Goal: Task Accomplishment & Management: Use online tool/utility

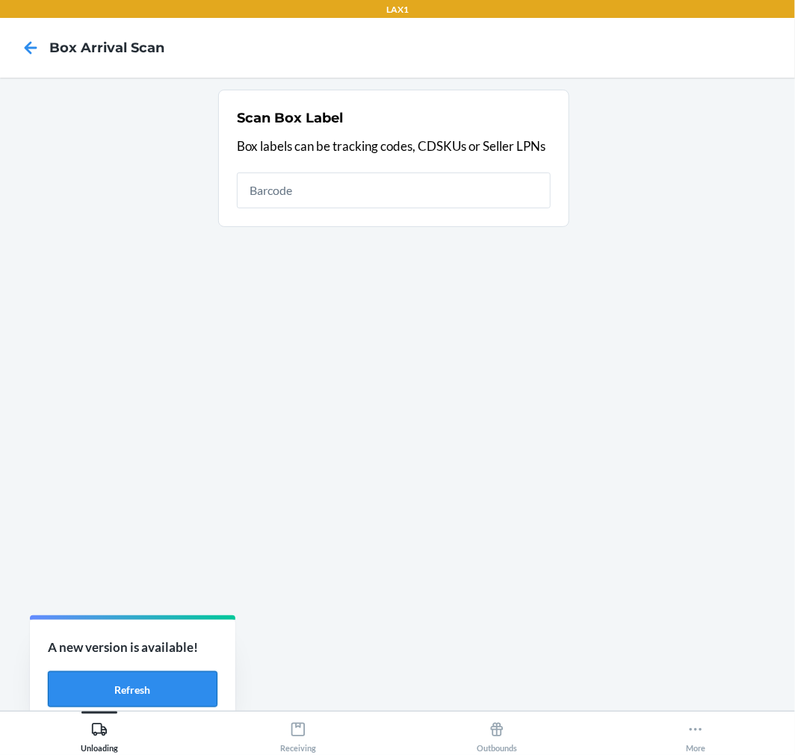
click at [178, 677] on button "Refresh" at bounding box center [133, 689] width 170 height 36
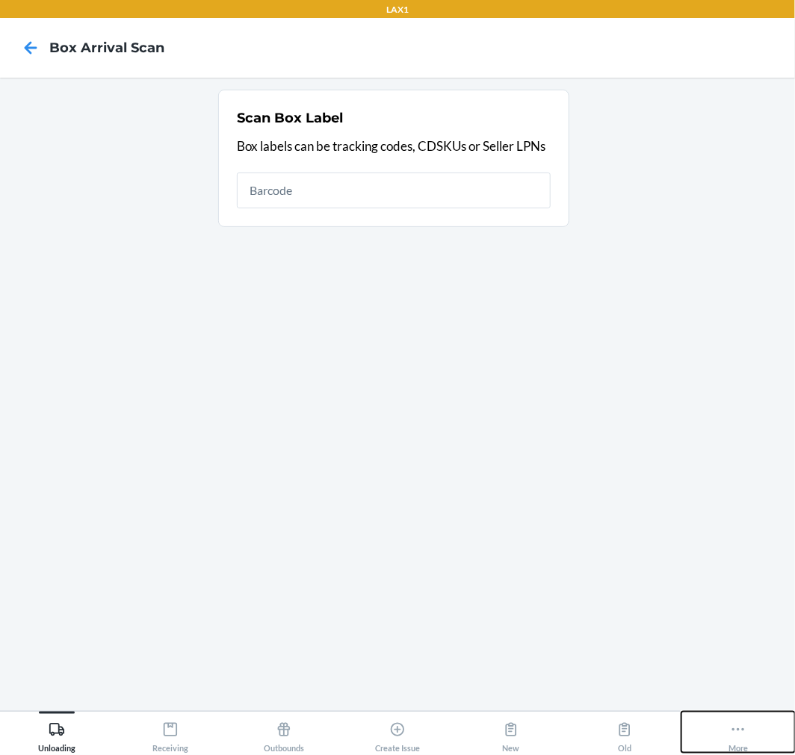
click at [737, 741] on div "More" at bounding box center [737, 734] width 19 height 37
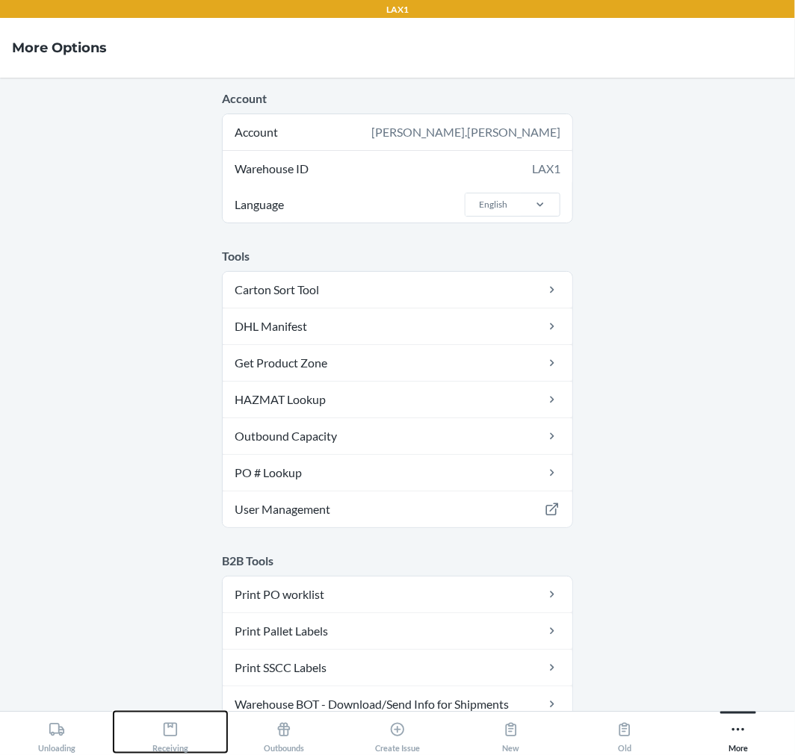
click at [152, 737] on div "Receiving" at bounding box center [170, 734] width 36 height 37
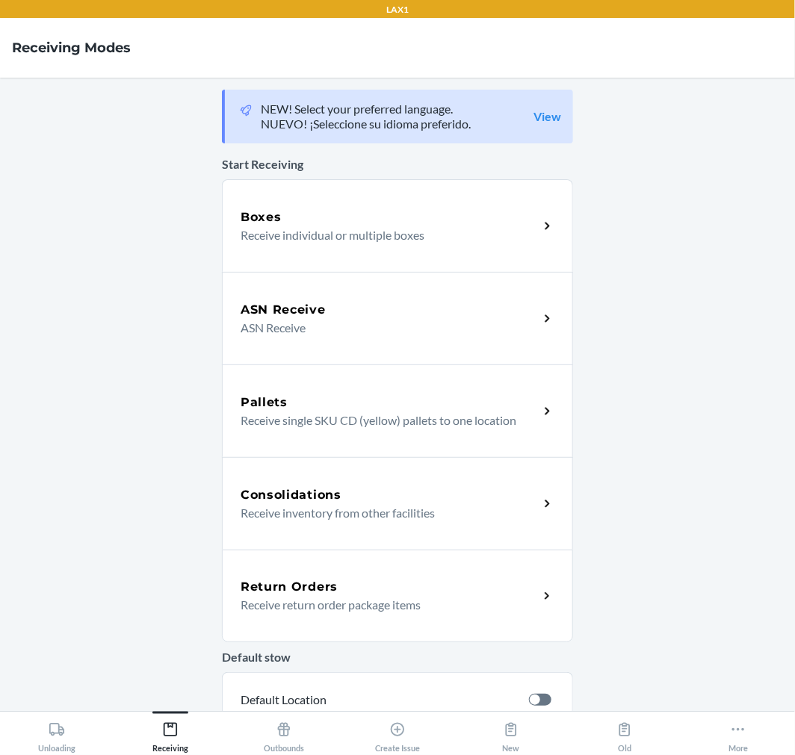
click at [383, 596] on p "Receive return order package items" at bounding box center [383, 605] width 286 height 18
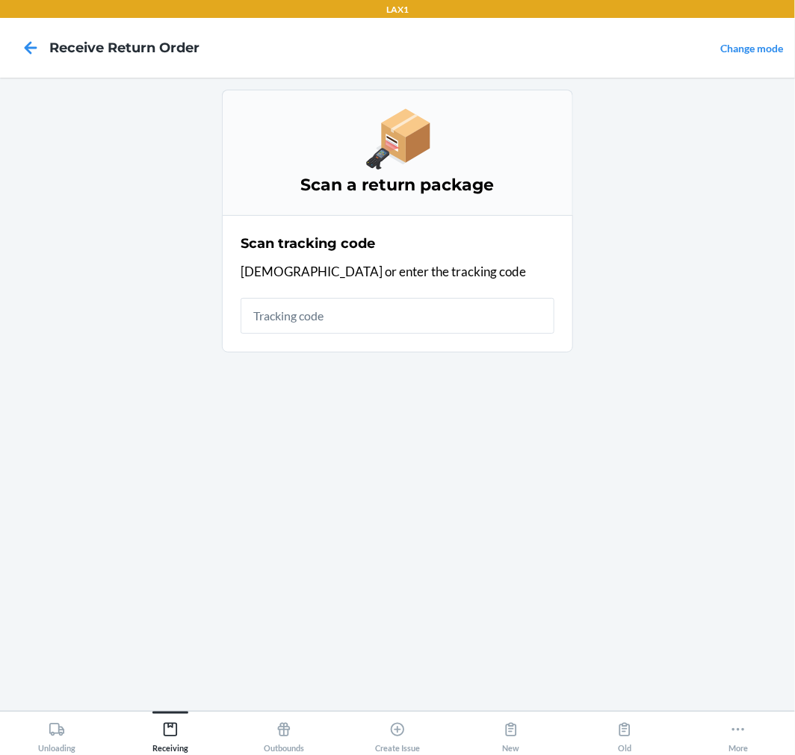
click at [379, 314] on input "text" at bounding box center [397, 316] width 314 height 36
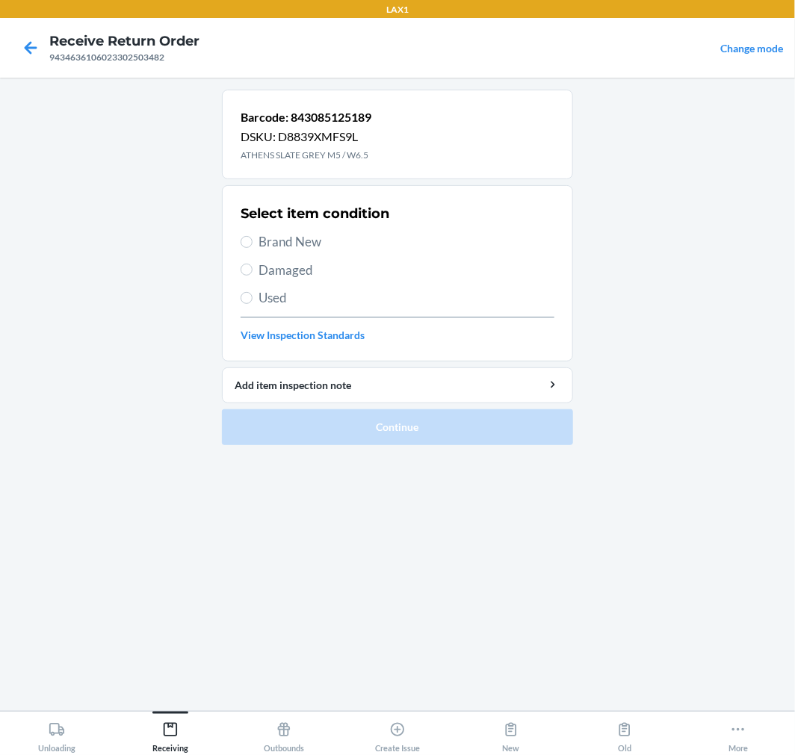
click at [309, 237] on span "Brand New" at bounding box center [406, 241] width 296 height 19
click at [252, 237] on input "Brand New" at bounding box center [246, 242] width 12 height 12
radio input "true"
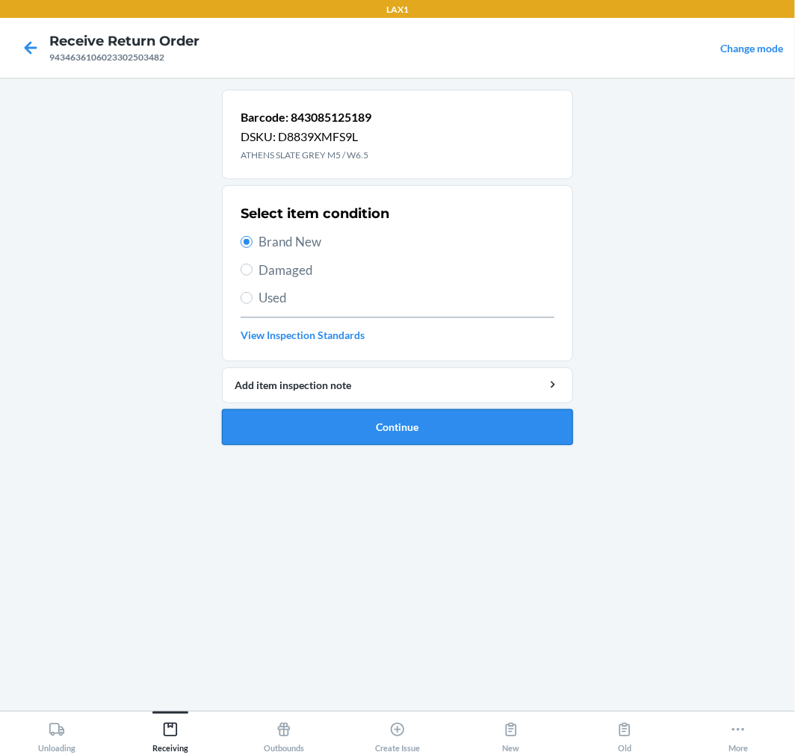
click at [406, 418] on button "Continue" at bounding box center [397, 427] width 351 height 36
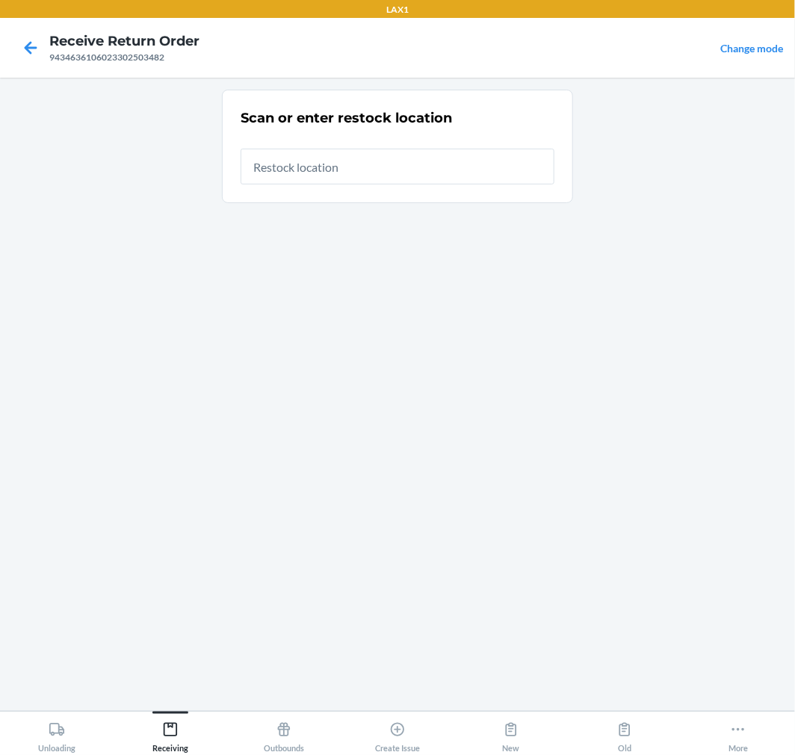
click at [447, 170] on input "text" at bounding box center [397, 167] width 314 height 36
type input "RTCART015"
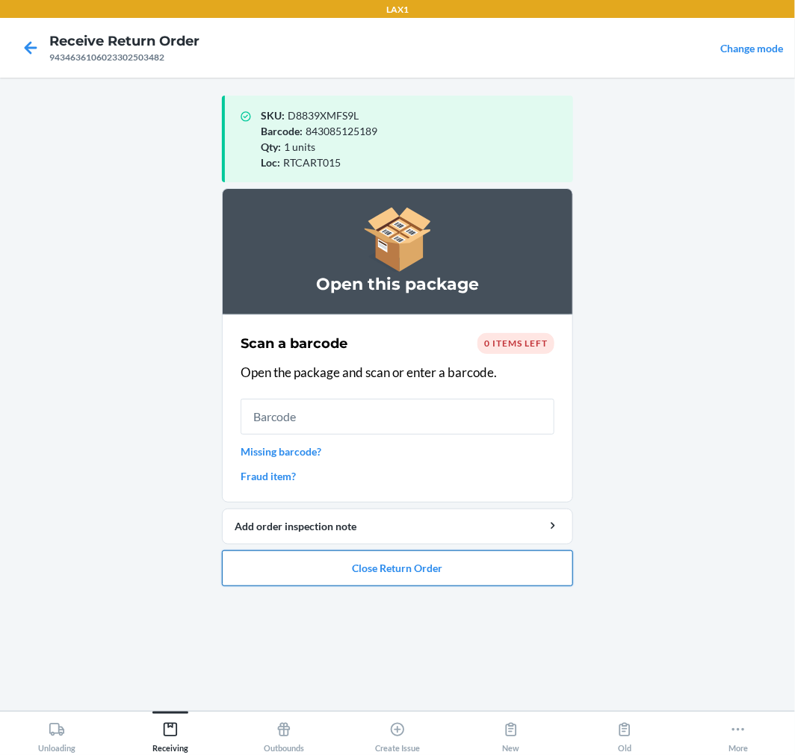
click at [437, 574] on button "Close Return Order" at bounding box center [397, 568] width 351 height 36
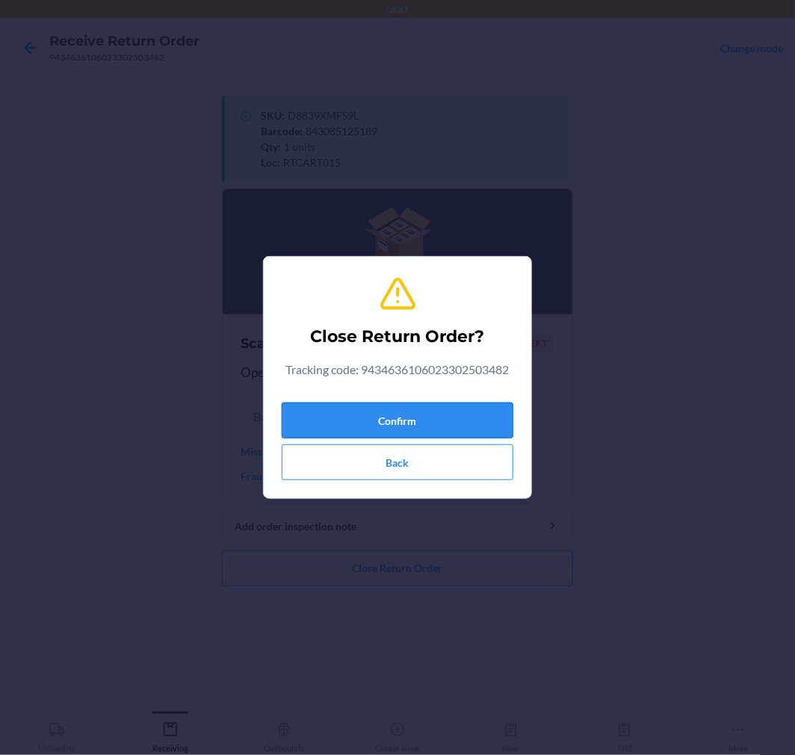
click at [475, 411] on button "Confirm" at bounding box center [398, 421] width 232 height 36
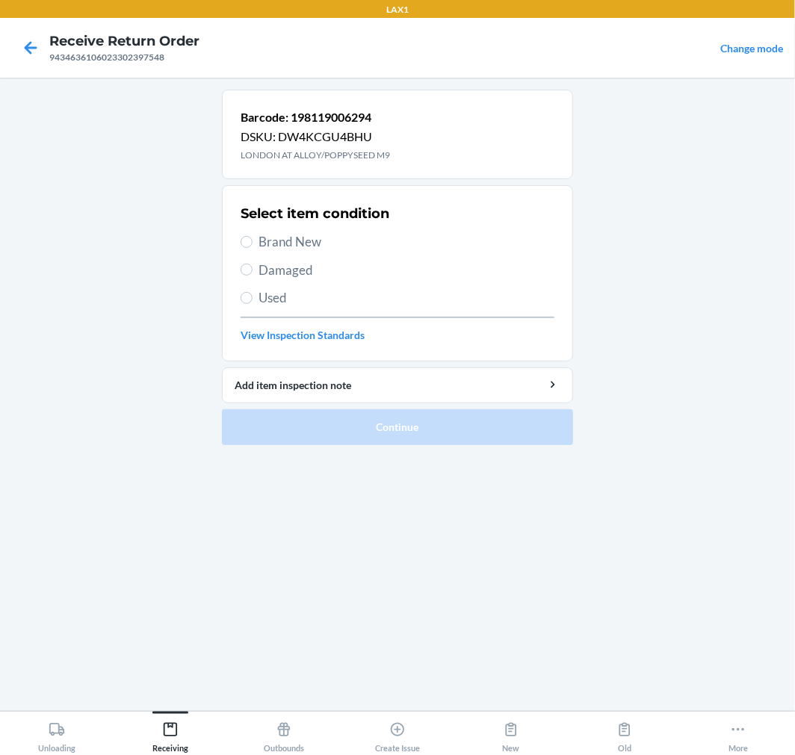
click at [311, 236] on span "Brand New" at bounding box center [406, 241] width 296 height 19
click at [252, 236] on input "Brand New" at bounding box center [246, 242] width 12 height 12
radio input "true"
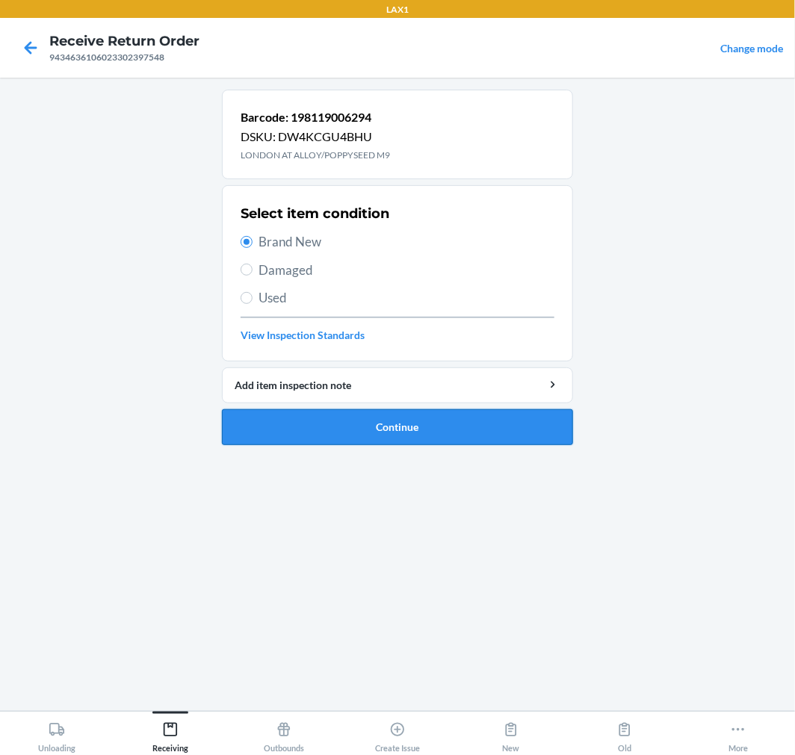
click at [351, 426] on button "Continue" at bounding box center [397, 427] width 351 height 36
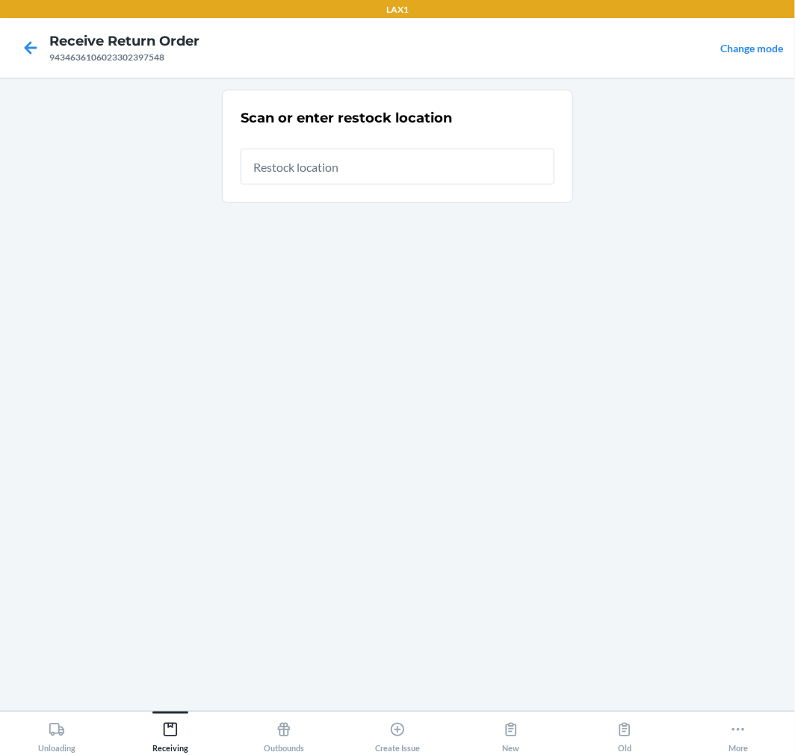
click at [456, 173] on input "text" at bounding box center [397, 167] width 314 height 36
type input "RTCART015"
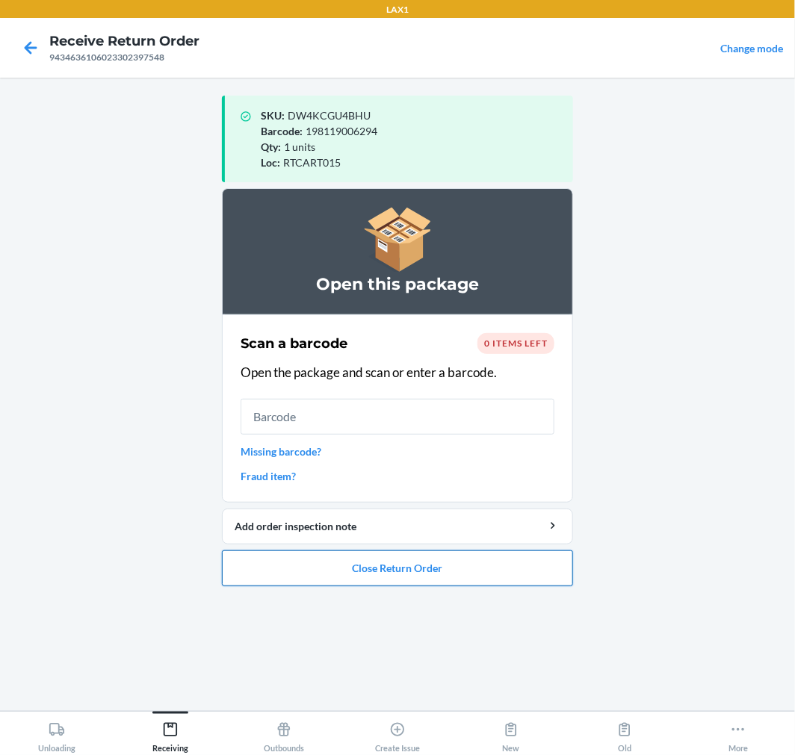
click at [453, 564] on button "Close Return Order" at bounding box center [397, 568] width 351 height 36
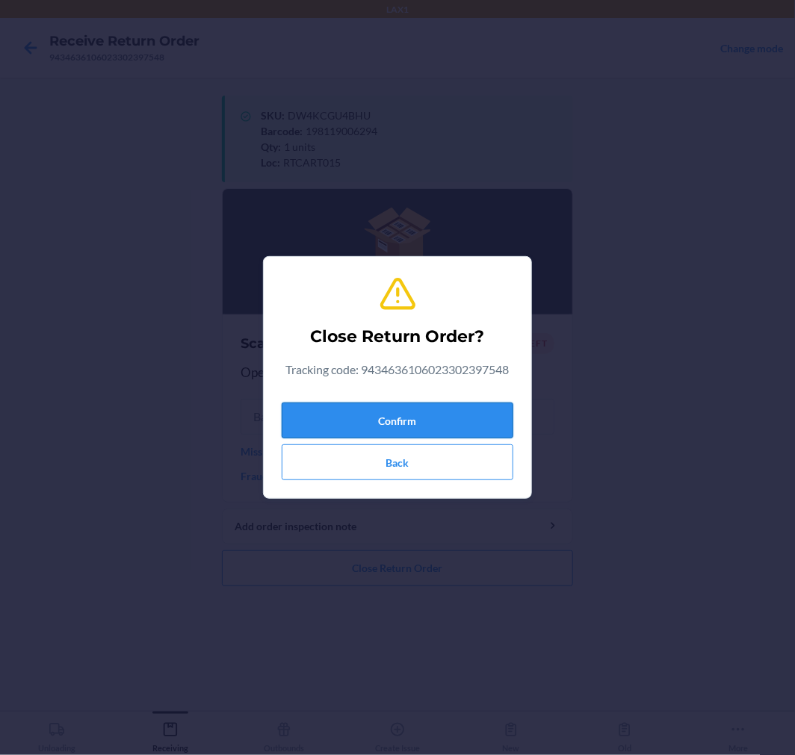
click at [482, 415] on button "Confirm" at bounding box center [398, 421] width 232 height 36
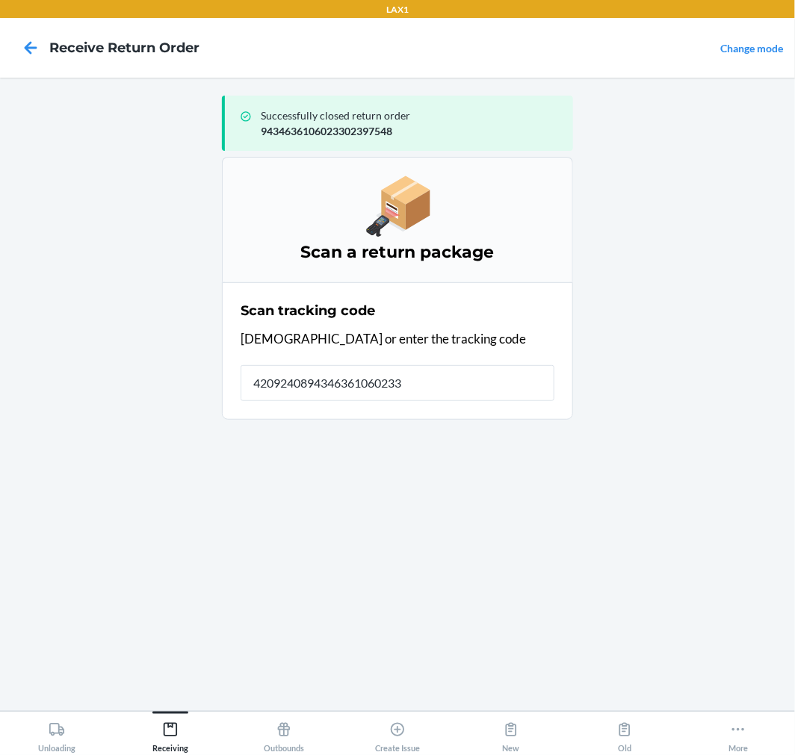
type input "42092408943463610602330"
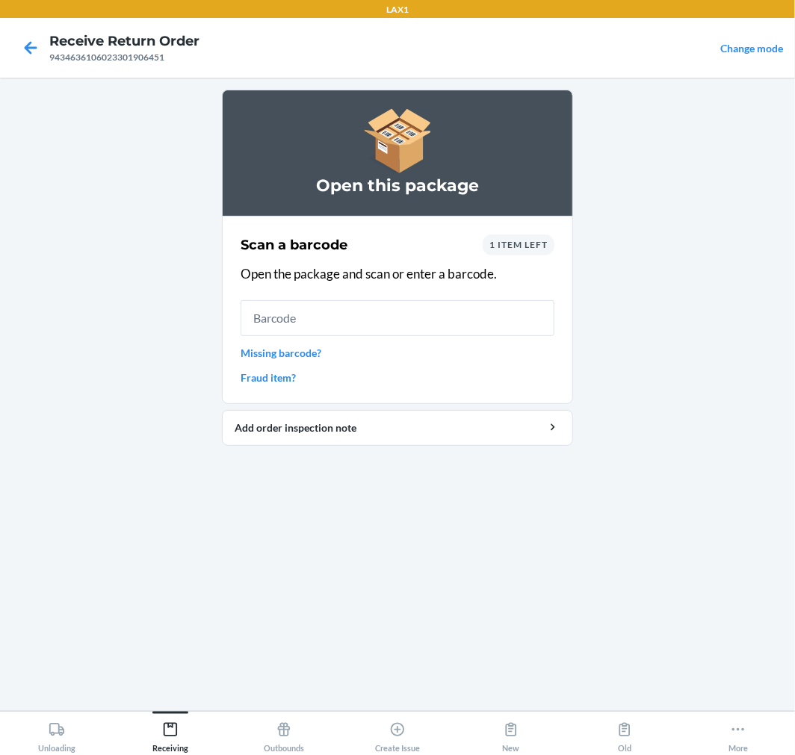
click at [503, 319] on input "text" at bounding box center [397, 318] width 314 height 36
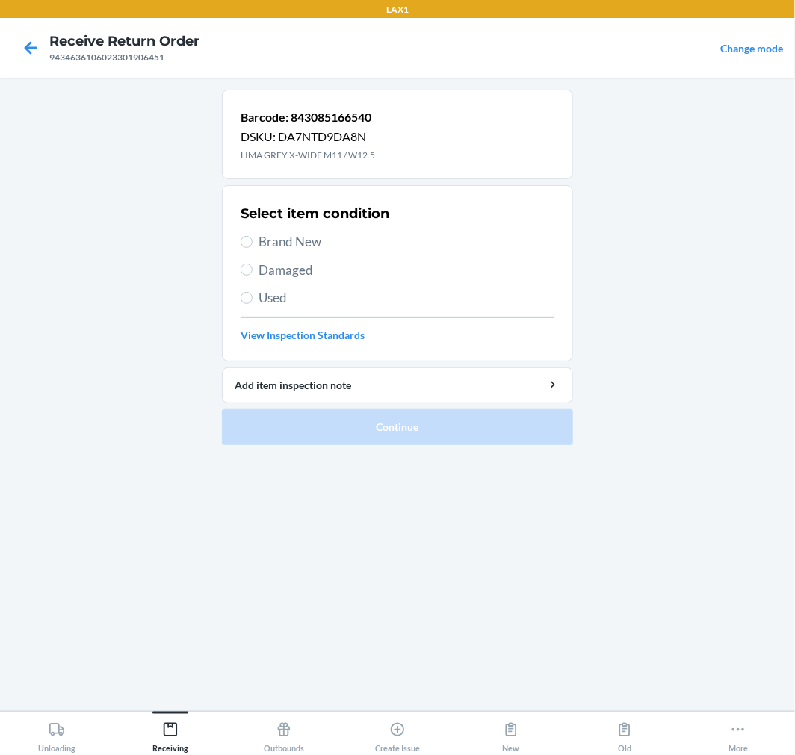
click at [270, 247] on span "Brand New" at bounding box center [406, 241] width 296 height 19
click at [252, 247] on input "Brand New" at bounding box center [246, 242] width 12 height 12
radio input "true"
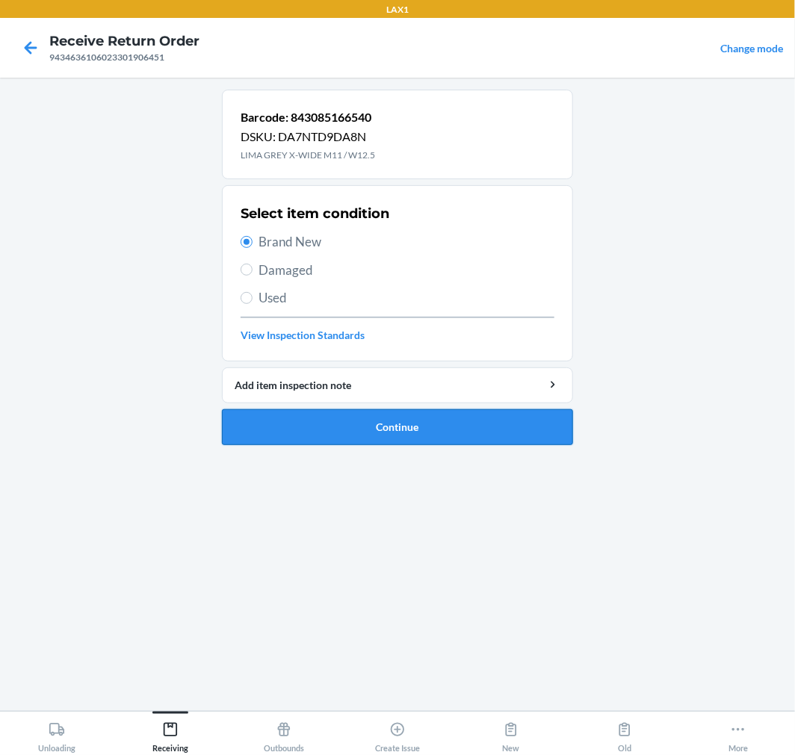
click at [336, 429] on button "Continue" at bounding box center [397, 427] width 351 height 36
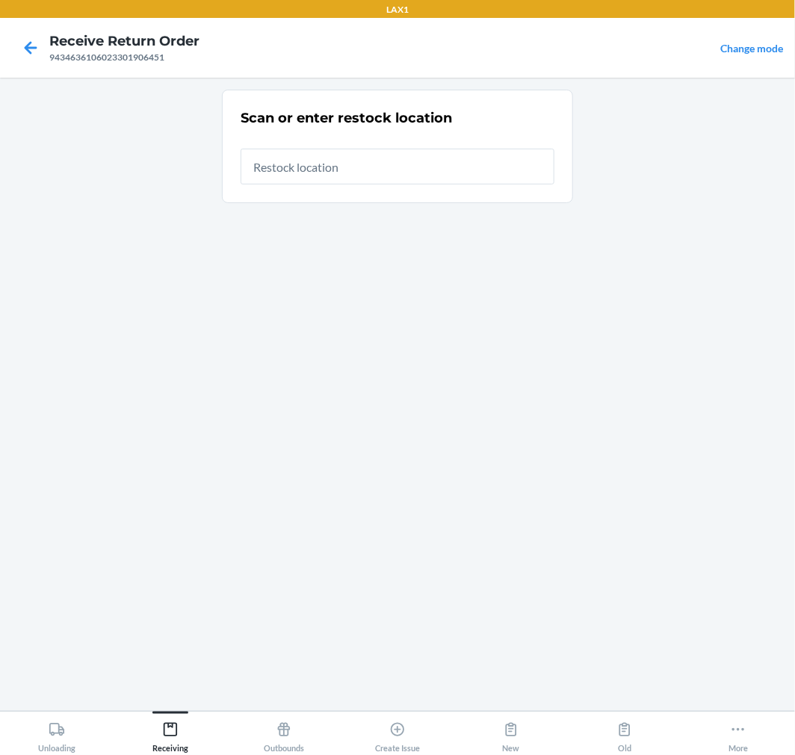
click at [457, 173] on input "text" at bounding box center [397, 167] width 314 height 36
type input "RTCART015"
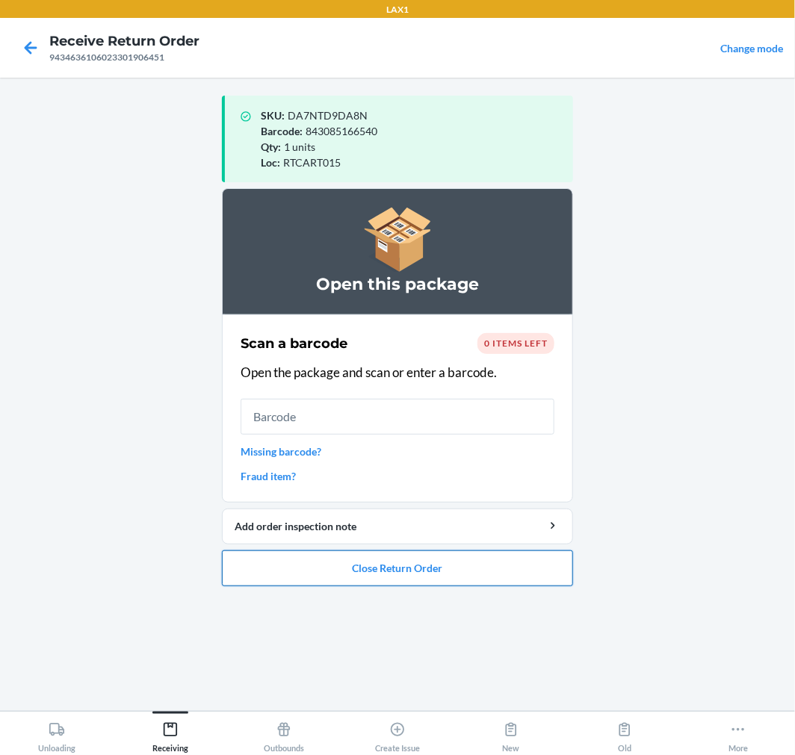
click at [442, 568] on button "Close Return Order" at bounding box center [397, 568] width 351 height 36
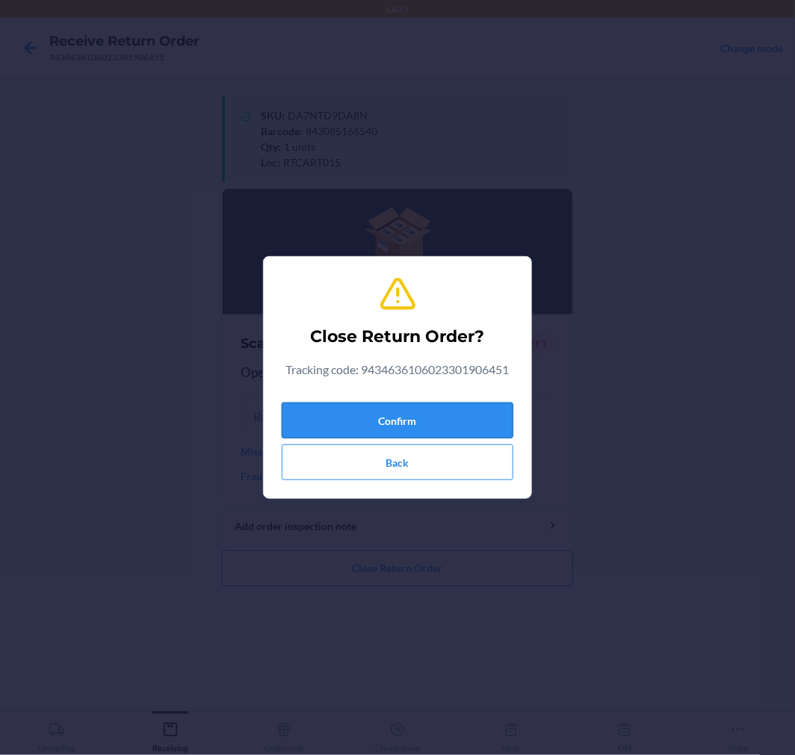
click at [465, 416] on button "Confirm" at bounding box center [398, 421] width 232 height 36
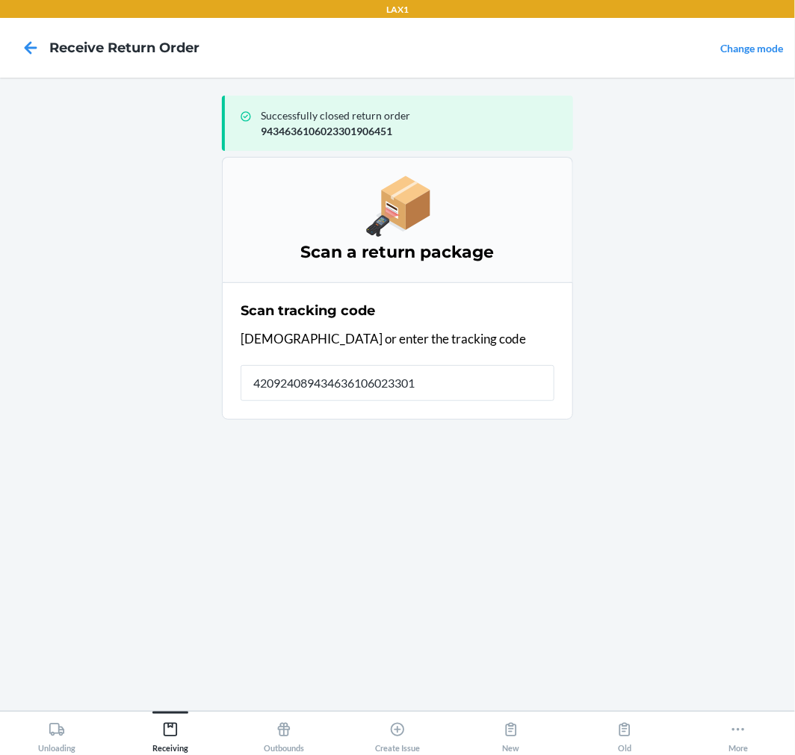
type input "4209240894346361060233019"
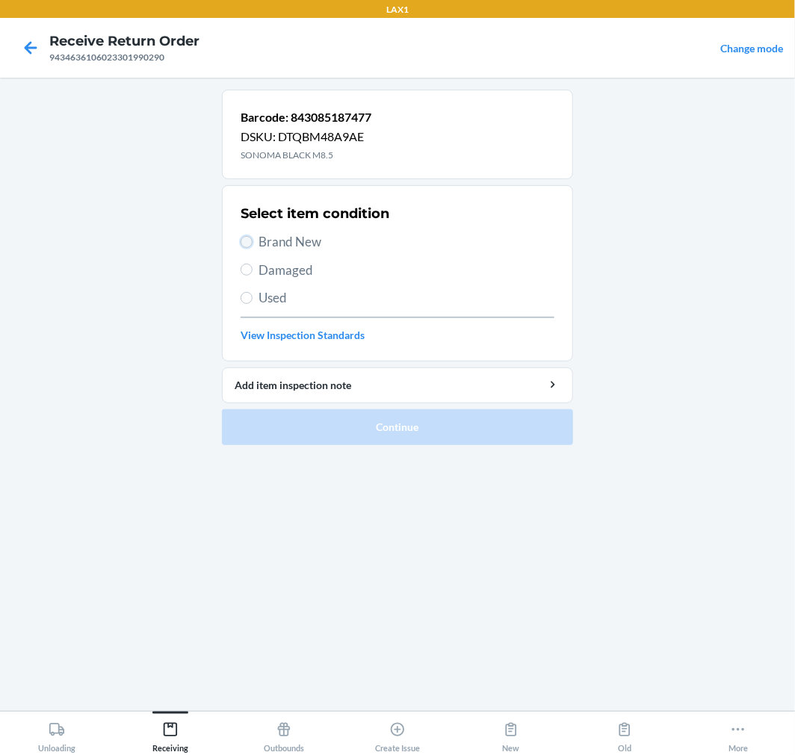
click at [246, 243] on input "Brand New" at bounding box center [246, 242] width 12 height 12
radio input "true"
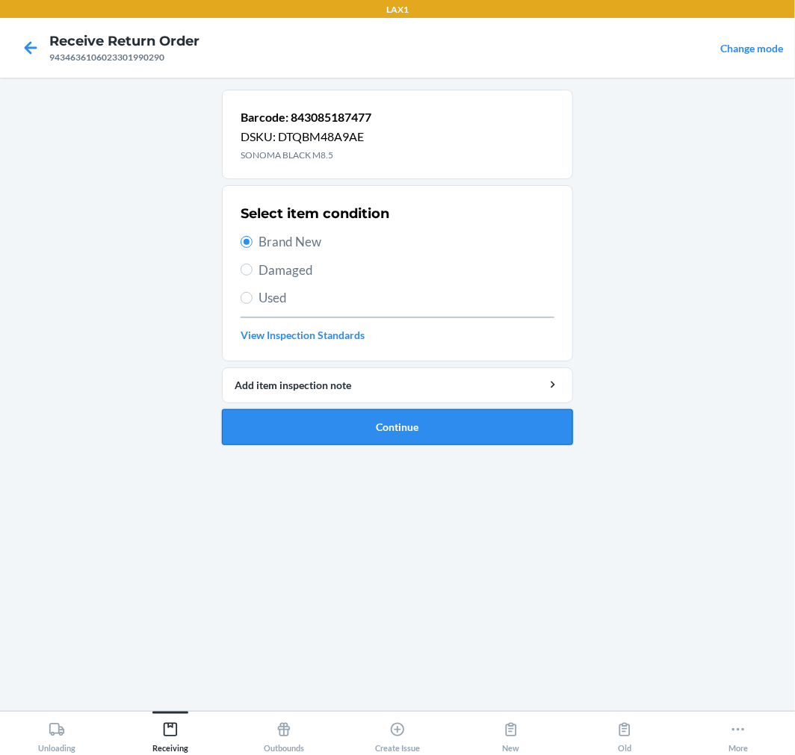
click at [364, 423] on button "Continue" at bounding box center [397, 427] width 351 height 36
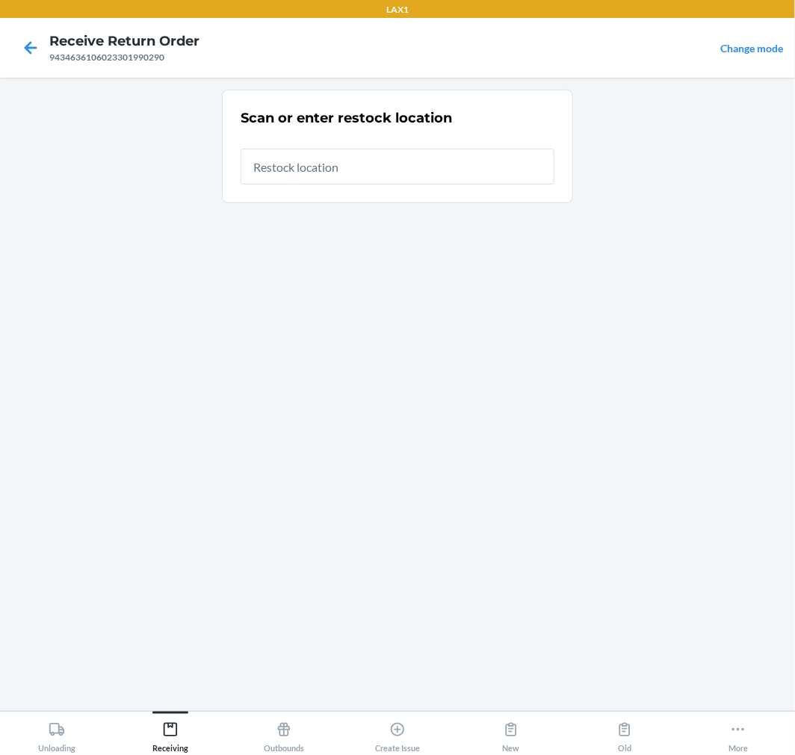
click at [501, 163] on input "text" at bounding box center [397, 167] width 314 height 36
type input "RTCART015"
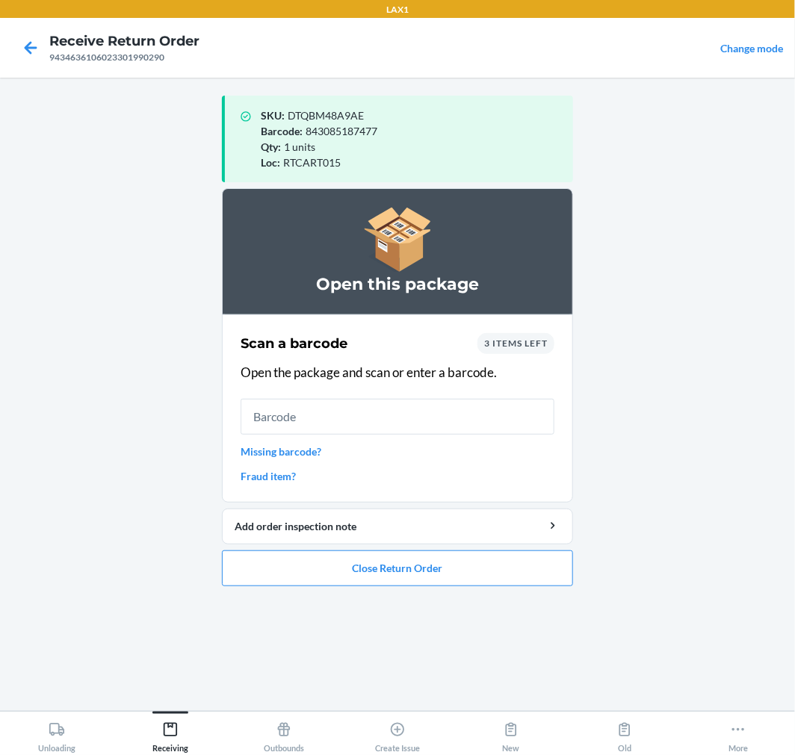
click at [359, 406] on input "text" at bounding box center [397, 417] width 314 height 36
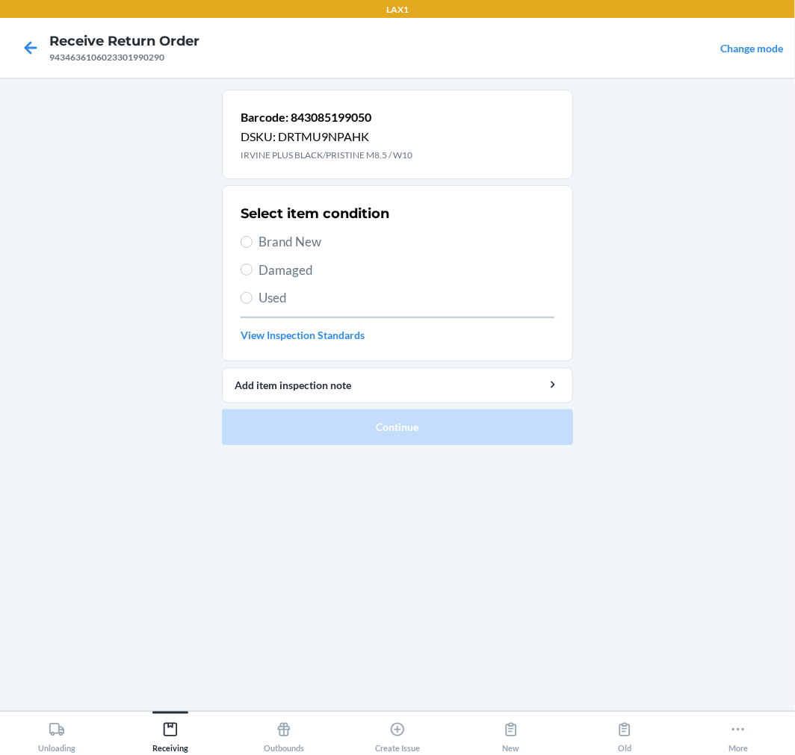
click at [306, 240] on span "Brand New" at bounding box center [406, 241] width 296 height 19
click at [252, 240] on input "Brand New" at bounding box center [246, 242] width 12 height 12
radio input "true"
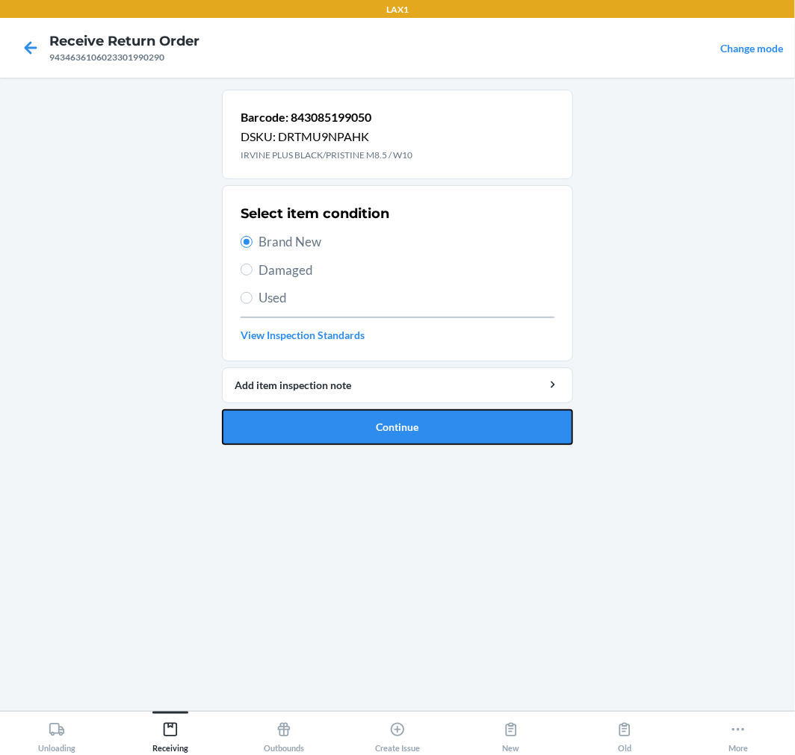
drag, startPoint x: 422, startPoint y: 429, endPoint x: 430, endPoint y: 420, distance: 11.6
click at [426, 426] on button "Continue" at bounding box center [397, 427] width 351 height 36
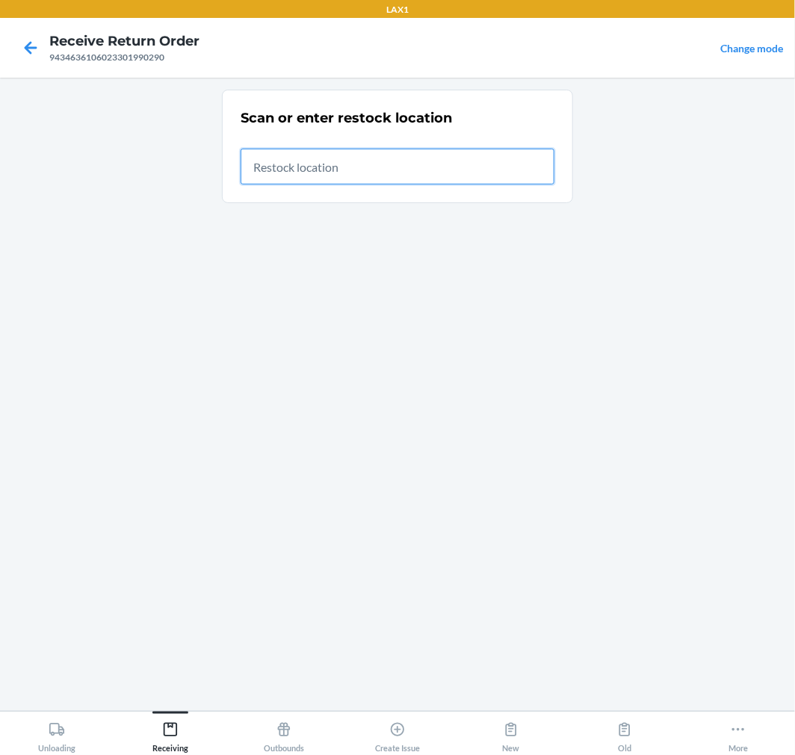
click at [538, 172] on input "text" at bounding box center [397, 167] width 314 height 36
type input "RTCART015"
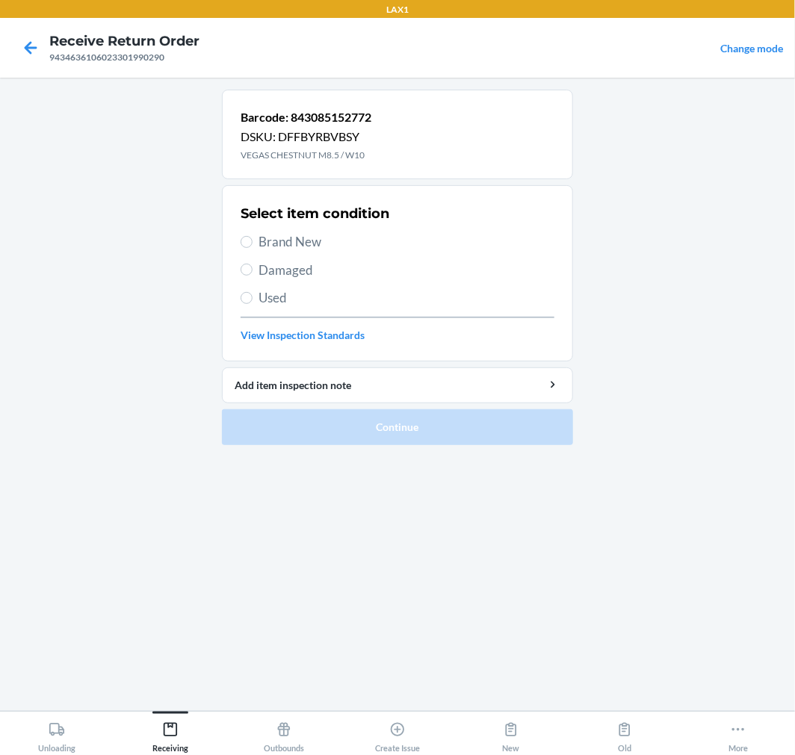
click at [308, 240] on span "Brand New" at bounding box center [406, 241] width 296 height 19
click at [252, 240] on input "Brand New" at bounding box center [246, 242] width 12 height 12
radio input "true"
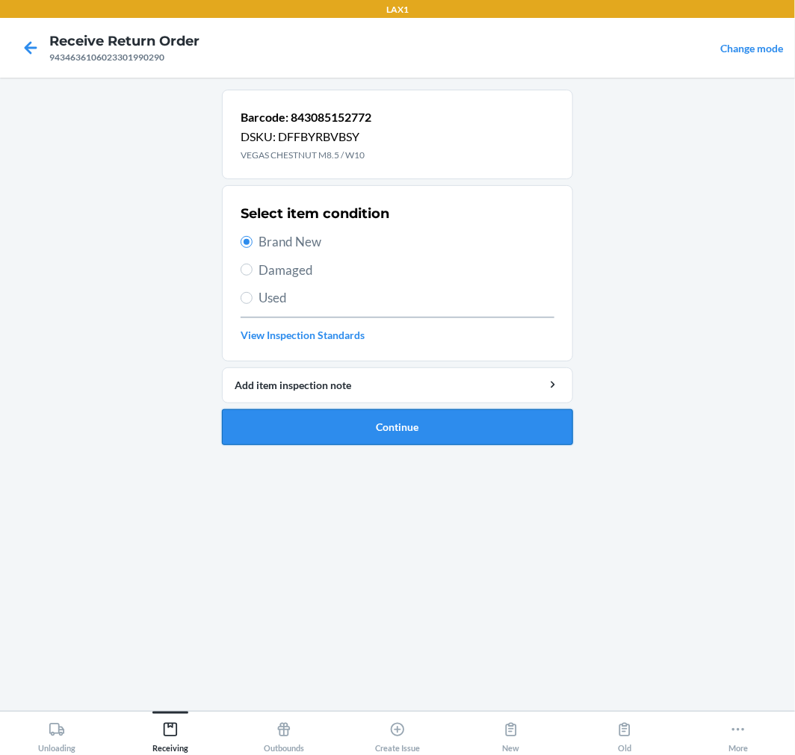
click at [354, 415] on button "Continue" at bounding box center [397, 427] width 351 height 36
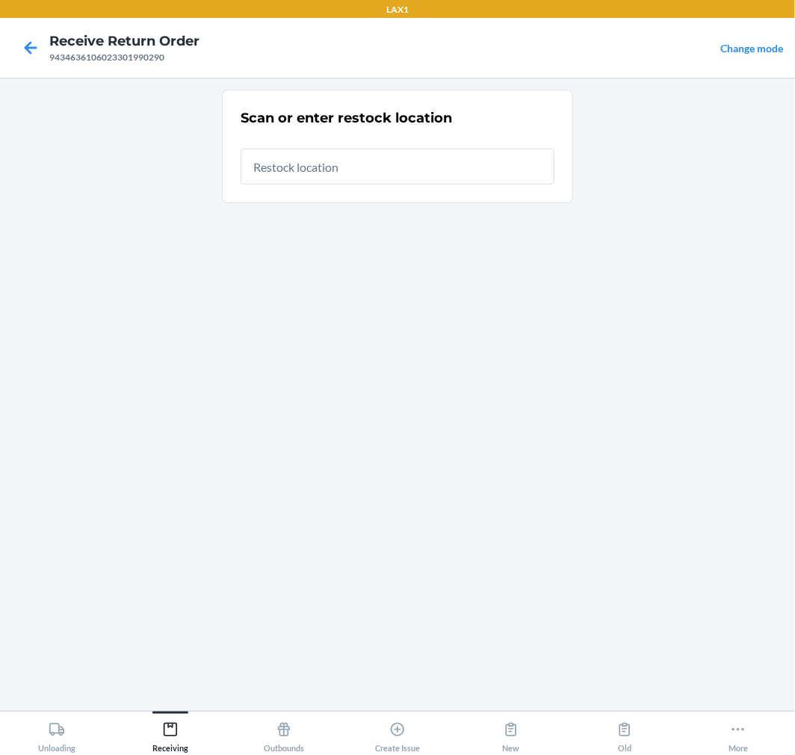
click at [505, 160] on input "text" at bounding box center [397, 167] width 314 height 36
type input "RTCART015"
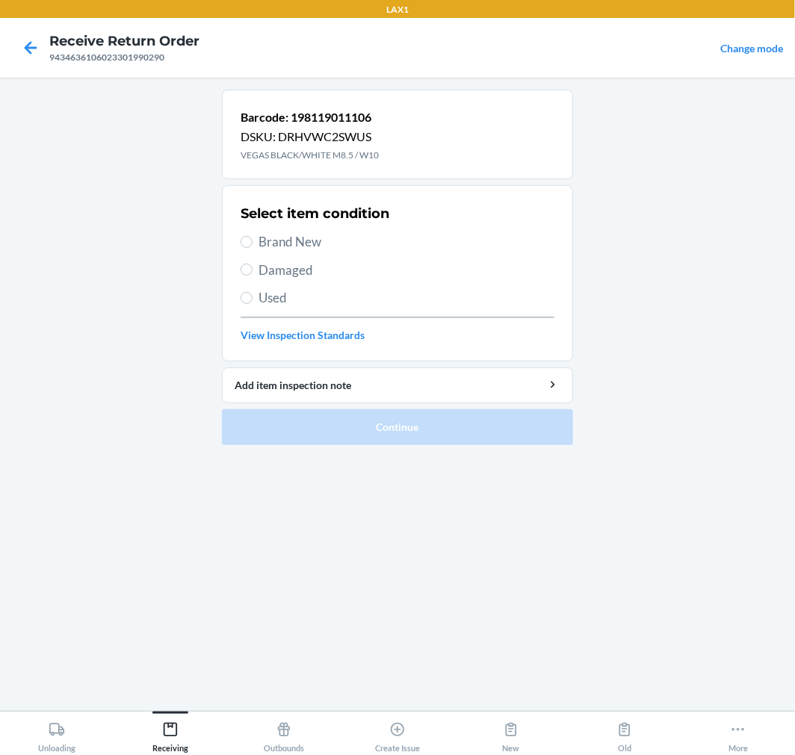
click at [314, 244] on span "Brand New" at bounding box center [406, 241] width 296 height 19
click at [252, 244] on input "Brand New" at bounding box center [246, 242] width 12 height 12
radio input "true"
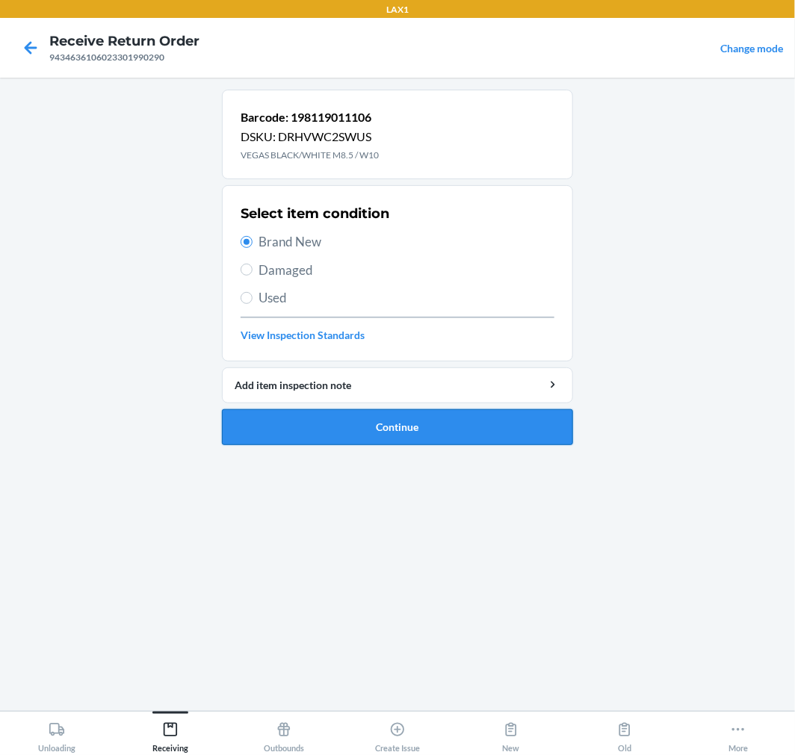
click at [307, 431] on button "Continue" at bounding box center [397, 427] width 351 height 36
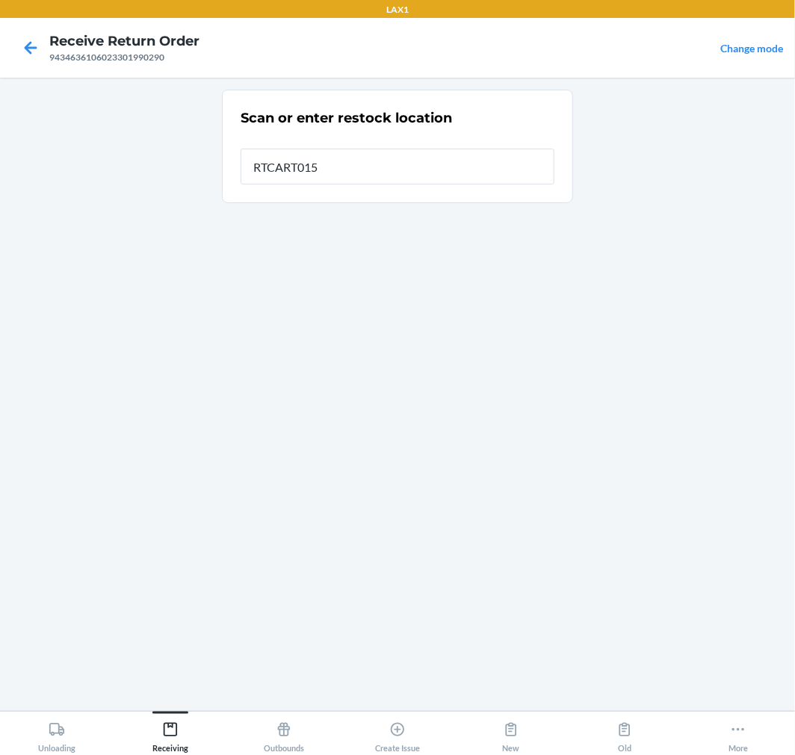
type input "RTCART015"
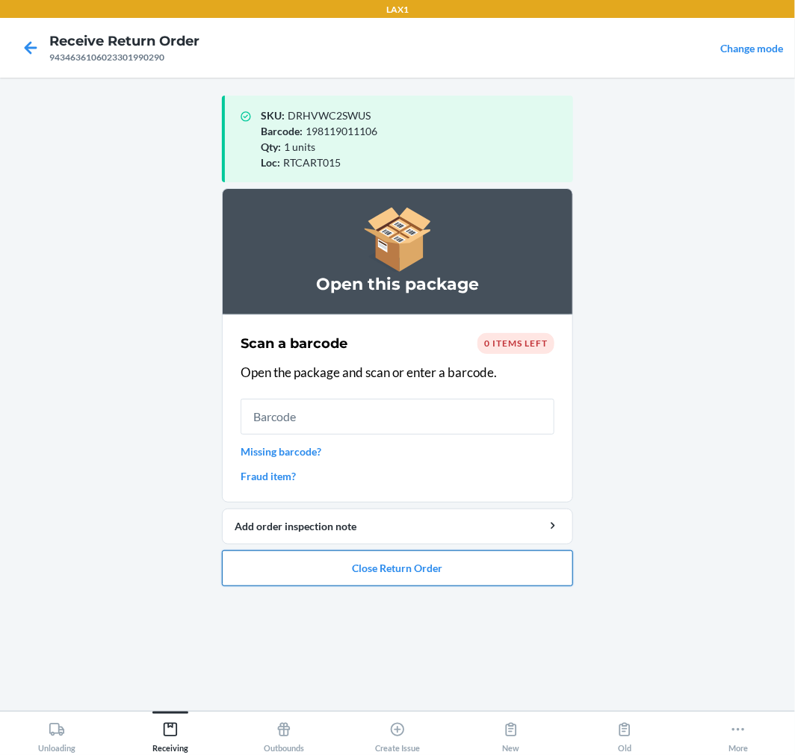
click at [308, 563] on button "Close Return Order" at bounding box center [397, 568] width 351 height 36
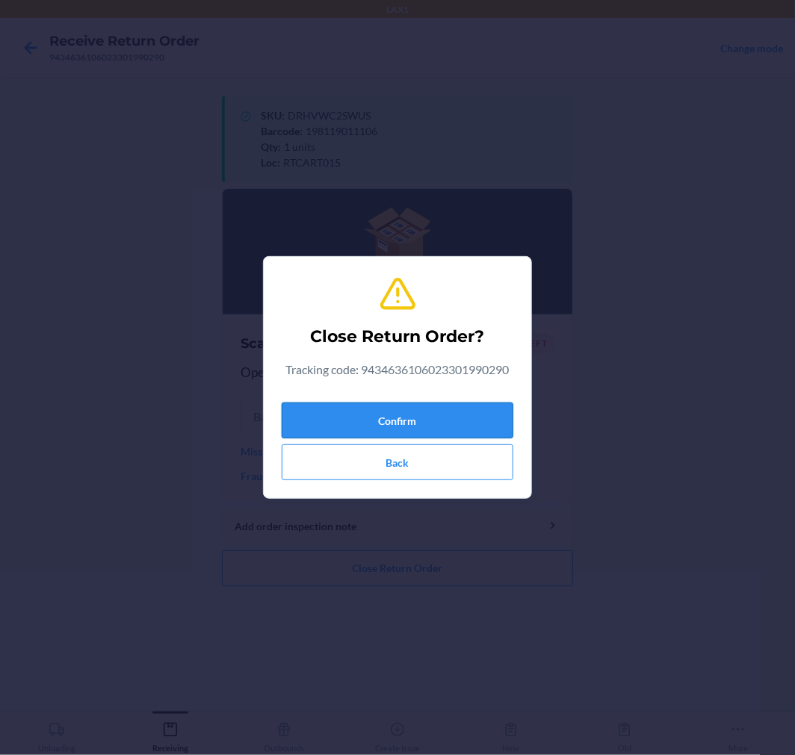
click at [444, 418] on button "Confirm" at bounding box center [398, 421] width 232 height 36
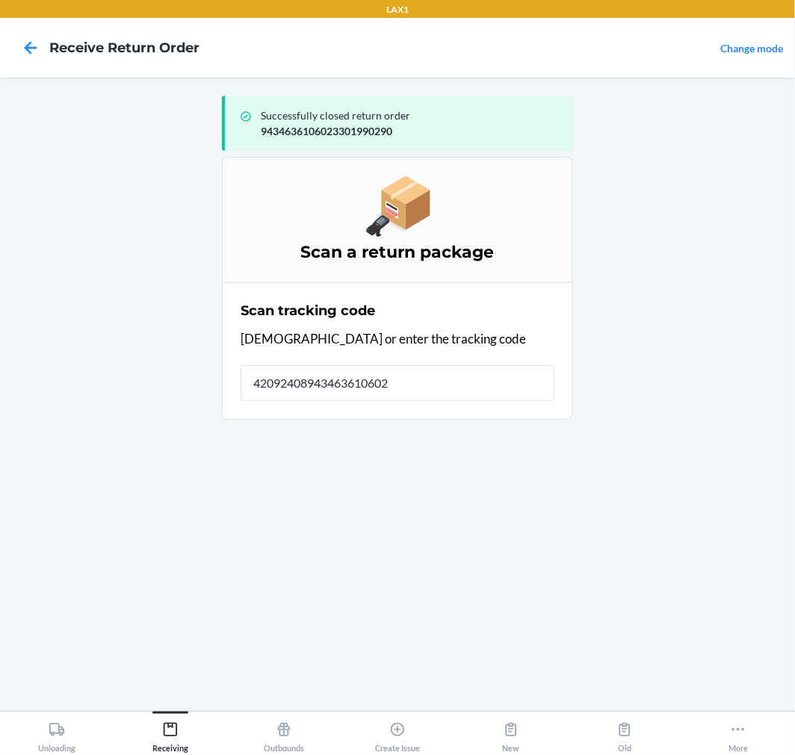
type input "420924089434636106023"
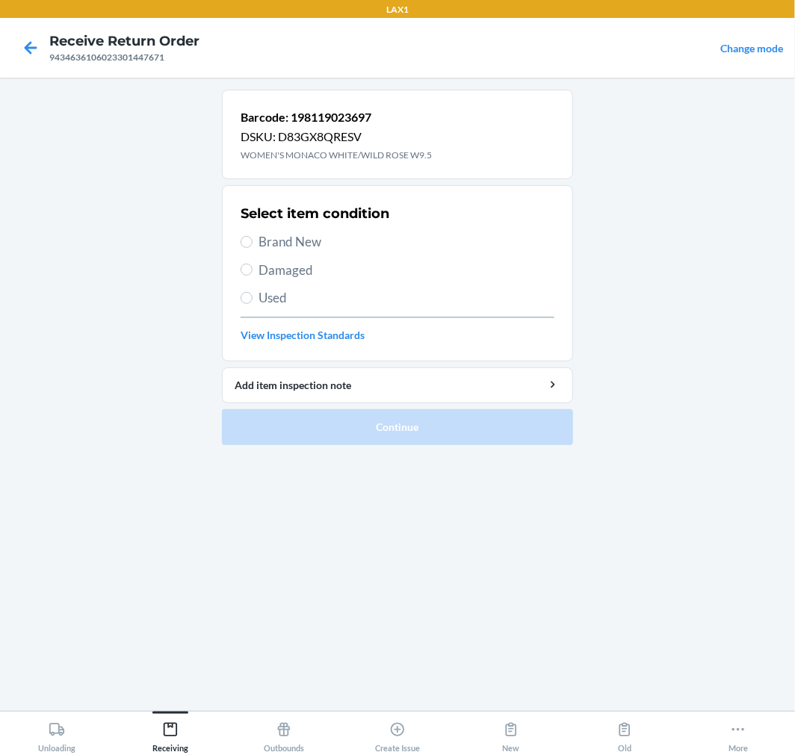
click at [299, 243] on span "Brand New" at bounding box center [406, 241] width 296 height 19
click at [252, 243] on input "Brand New" at bounding box center [246, 242] width 12 height 12
radio input "true"
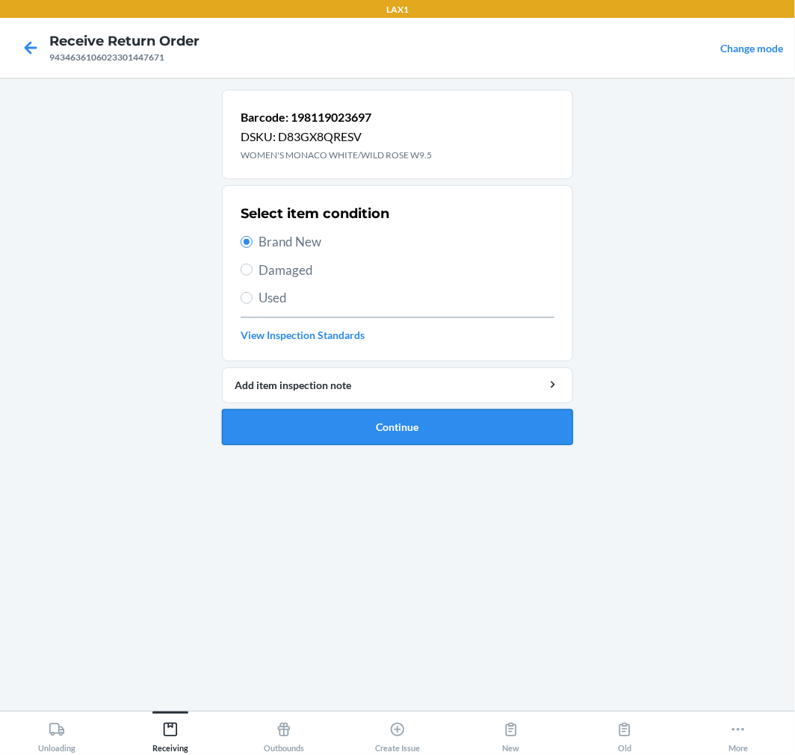
click at [379, 426] on button "Continue" at bounding box center [397, 427] width 351 height 36
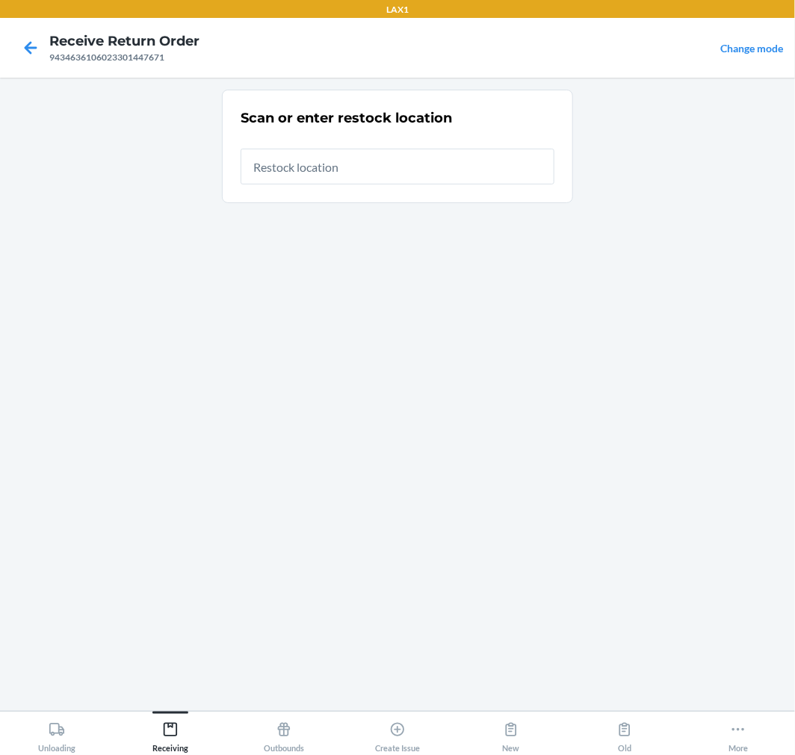
click at [474, 168] on input "text" at bounding box center [397, 167] width 314 height 36
type input "RTCART015"
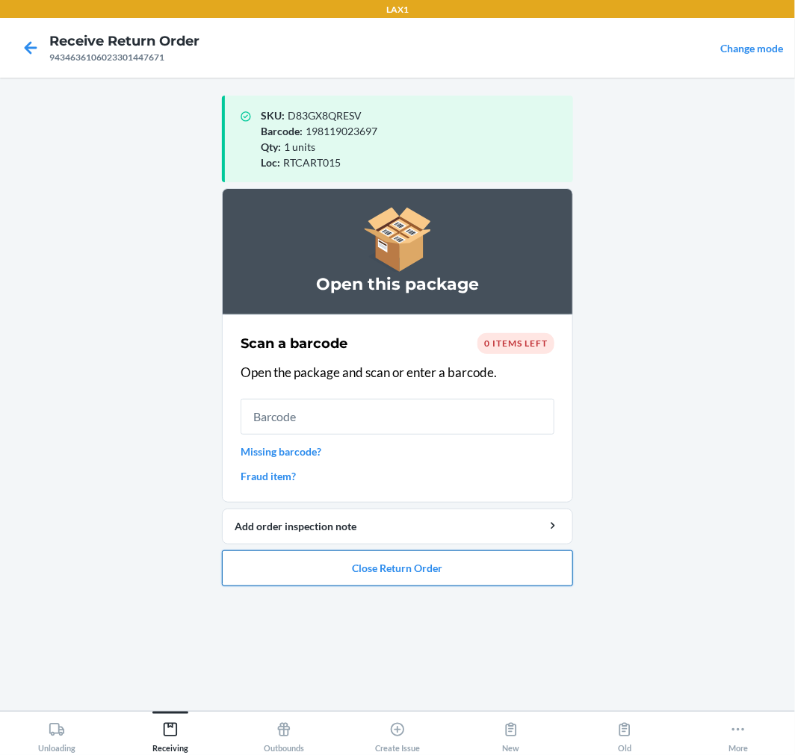
click at [393, 575] on button "Close Return Order" at bounding box center [397, 568] width 351 height 36
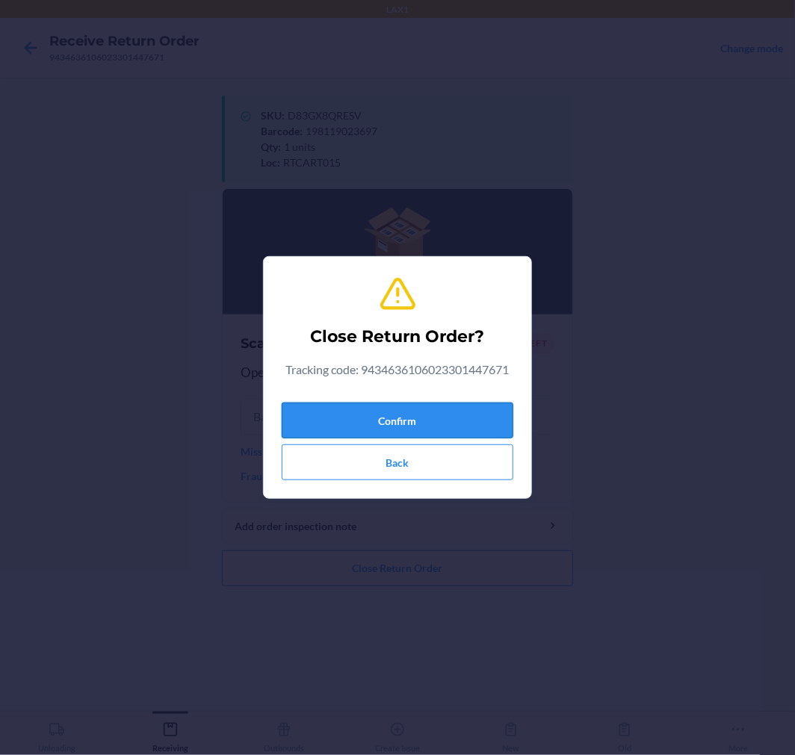
click at [404, 415] on button "Confirm" at bounding box center [398, 421] width 232 height 36
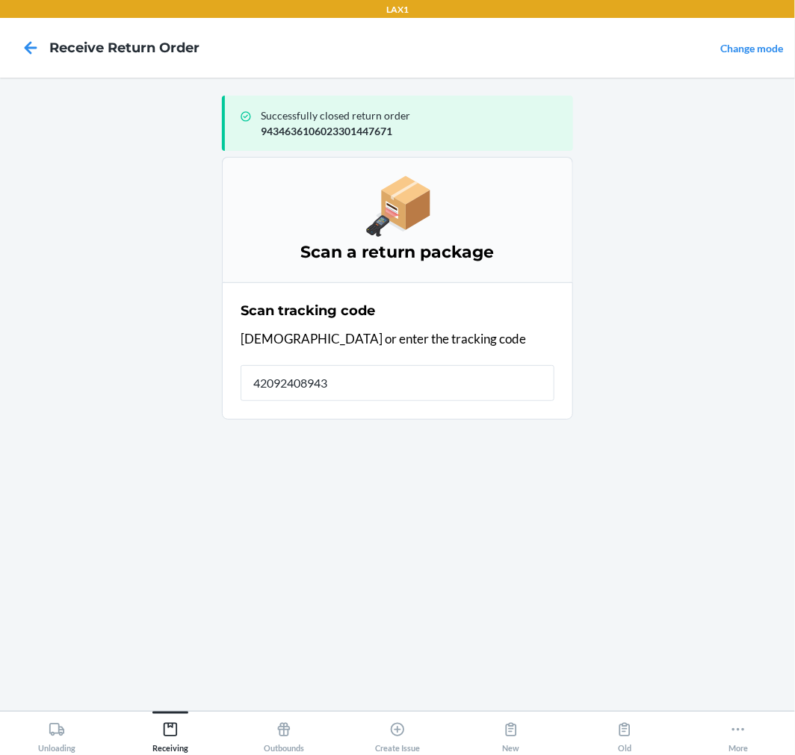
type input "420924089434"
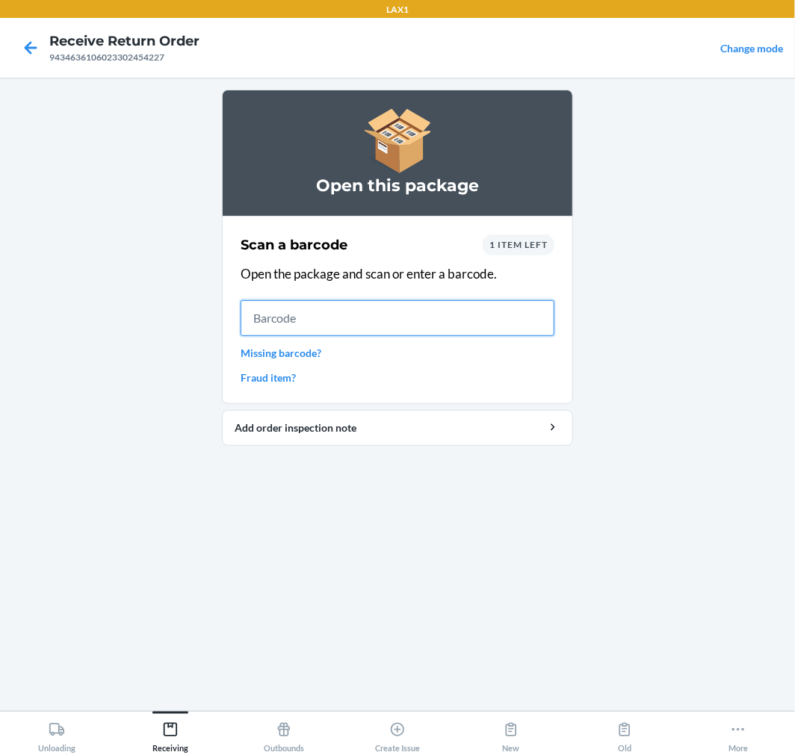
click at [524, 320] on input "text" at bounding box center [397, 318] width 314 height 36
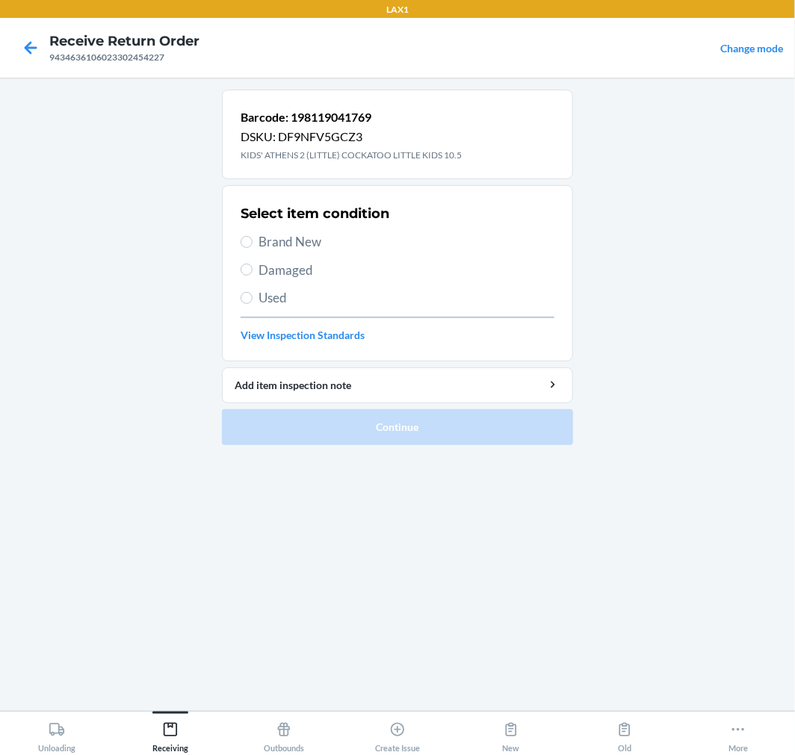
drag, startPoint x: 275, startPoint y: 239, endPoint x: 257, endPoint y: 248, distance: 20.0
click at [274, 239] on span "Brand New" at bounding box center [406, 241] width 296 height 19
click at [245, 246] on input "Brand New" at bounding box center [246, 242] width 12 height 12
radio input "true"
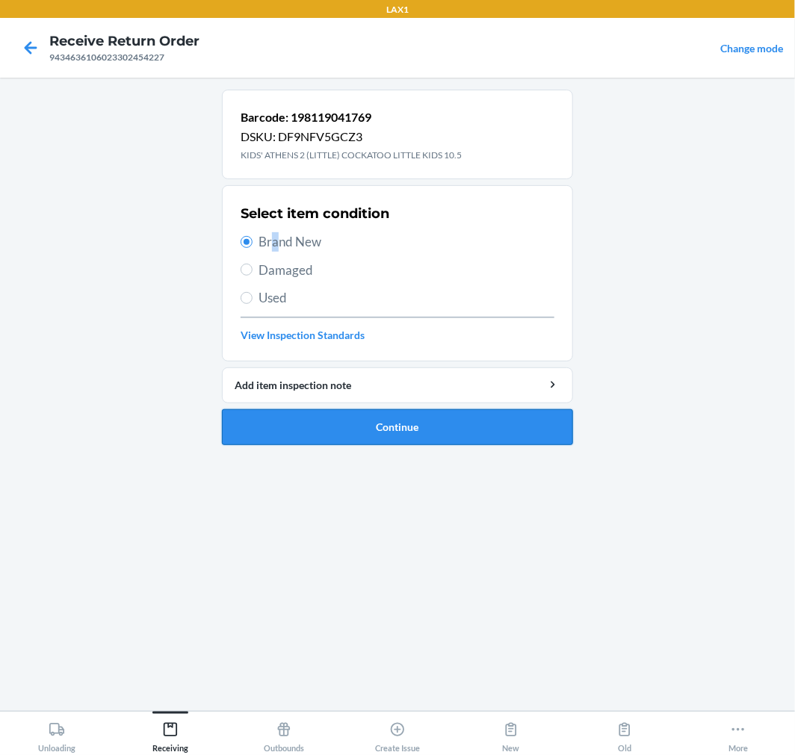
click at [248, 420] on button "Continue" at bounding box center [397, 427] width 351 height 36
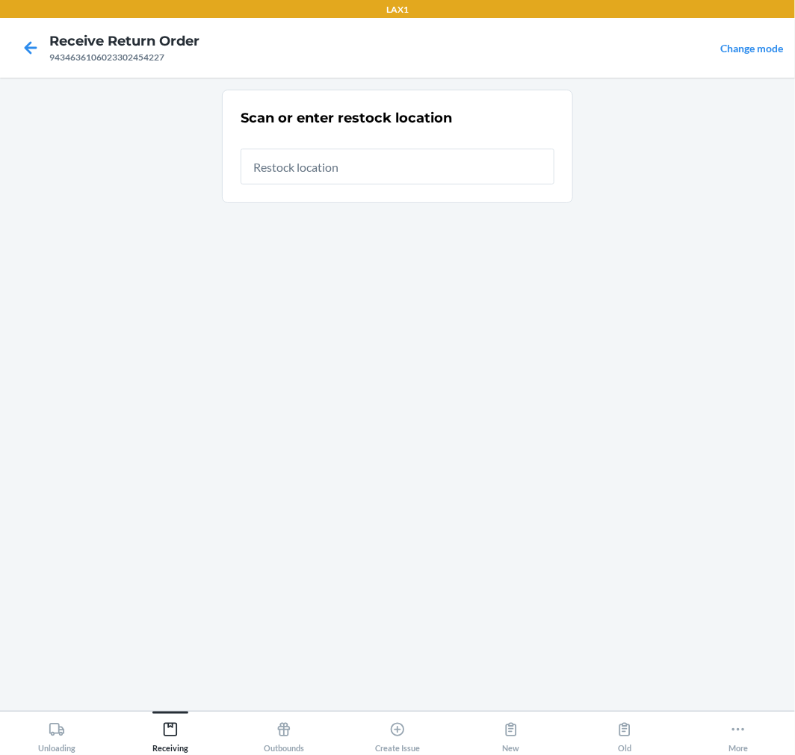
click at [391, 162] on input "text" at bounding box center [397, 167] width 314 height 36
type input "RTCART015"
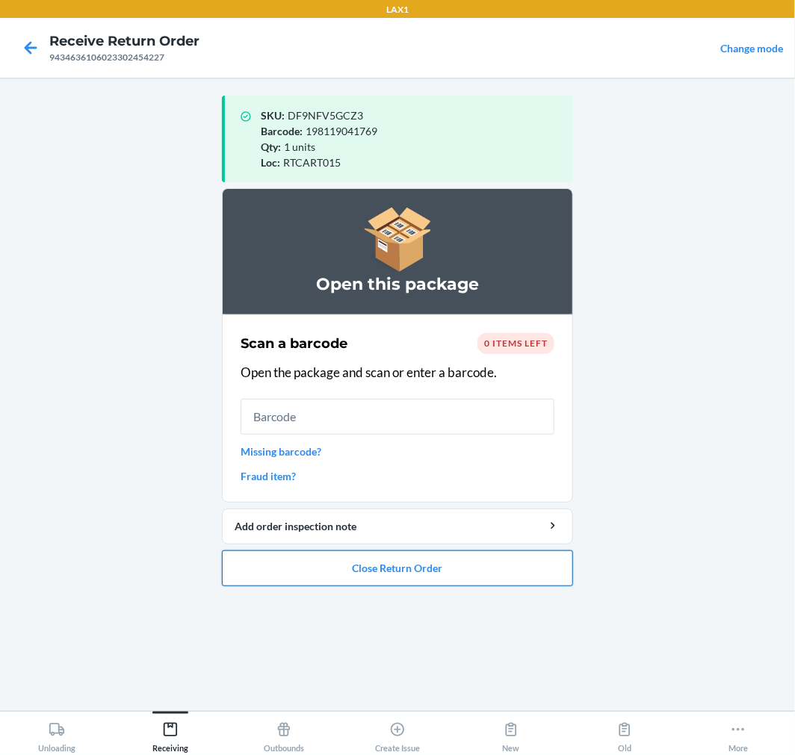
click at [351, 568] on button "Close Return Order" at bounding box center [397, 568] width 351 height 36
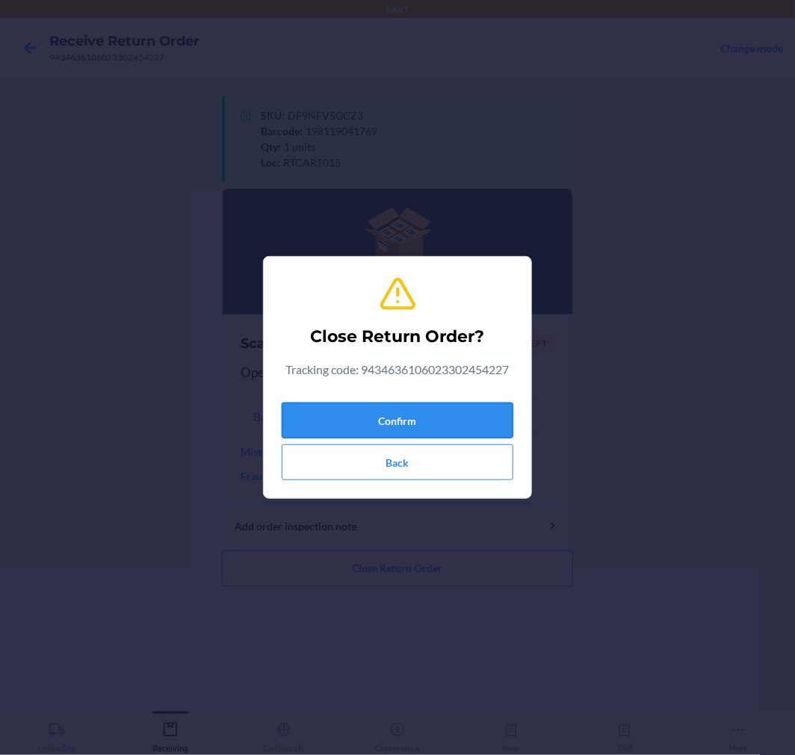
click at [394, 414] on button "Confirm" at bounding box center [398, 421] width 232 height 36
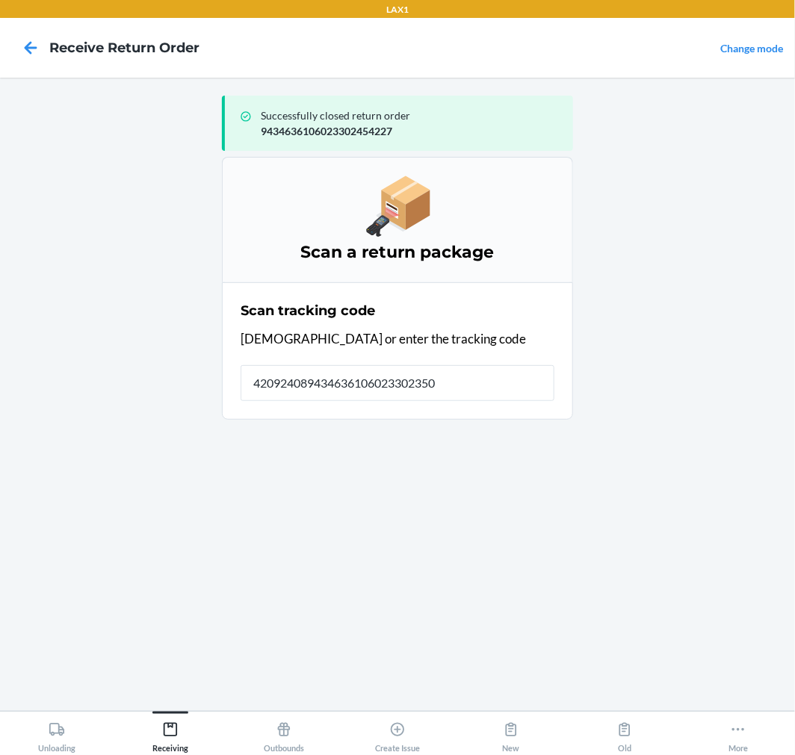
type input "4209240894346361060233023509"
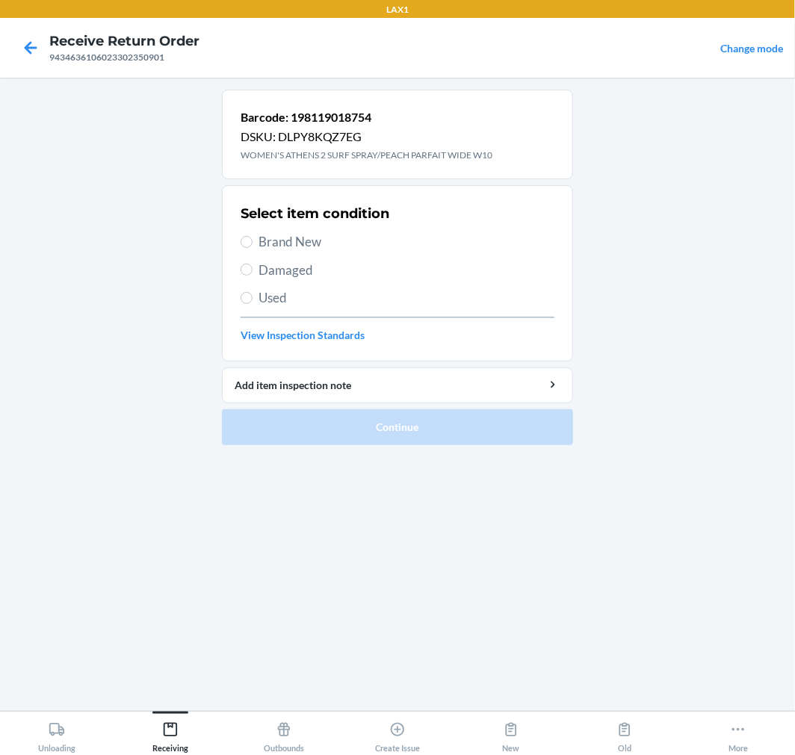
click at [301, 247] on span "Brand New" at bounding box center [406, 241] width 296 height 19
click at [252, 247] on input "Brand New" at bounding box center [246, 242] width 12 height 12
radio input "true"
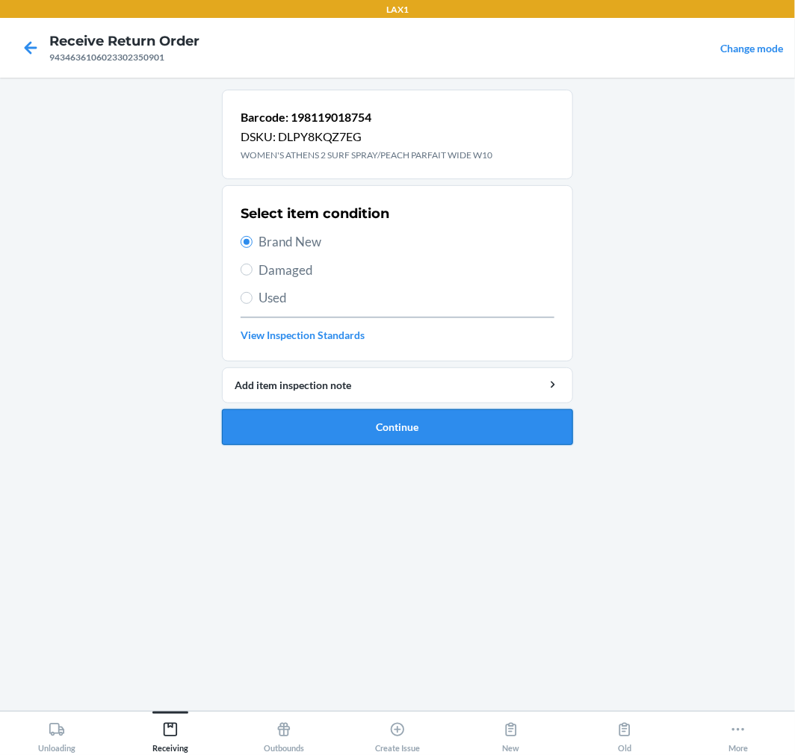
click at [323, 433] on button "Continue" at bounding box center [397, 427] width 351 height 36
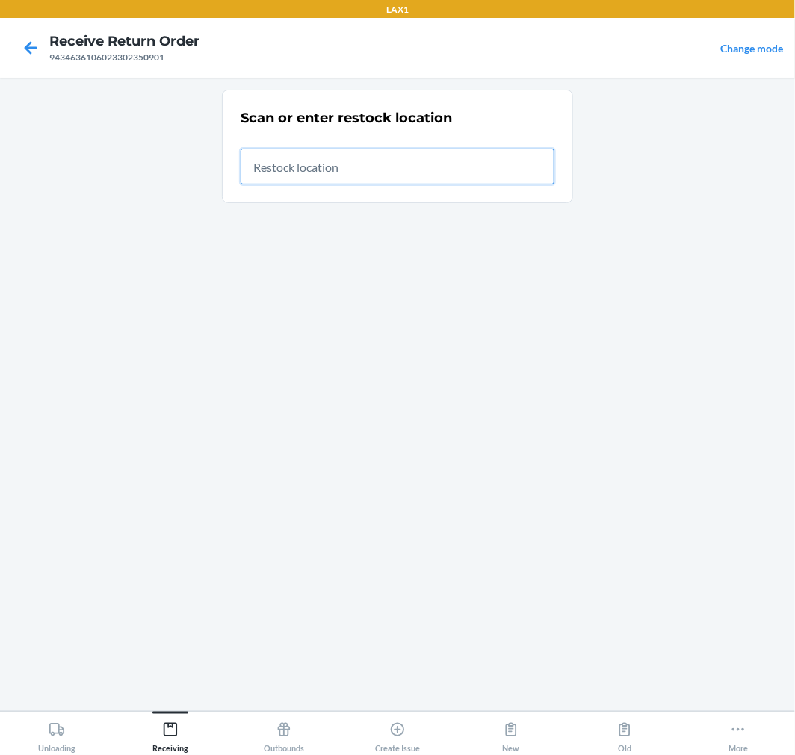
click at [346, 169] on input "text" at bounding box center [397, 167] width 314 height 36
type input "RTCART015"
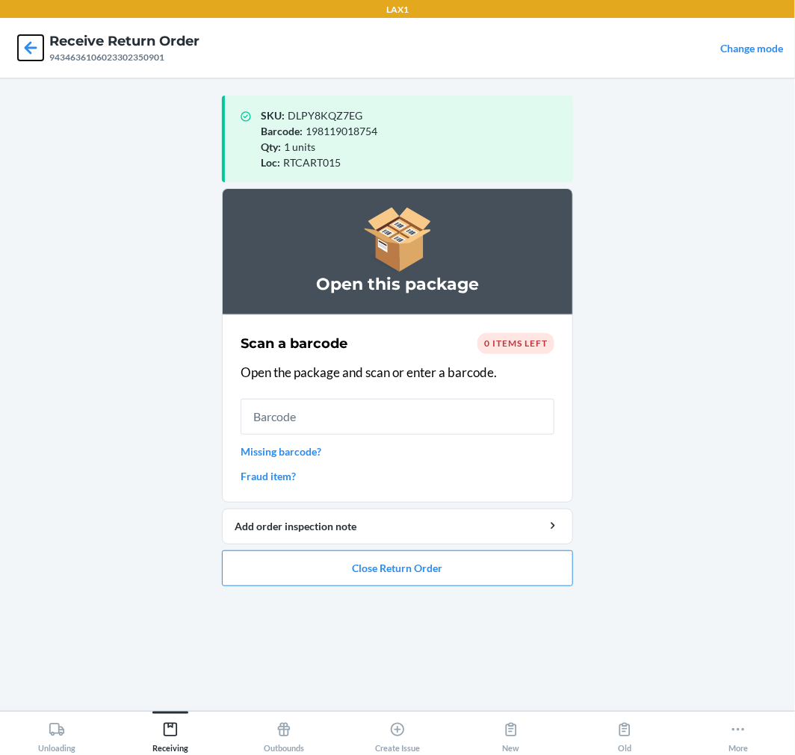
click at [31, 52] on icon at bounding box center [31, 47] width 13 height 13
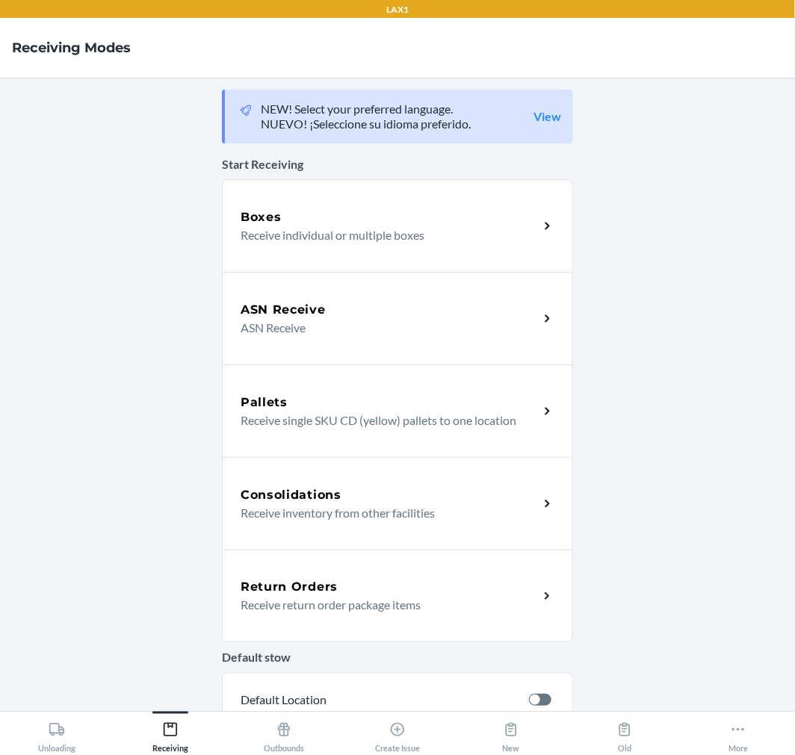
click at [347, 607] on p "Receive return order package items" at bounding box center [383, 605] width 286 height 18
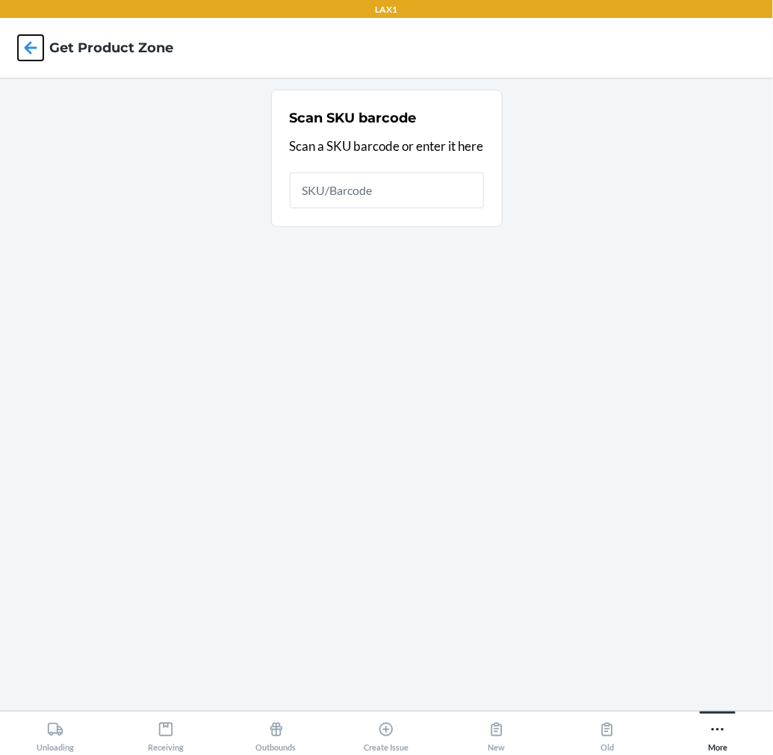
click at [26, 45] on icon at bounding box center [30, 47] width 25 height 25
click at [166, 742] on div "Receiving" at bounding box center [166, 734] width 36 height 37
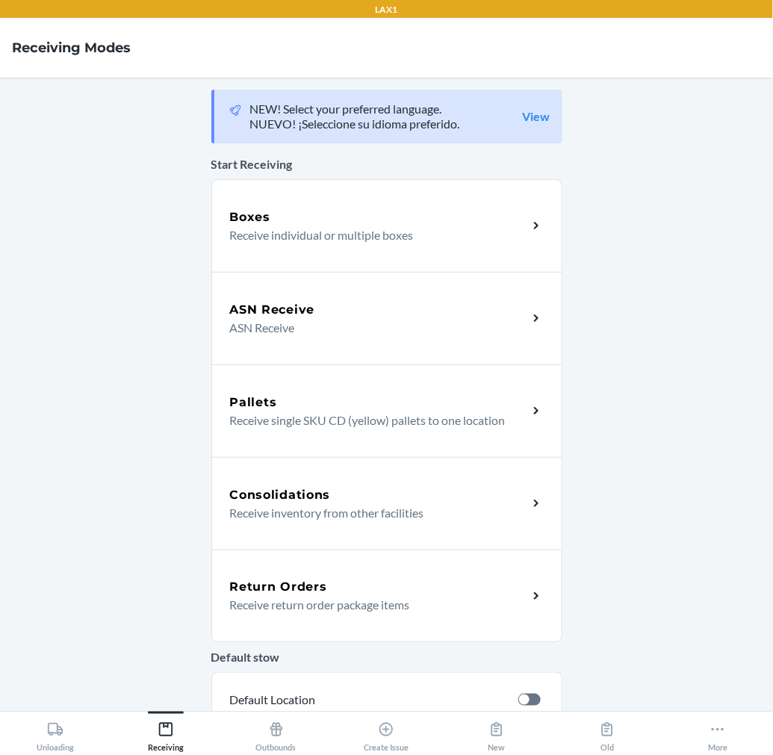
click at [294, 581] on h5 "Return Orders" at bounding box center [278, 587] width 97 height 18
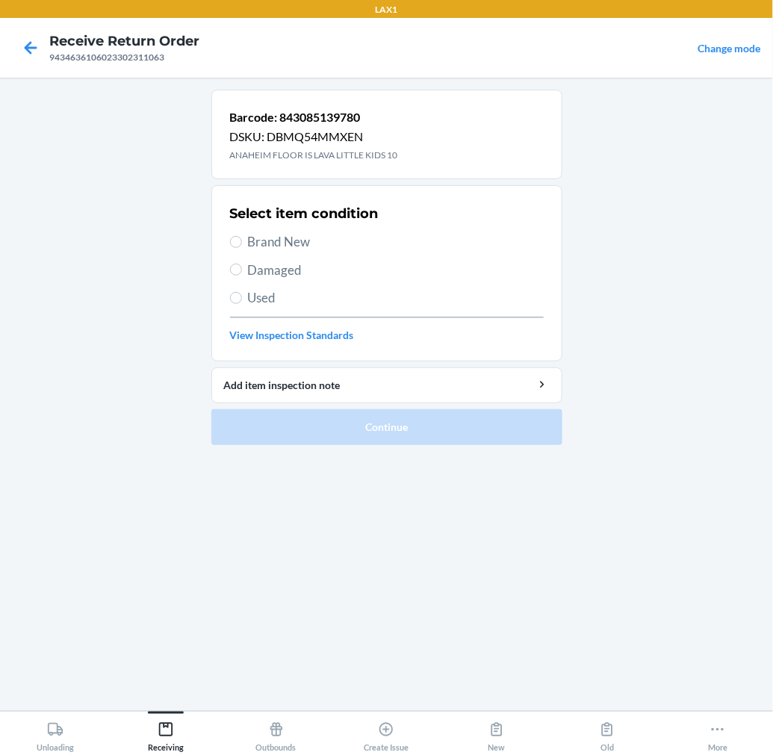
click at [252, 243] on span "Brand New" at bounding box center [396, 241] width 296 height 19
click at [242, 243] on input "Brand New" at bounding box center [236, 242] width 12 height 12
radio input "true"
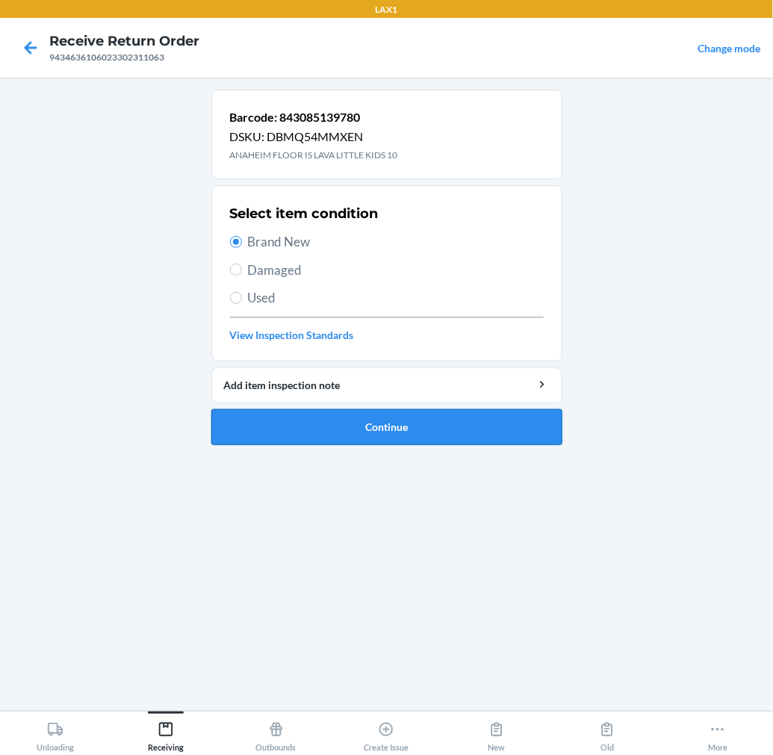
click at [291, 435] on button "Continue" at bounding box center [386, 427] width 351 height 36
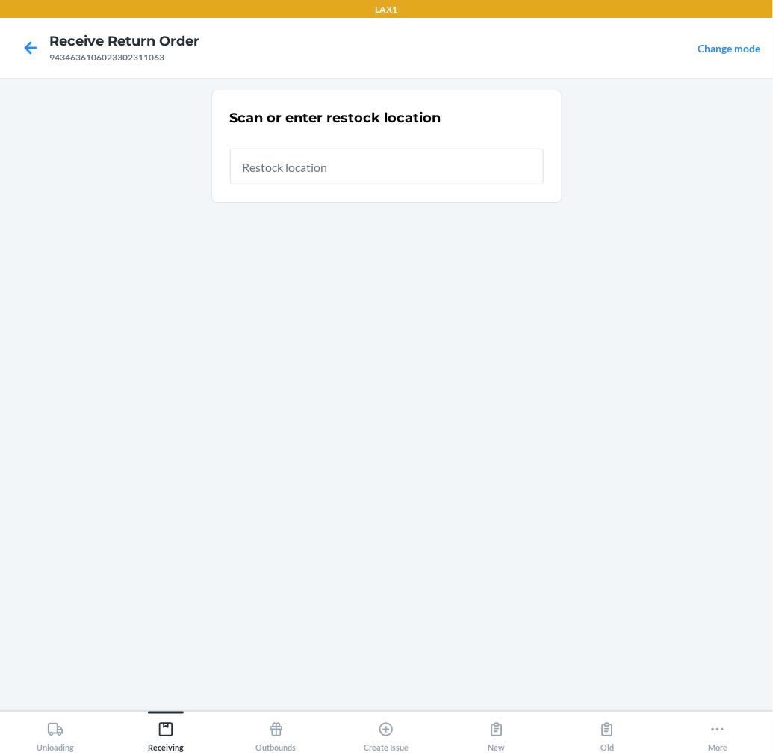
click at [479, 174] on input "text" at bounding box center [387, 167] width 314 height 36
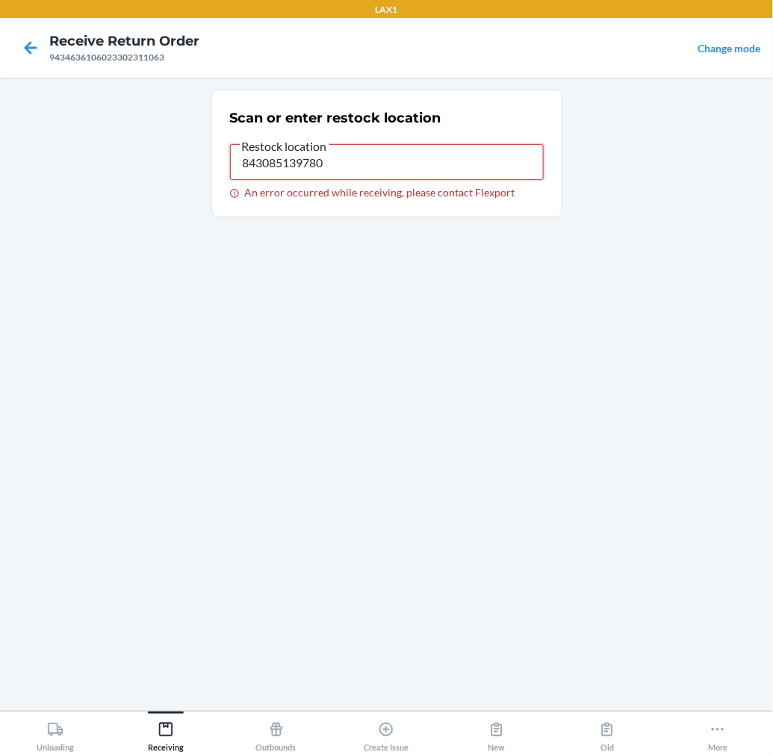
click at [333, 163] on input "843085139780" at bounding box center [387, 162] width 314 height 36
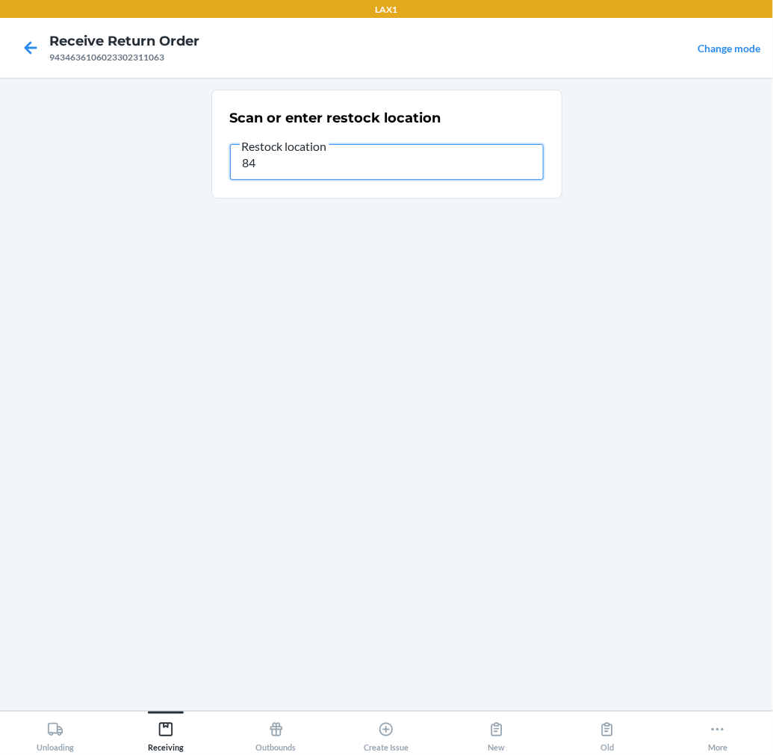
type input "8"
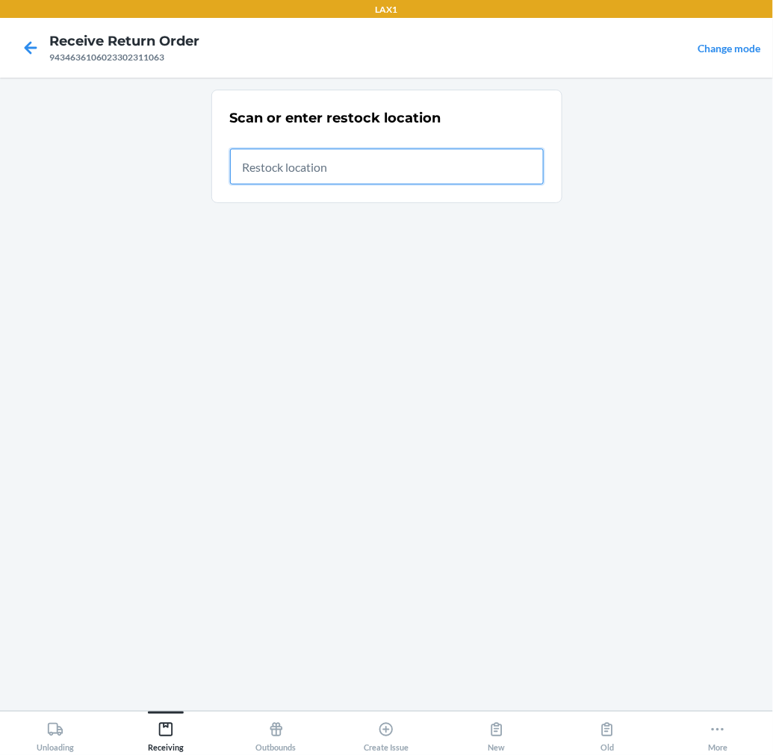
click at [435, 170] on input "text" at bounding box center [387, 167] width 314 height 36
type input "RTCART015"
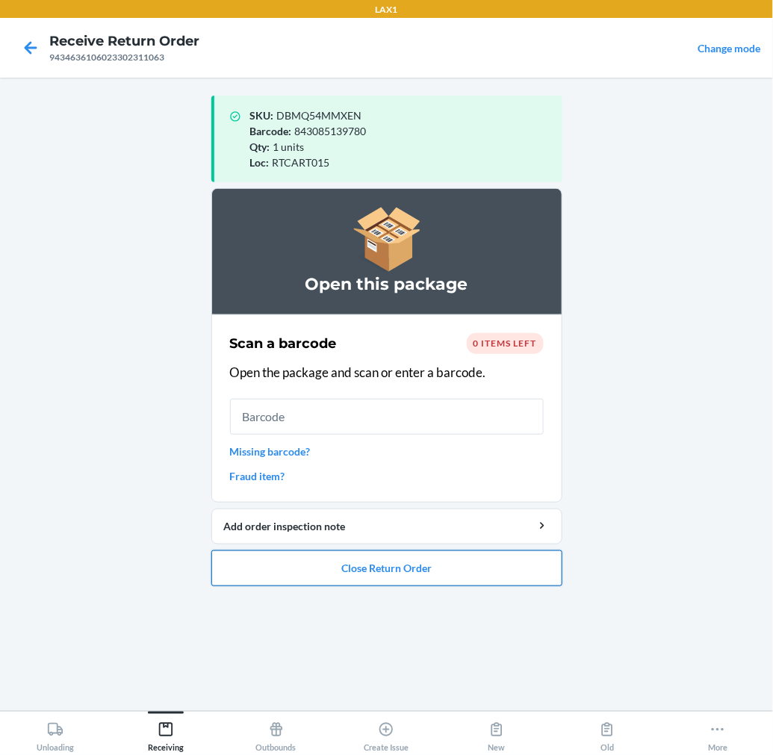
click at [398, 575] on button "Close Return Order" at bounding box center [386, 568] width 351 height 36
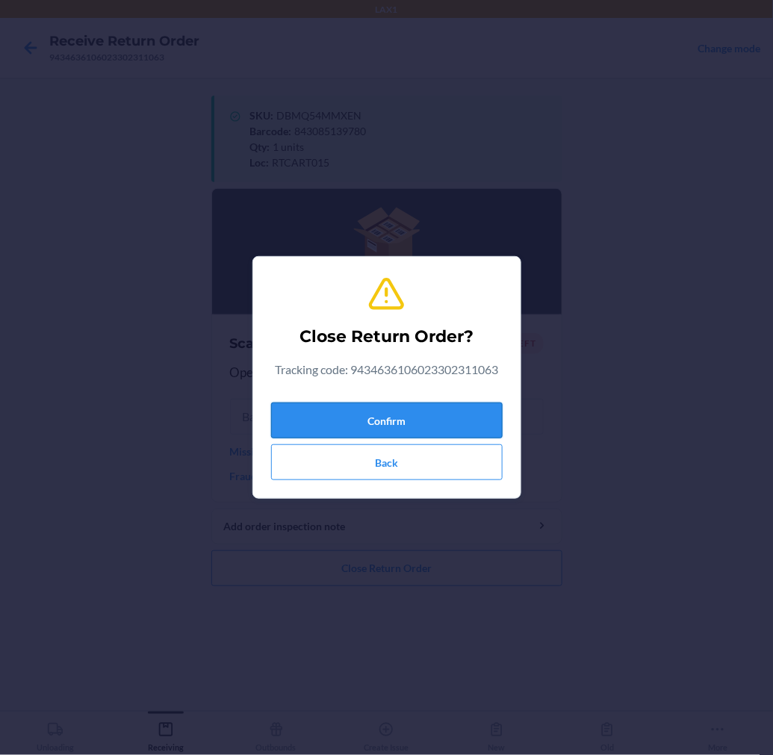
click at [478, 419] on button "Confirm" at bounding box center [387, 421] width 232 height 36
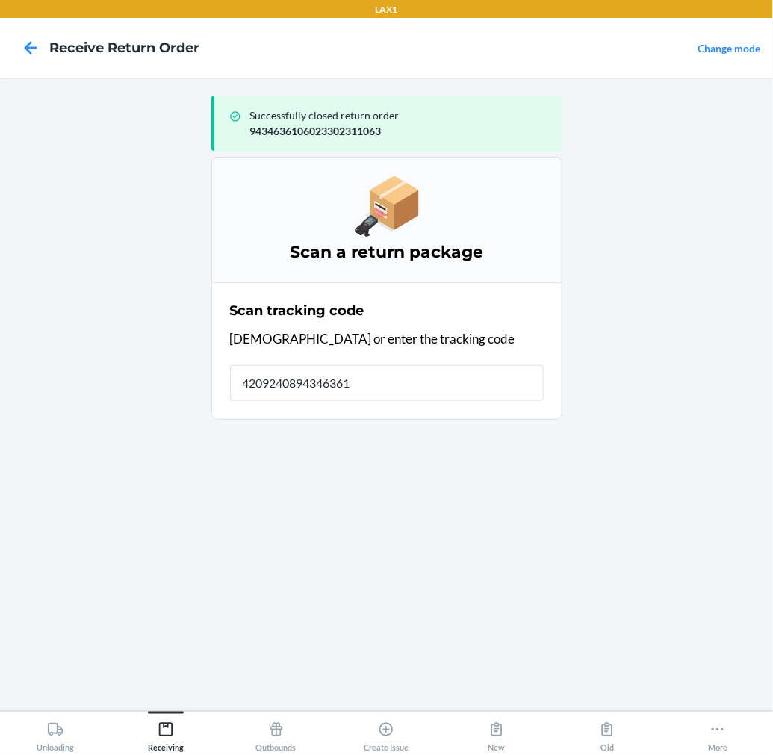
type input "42092408943463610"
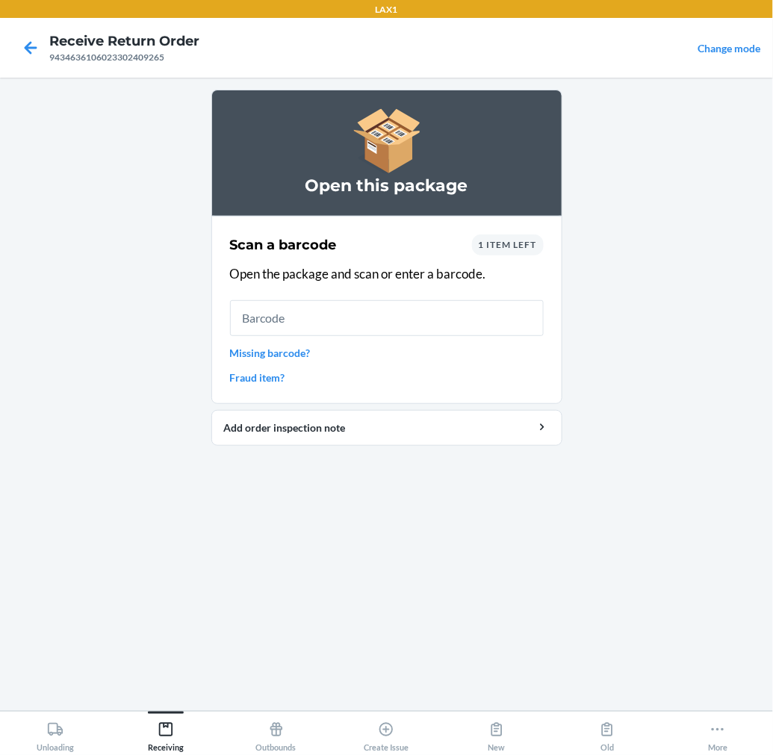
click at [494, 327] on input "text" at bounding box center [387, 318] width 314 height 36
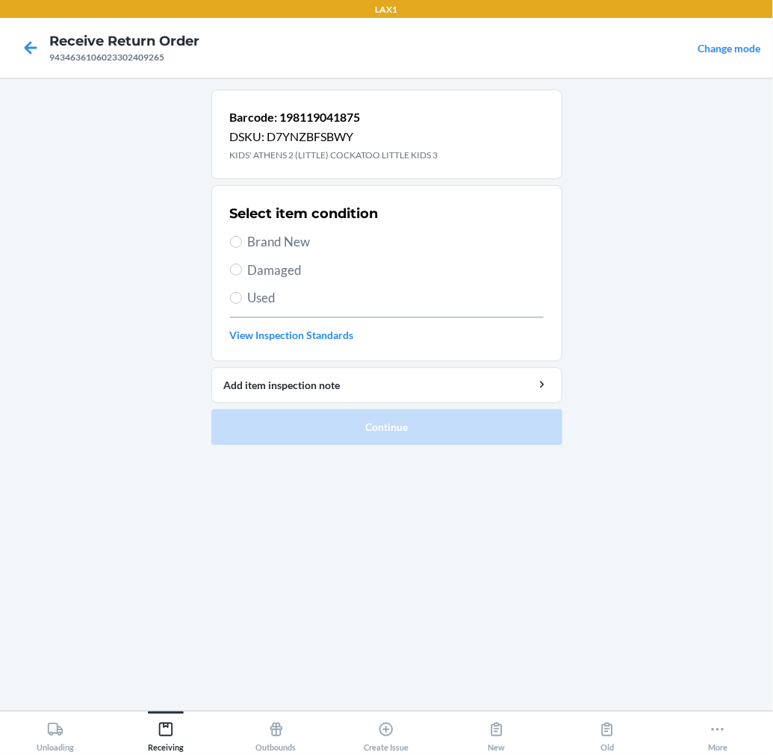
click at [271, 242] on span "Brand New" at bounding box center [396, 241] width 296 height 19
click at [242, 242] on input "Brand New" at bounding box center [236, 242] width 12 height 12
radio input "true"
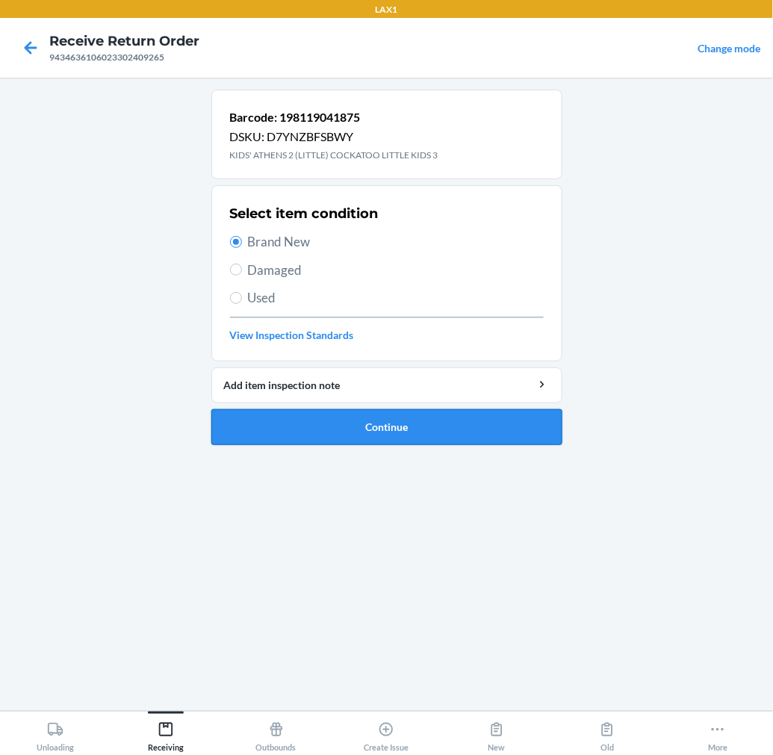
click at [288, 424] on button "Continue" at bounding box center [386, 427] width 351 height 36
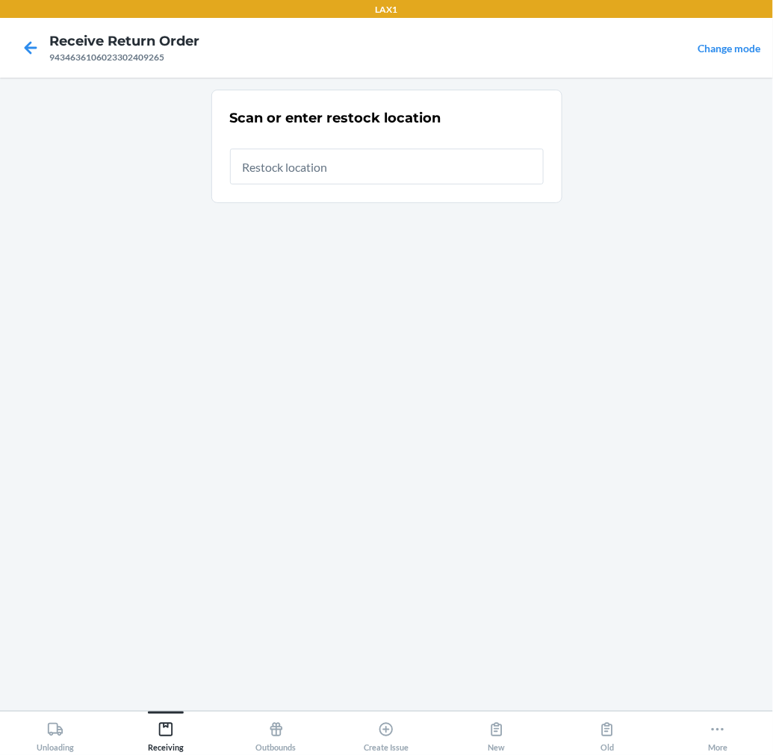
click at [436, 170] on input "text" at bounding box center [387, 167] width 314 height 36
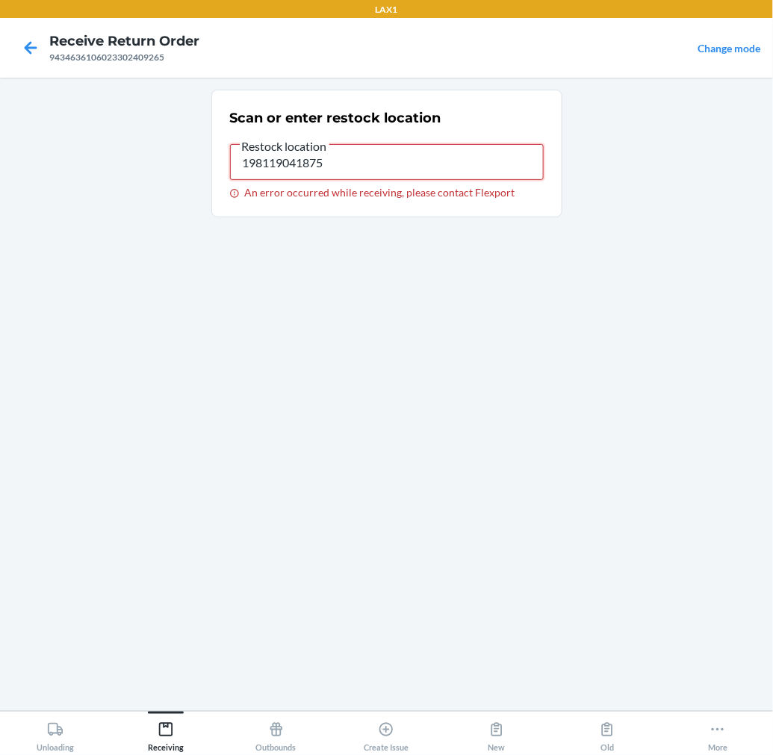
click at [480, 169] on input "198119041875" at bounding box center [387, 162] width 314 height 36
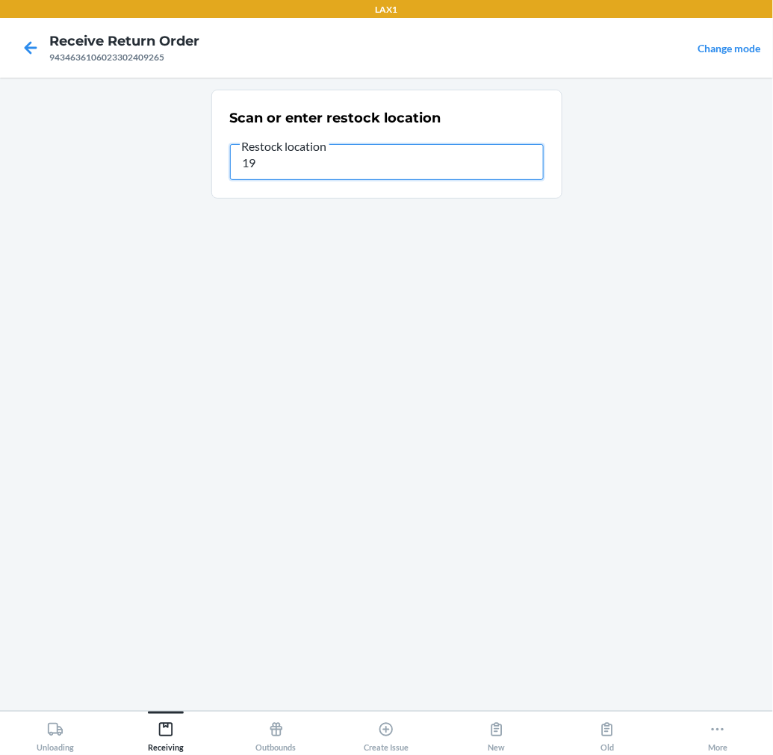
type input "1"
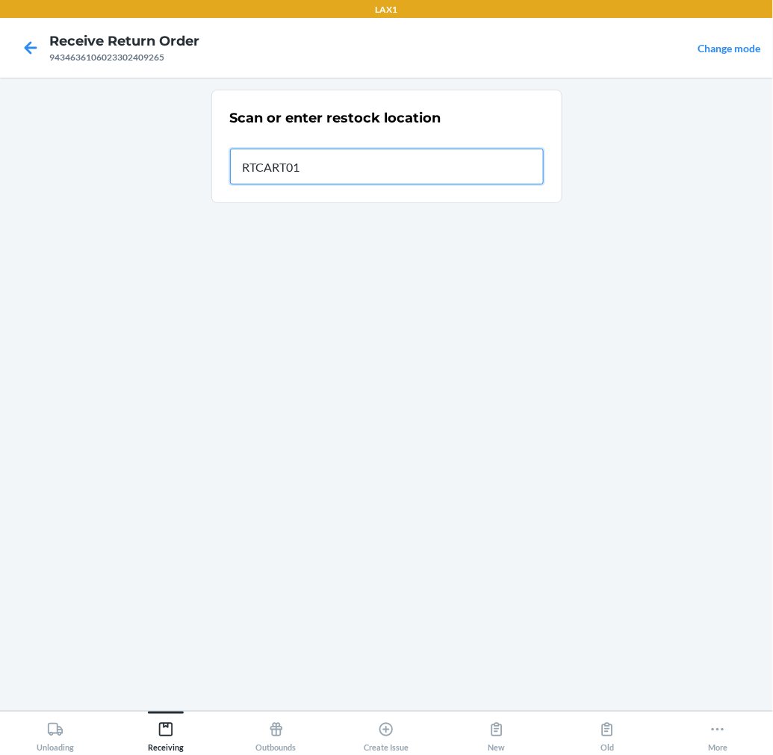
type input "RTCART015"
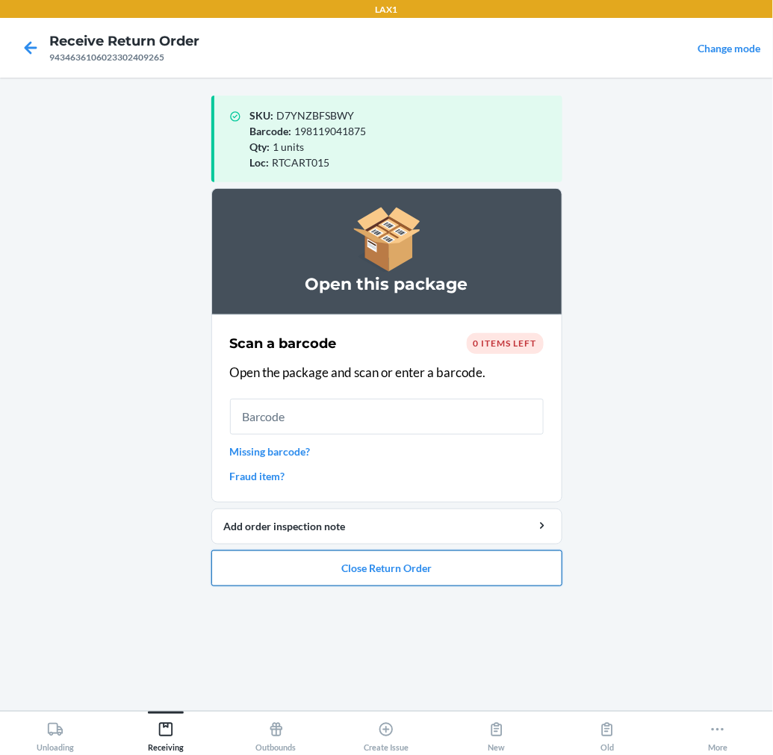
click at [427, 568] on button "Close Return Order" at bounding box center [386, 568] width 351 height 36
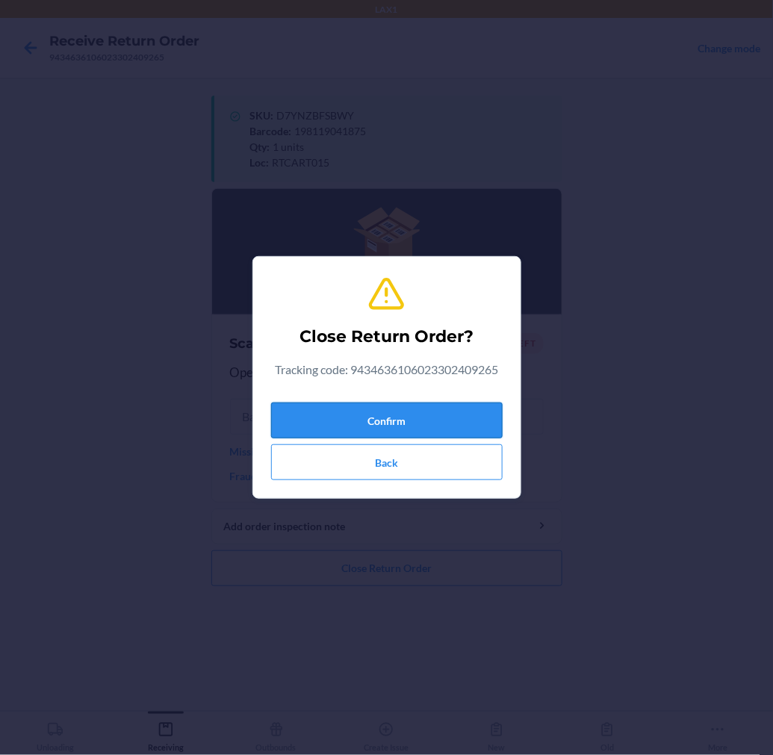
click at [479, 423] on button "Confirm" at bounding box center [387, 421] width 232 height 36
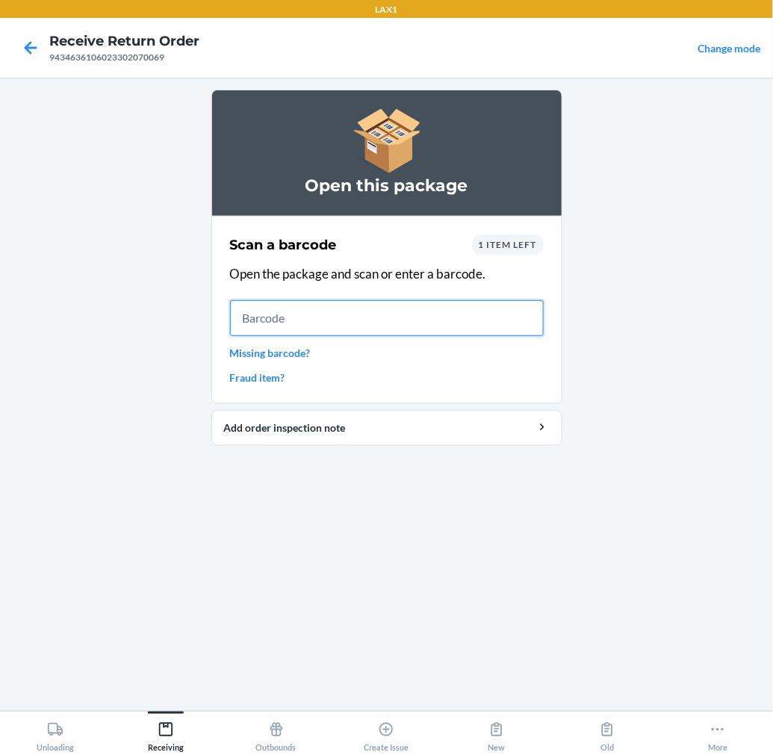
click at [441, 318] on input "text" at bounding box center [387, 318] width 314 height 36
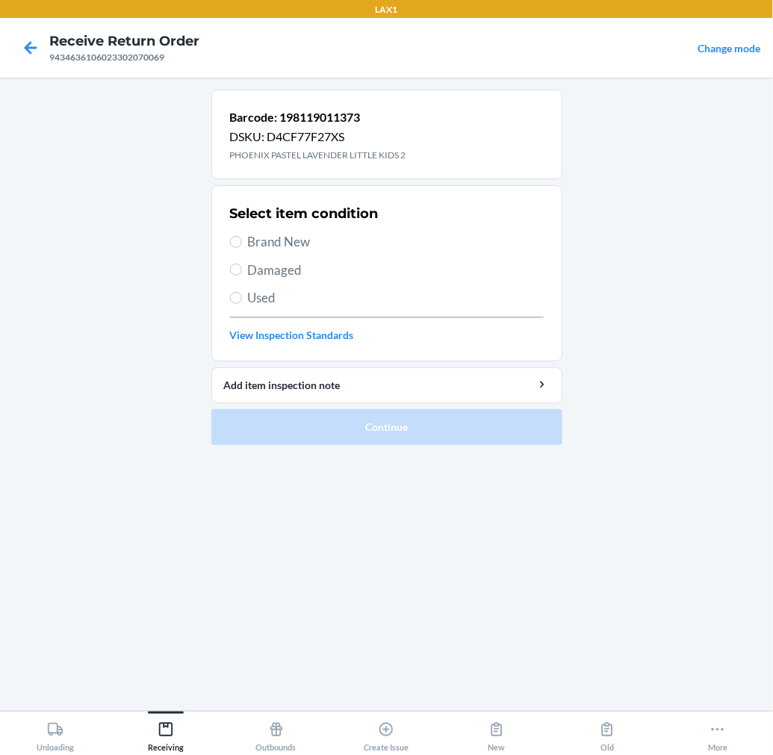
click at [284, 267] on span "Damaged" at bounding box center [396, 270] width 296 height 19
click at [242, 267] on input "Damaged" at bounding box center [236, 270] width 12 height 12
radio input "true"
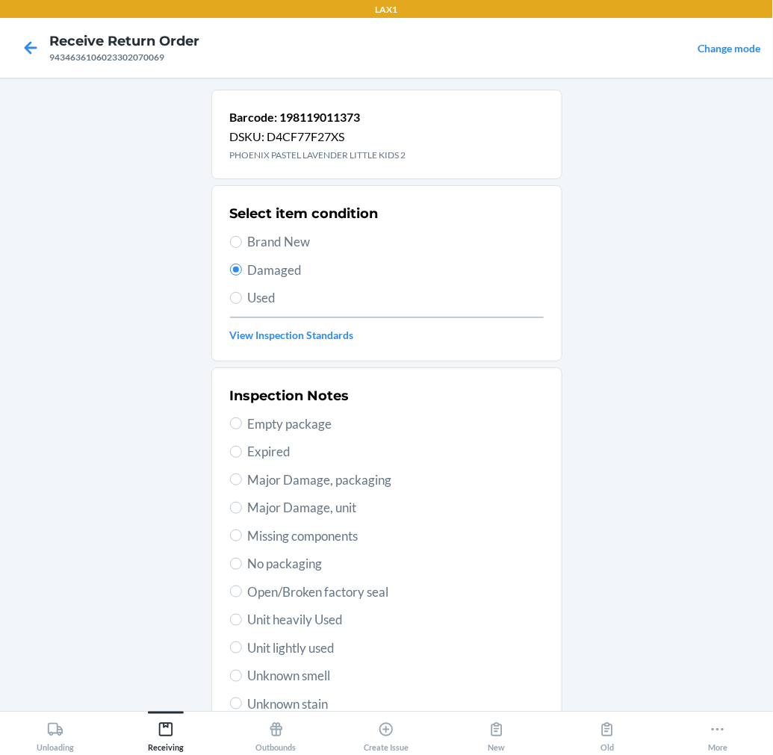
click at [323, 625] on span "Unit heavily Used" at bounding box center [396, 619] width 296 height 19
click at [242, 625] on input "Unit heavily Used" at bounding box center [236, 620] width 12 height 12
radio input "true"
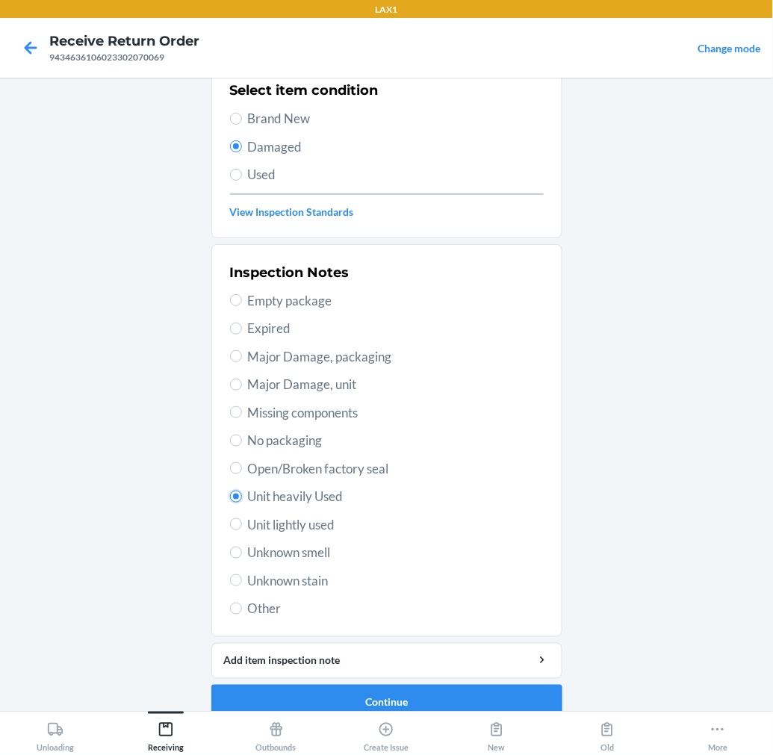
scroll to position [144, 0]
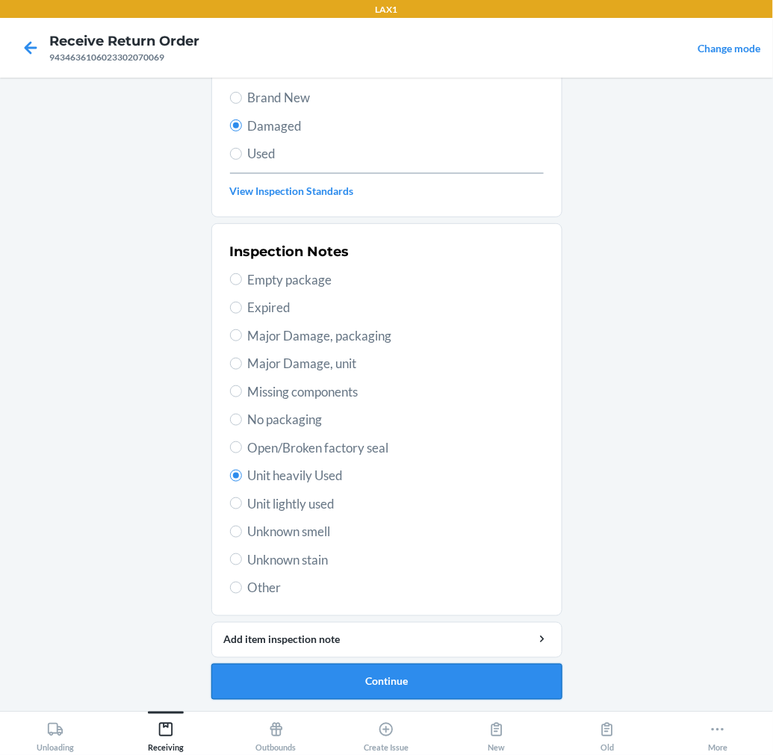
click at [369, 674] on button "Continue" at bounding box center [386, 682] width 351 height 36
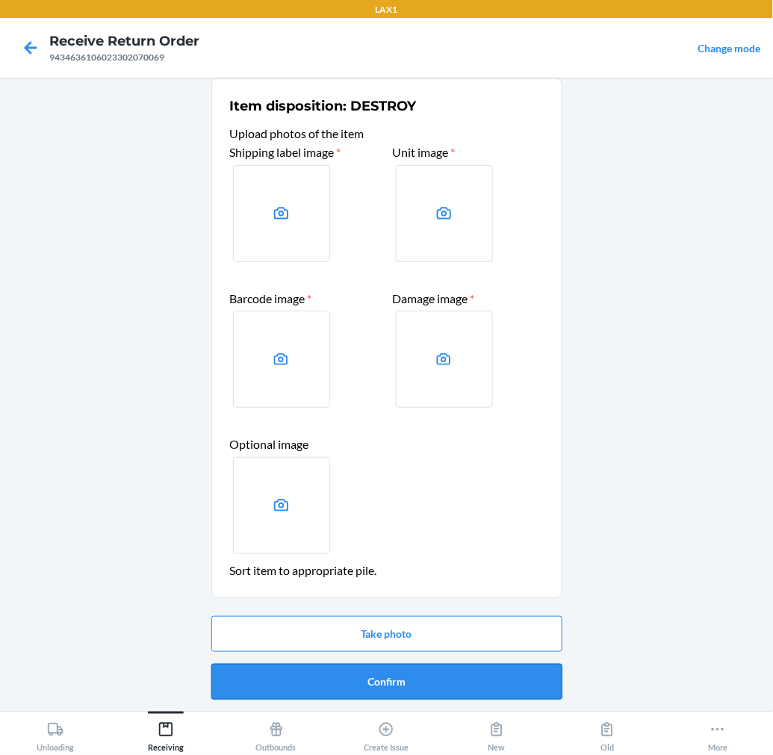
click at [368, 675] on button "Confirm" at bounding box center [386, 682] width 351 height 36
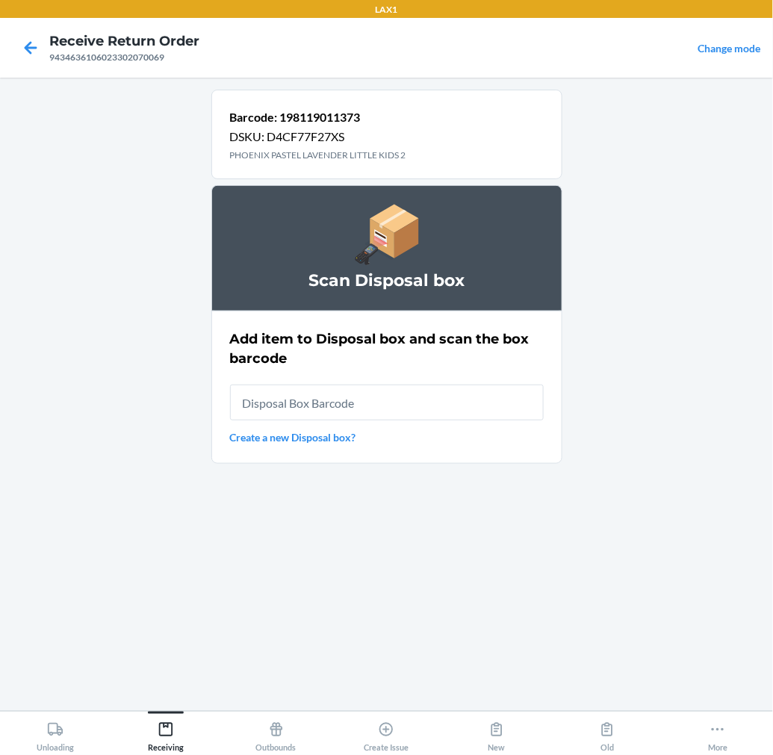
click at [501, 409] on input "text" at bounding box center [387, 403] width 314 height 36
type input "RB00000189K"
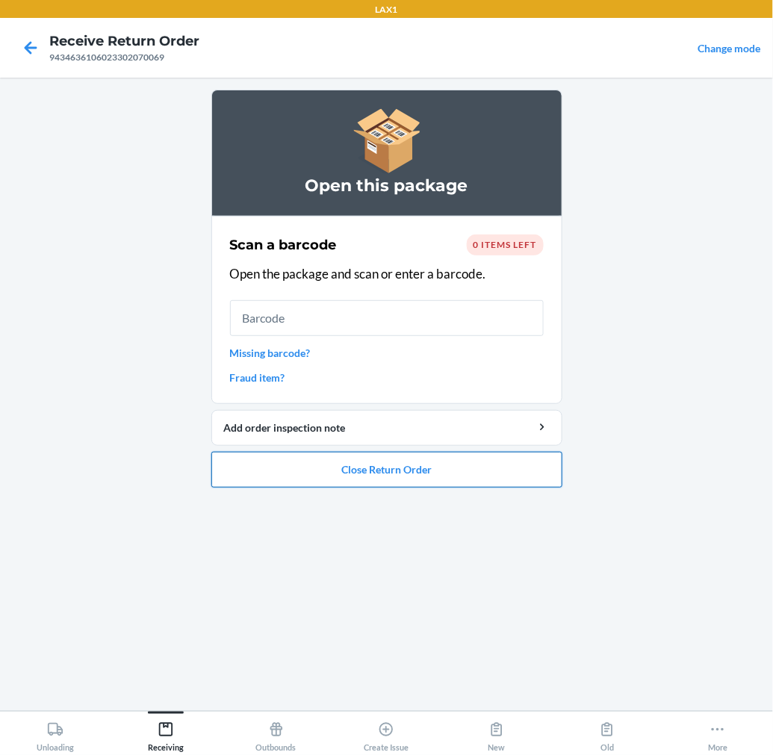
click at [481, 458] on button "Close Return Order" at bounding box center [386, 470] width 351 height 36
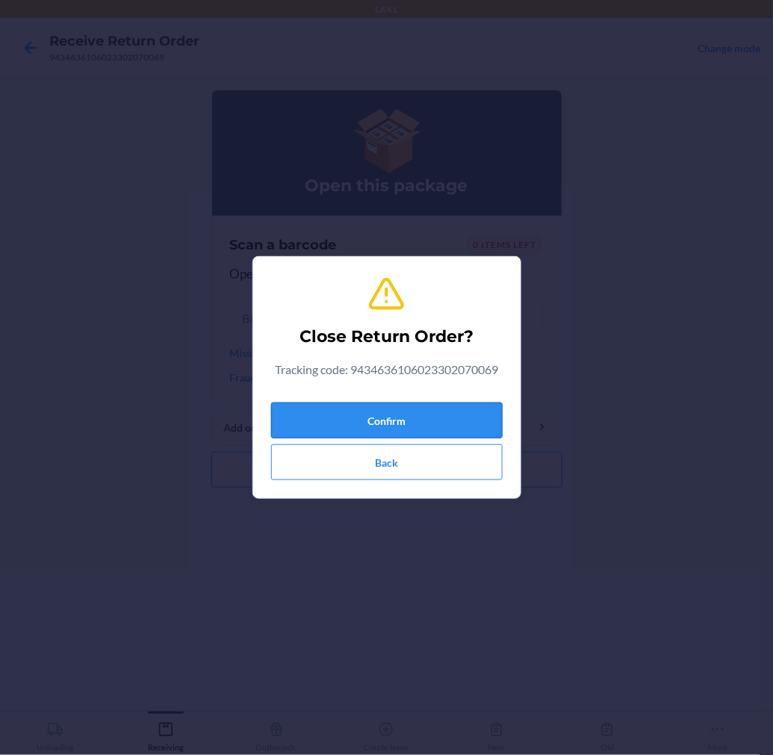
click at [474, 424] on button "Confirm" at bounding box center [387, 421] width 232 height 36
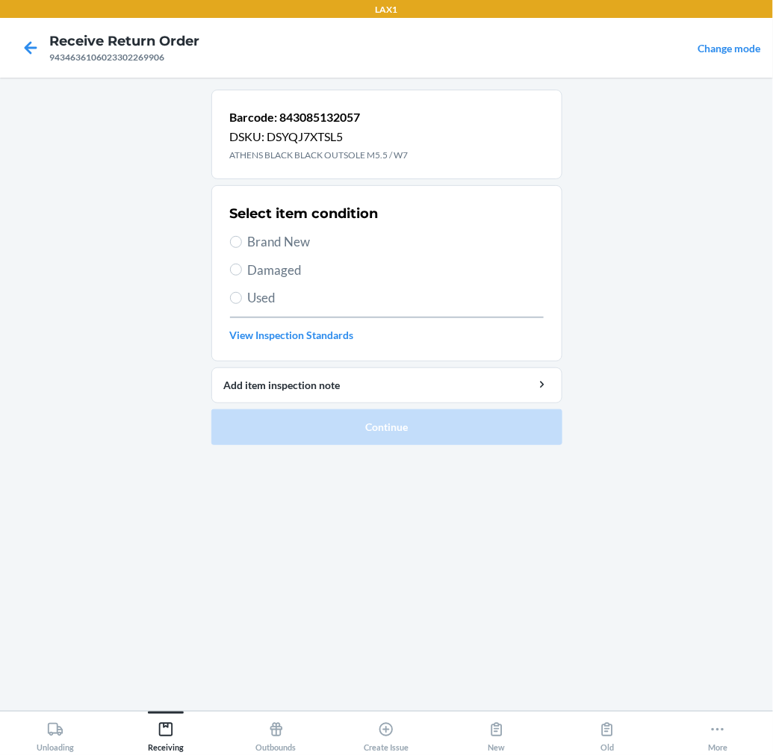
click at [260, 242] on span "Brand New" at bounding box center [396, 241] width 296 height 19
click at [242, 242] on input "Brand New" at bounding box center [236, 242] width 12 height 12
radio input "true"
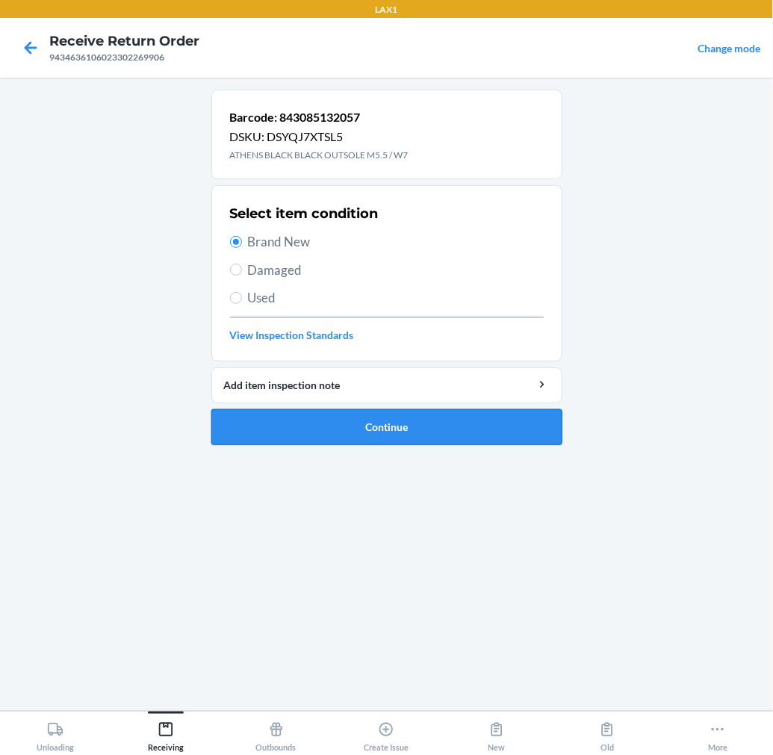
click at [252, 412] on button "Continue" at bounding box center [386, 427] width 351 height 36
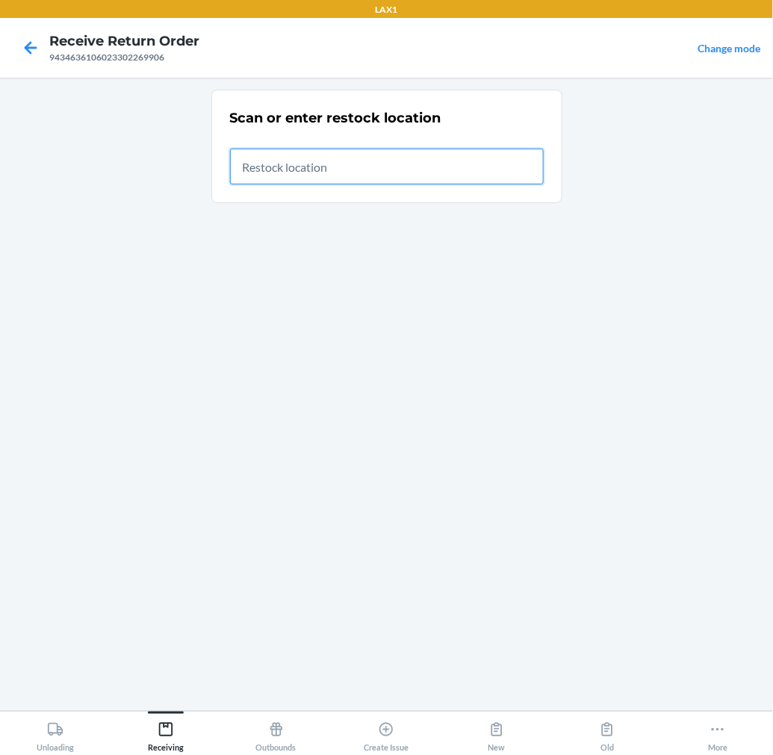
click at [403, 169] on input "text" at bounding box center [387, 167] width 314 height 36
type input "RTCART015"
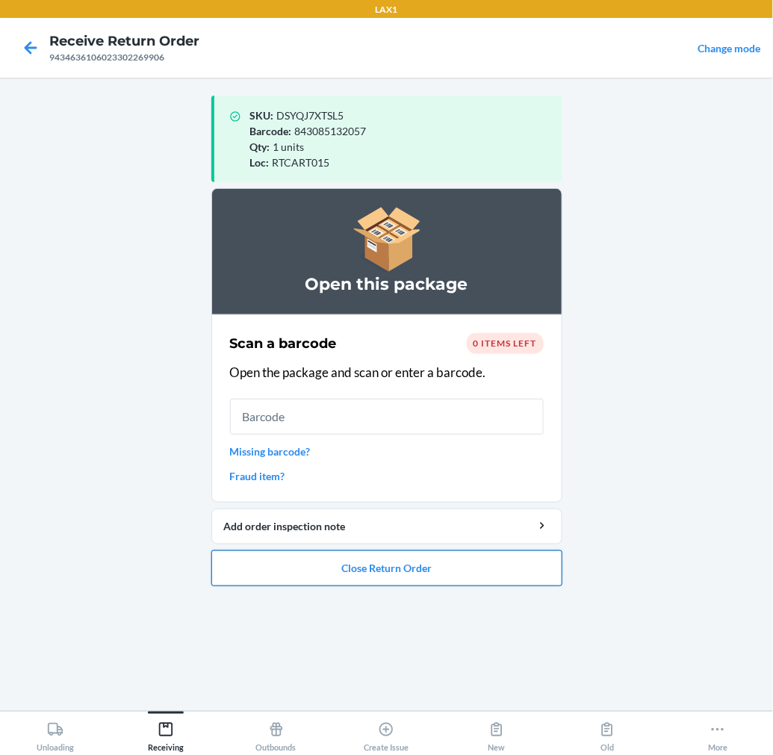
click at [441, 564] on button "Close Return Order" at bounding box center [386, 568] width 351 height 36
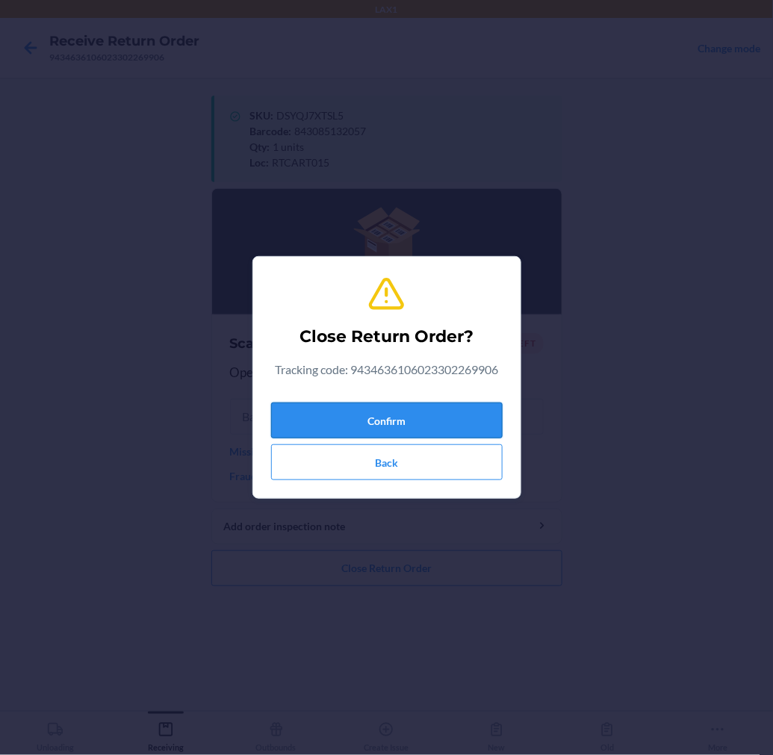
click at [473, 411] on button "Confirm" at bounding box center [387, 421] width 232 height 36
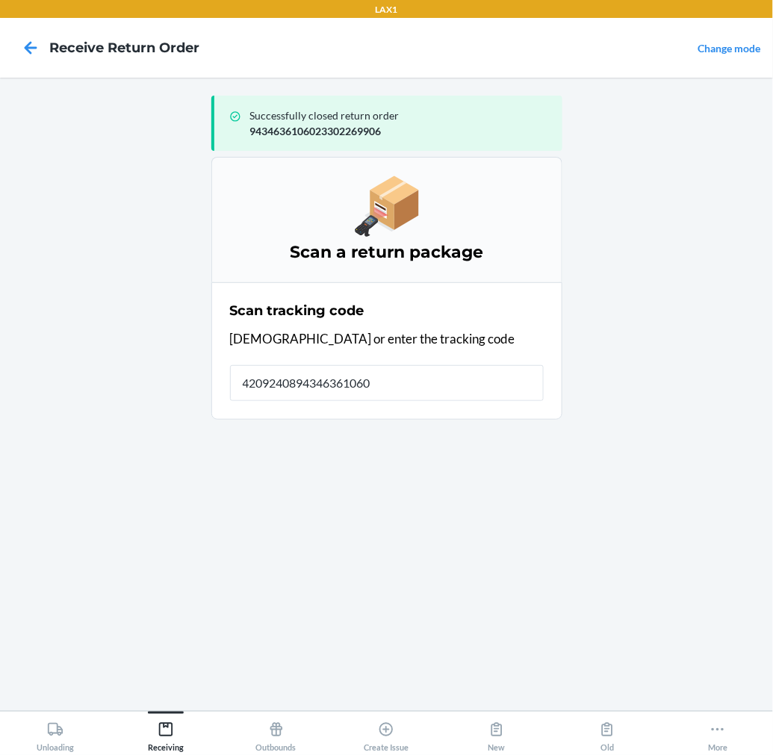
type input "42092408943463610602"
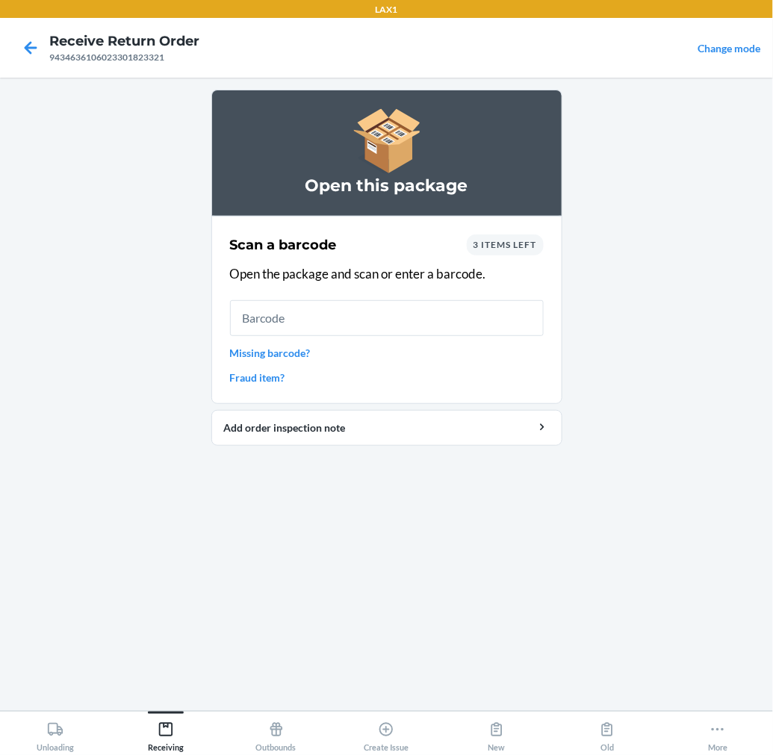
click at [385, 321] on input "text" at bounding box center [387, 318] width 314 height 36
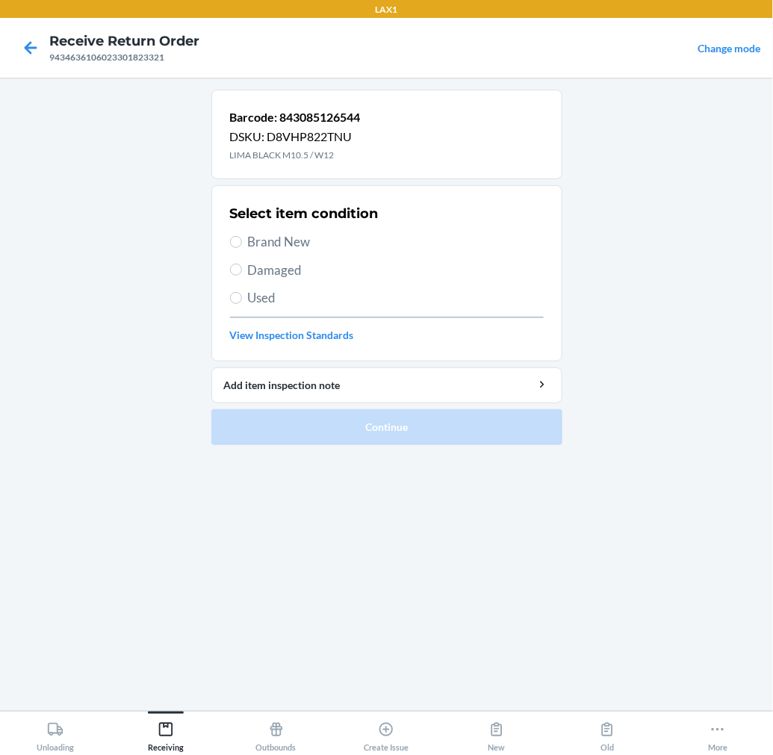
click at [265, 303] on span "Used" at bounding box center [396, 297] width 296 height 19
click at [242, 303] on input "Used" at bounding box center [236, 298] width 12 height 12
radio input "true"
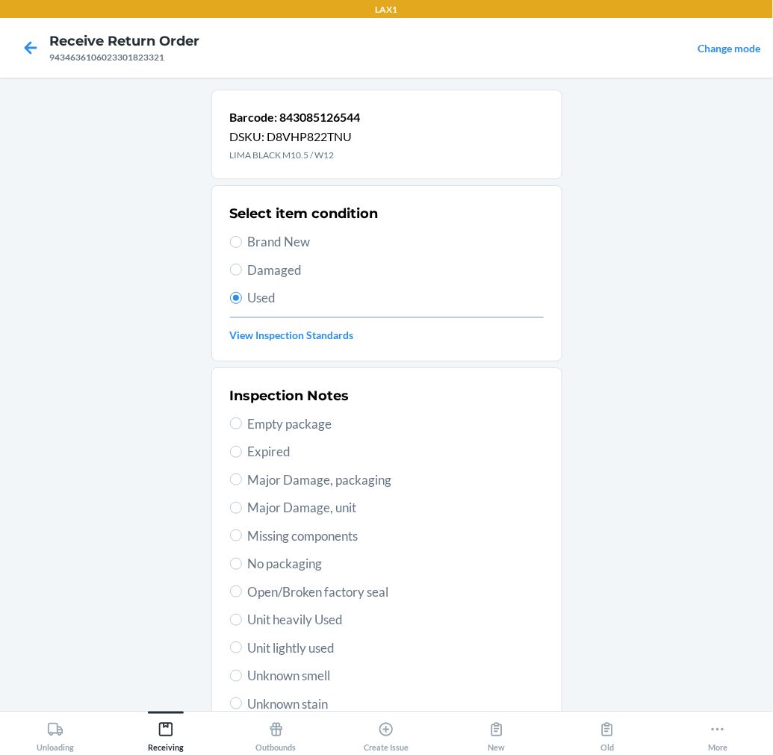
click at [329, 624] on span "Unit heavily Used" at bounding box center [396, 619] width 296 height 19
click at [242, 624] on input "Unit heavily Used" at bounding box center [236, 620] width 12 height 12
radio input "true"
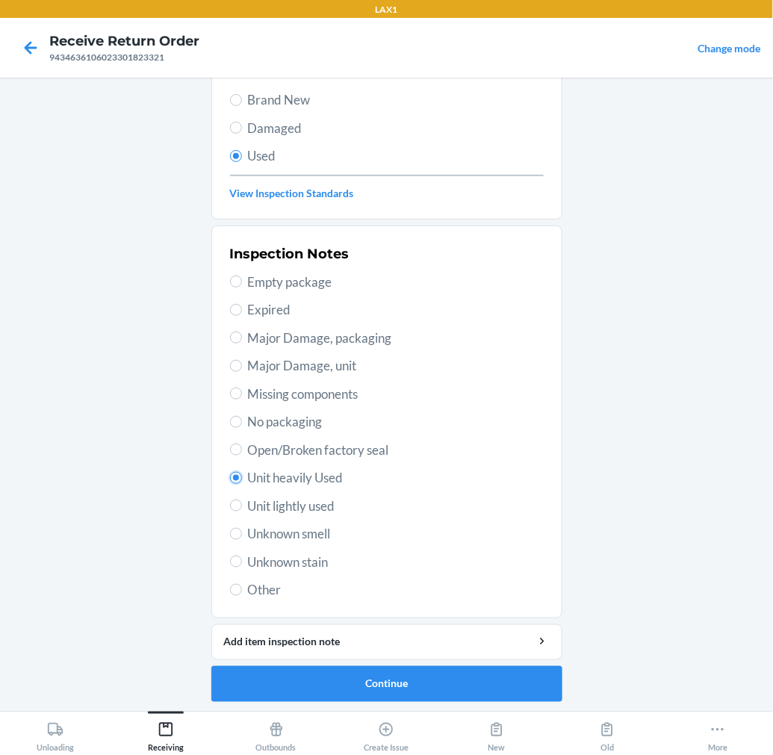
scroll to position [144, 0]
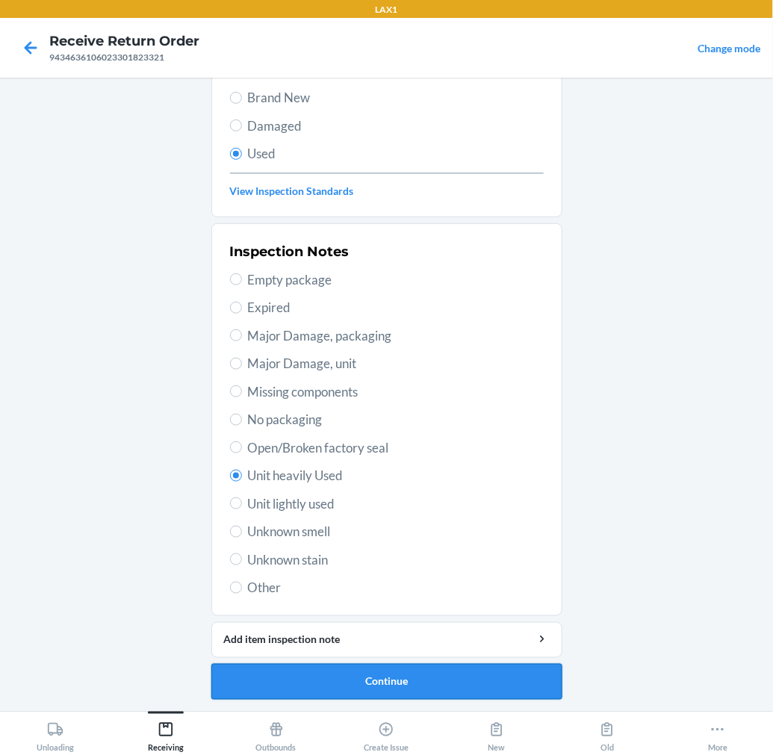
click at [317, 683] on button "Continue" at bounding box center [386, 682] width 351 height 36
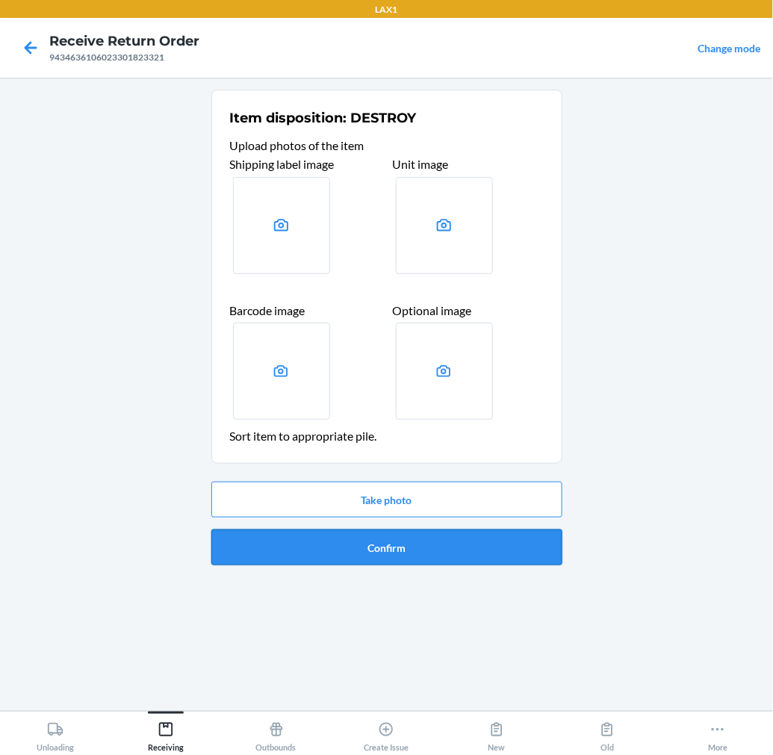
click at [422, 547] on button "Confirm" at bounding box center [386, 548] width 351 height 36
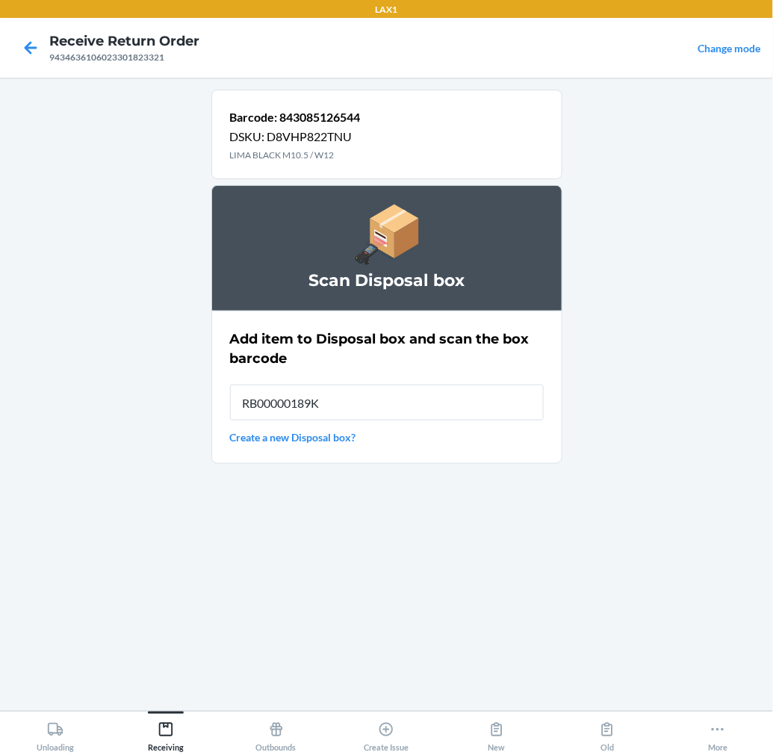
type input "RB00000189K"
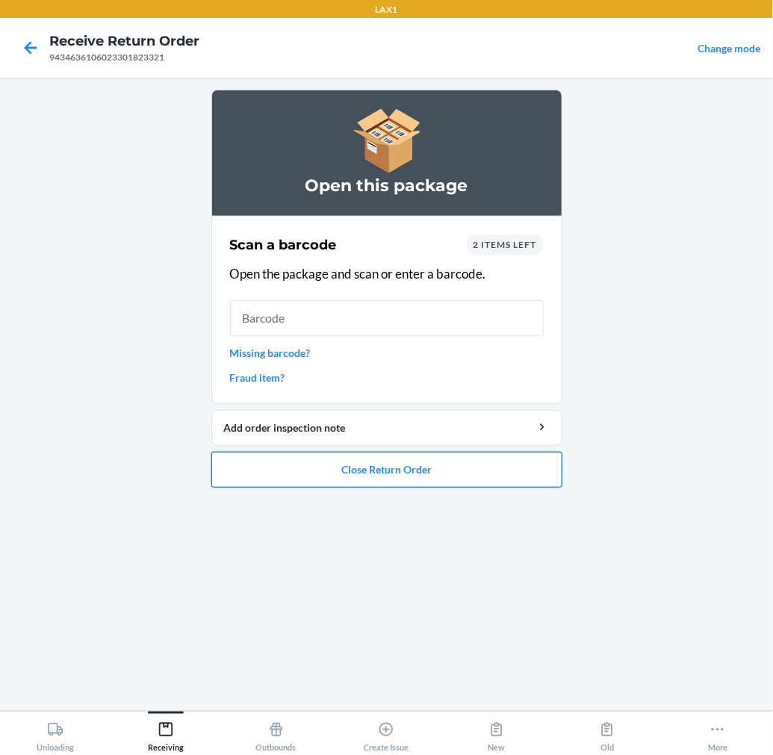
click at [444, 456] on button "Close Return Order" at bounding box center [386, 470] width 351 height 36
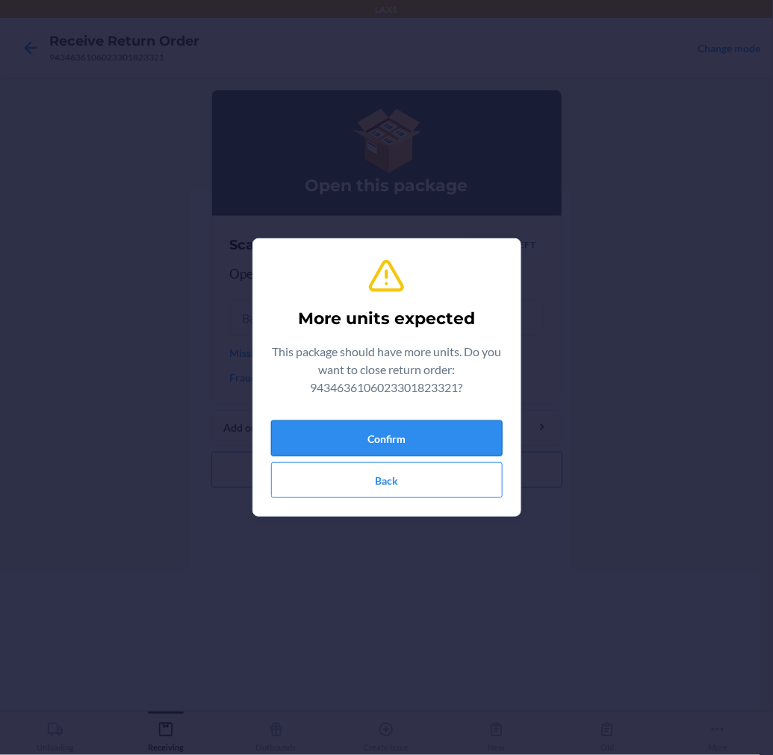
click at [456, 426] on button "Confirm" at bounding box center [387, 438] width 232 height 36
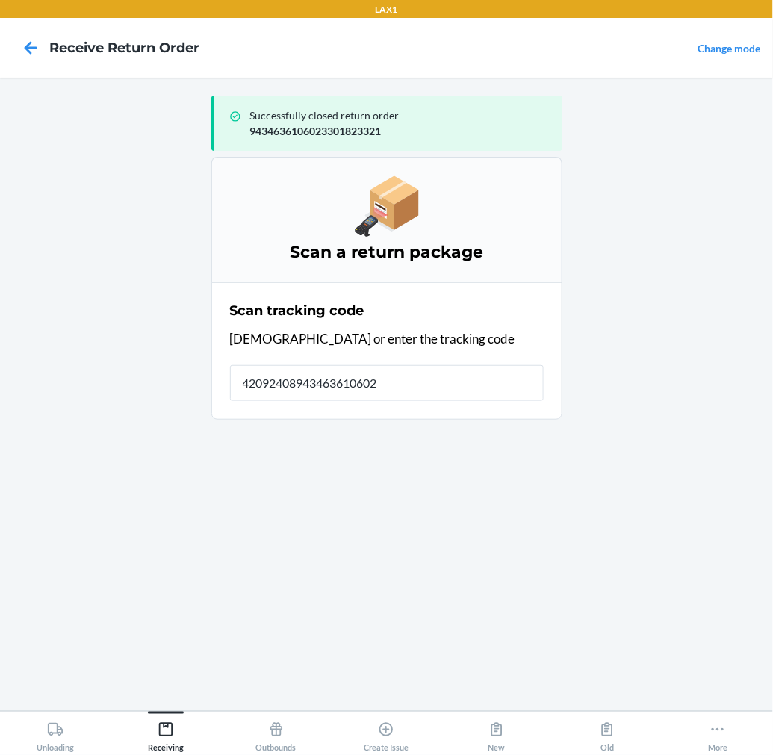
type input "420924089434636106023"
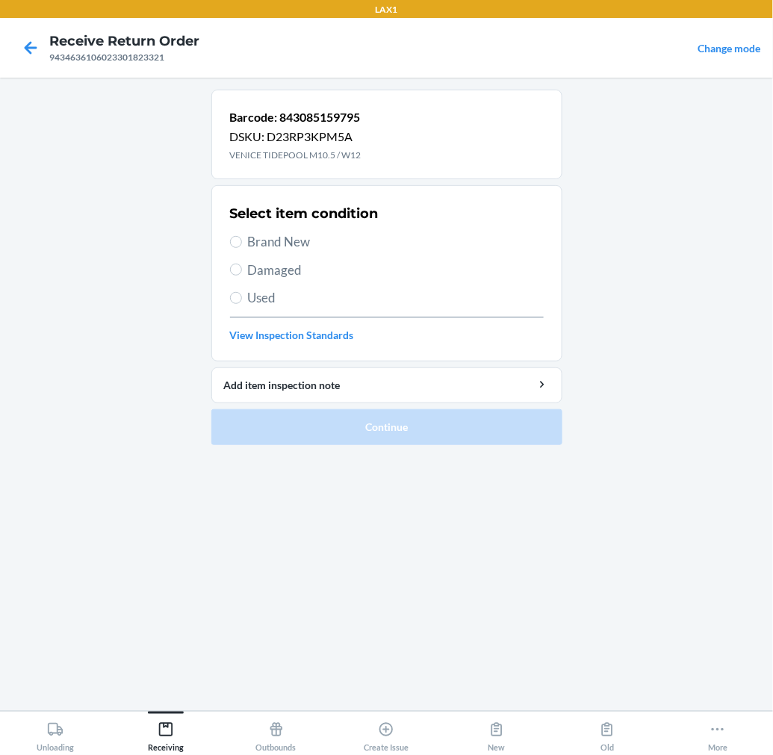
click at [250, 297] on span "Used" at bounding box center [396, 297] width 296 height 19
click at [242, 297] on input "Used" at bounding box center [236, 298] width 12 height 12
radio input "true"
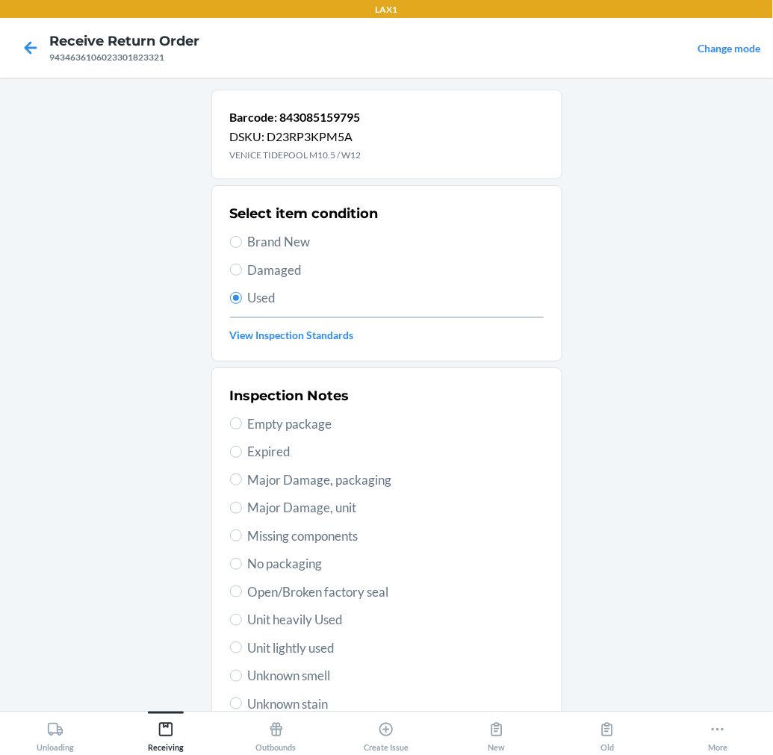
click at [294, 645] on span "Unit lightly used" at bounding box center [396, 648] width 296 height 19
click at [242, 645] on input "Unit lightly used" at bounding box center [236, 648] width 12 height 12
radio input "true"
click at [285, 648] on span "Unit lightly used" at bounding box center [396, 648] width 296 height 19
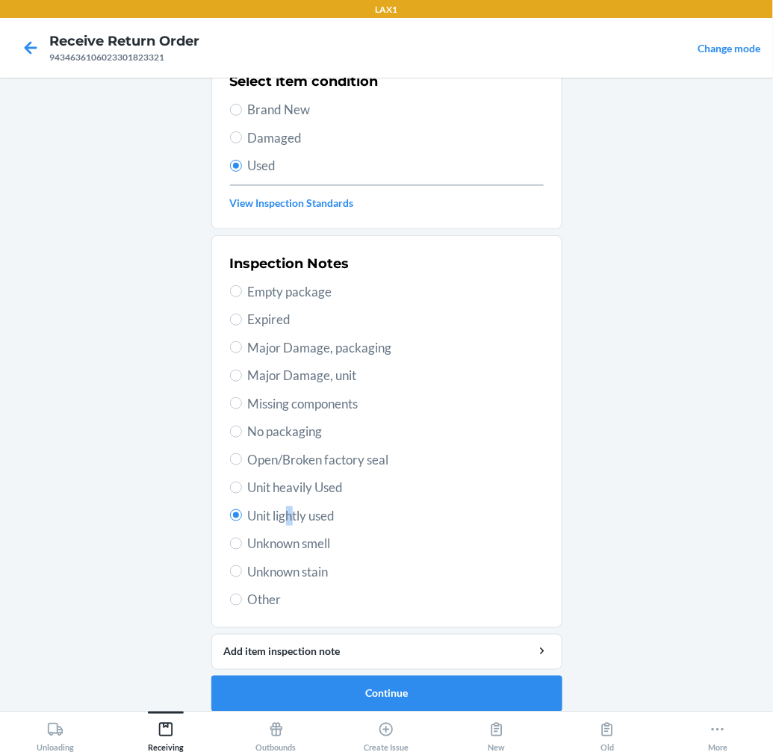
scroll to position [144, 0]
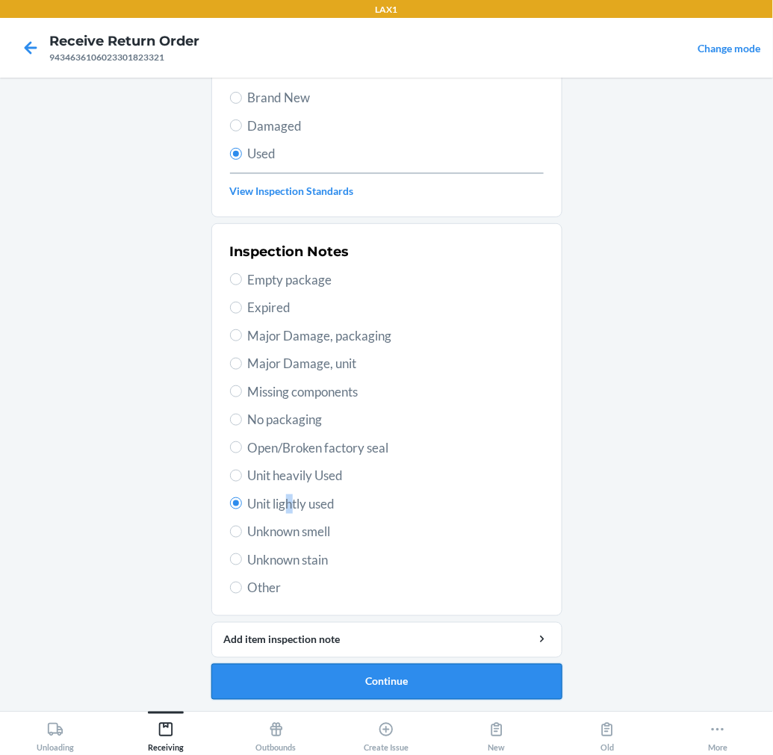
click at [444, 675] on button "Continue" at bounding box center [386, 682] width 351 height 36
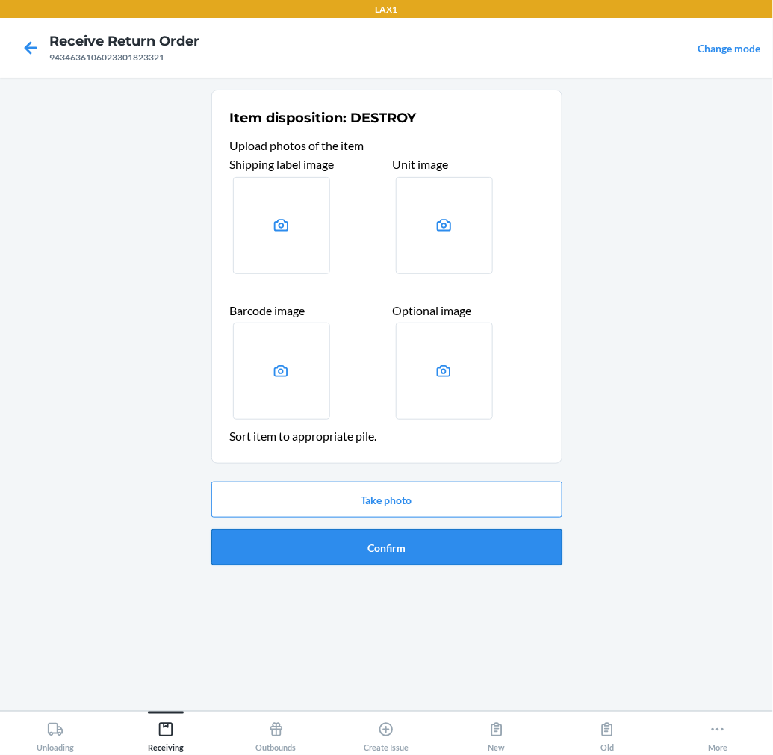
click at [494, 544] on button "Confirm" at bounding box center [386, 548] width 351 height 36
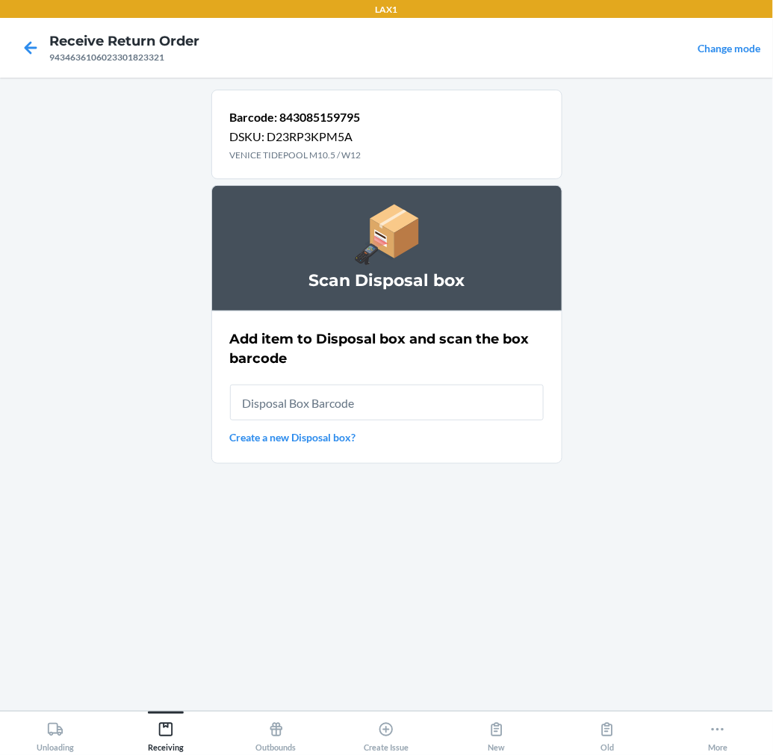
click at [524, 405] on input "text" at bounding box center [387, 403] width 314 height 36
type input "RB00000189K"
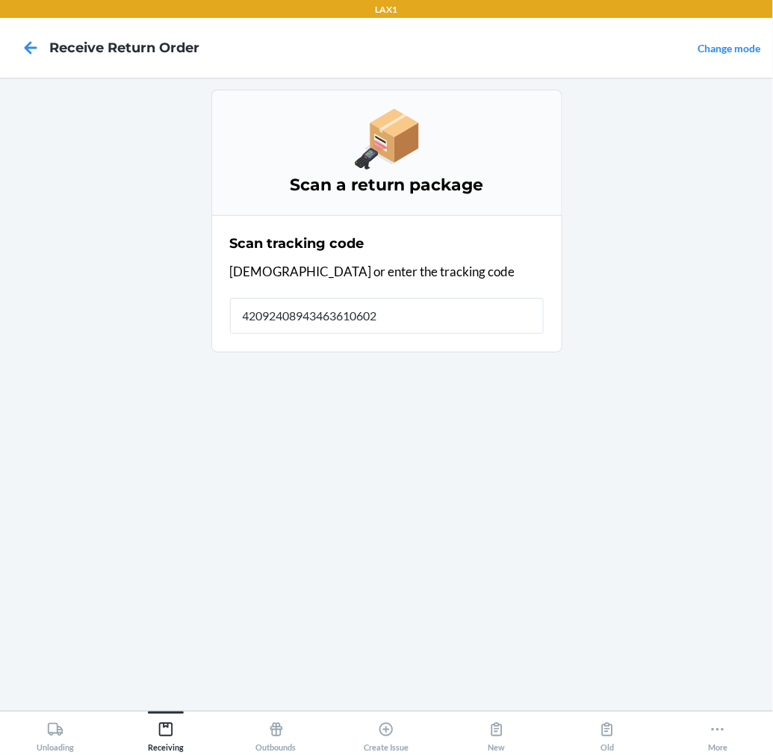
type input "420924089434636106023"
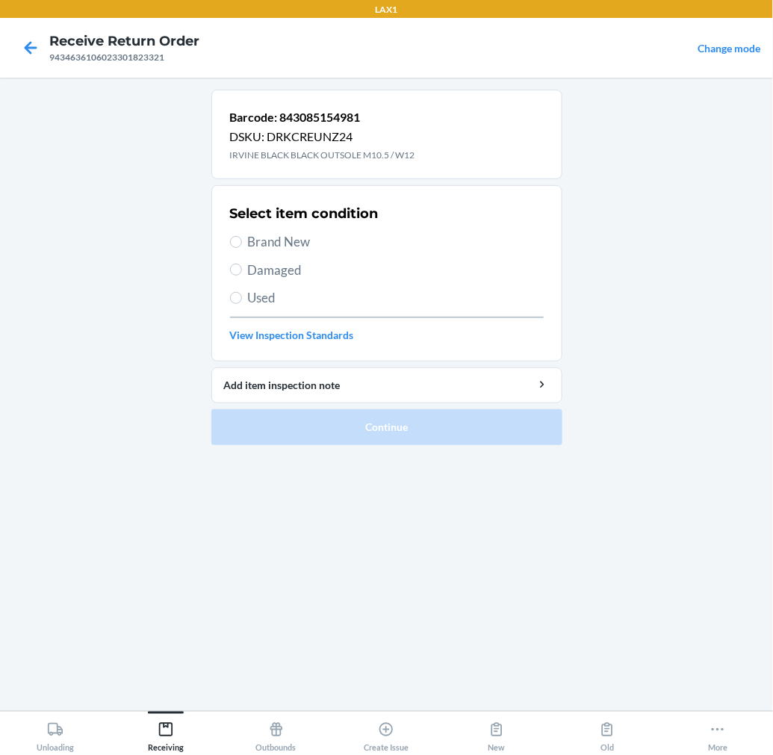
click at [291, 246] on span "Brand New" at bounding box center [396, 241] width 296 height 19
click at [242, 246] on input "Brand New" at bounding box center [236, 242] width 12 height 12
radio input "true"
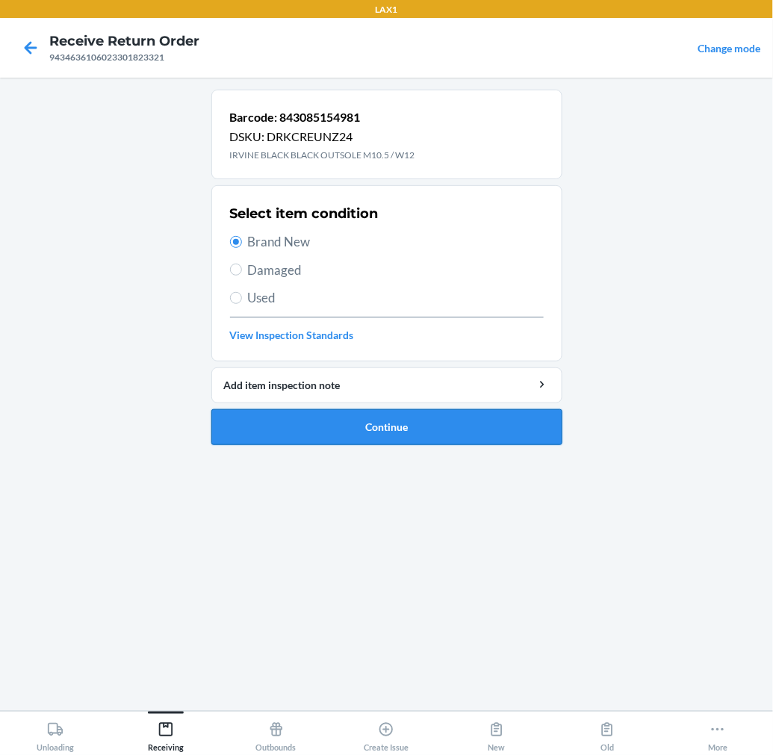
click at [246, 419] on button "Continue" at bounding box center [386, 427] width 351 height 36
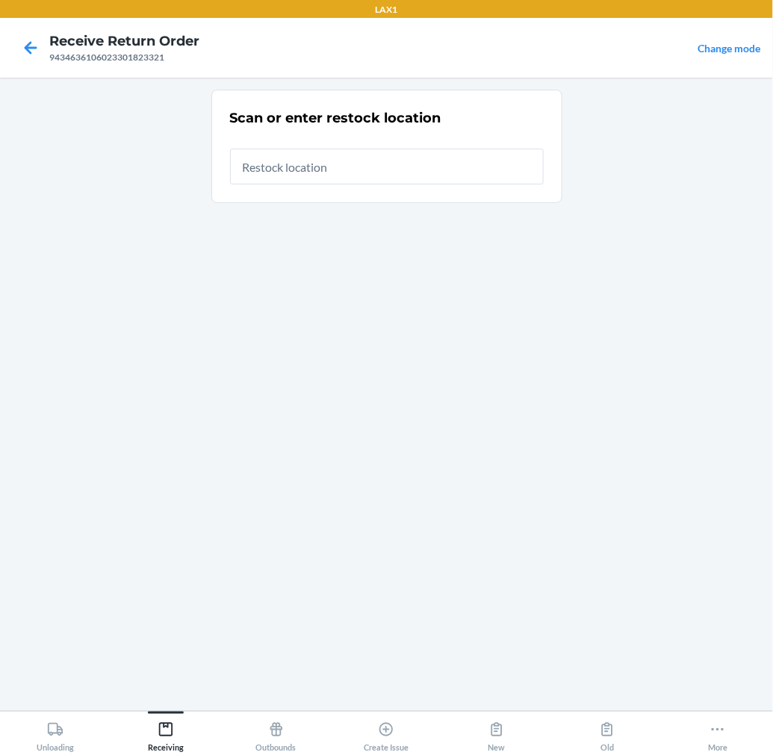
click at [409, 173] on input "text" at bounding box center [387, 167] width 314 height 36
type input "RTCART015"
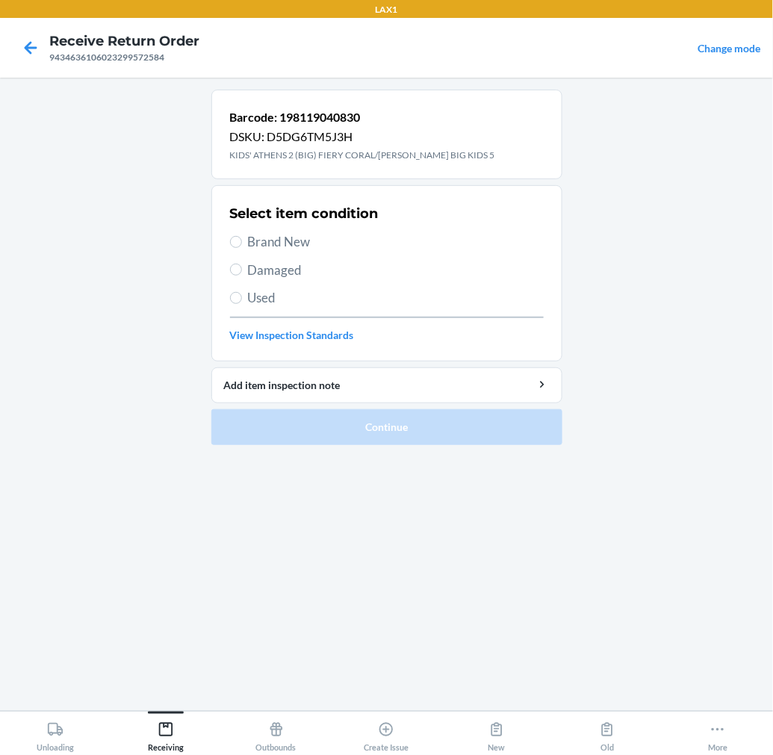
click at [297, 237] on span "Brand New" at bounding box center [396, 241] width 296 height 19
click at [242, 237] on input "Brand New" at bounding box center [236, 242] width 12 height 12
radio input "true"
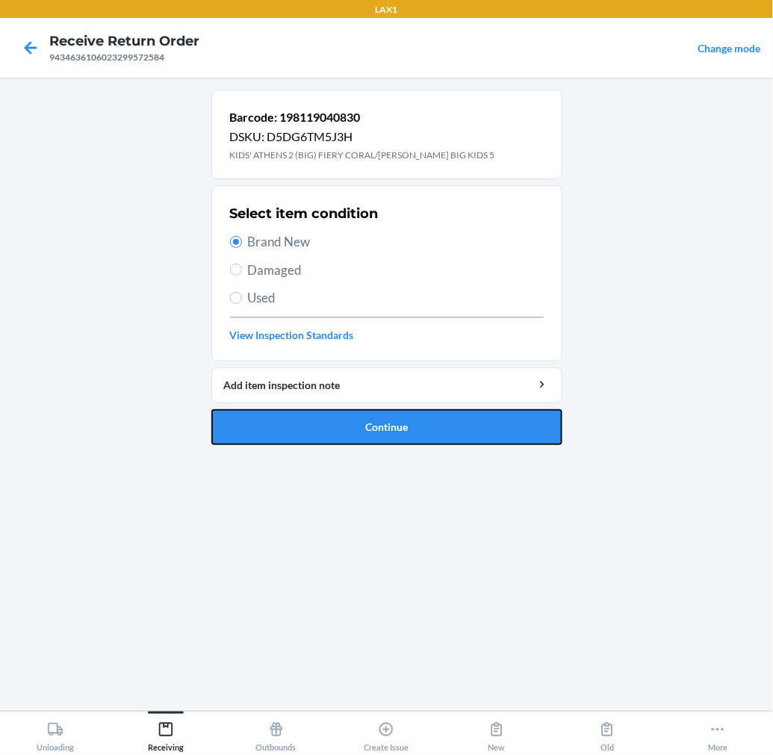
click at [369, 421] on button "Continue" at bounding box center [386, 427] width 351 height 36
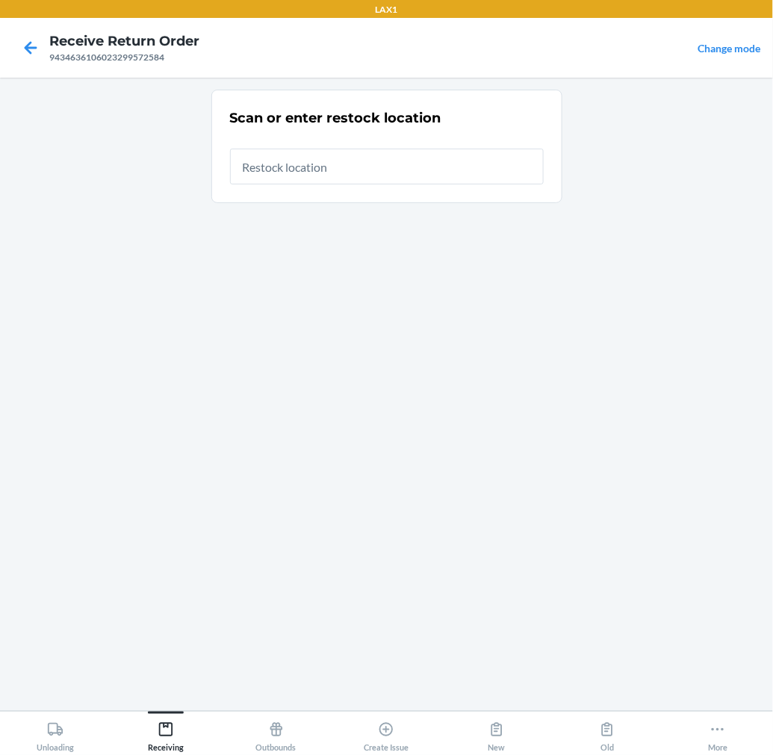
click at [521, 172] on input "text" at bounding box center [387, 167] width 314 height 36
type input "RTCART015"
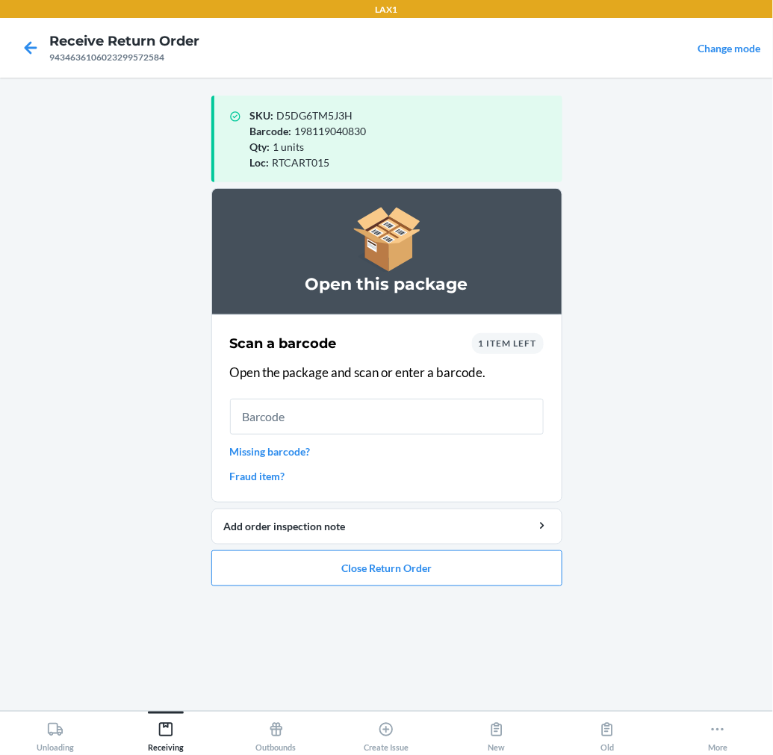
click at [427, 414] on input "text" at bounding box center [387, 417] width 314 height 36
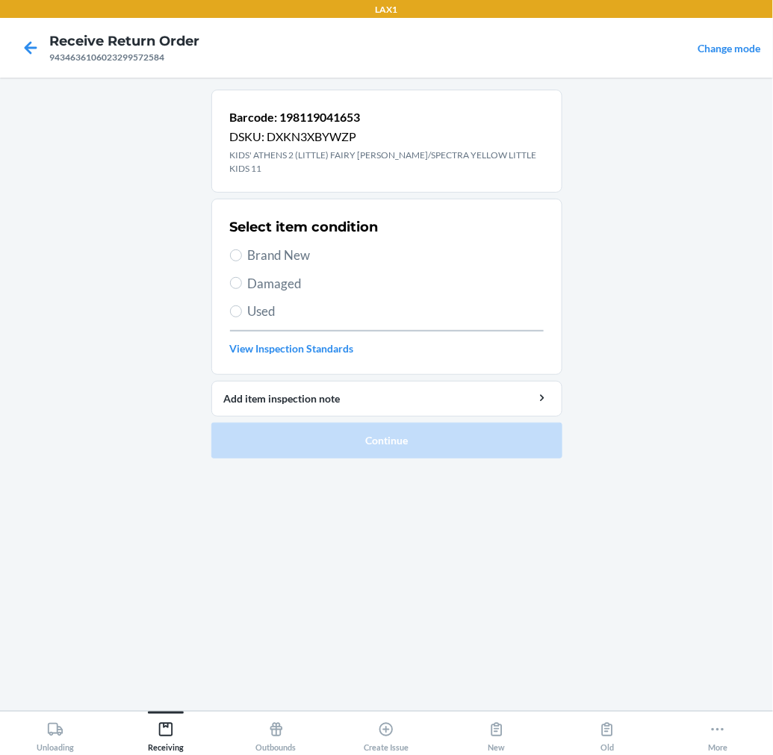
click at [295, 248] on span "Brand New" at bounding box center [396, 255] width 296 height 19
click at [242, 249] on input "Brand New" at bounding box center [236, 255] width 12 height 12
radio input "true"
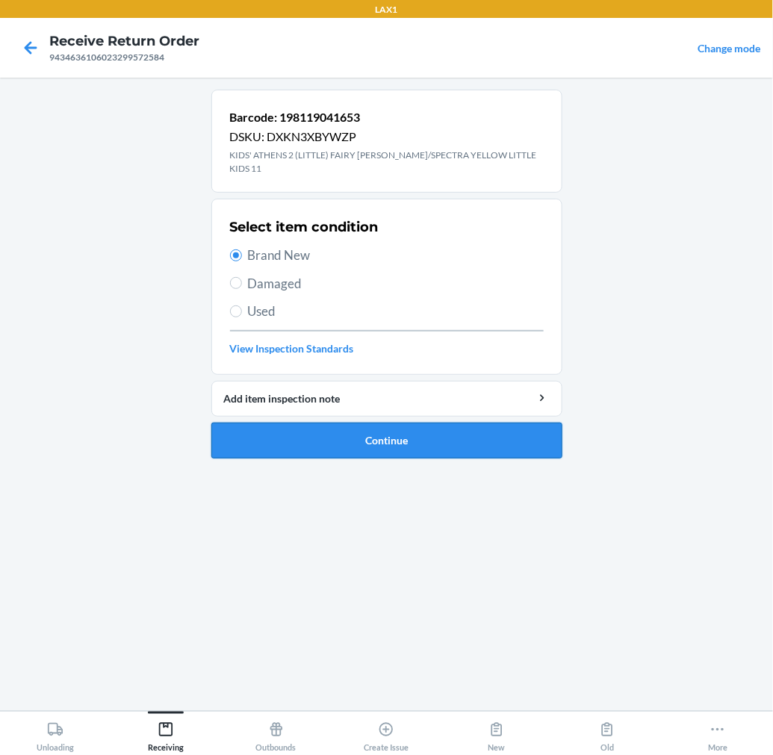
click at [309, 423] on button "Continue" at bounding box center [386, 441] width 351 height 36
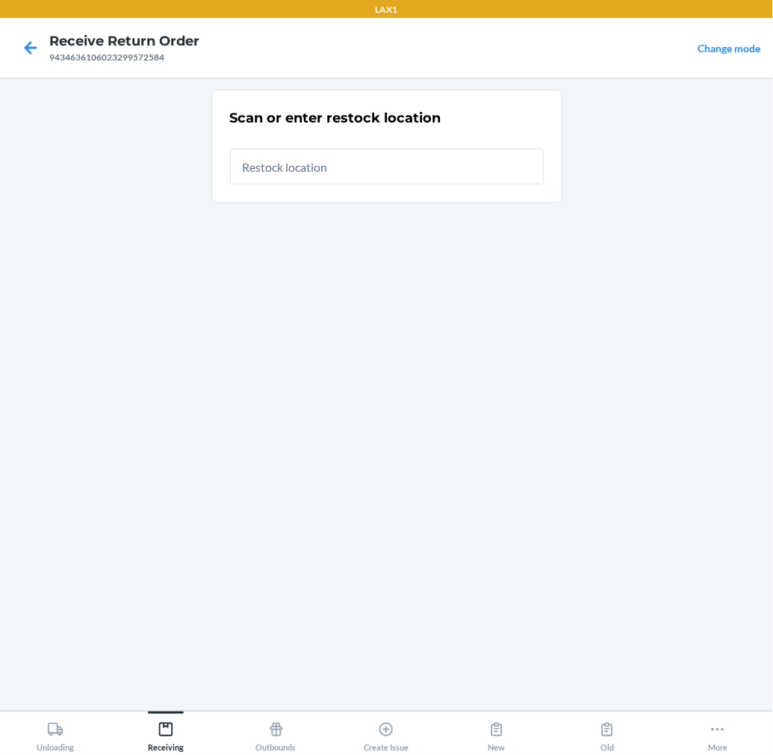
click at [494, 172] on input "text" at bounding box center [387, 167] width 314 height 36
type input "RTCART015"
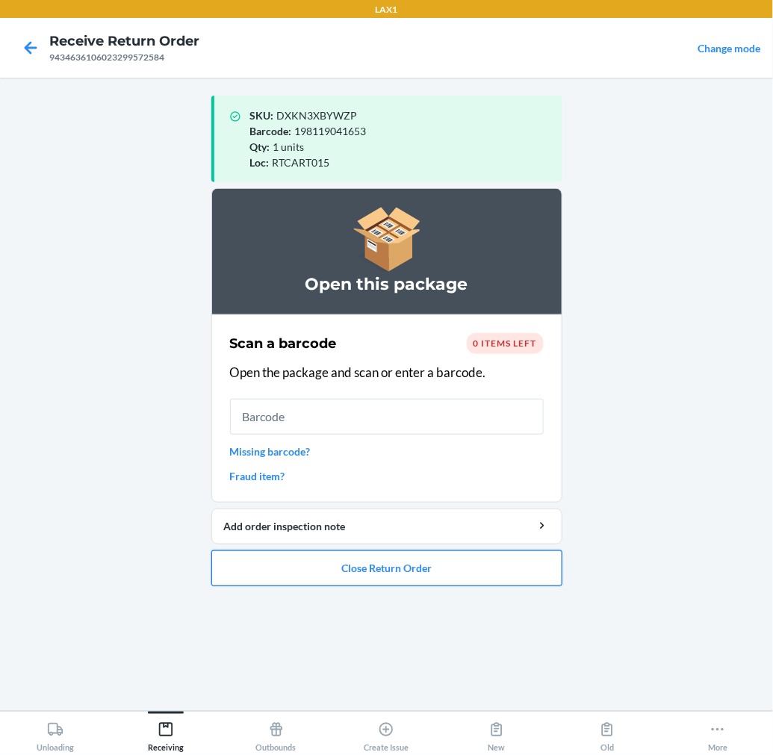
click at [430, 570] on button "Close Return Order" at bounding box center [386, 568] width 351 height 36
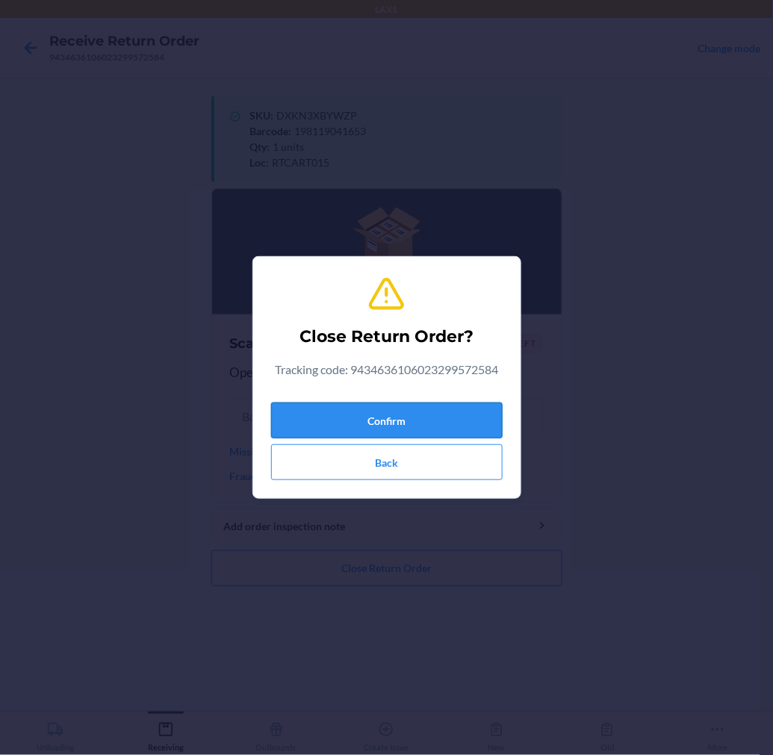
click at [468, 423] on button "Confirm" at bounding box center [387, 421] width 232 height 36
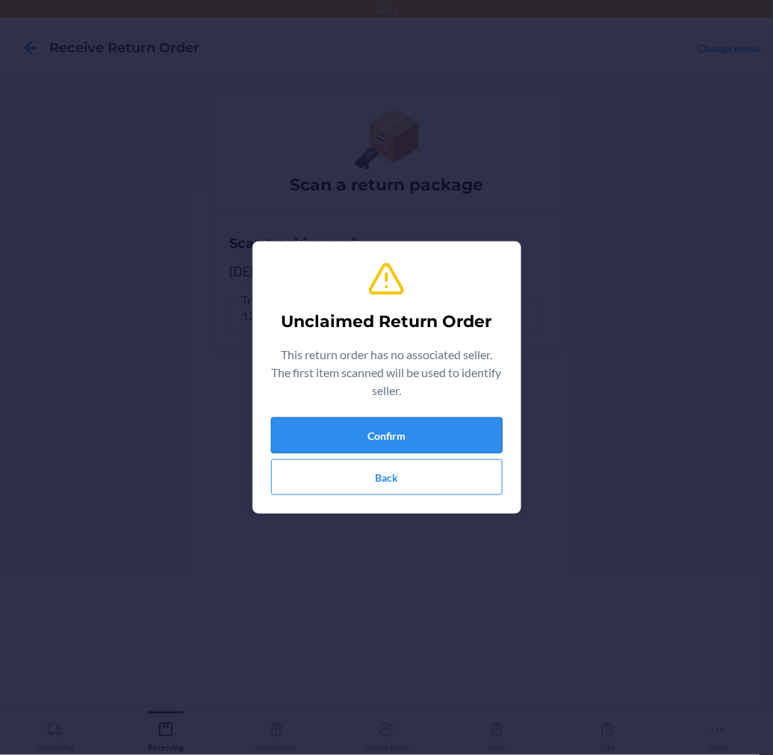
click at [344, 450] on button "Confirm" at bounding box center [387, 436] width 232 height 36
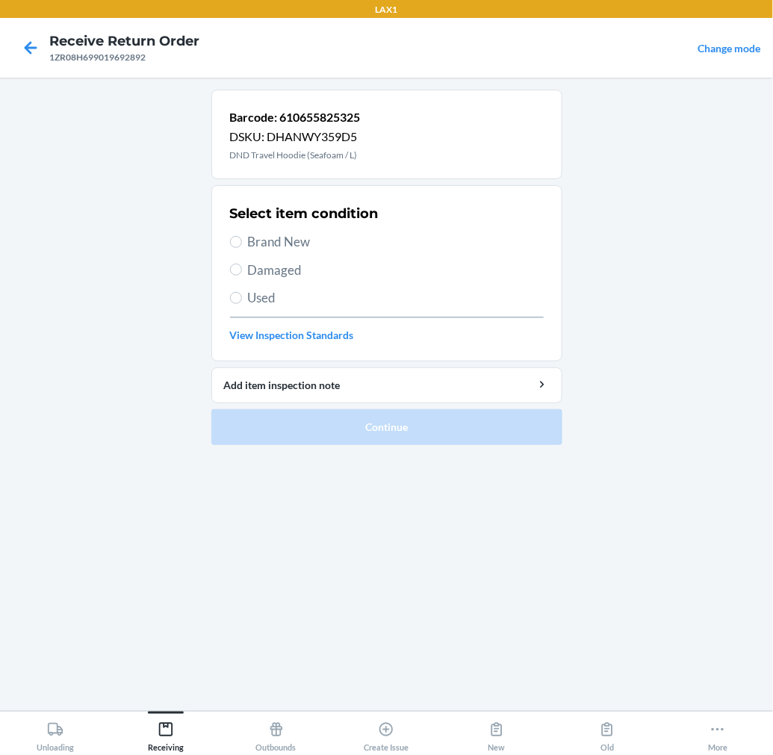
click at [245, 240] on label "Brand New" at bounding box center [387, 241] width 314 height 19
click at [242, 240] on input "Brand New" at bounding box center [236, 242] width 12 height 12
radio input "true"
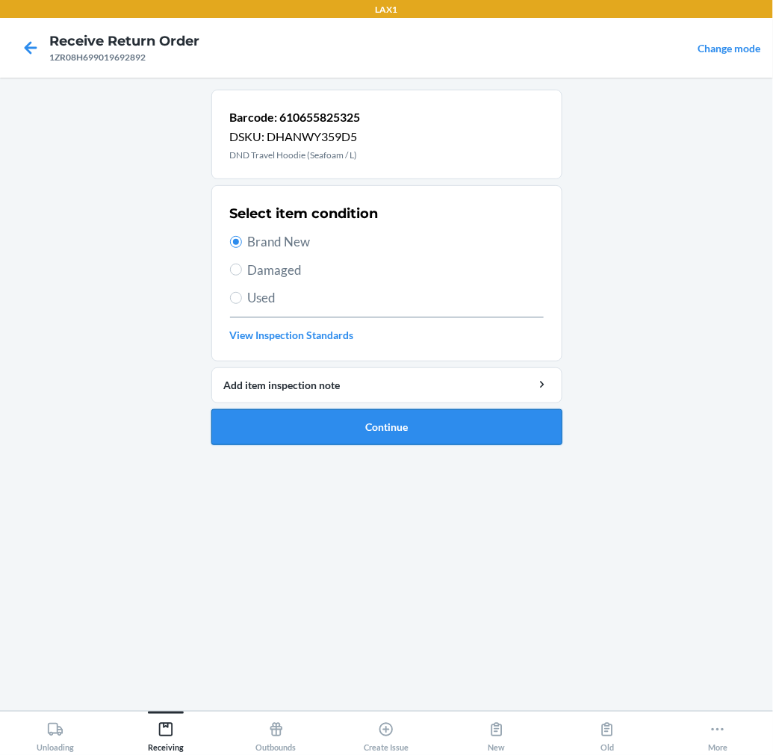
click at [288, 434] on button "Continue" at bounding box center [386, 427] width 351 height 36
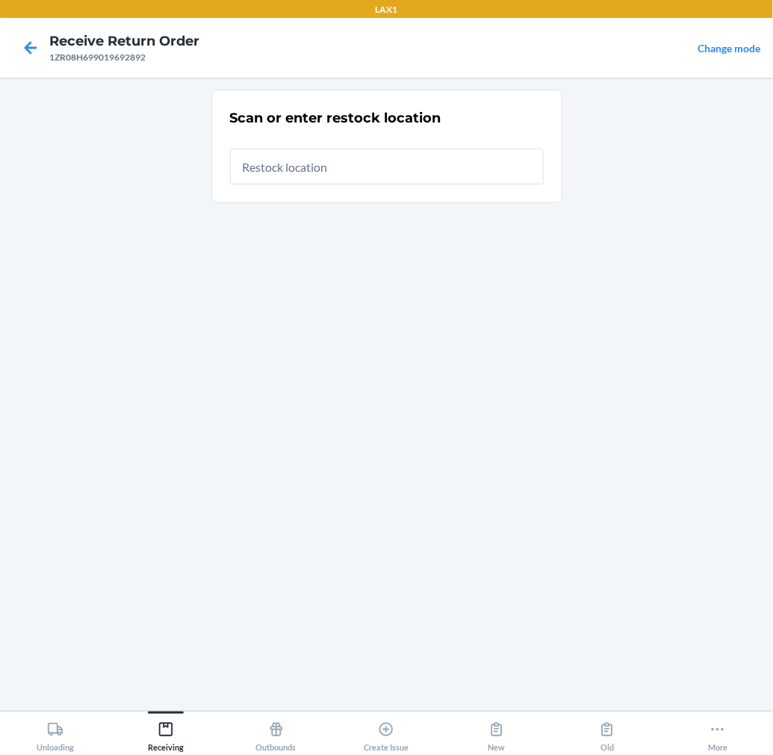
click at [427, 175] on input "text" at bounding box center [387, 167] width 314 height 36
type input "RTCART015"
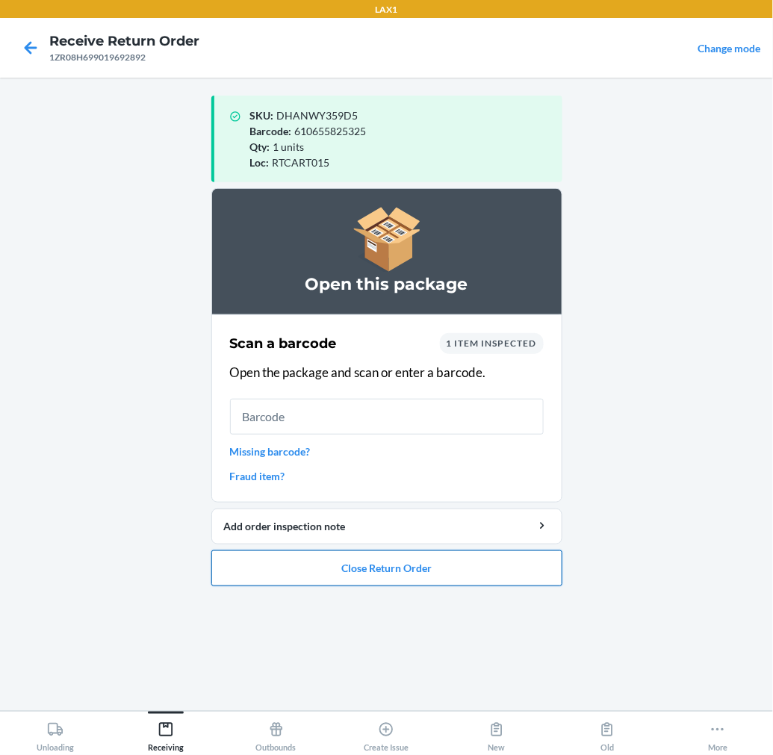
click at [444, 569] on button "Close Return Order" at bounding box center [386, 568] width 351 height 36
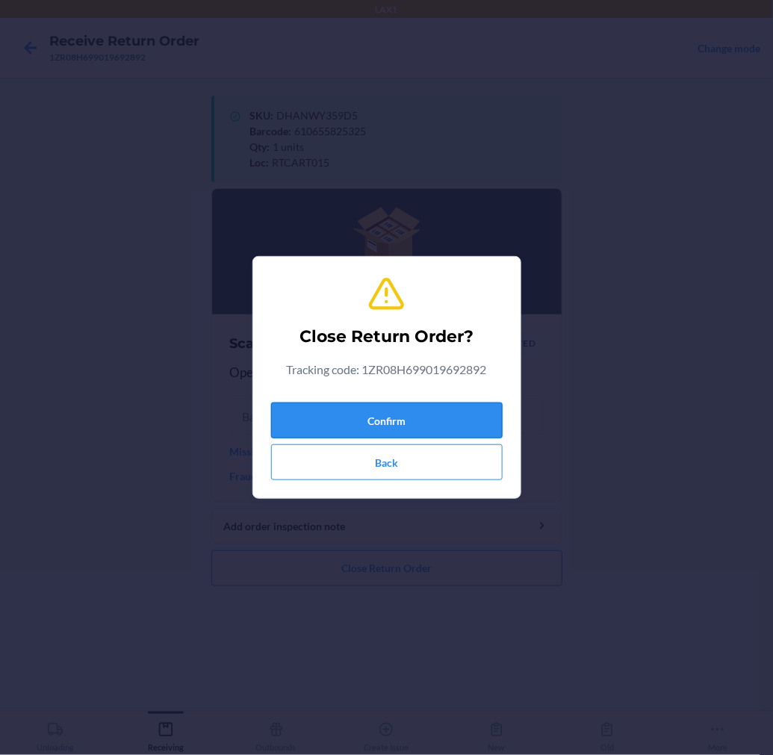
click at [490, 414] on button "Confirm" at bounding box center [387, 421] width 232 height 36
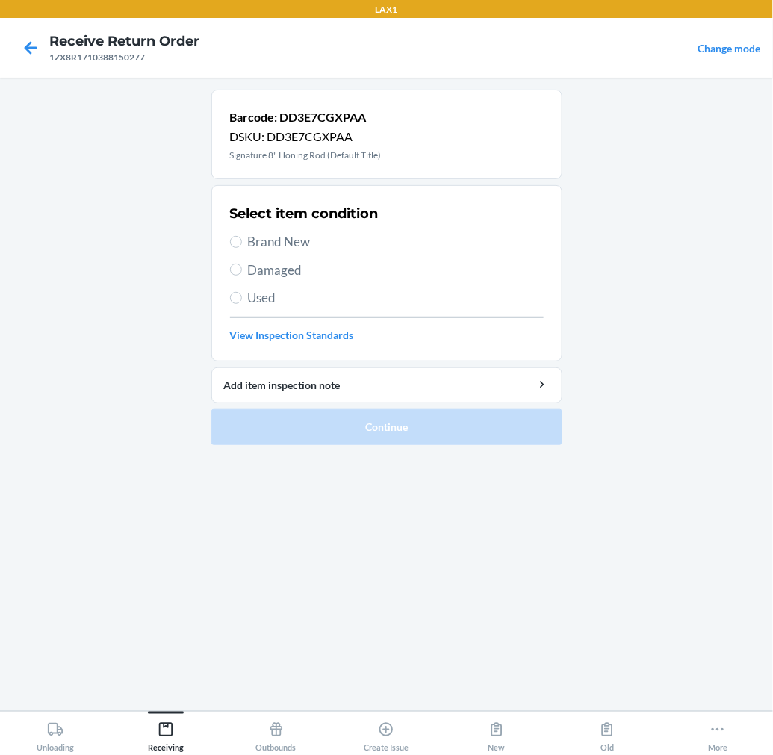
click at [270, 240] on span "Brand New" at bounding box center [396, 241] width 296 height 19
click at [242, 240] on input "Brand New" at bounding box center [236, 242] width 12 height 12
radio input "true"
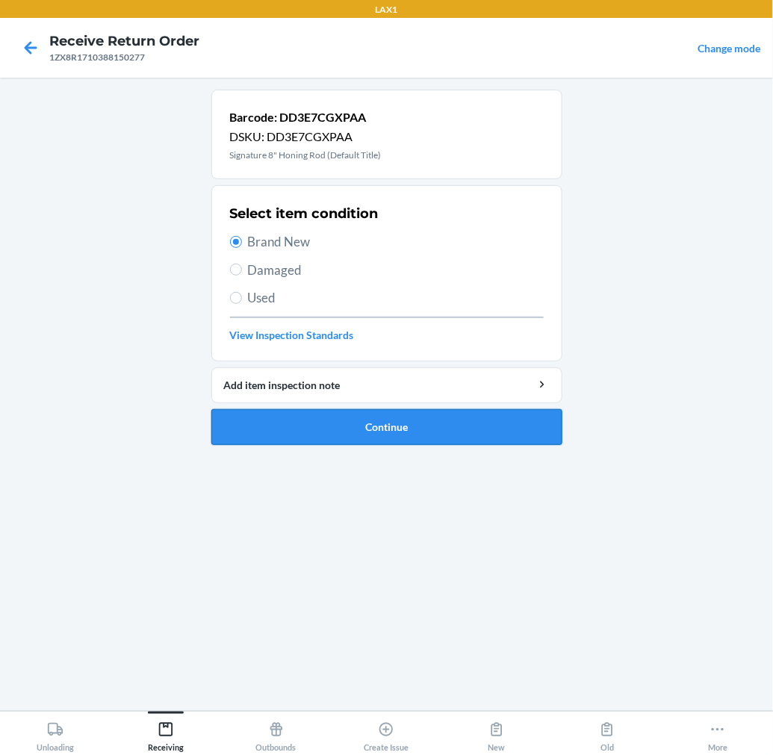
click at [307, 420] on button "Continue" at bounding box center [386, 427] width 351 height 36
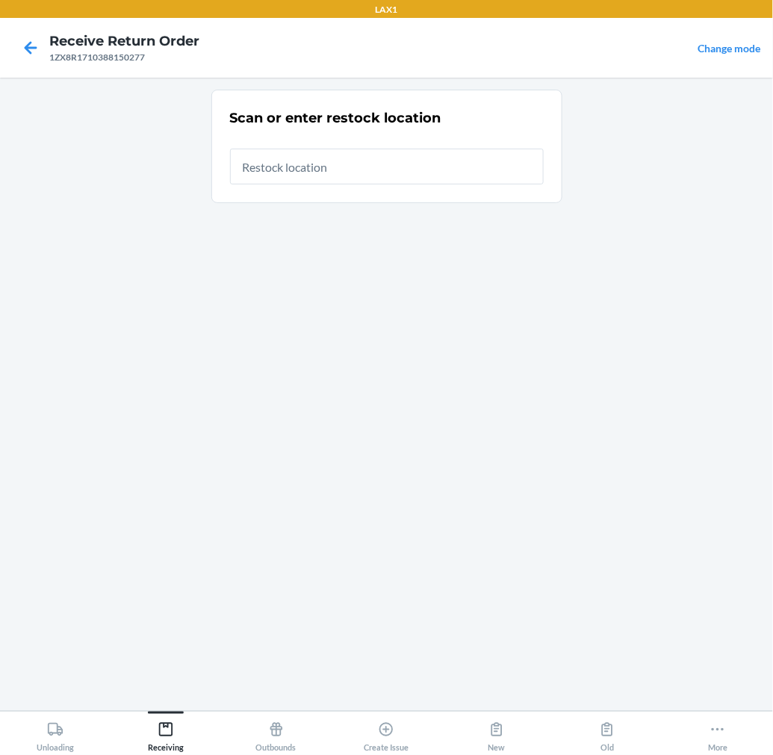
click at [475, 169] on input "text" at bounding box center [387, 167] width 314 height 36
type input "RTCART015"
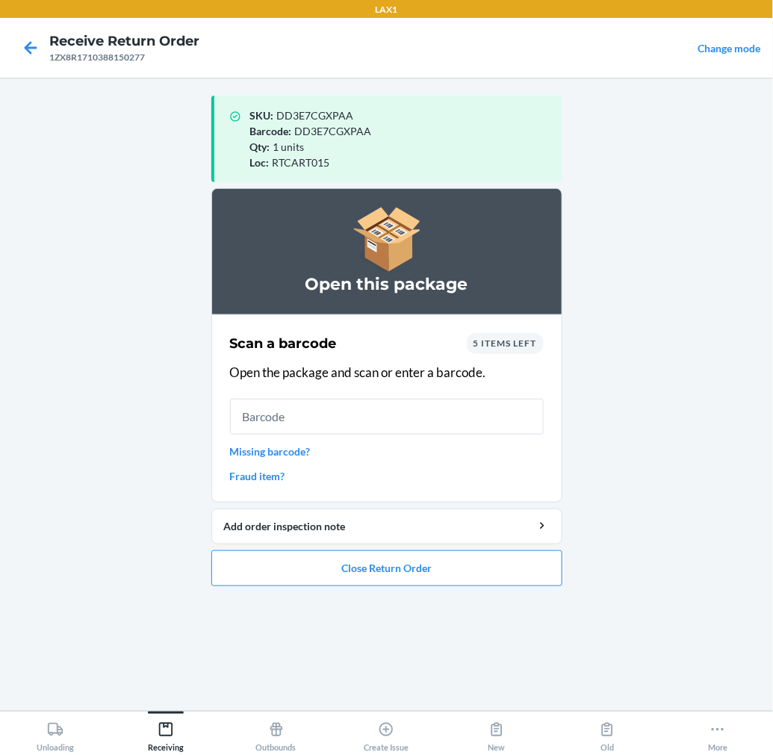
click at [295, 448] on link "Missing barcode?" at bounding box center [387, 452] width 314 height 16
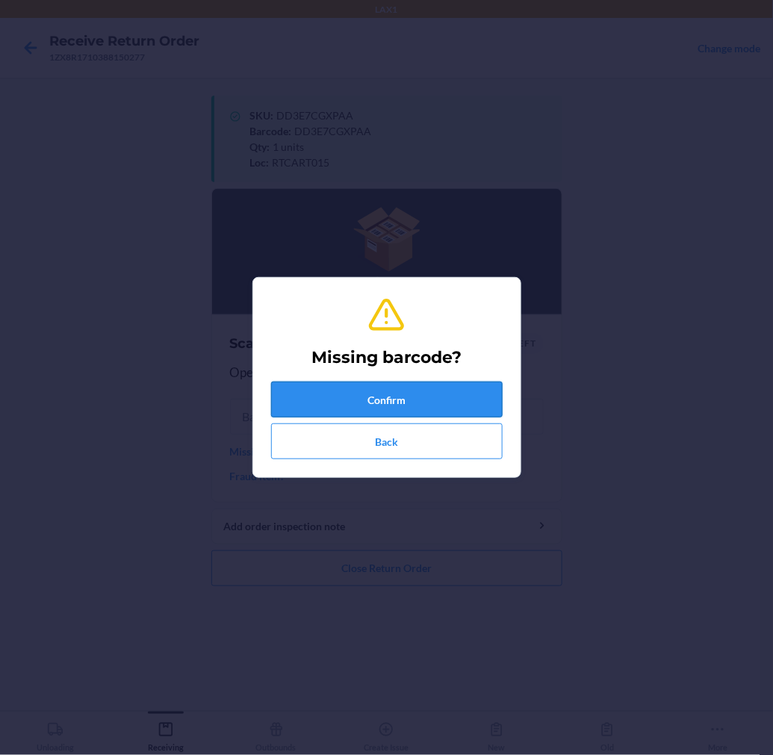
click at [420, 394] on button "Confirm" at bounding box center [387, 400] width 232 height 36
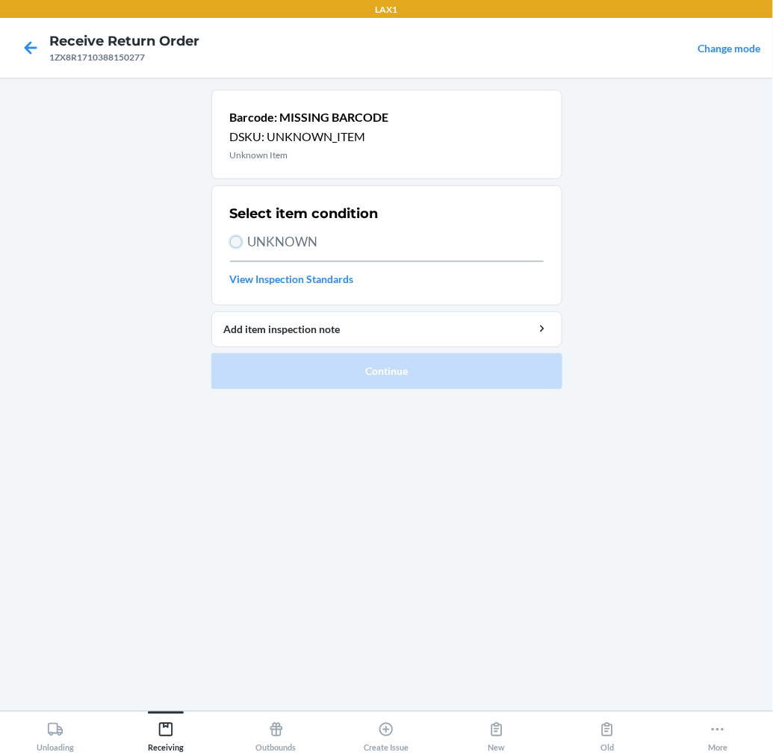
click at [238, 241] on input "UNKNOWN" at bounding box center [236, 242] width 12 height 12
radio input "true"
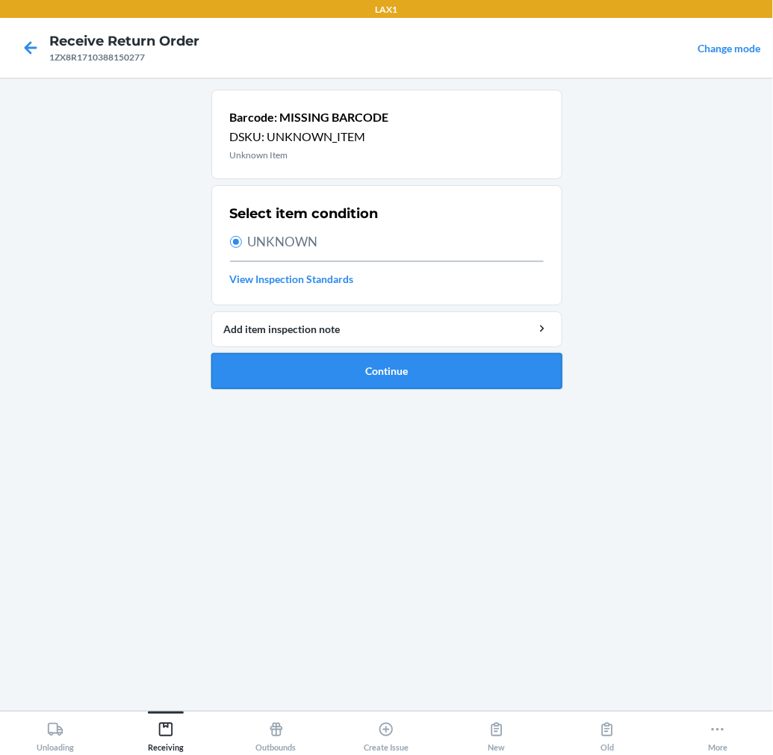
click at [311, 370] on button "Continue" at bounding box center [386, 371] width 351 height 36
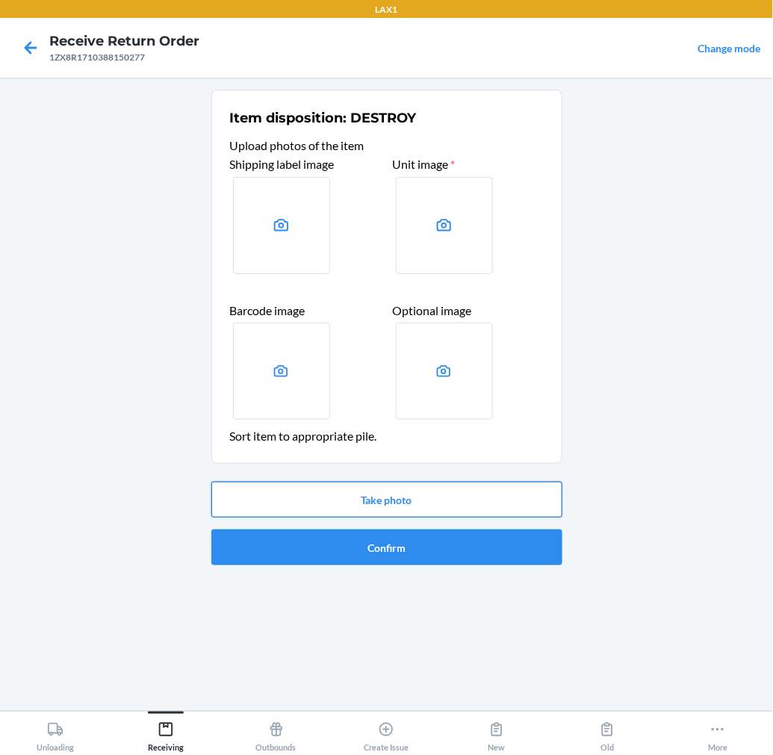
click at [398, 496] on button "Take photo" at bounding box center [386, 500] width 351 height 36
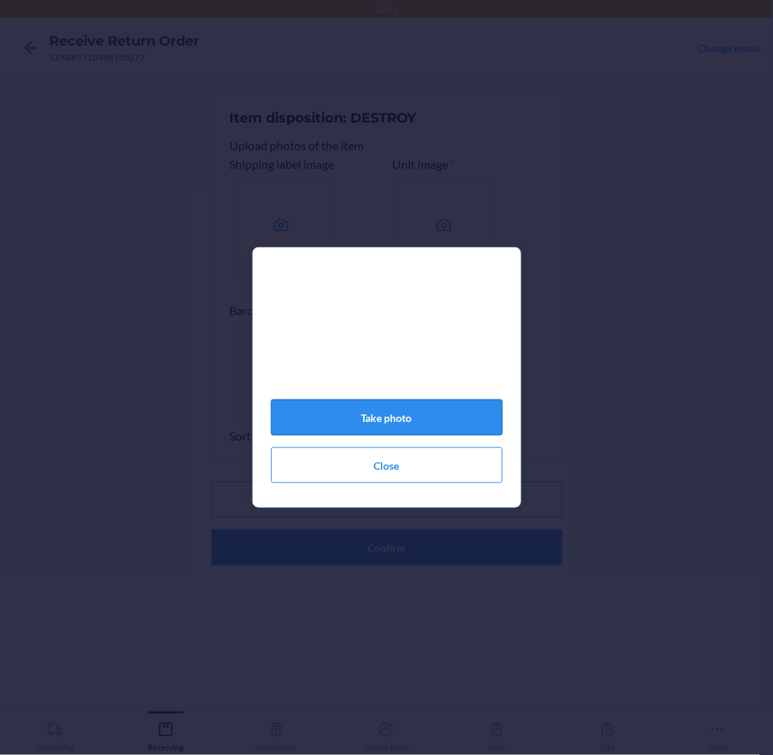
click at [446, 420] on button "Take photo" at bounding box center [387, 418] width 232 height 36
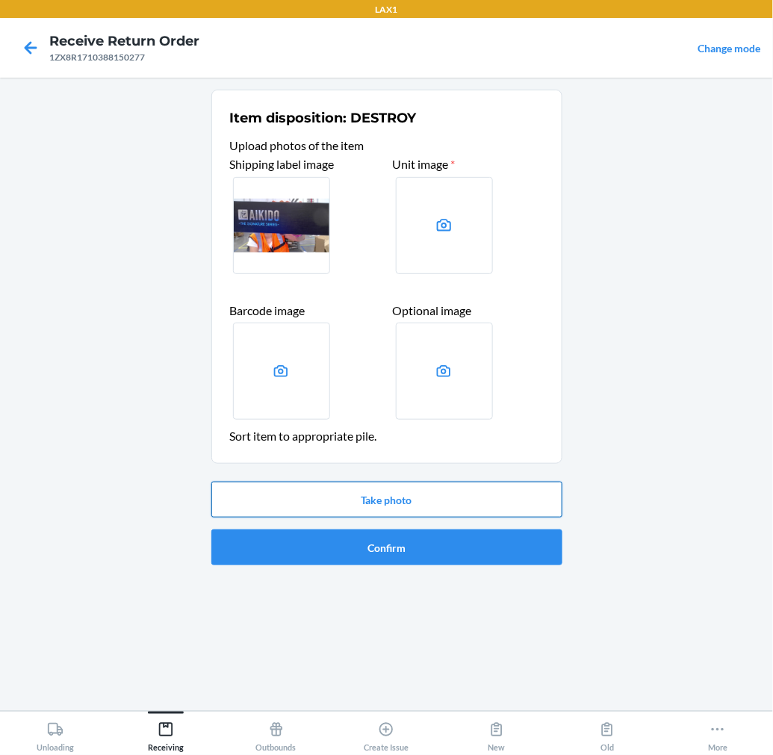
click at [435, 495] on button "Take photo" at bounding box center [386, 500] width 351 height 36
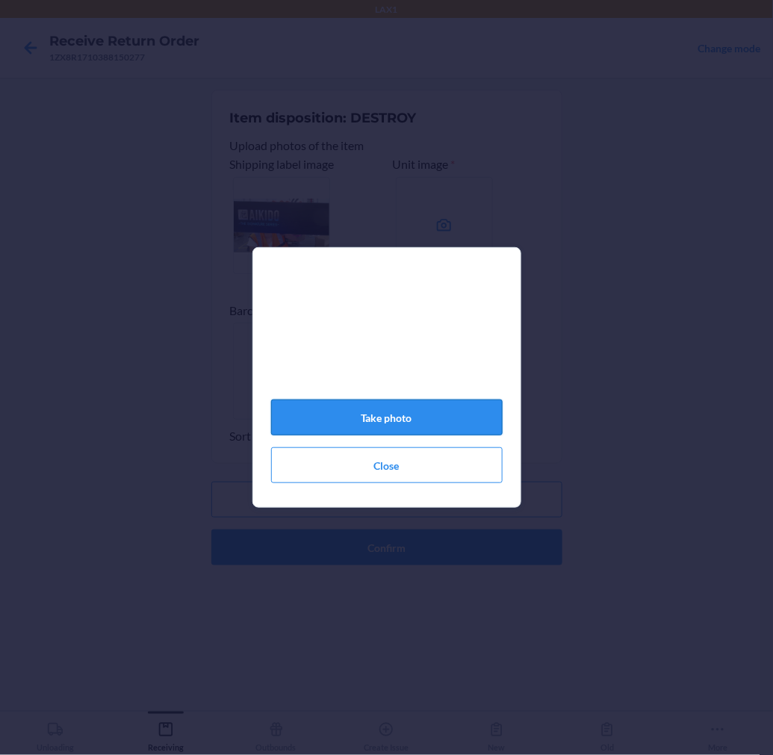
click at [460, 423] on button "Take photo" at bounding box center [387, 418] width 232 height 36
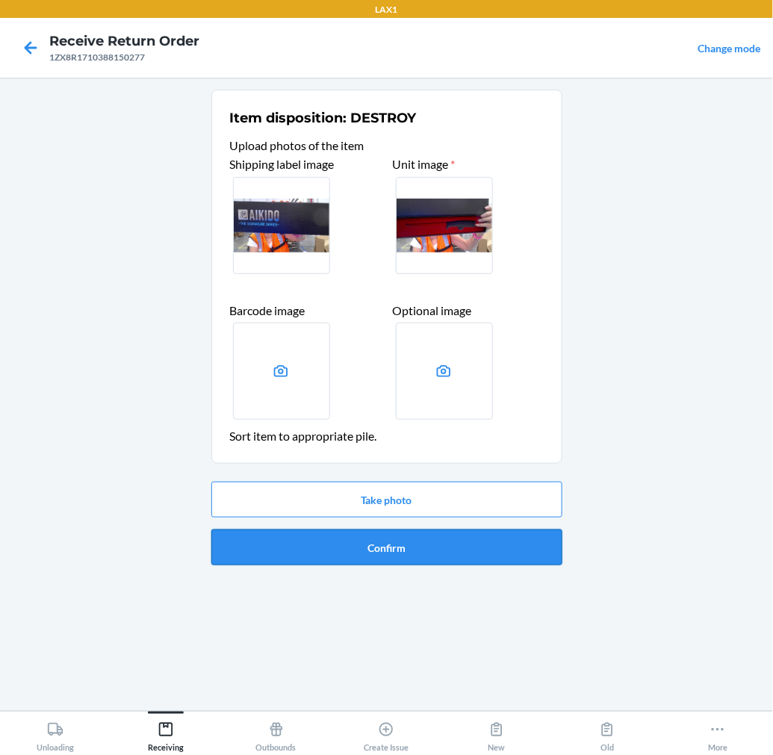
click at [449, 545] on button "Confirm" at bounding box center [386, 548] width 351 height 36
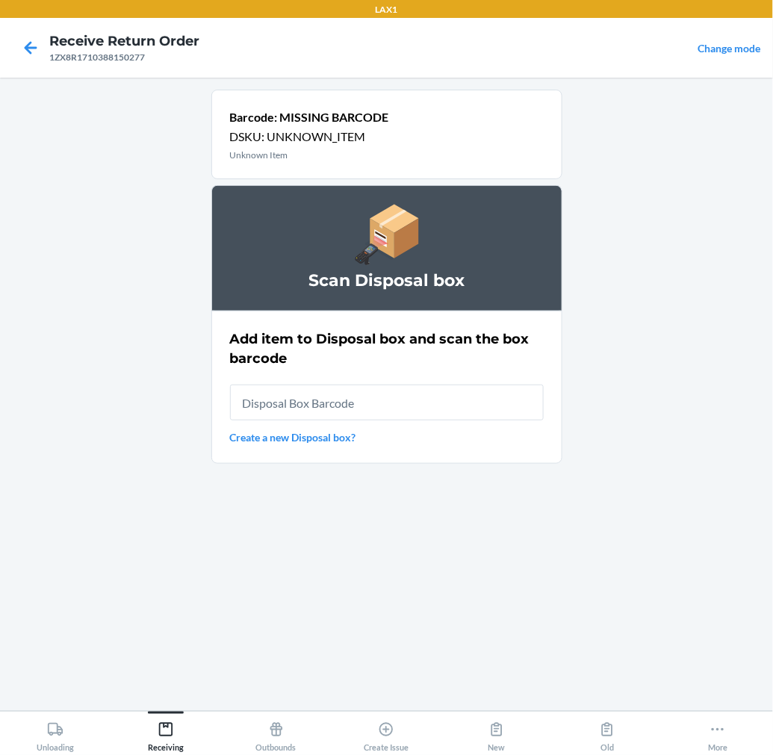
click at [457, 408] on input "text" at bounding box center [387, 403] width 314 height 36
type input "RB00000189K"
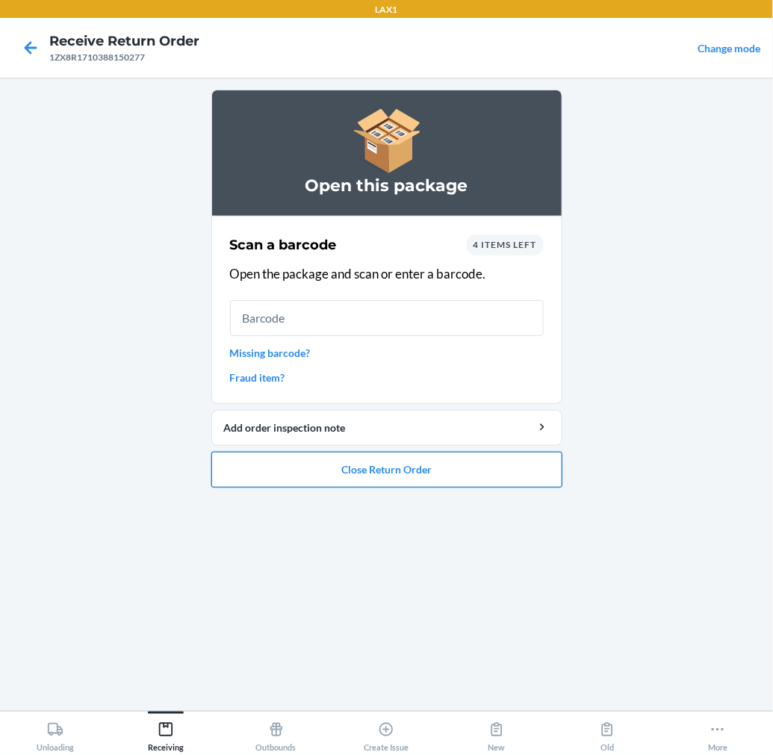
click at [429, 465] on button "Close Return Order" at bounding box center [386, 470] width 351 height 36
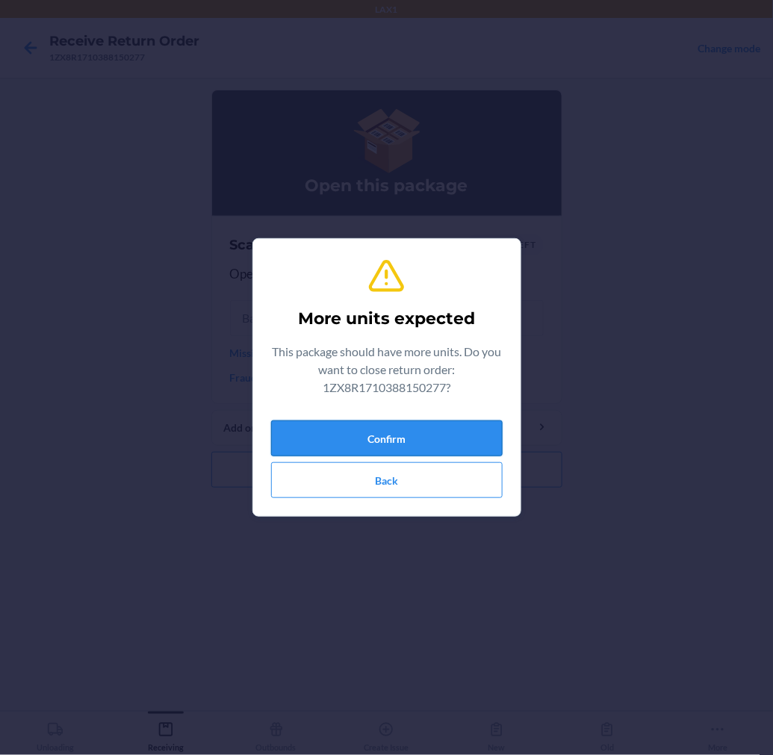
click at [424, 437] on button "Confirm" at bounding box center [387, 438] width 232 height 36
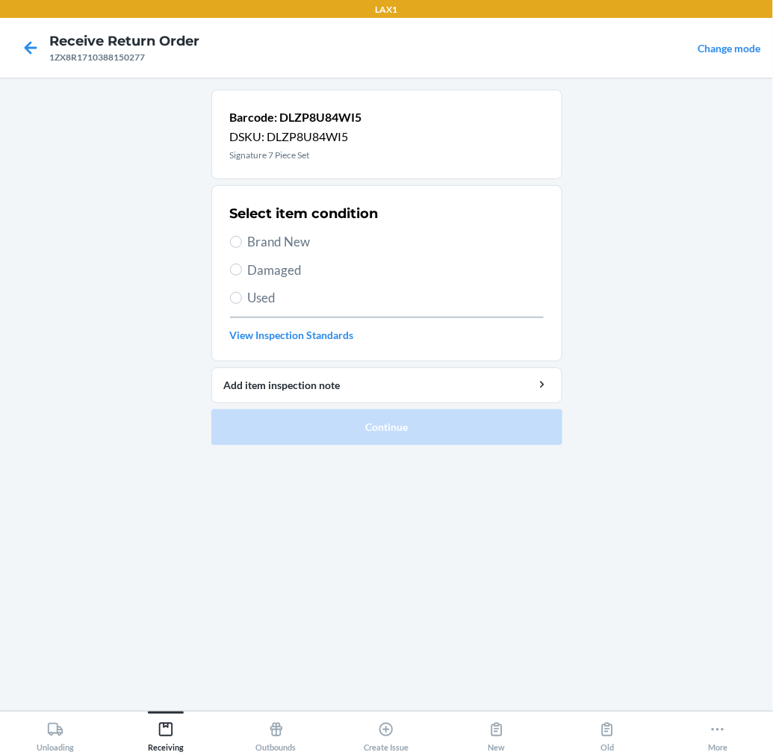
click at [249, 267] on label "Damaged" at bounding box center [387, 270] width 314 height 19
click at [242, 267] on input "Damaged" at bounding box center [236, 270] width 12 height 12
radio input "true"
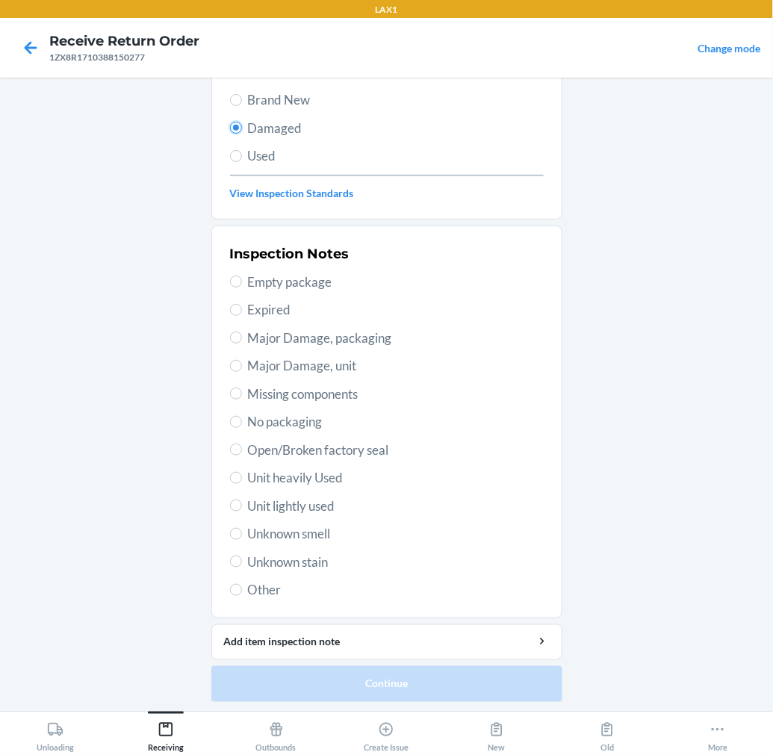
scroll to position [144, 0]
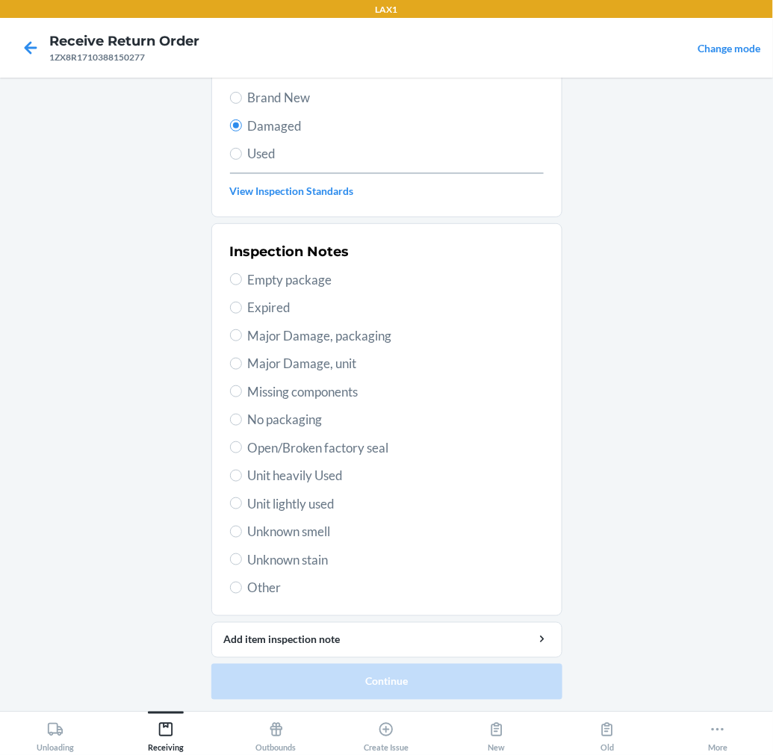
click at [282, 451] on span "Open/Broken factory seal" at bounding box center [396, 447] width 296 height 19
click at [242, 451] on input "Open/Broken factory seal" at bounding box center [236, 447] width 12 height 12
radio input "true"
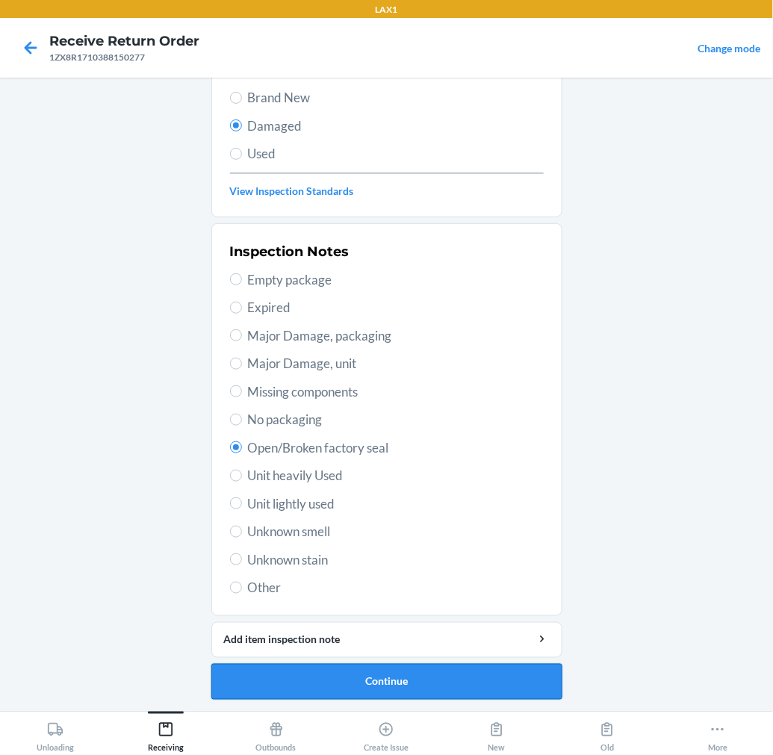
click at [370, 677] on button "Continue" at bounding box center [386, 682] width 351 height 36
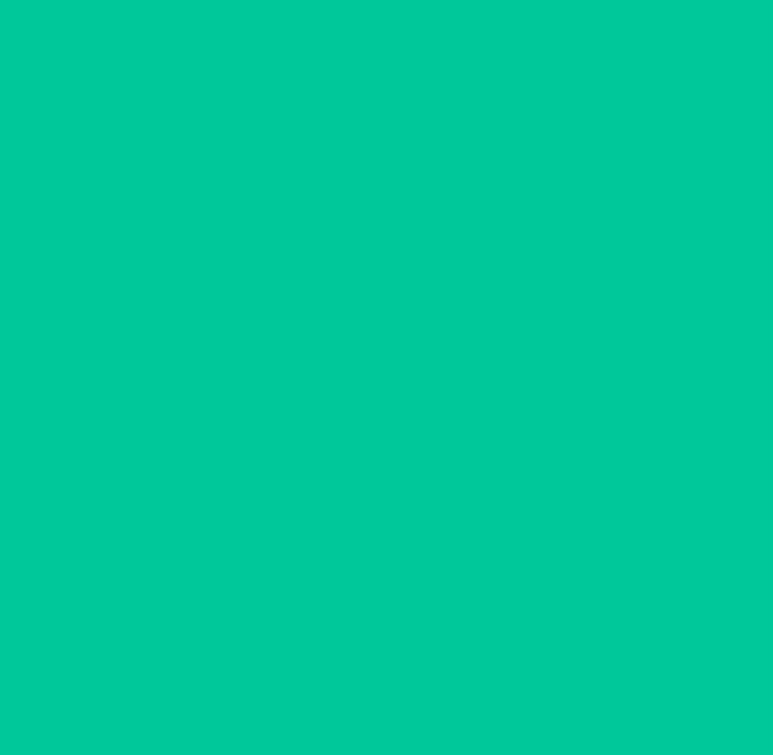
scroll to position [12, 0]
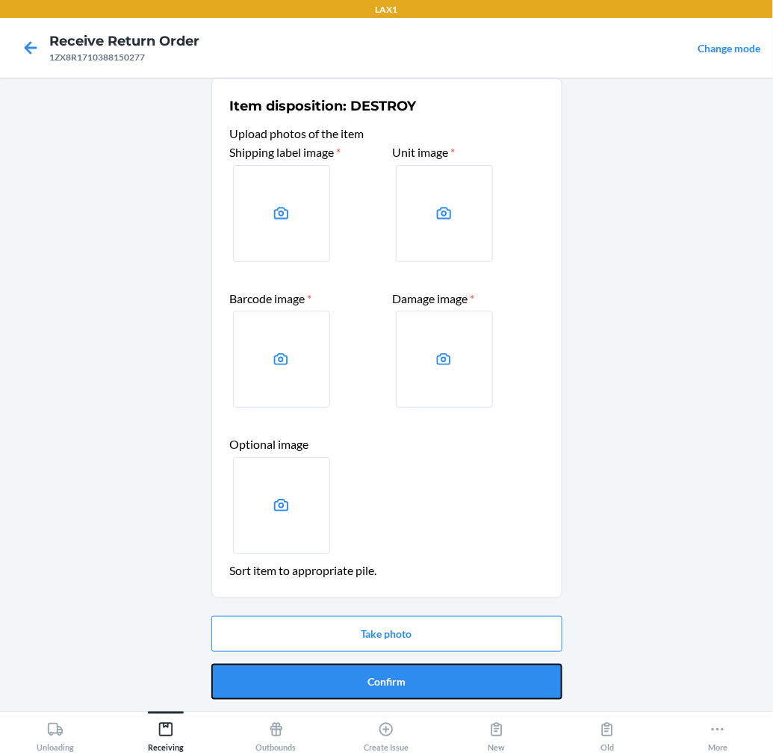
click at [370, 677] on button "Confirm" at bounding box center [386, 682] width 351 height 36
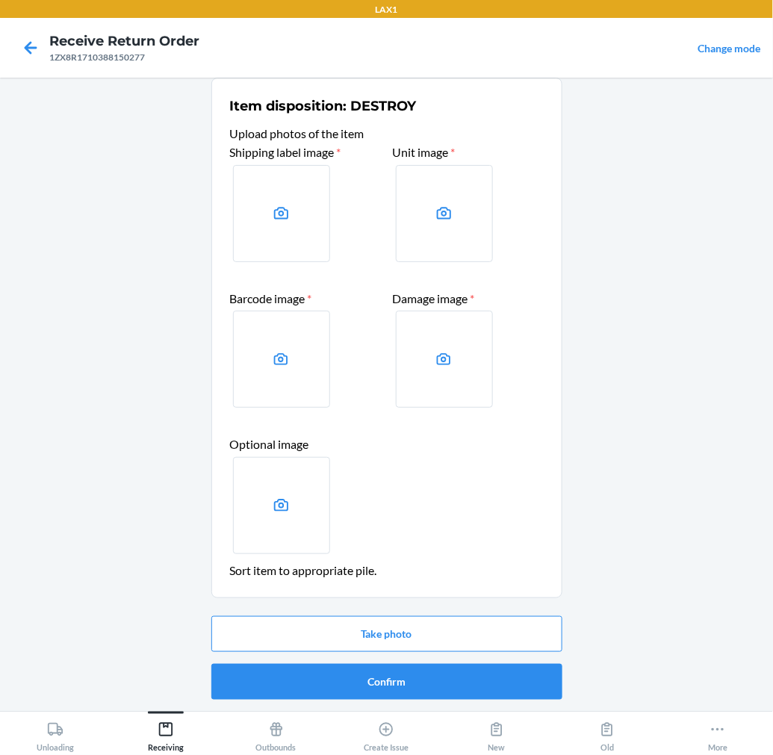
scroll to position [0, 0]
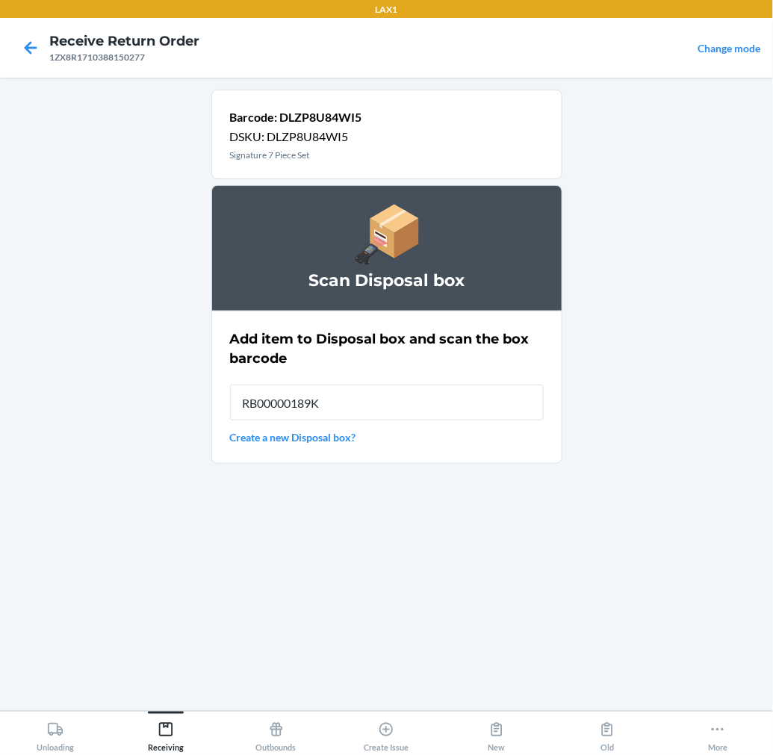
type input "RB00000189K"
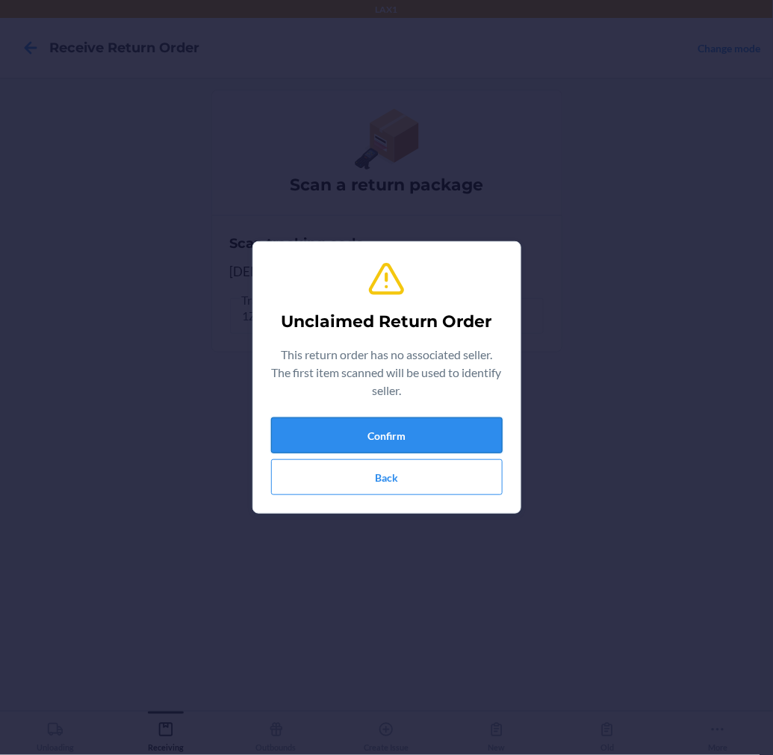
click at [406, 424] on button "Confirm" at bounding box center [387, 436] width 232 height 36
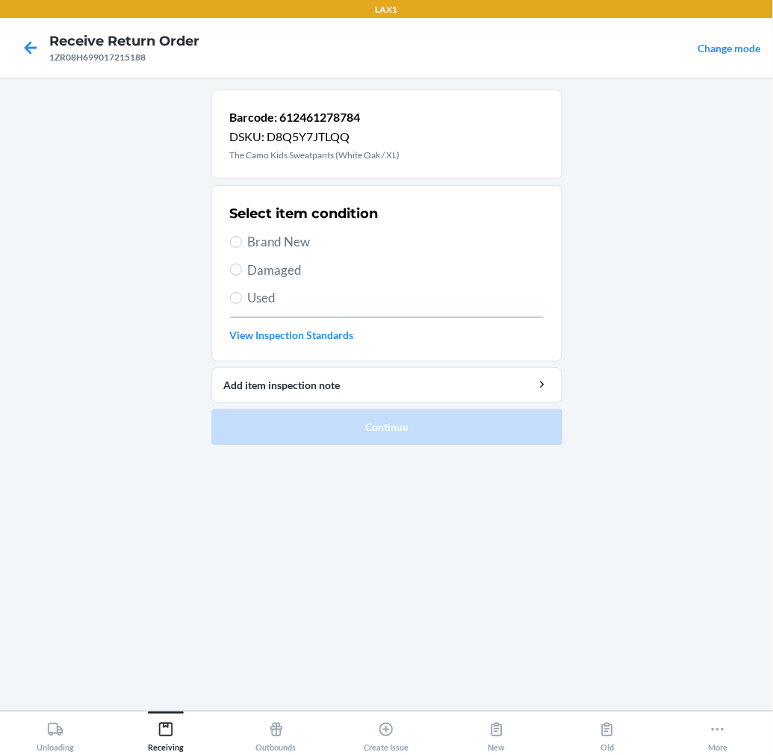
click at [270, 242] on span "Brand New" at bounding box center [396, 241] width 296 height 19
click at [242, 242] on input "Brand New" at bounding box center [236, 242] width 12 height 12
radio input "true"
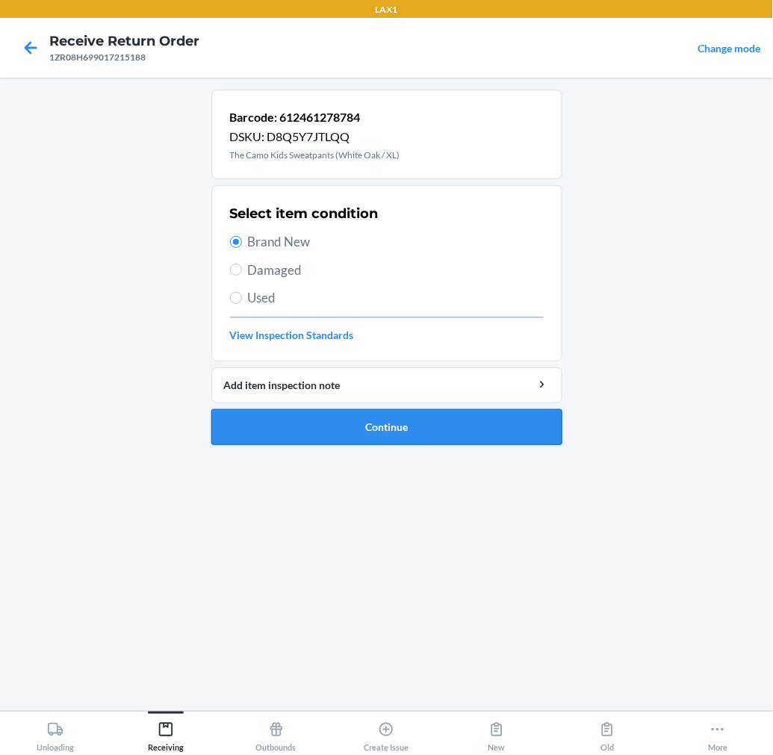
click at [261, 443] on button "Continue" at bounding box center [386, 427] width 351 height 36
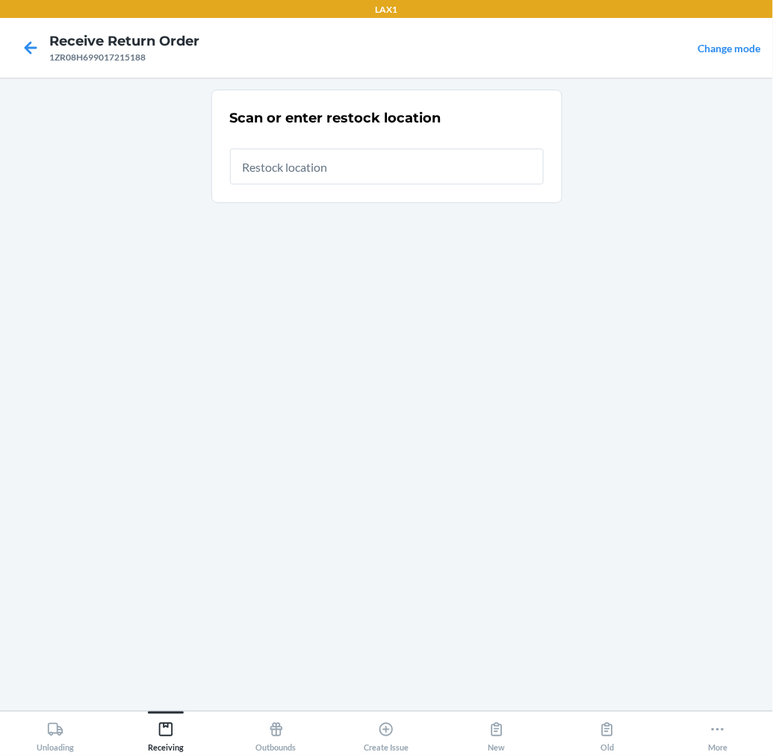
click at [466, 170] on input "text" at bounding box center [387, 167] width 314 height 36
type input "RTCART015"
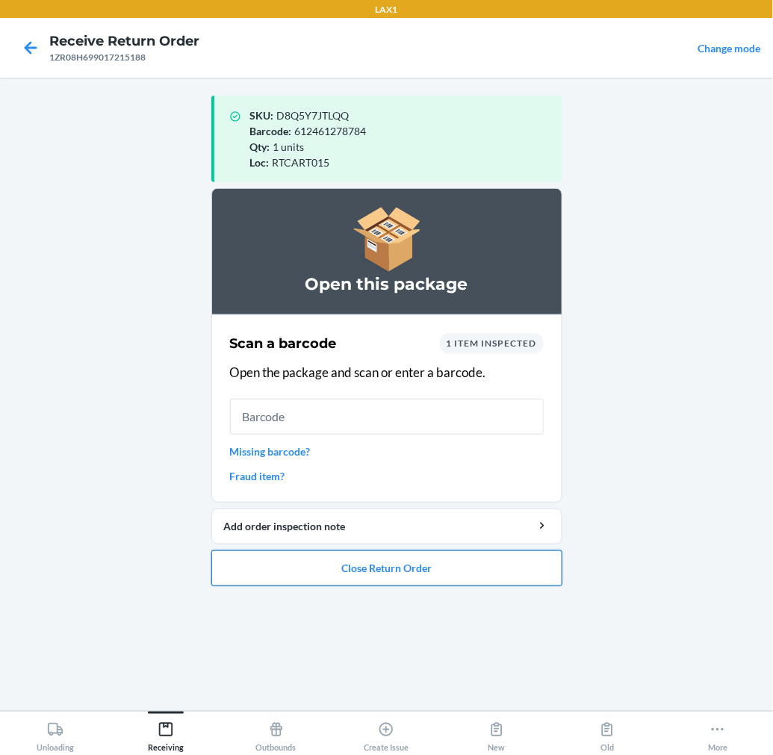
click at [385, 570] on button "Close Return Order" at bounding box center [386, 568] width 351 height 36
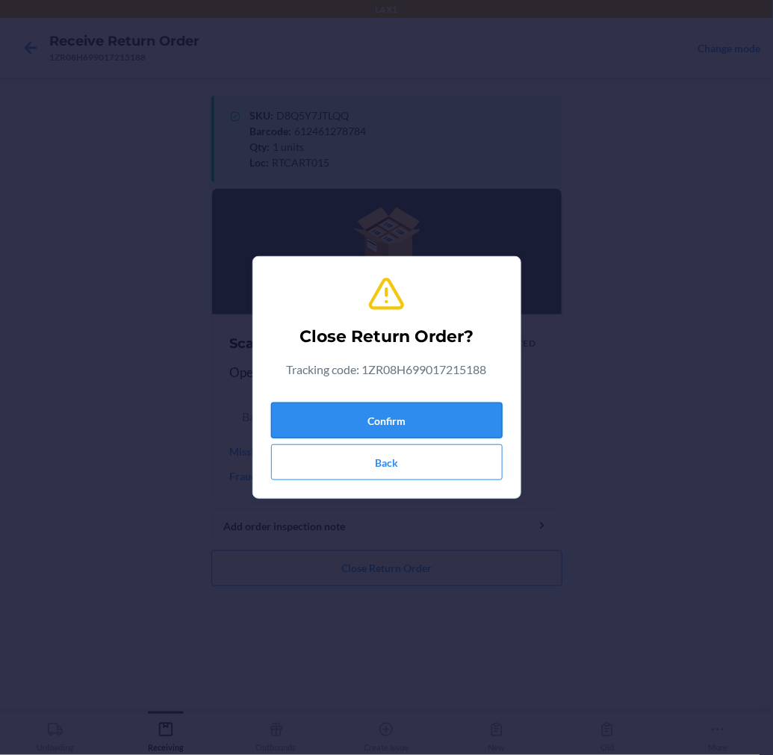
click at [438, 408] on button "Confirm" at bounding box center [387, 421] width 232 height 36
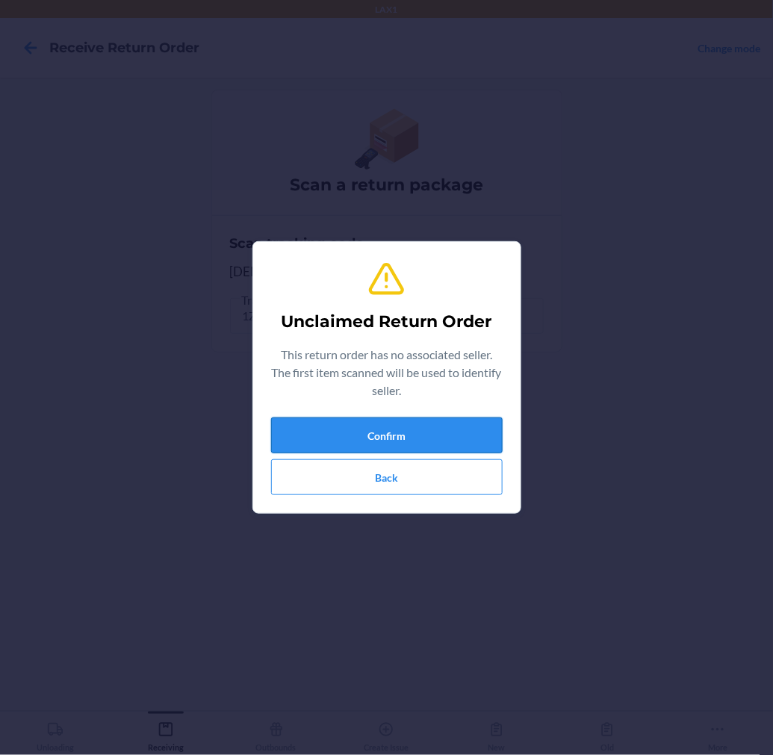
click at [412, 442] on button "Confirm" at bounding box center [387, 436] width 232 height 36
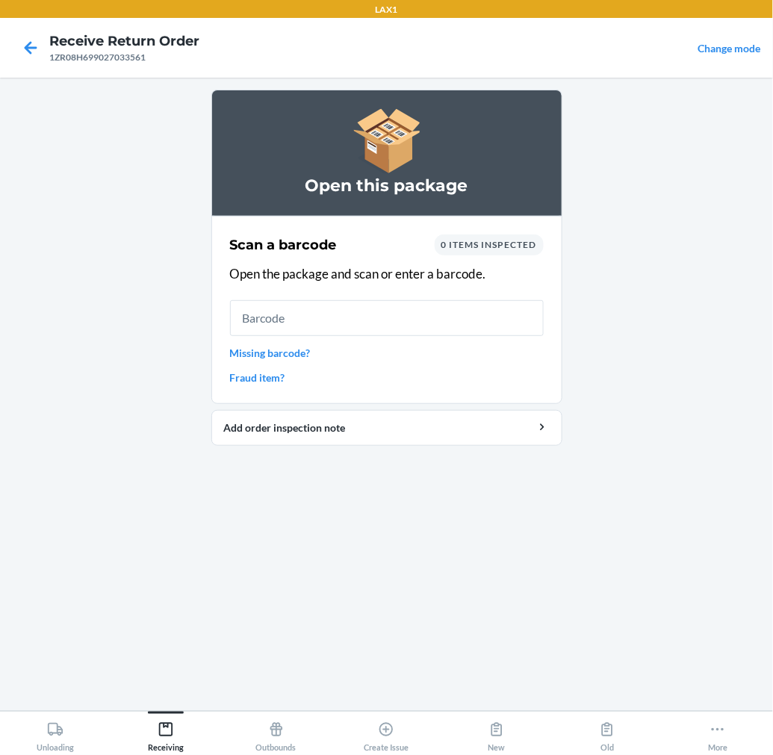
click at [439, 329] on input "text" at bounding box center [387, 318] width 314 height 36
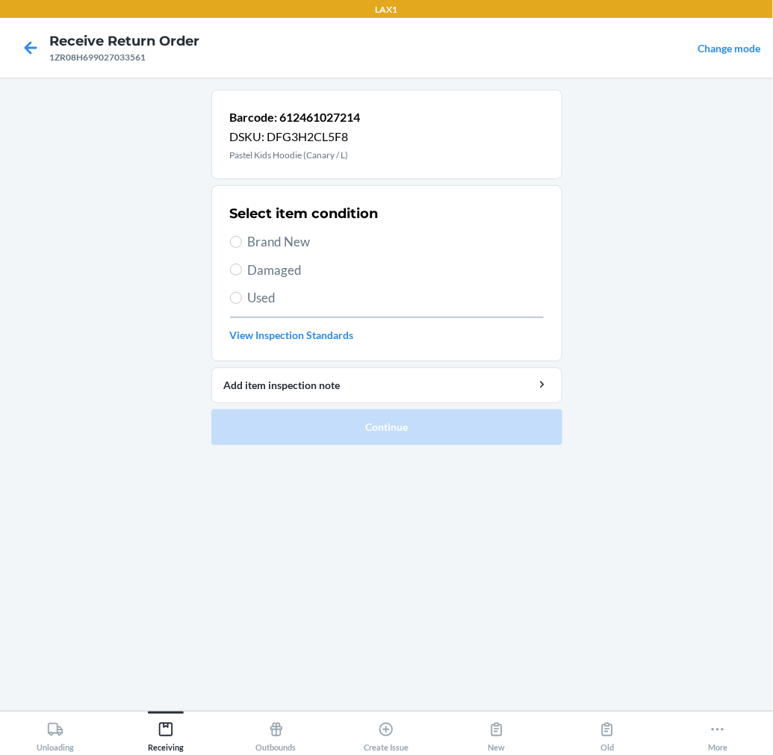
click at [302, 249] on span "Brand New" at bounding box center [396, 241] width 296 height 19
click at [242, 248] on input "Brand New" at bounding box center [236, 242] width 12 height 12
radio input "true"
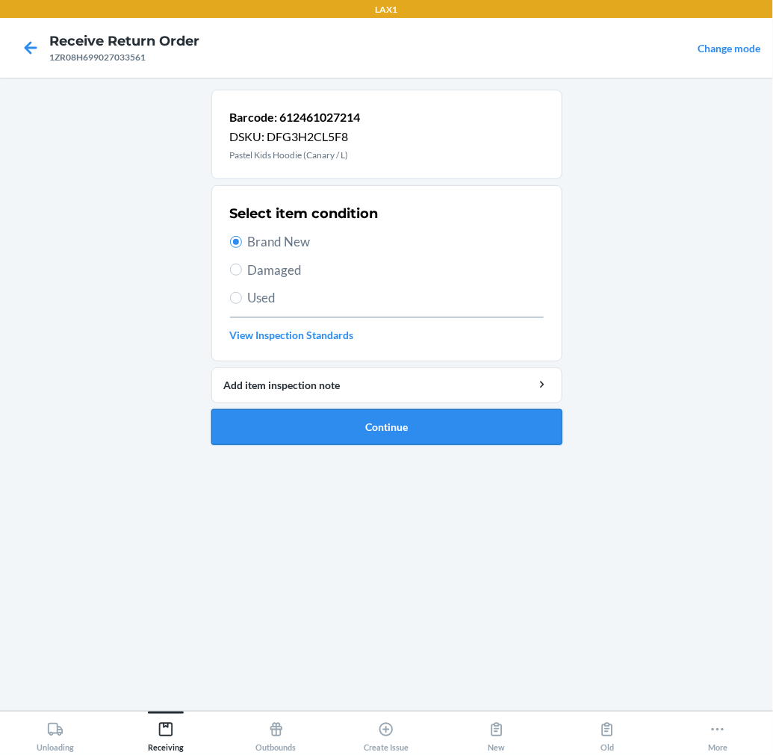
click at [383, 423] on button "Continue" at bounding box center [386, 427] width 351 height 36
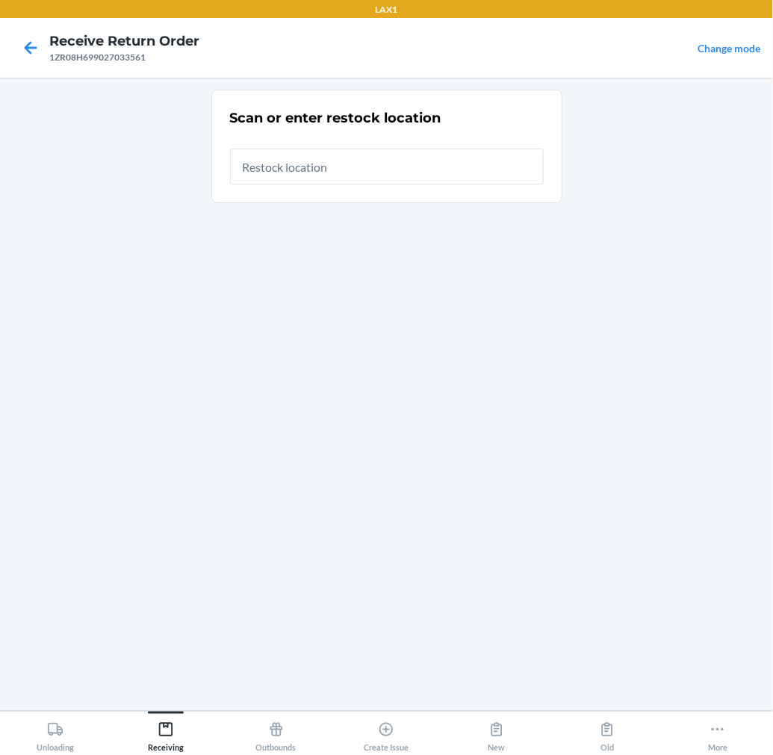
click at [483, 172] on input "text" at bounding box center [387, 167] width 314 height 36
type input "RTCART015"
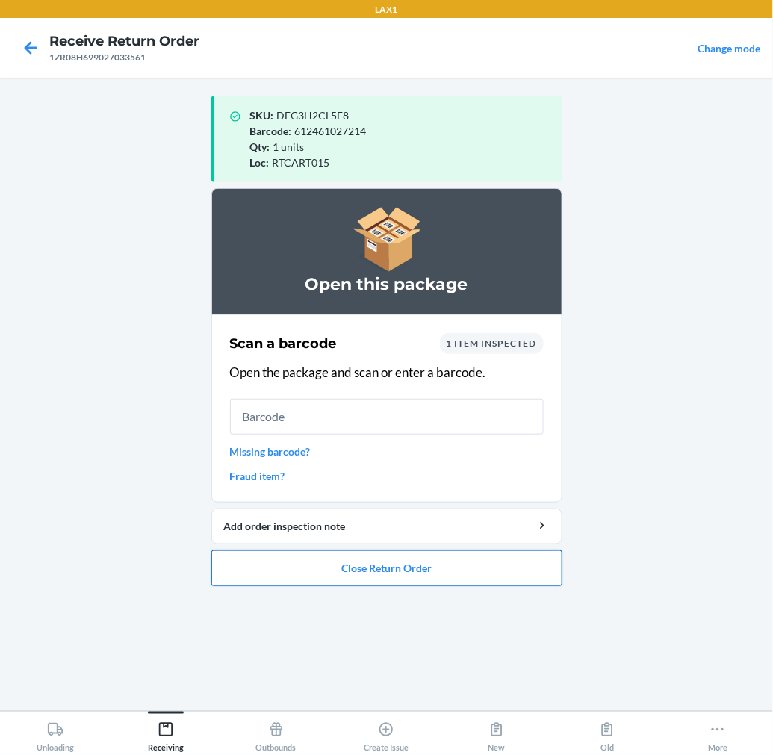
click at [494, 574] on button "Close Return Order" at bounding box center [386, 568] width 351 height 36
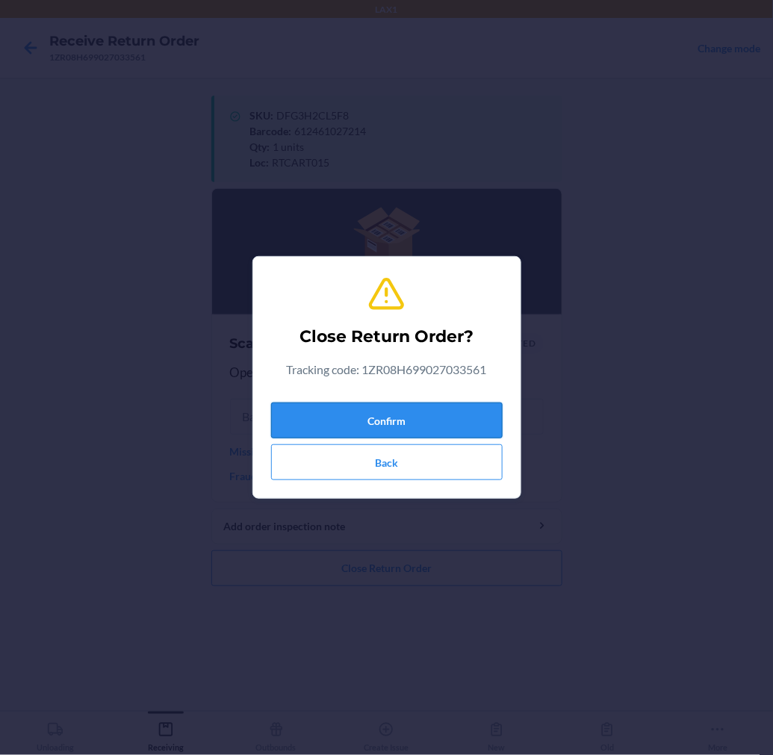
click at [489, 421] on button "Confirm" at bounding box center [387, 421] width 232 height 36
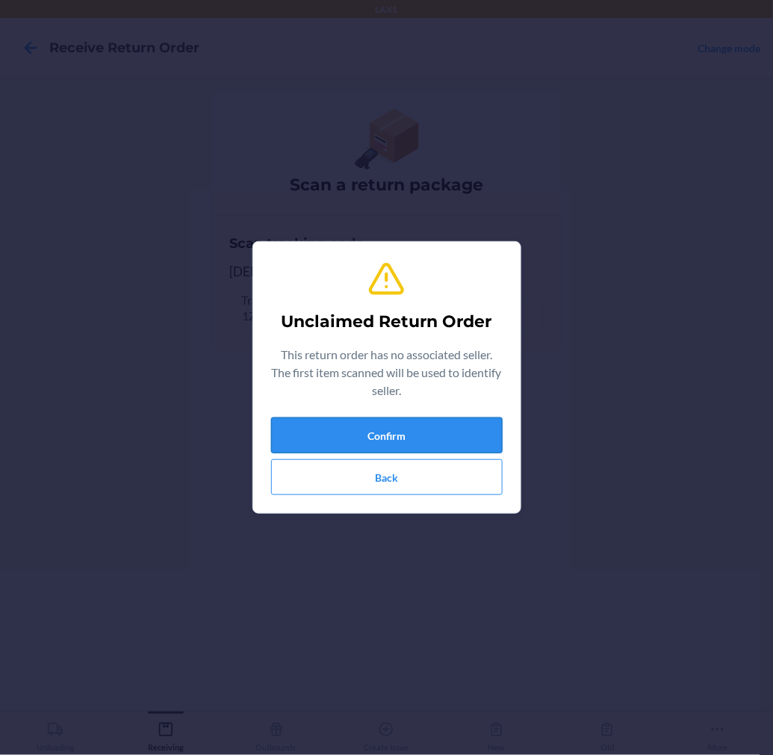
click at [299, 433] on button "Confirm" at bounding box center [387, 436] width 232 height 36
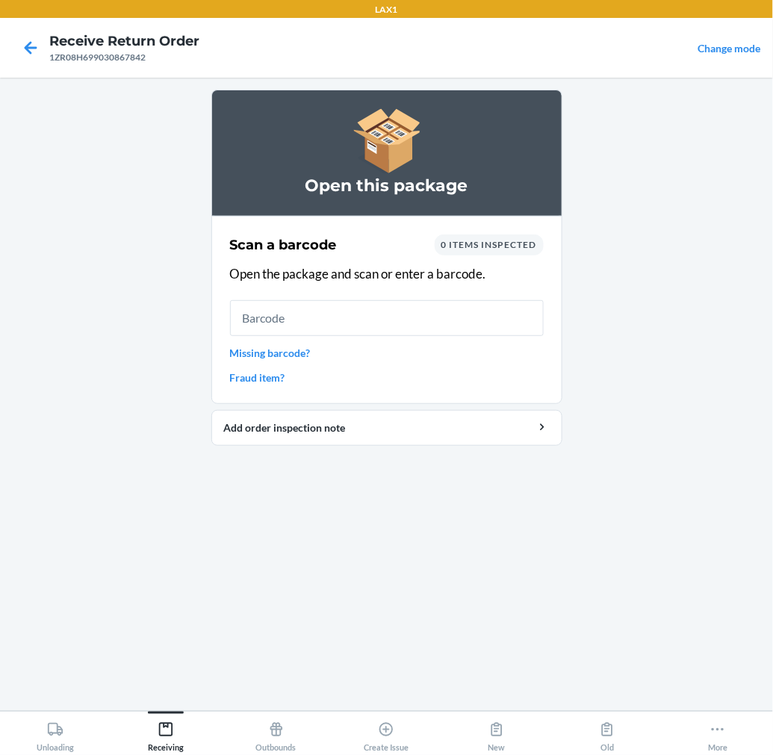
click at [506, 317] on input "text" at bounding box center [387, 318] width 314 height 36
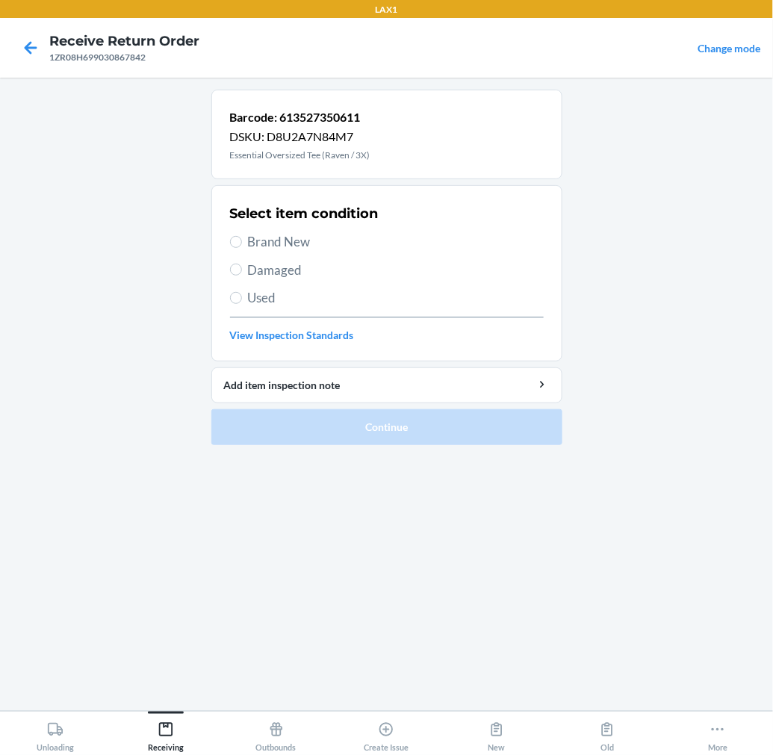
click at [294, 240] on span "Brand New" at bounding box center [396, 241] width 296 height 19
click at [242, 240] on input "Brand New" at bounding box center [236, 242] width 12 height 12
radio input "true"
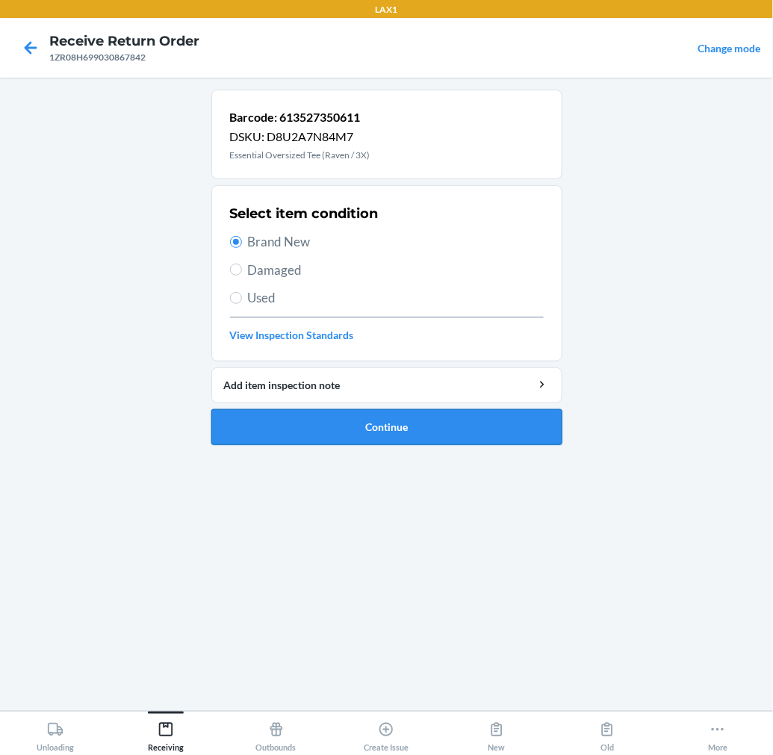
click at [310, 431] on button "Continue" at bounding box center [386, 427] width 351 height 36
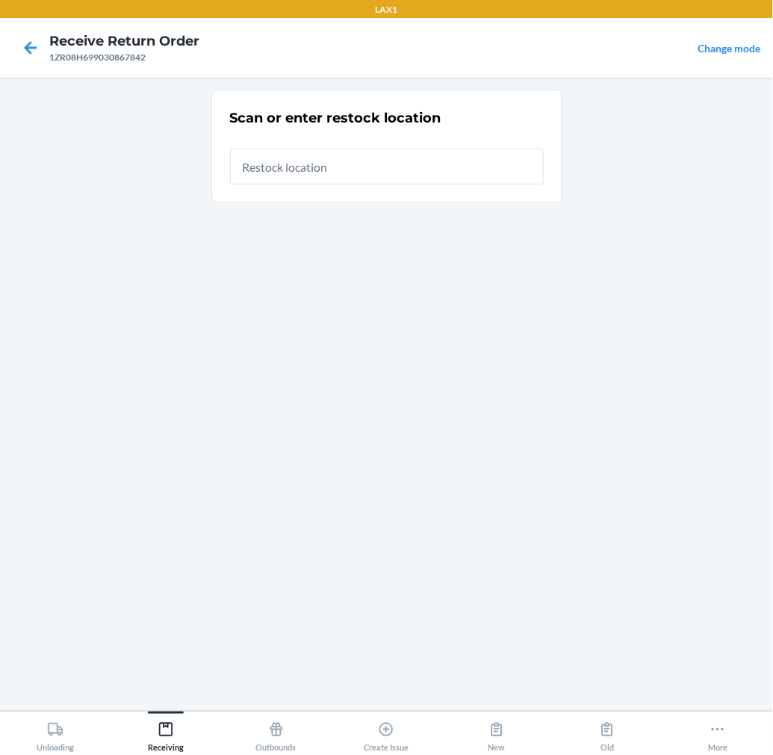
click at [453, 168] on input "text" at bounding box center [387, 167] width 314 height 36
type input "RTCART015"
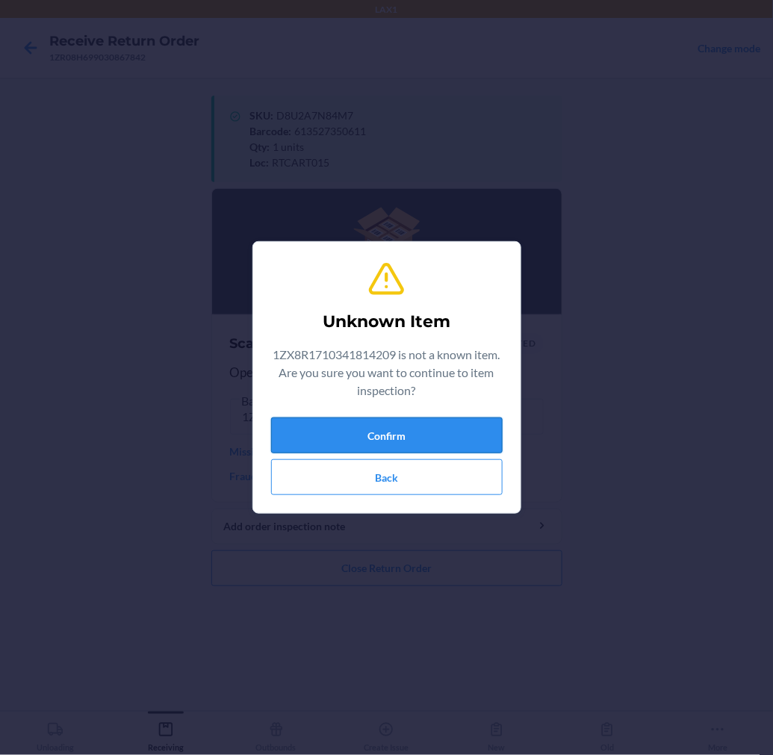
click at [452, 436] on button "Confirm" at bounding box center [387, 436] width 232 height 36
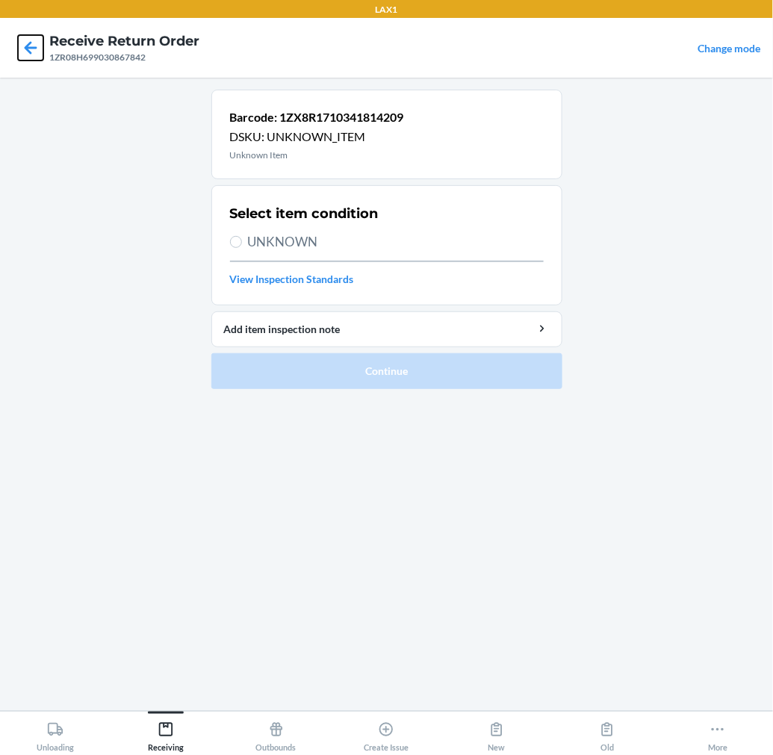
click at [34, 46] on icon at bounding box center [30, 47] width 25 height 25
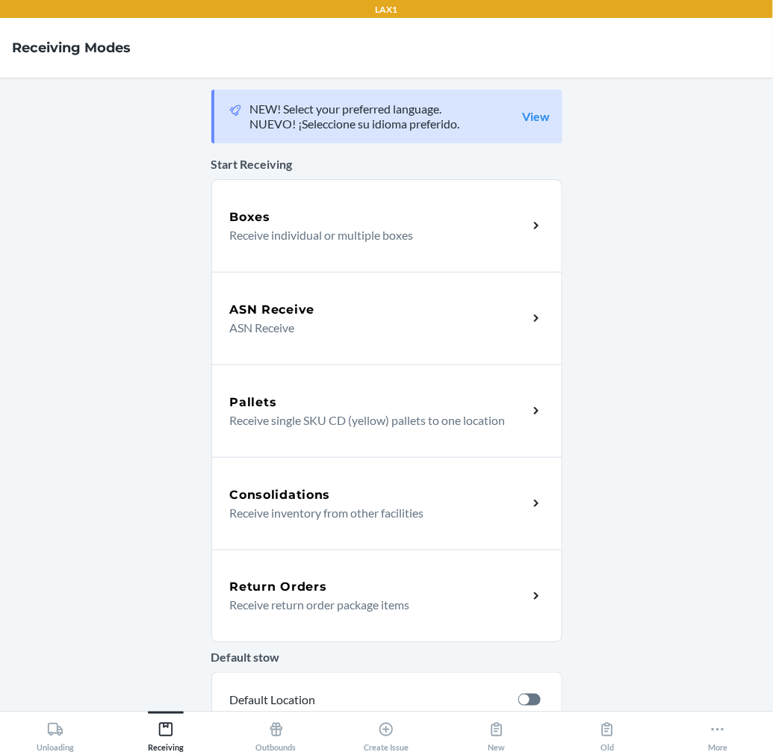
click at [311, 596] on p "Receive return order package items" at bounding box center [373, 605] width 286 height 18
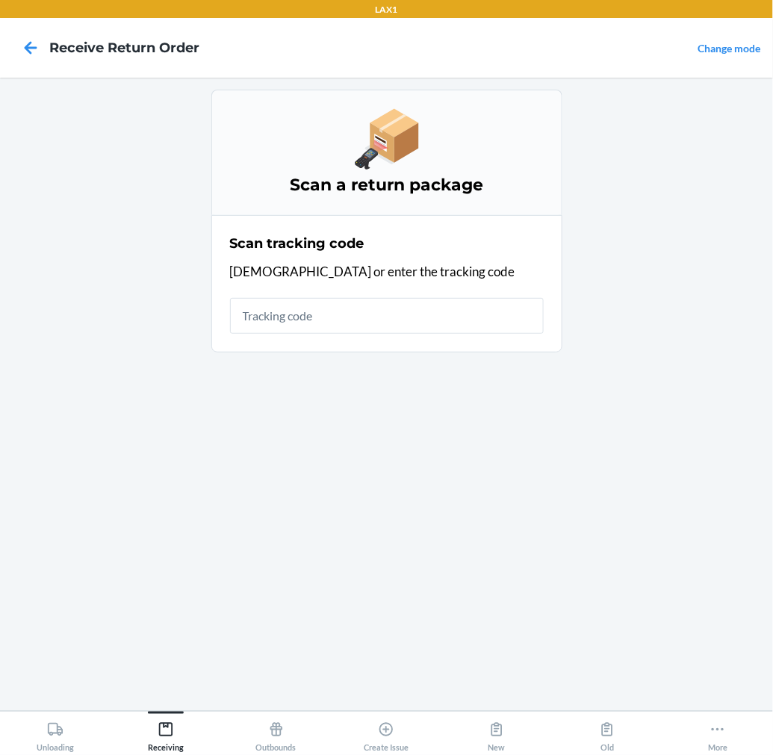
click at [344, 311] on input "text" at bounding box center [387, 316] width 314 height 36
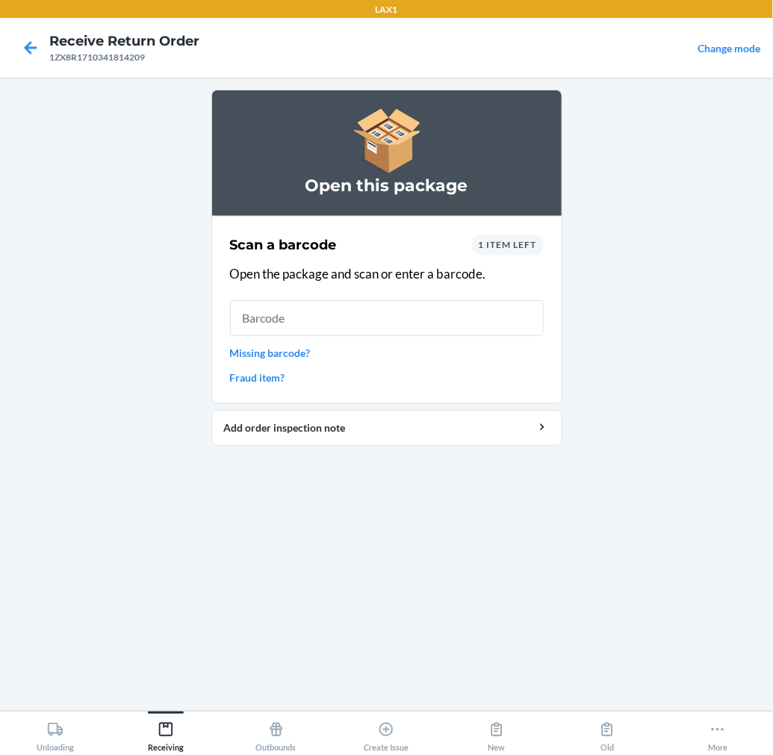
click at [299, 355] on link "Missing barcode?" at bounding box center [387, 353] width 314 height 16
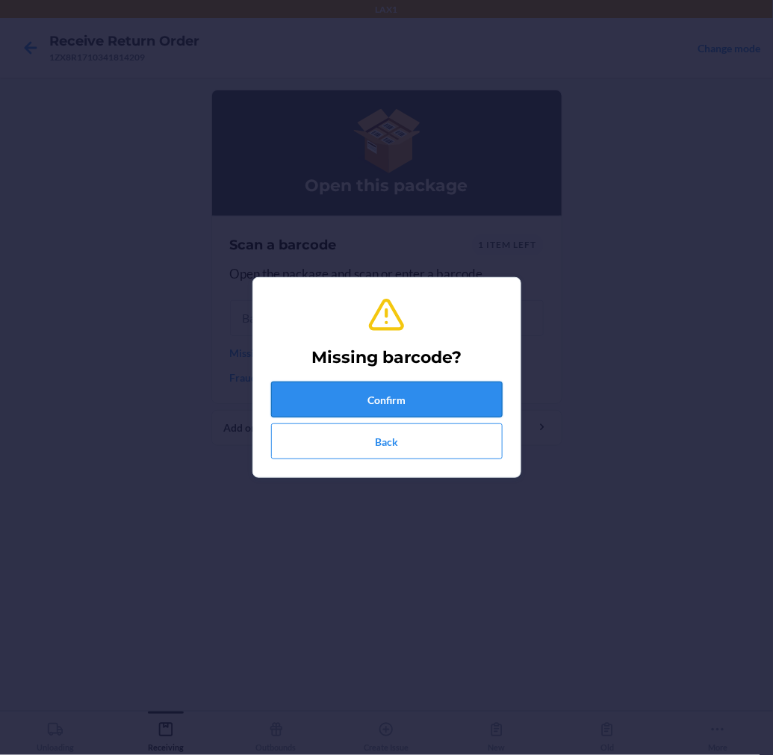
click at [423, 391] on button "Confirm" at bounding box center [387, 400] width 232 height 36
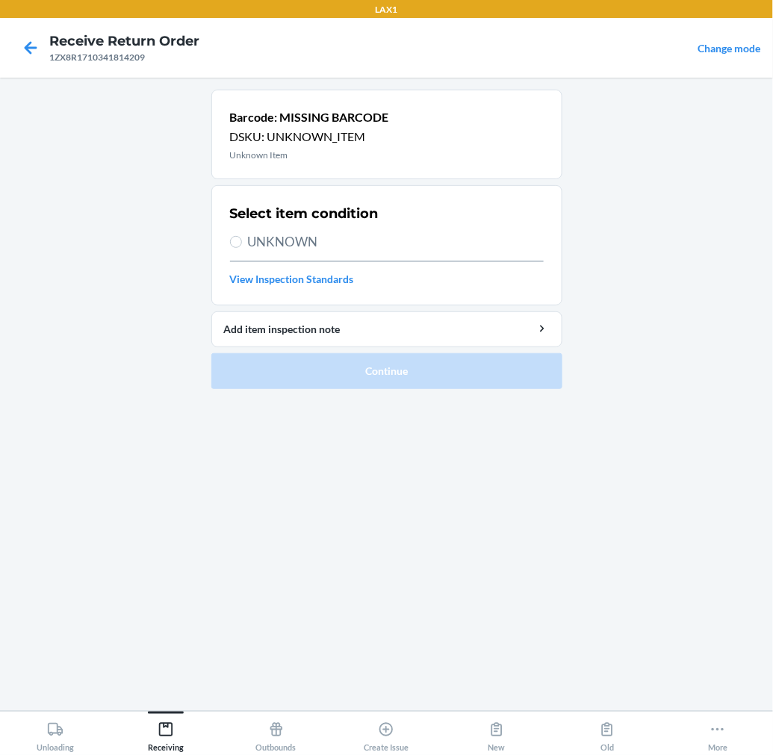
click at [273, 241] on span "UNKNOWN" at bounding box center [396, 241] width 296 height 19
click at [242, 241] on input "UNKNOWN" at bounding box center [236, 242] width 12 height 12
radio input "true"
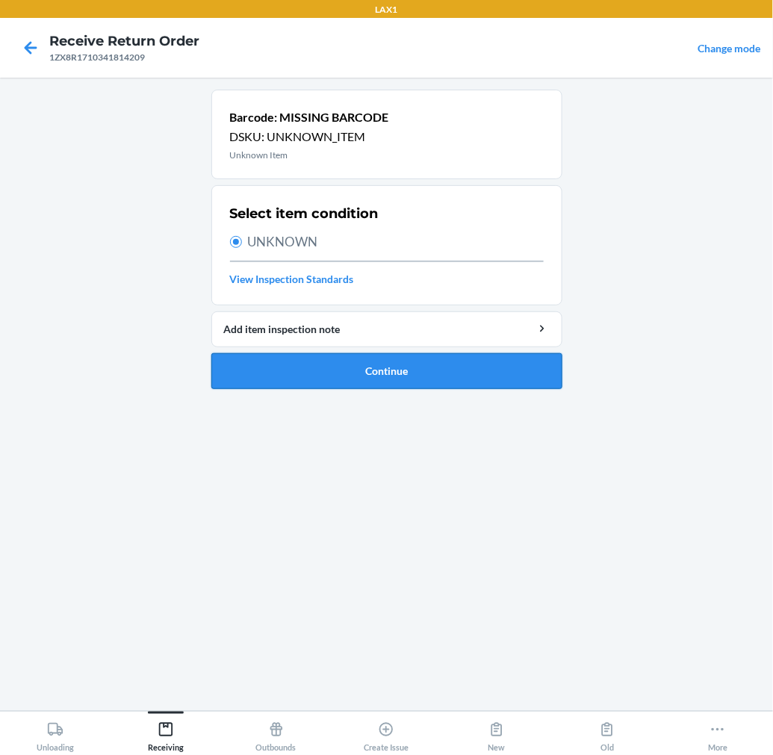
click at [340, 362] on button "Continue" at bounding box center [386, 371] width 351 height 36
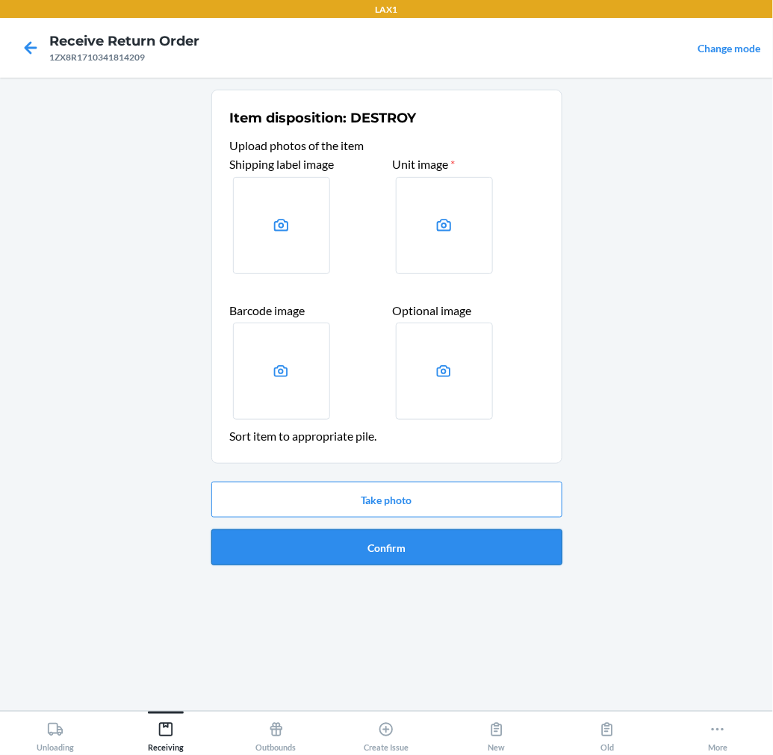
click at [379, 544] on button "Confirm" at bounding box center [386, 548] width 351 height 36
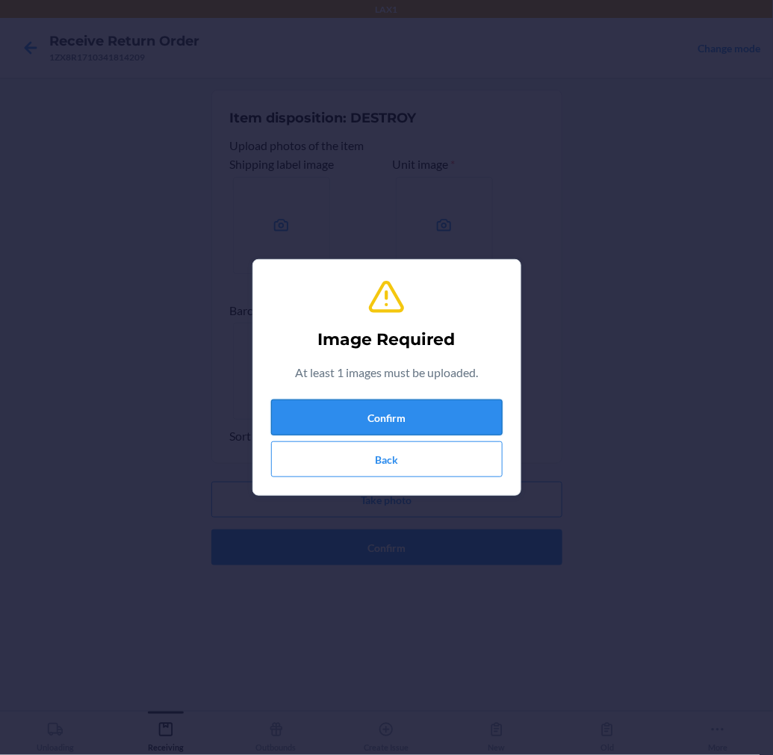
click at [420, 420] on button "Confirm" at bounding box center [387, 418] width 232 height 36
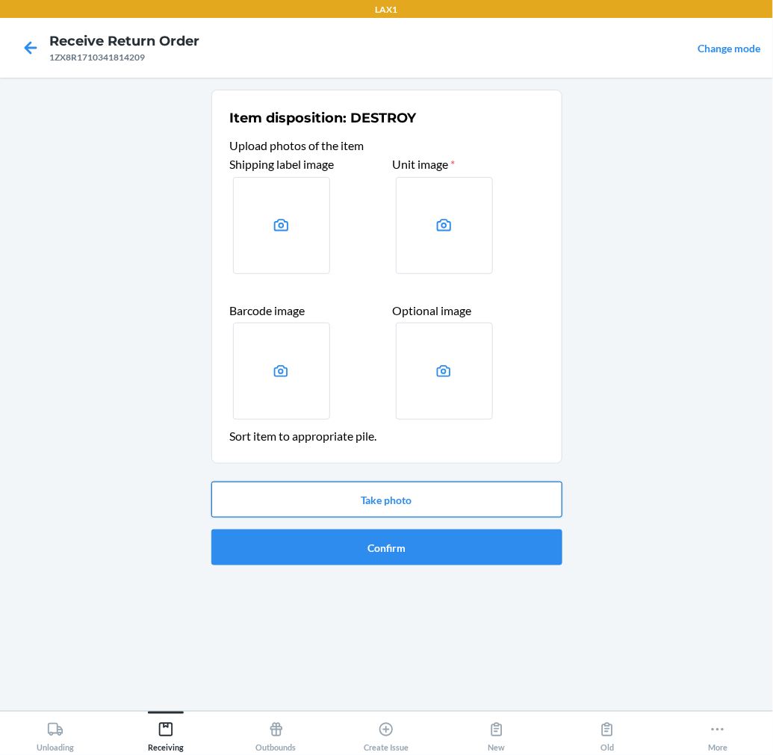
click at [423, 496] on button "Take photo" at bounding box center [386, 500] width 351 height 36
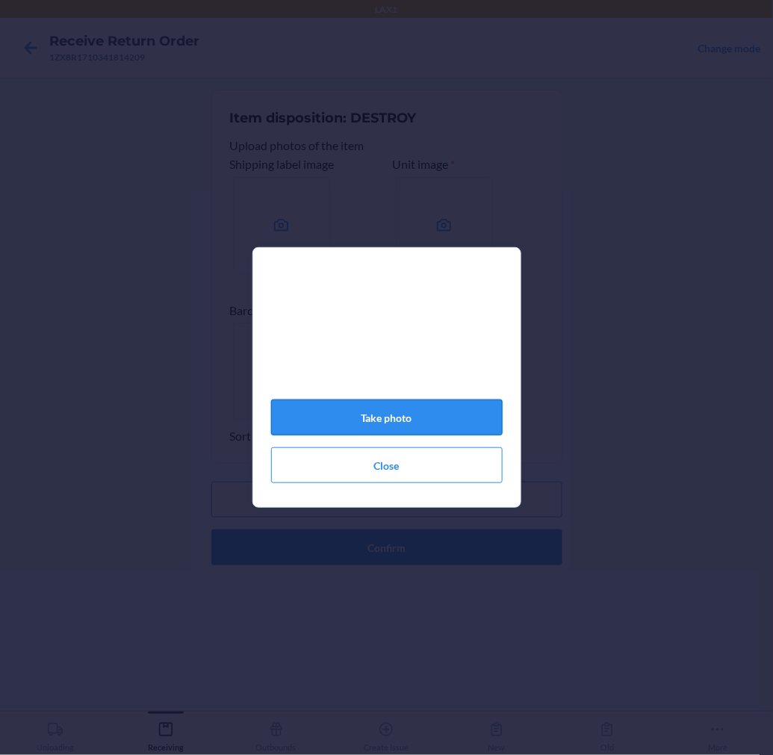
click at [472, 417] on button "Take photo" at bounding box center [387, 418] width 232 height 36
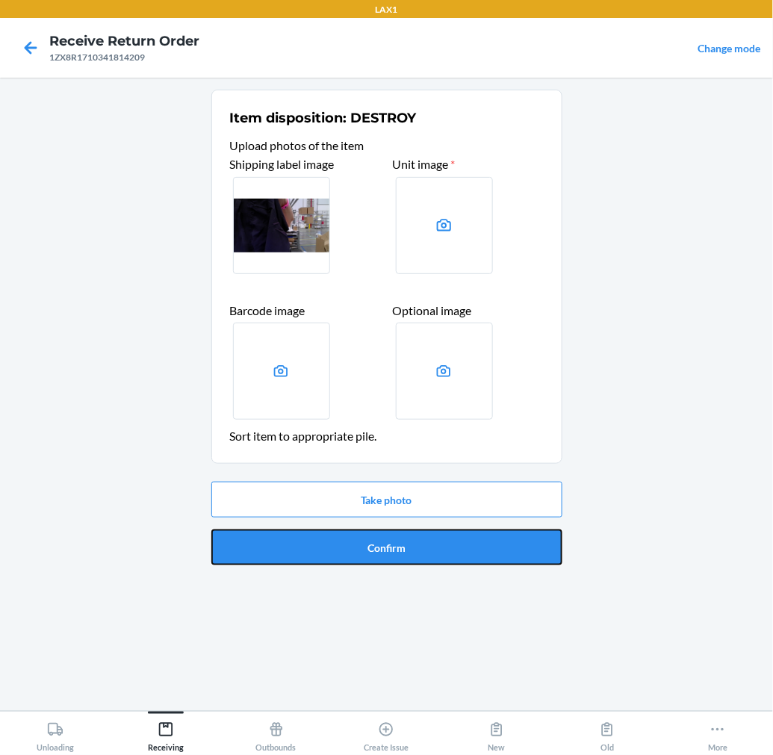
click at [494, 546] on button "Confirm" at bounding box center [386, 548] width 351 height 36
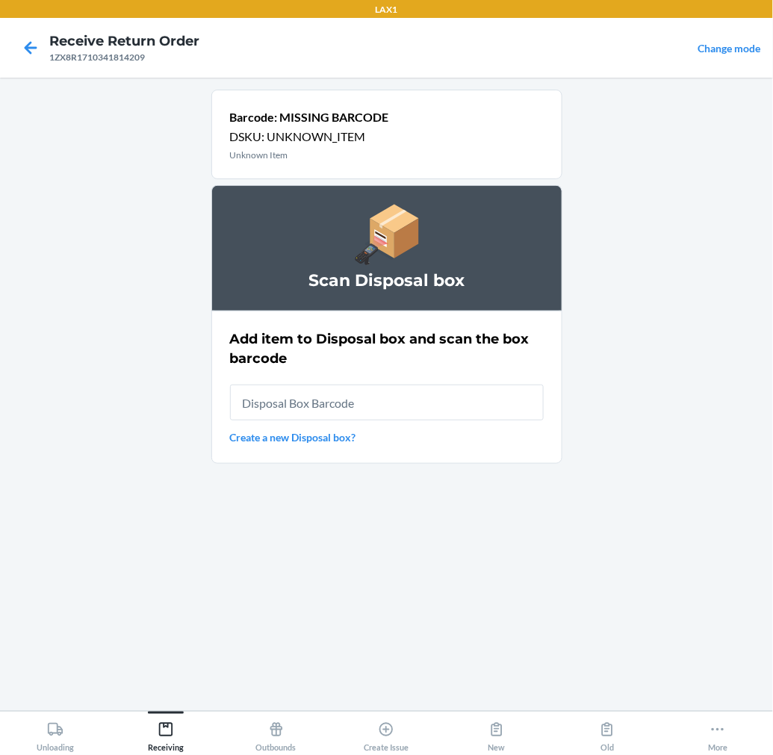
click at [489, 401] on input "text" at bounding box center [387, 403] width 314 height 36
type input "RB00000189K"
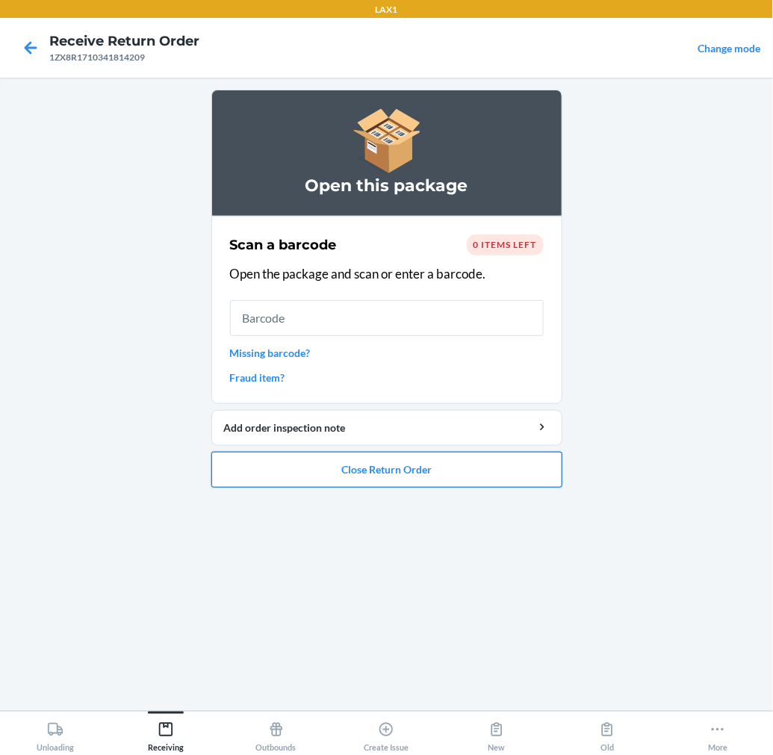
click at [469, 481] on button "Close Return Order" at bounding box center [386, 470] width 351 height 36
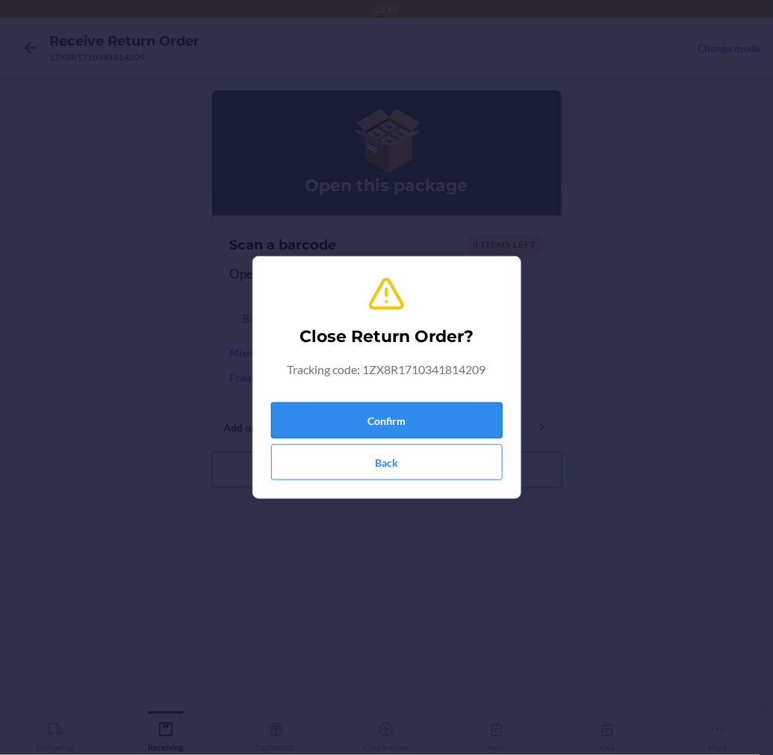
click at [462, 413] on button "Confirm" at bounding box center [387, 421] width 232 height 36
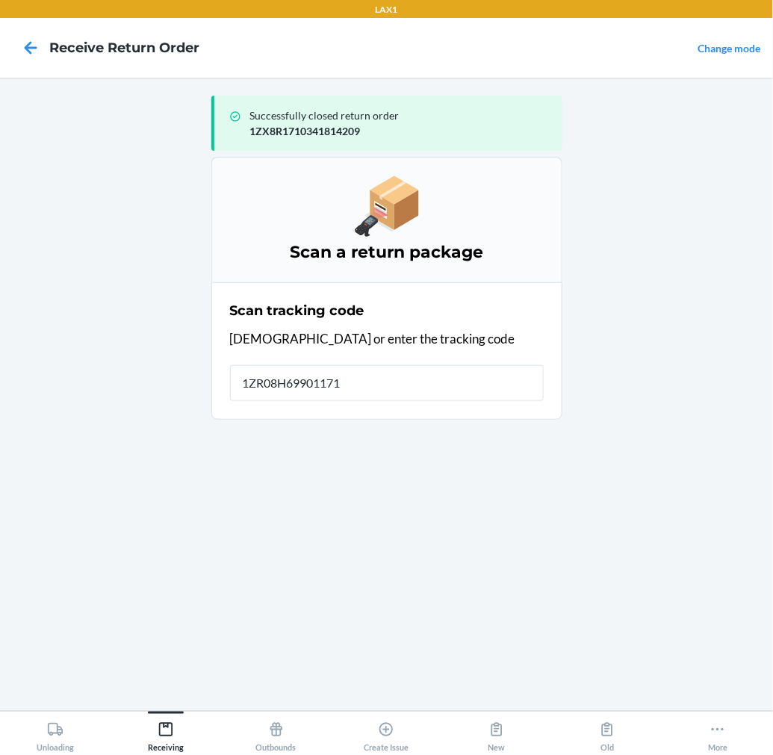
type input "1ZR08H699011712"
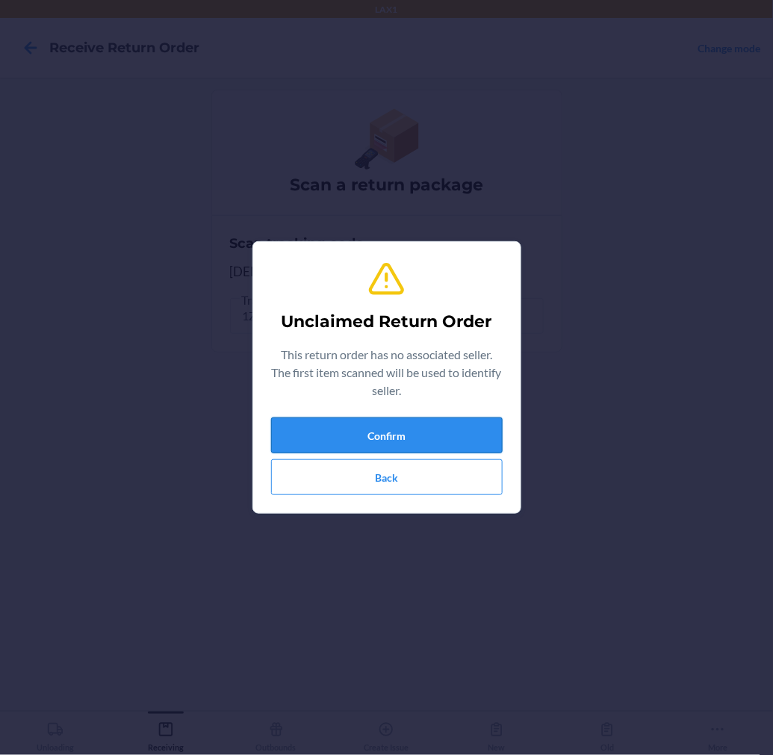
click at [442, 435] on button "Confirm" at bounding box center [387, 436] width 232 height 36
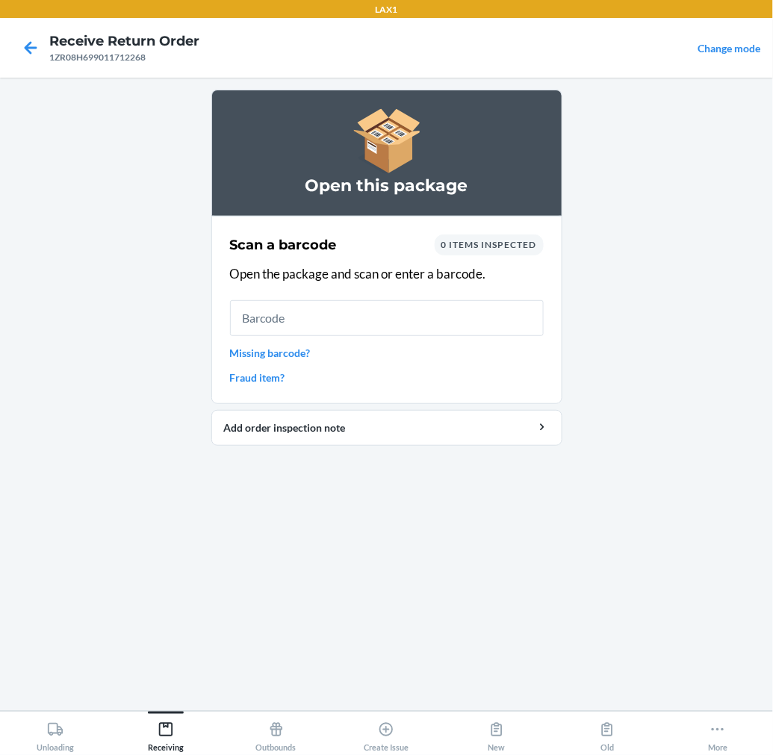
click at [433, 323] on input "text" at bounding box center [387, 318] width 314 height 36
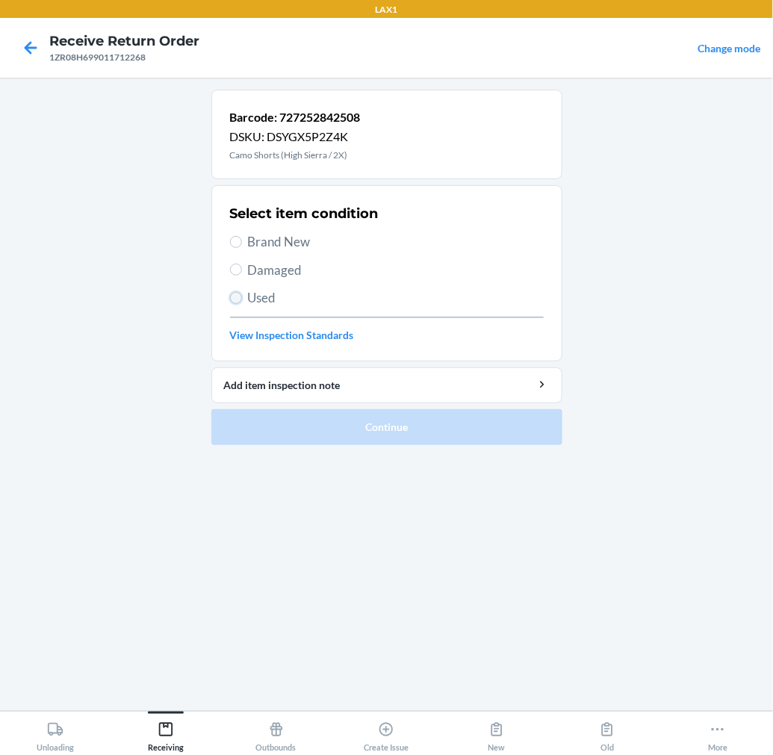
click at [236, 297] on input "Used" at bounding box center [236, 298] width 12 height 12
radio input "true"
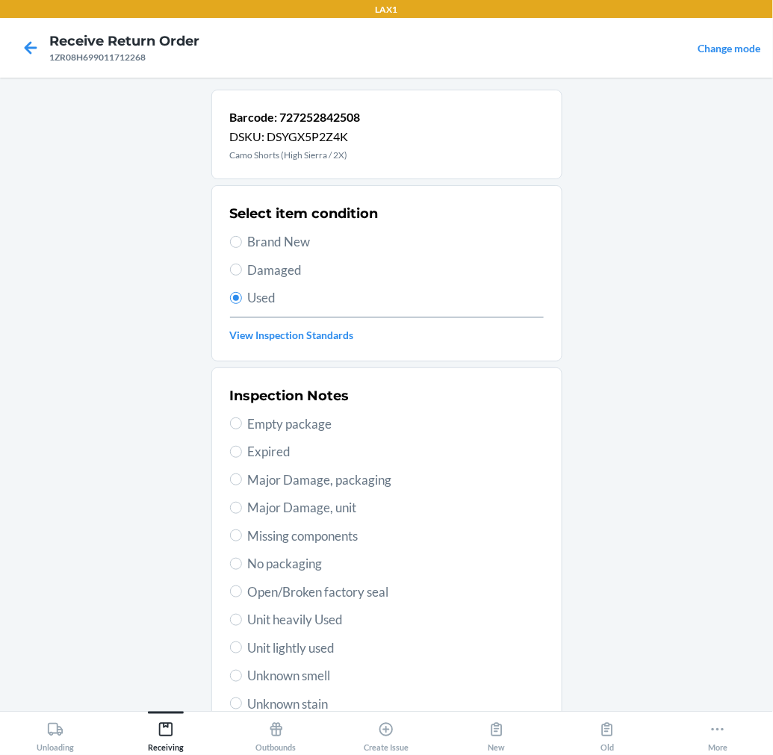
click at [331, 646] on span "Unit lightly used" at bounding box center [396, 648] width 296 height 19
click at [242, 646] on input "Unit lightly used" at bounding box center [236, 648] width 12 height 12
radio input "true"
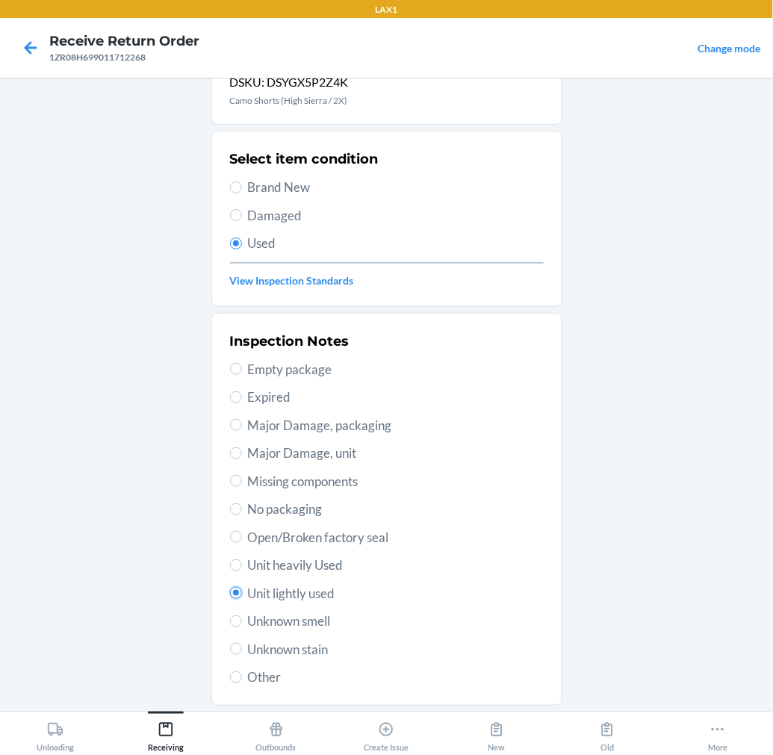
scroll to position [144, 0]
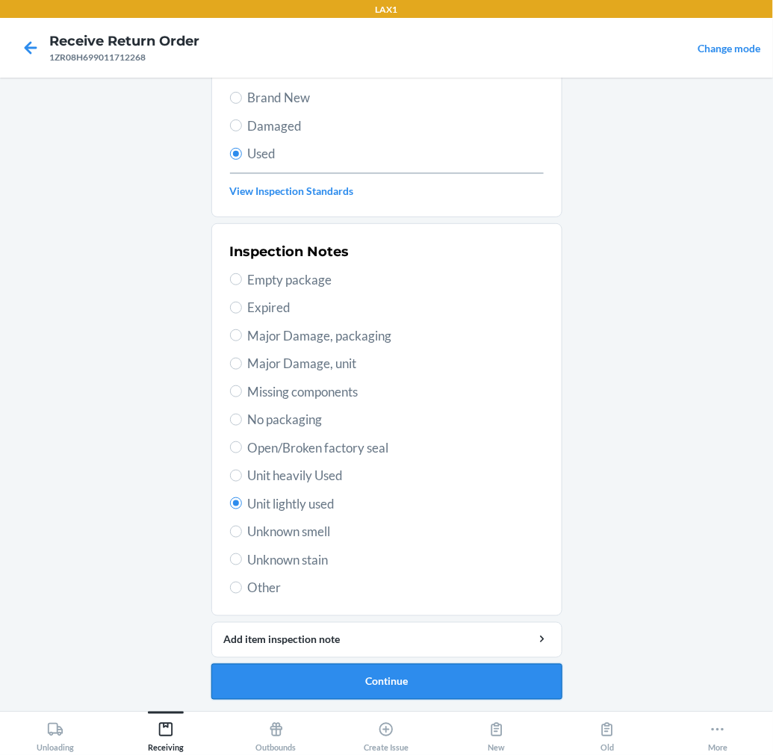
click at [428, 676] on button "Continue" at bounding box center [386, 682] width 351 height 36
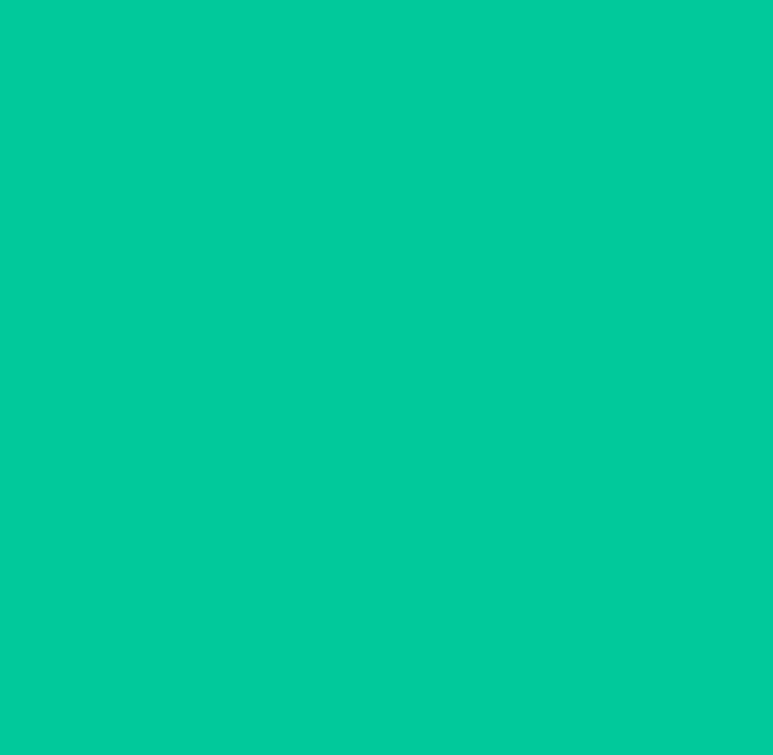
scroll to position [0, 0]
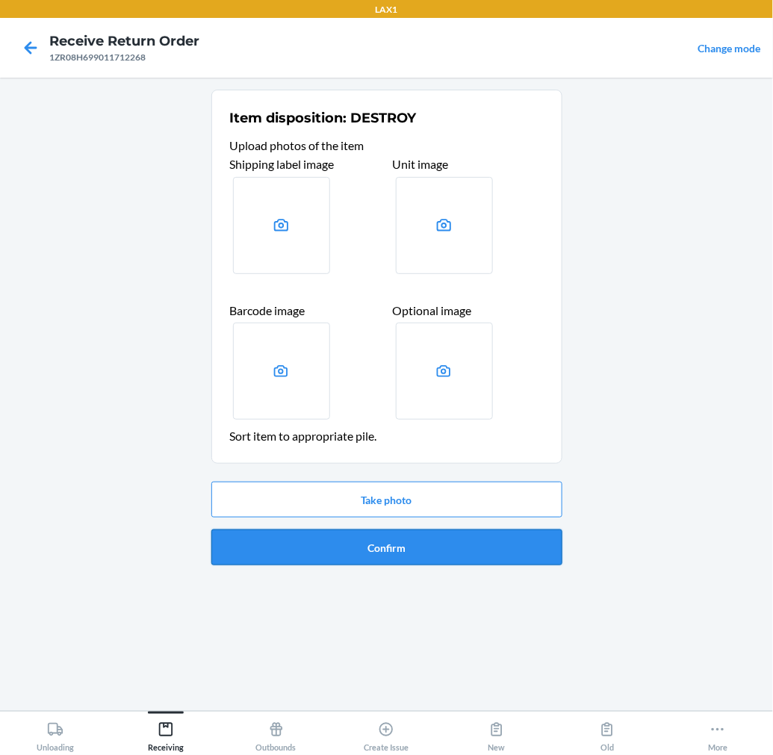
click at [452, 547] on button "Confirm" at bounding box center [386, 548] width 351 height 36
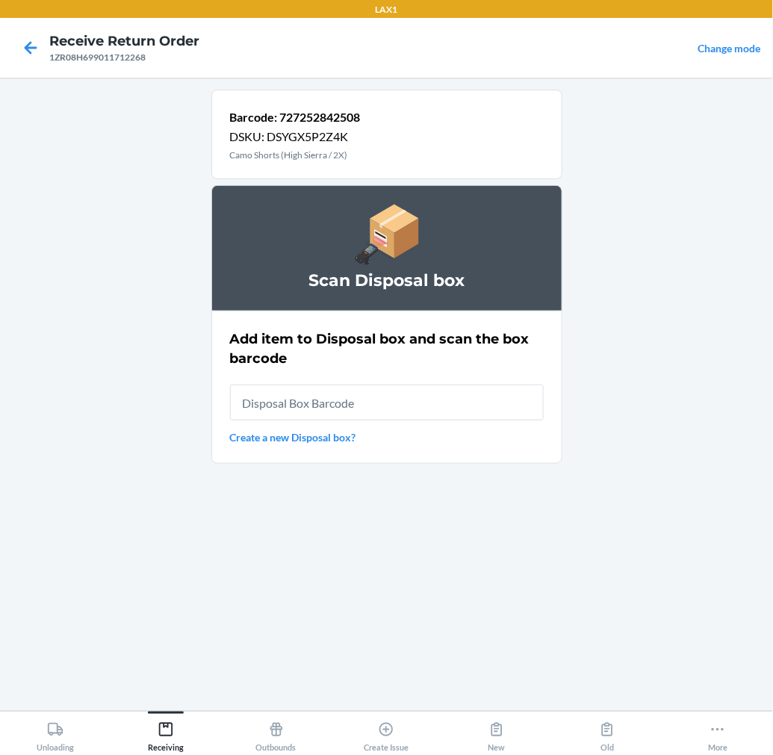
click at [497, 401] on input "text" at bounding box center [387, 403] width 314 height 36
type input "RB00000189K"
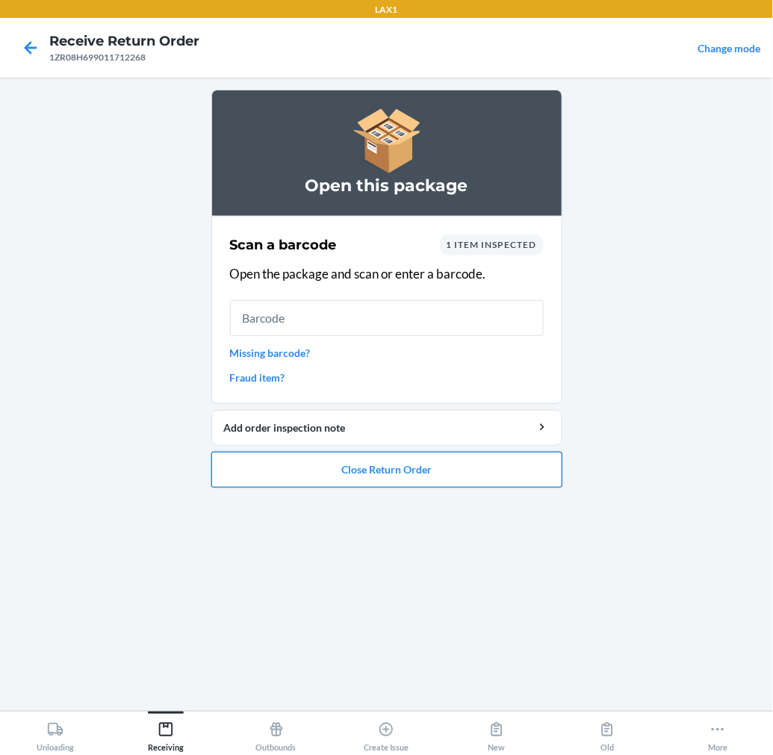
click at [490, 461] on button "Close Return Order" at bounding box center [386, 470] width 351 height 36
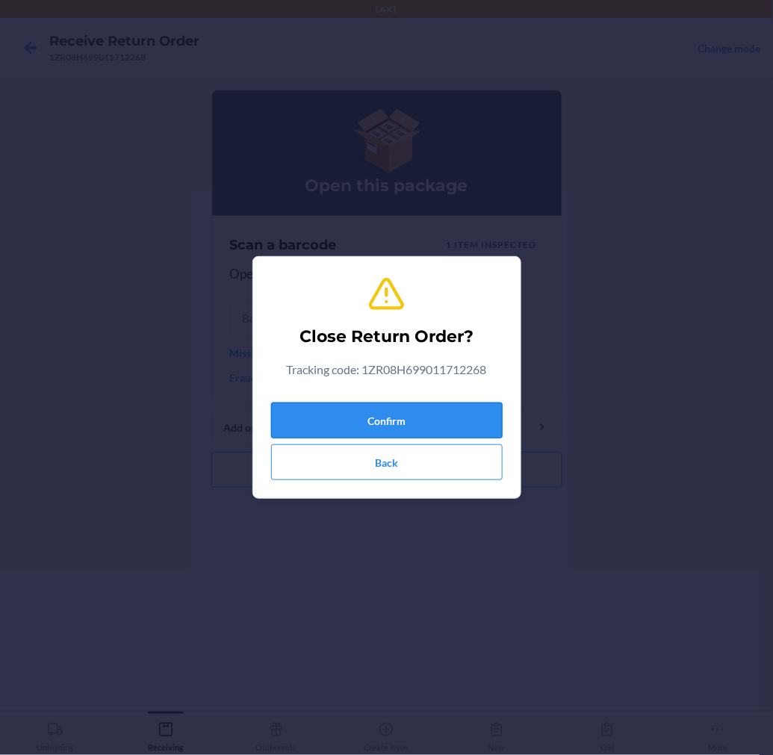
click at [489, 417] on button "Confirm" at bounding box center [387, 421] width 232 height 36
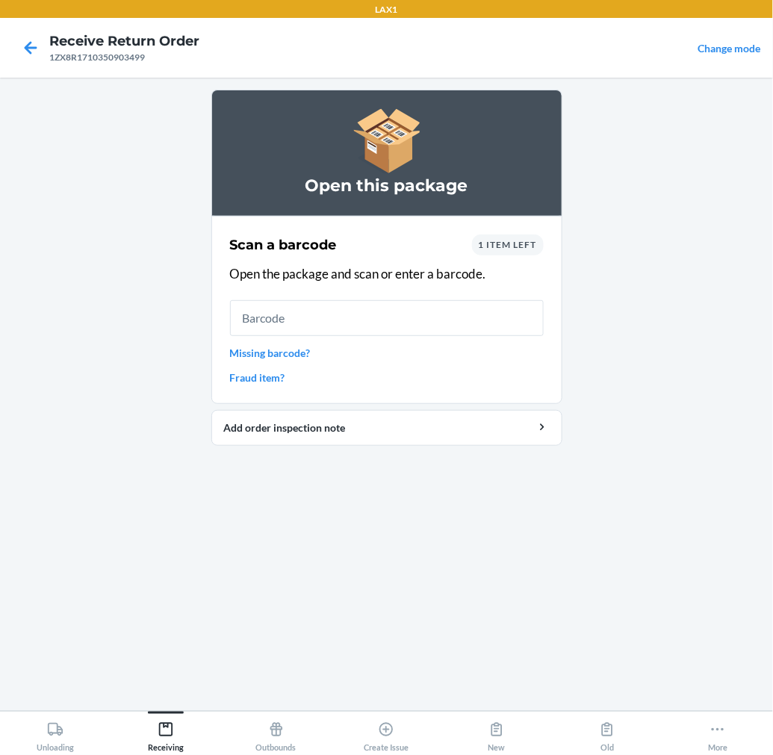
click at [463, 327] on input "text" at bounding box center [387, 318] width 314 height 36
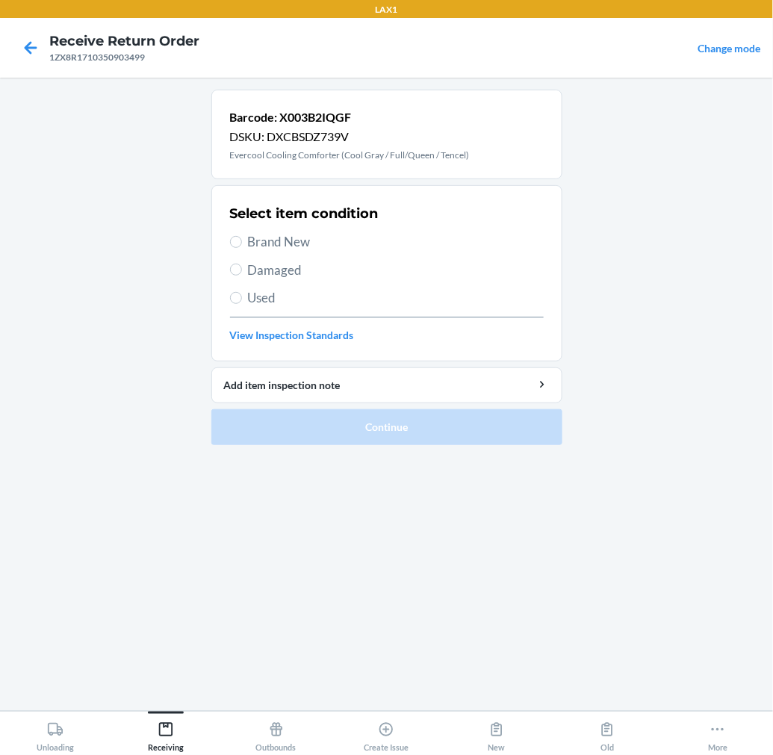
click at [235, 277] on label "Damaged" at bounding box center [387, 270] width 314 height 19
click at [235, 276] on input "Damaged" at bounding box center [236, 270] width 12 height 12
radio input "true"
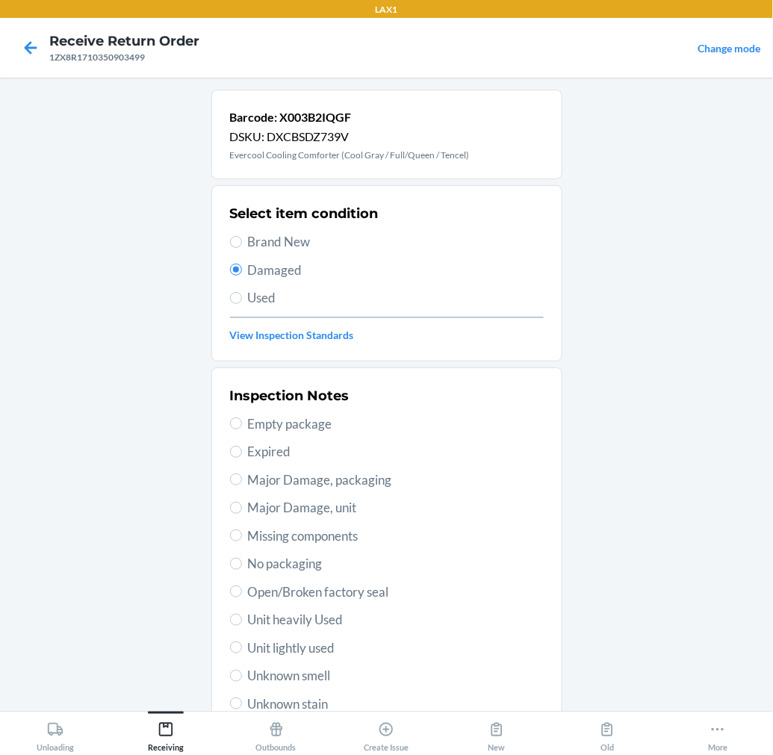
click at [331, 595] on span "Open/Broken factory seal" at bounding box center [396, 592] width 296 height 19
click at [242, 595] on input "Open/Broken factory seal" at bounding box center [236, 592] width 12 height 12
radio input "true"
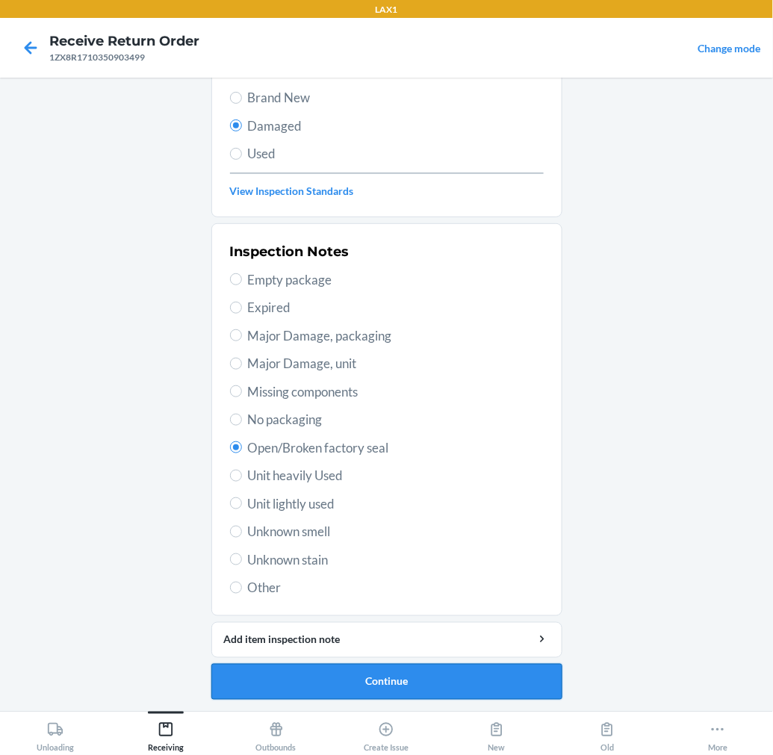
click at [399, 677] on button "Continue" at bounding box center [386, 682] width 351 height 36
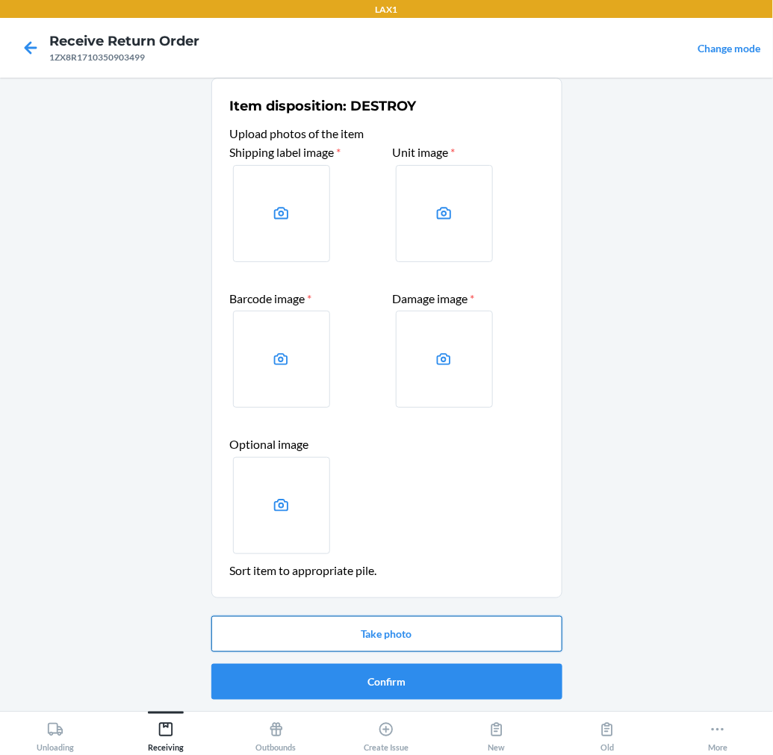
click at [428, 627] on button "Take photo" at bounding box center [386, 634] width 351 height 36
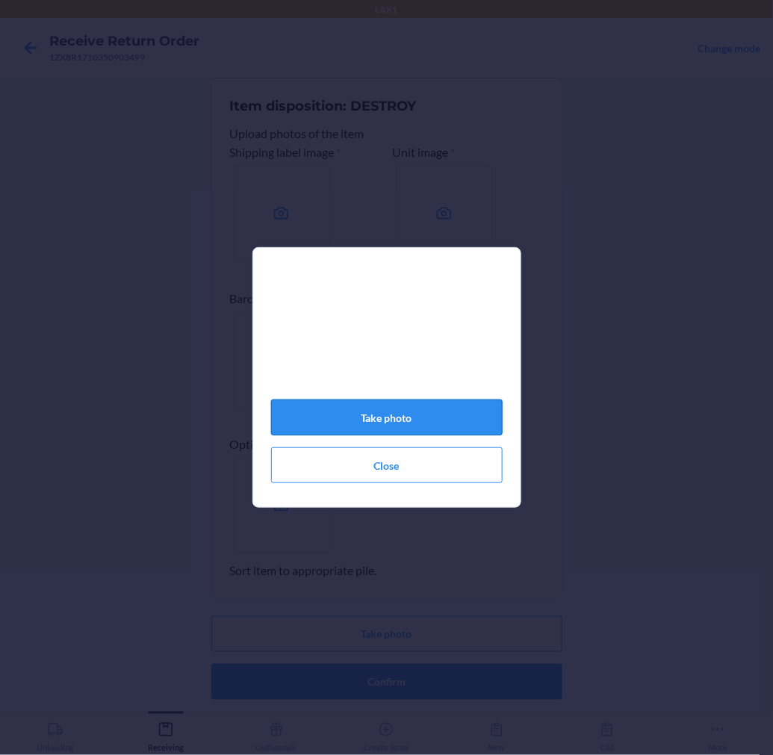
click at [479, 417] on button "Take photo" at bounding box center [387, 418] width 232 height 36
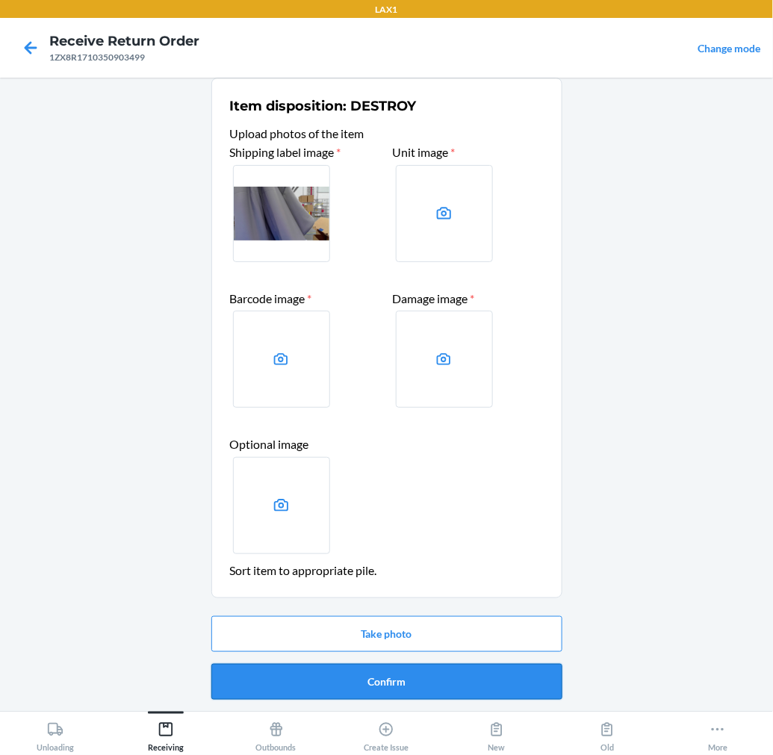
click at [384, 675] on button "Confirm" at bounding box center [386, 682] width 351 height 36
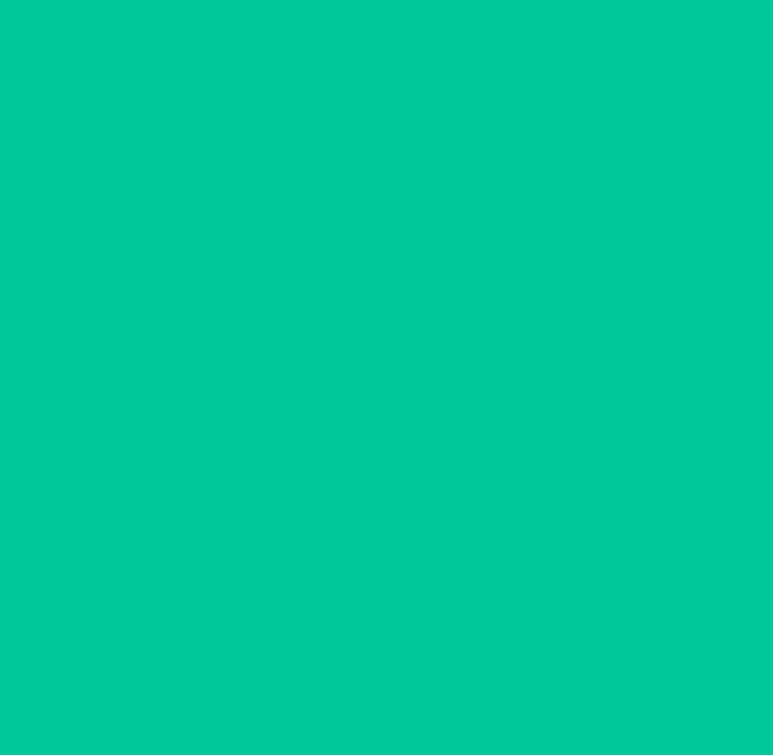
scroll to position [0, 0]
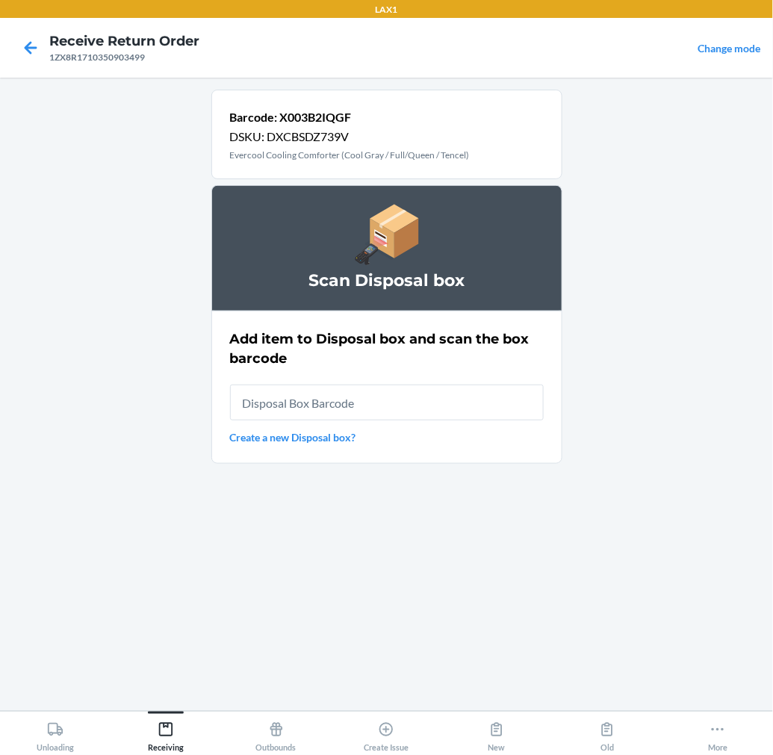
click at [490, 399] on input "text" at bounding box center [387, 403] width 314 height 36
type input "RB00000189K"
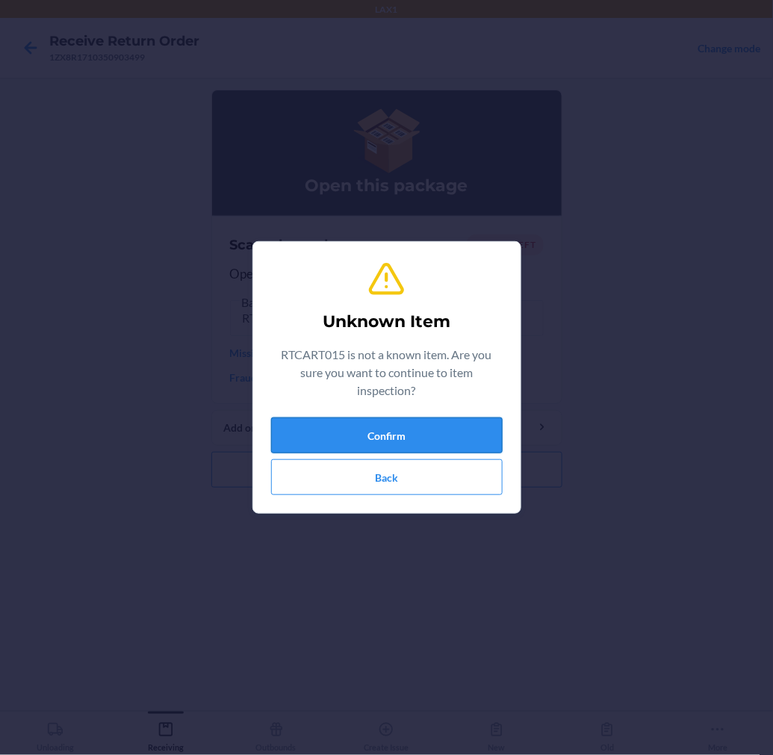
click at [458, 423] on button "Confirm" at bounding box center [387, 436] width 232 height 36
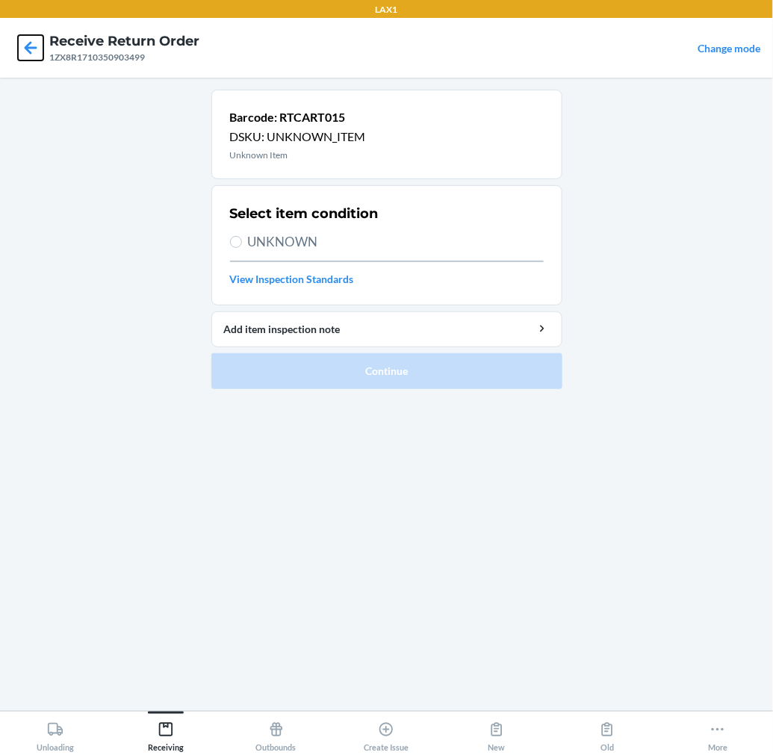
click at [31, 49] on icon at bounding box center [30, 47] width 25 height 25
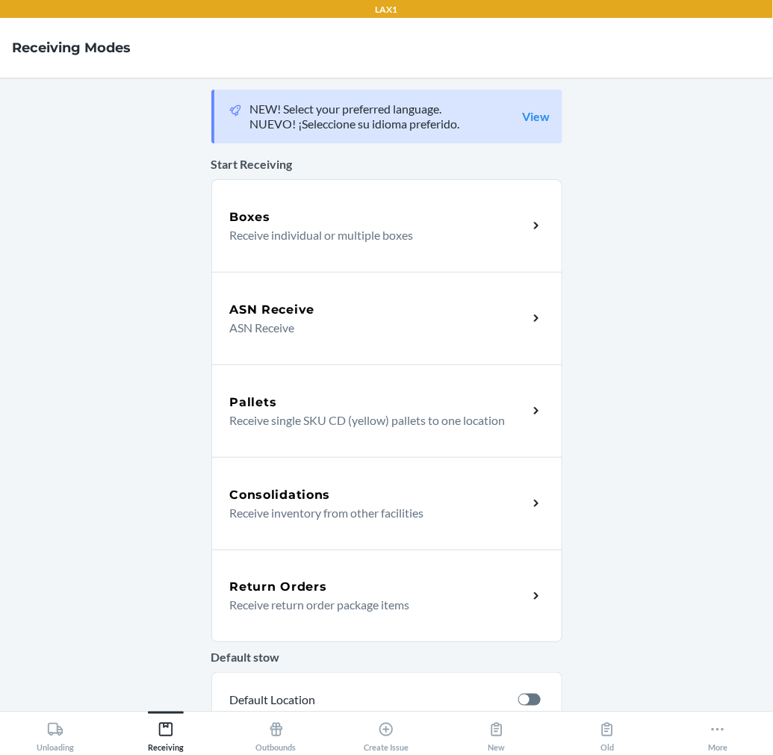
click at [346, 576] on div "Return Orders Receive return order package items" at bounding box center [386, 596] width 351 height 93
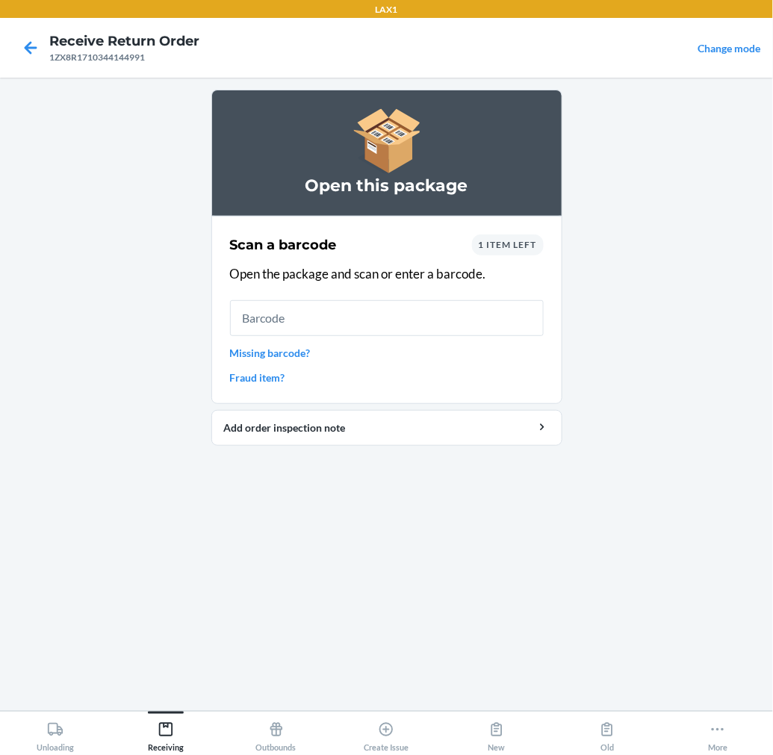
click at [487, 318] on input "text" at bounding box center [387, 318] width 314 height 36
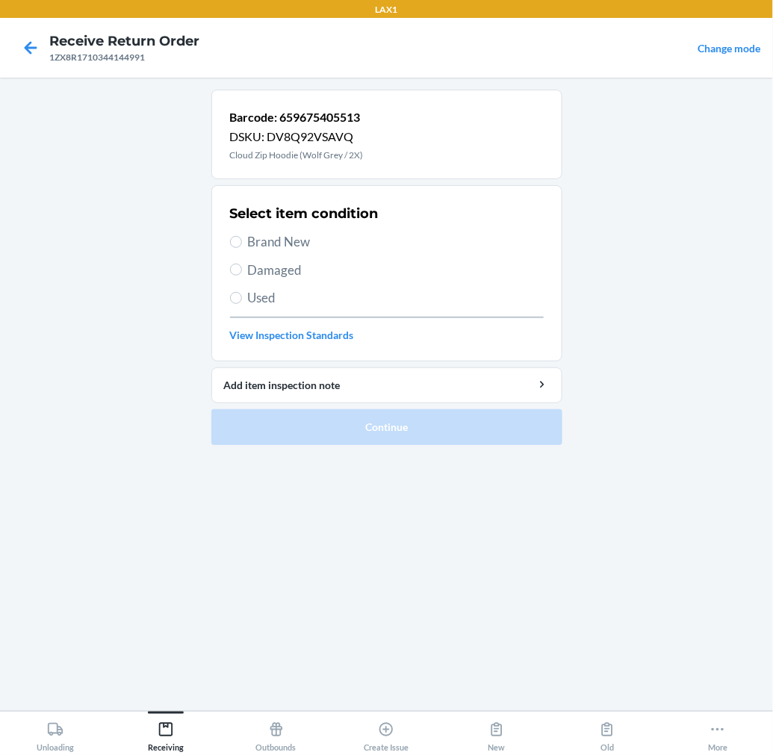
click at [260, 292] on span "Used" at bounding box center [396, 297] width 296 height 19
click at [242, 292] on input "Used" at bounding box center [236, 298] width 12 height 12
radio input "true"
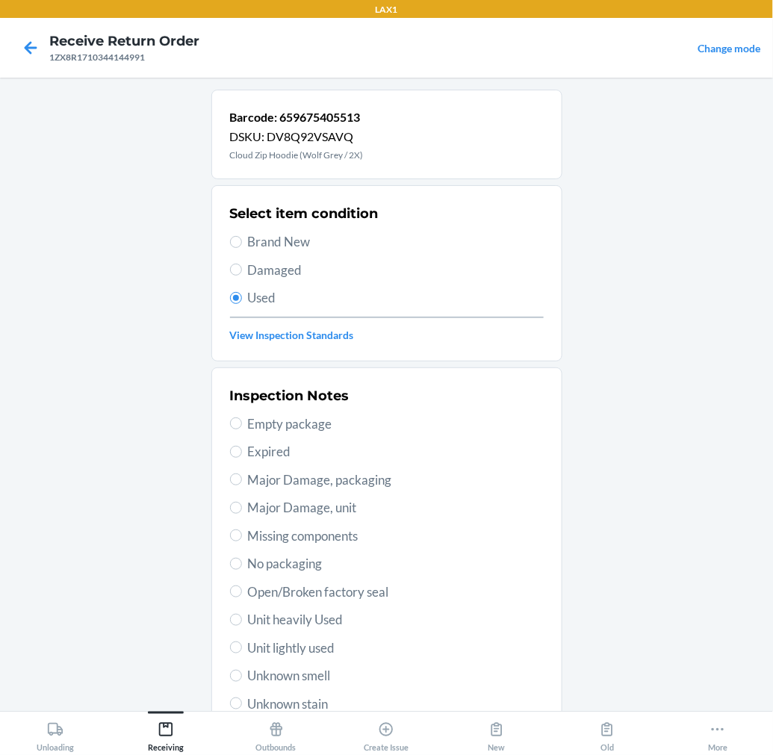
click at [314, 647] on span "Unit lightly used" at bounding box center [396, 648] width 296 height 19
click at [242, 647] on input "Unit lightly used" at bounding box center [236, 648] width 12 height 12
radio input "true"
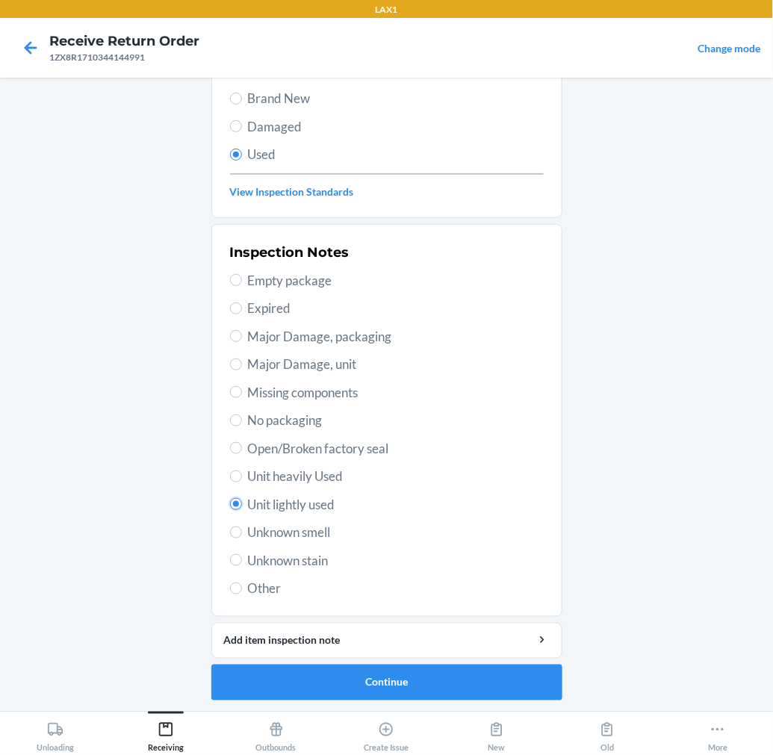
scroll to position [144, 0]
click at [444, 674] on button "Continue" at bounding box center [386, 682] width 351 height 36
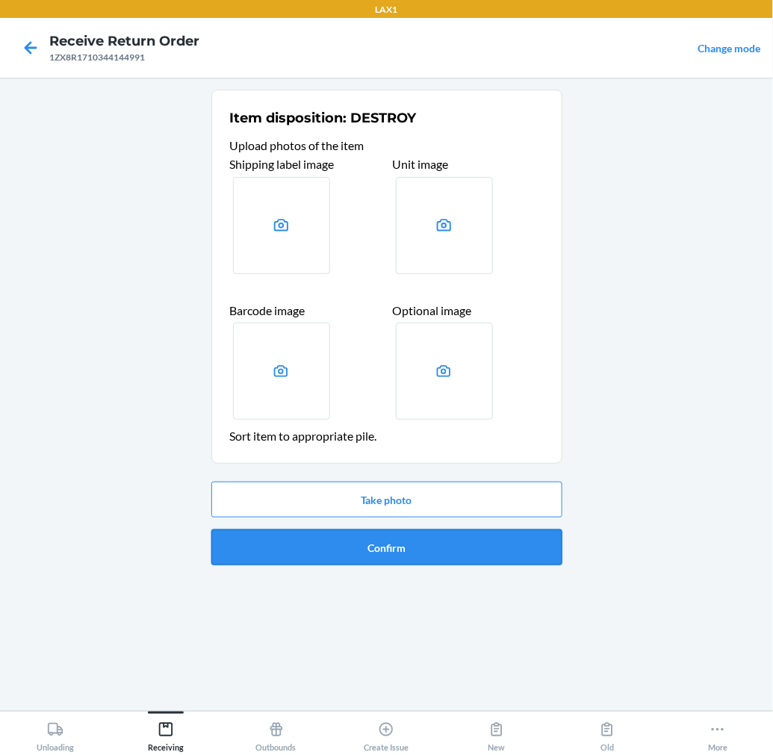
click at [485, 550] on button "Confirm" at bounding box center [386, 548] width 351 height 36
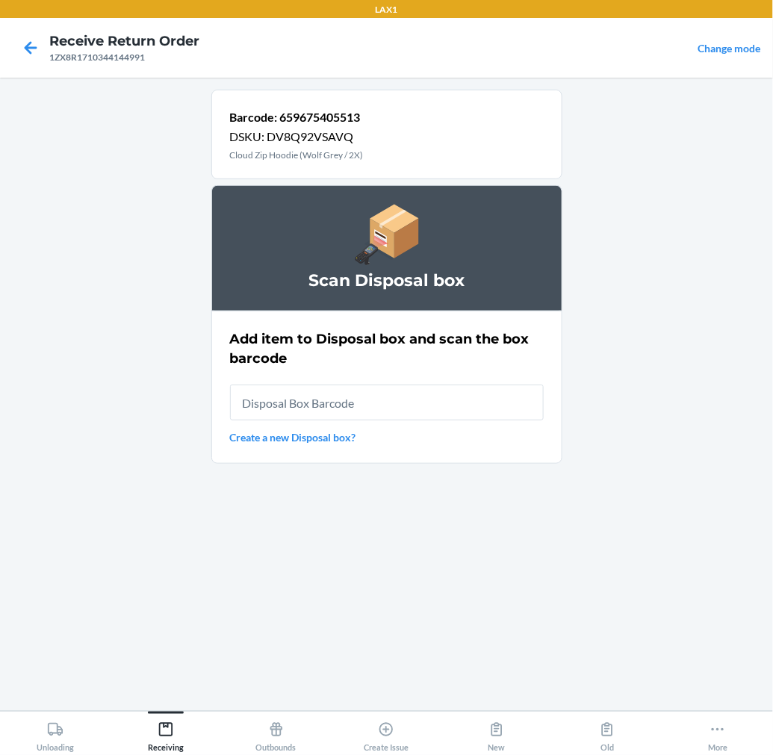
click at [488, 399] on input "text" at bounding box center [387, 403] width 314 height 36
type input "RB00000189K"
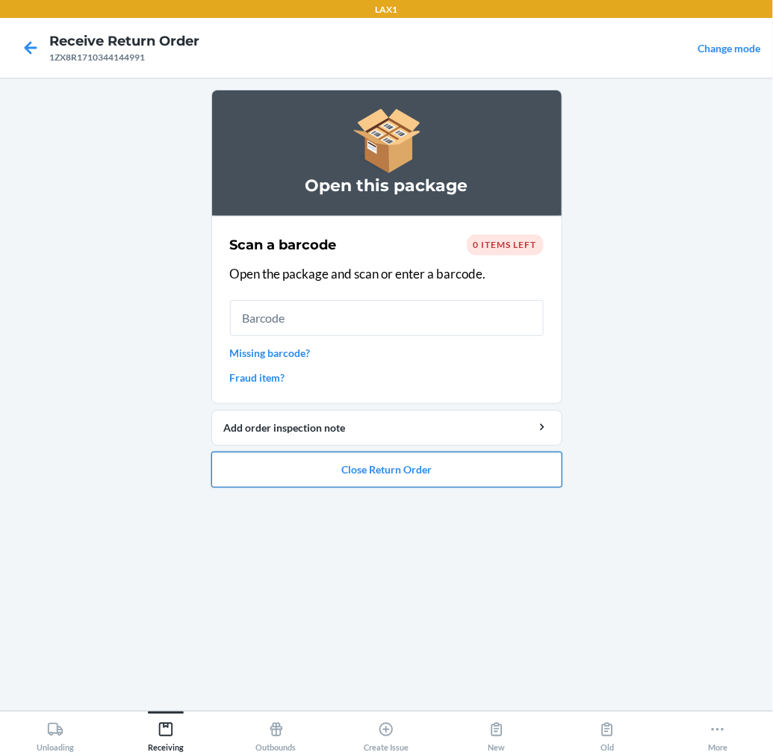
click at [434, 472] on button "Close Return Order" at bounding box center [386, 470] width 351 height 36
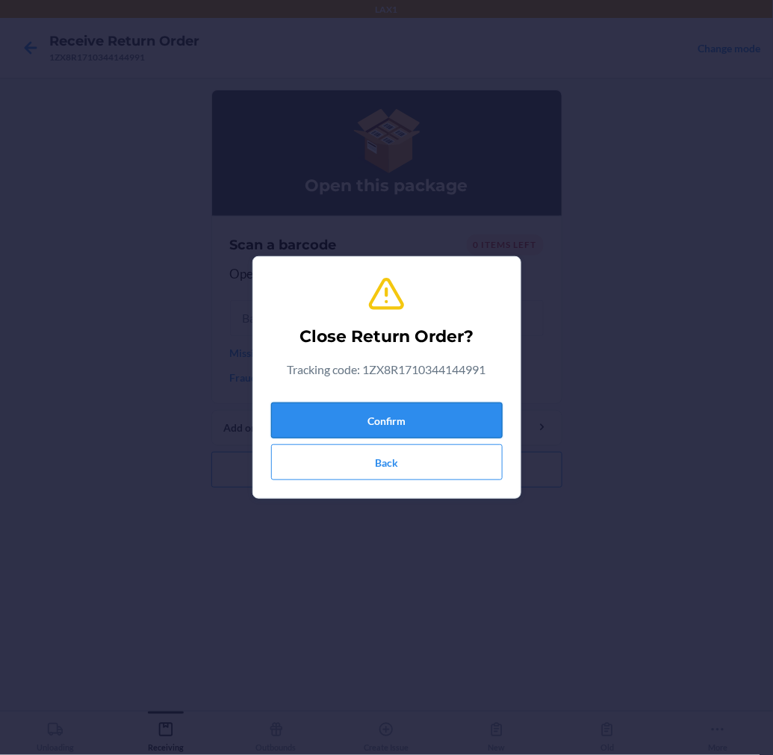
click at [430, 419] on button "Confirm" at bounding box center [387, 421] width 232 height 36
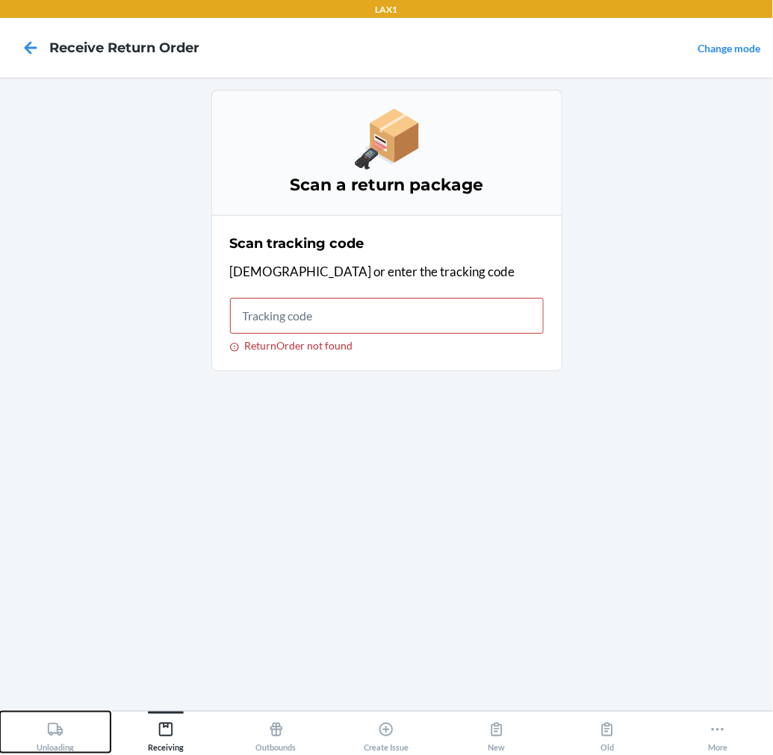
click at [58, 730] on icon at bounding box center [55, 729] width 16 height 16
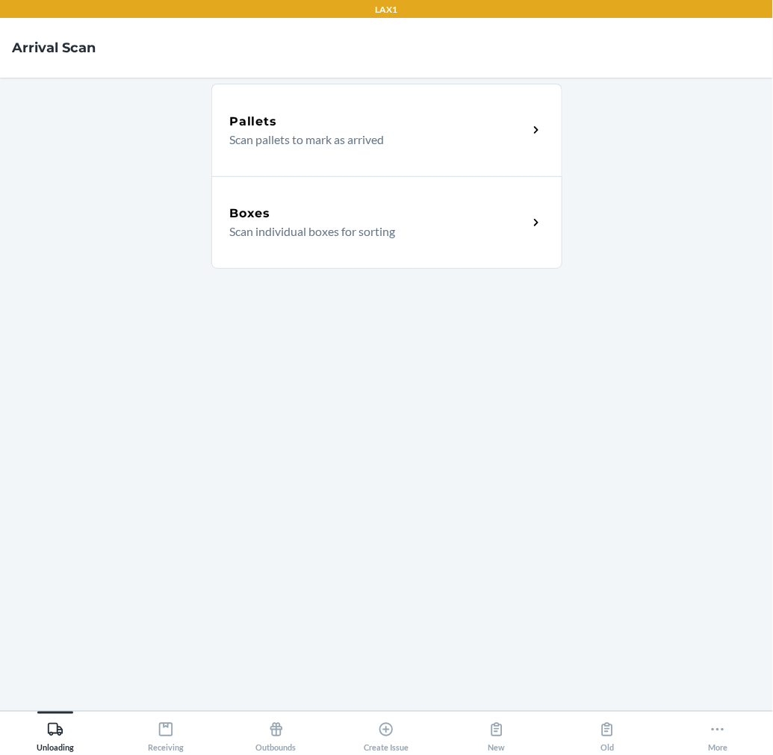
click at [415, 205] on div "Boxes" at bounding box center [379, 214] width 298 height 18
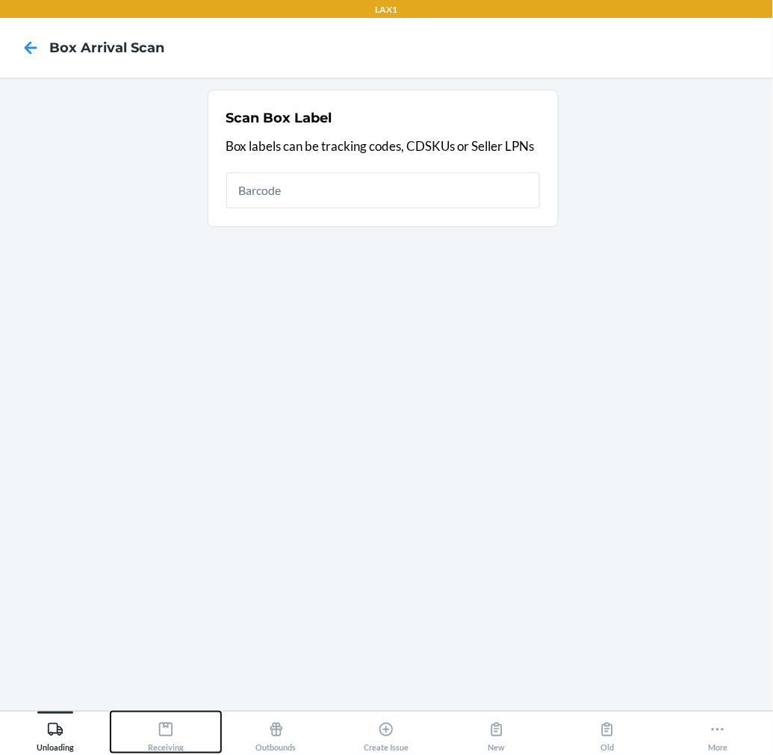
click at [161, 733] on icon at bounding box center [166, 729] width 16 height 16
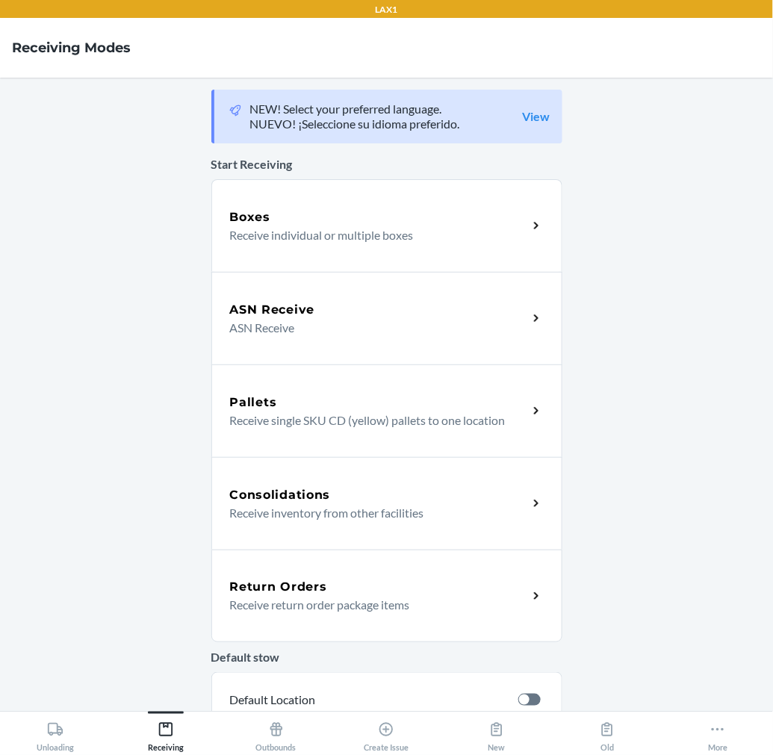
click at [370, 588] on div "Return Orders" at bounding box center [379, 587] width 298 height 18
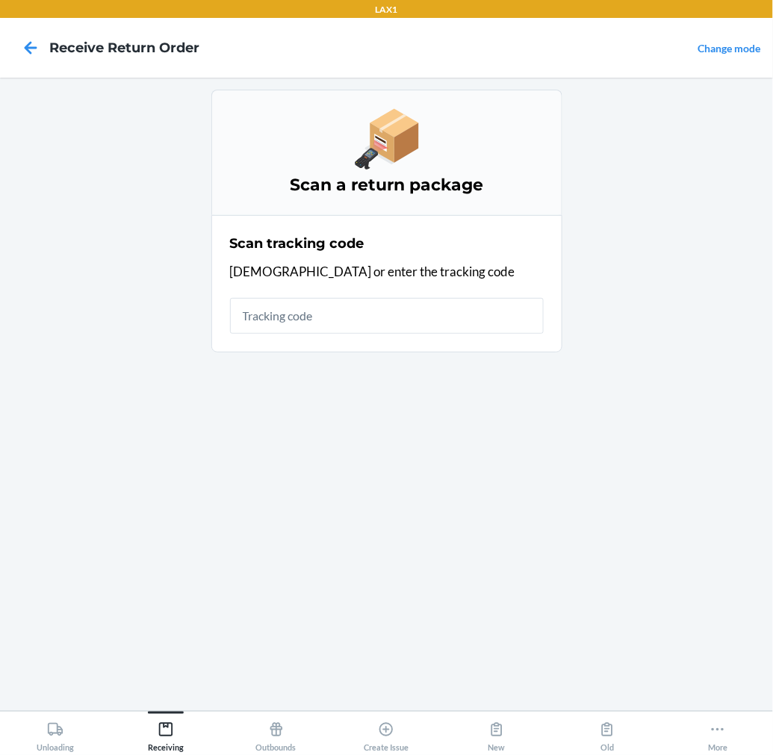
click at [444, 315] on input "text" at bounding box center [387, 316] width 314 height 36
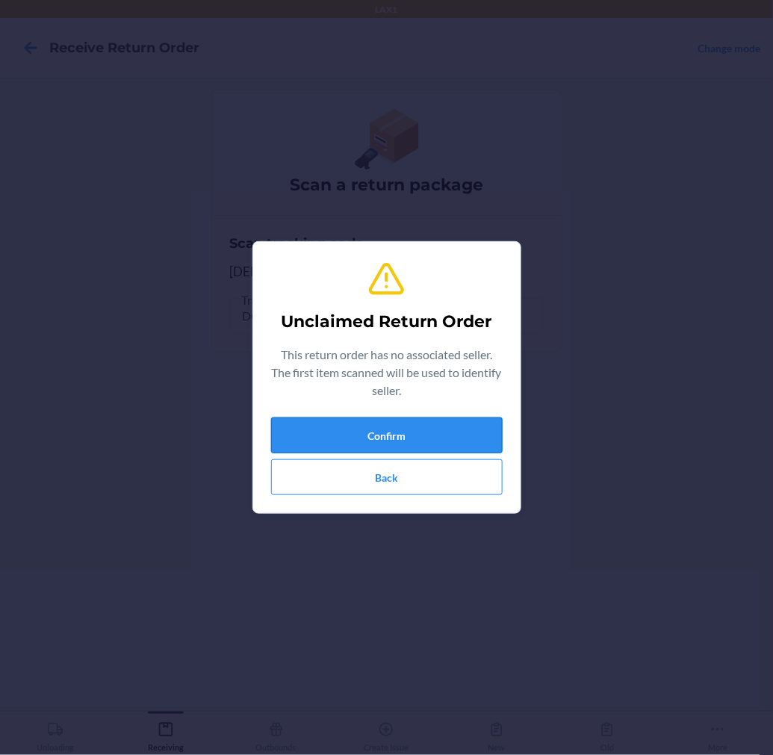
click at [472, 441] on button "Confirm" at bounding box center [387, 436] width 232 height 36
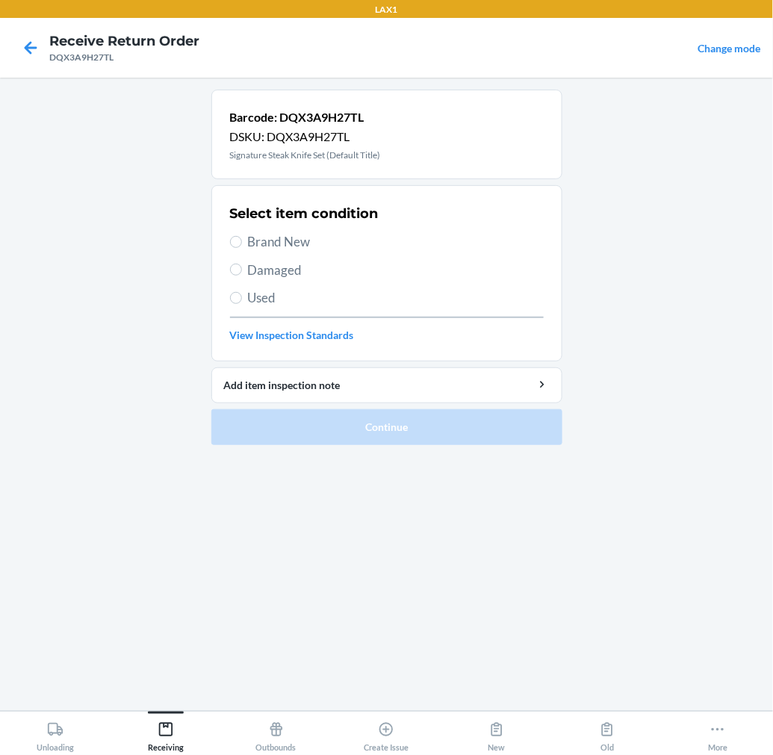
click at [265, 241] on span "Brand New" at bounding box center [396, 241] width 296 height 19
click at [242, 241] on input "Brand New" at bounding box center [236, 242] width 12 height 12
radio input "true"
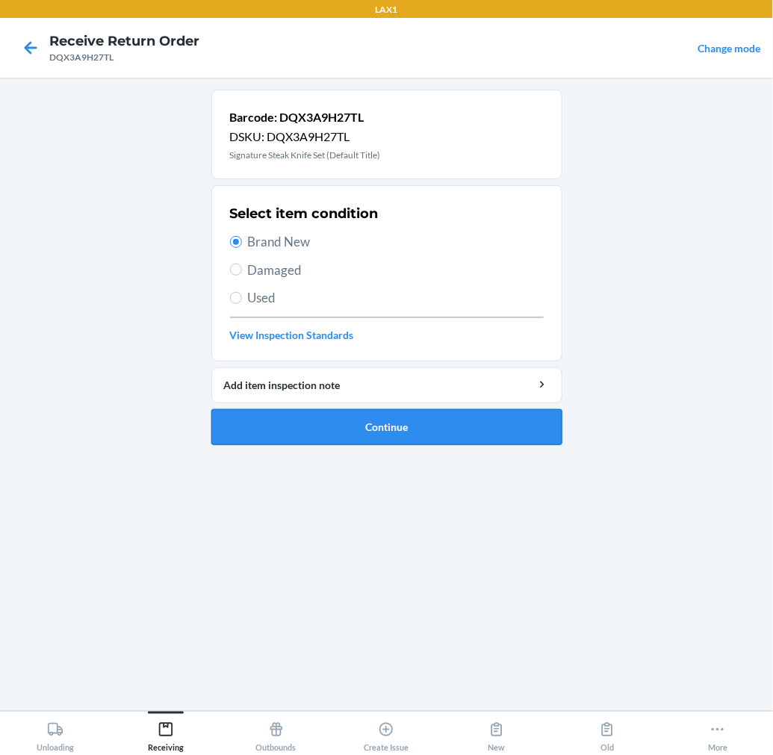
click at [285, 433] on button "Continue" at bounding box center [386, 427] width 351 height 36
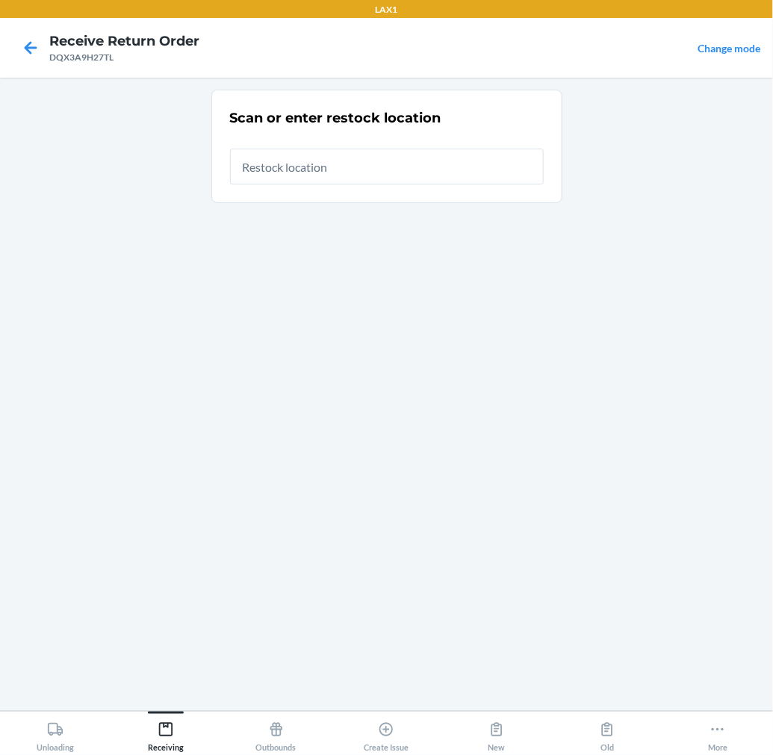
click at [466, 176] on input "text" at bounding box center [387, 167] width 314 height 36
type input "RTCART015"
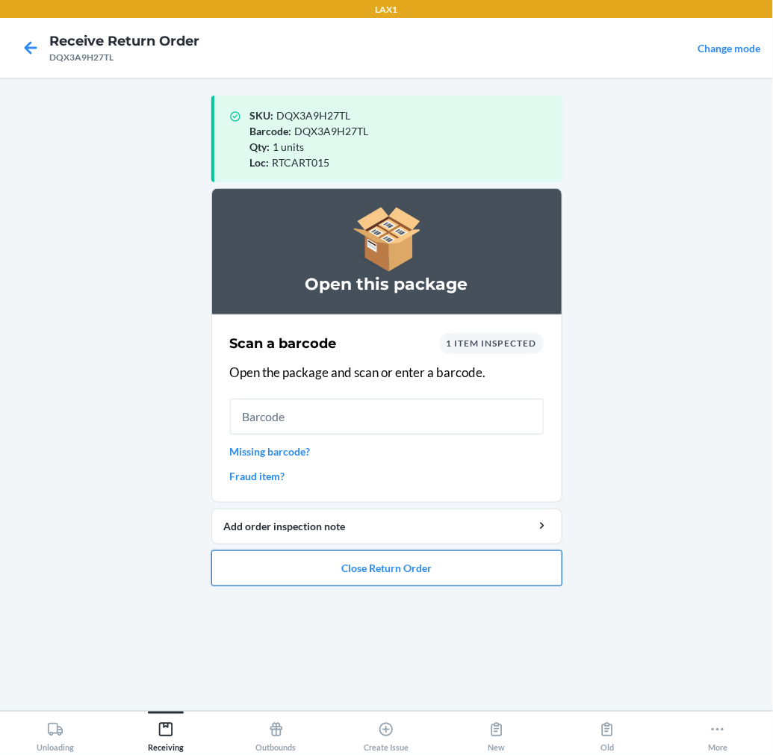
click at [336, 561] on button "Close Return Order" at bounding box center [386, 568] width 351 height 36
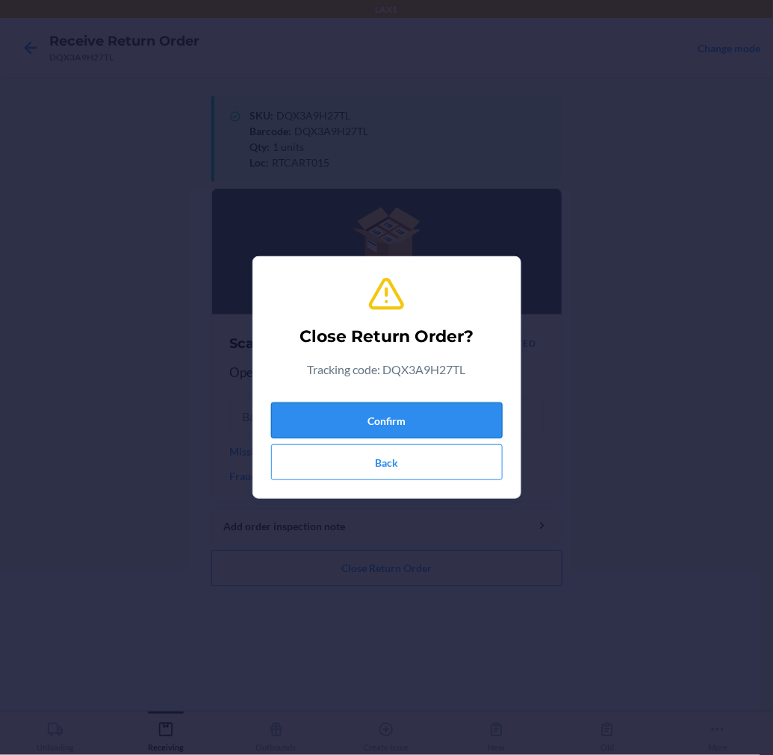
click at [411, 411] on button "Confirm" at bounding box center [387, 421] width 232 height 36
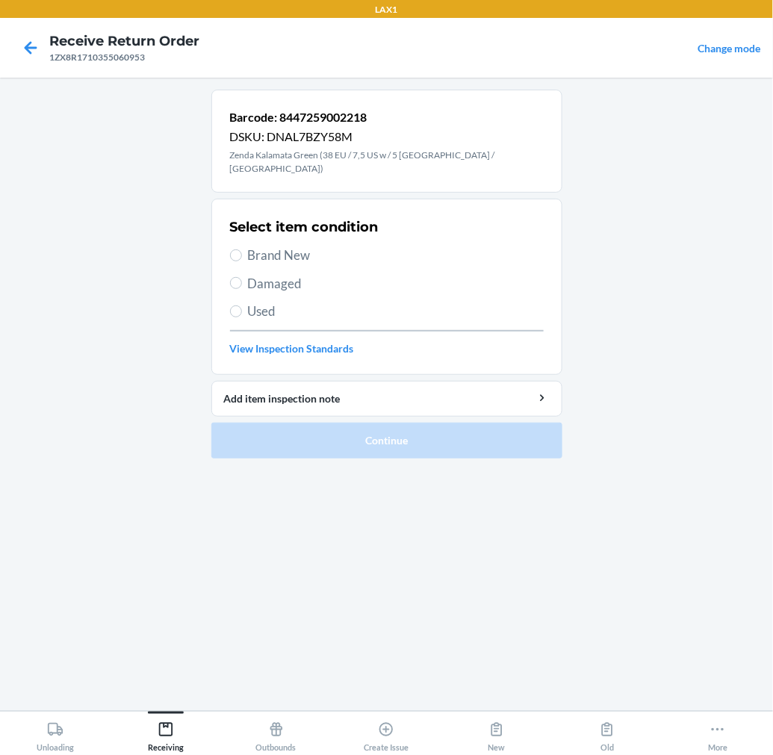
click at [275, 248] on span "Brand New" at bounding box center [396, 255] width 296 height 19
click at [242, 249] on input "Brand New" at bounding box center [236, 255] width 12 height 12
radio input "true"
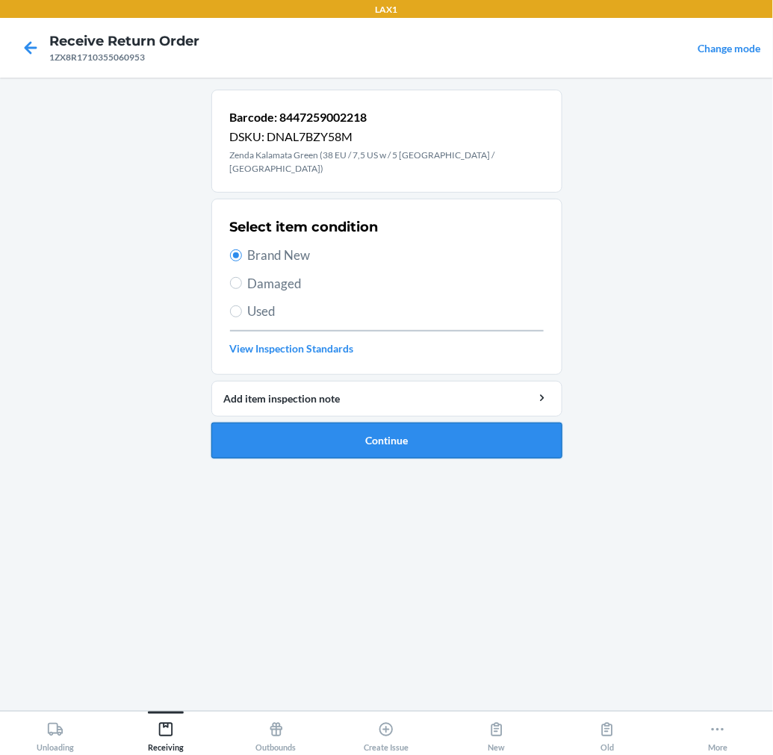
click at [269, 423] on button "Continue" at bounding box center [386, 441] width 351 height 36
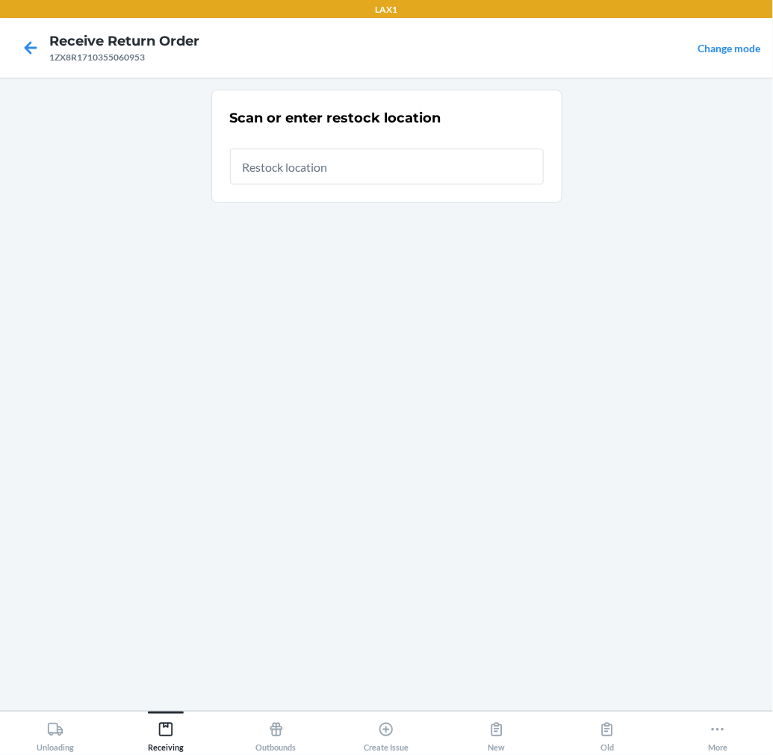
click at [448, 178] on input "text" at bounding box center [387, 167] width 314 height 36
type input "RTCART015"
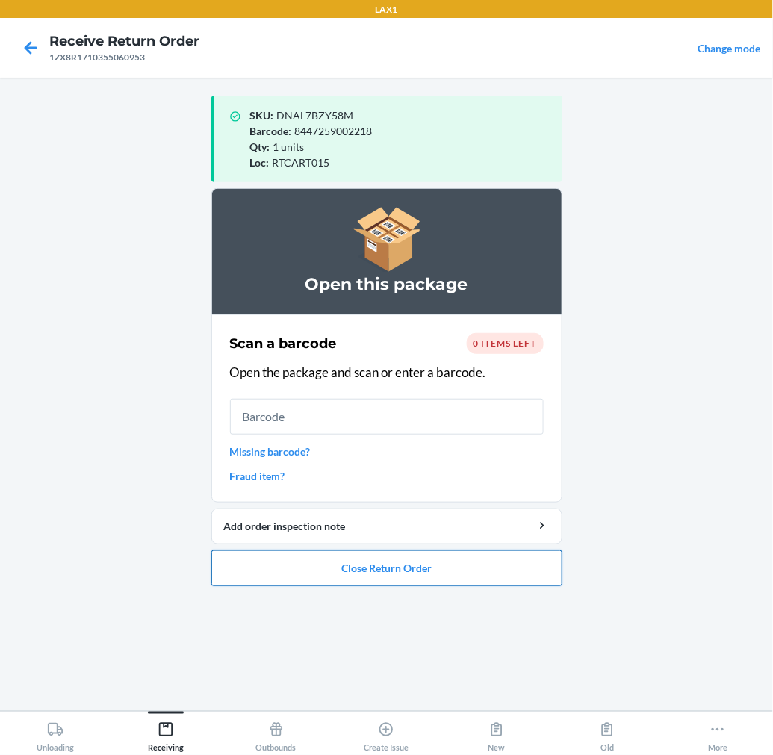
click at [261, 562] on button "Close Return Order" at bounding box center [386, 568] width 351 height 36
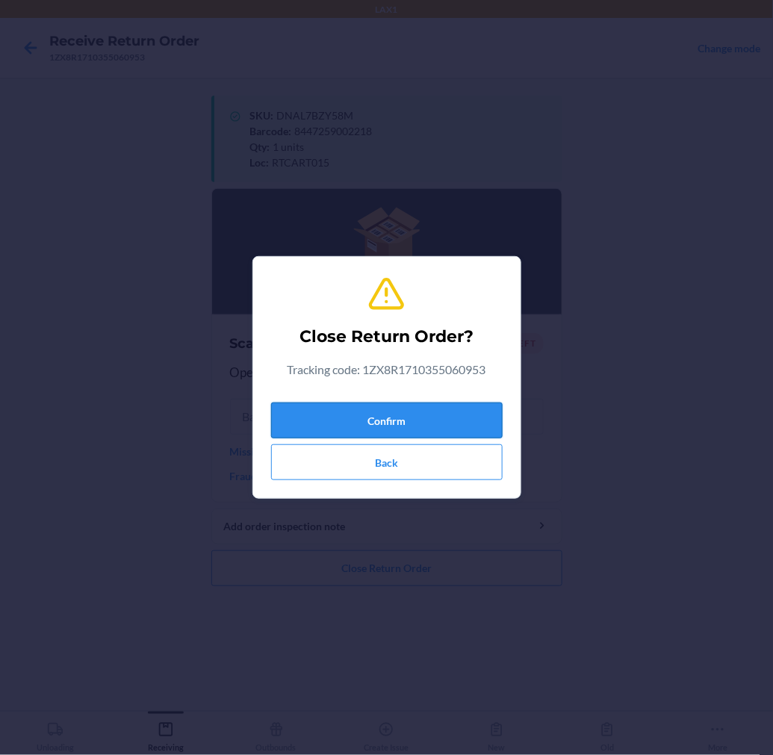
click at [372, 415] on button "Confirm" at bounding box center [387, 421] width 232 height 36
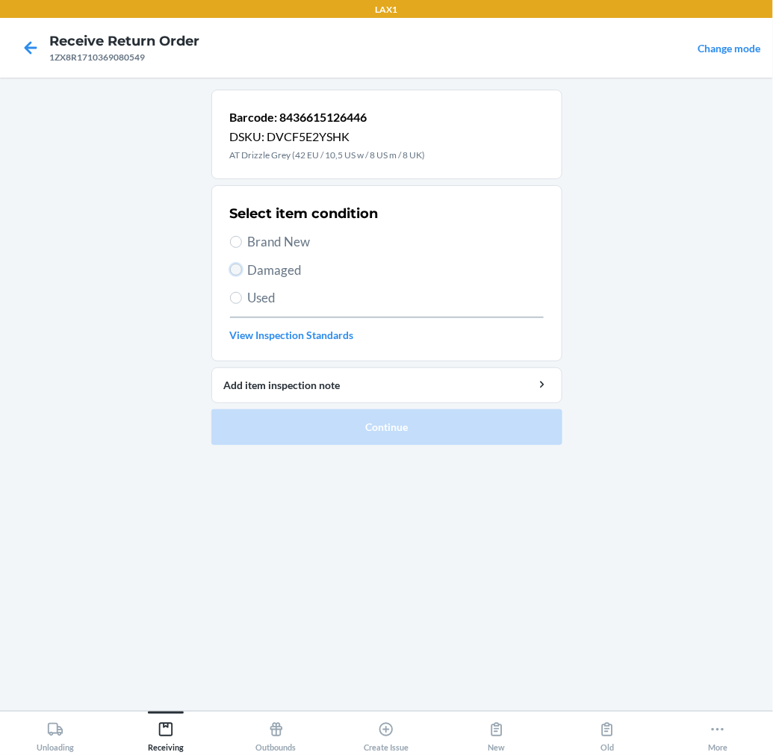
click at [239, 273] on input "Damaged" at bounding box center [236, 270] width 12 height 12
radio input "true"
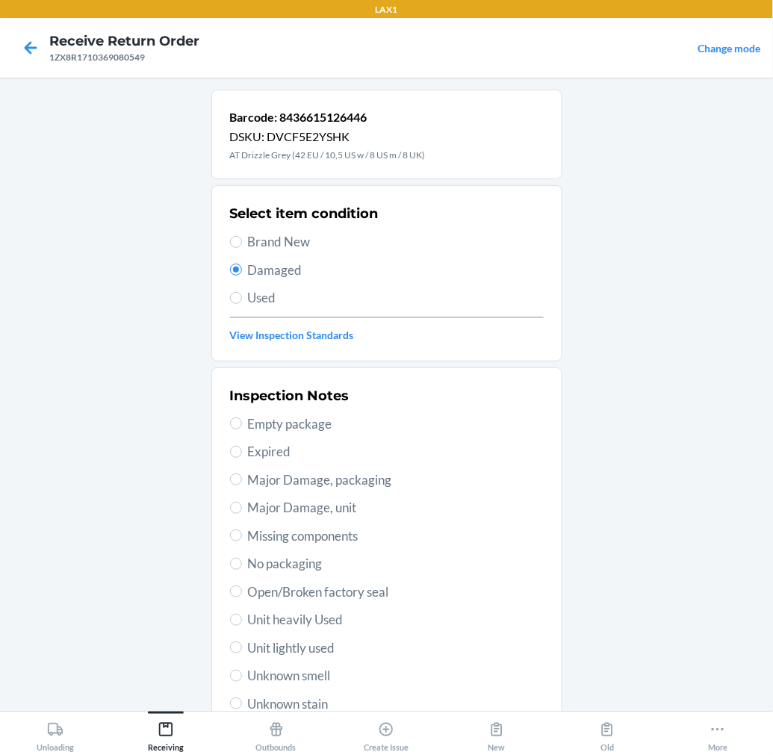
click at [314, 475] on span "Major Damage, packaging" at bounding box center [396, 480] width 296 height 19
click at [242, 475] on input "Major Damage, packaging" at bounding box center [236, 480] width 12 height 12
radio input "true"
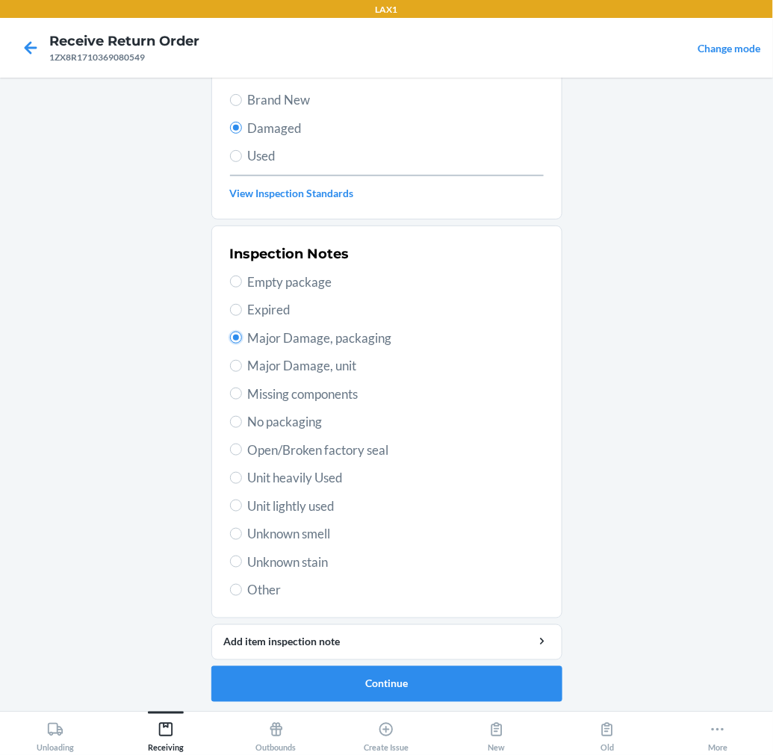
scroll to position [144, 0]
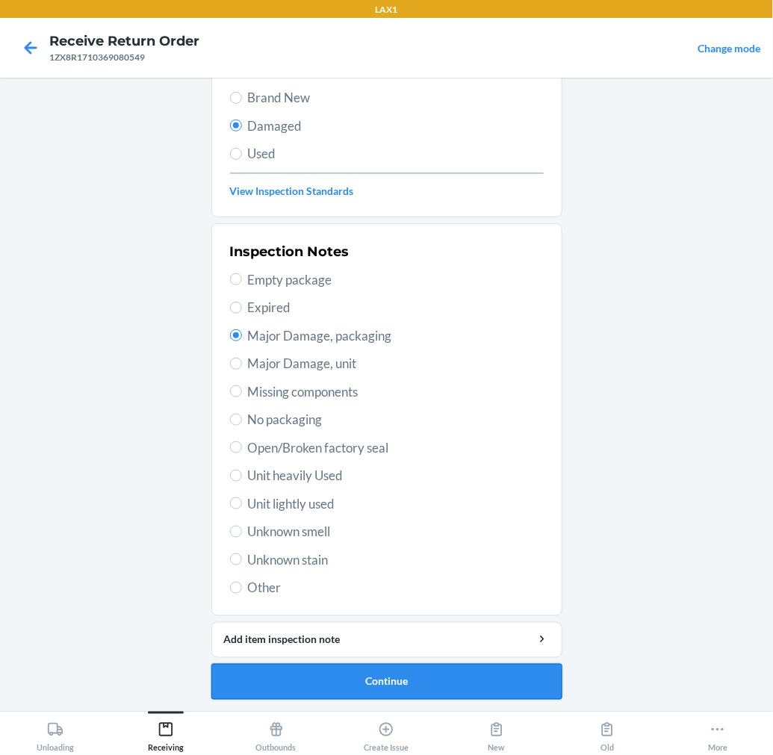
click at [282, 671] on button "Continue" at bounding box center [386, 682] width 351 height 36
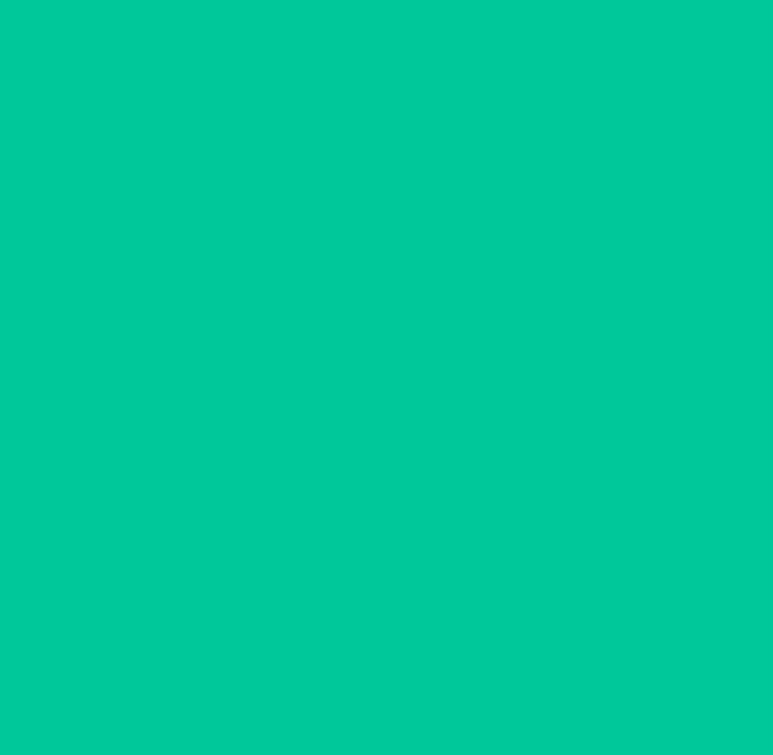
scroll to position [12, 0]
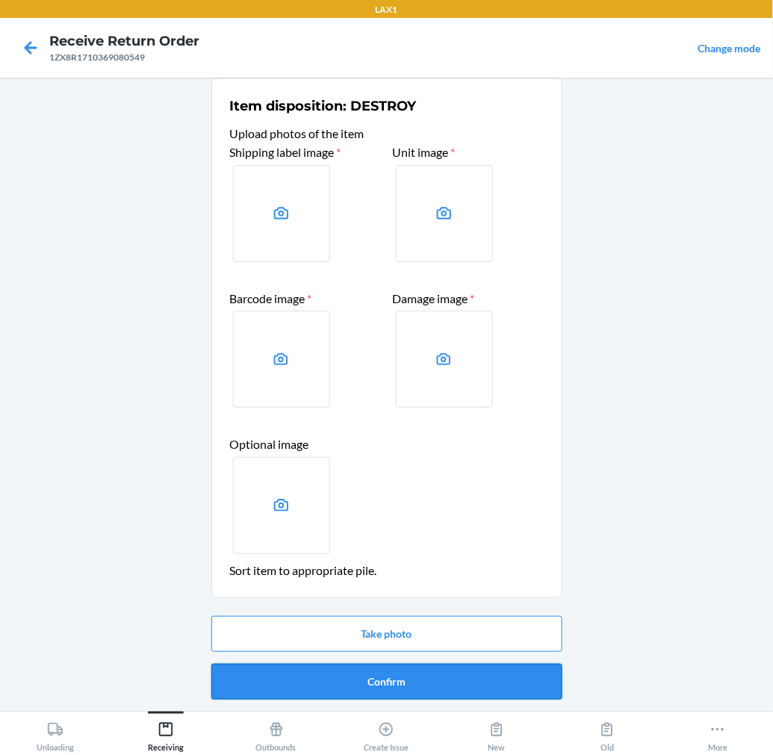
click at [355, 678] on button "Confirm" at bounding box center [386, 682] width 351 height 36
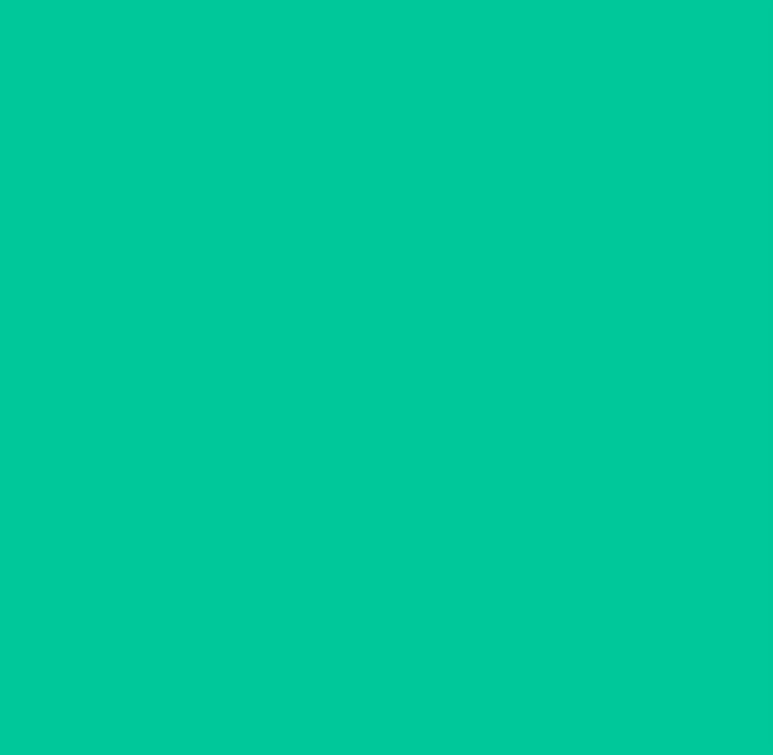
scroll to position [0, 0]
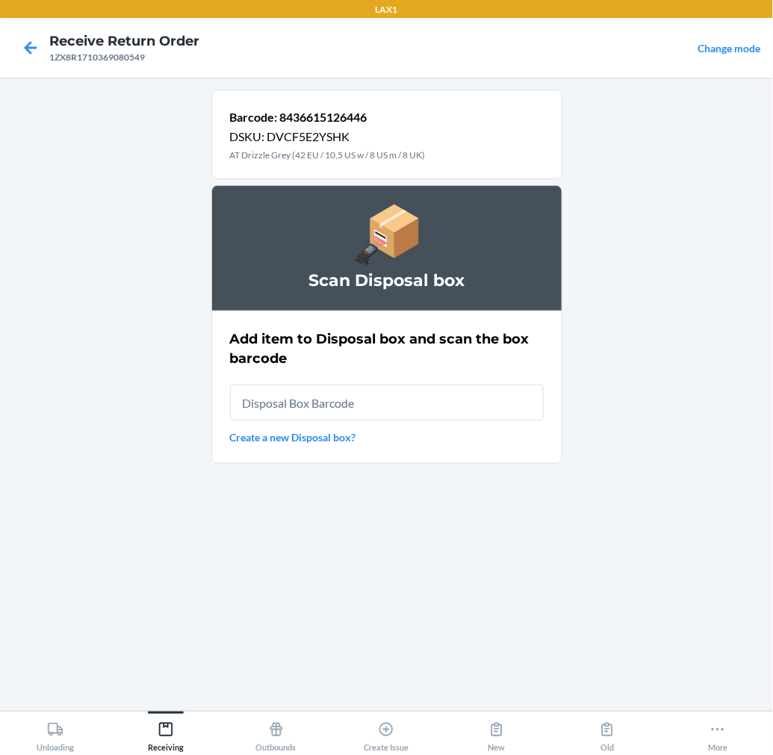
click at [490, 409] on input "text" at bounding box center [387, 403] width 314 height 36
type input "RB00000189K"
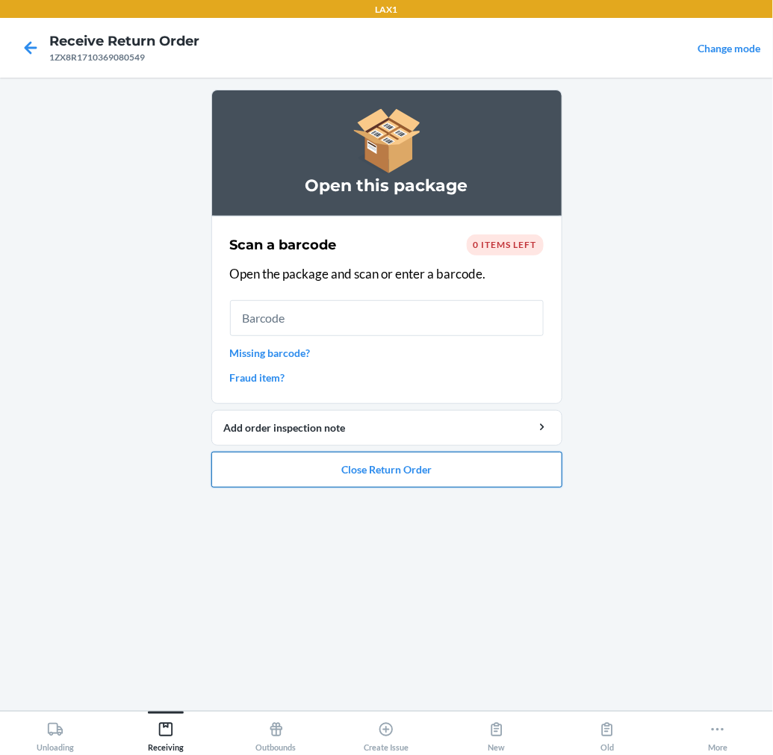
click at [502, 469] on button "Close Return Order" at bounding box center [386, 470] width 351 height 36
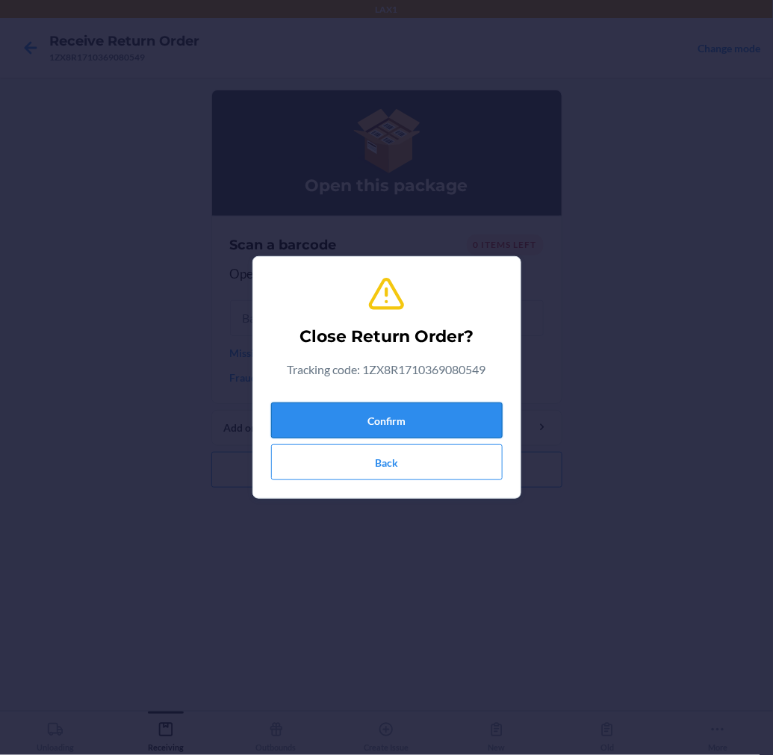
click at [466, 418] on button "Confirm" at bounding box center [387, 421] width 232 height 36
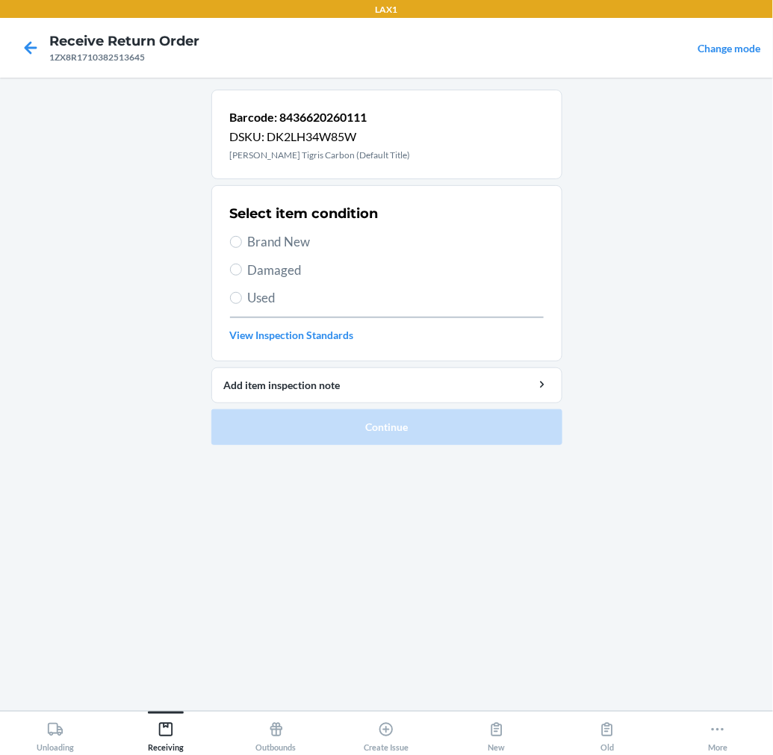
click at [297, 246] on span "Brand New" at bounding box center [396, 241] width 296 height 19
click at [242, 246] on input "Brand New" at bounding box center [236, 242] width 12 height 12
radio input "true"
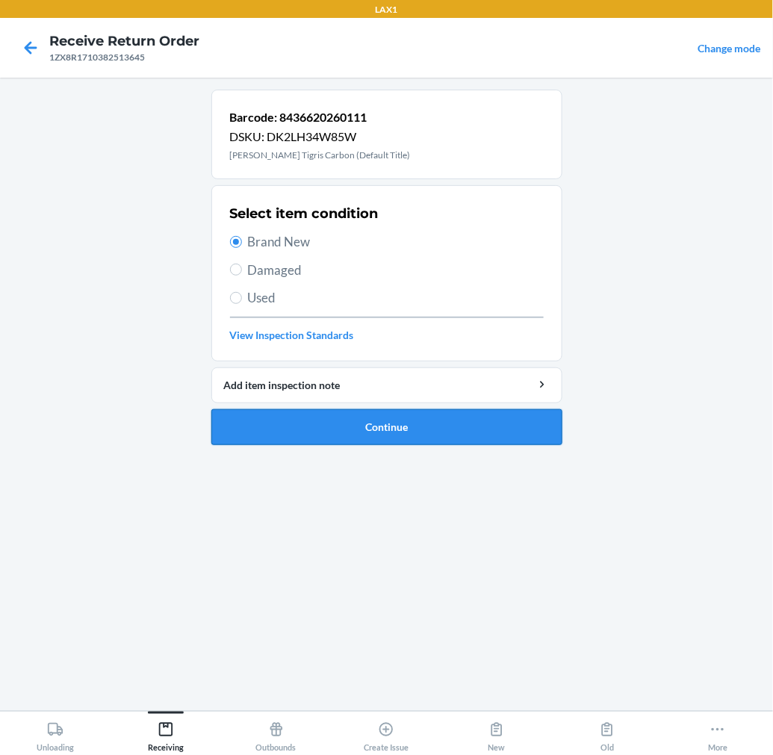
click at [299, 421] on button "Continue" at bounding box center [386, 427] width 351 height 36
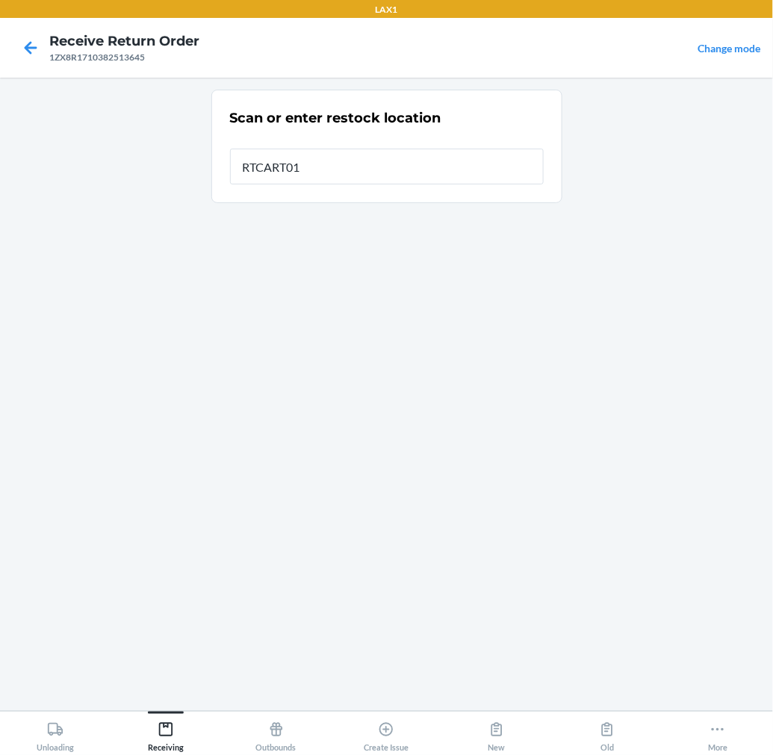
type input "RTCART015"
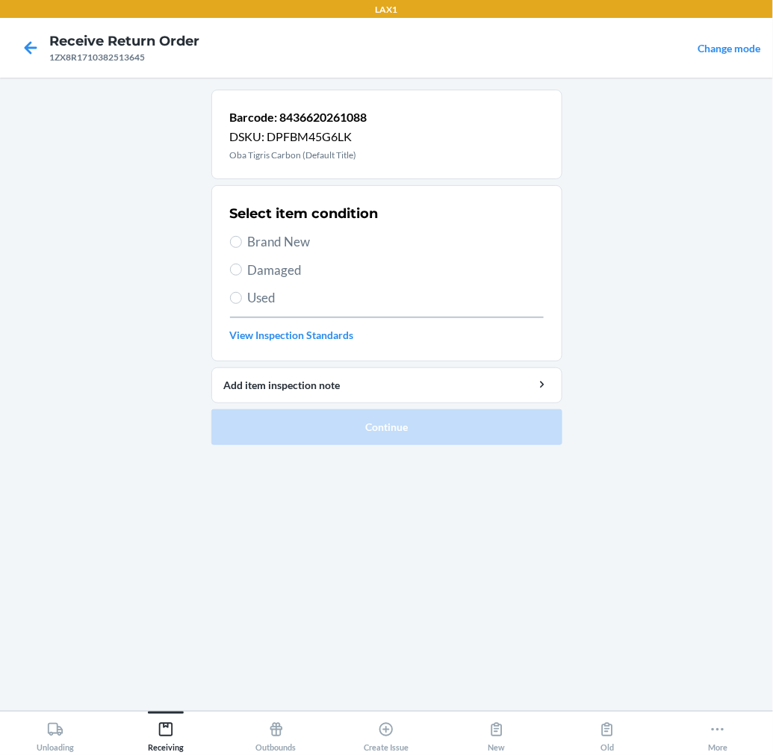
click at [260, 240] on span "Brand New" at bounding box center [396, 241] width 296 height 19
click at [242, 240] on input "Brand New" at bounding box center [236, 242] width 12 height 12
radio input "true"
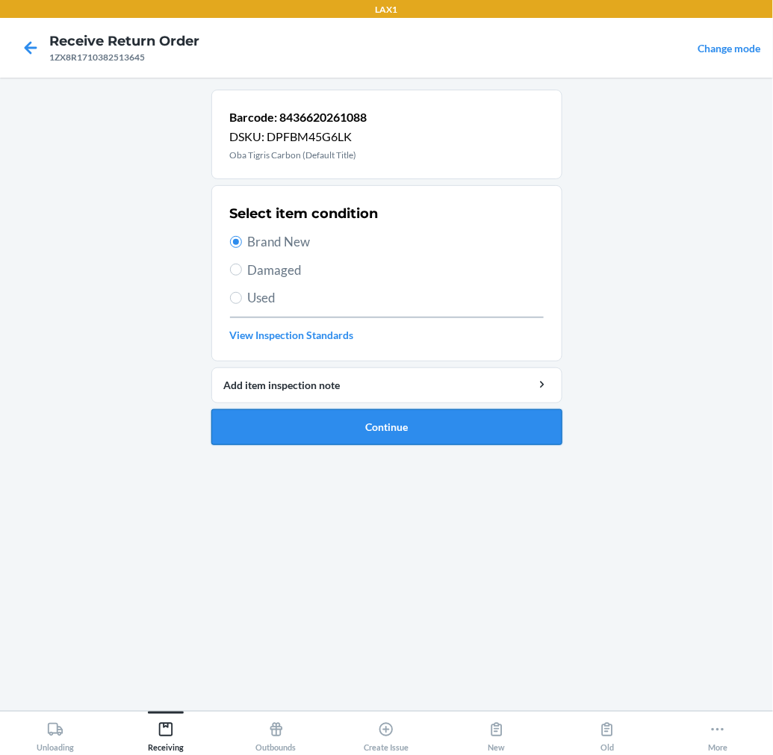
click at [273, 422] on button "Continue" at bounding box center [386, 427] width 351 height 36
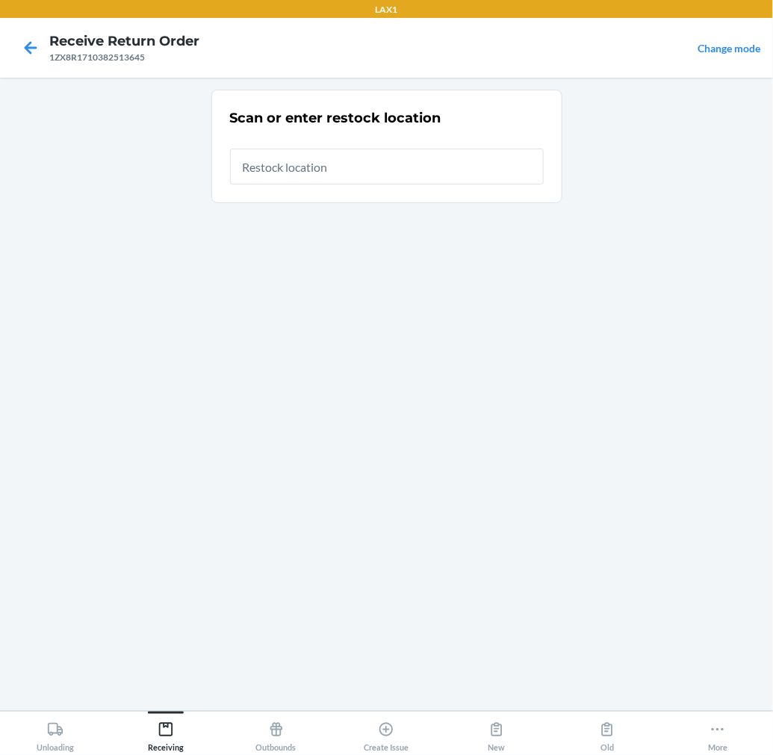
click at [400, 168] on input "text" at bounding box center [387, 167] width 314 height 36
type input "RTCART015"
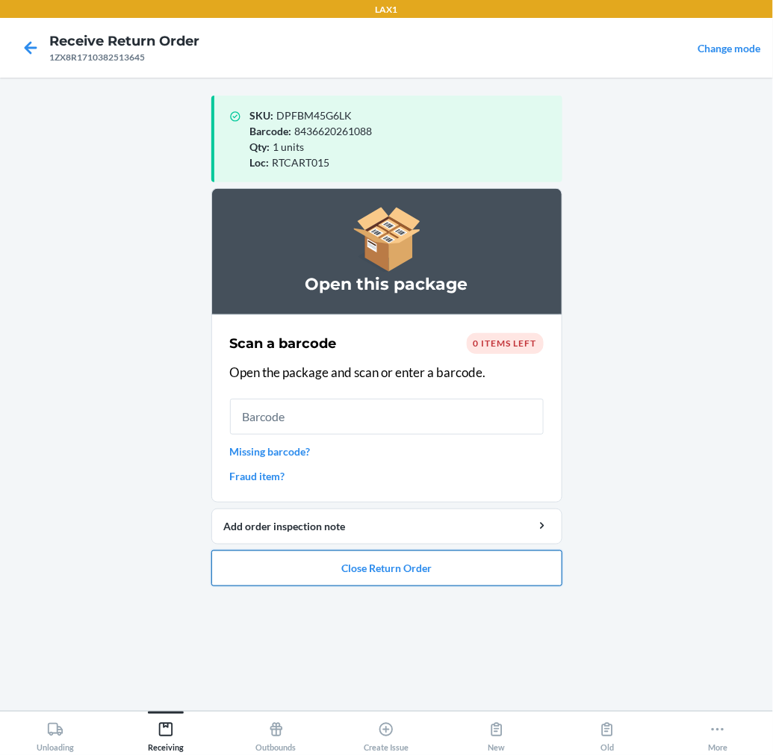
click at [444, 569] on button "Close Return Order" at bounding box center [386, 568] width 351 height 36
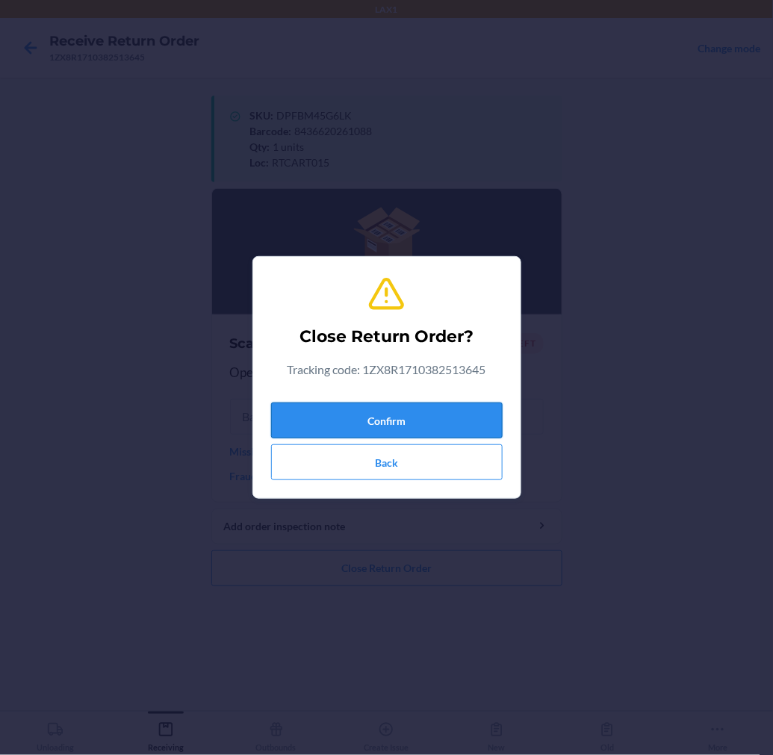
click at [462, 419] on button "Confirm" at bounding box center [387, 421] width 232 height 36
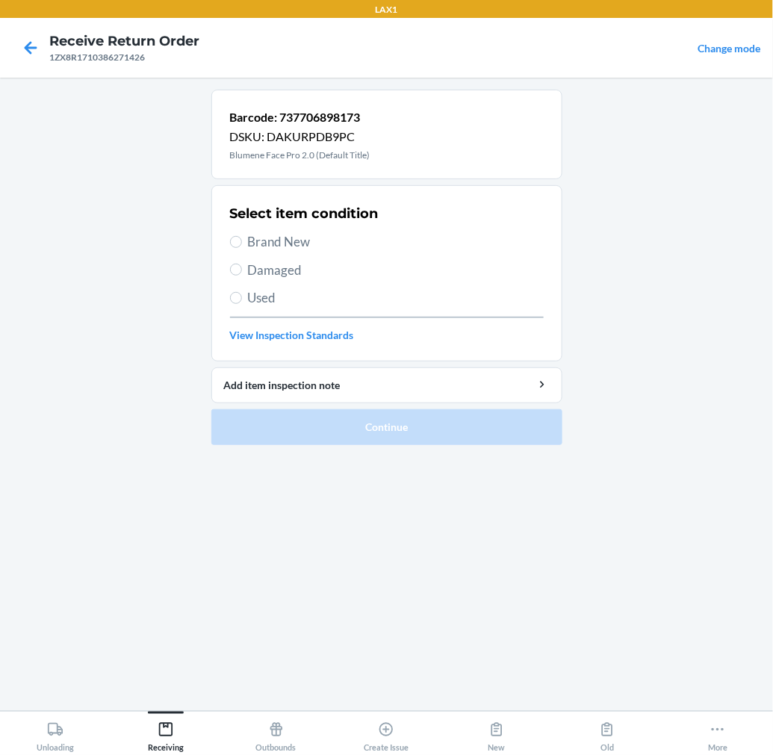
click at [288, 246] on span "Brand New" at bounding box center [396, 241] width 296 height 19
click at [242, 246] on input "Brand New" at bounding box center [236, 242] width 12 height 12
radio input "true"
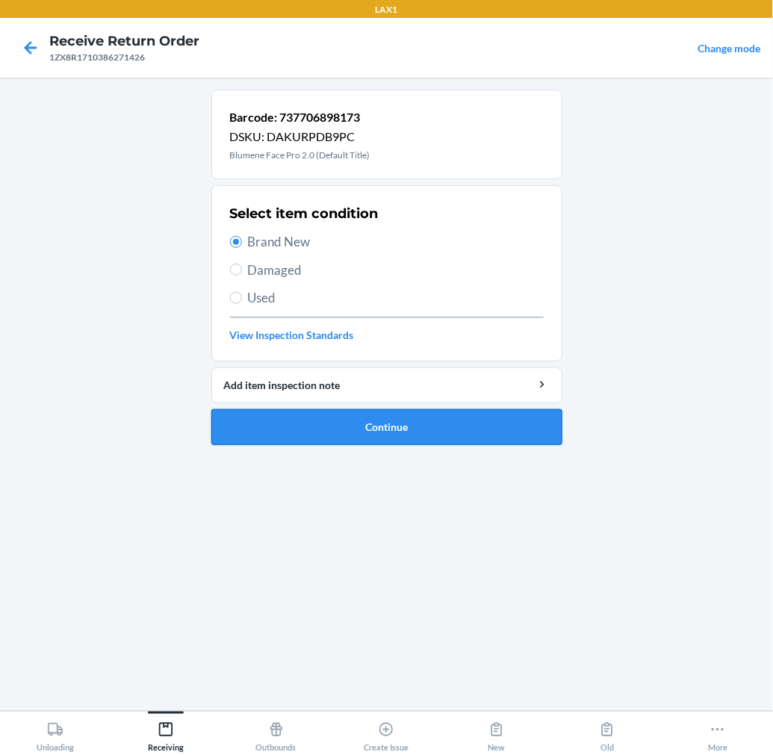
click at [280, 418] on button "Continue" at bounding box center [386, 427] width 351 height 36
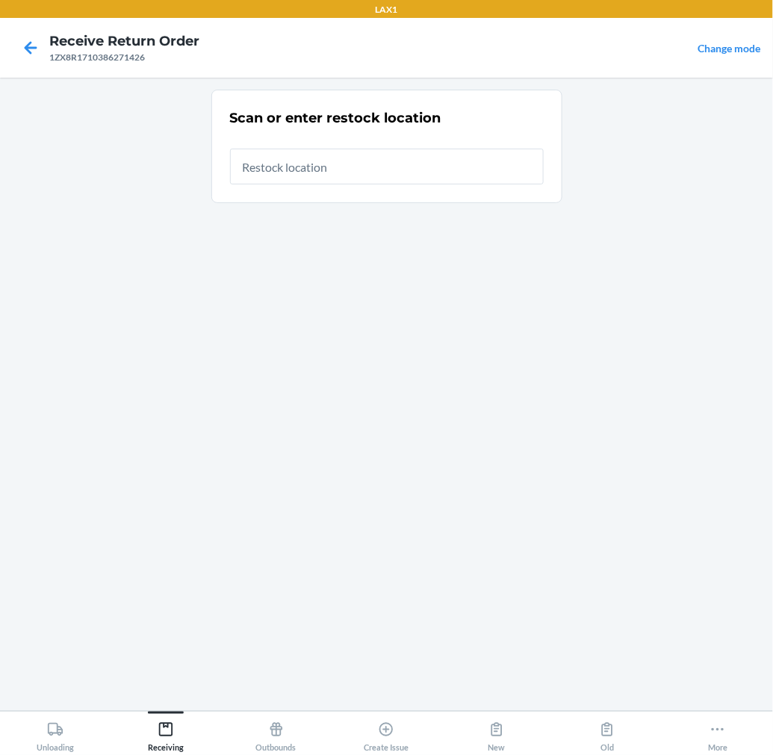
click at [371, 164] on input "text" at bounding box center [387, 167] width 314 height 36
type input "RTCART015"
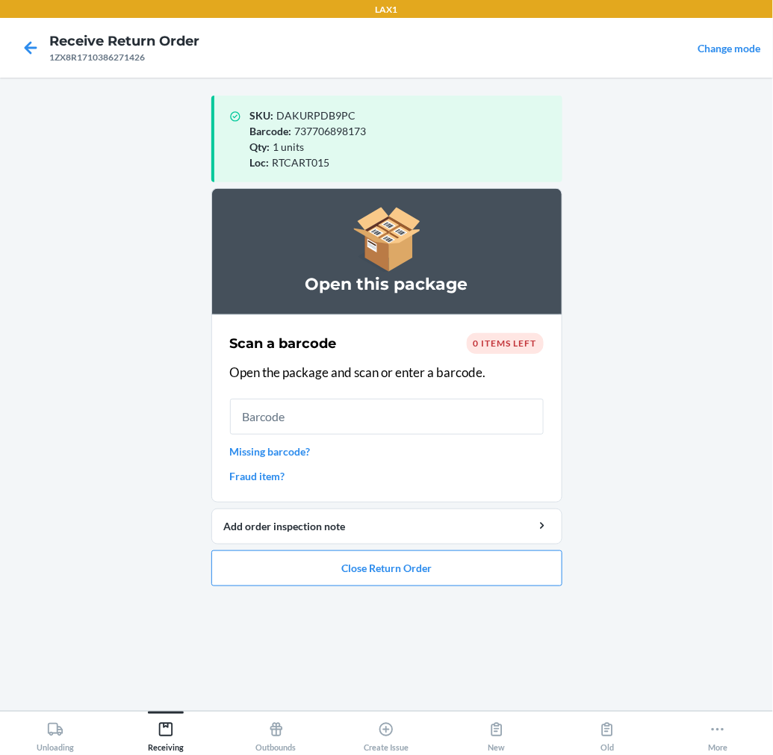
click at [409, 412] on input "text" at bounding box center [387, 417] width 314 height 36
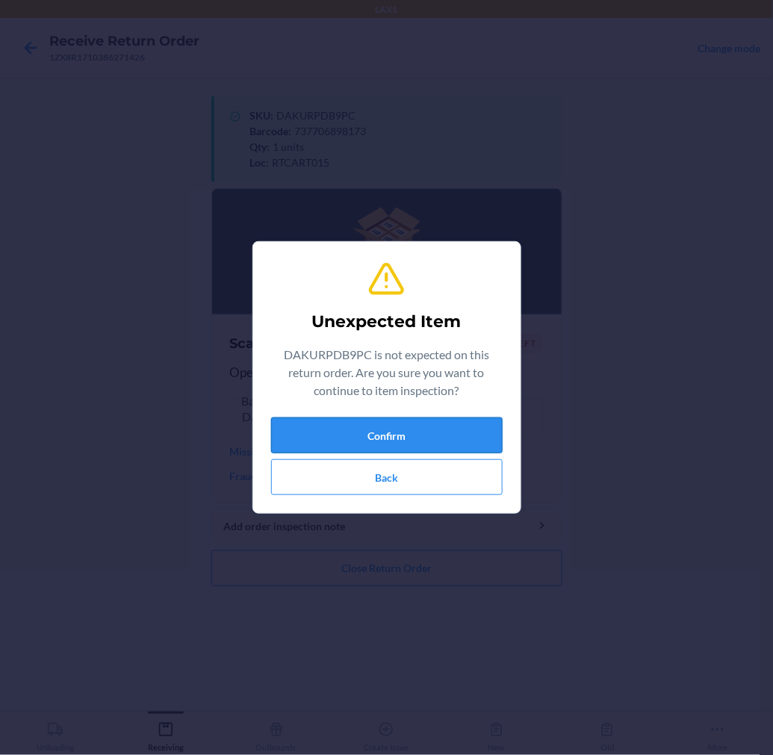
click at [404, 443] on button "Confirm" at bounding box center [387, 436] width 232 height 36
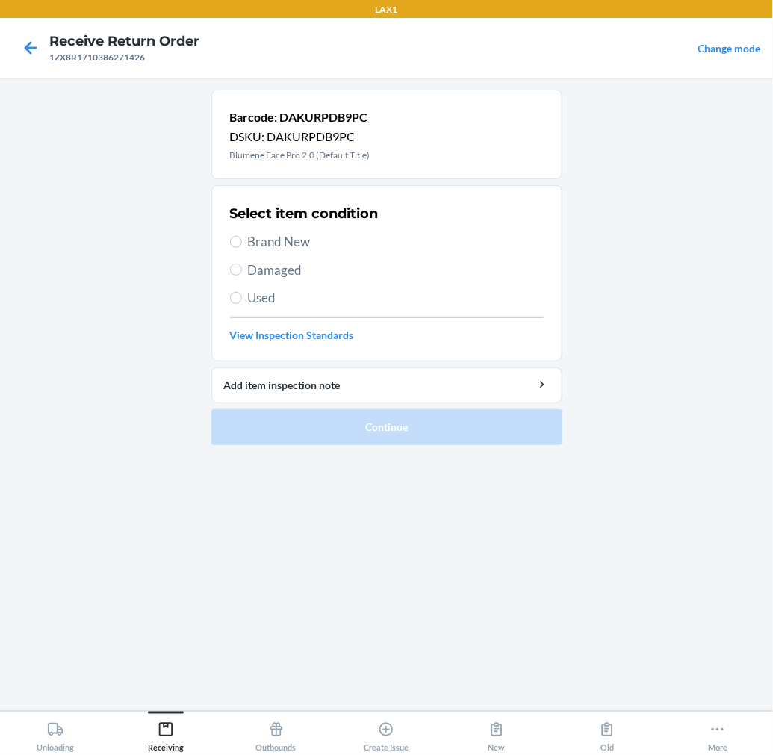
click at [297, 244] on span "Brand New" at bounding box center [396, 241] width 296 height 19
click at [242, 244] on input "Brand New" at bounding box center [236, 242] width 12 height 12
radio input "true"
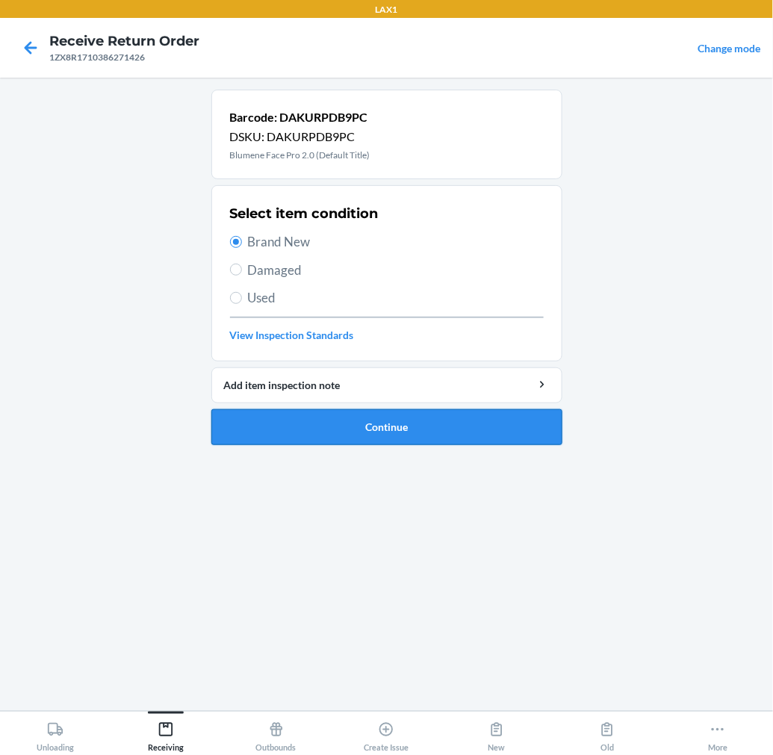
click at [295, 421] on button "Continue" at bounding box center [386, 427] width 351 height 36
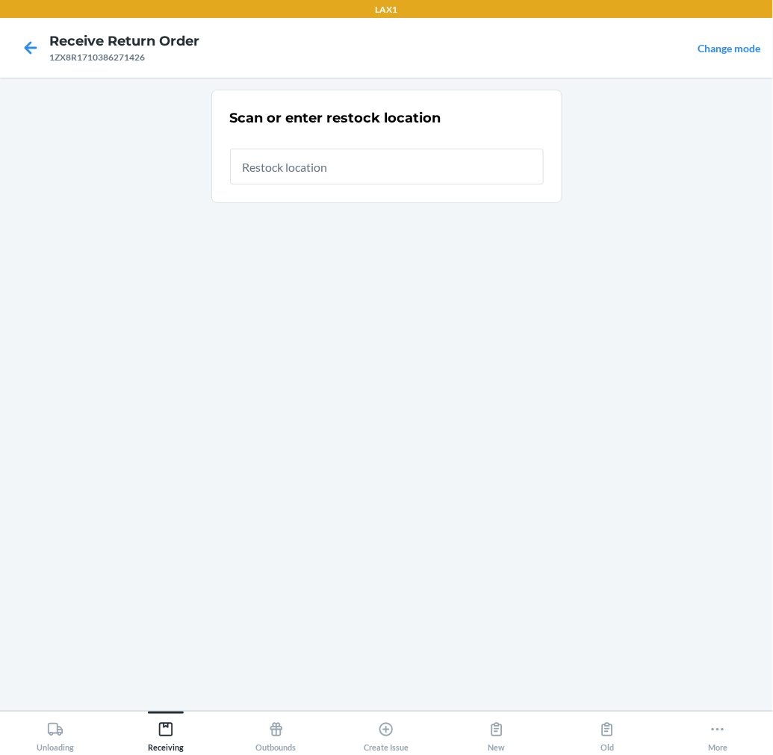
click at [475, 164] on input "text" at bounding box center [387, 167] width 314 height 36
type input "RTCART015"
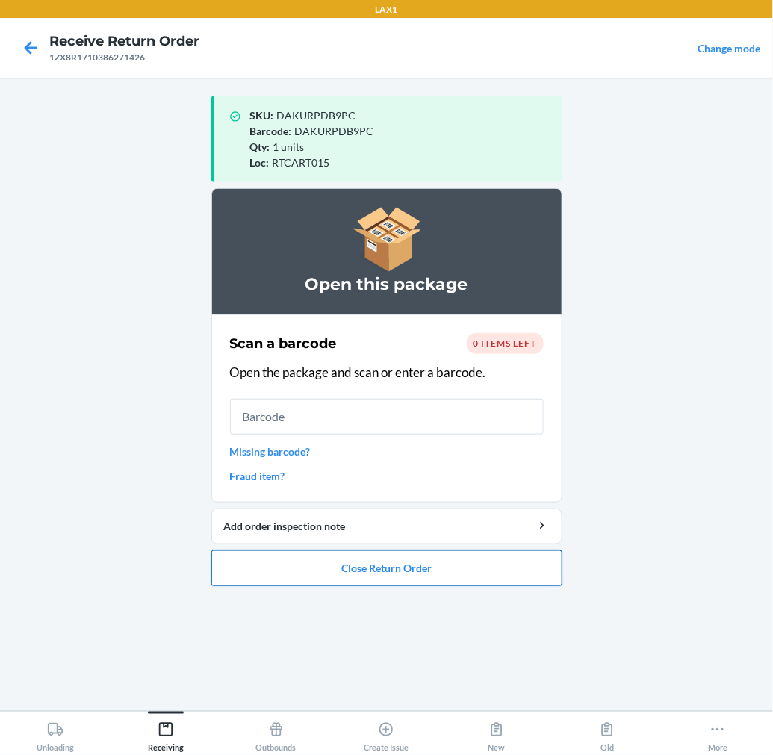
click at [419, 565] on button "Close Return Order" at bounding box center [386, 568] width 351 height 36
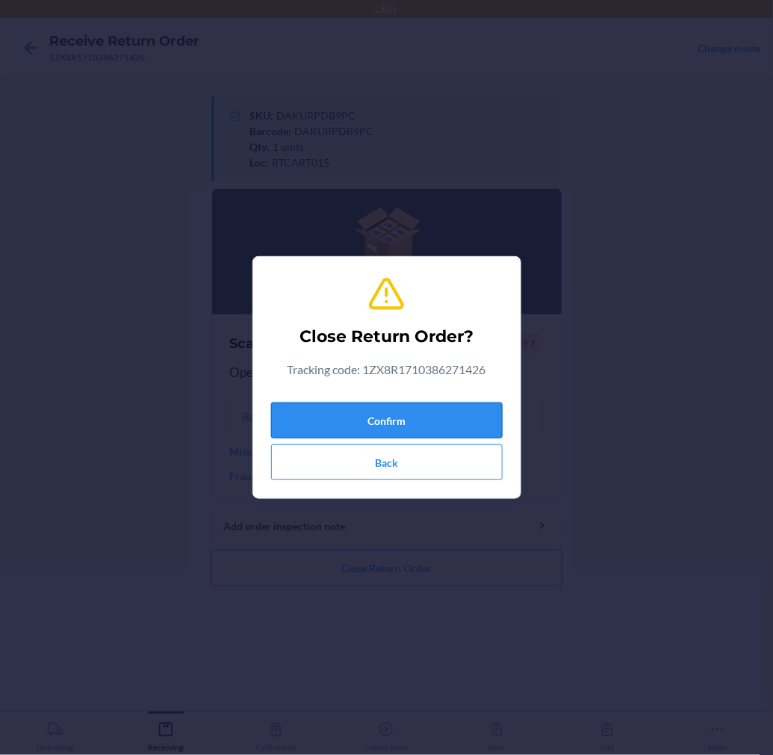
click at [447, 423] on button "Confirm" at bounding box center [387, 421] width 232 height 36
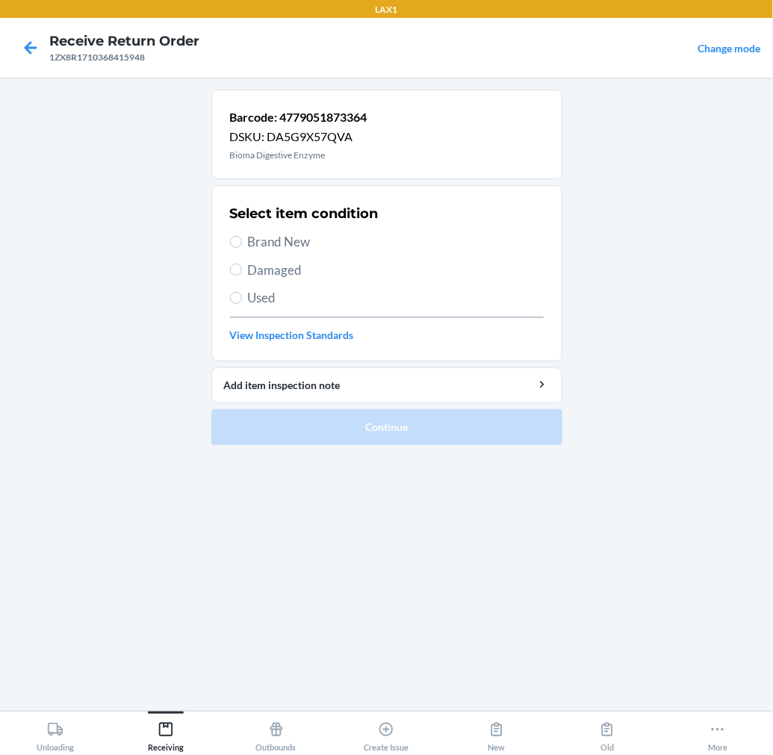
click at [273, 236] on span "Brand New" at bounding box center [396, 241] width 296 height 19
click at [242, 236] on input "Brand New" at bounding box center [236, 242] width 12 height 12
radio input "true"
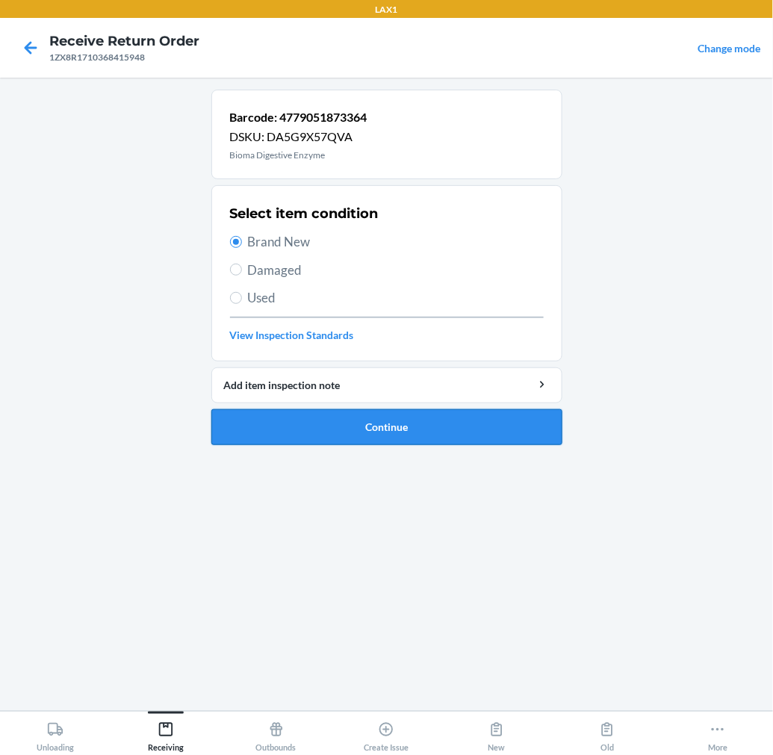
click at [278, 419] on button "Continue" at bounding box center [386, 427] width 351 height 36
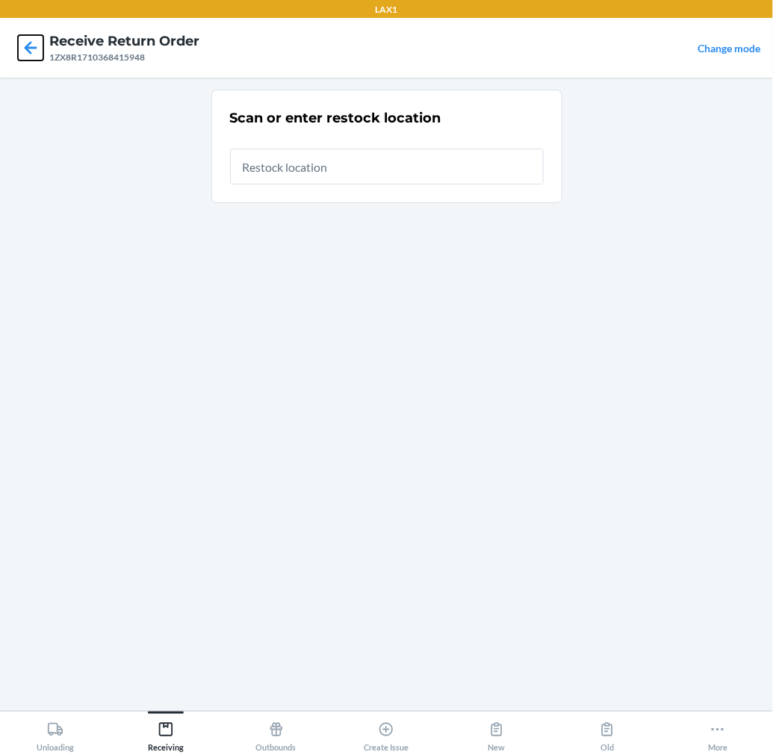
click at [27, 50] on icon at bounding box center [31, 47] width 13 height 13
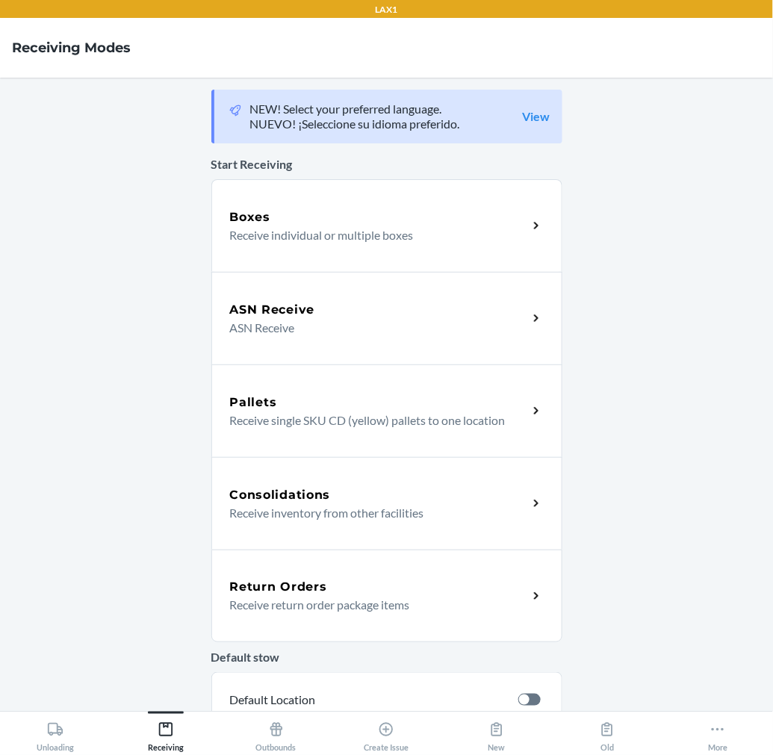
click at [353, 596] on p "Receive return order package items" at bounding box center [373, 605] width 286 height 18
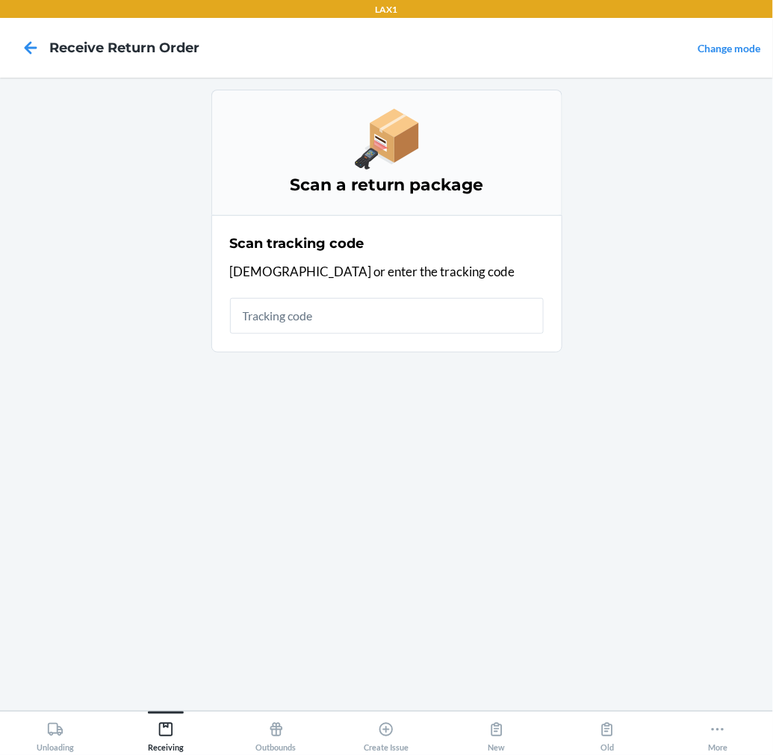
click at [415, 314] on input "text" at bounding box center [387, 316] width 314 height 36
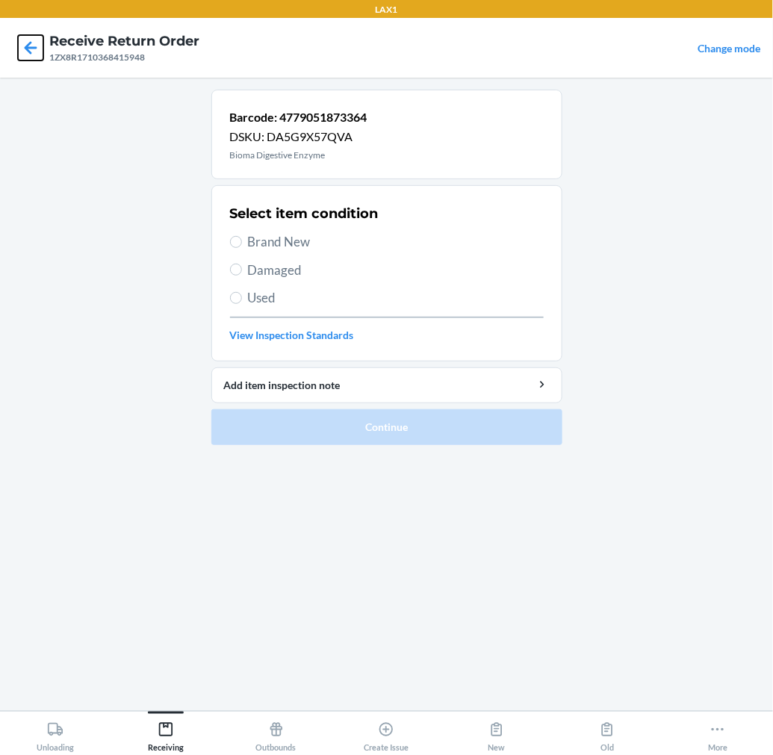
click at [33, 46] on icon at bounding box center [30, 47] width 25 height 25
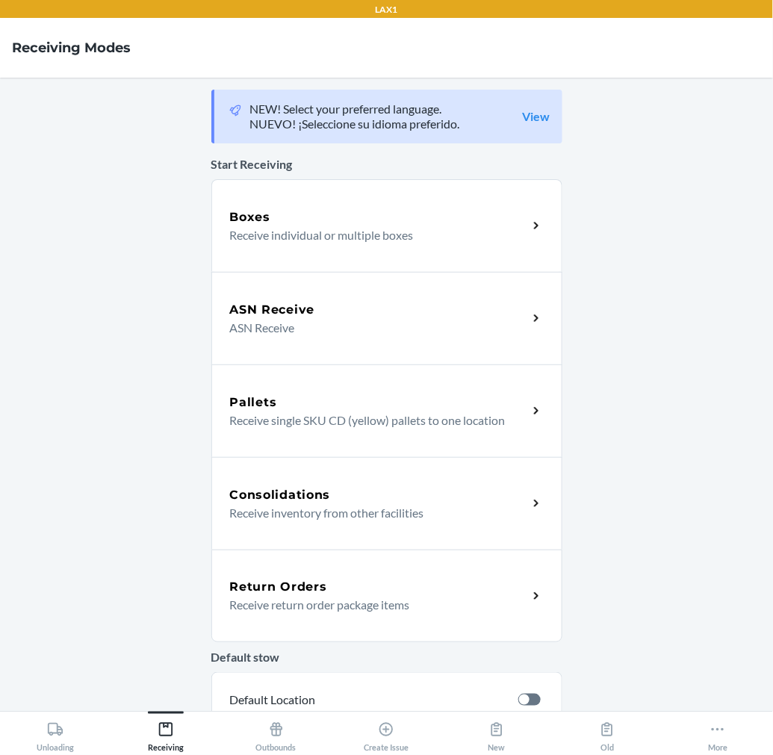
click at [321, 602] on p "Receive return order package items" at bounding box center [373, 605] width 286 height 18
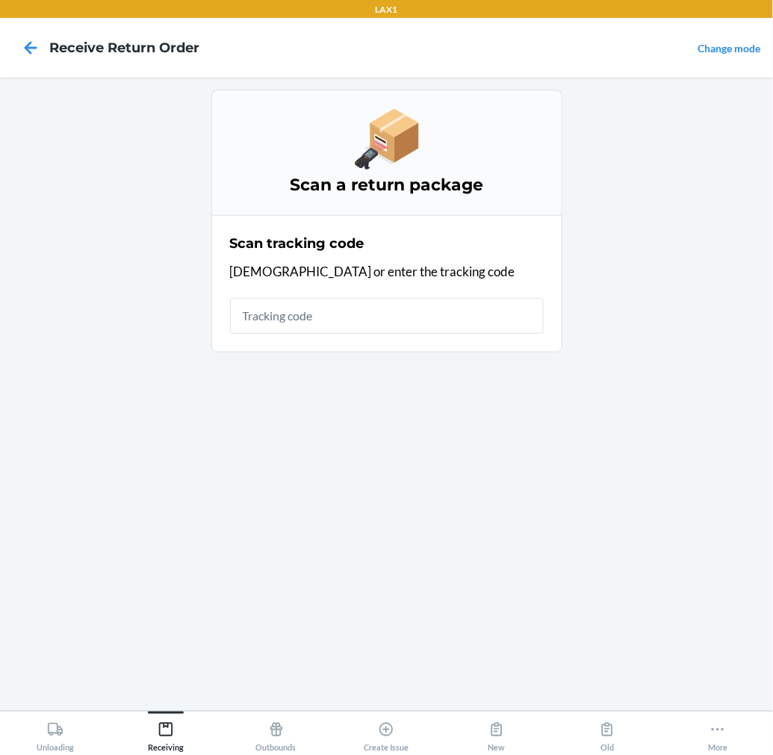
click at [374, 323] on input "text" at bounding box center [387, 316] width 314 height 36
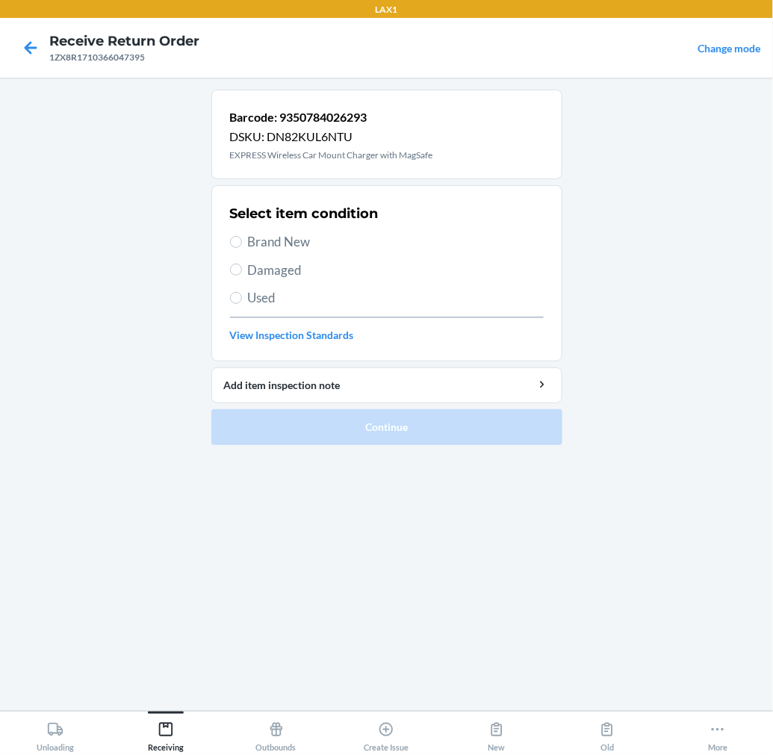
click at [242, 294] on label "Used" at bounding box center [387, 297] width 314 height 19
click at [242, 294] on input "Used" at bounding box center [236, 298] width 12 height 12
radio input "true"
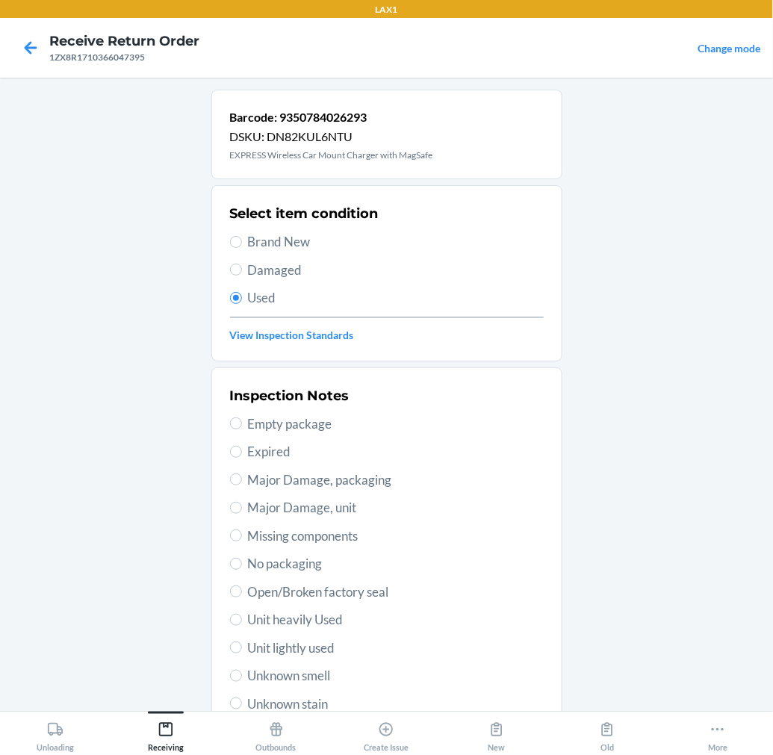
click at [318, 645] on span "Unit lightly used" at bounding box center [396, 648] width 296 height 19
click at [242, 645] on input "Unit lightly used" at bounding box center [236, 648] width 12 height 12
radio input "true"
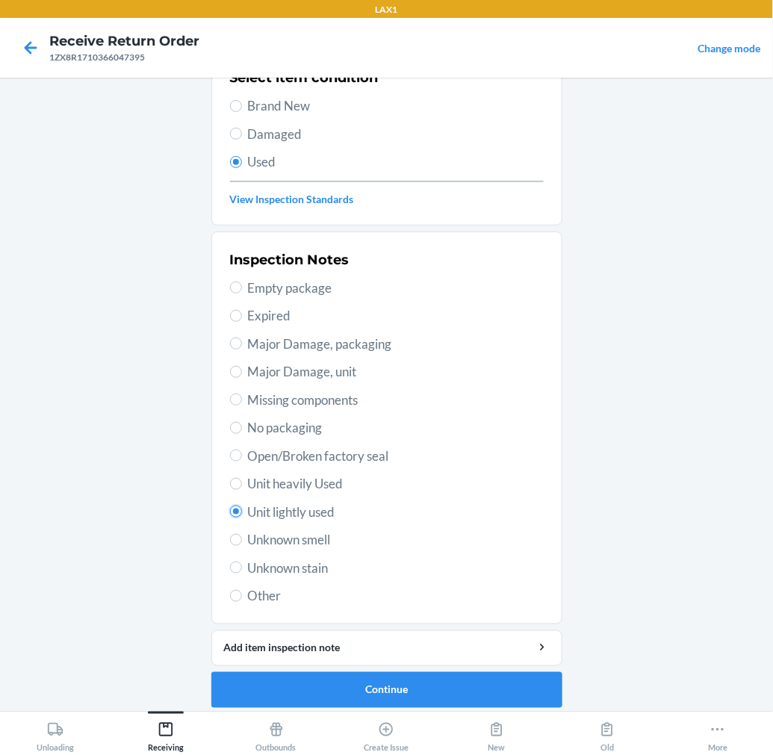
scroll to position [144, 0]
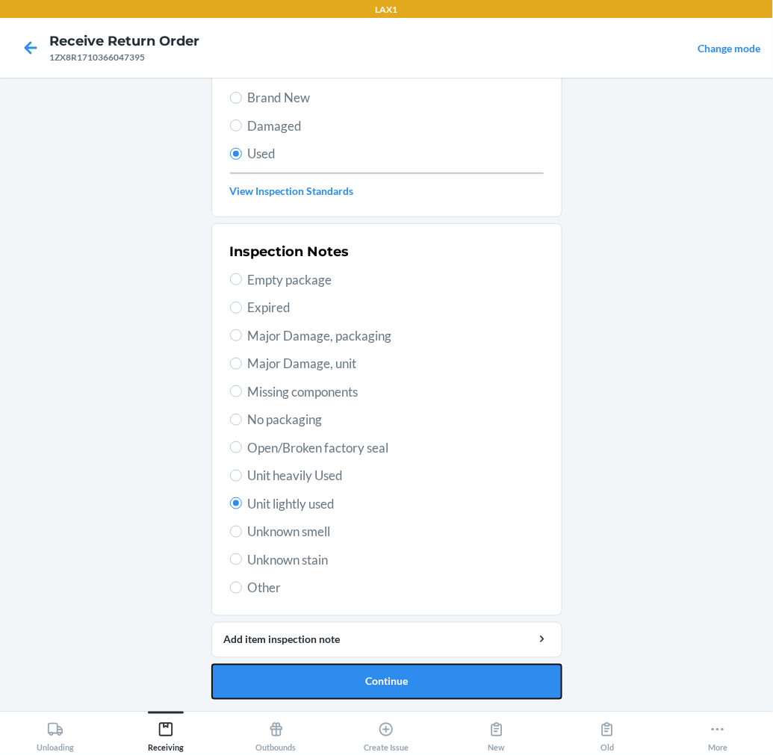
click at [406, 673] on button "Continue" at bounding box center [386, 682] width 351 height 36
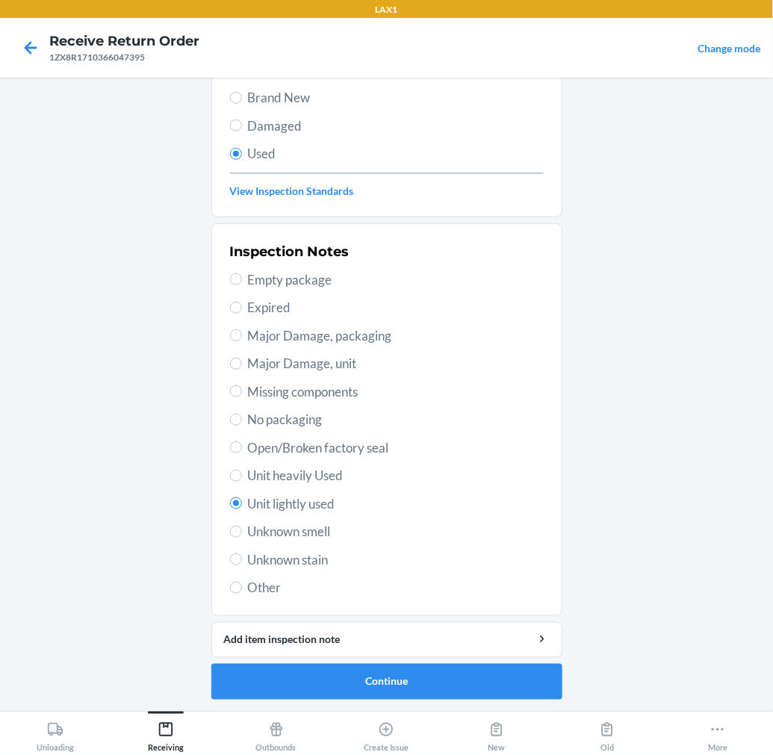
scroll to position [0, 0]
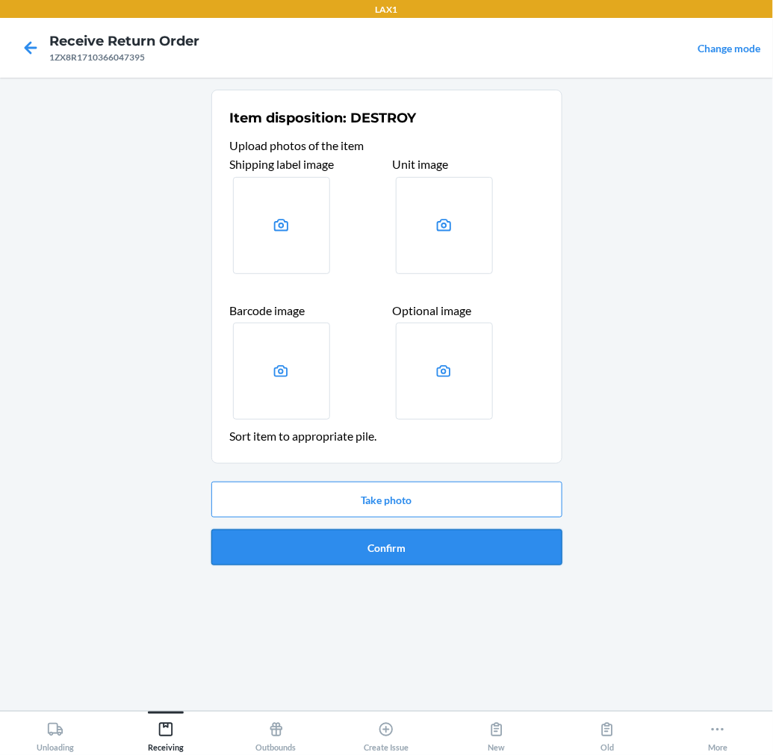
click at [448, 553] on button "Confirm" at bounding box center [386, 548] width 351 height 36
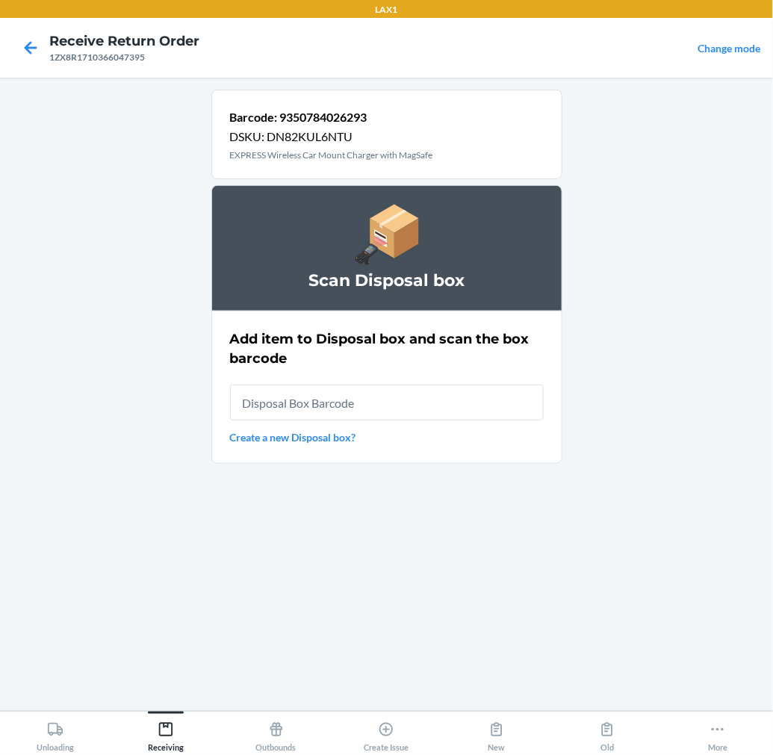
click at [453, 401] on input "text" at bounding box center [387, 403] width 314 height 36
type input "RB00000189K"
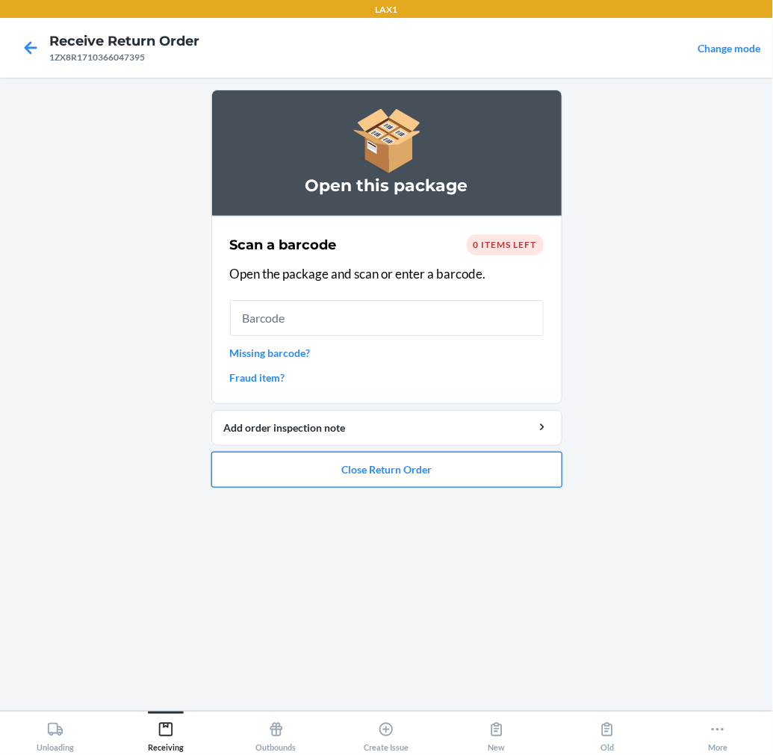
click at [444, 461] on button "Close Return Order" at bounding box center [386, 470] width 351 height 36
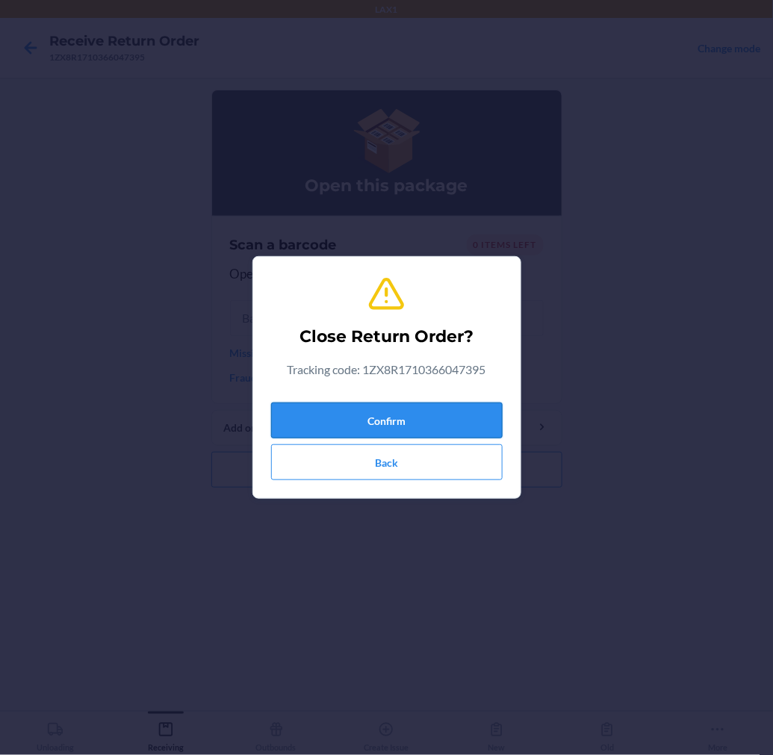
click at [444, 415] on button "Confirm" at bounding box center [387, 421] width 232 height 36
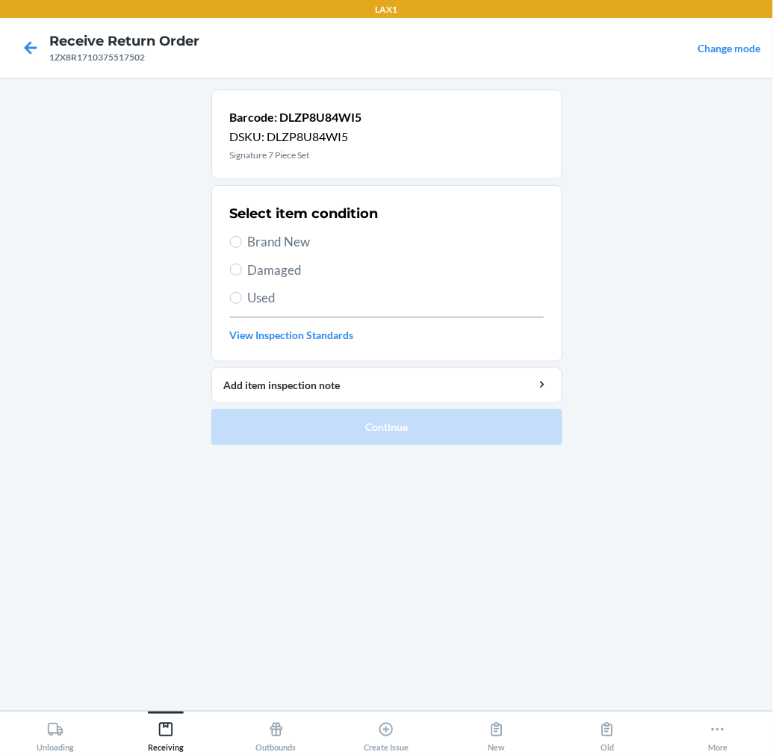
click at [294, 237] on span "Brand New" at bounding box center [396, 241] width 296 height 19
click at [242, 237] on input "Brand New" at bounding box center [236, 242] width 12 height 12
radio input "true"
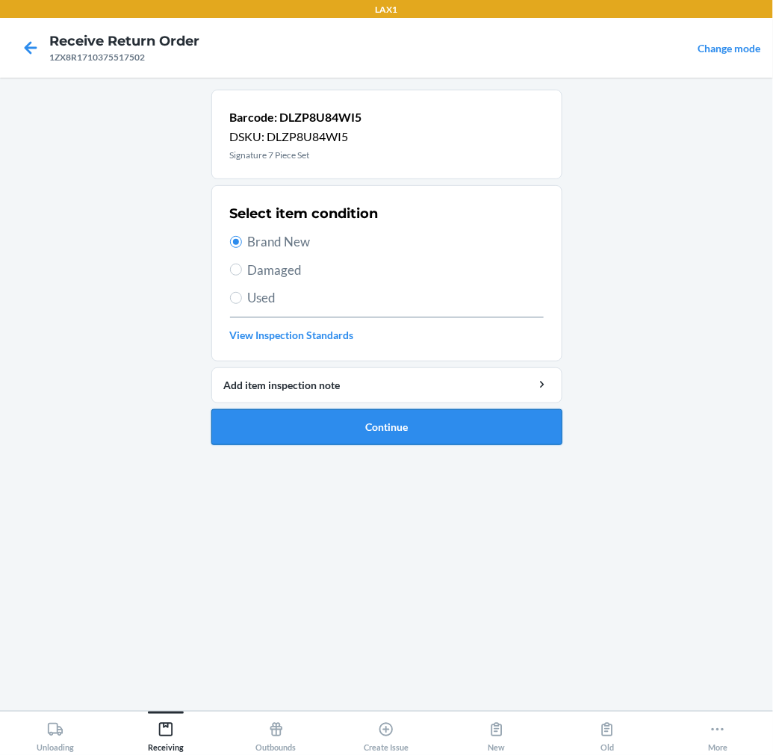
click at [278, 415] on button "Continue" at bounding box center [386, 427] width 351 height 36
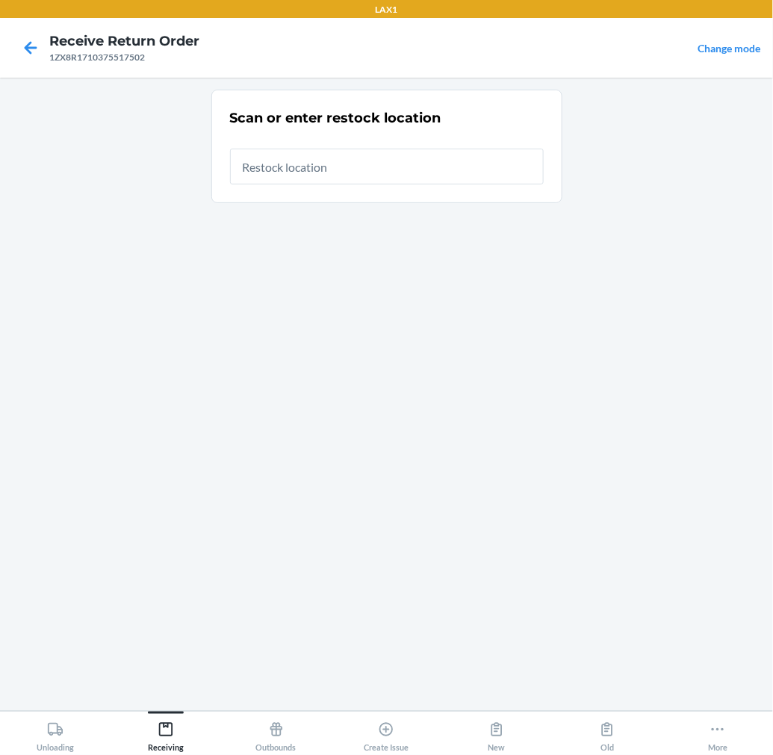
click at [412, 164] on input "text" at bounding box center [387, 167] width 314 height 36
type input "RTCART015"
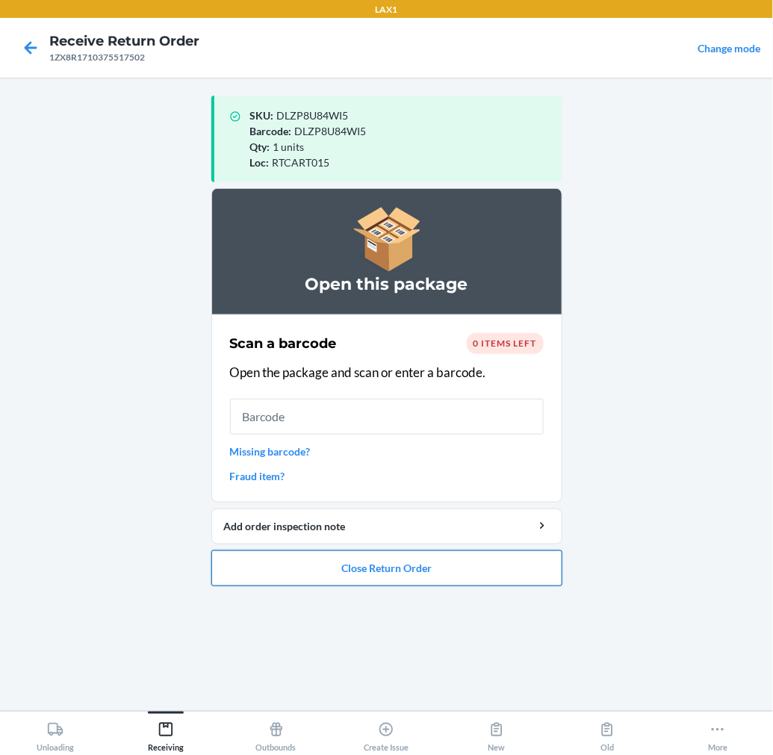
click at [354, 577] on button "Close Return Order" at bounding box center [386, 568] width 351 height 36
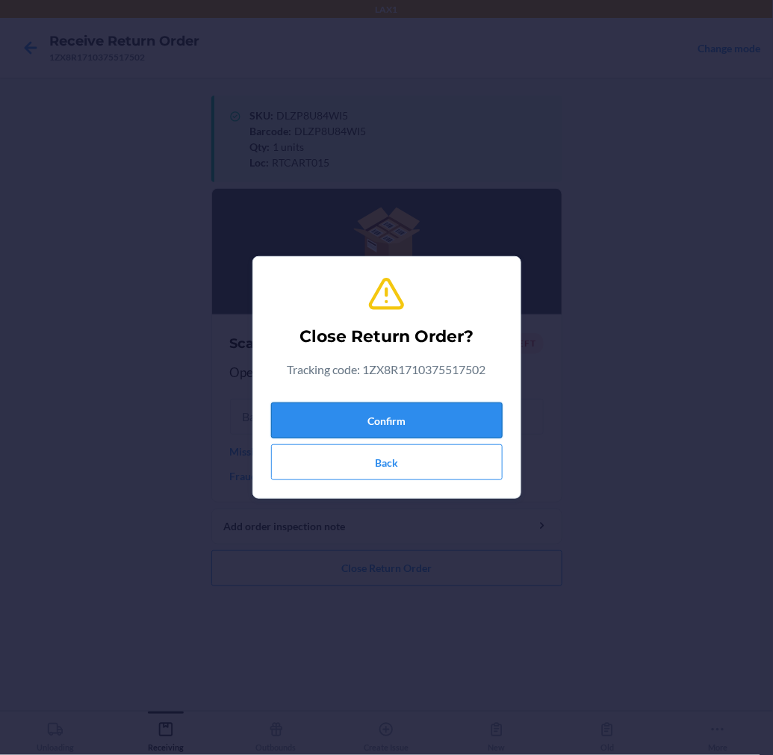
click at [413, 416] on button "Confirm" at bounding box center [387, 421] width 232 height 36
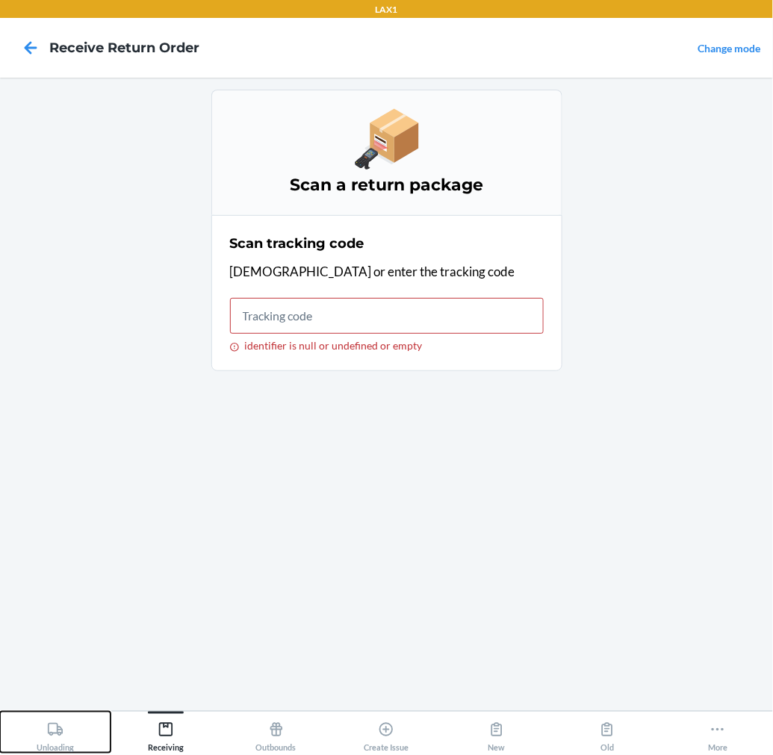
click at [60, 732] on icon at bounding box center [55, 729] width 16 height 16
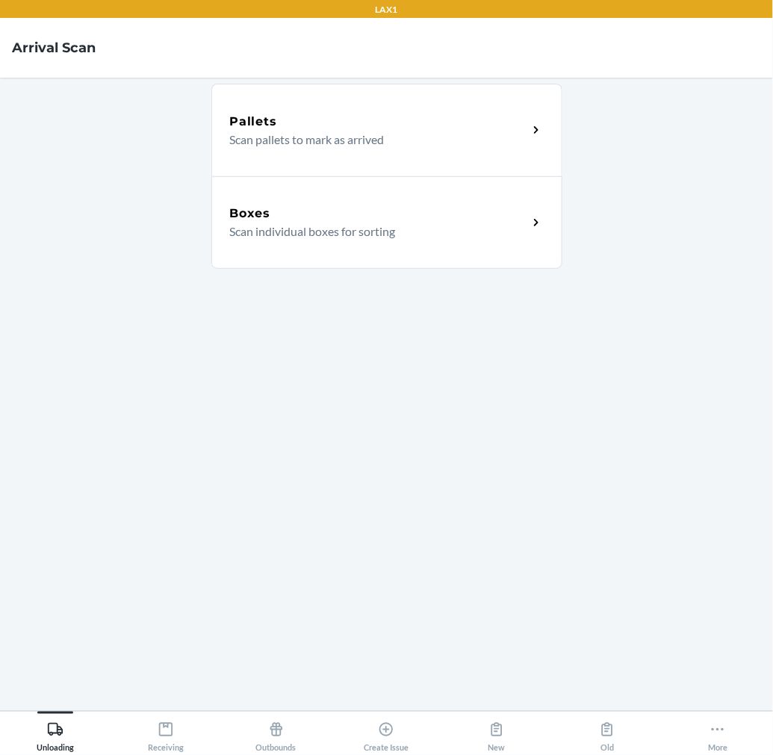
click at [376, 220] on div "Boxes" at bounding box center [379, 214] width 298 height 18
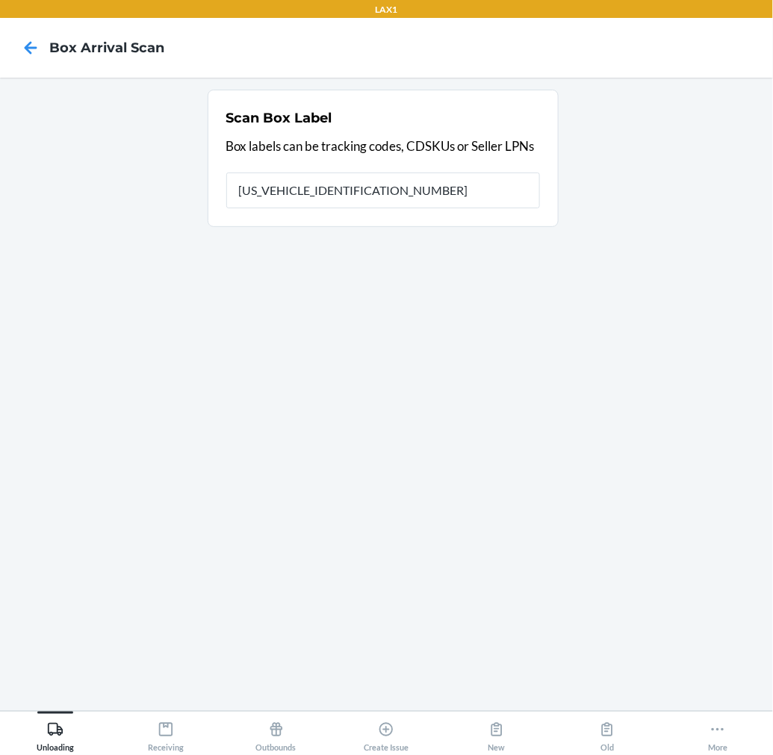
type input "1ZR08H699039253917"
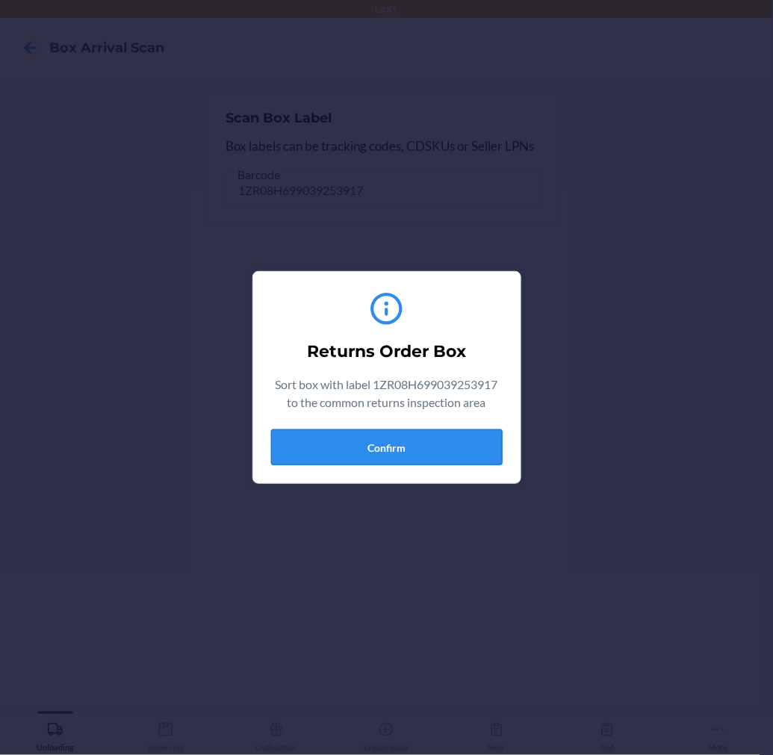
click at [340, 447] on button "Confirm" at bounding box center [387, 447] width 232 height 36
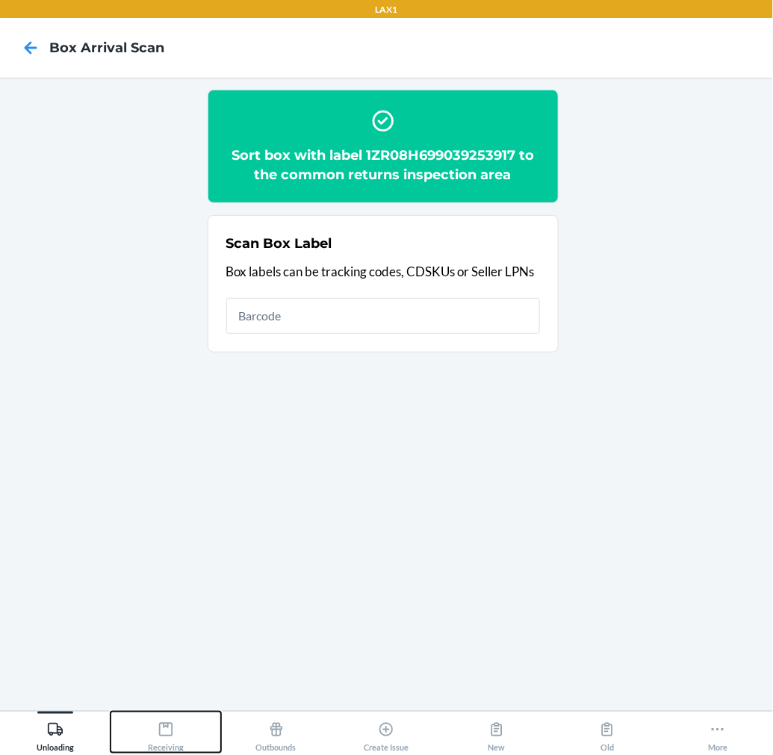
click at [170, 727] on icon at bounding box center [166, 729] width 16 height 16
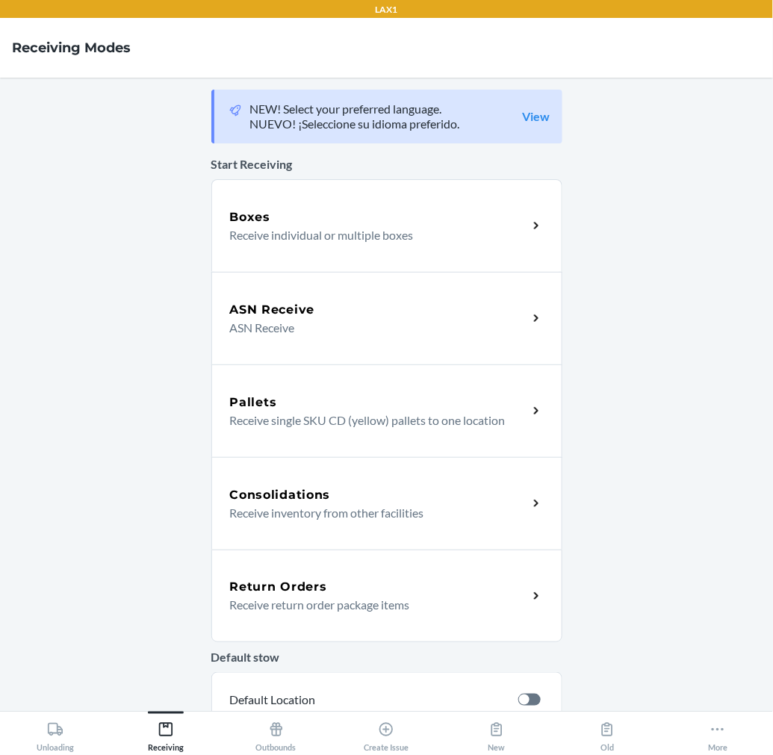
click at [282, 584] on h5 "Return Orders" at bounding box center [278, 587] width 97 height 18
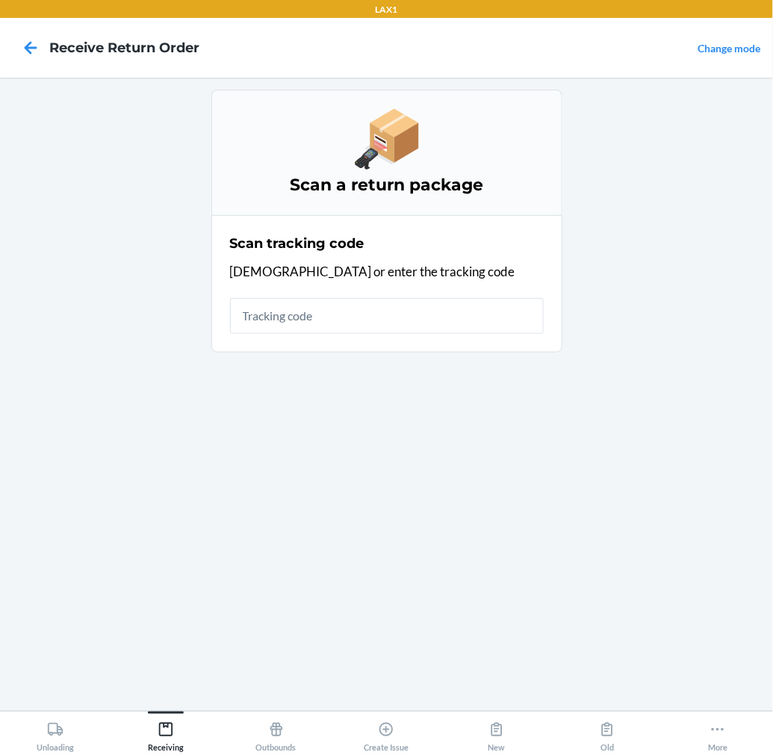
click at [430, 326] on input "text" at bounding box center [387, 316] width 314 height 36
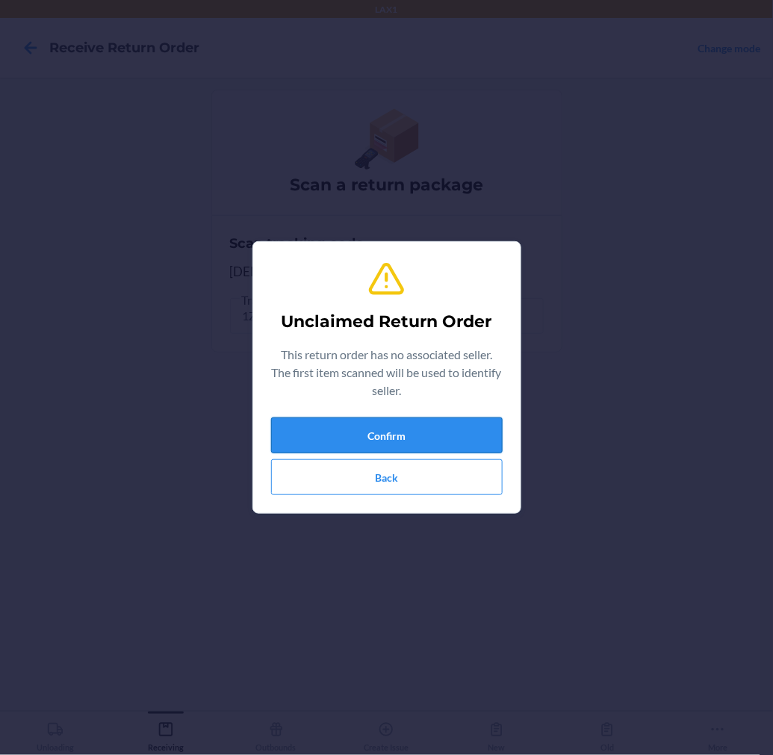
click at [434, 418] on button "Confirm" at bounding box center [387, 436] width 232 height 36
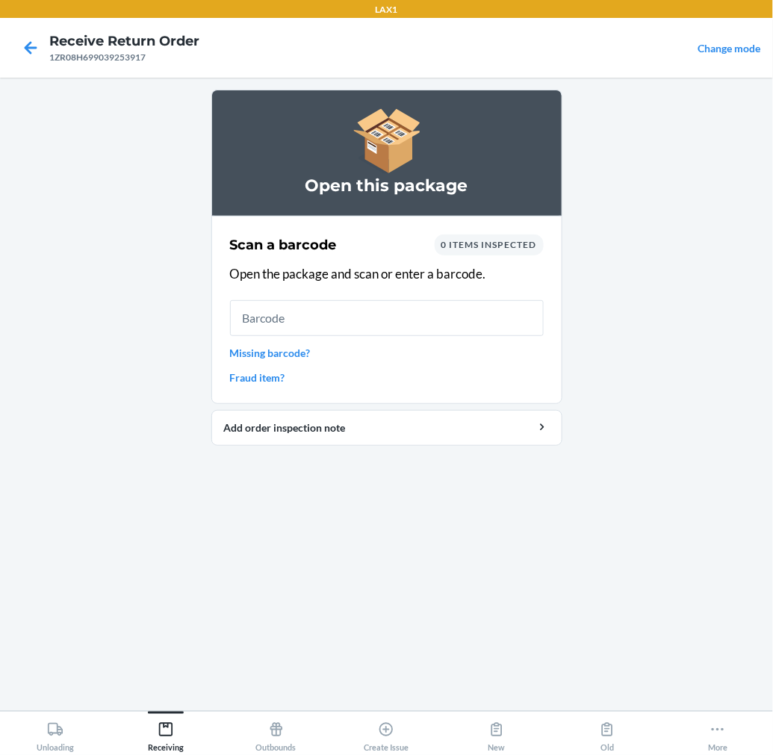
click at [436, 323] on input "text" at bounding box center [387, 318] width 314 height 36
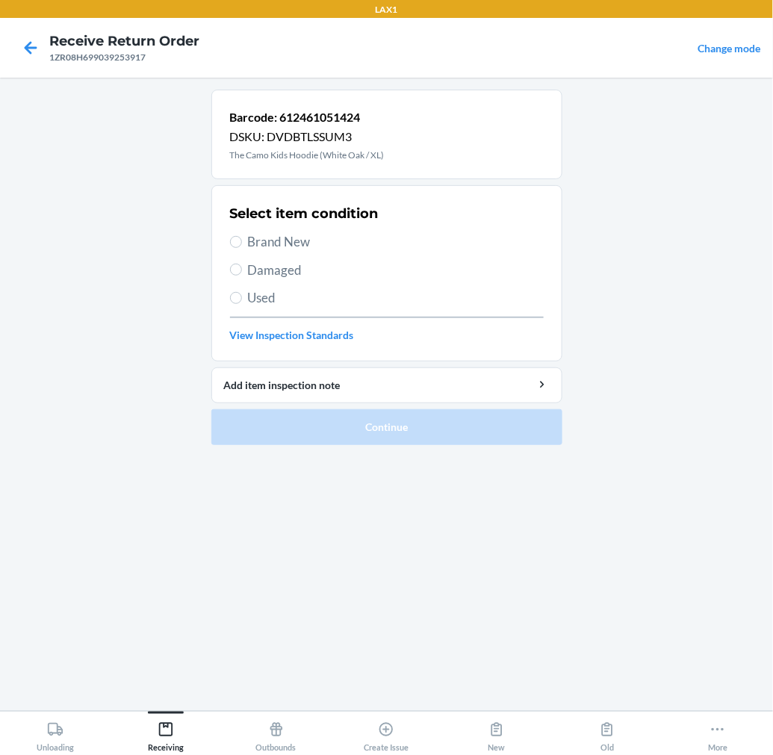
click at [266, 242] on span "Brand New" at bounding box center [396, 241] width 296 height 19
click at [242, 242] on input "Brand New" at bounding box center [236, 242] width 12 height 12
radio input "true"
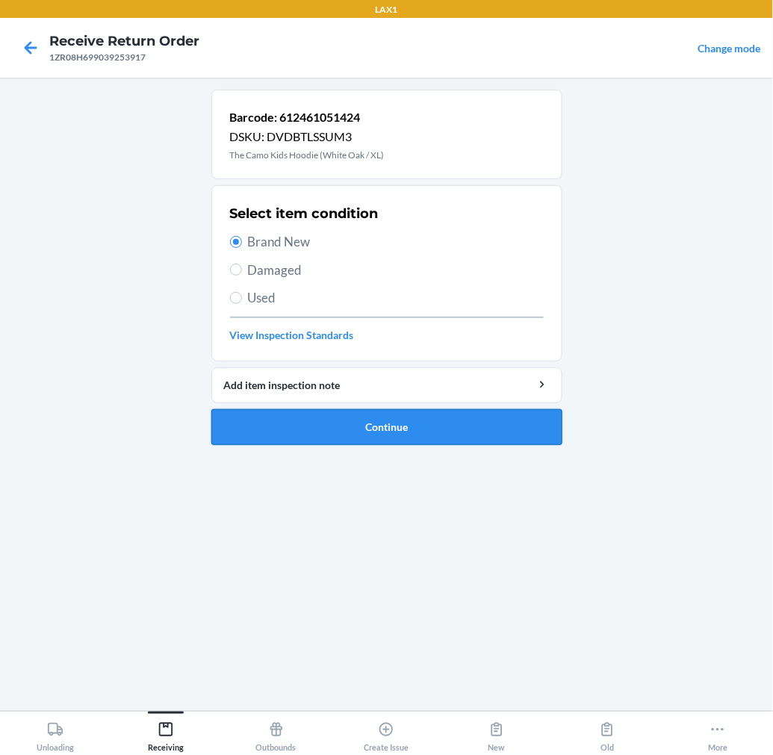
click at [301, 417] on button "Continue" at bounding box center [386, 427] width 351 height 36
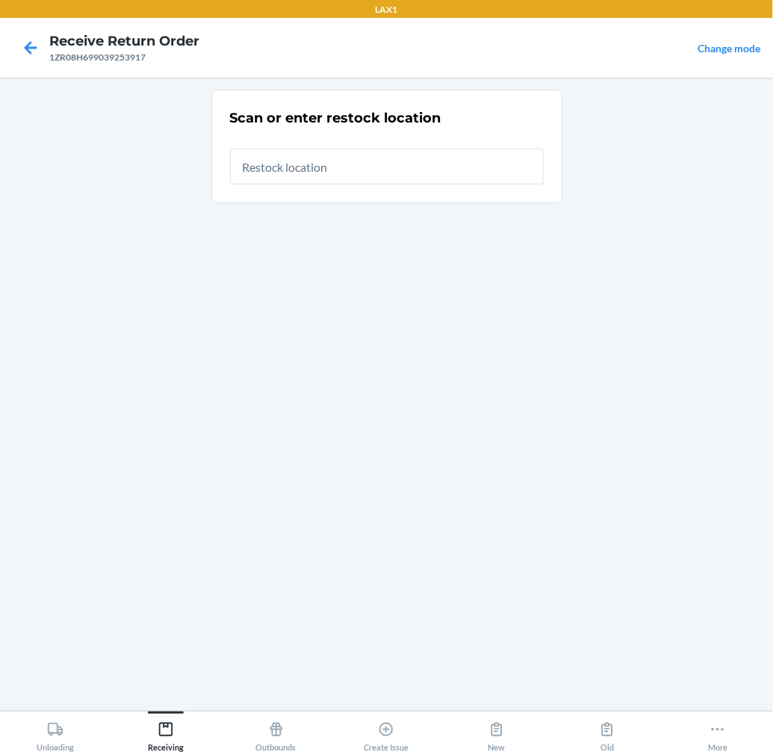
click at [501, 164] on input "text" at bounding box center [387, 167] width 314 height 36
type input "RTCART015"
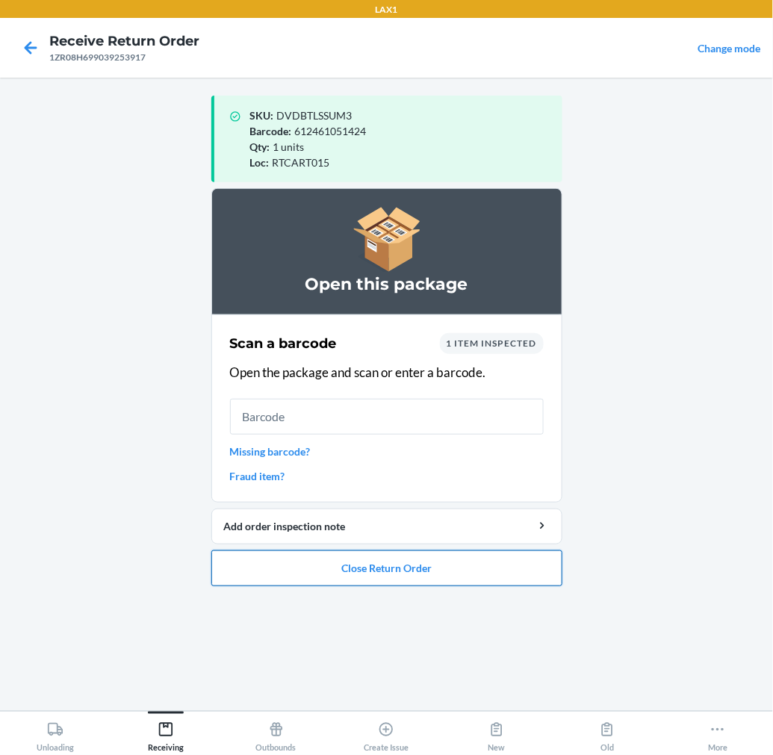
click at [391, 560] on button "Close Return Order" at bounding box center [386, 568] width 351 height 36
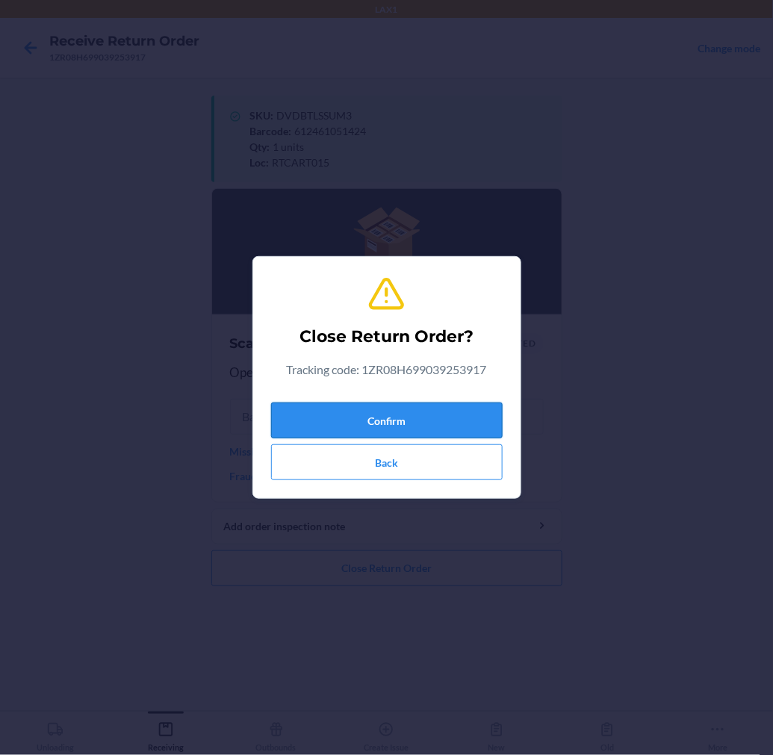
click at [418, 418] on button "Confirm" at bounding box center [387, 421] width 232 height 36
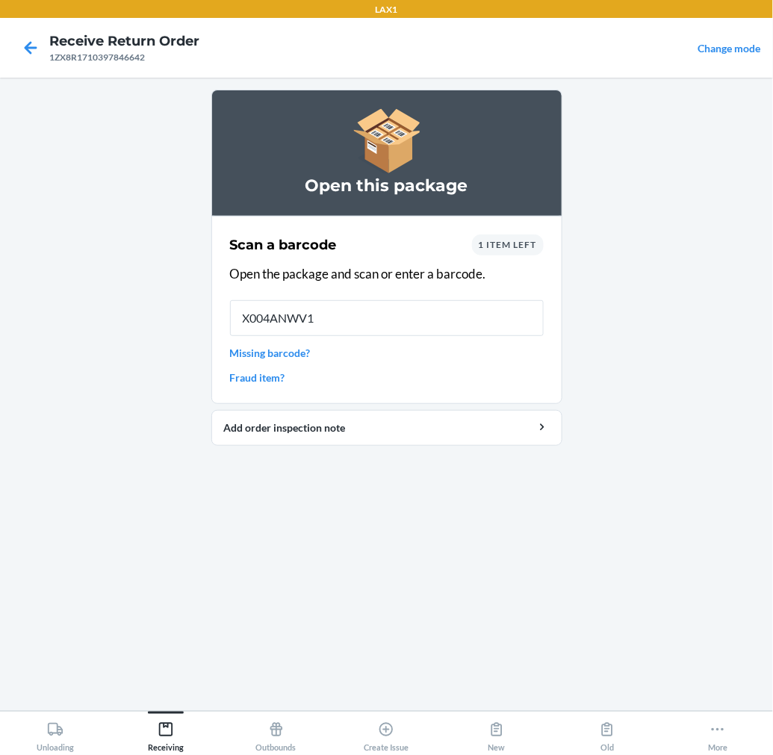
type input "X004ANWV1P"
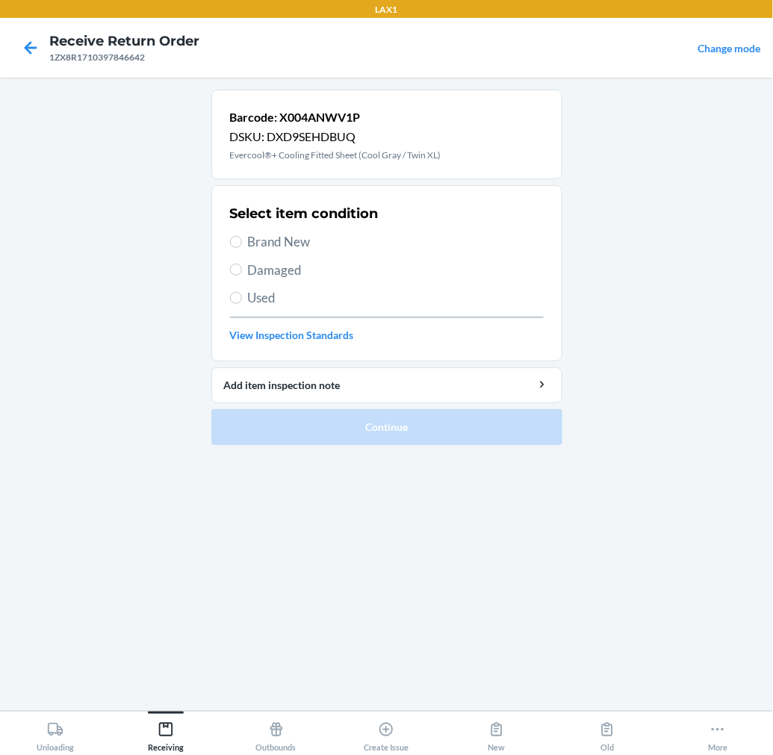
click at [277, 269] on span "Damaged" at bounding box center [396, 270] width 296 height 19
click at [242, 269] on input "Damaged" at bounding box center [236, 270] width 12 height 12
radio input "true"
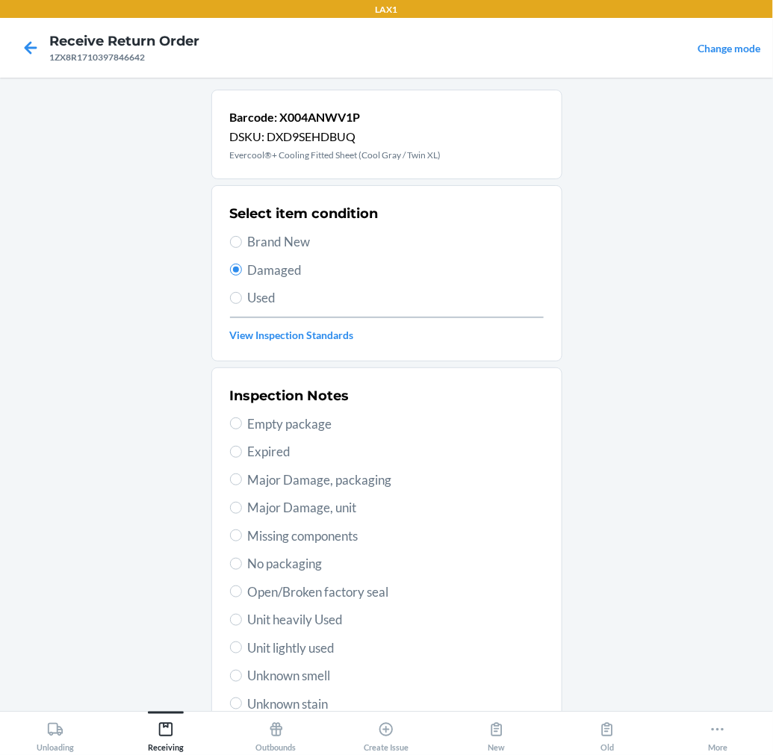
click at [324, 477] on span "Major Damage, packaging" at bounding box center [396, 480] width 296 height 19
click at [242, 477] on input "Major Damage, packaging" at bounding box center [236, 480] width 12 height 12
radio input "true"
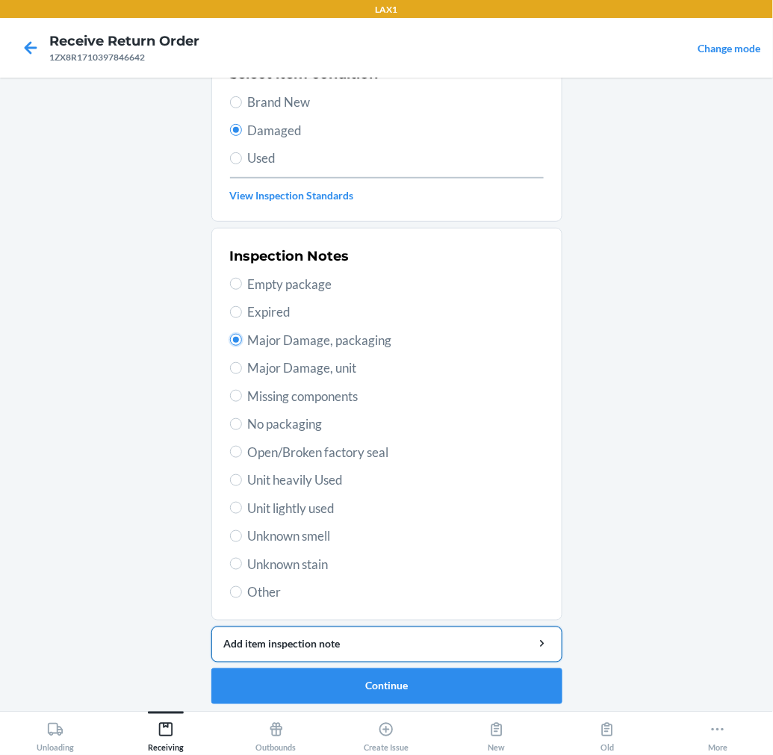
scroll to position [144, 0]
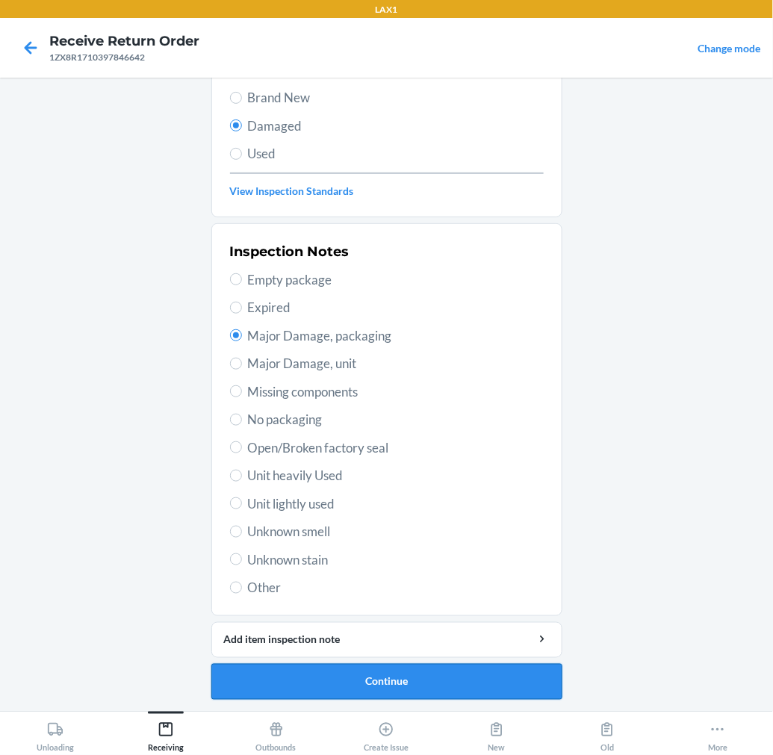
click at [444, 683] on button "Continue" at bounding box center [386, 682] width 351 height 36
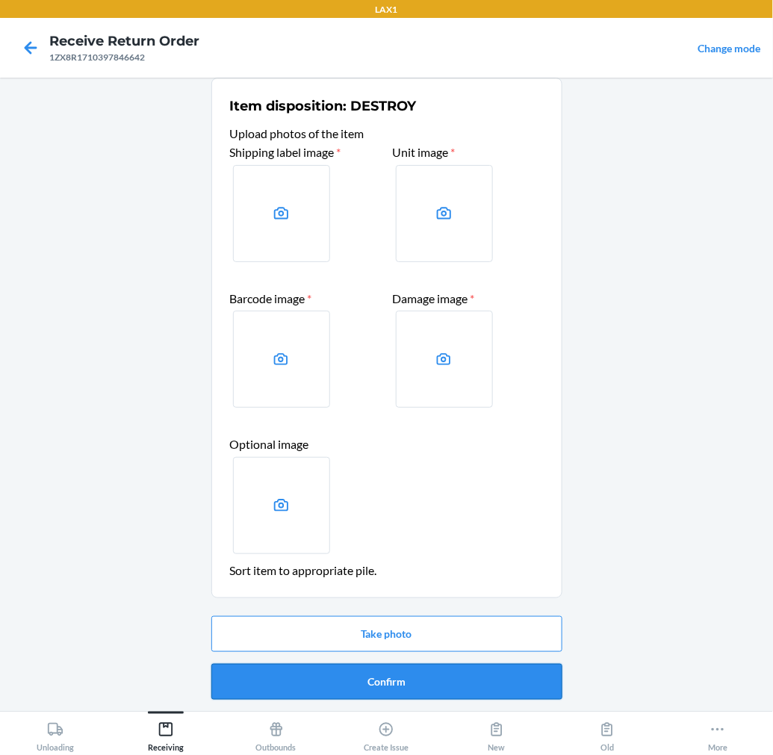
click at [430, 675] on button "Confirm" at bounding box center [386, 682] width 351 height 36
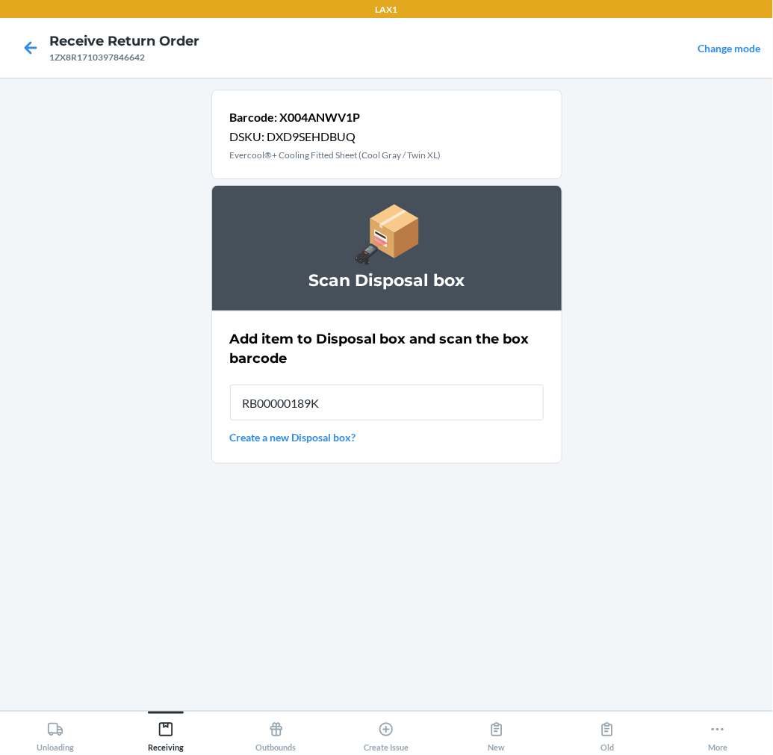
type input "RB00000189K"
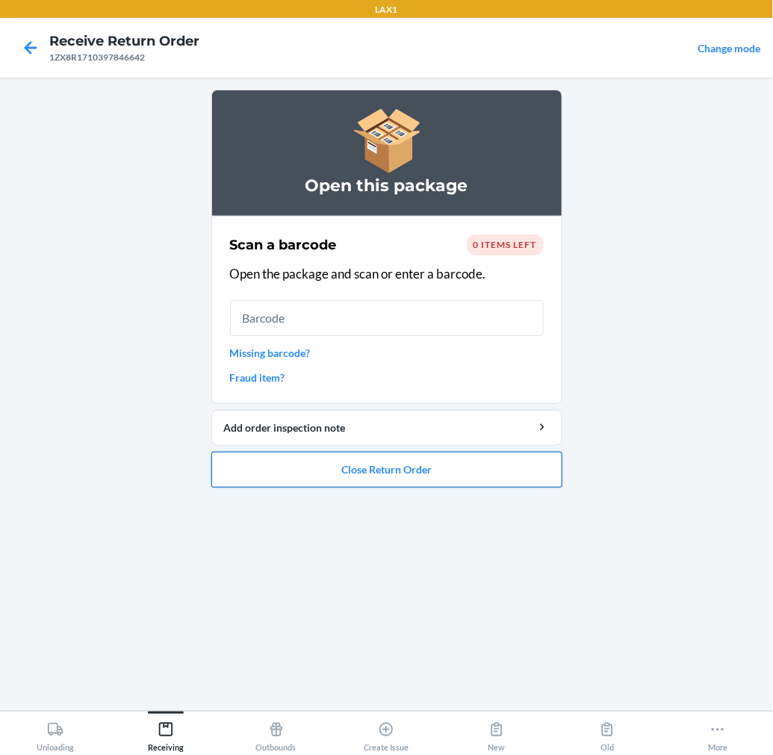
click at [497, 462] on button "Close Return Order" at bounding box center [386, 470] width 351 height 36
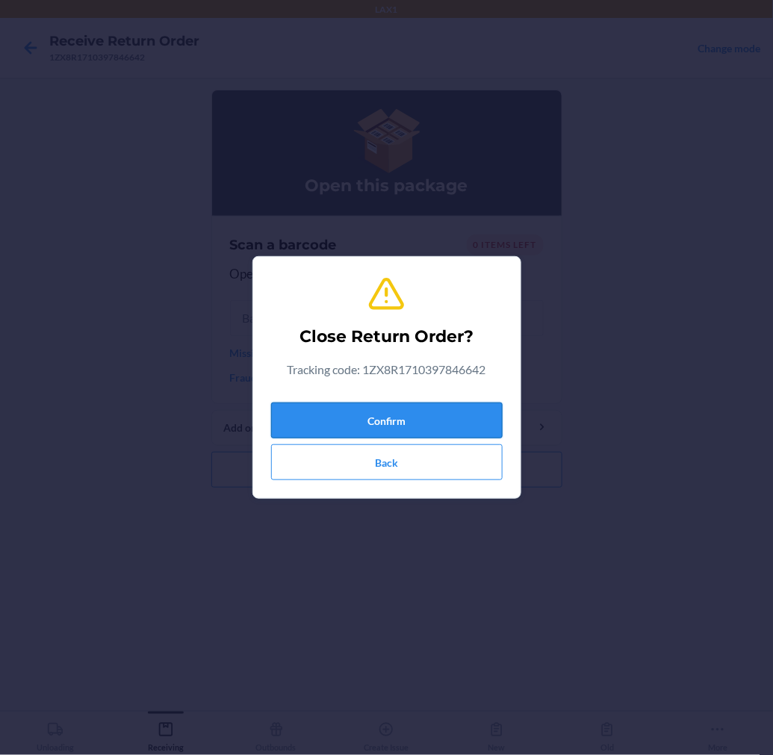
click at [495, 409] on button "Confirm" at bounding box center [387, 421] width 232 height 36
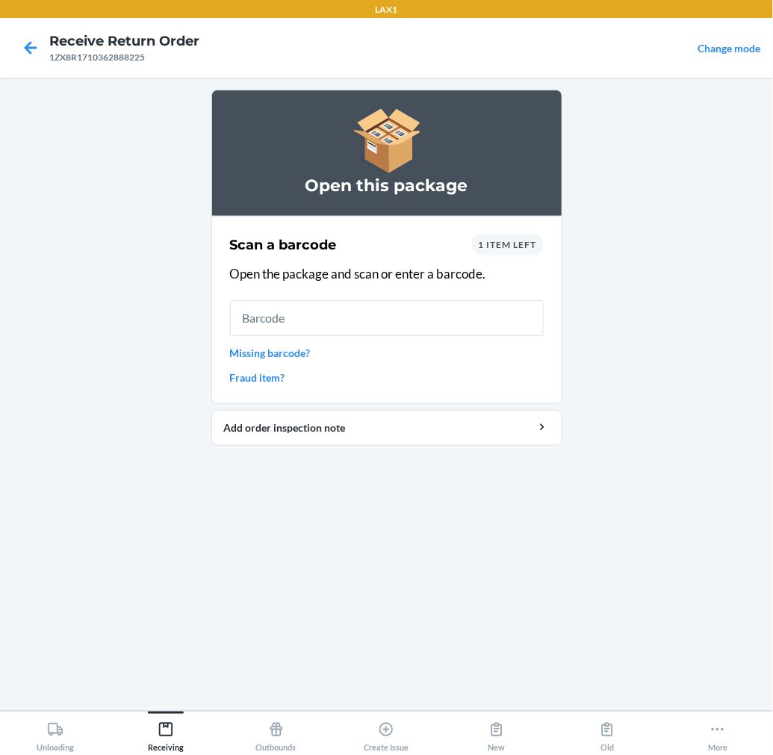
click at [282, 353] on link "Missing barcode?" at bounding box center [387, 353] width 314 height 16
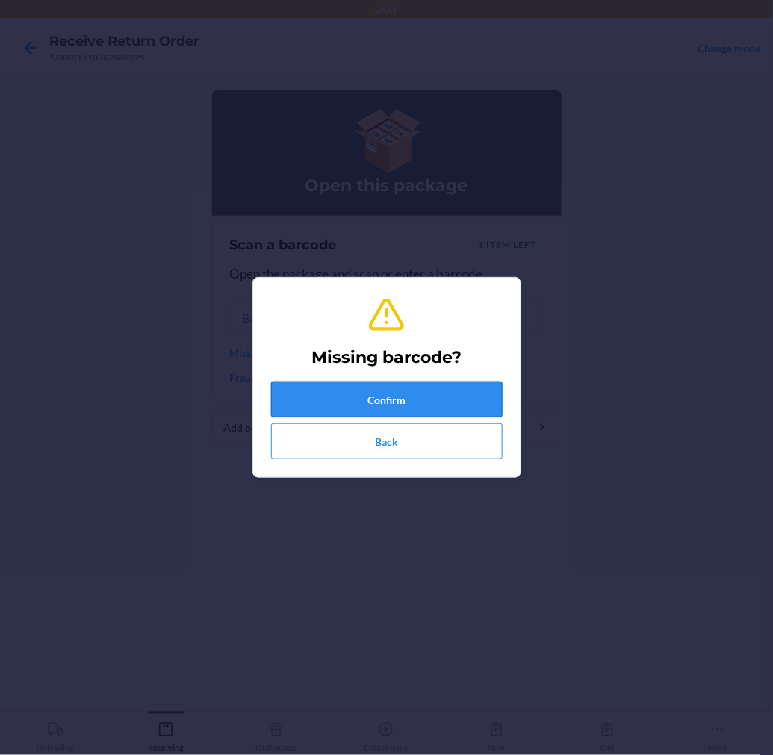
click at [285, 390] on button "Confirm" at bounding box center [387, 400] width 232 height 36
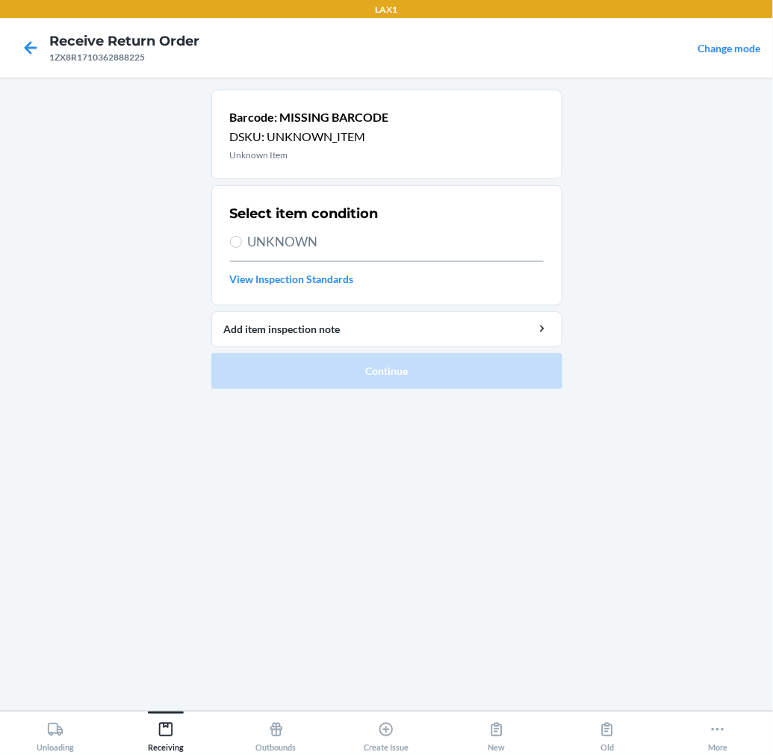
click at [261, 240] on span "UNKNOWN" at bounding box center [396, 241] width 296 height 19
click at [242, 240] on input "UNKNOWN" at bounding box center [236, 242] width 12 height 12
radio input "true"
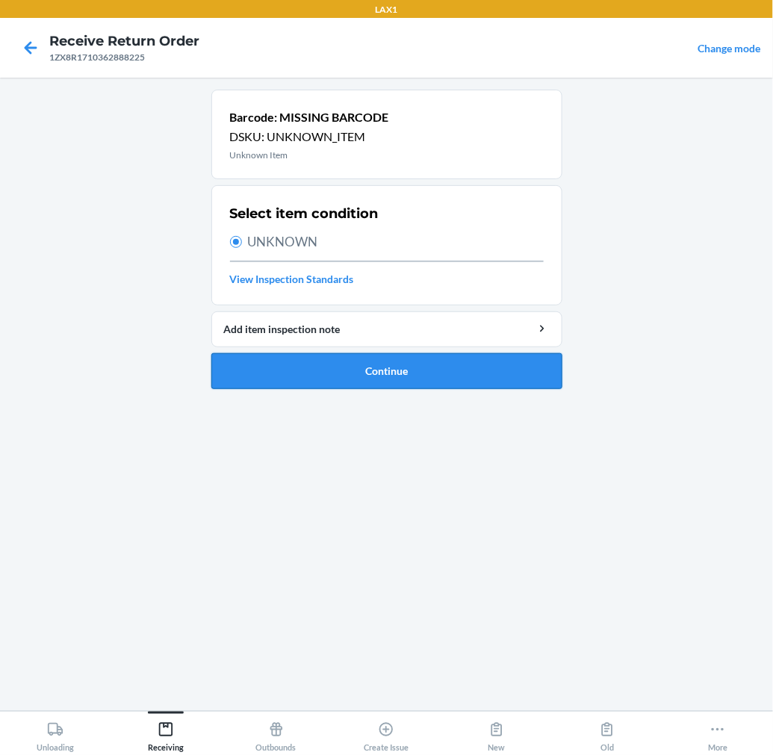
click at [300, 367] on button "Continue" at bounding box center [386, 371] width 351 height 36
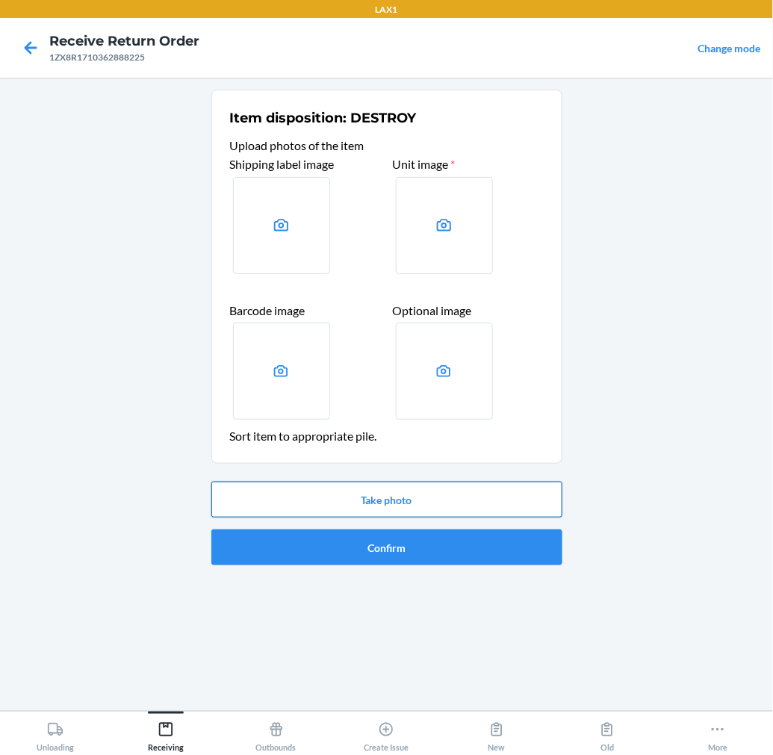
click at [335, 498] on button "Take photo" at bounding box center [386, 500] width 351 height 36
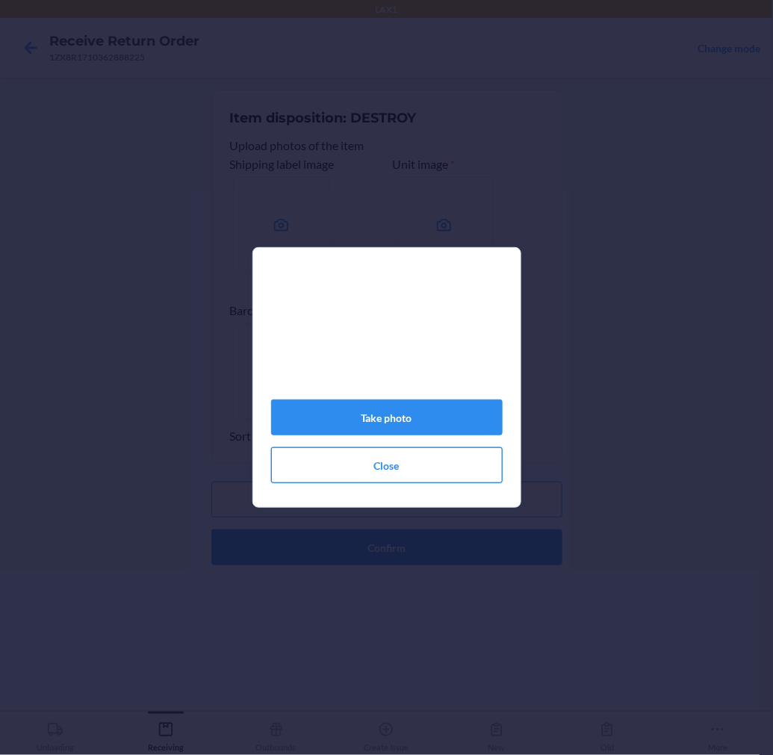
click at [427, 468] on button "Close" at bounding box center [387, 465] width 232 height 36
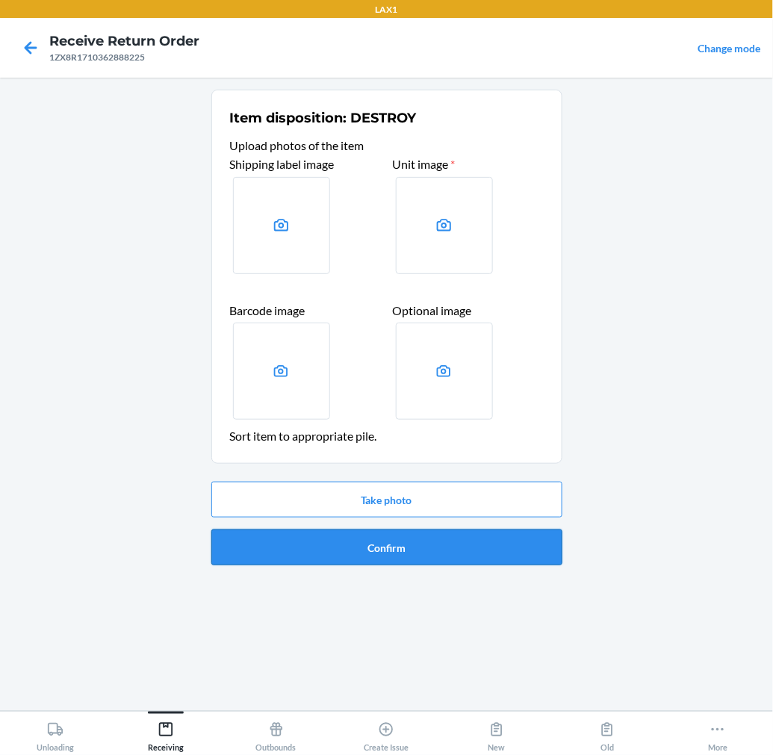
click at [405, 550] on button "Confirm" at bounding box center [386, 548] width 351 height 36
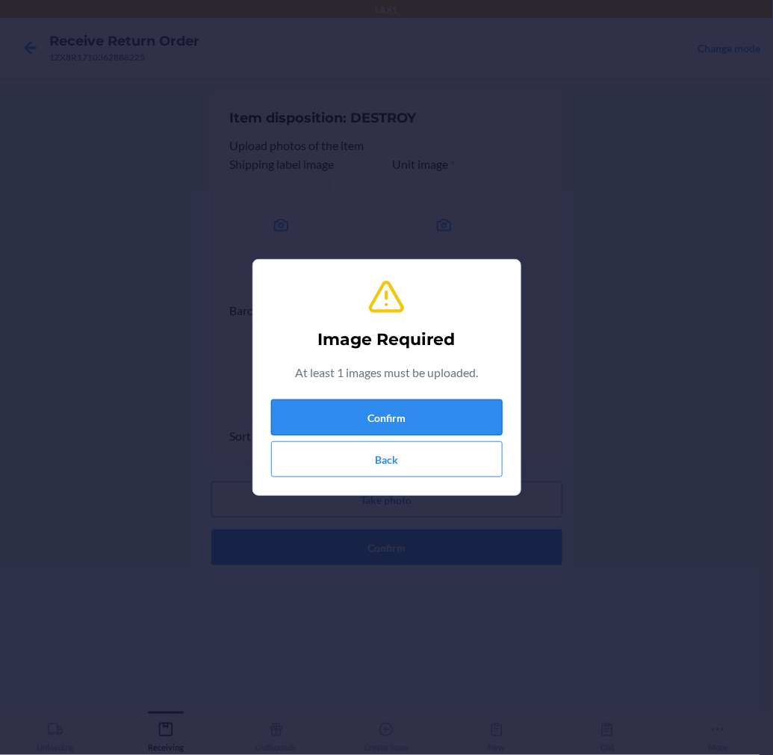
click at [454, 404] on button "Confirm" at bounding box center [387, 418] width 232 height 36
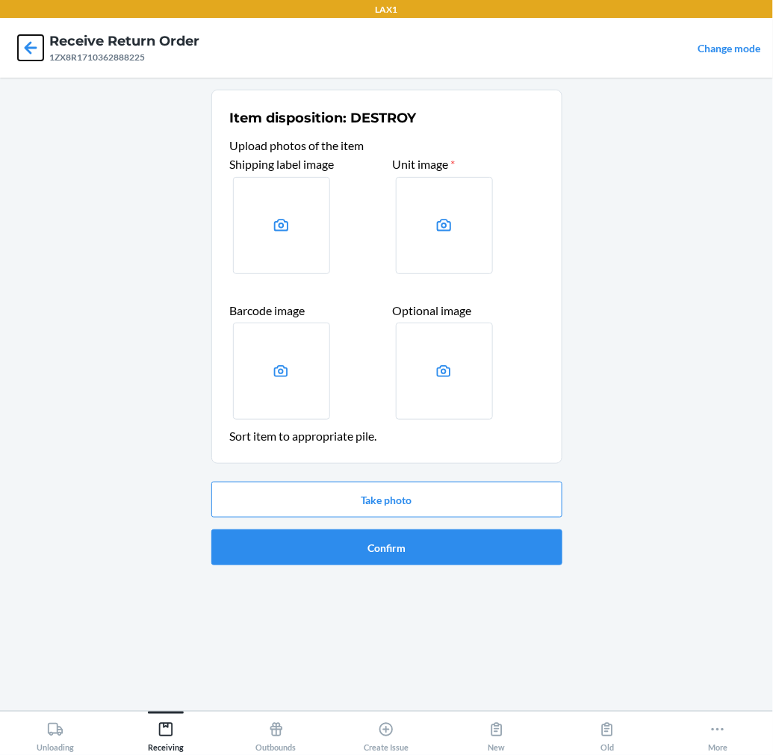
click at [37, 47] on icon at bounding box center [30, 47] width 25 height 25
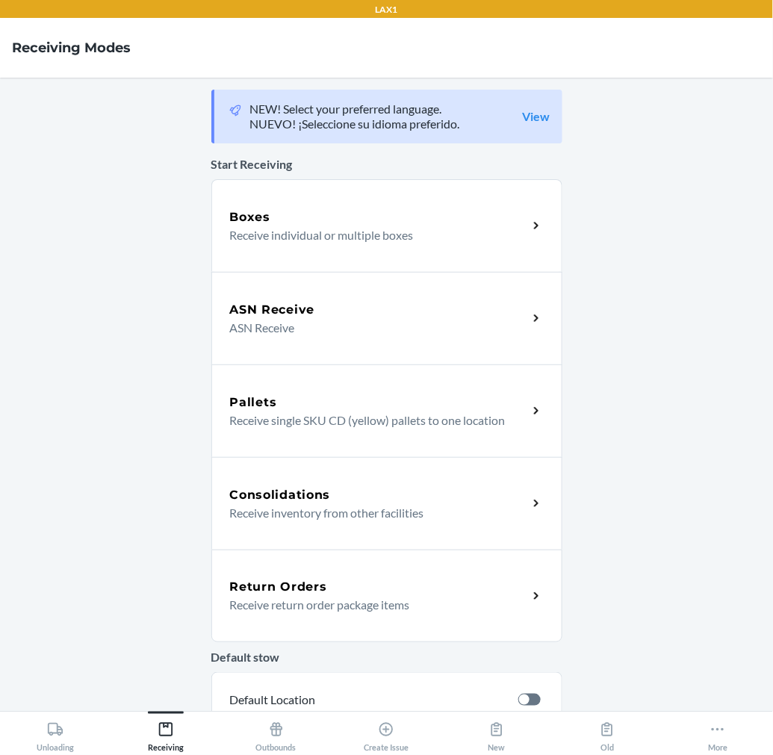
click at [321, 576] on div "Return Orders Receive return order package items" at bounding box center [386, 596] width 351 height 93
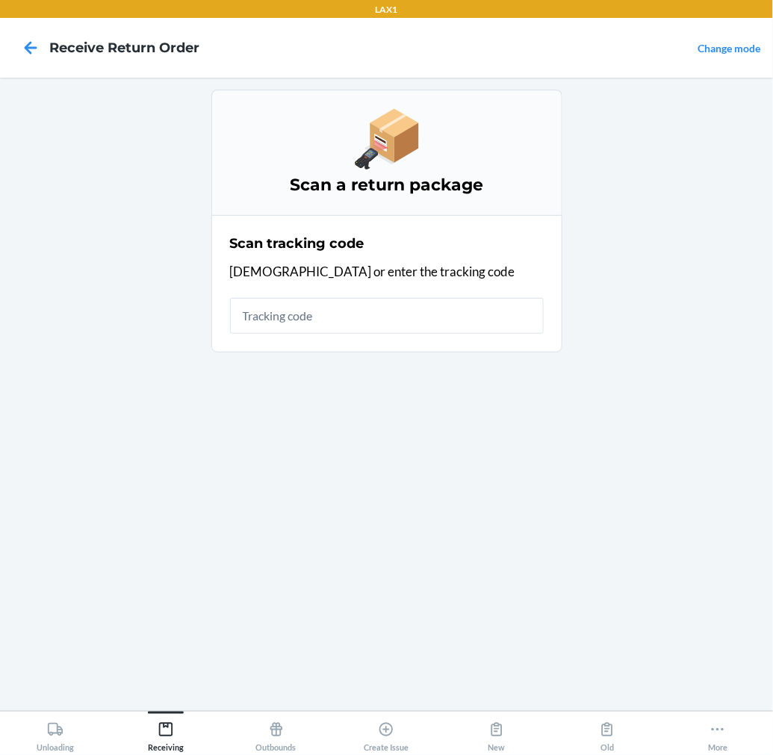
click at [340, 323] on input "text" at bounding box center [387, 316] width 314 height 36
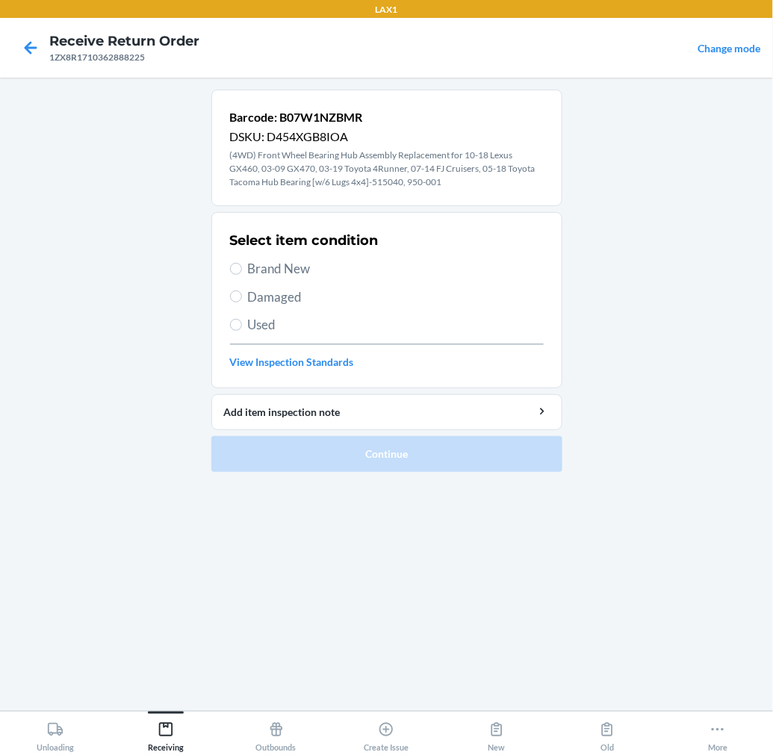
click at [274, 293] on span "Damaged" at bounding box center [396, 297] width 296 height 19
click at [242, 293] on input "Damaged" at bounding box center [236, 297] width 12 height 12
radio input "true"
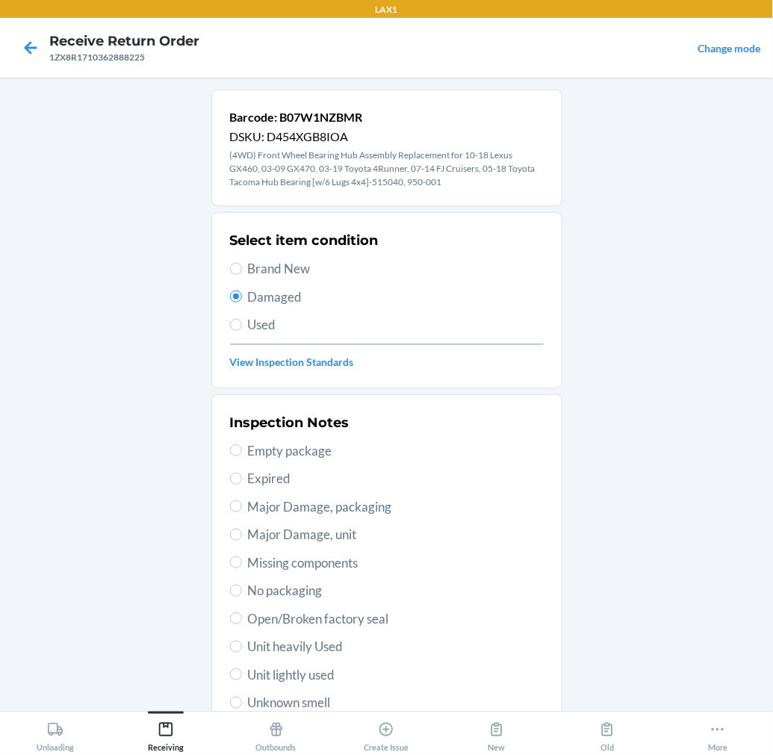
click at [345, 504] on span "Major Damage, packaging" at bounding box center [396, 506] width 296 height 19
click at [242, 504] on input "Major Damage, packaging" at bounding box center [236, 506] width 12 height 12
radio input "true"
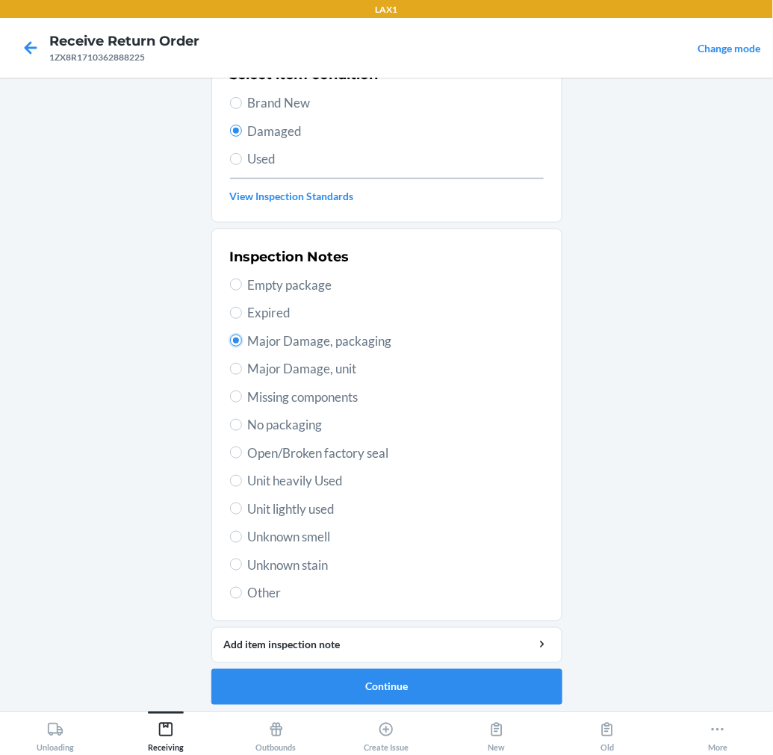
scroll to position [170, 0]
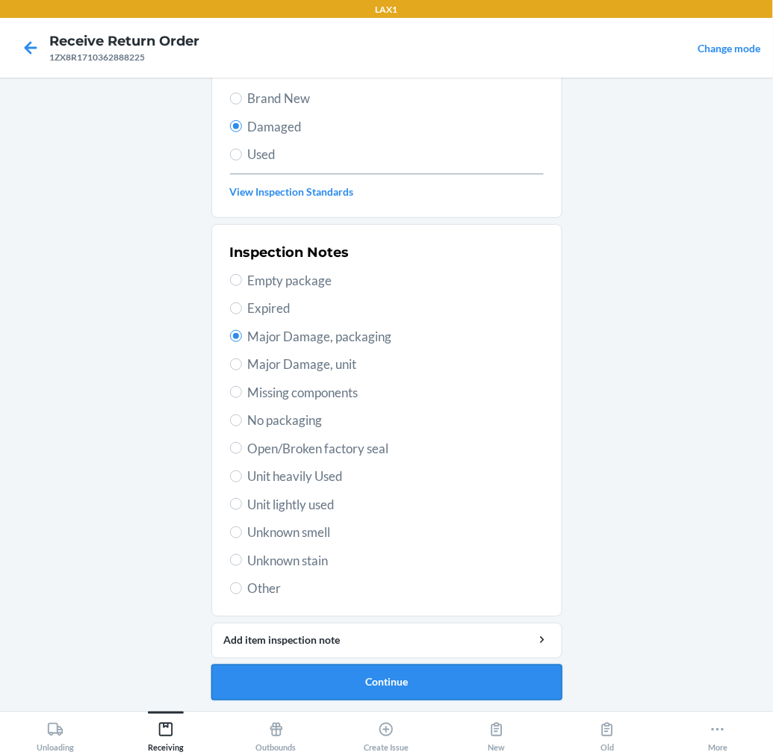
click at [432, 683] on button "Continue" at bounding box center [386, 683] width 351 height 36
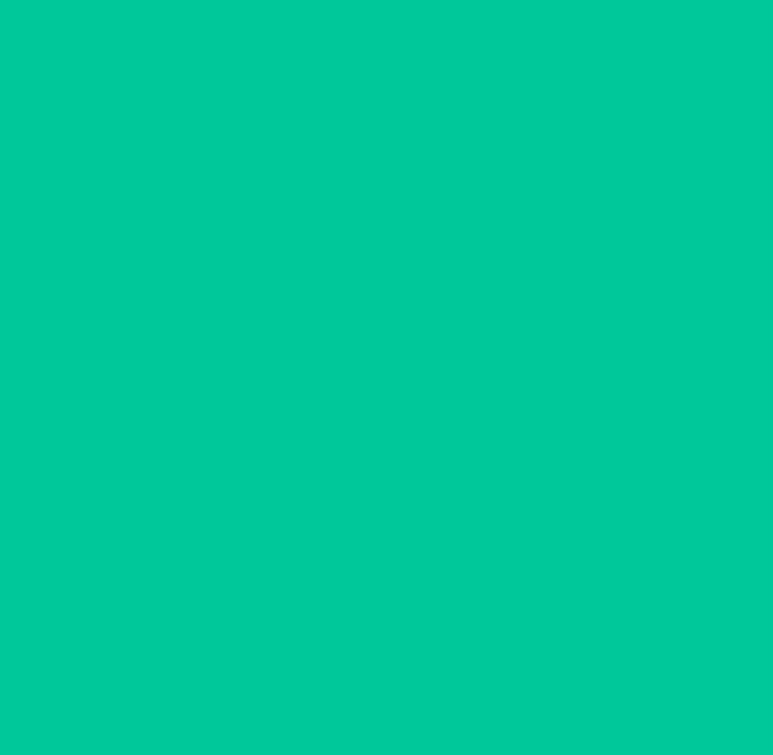
scroll to position [12, 0]
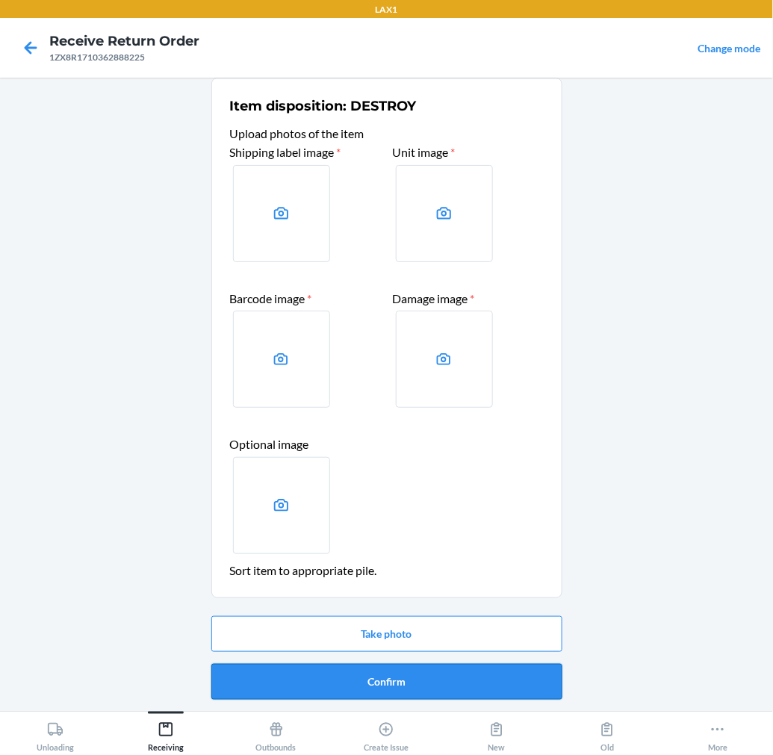
click at [435, 676] on button "Confirm" at bounding box center [386, 682] width 351 height 36
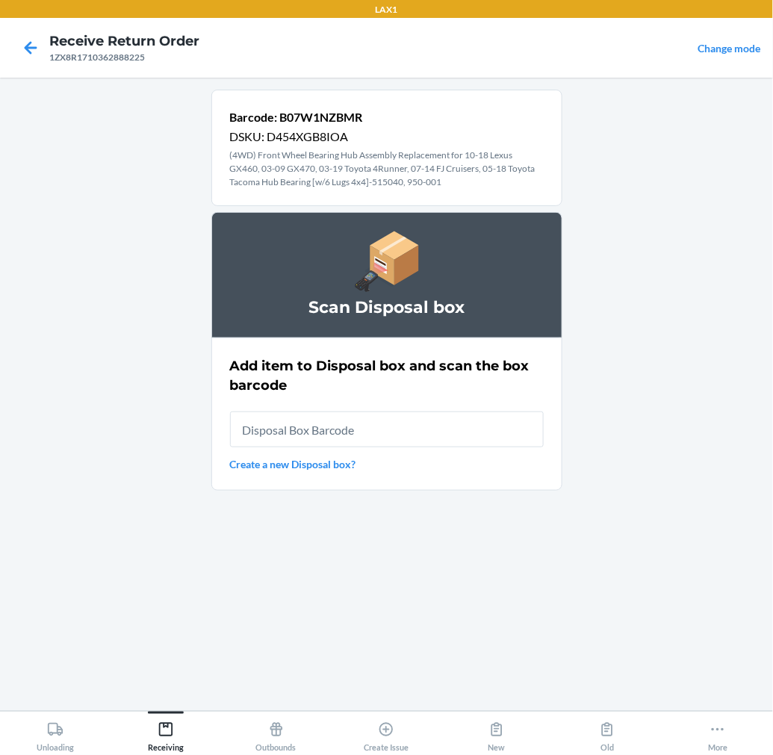
click at [494, 431] on input "text" at bounding box center [387, 430] width 314 height 36
type input "RB00000189K"
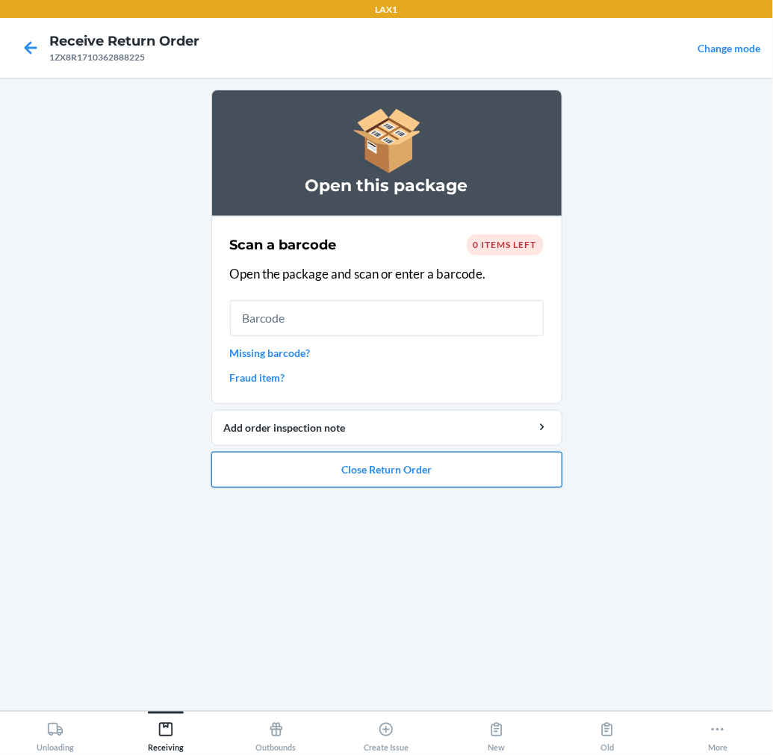
click at [474, 464] on button "Close Return Order" at bounding box center [386, 470] width 351 height 36
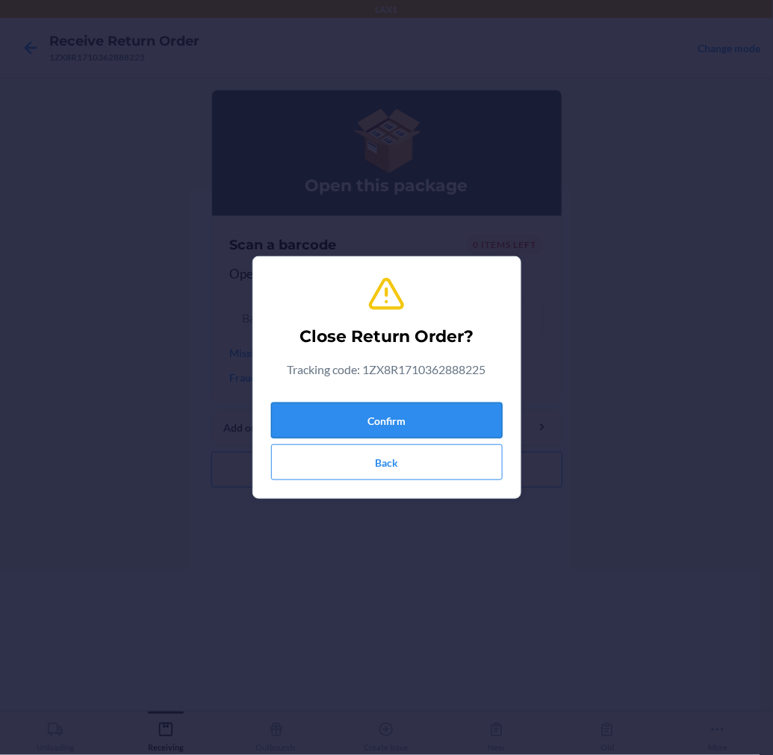
click at [448, 416] on button "Confirm" at bounding box center [387, 421] width 232 height 36
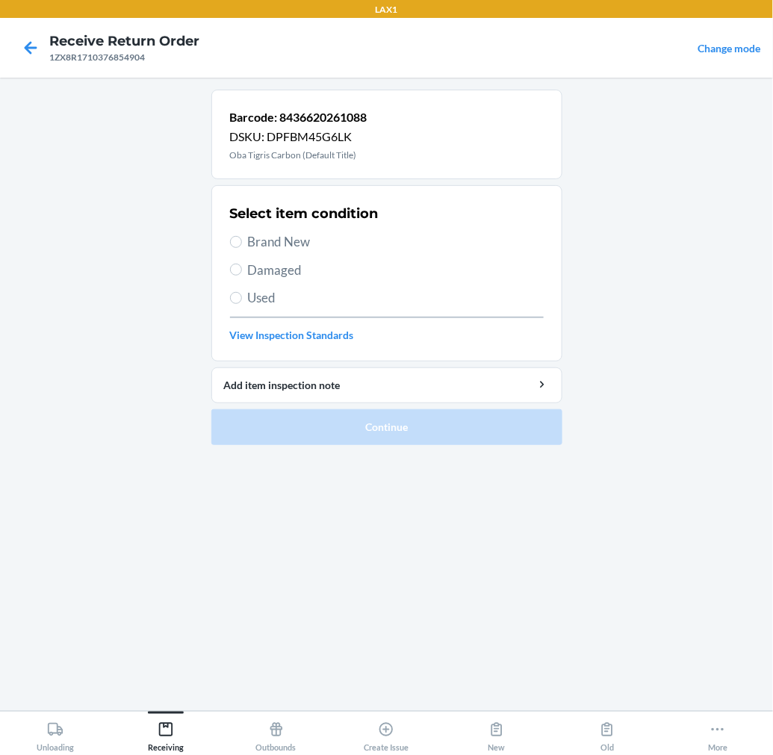
click at [278, 240] on span "Brand New" at bounding box center [396, 241] width 296 height 19
click at [242, 240] on input "Brand New" at bounding box center [236, 242] width 12 height 12
radio input "true"
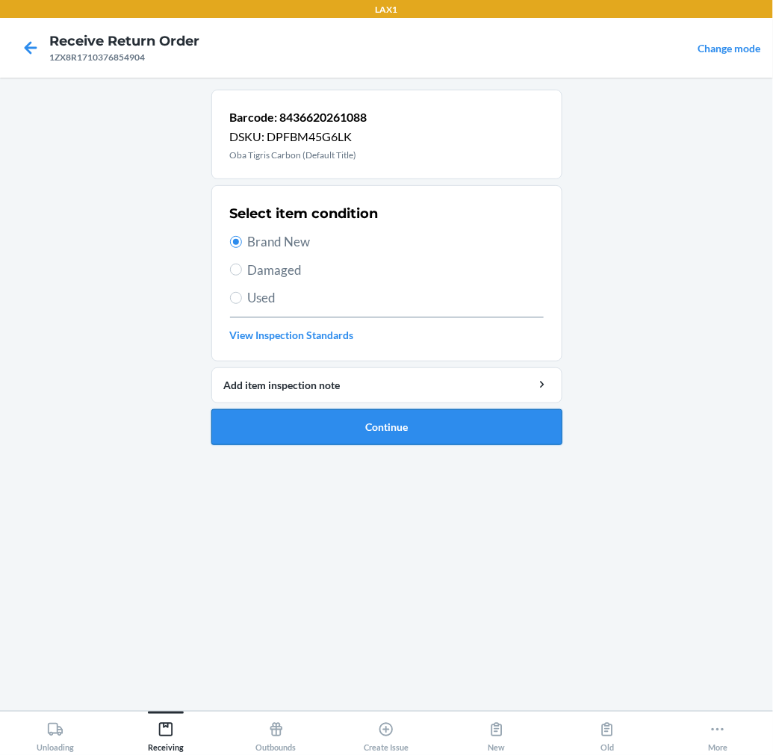
click at [292, 420] on button "Continue" at bounding box center [386, 427] width 351 height 36
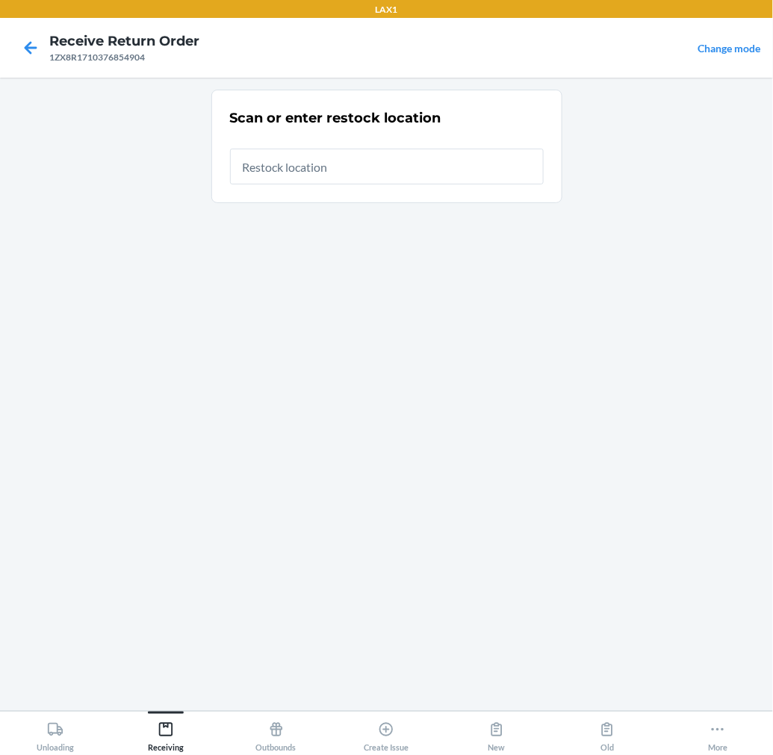
click at [376, 174] on input "text" at bounding box center [387, 167] width 314 height 36
type input "RTCART015"
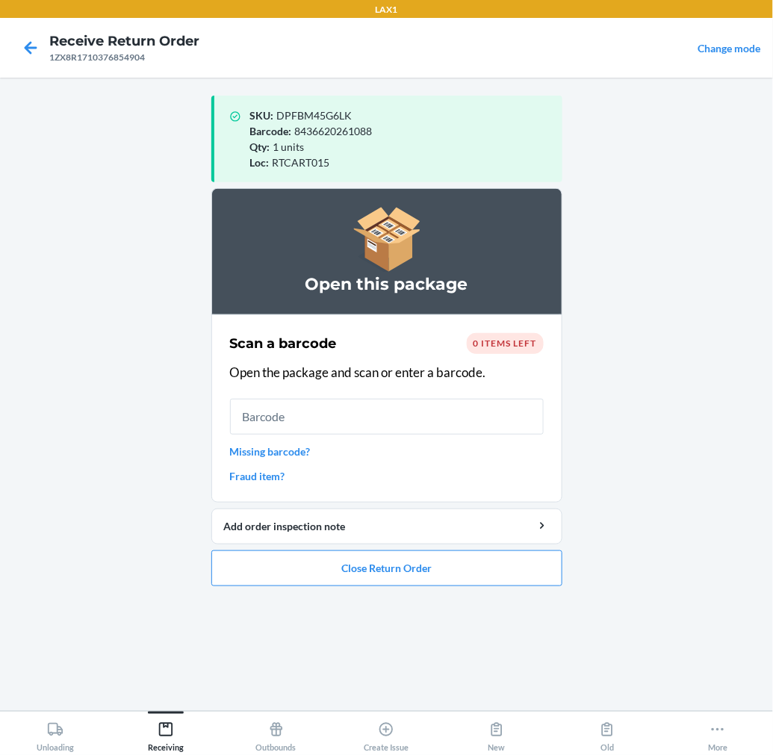
click at [338, 426] on input "text" at bounding box center [387, 417] width 314 height 36
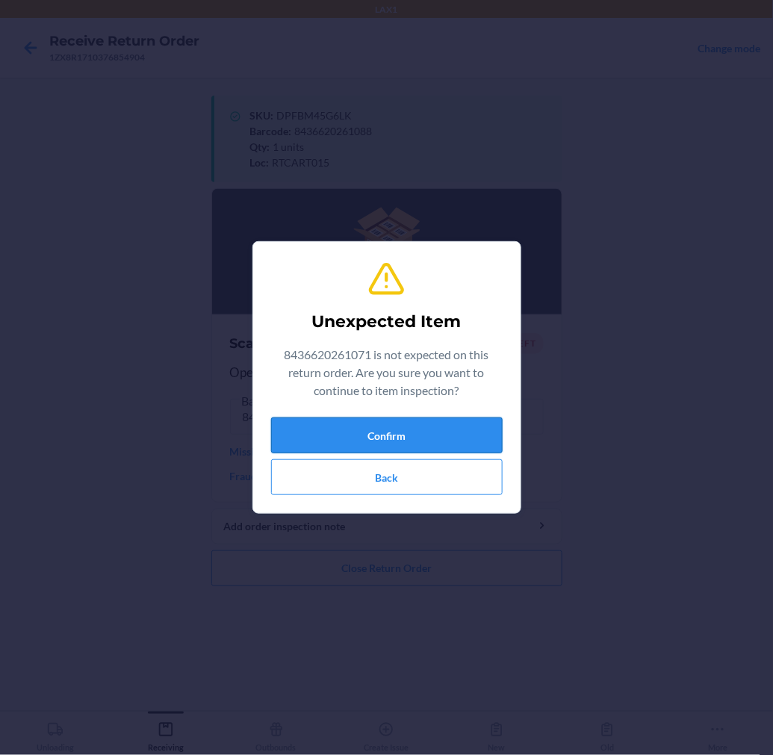
drag, startPoint x: 338, startPoint y: 426, endPoint x: 342, endPoint y: 438, distance: 12.5
click at [342, 438] on button "Confirm" at bounding box center [387, 436] width 232 height 36
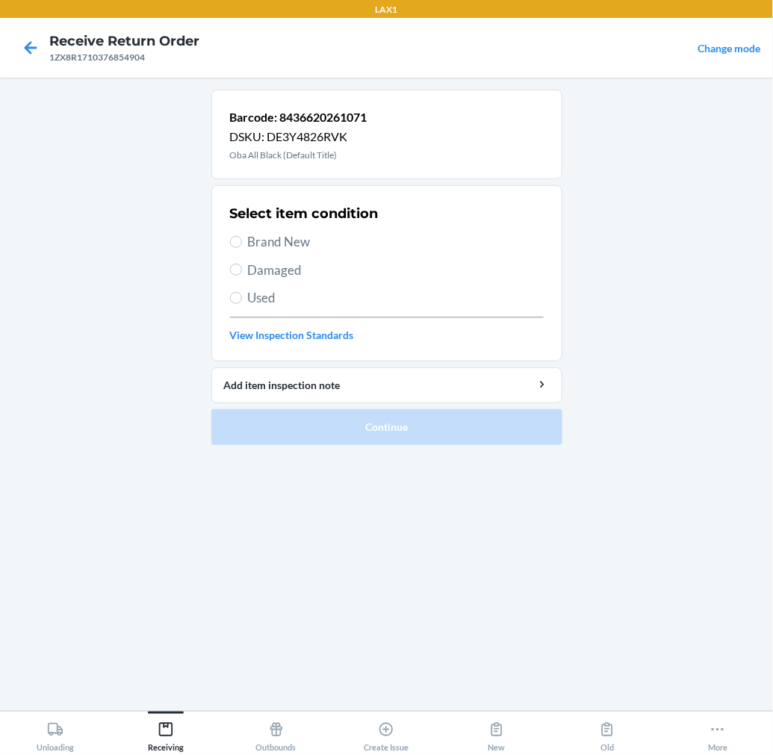
click at [271, 239] on span "Brand New" at bounding box center [396, 241] width 296 height 19
click at [242, 239] on input "Brand New" at bounding box center [236, 242] width 12 height 12
radio input "true"
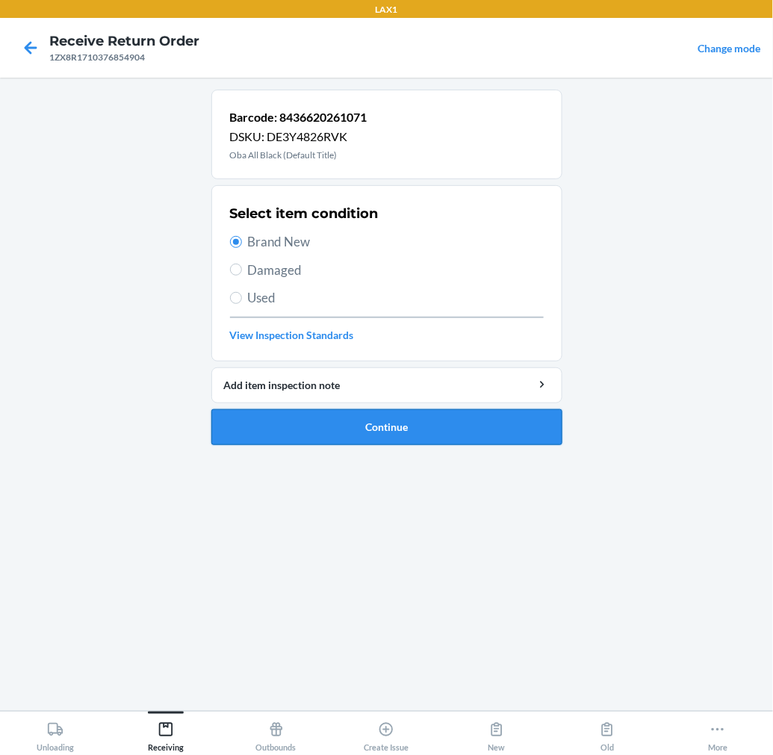
click at [322, 423] on button "Continue" at bounding box center [386, 427] width 351 height 36
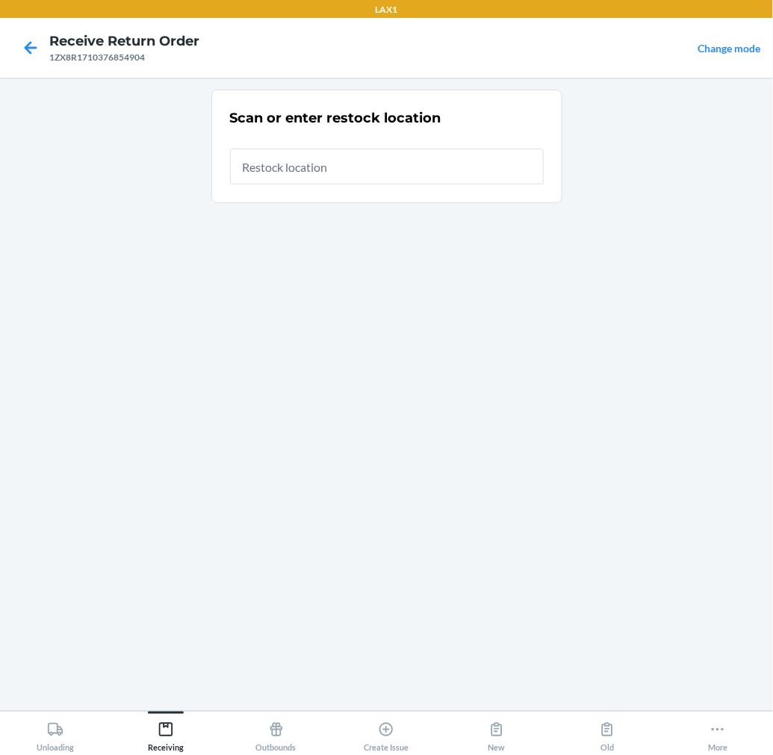
click at [438, 165] on input "text" at bounding box center [387, 167] width 314 height 36
type input "RTCART015"
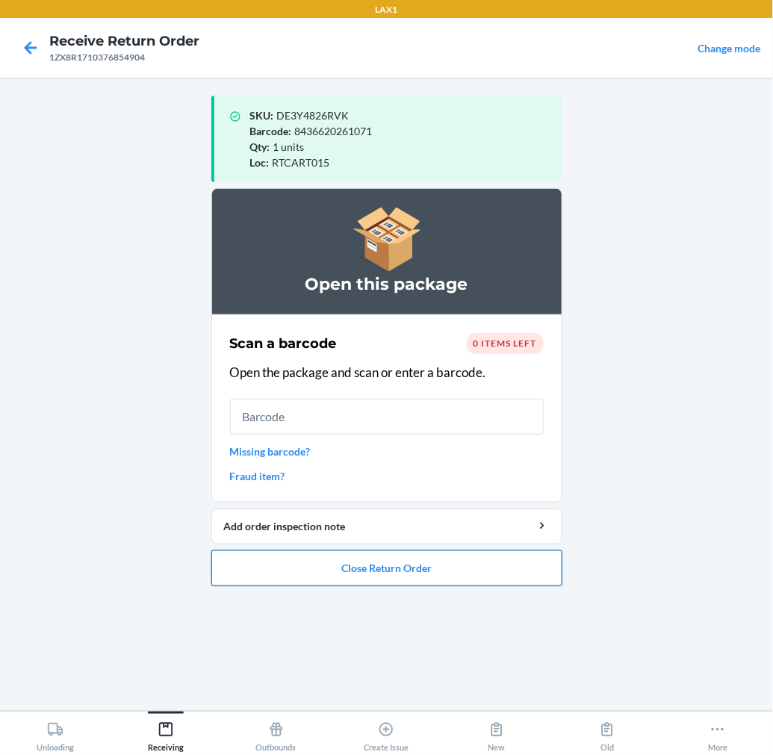
click at [414, 566] on button "Close Return Order" at bounding box center [386, 568] width 351 height 36
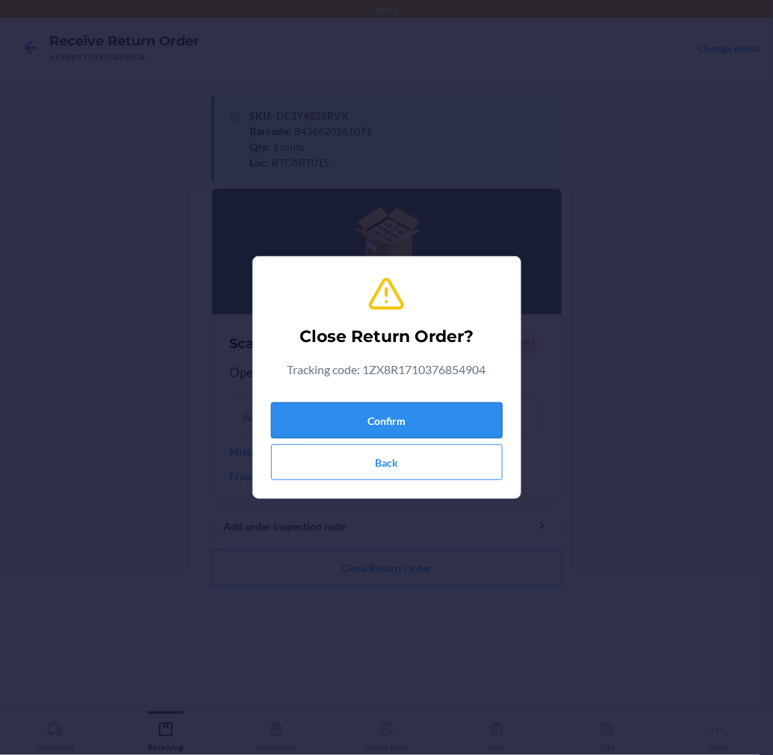
click at [468, 423] on button "Confirm" at bounding box center [387, 421] width 232 height 36
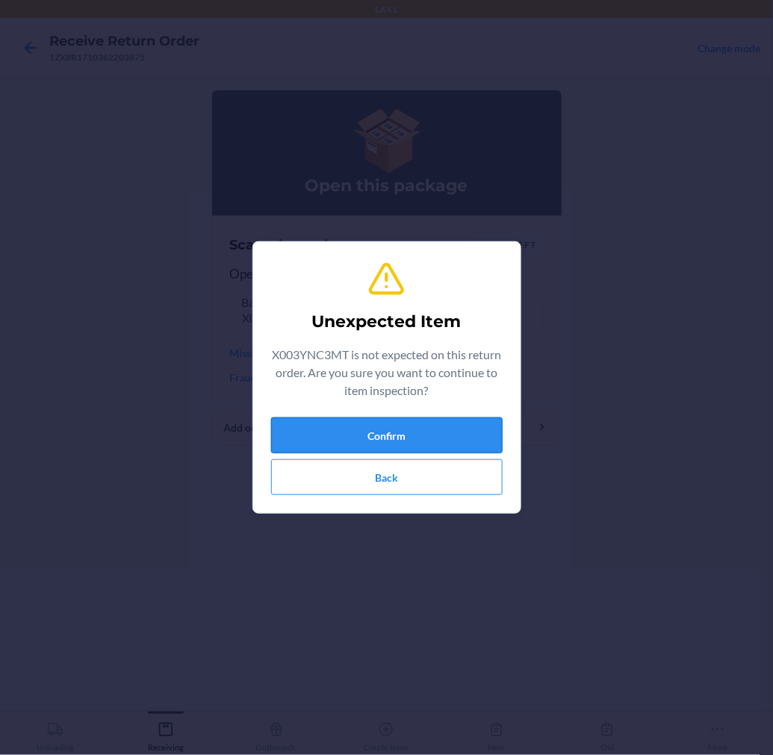
click at [463, 420] on button "Confirm" at bounding box center [387, 436] width 232 height 36
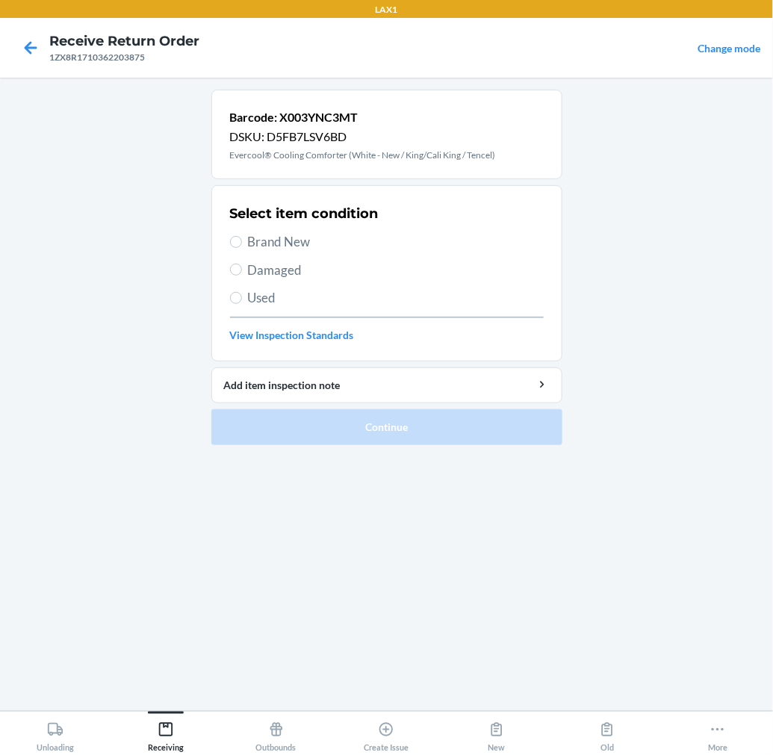
click at [281, 240] on span "Brand New" at bounding box center [396, 241] width 296 height 19
click at [242, 240] on input "Brand New" at bounding box center [236, 242] width 12 height 12
radio input "true"
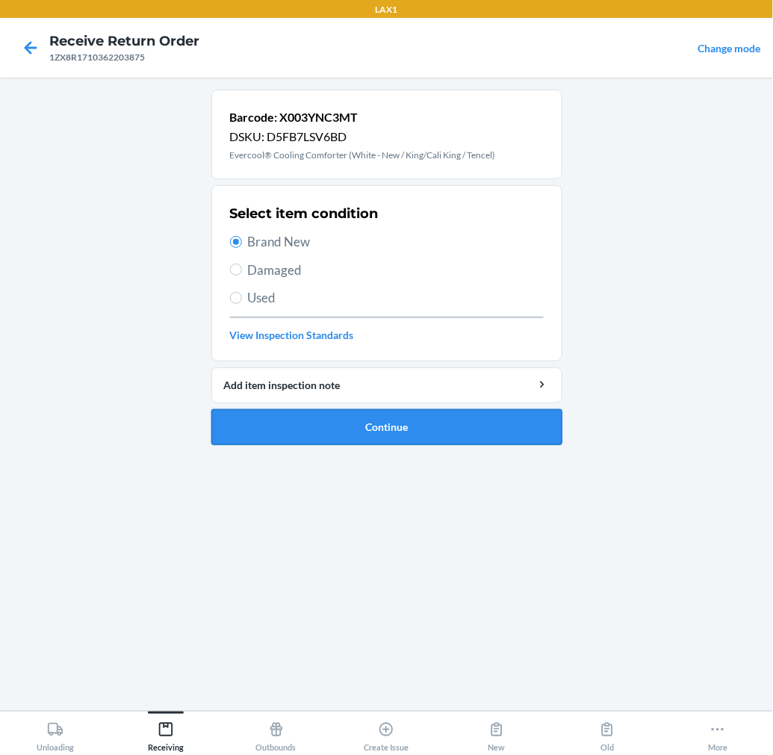
click at [402, 416] on button "Continue" at bounding box center [386, 427] width 351 height 36
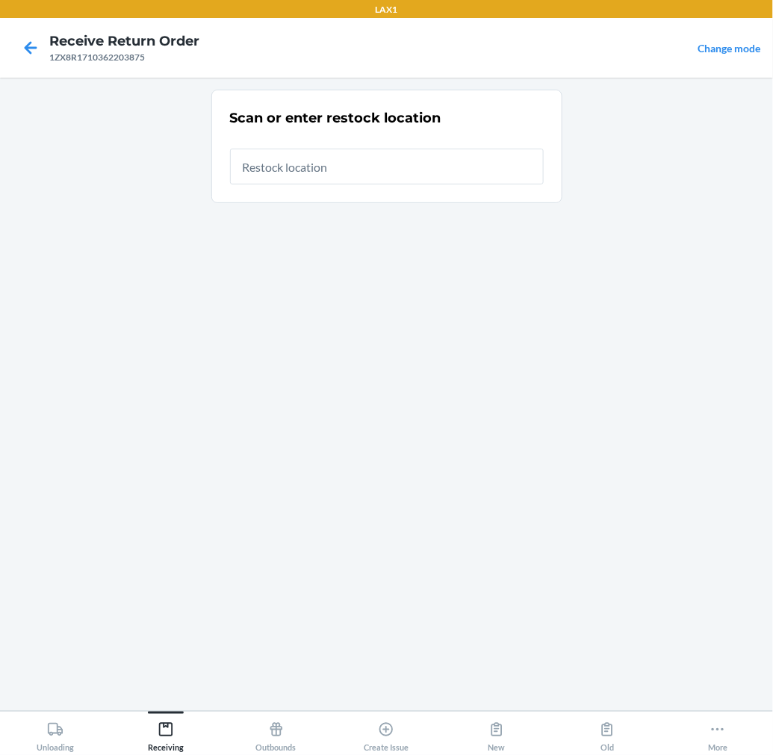
click at [456, 161] on input "text" at bounding box center [387, 167] width 314 height 36
type input "RTCART015"
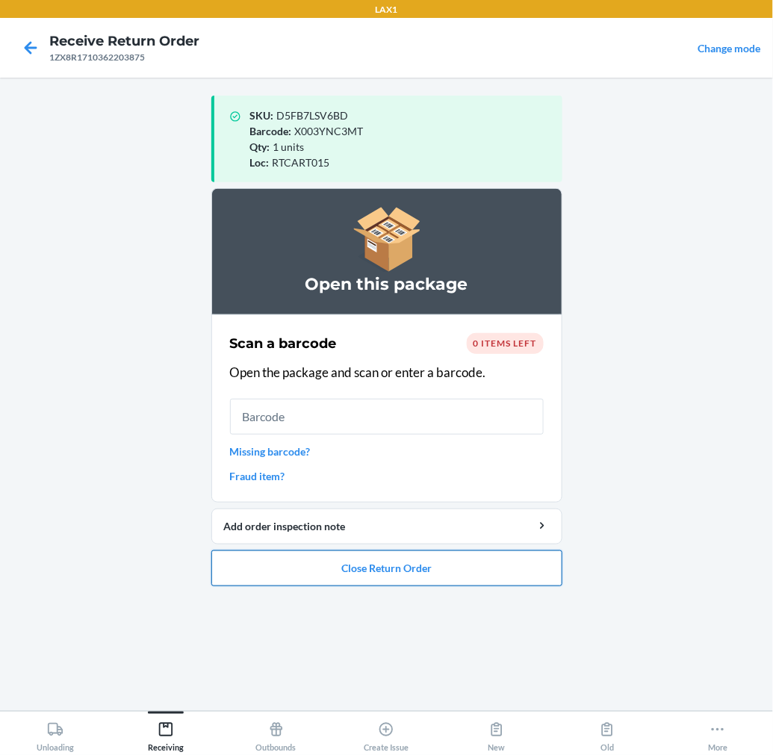
click at [364, 571] on button "Close Return Order" at bounding box center [386, 568] width 351 height 36
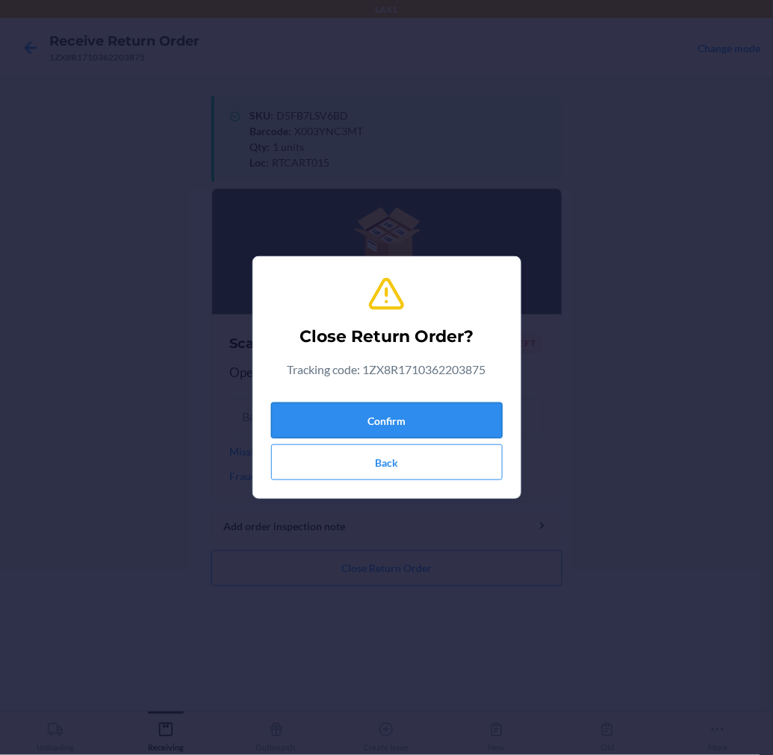
click at [454, 417] on button "Confirm" at bounding box center [387, 421] width 232 height 36
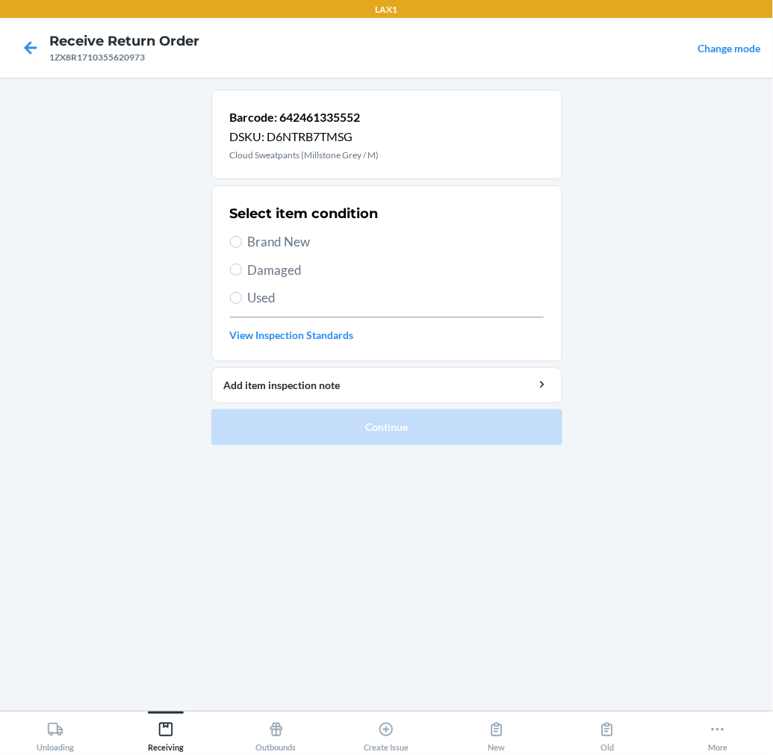
click at [264, 301] on span "Used" at bounding box center [396, 297] width 296 height 19
click at [242, 301] on input "Used" at bounding box center [236, 298] width 12 height 12
radio input "true"
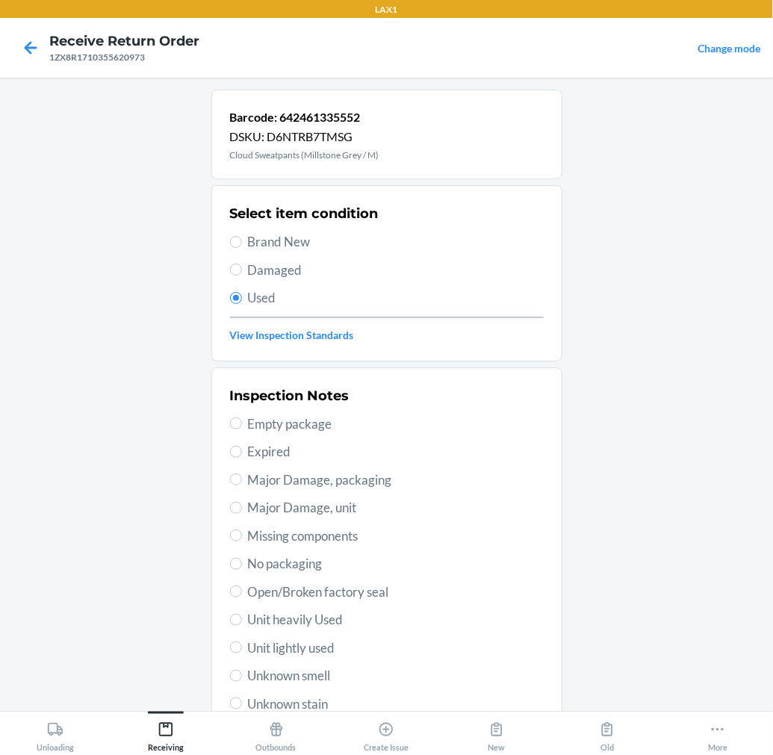
click at [312, 647] on span "Unit lightly used" at bounding box center [396, 648] width 296 height 19
click at [242, 647] on input "Unit lightly used" at bounding box center [236, 648] width 12 height 12
radio input "true"
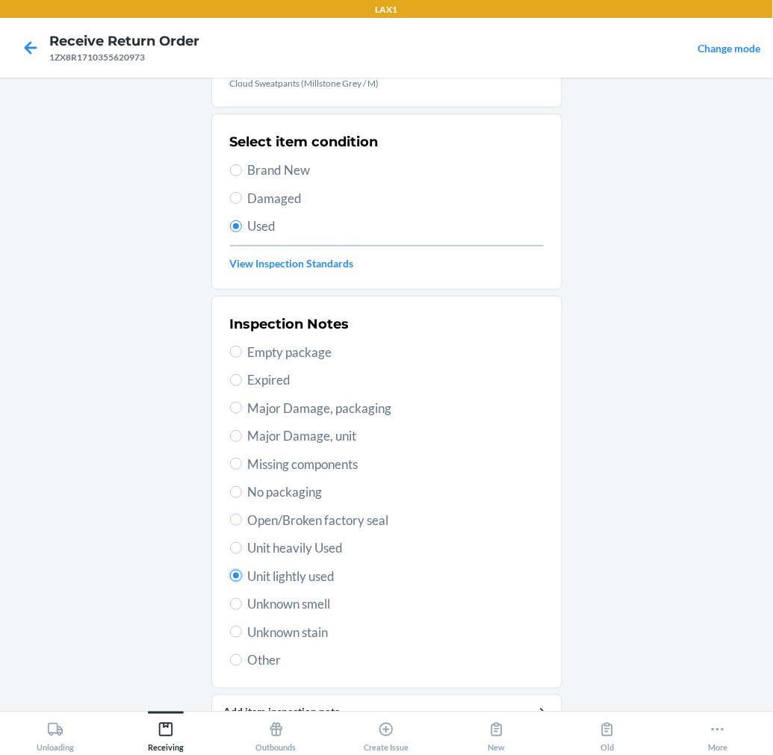
scroll to position [144, 0]
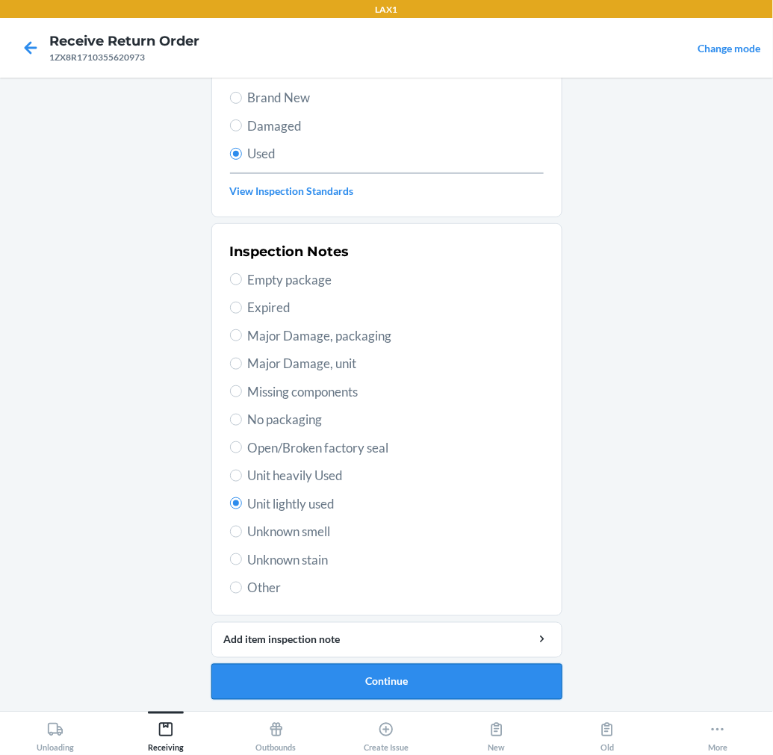
click at [357, 684] on button "Continue" at bounding box center [386, 682] width 351 height 36
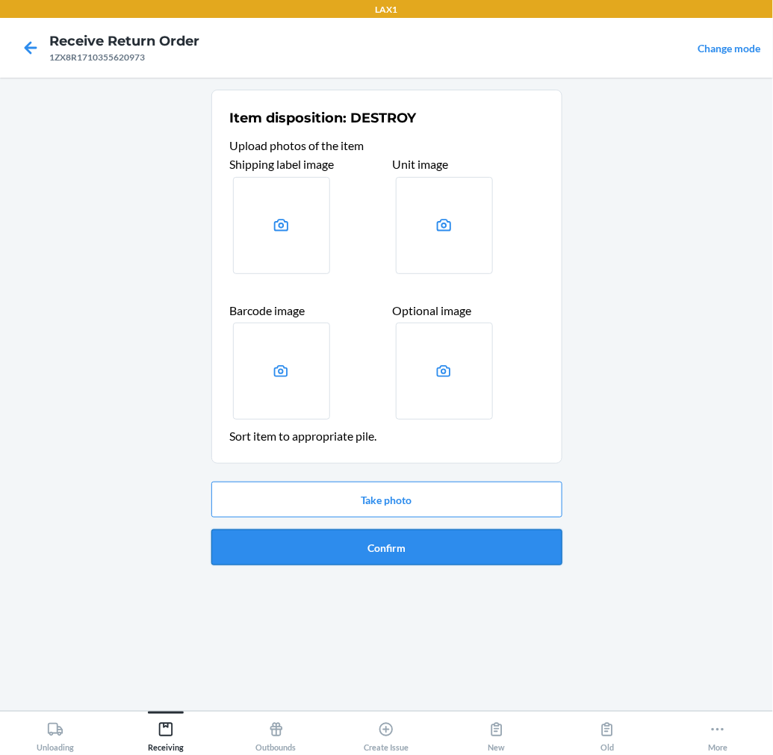
click at [448, 550] on button "Confirm" at bounding box center [386, 548] width 351 height 36
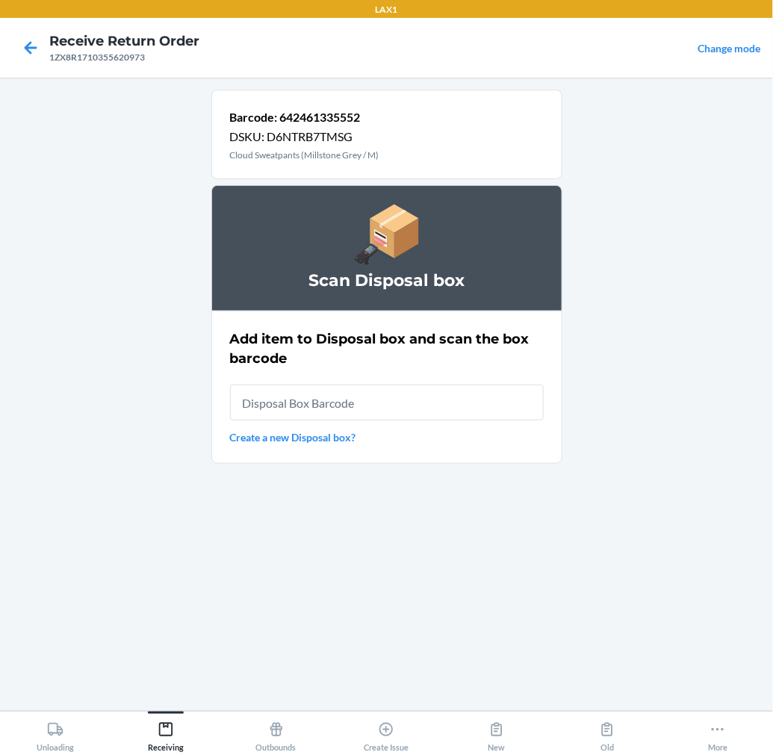
click at [448, 409] on input "text" at bounding box center [387, 403] width 314 height 36
type input "RB00000189K"
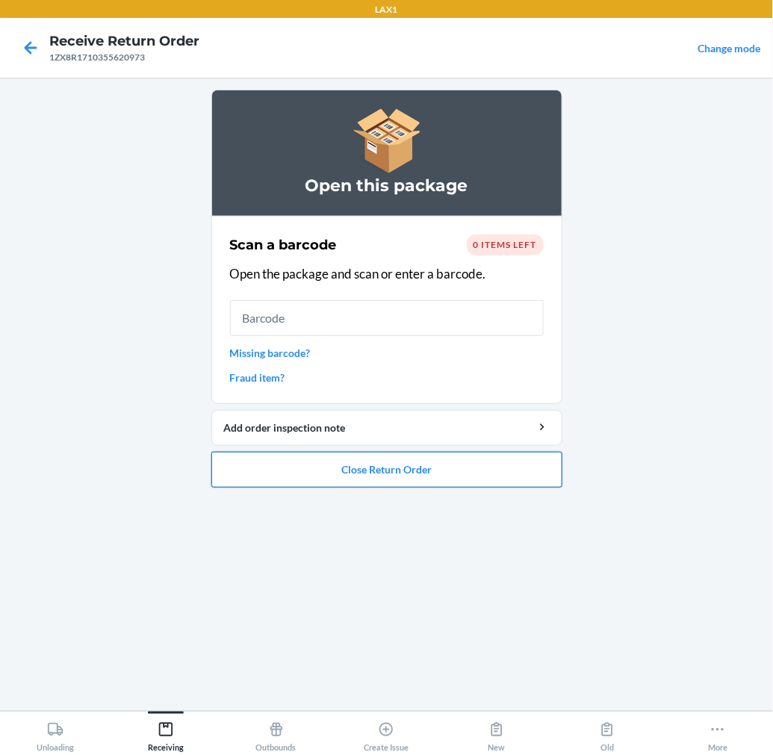
click at [424, 472] on button "Close Return Order" at bounding box center [386, 470] width 351 height 36
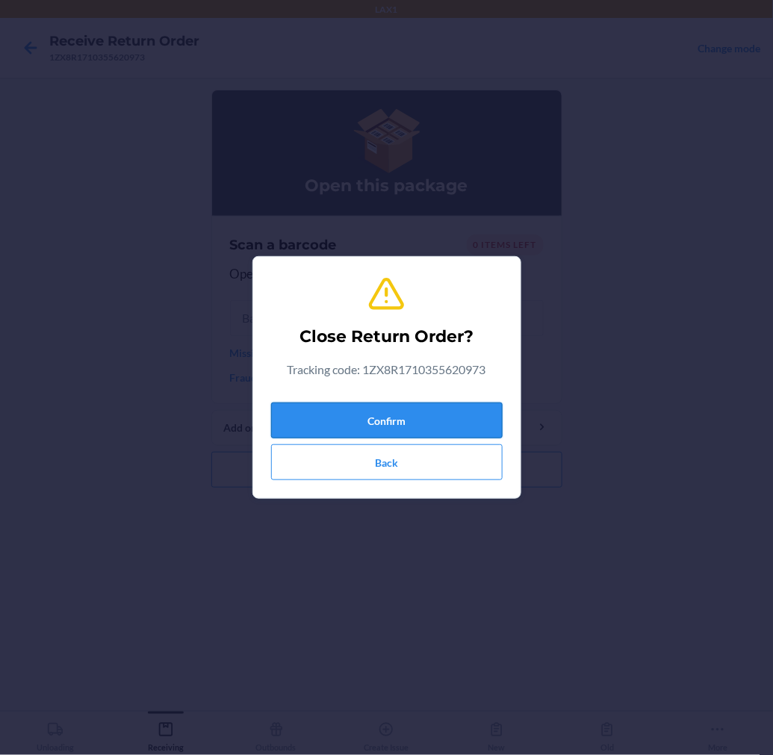
click at [428, 409] on button "Confirm" at bounding box center [387, 421] width 232 height 36
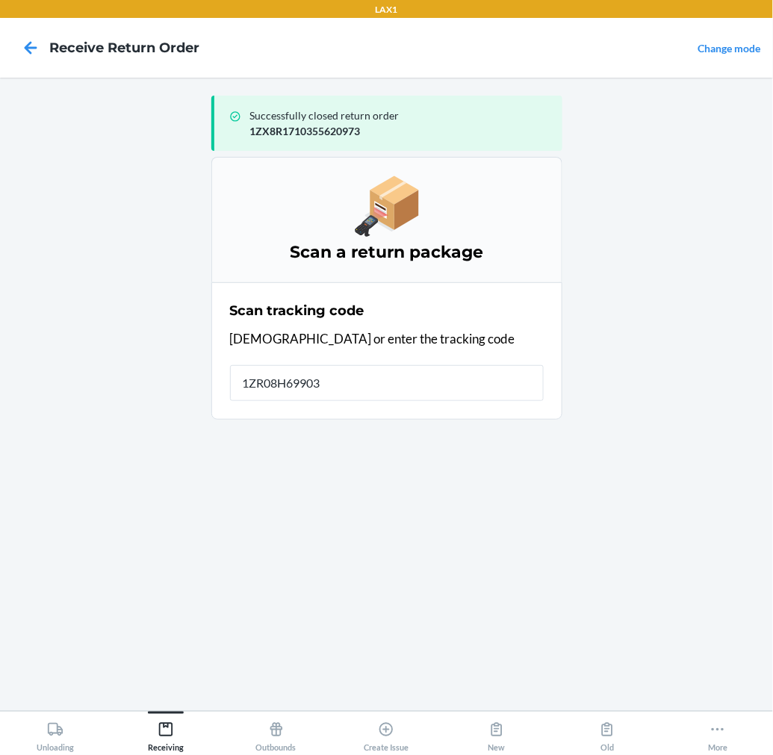
type input "1ZR08H699039"
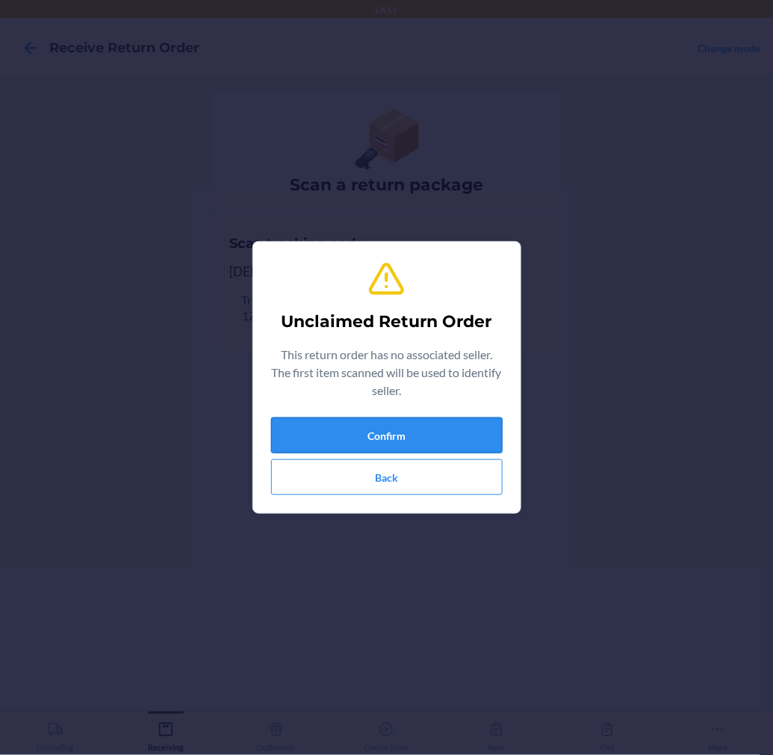
click at [426, 433] on button "Confirm" at bounding box center [387, 436] width 232 height 36
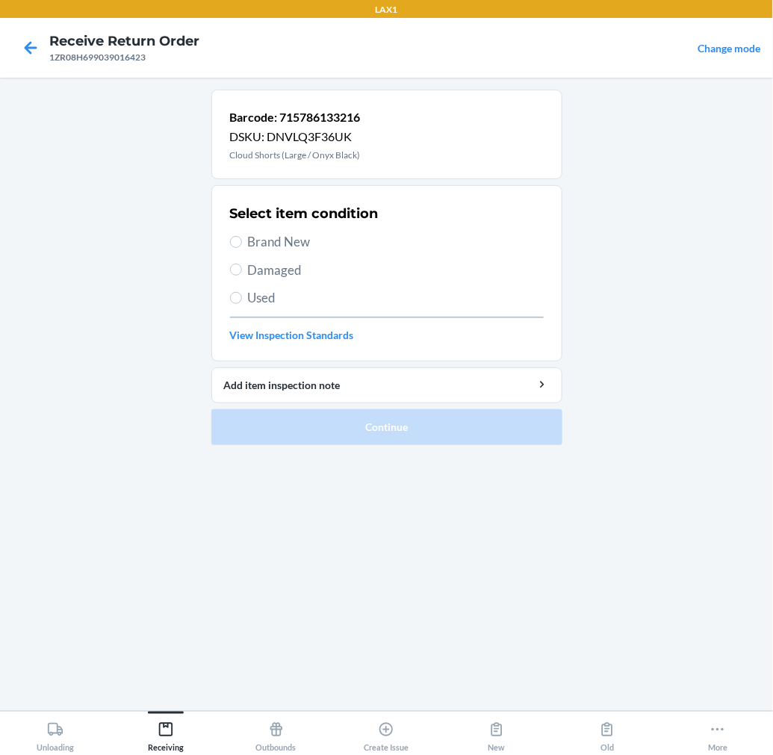
click at [293, 243] on span "Brand New" at bounding box center [396, 241] width 296 height 19
click at [242, 243] on input "Brand New" at bounding box center [236, 242] width 12 height 12
radio input "true"
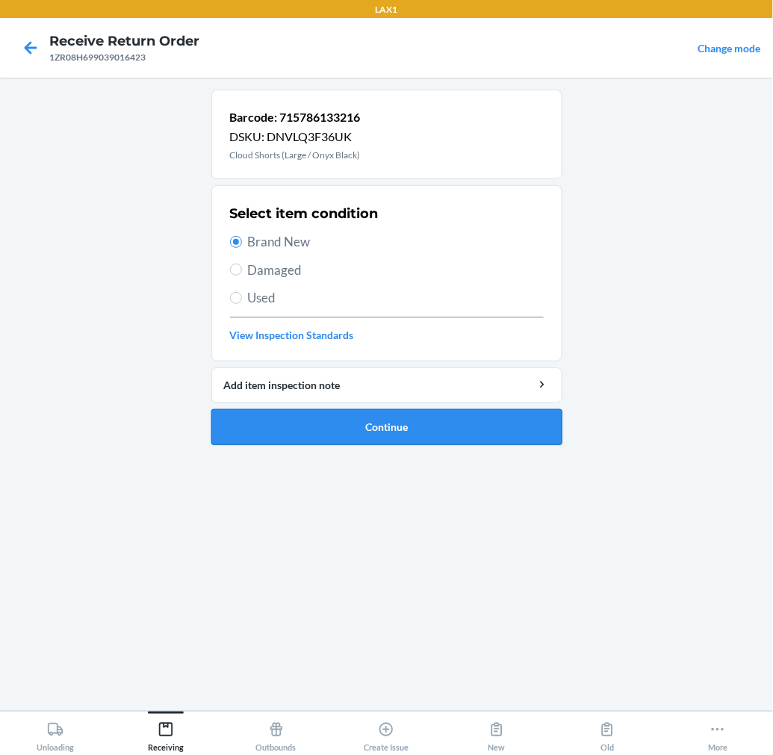
click at [322, 420] on button "Continue" at bounding box center [386, 427] width 351 height 36
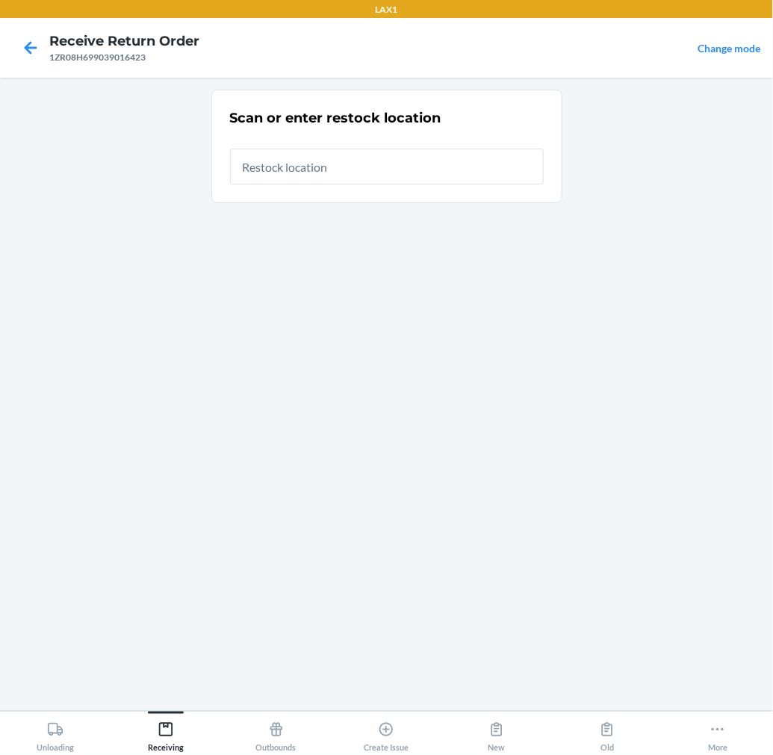
click at [466, 184] on input "text" at bounding box center [387, 167] width 314 height 36
type input "RTCART015"
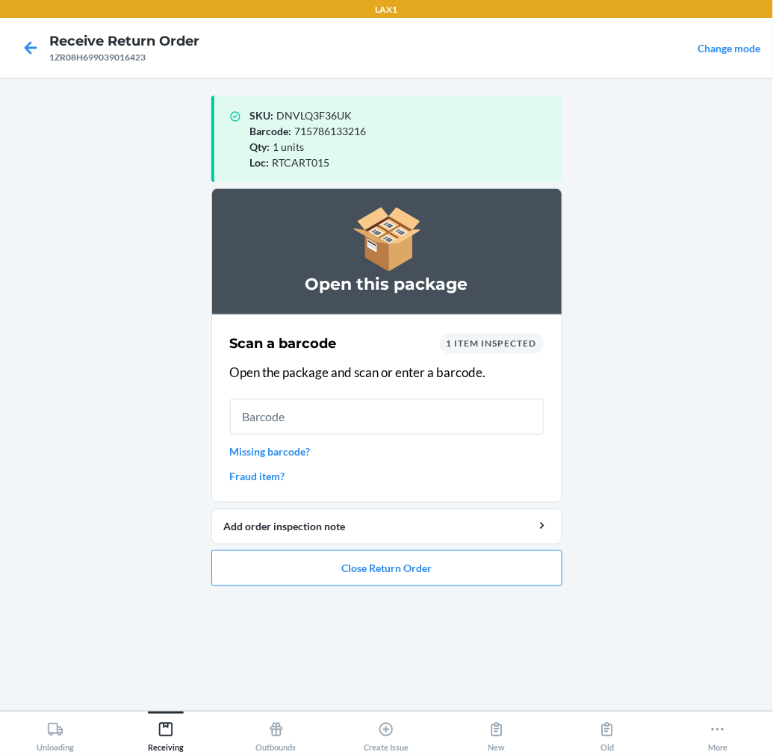
click at [428, 412] on input "text" at bounding box center [387, 417] width 314 height 36
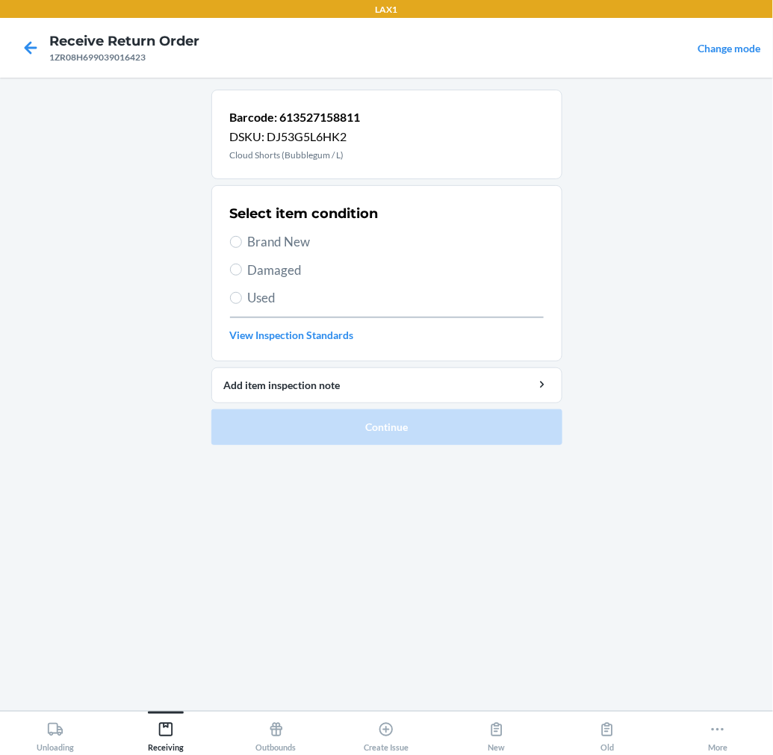
click at [284, 241] on span "Brand New" at bounding box center [396, 241] width 296 height 19
click at [242, 241] on input "Brand New" at bounding box center [236, 242] width 12 height 12
radio input "true"
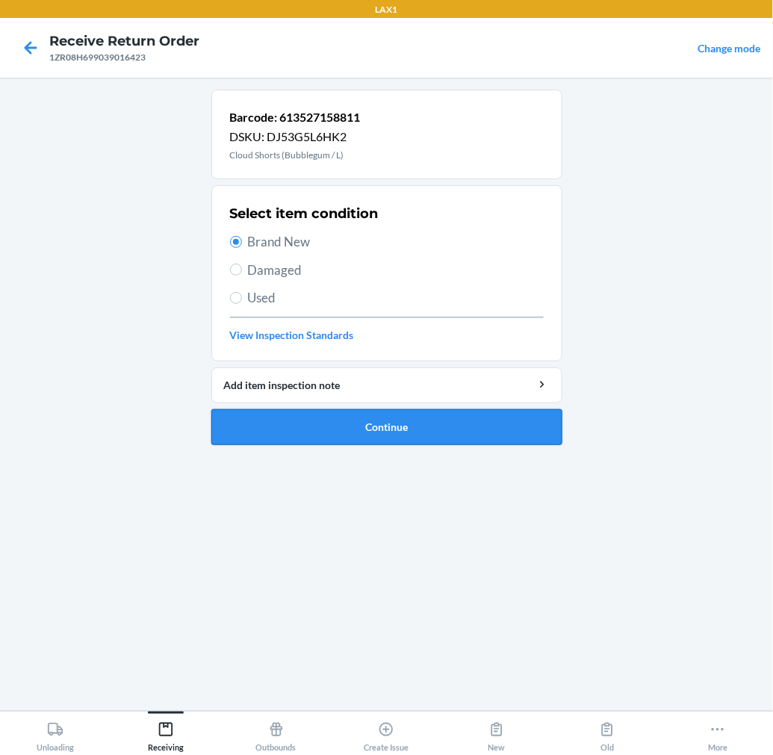
click at [255, 419] on button "Continue" at bounding box center [386, 427] width 351 height 36
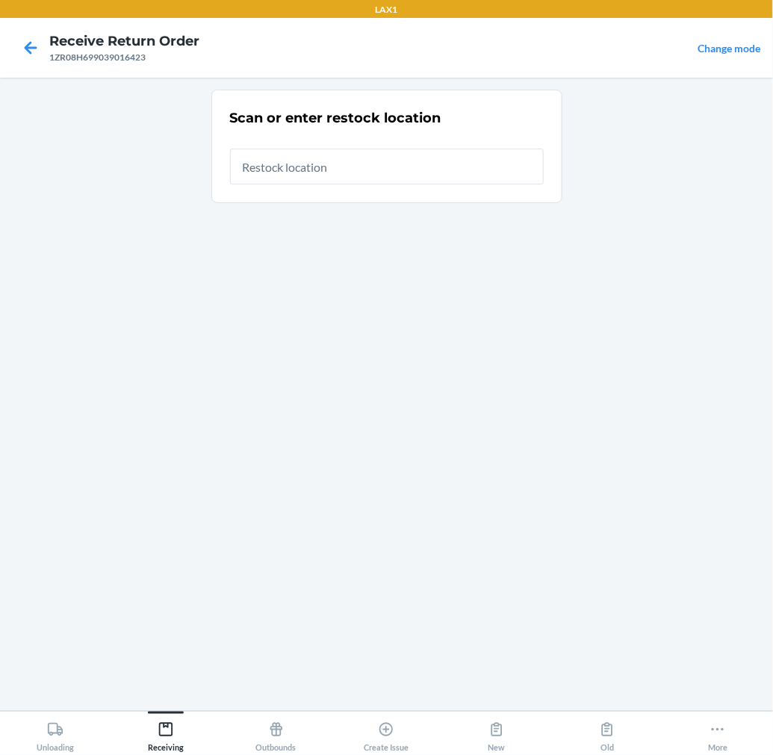
click at [461, 165] on input "text" at bounding box center [387, 167] width 314 height 36
type input "RTCART015"
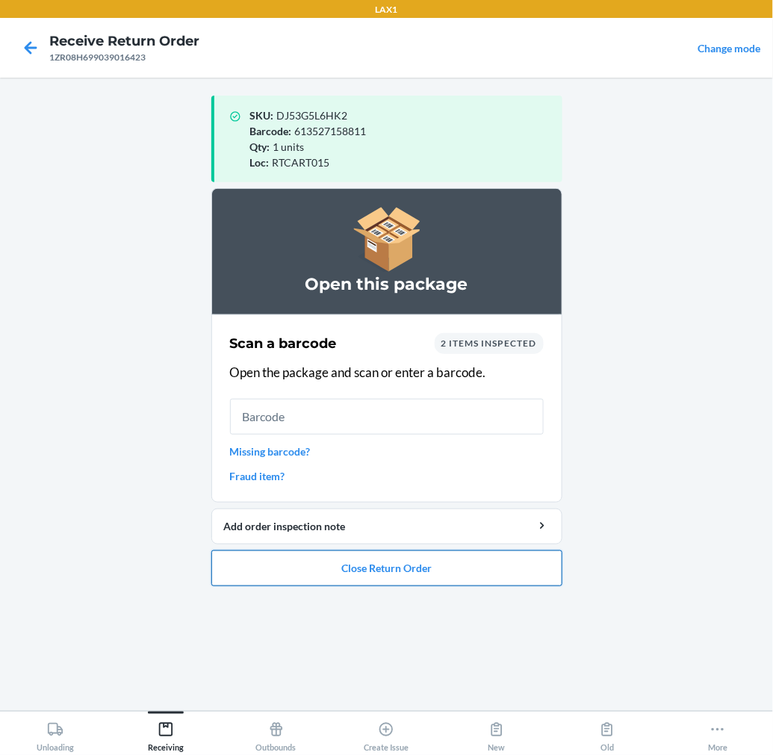
click at [450, 564] on button "Close Return Order" at bounding box center [386, 568] width 351 height 36
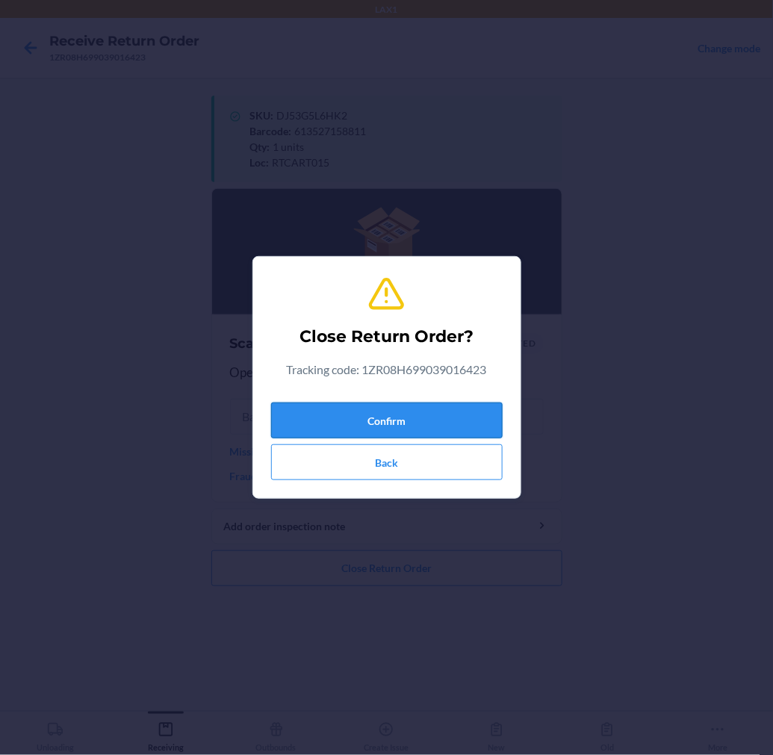
click at [474, 420] on button "Confirm" at bounding box center [387, 421] width 232 height 36
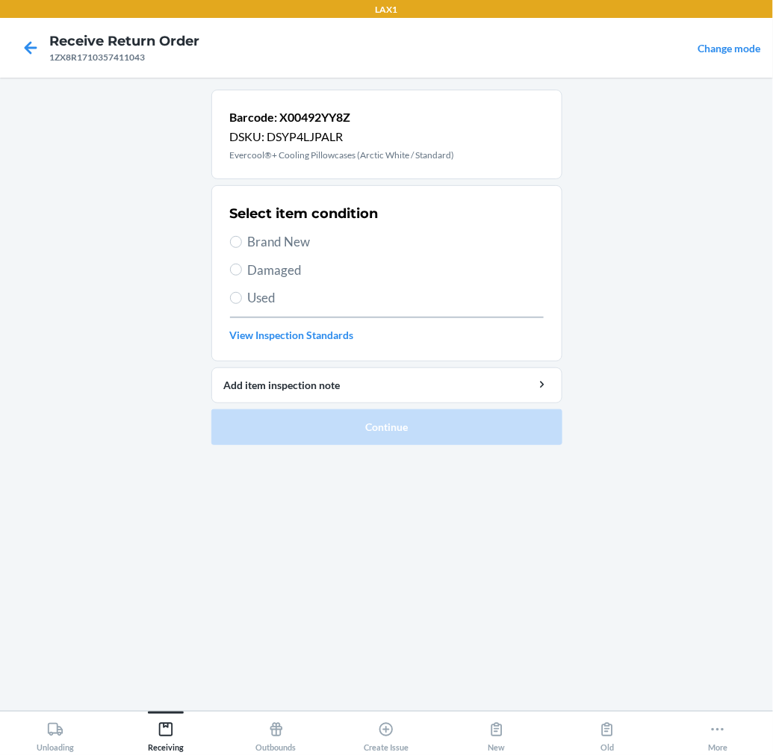
click at [296, 244] on span "Brand New" at bounding box center [396, 241] width 296 height 19
click at [242, 244] on input "Brand New" at bounding box center [236, 242] width 12 height 12
radio input "true"
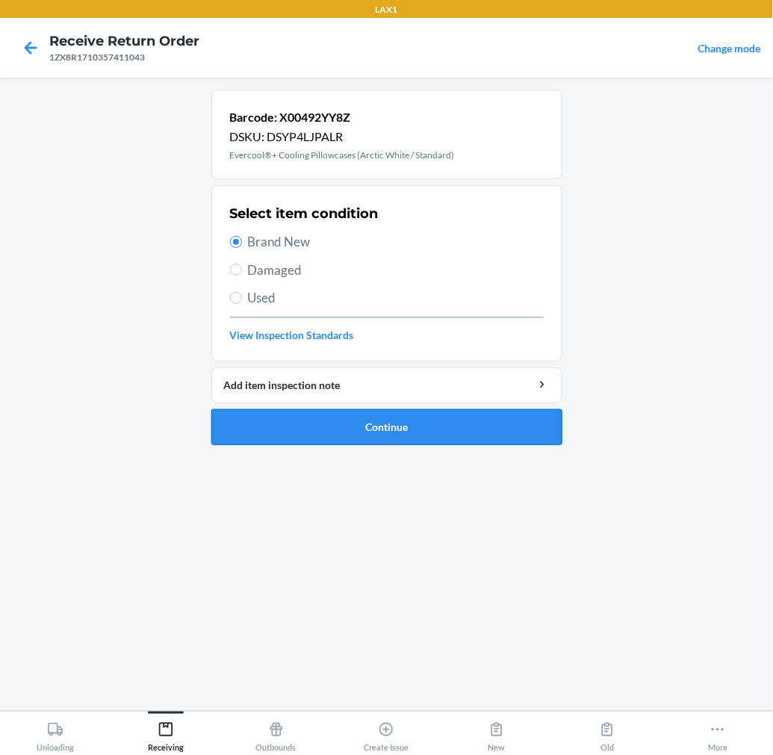
click at [341, 412] on li "Barcode: X00492YY8Z DSKU: DSYP4LJPALR Evercool®+ Cooling Pillowcases (Arctic Wh…" at bounding box center [386, 268] width 351 height 356
click at [341, 417] on button "Continue" at bounding box center [386, 427] width 351 height 36
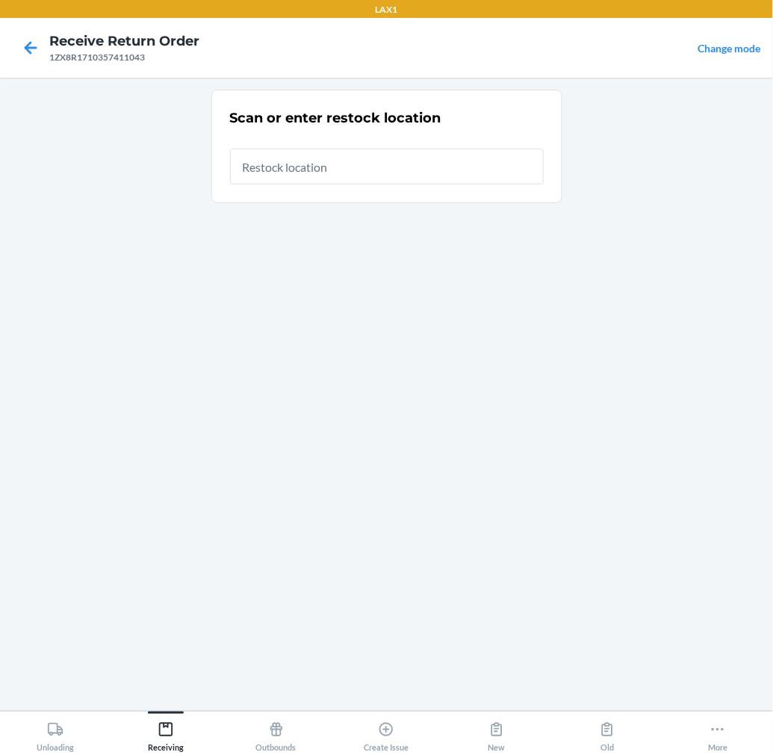
click at [448, 173] on input "text" at bounding box center [387, 167] width 314 height 36
type input "RTCART015"
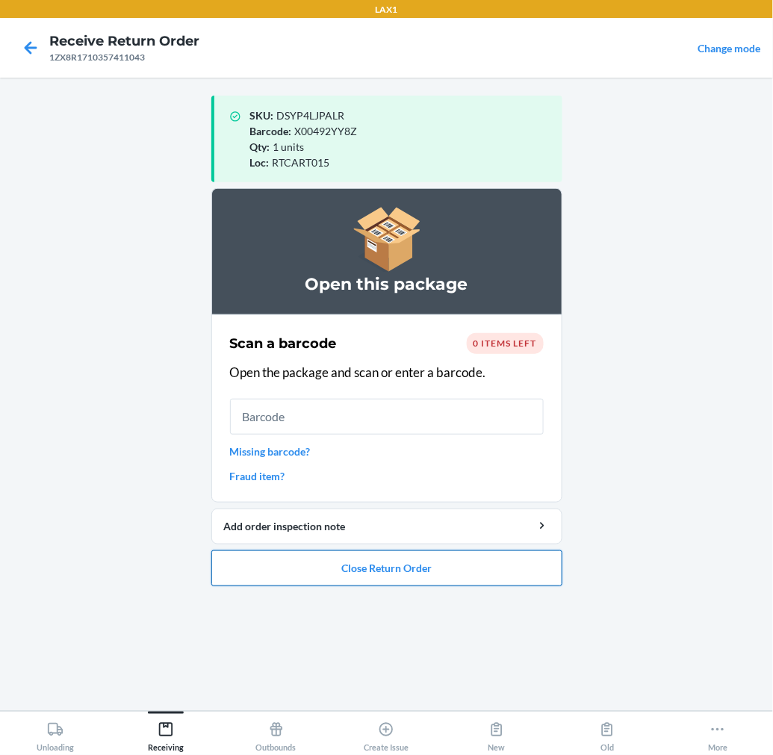
click at [475, 575] on button "Close Return Order" at bounding box center [386, 568] width 351 height 36
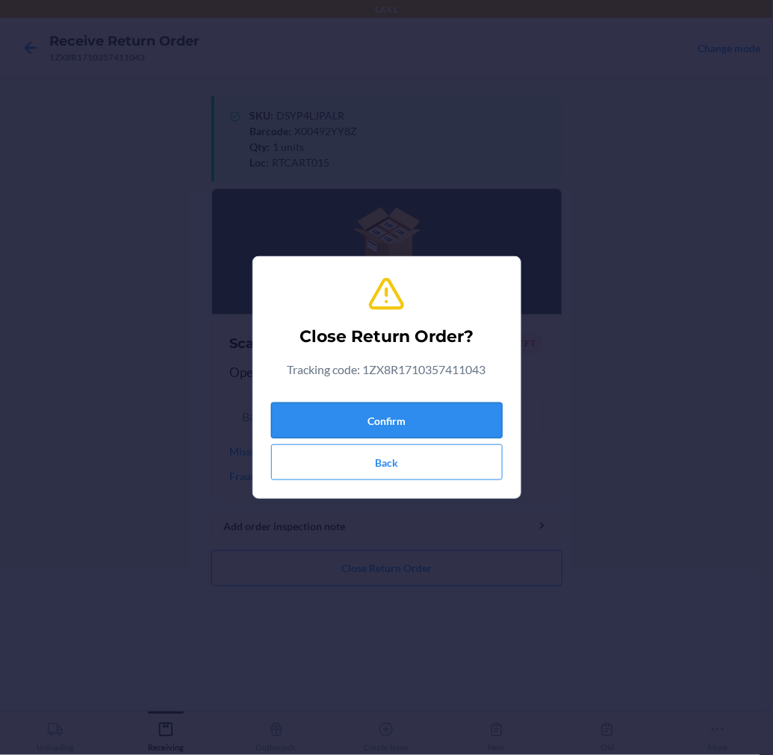
click at [466, 411] on button "Confirm" at bounding box center [387, 421] width 232 height 36
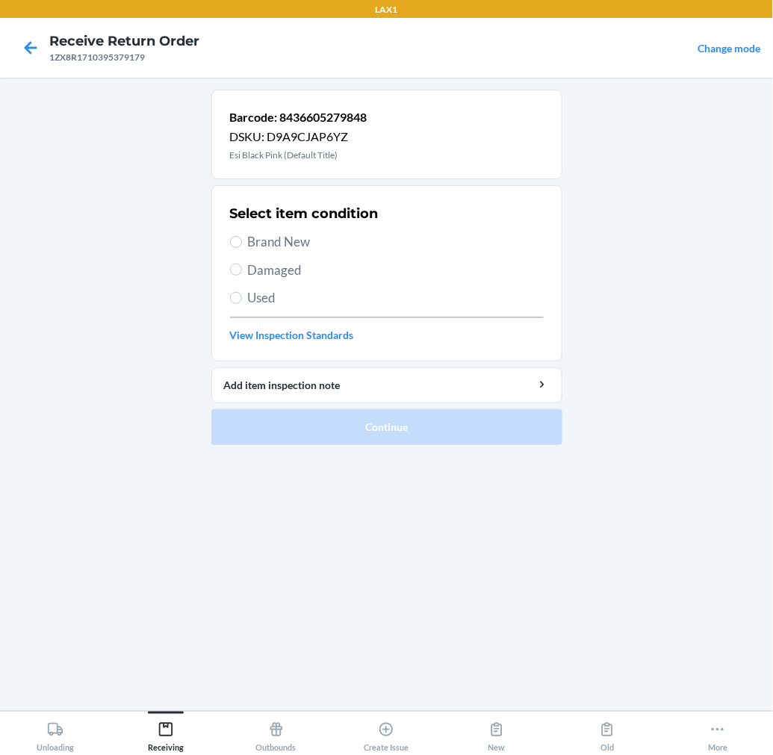
click at [297, 240] on span "Brand New" at bounding box center [396, 241] width 296 height 19
click at [242, 240] on input "Brand New" at bounding box center [236, 242] width 12 height 12
radio input "true"
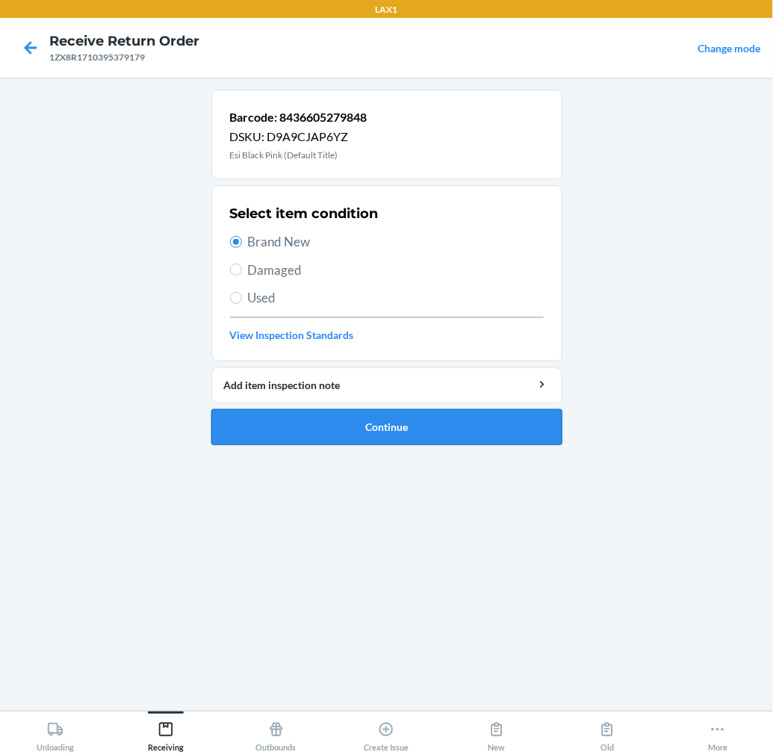
click at [304, 411] on button "Continue" at bounding box center [386, 427] width 351 height 36
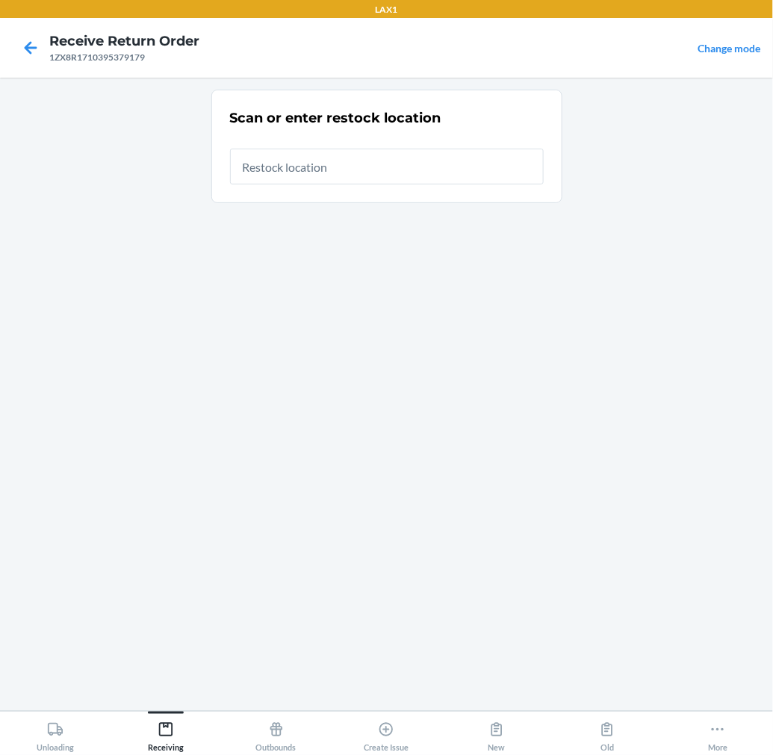
click at [417, 160] on input "text" at bounding box center [387, 167] width 314 height 36
type input "RTCART015"
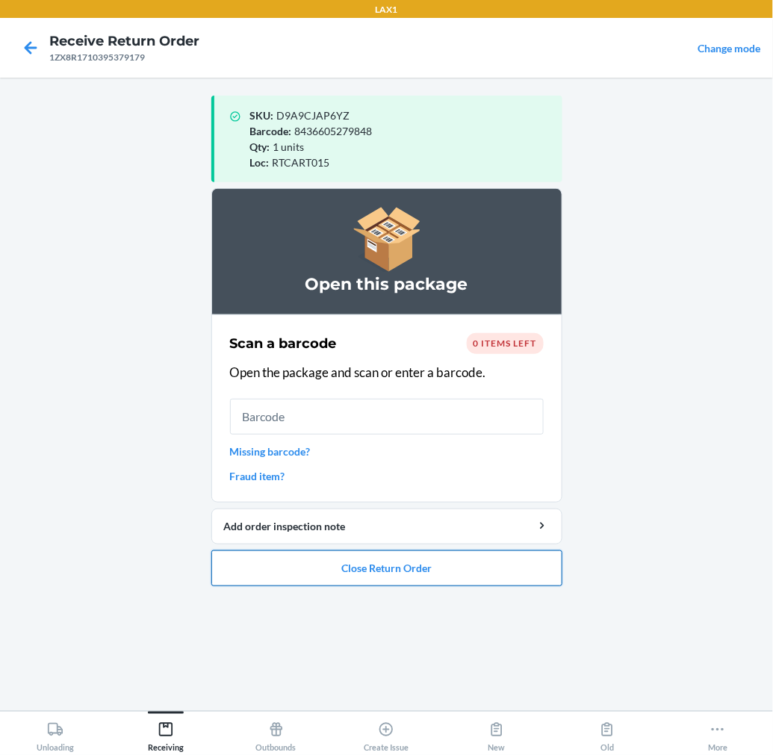
click at [295, 573] on button "Close Return Order" at bounding box center [386, 568] width 351 height 36
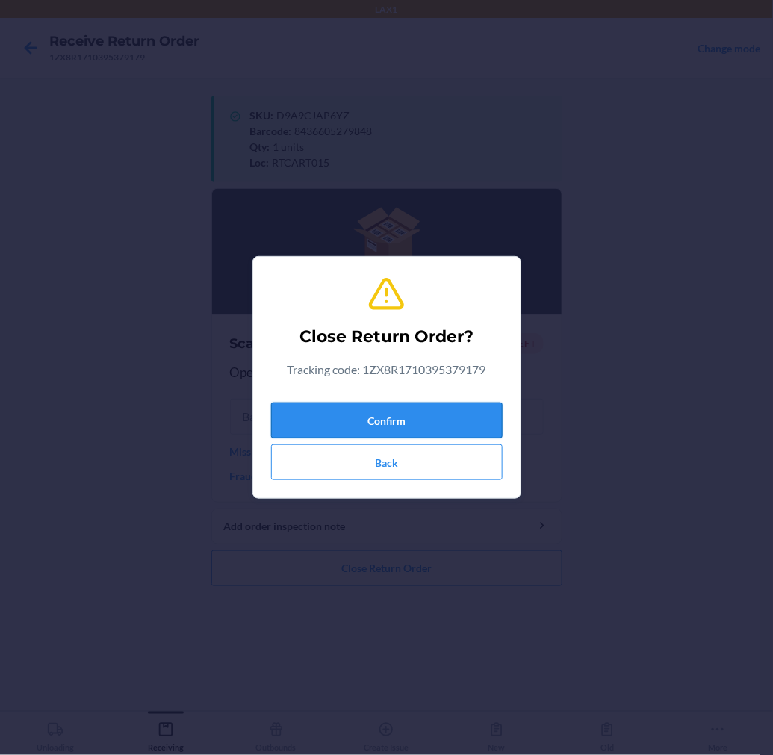
click at [364, 418] on button "Confirm" at bounding box center [387, 421] width 232 height 36
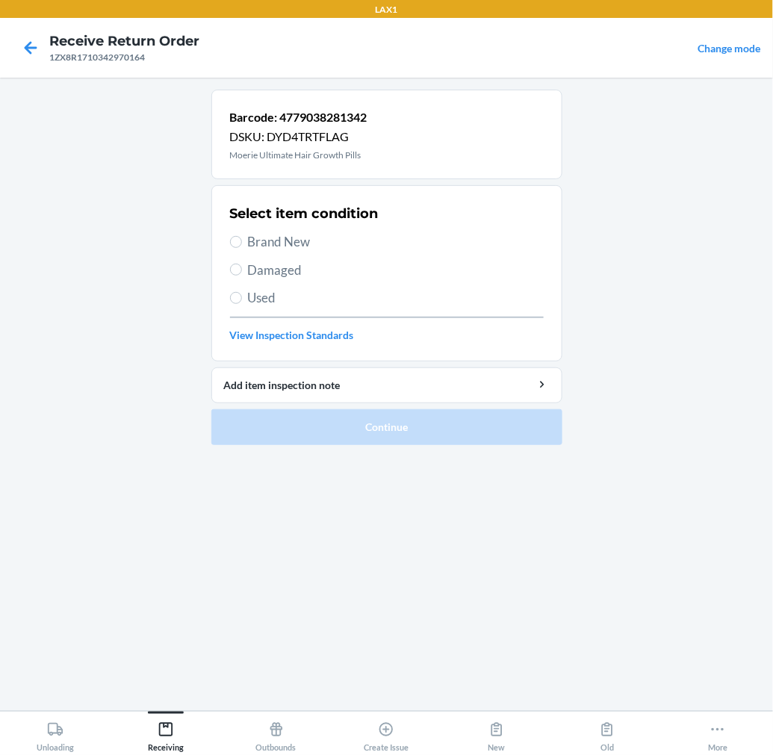
click at [290, 243] on span "Brand New" at bounding box center [396, 241] width 296 height 19
click at [242, 243] on input "Brand New" at bounding box center [236, 242] width 12 height 12
radio input "true"
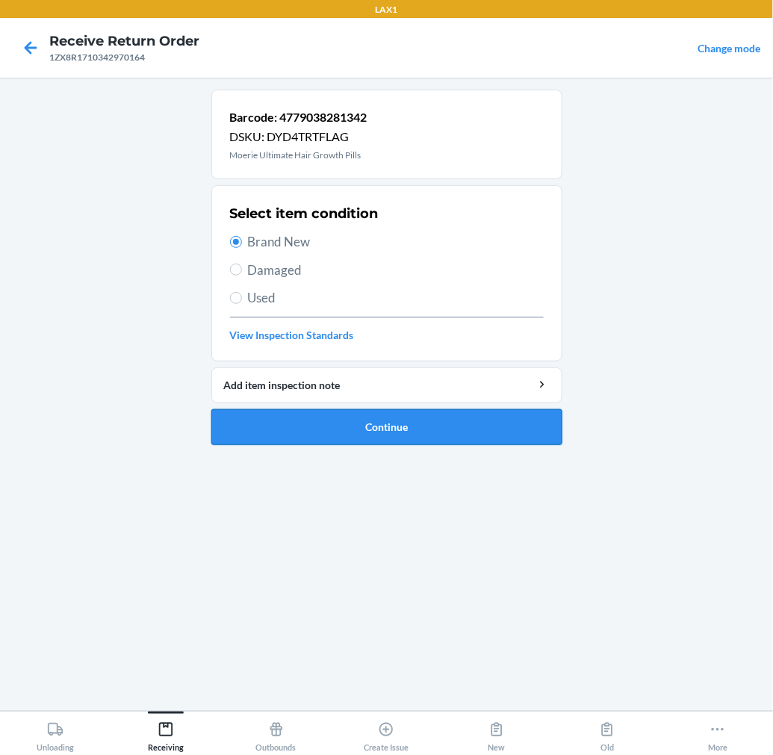
click at [288, 429] on button "Continue" at bounding box center [386, 427] width 351 height 36
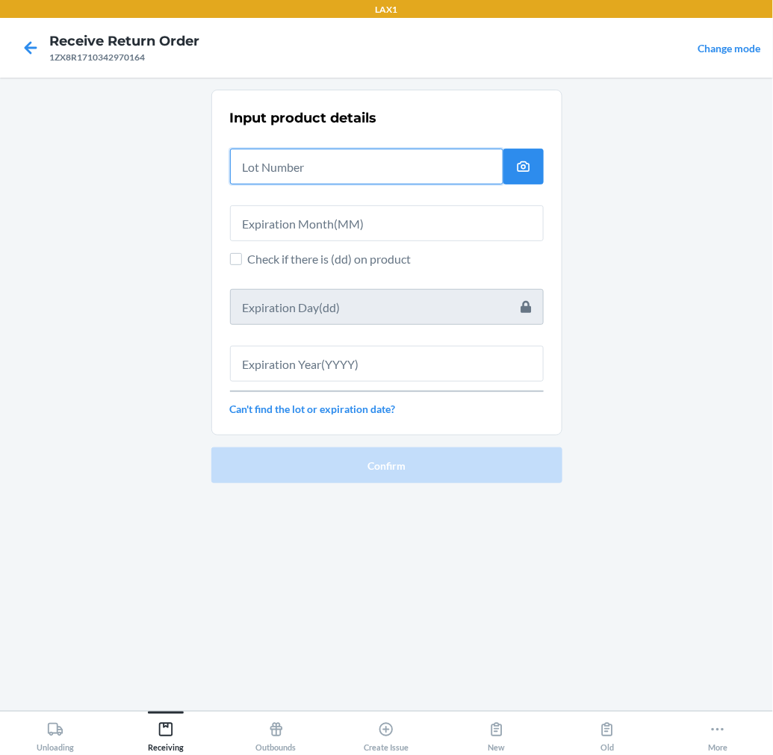
click at [356, 167] on input "text" at bounding box center [366, 167] width 273 height 36
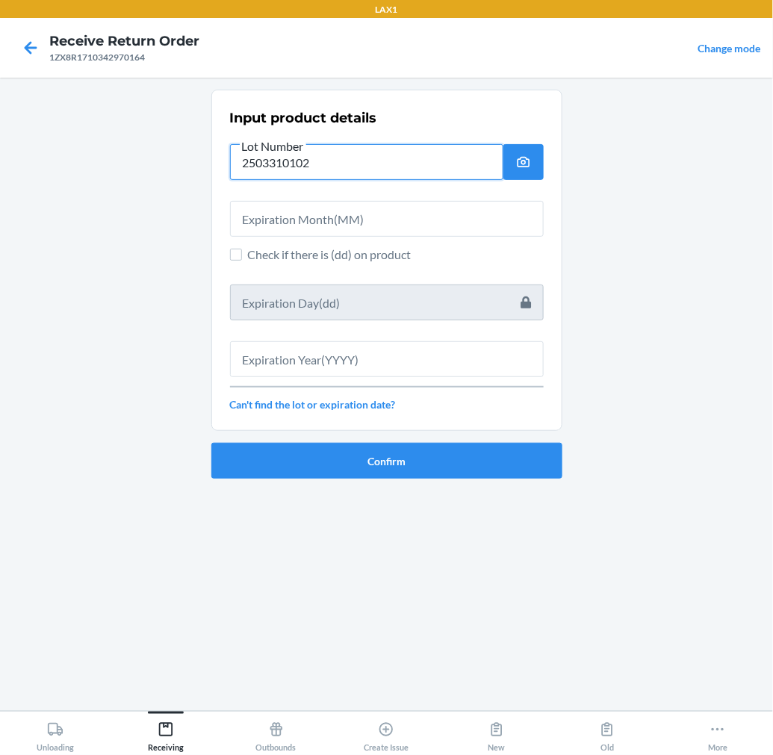
type input "2503310102"
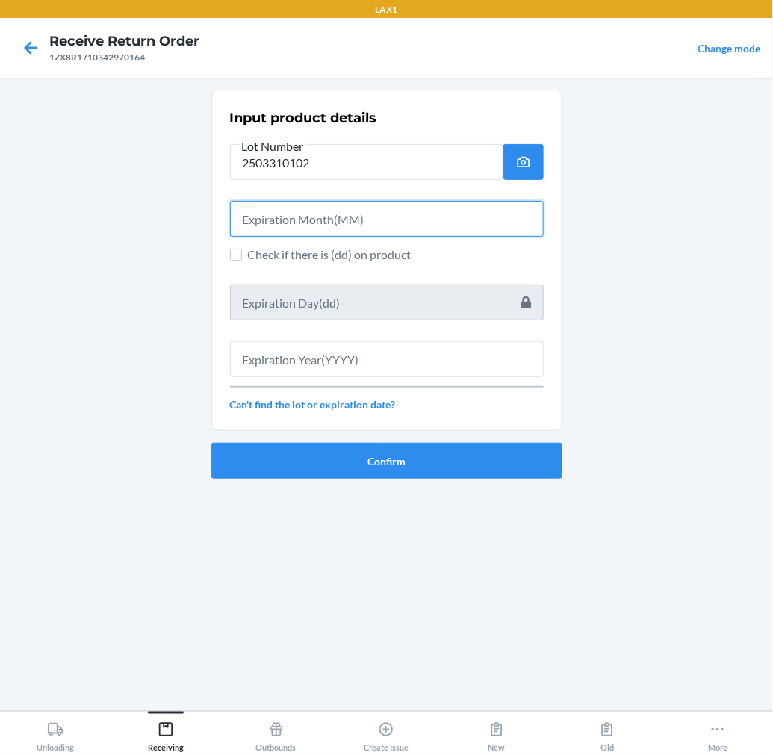
click at [347, 224] on input "text" at bounding box center [387, 219] width 314 height 36
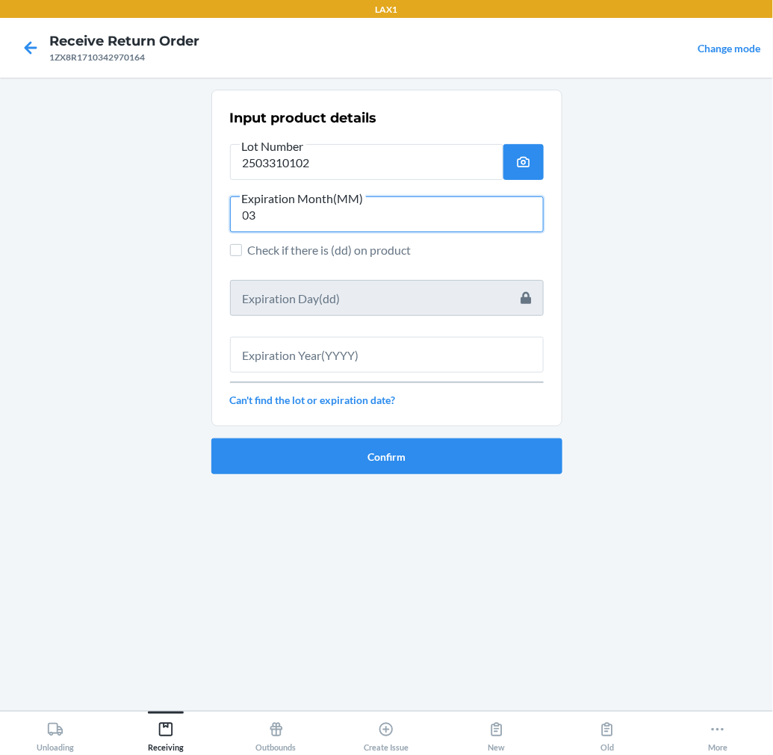
type input "03"
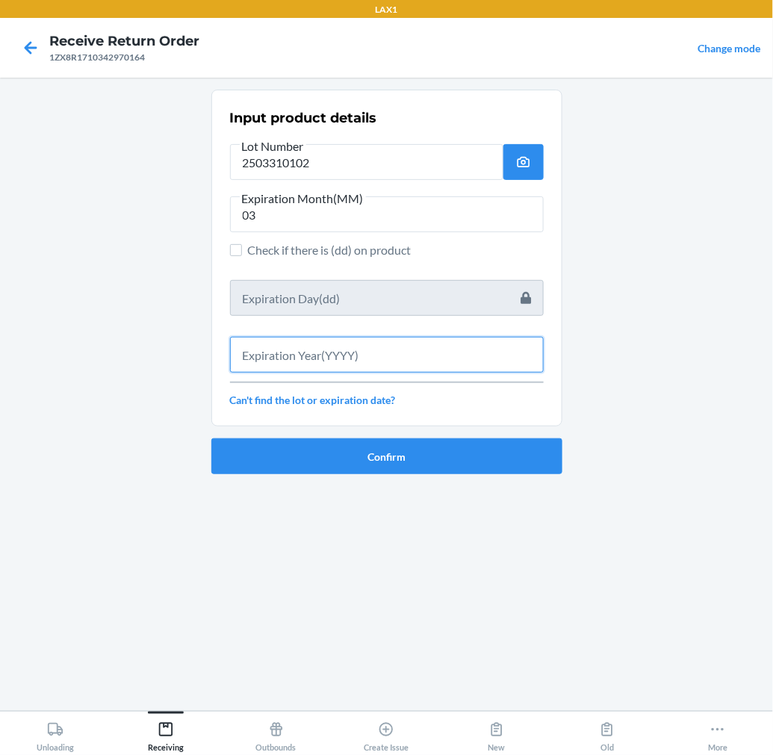
click at [314, 366] on input "text" at bounding box center [387, 355] width 314 height 36
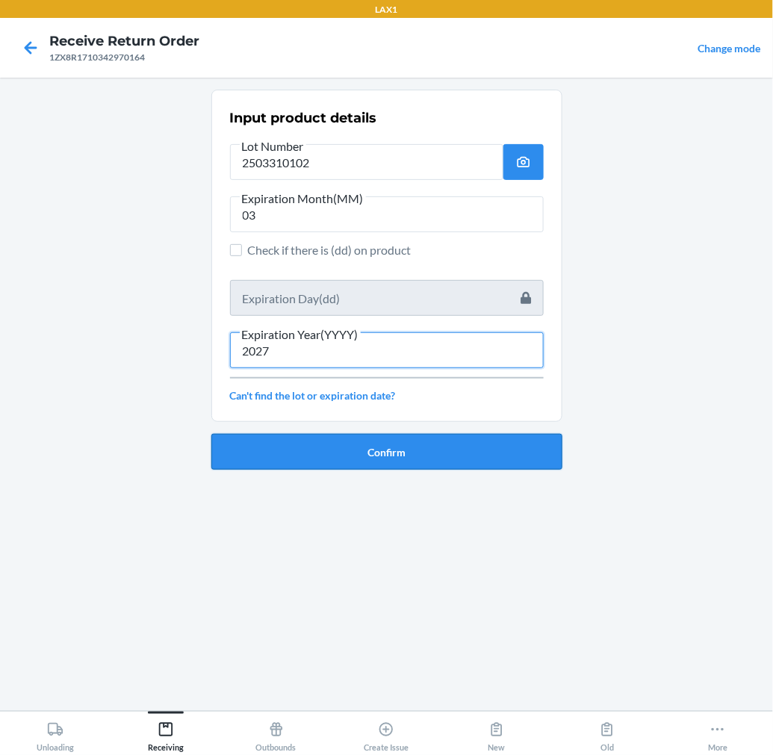
type input "2027"
click at [405, 450] on button "Confirm" at bounding box center [386, 452] width 351 height 36
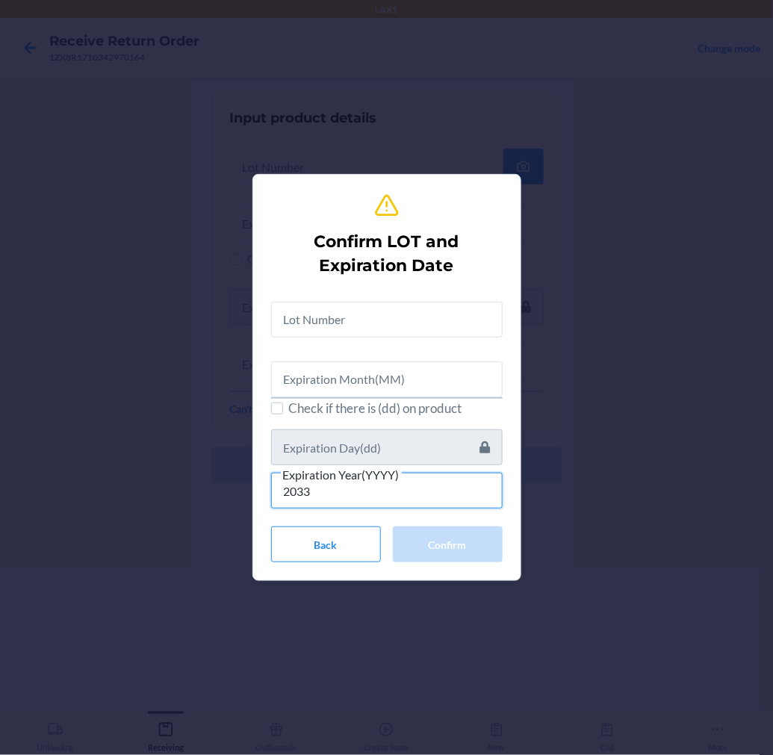
type input "2033"
click at [462, 226] on div "Confirm LOT and Expiration Date Check if there is (dd) on product Expiration Ye…" at bounding box center [387, 378] width 232 height 382
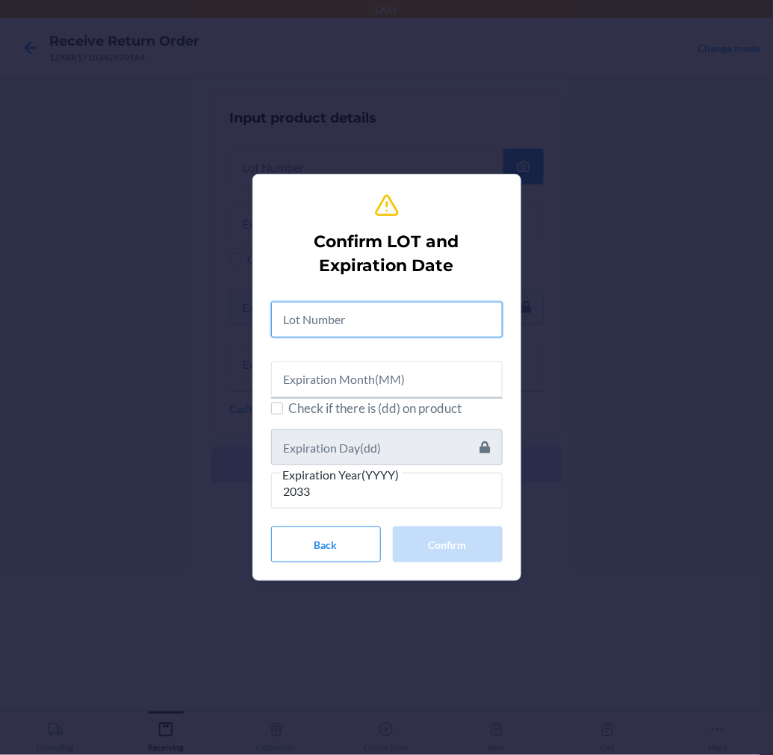
click at [348, 329] on input "text" at bounding box center [387, 320] width 232 height 36
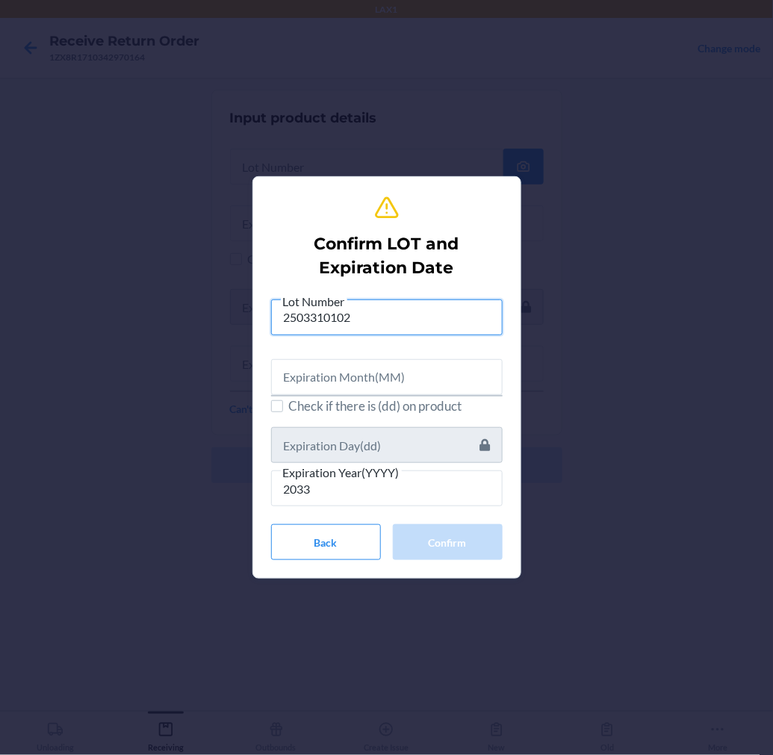
type input "2503310102"
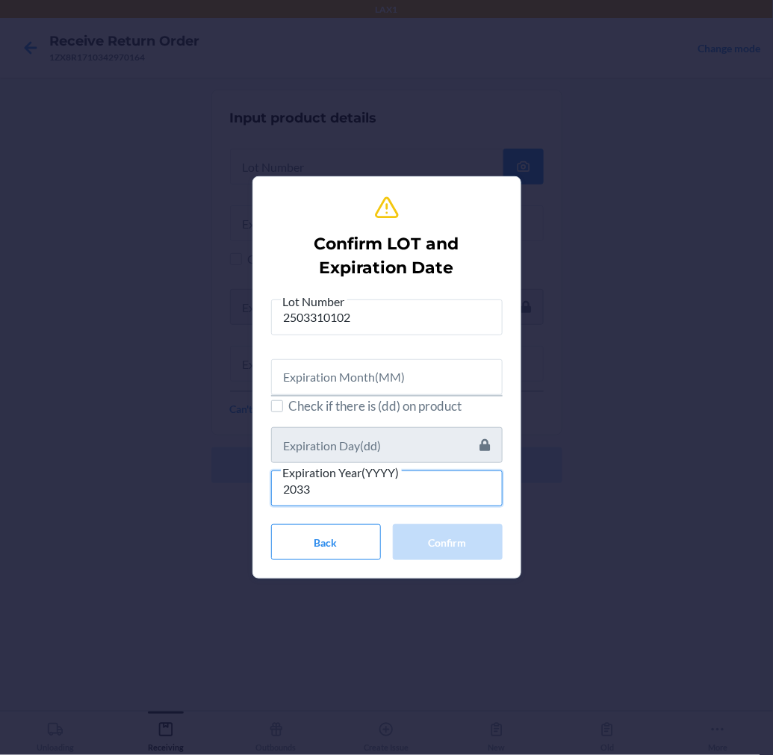
click at [314, 490] on input "2033" at bounding box center [387, 489] width 232 height 36
type input "2"
type input "2027"
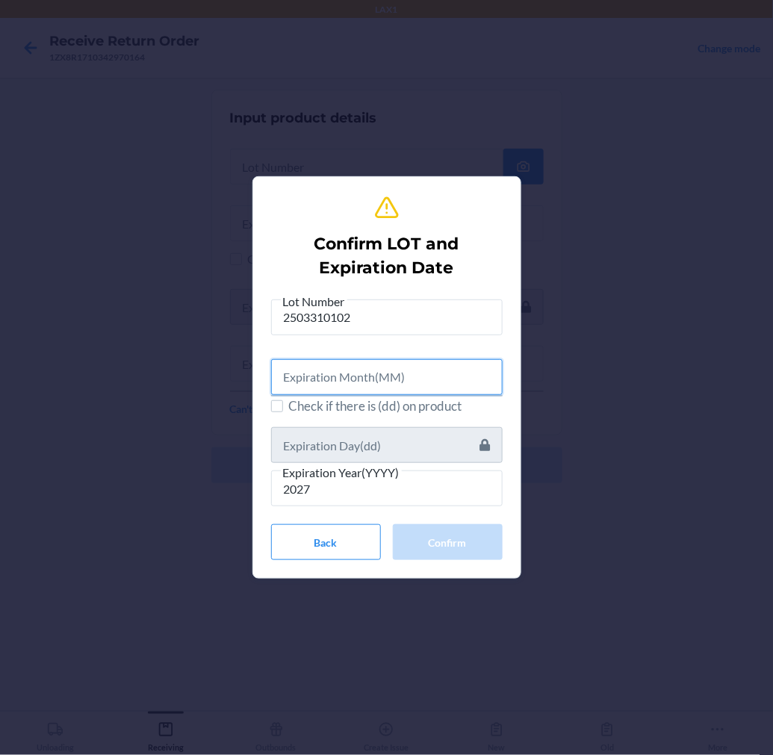
click at [414, 379] on input "text" at bounding box center [387, 377] width 232 height 36
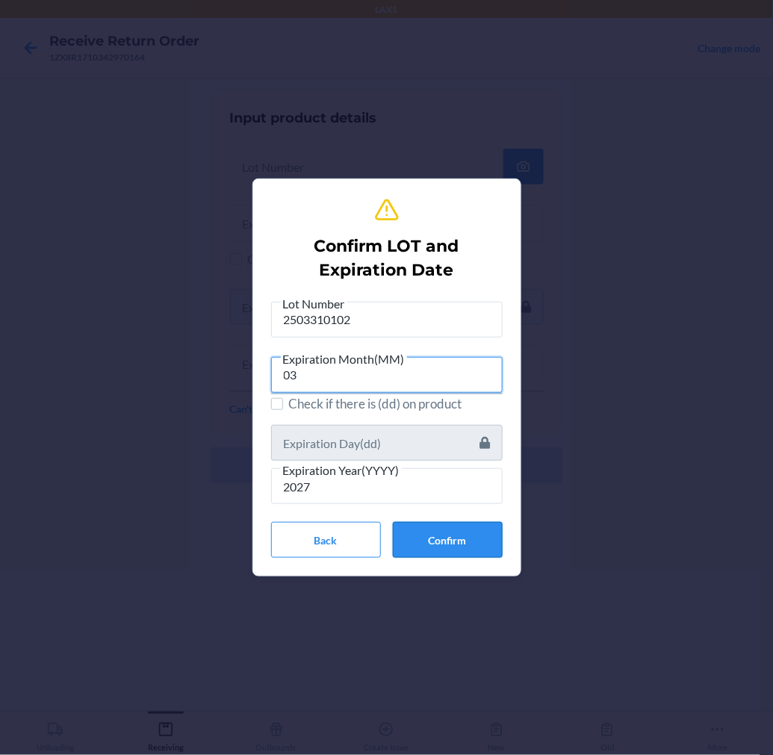
type input "03"
drag, startPoint x: 438, startPoint y: 521, endPoint x: 441, endPoint y: 533, distance: 12.3
click at [441, 522] on button "Confirm" at bounding box center [448, 540] width 110 height 36
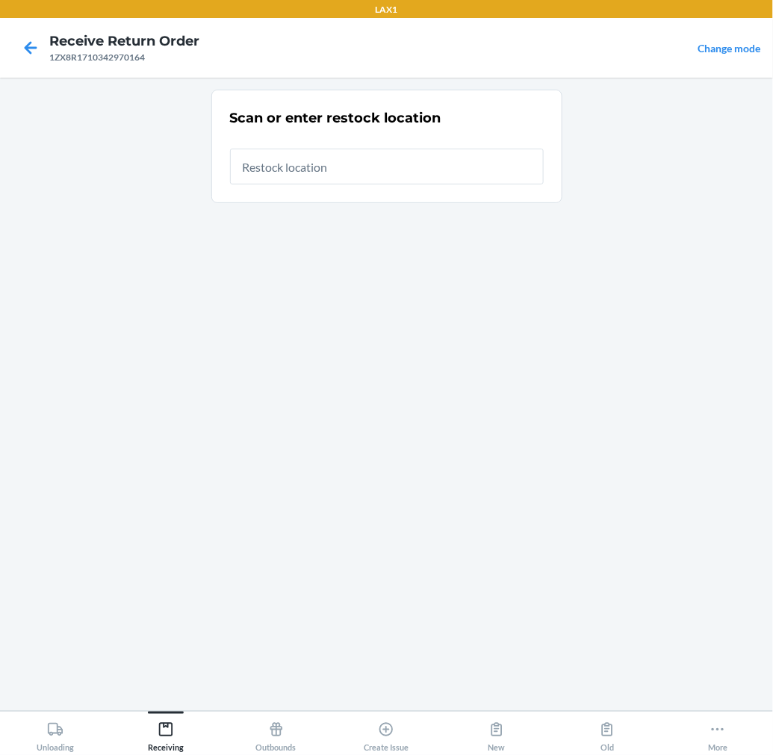
click at [450, 176] on input "text" at bounding box center [387, 167] width 314 height 36
type input "RTCART015"
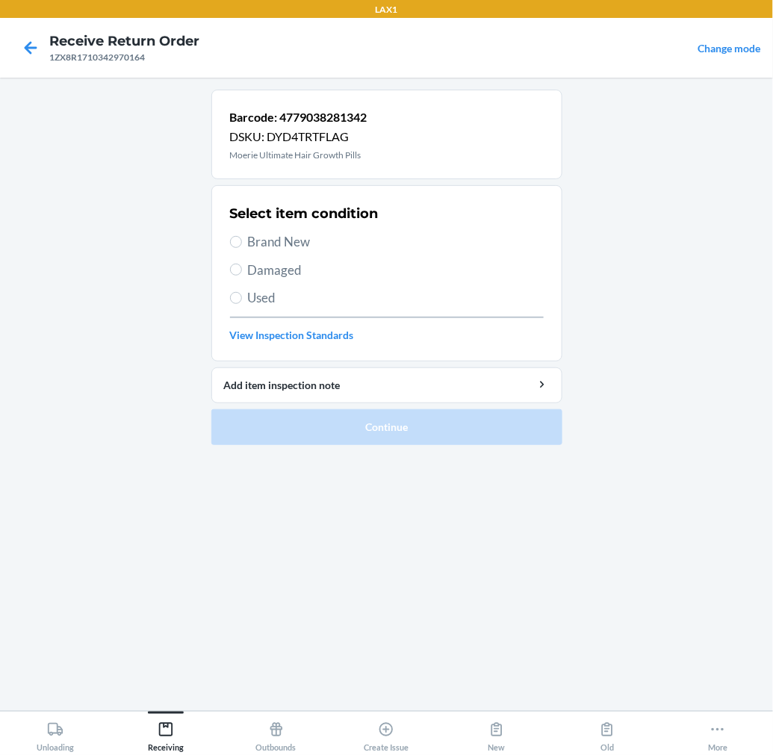
click at [297, 236] on span "Brand New" at bounding box center [396, 241] width 296 height 19
click at [242, 236] on input "Brand New" at bounding box center [236, 242] width 12 height 12
radio input "true"
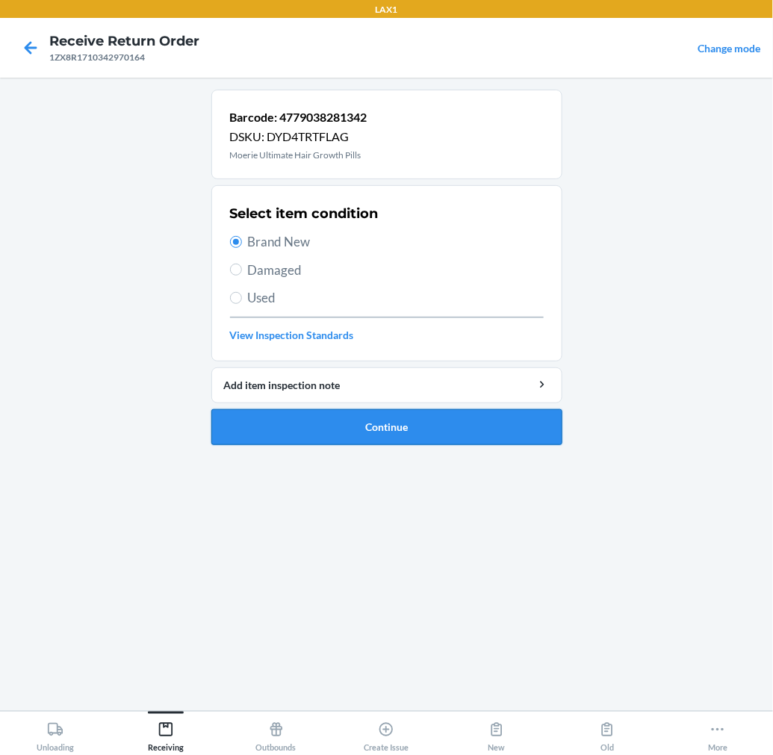
click at [335, 422] on button "Continue" at bounding box center [386, 427] width 351 height 36
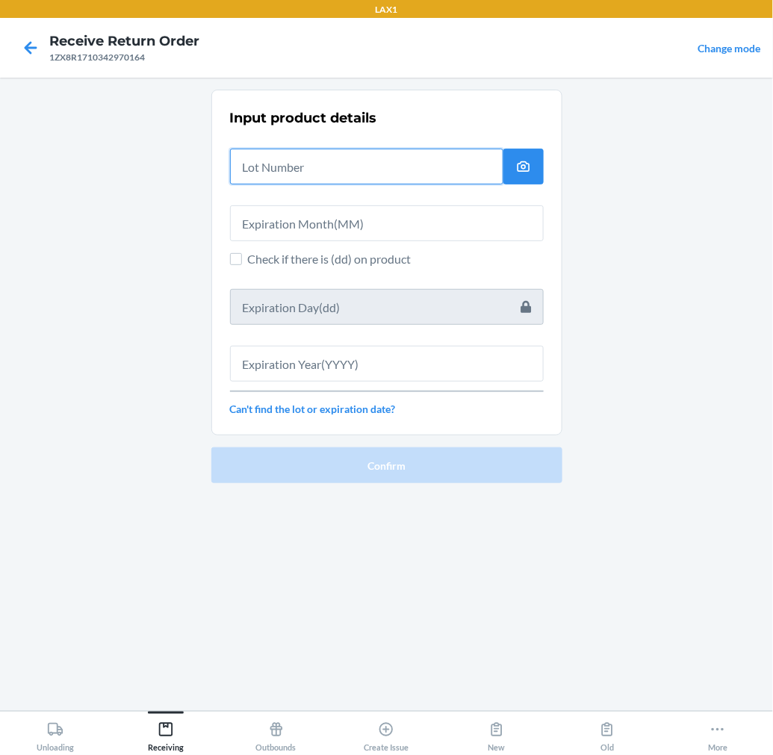
click at [404, 173] on input "text" at bounding box center [366, 167] width 273 height 36
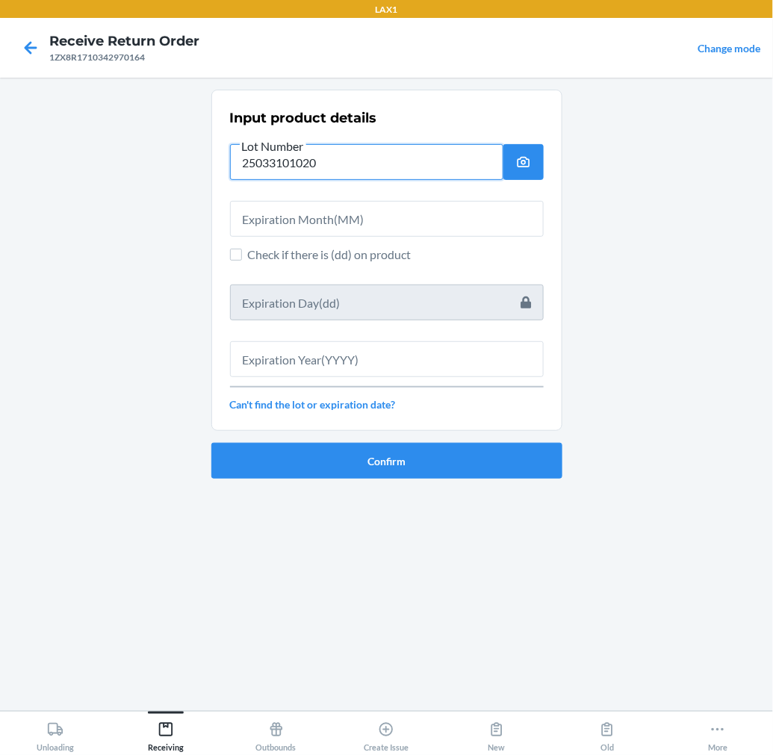
type input "25033101020"
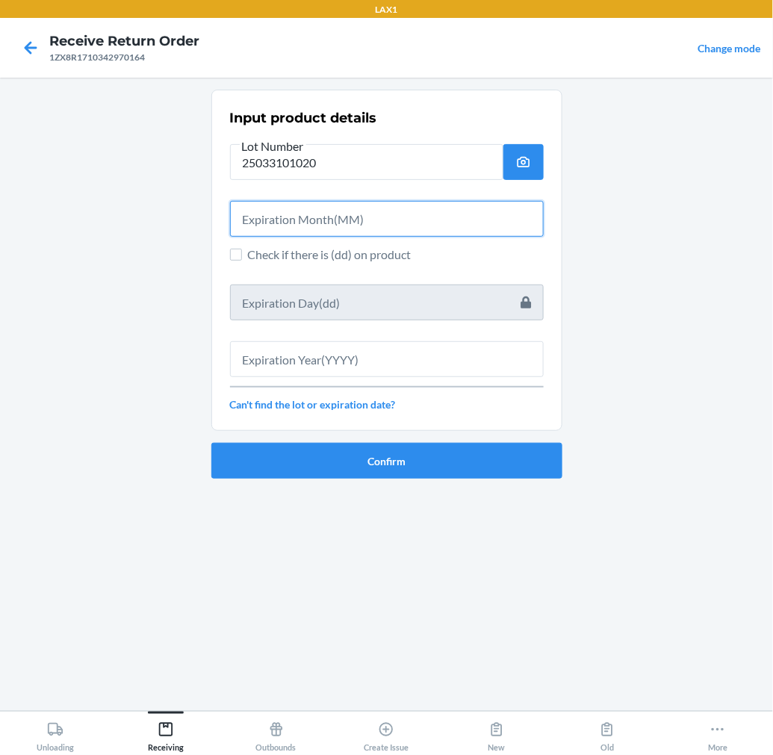
drag, startPoint x: 363, startPoint y: 232, endPoint x: 383, endPoint y: 234, distance: 20.2
click at [383, 234] on input "text" at bounding box center [387, 219] width 314 height 36
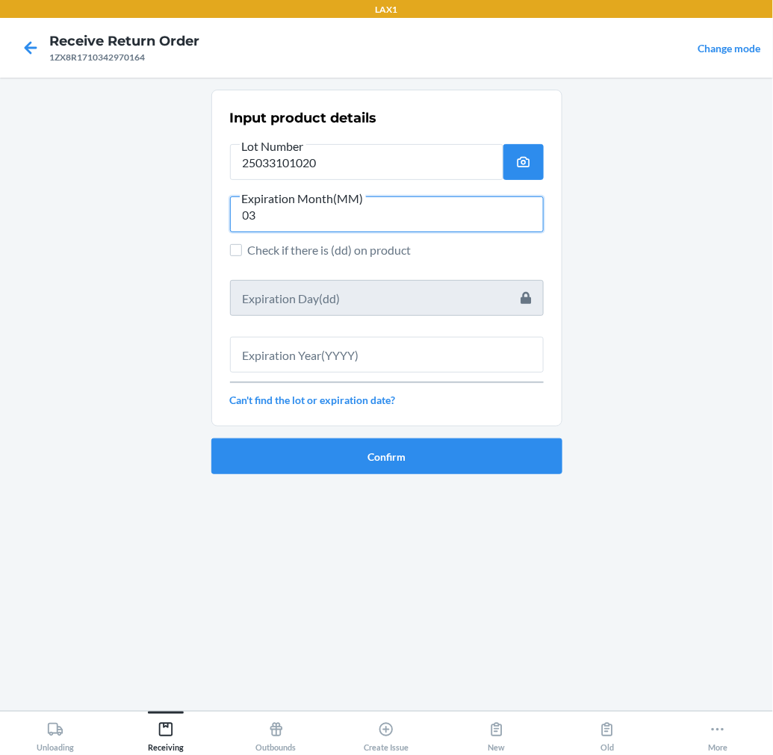
type input "03"
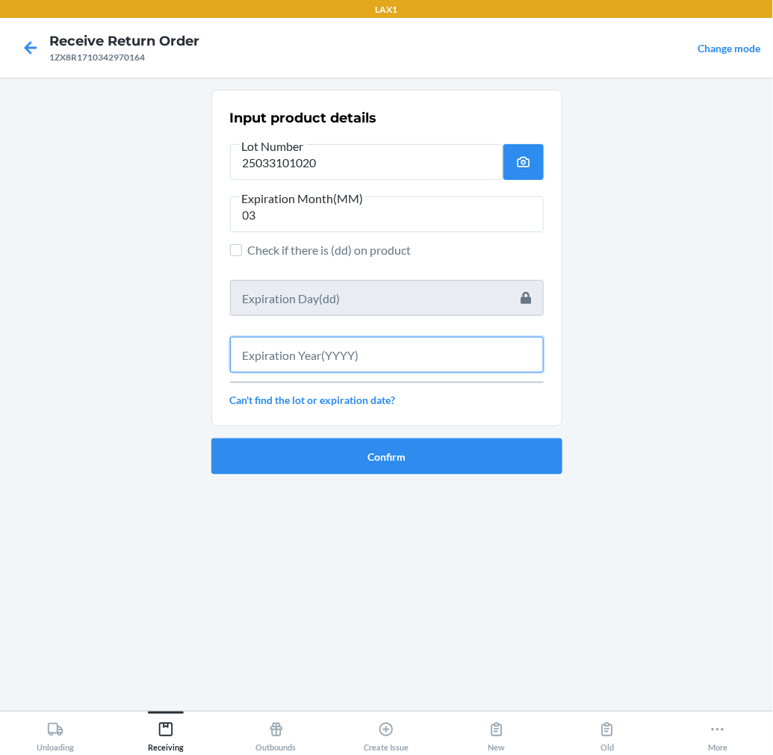
click at [344, 359] on input "text" at bounding box center [387, 355] width 314 height 36
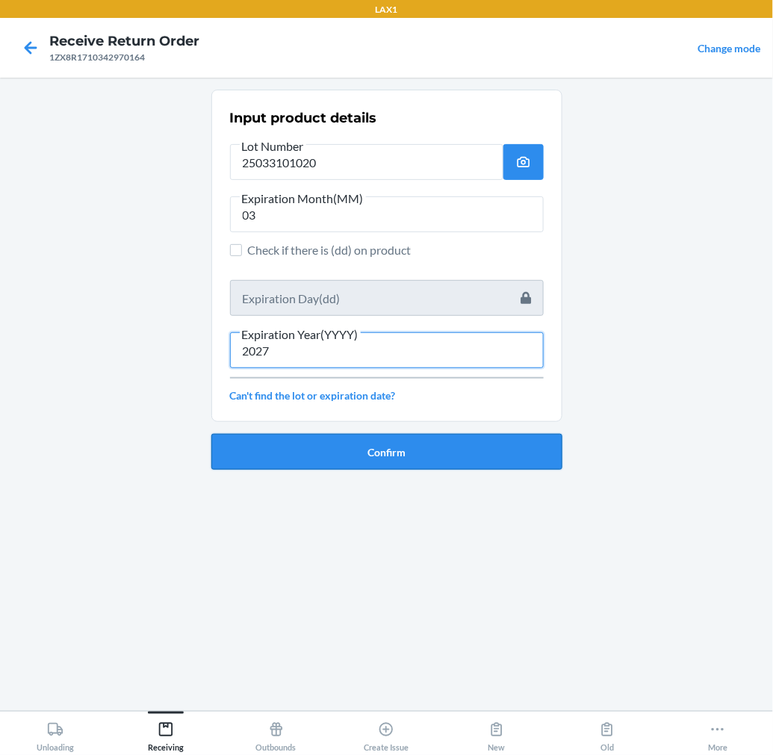
type input "2027"
click at [329, 442] on button "Confirm" at bounding box center [386, 452] width 351 height 36
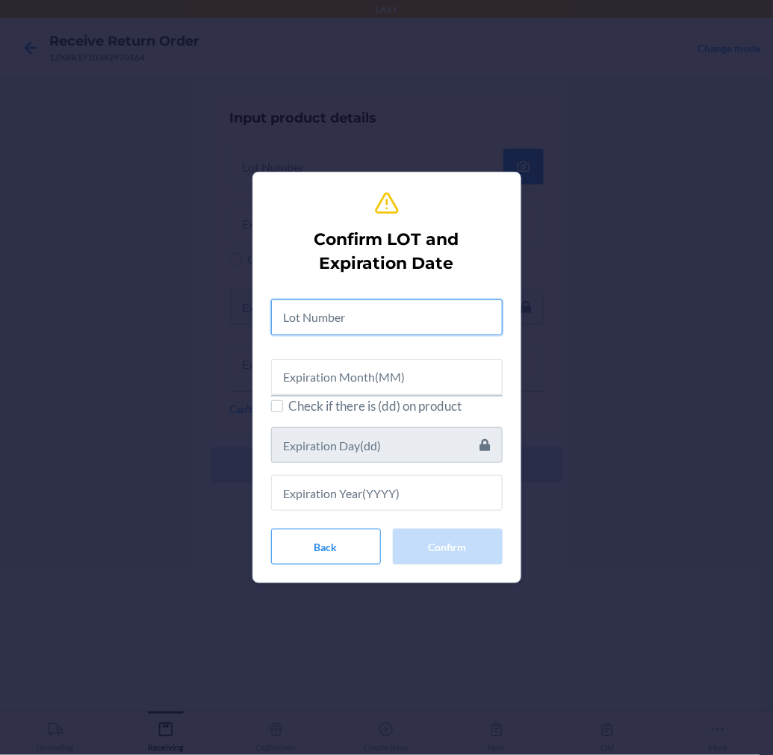
click at [420, 319] on input "text" at bounding box center [387, 317] width 232 height 36
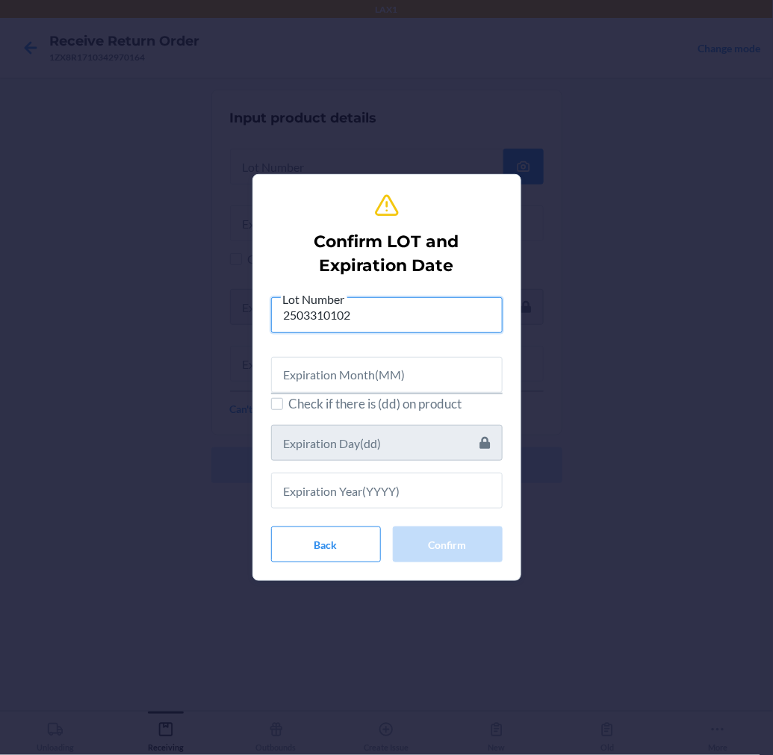
type input "2503310102"
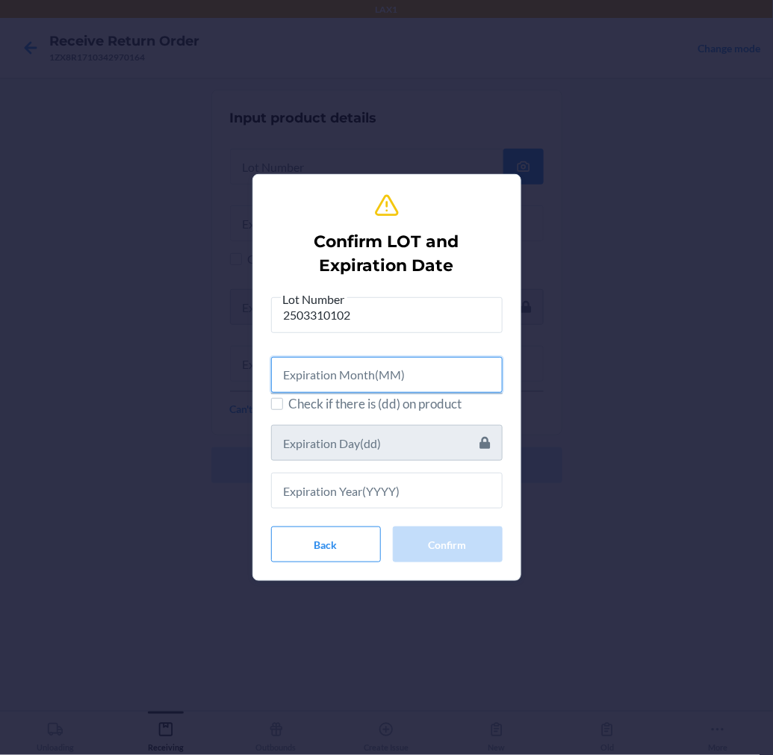
click at [376, 383] on input "text" at bounding box center [387, 375] width 232 height 36
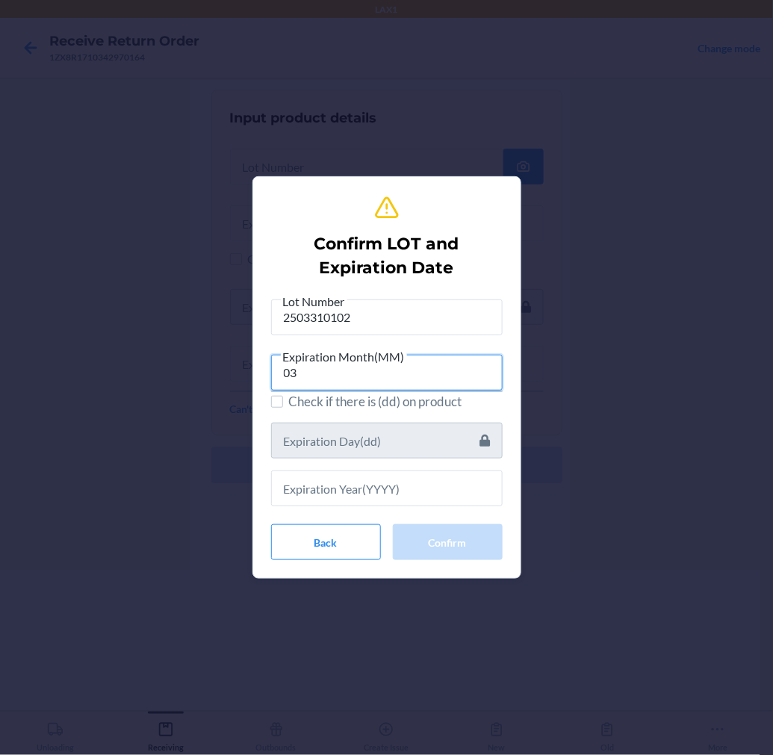
type input "03"
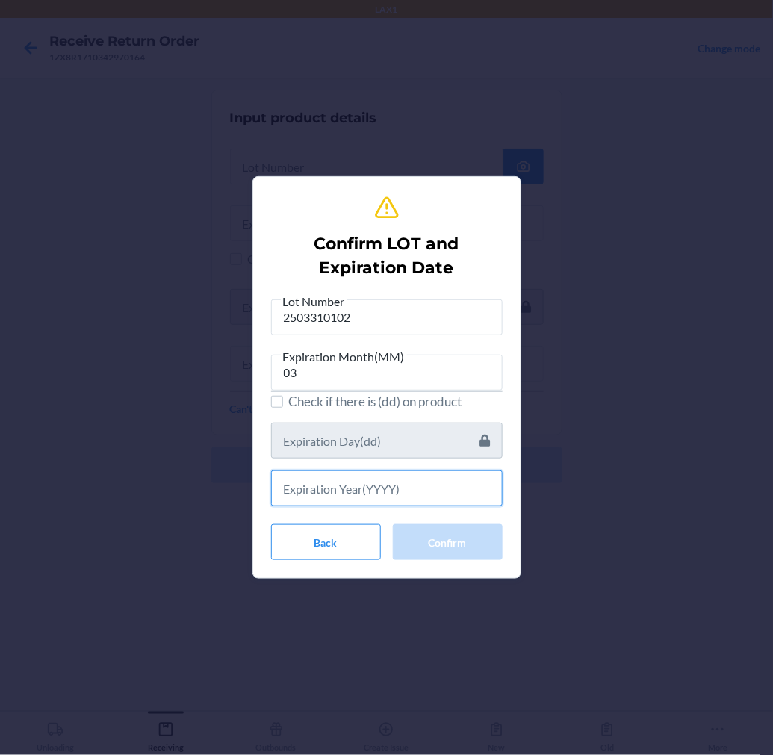
click at [394, 498] on input "text" at bounding box center [387, 489] width 232 height 36
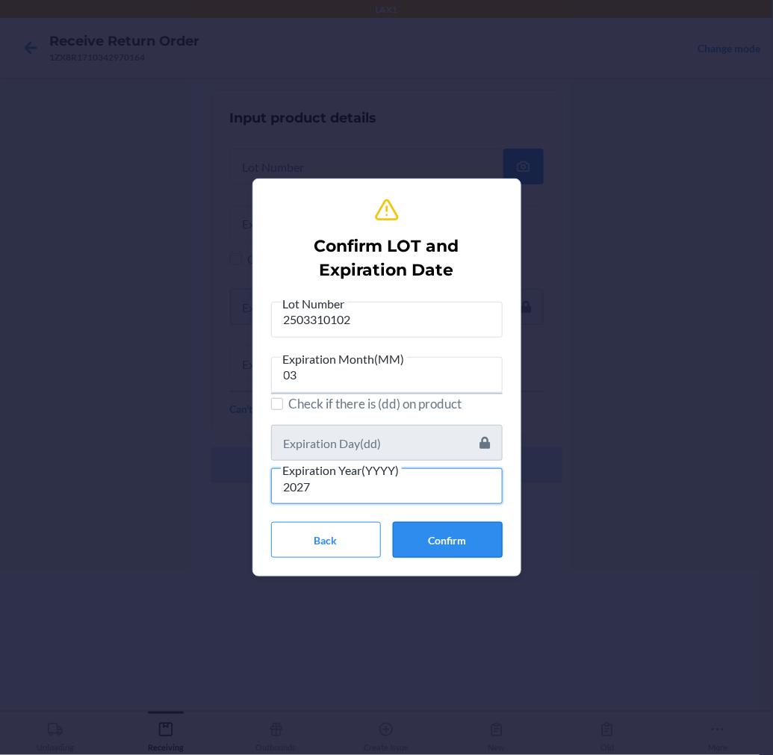
type input "2027"
click at [441, 542] on button "Confirm" at bounding box center [448, 540] width 110 height 36
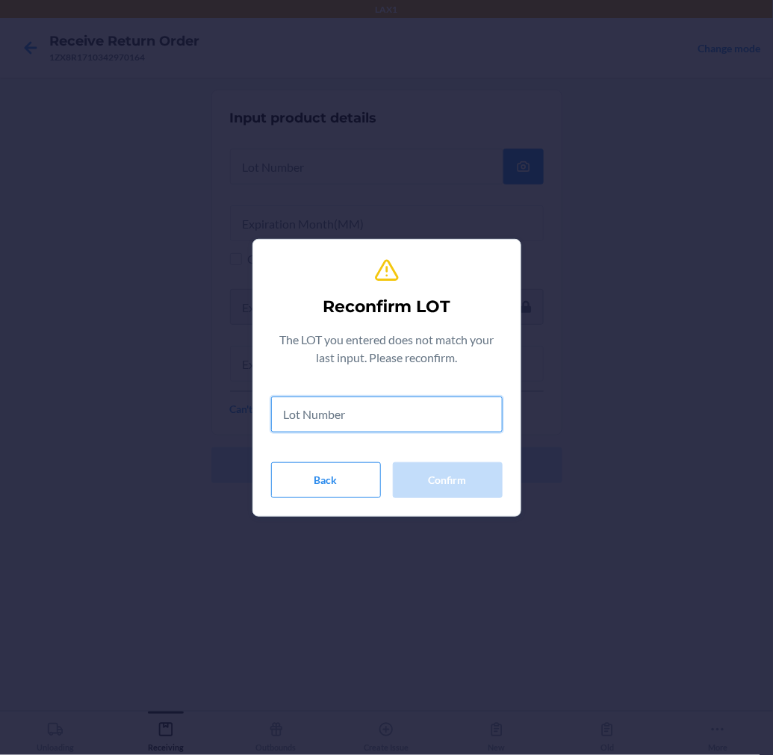
click at [427, 419] on input "text" at bounding box center [387, 415] width 232 height 36
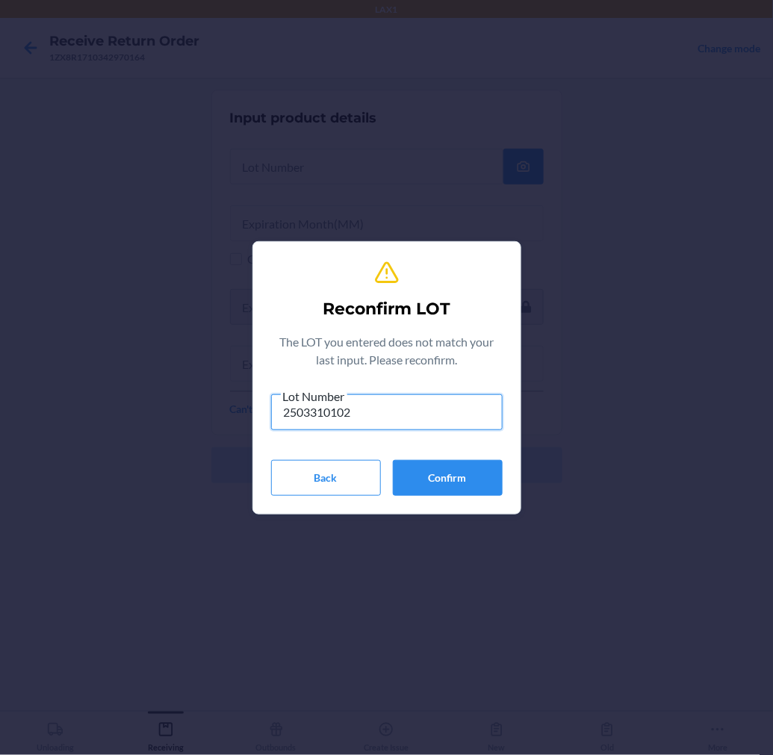
click at [427, 419] on input "2503310102" at bounding box center [387, 412] width 232 height 36
type input "2503310102"
click at [406, 468] on button "Confirm" at bounding box center [448, 478] width 110 height 36
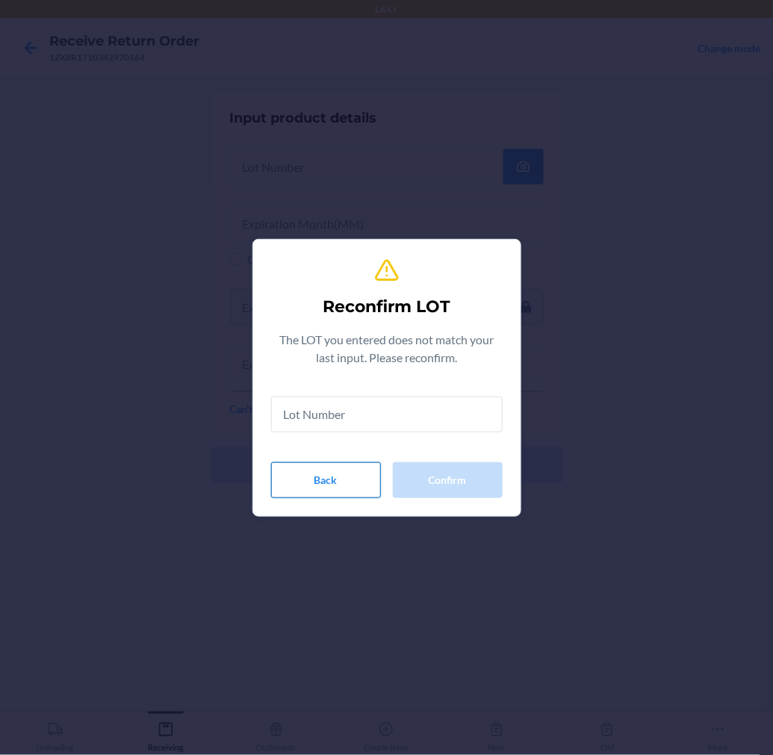
click at [352, 469] on button "Back" at bounding box center [326, 480] width 110 height 36
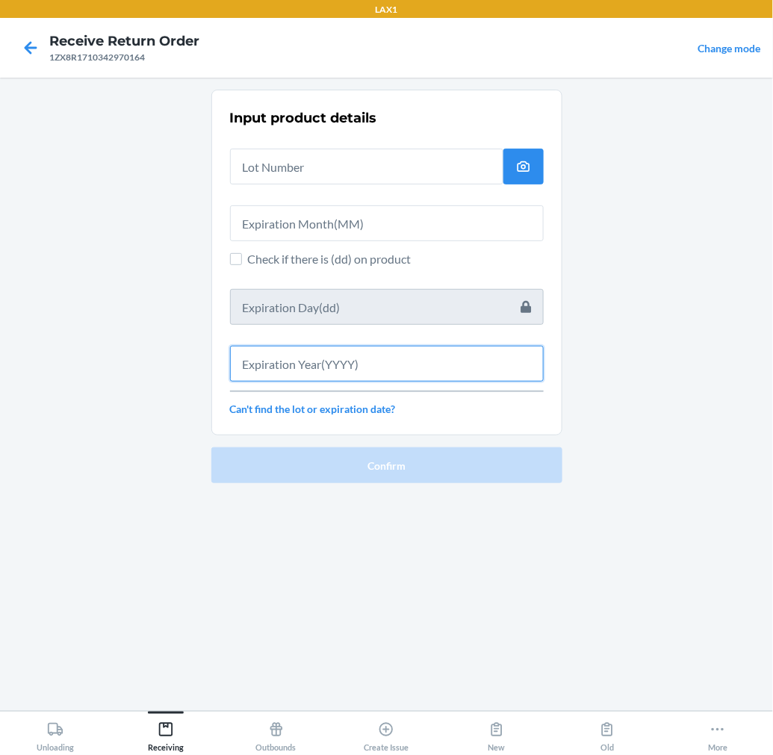
click at [341, 381] on input "text" at bounding box center [387, 364] width 314 height 36
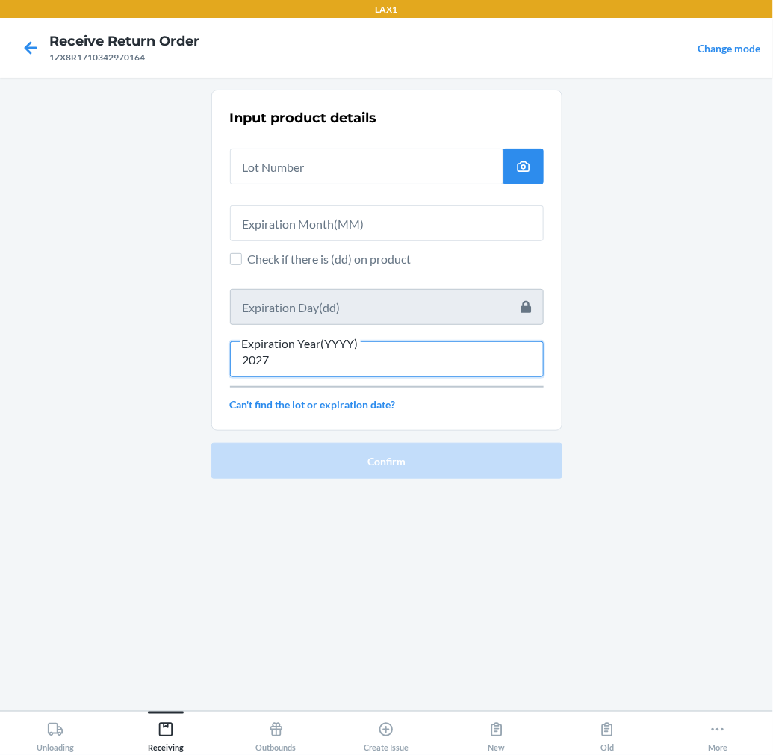
type input "2027"
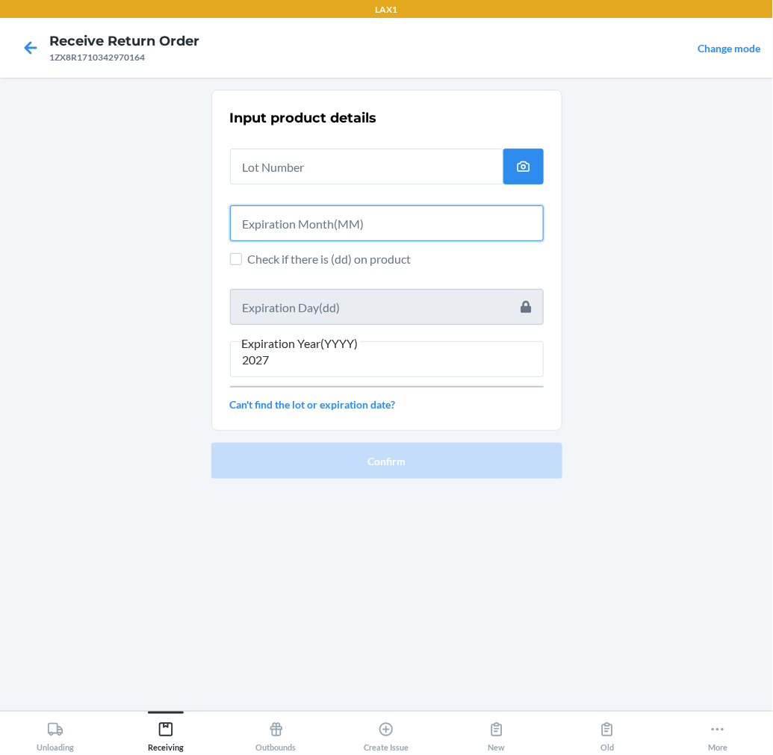
click at [249, 232] on input "text" at bounding box center [387, 223] width 314 height 36
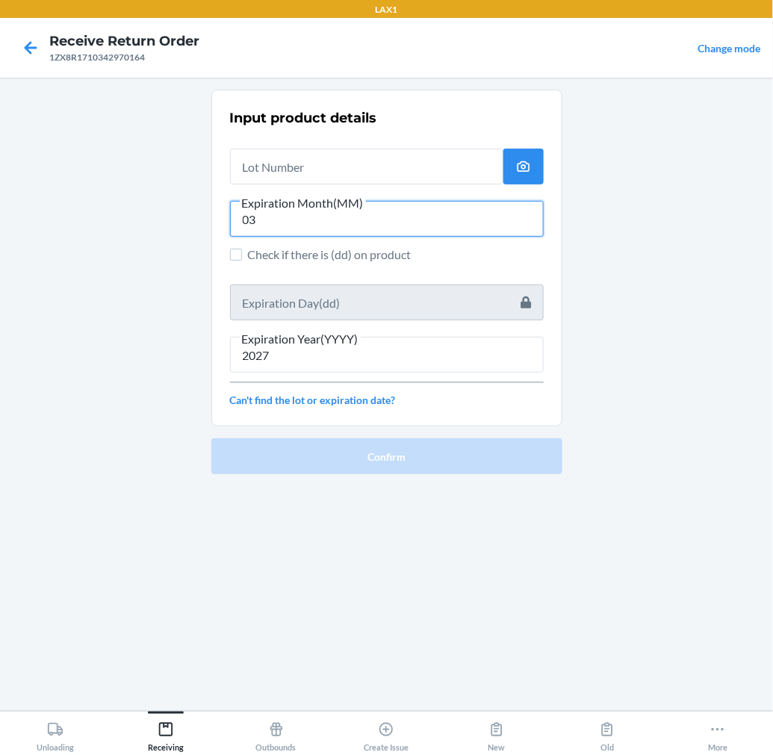
type input "03"
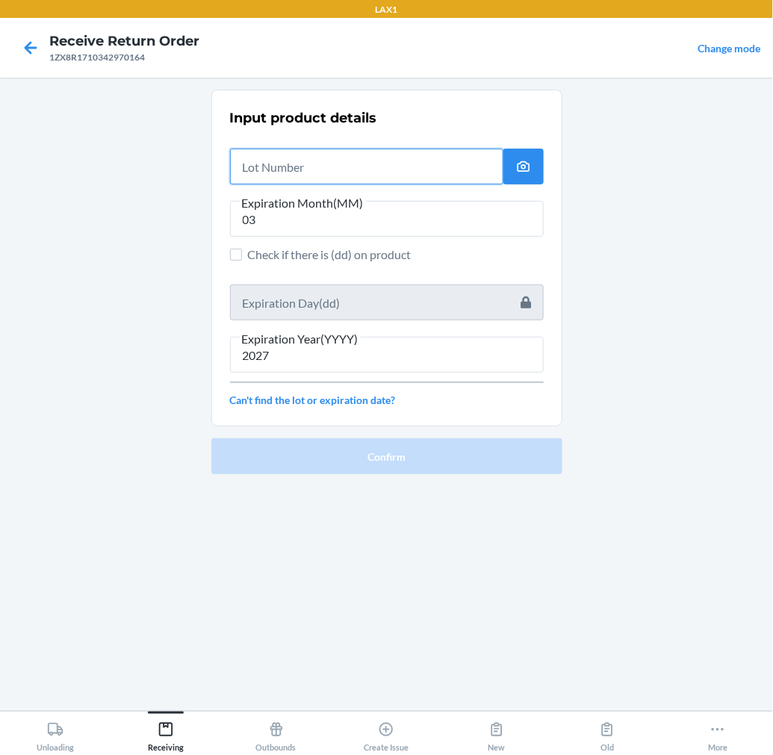
click at [294, 160] on input "text" at bounding box center [366, 167] width 273 height 36
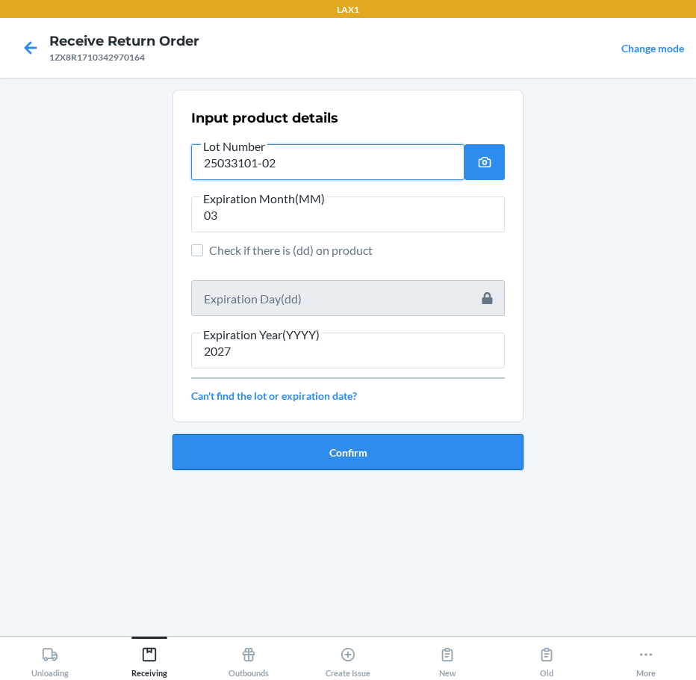
type input "25033101-02"
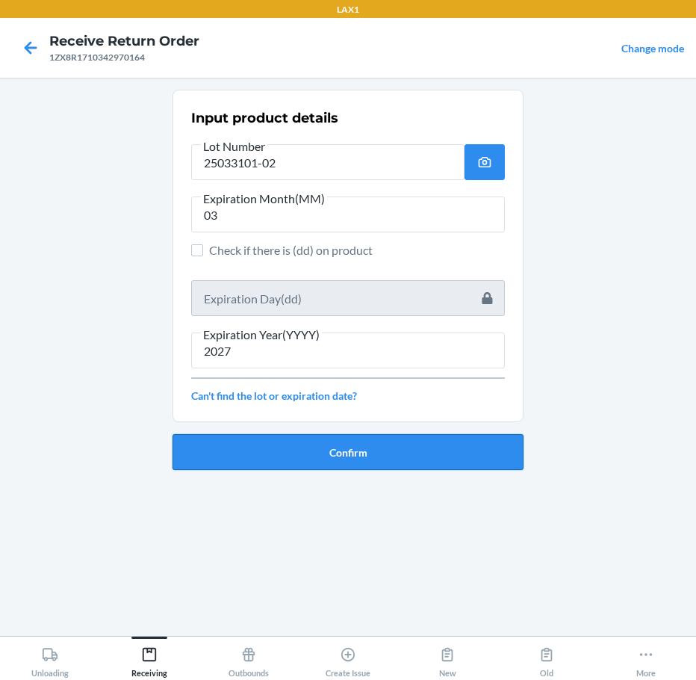
click at [356, 444] on button "Confirm" at bounding box center [348, 452] width 351 height 36
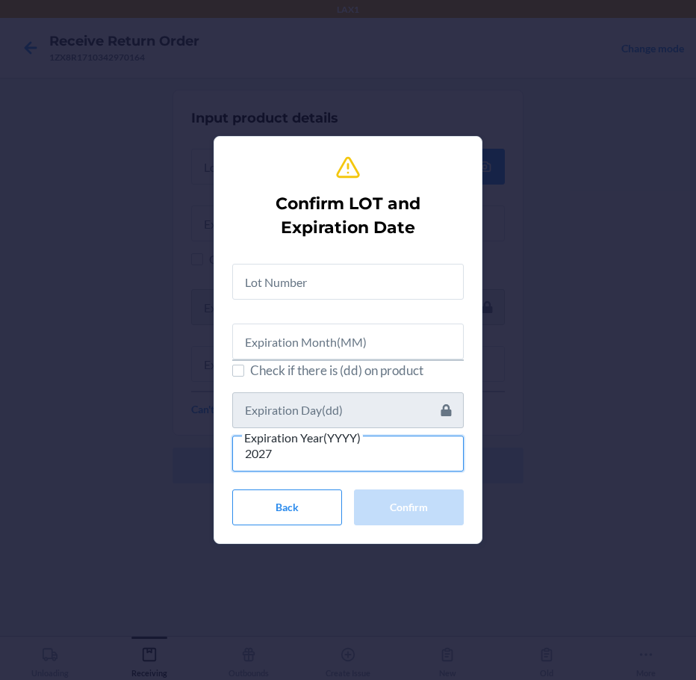
type input "2027"
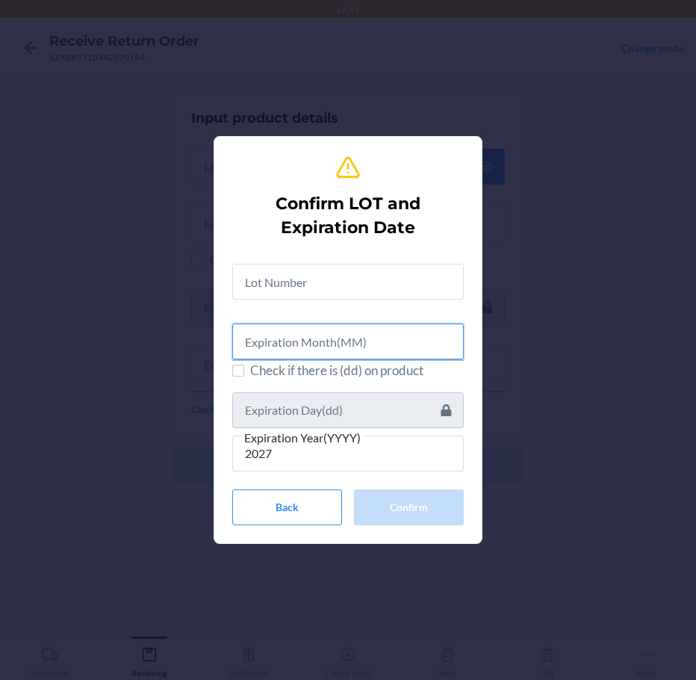
click at [315, 338] on input "text" at bounding box center [348, 341] width 232 height 36
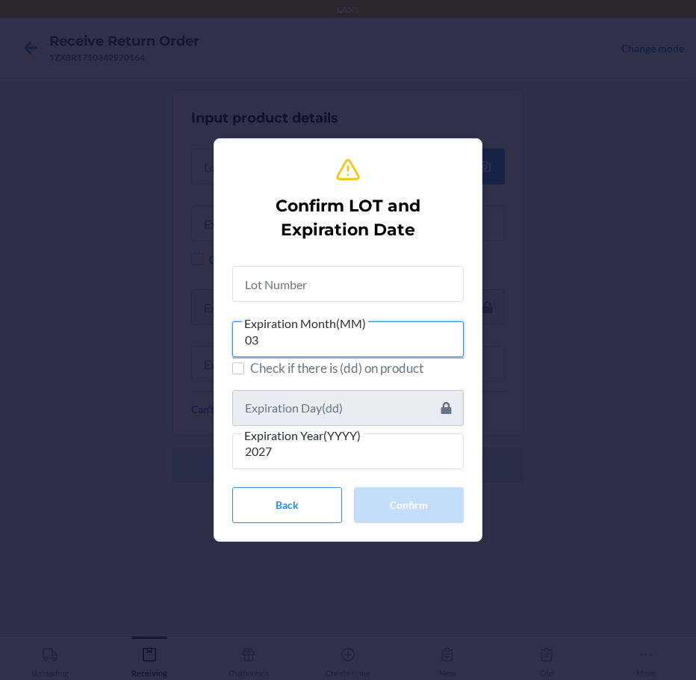
type input "03"
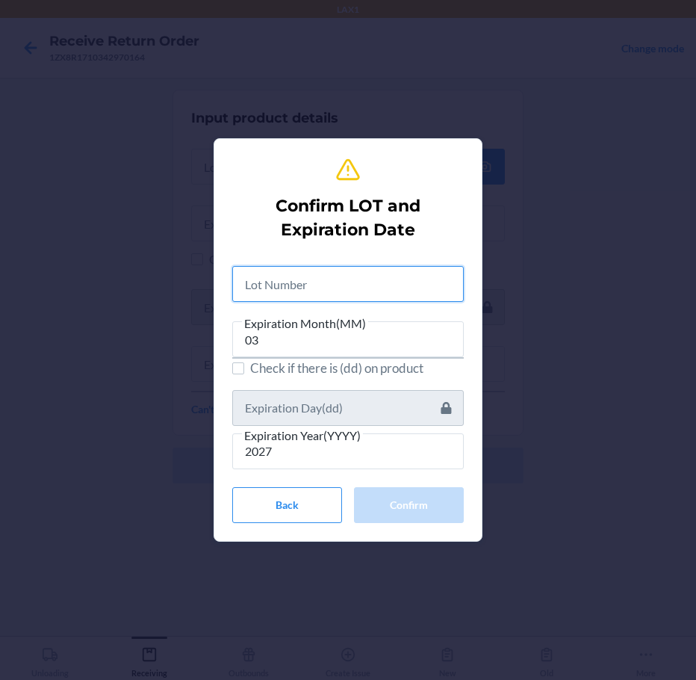
click at [288, 295] on input "text" at bounding box center [348, 284] width 232 height 36
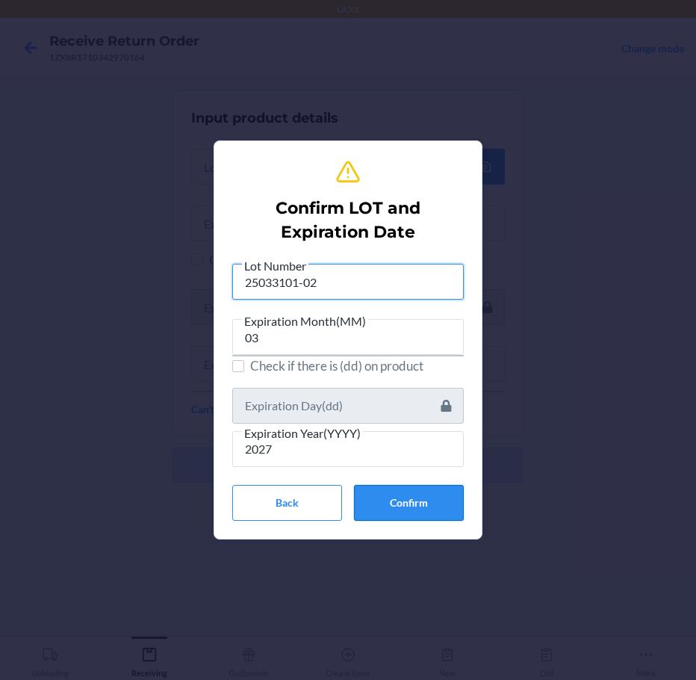
type input "25033101-02"
click at [388, 500] on button "Confirm" at bounding box center [409, 503] width 110 height 36
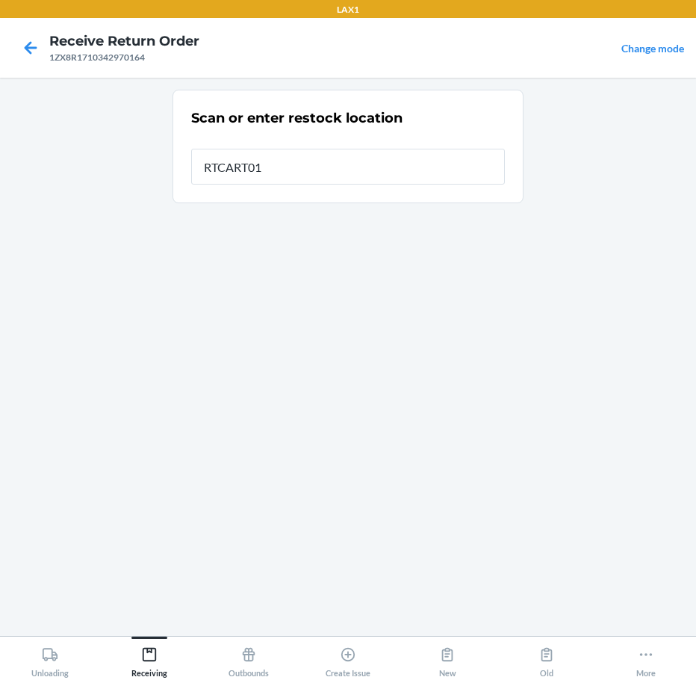
type input "RTCART015"
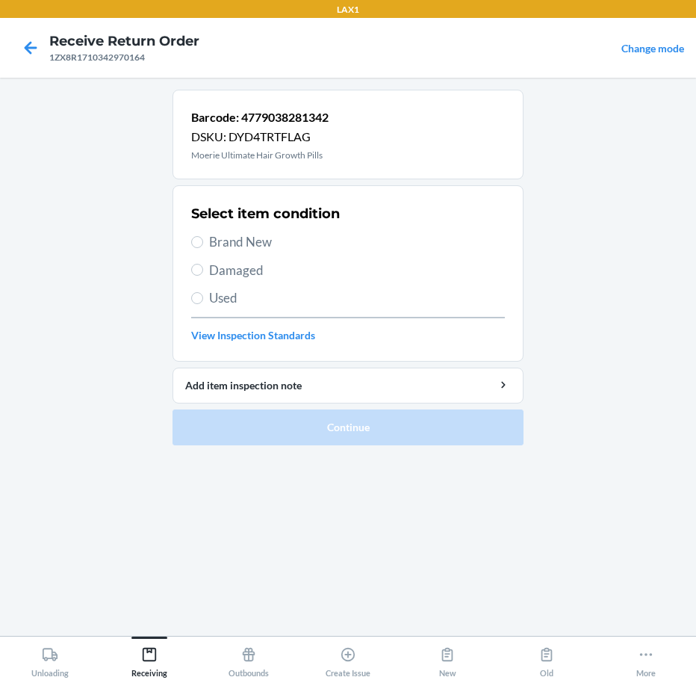
click at [261, 246] on span "Brand New" at bounding box center [357, 241] width 296 height 19
click at [203, 246] on input "Brand New" at bounding box center [197, 242] width 12 height 12
radio input "true"
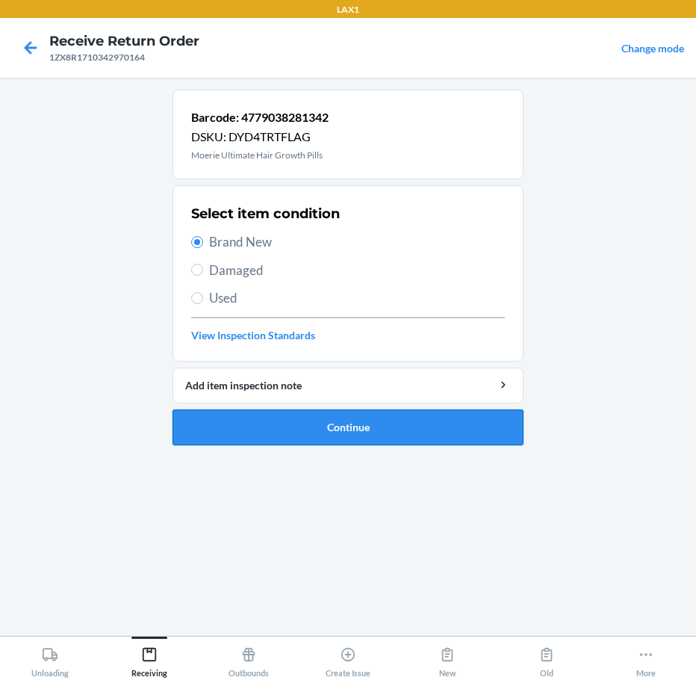
click at [333, 430] on button "Continue" at bounding box center [348, 427] width 351 height 36
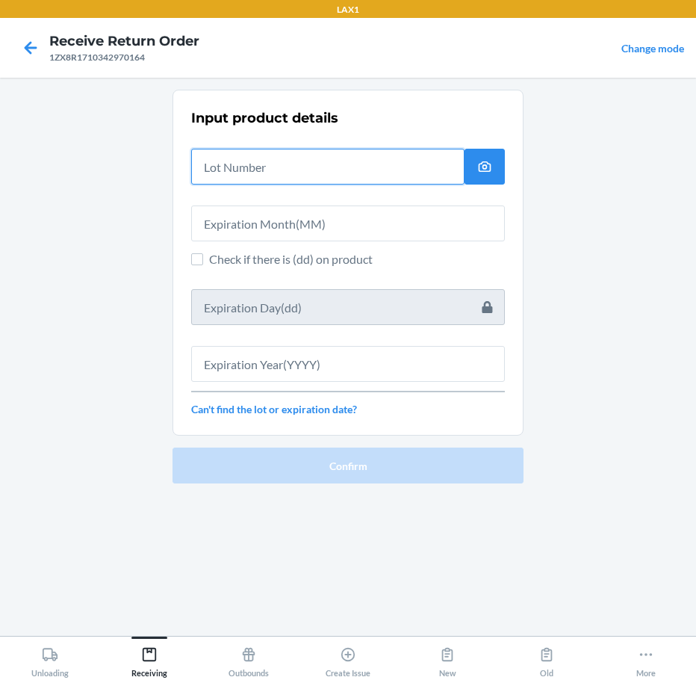
click at [338, 176] on input "text" at bounding box center [327, 167] width 273 height 36
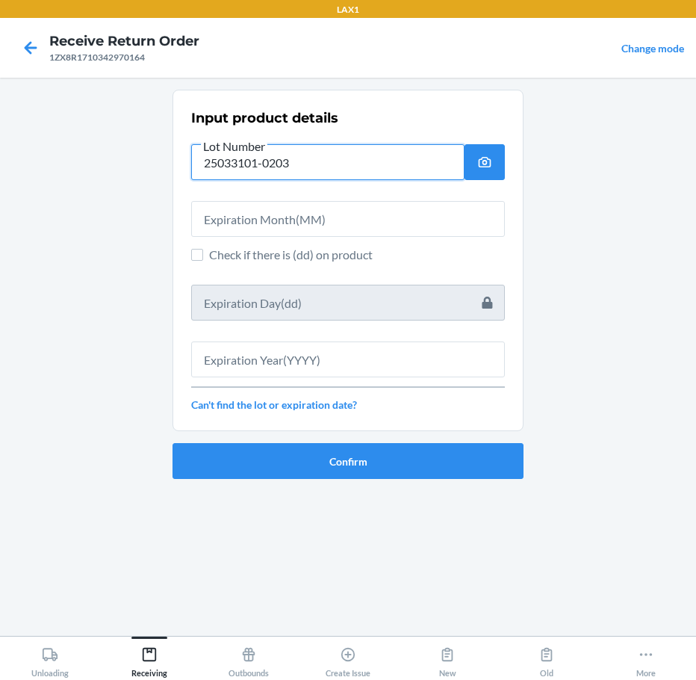
type input "25033101-0203"
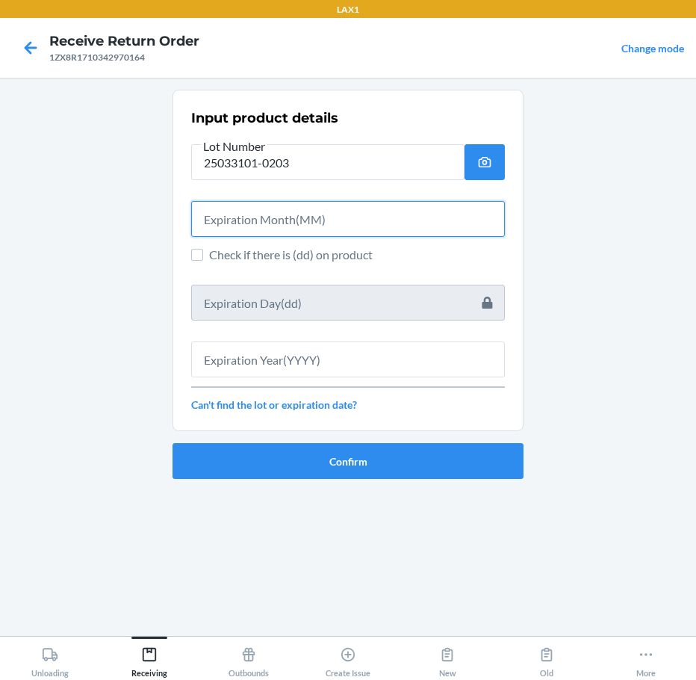
click at [335, 223] on input "text" at bounding box center [348, 219] width 314 height 36
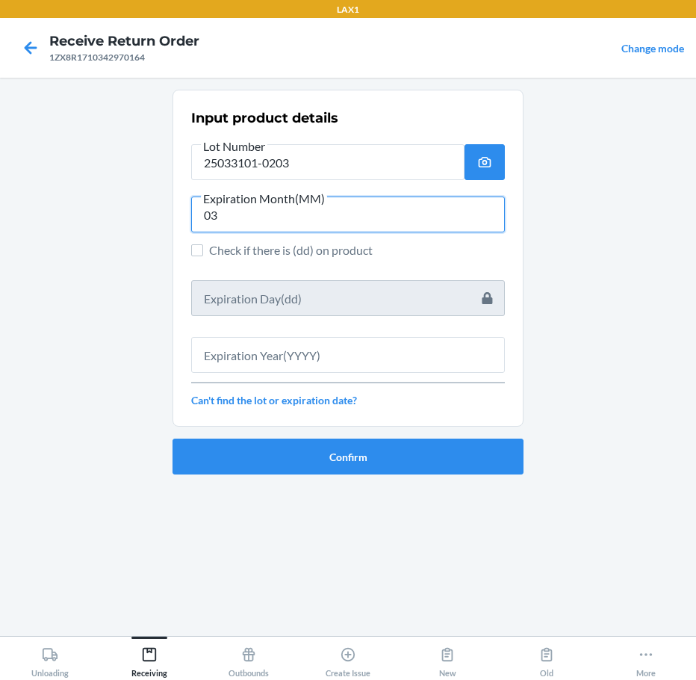
type input "03"
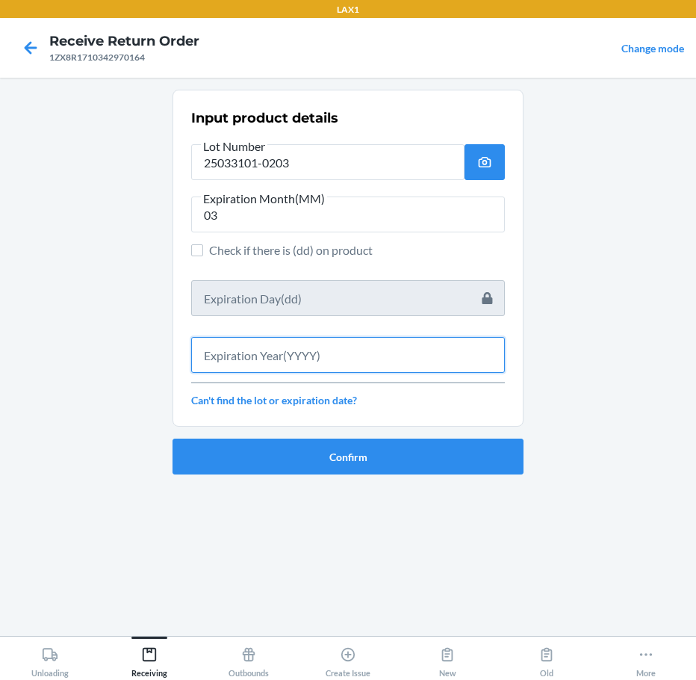
click at [291, 361] on input "text" at bounding box center [348, 355] width 314 height 36
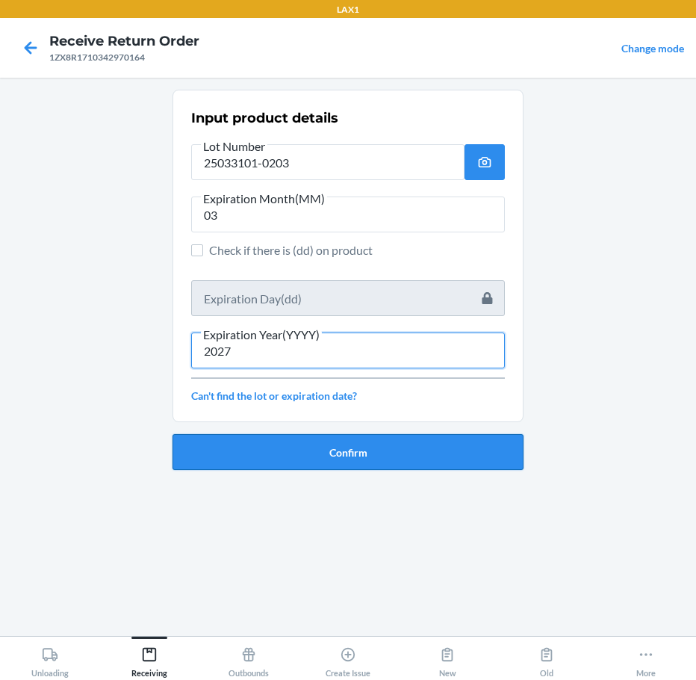
type input "2027"
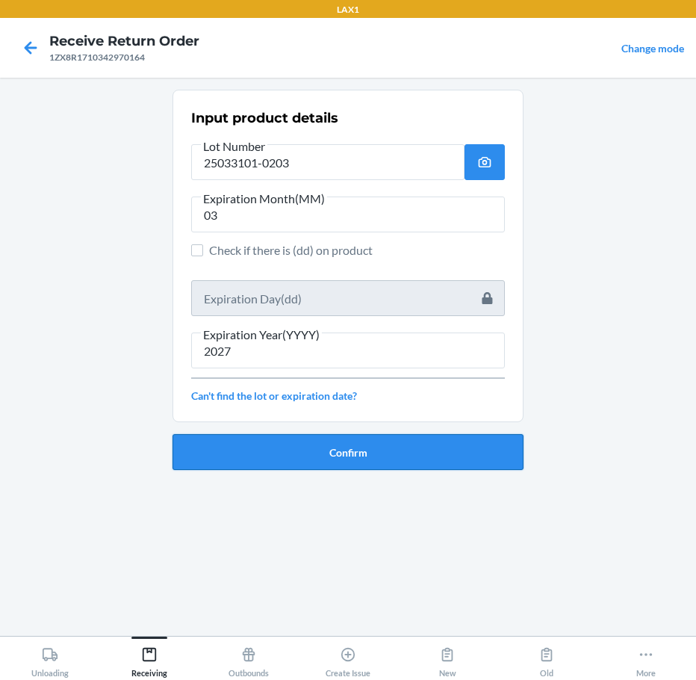
click at [279, 457] on button "Confirm" at bounding box center [348, 452] width 351 height 36
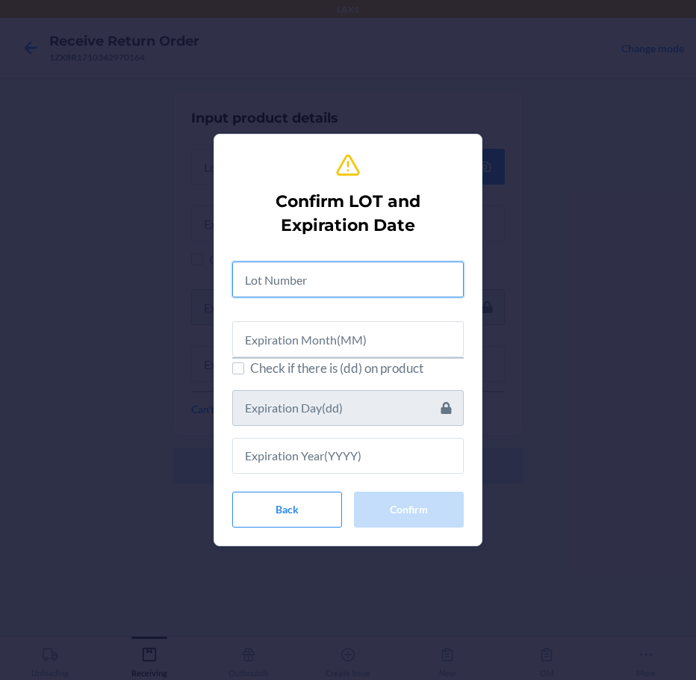
click at [367, 288] on input "text" at bounding box center [348, 279] width 232 height 36
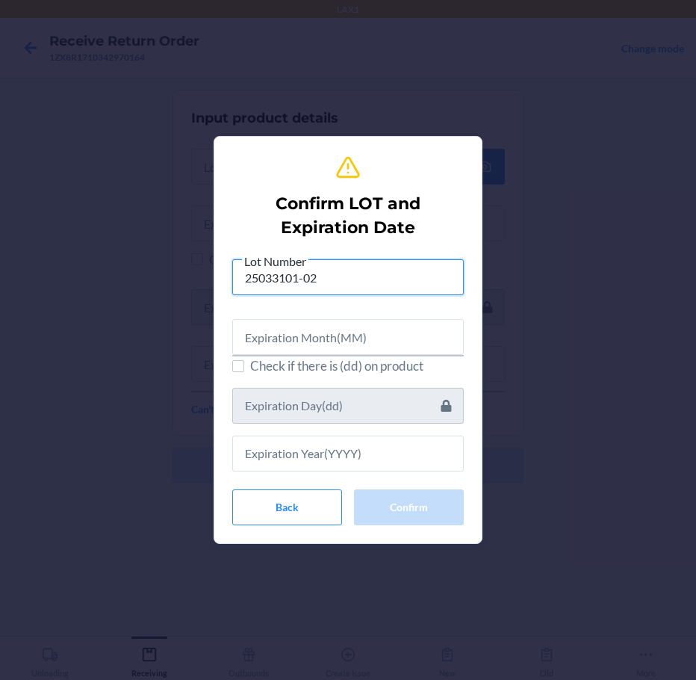
type input "25033101-02"
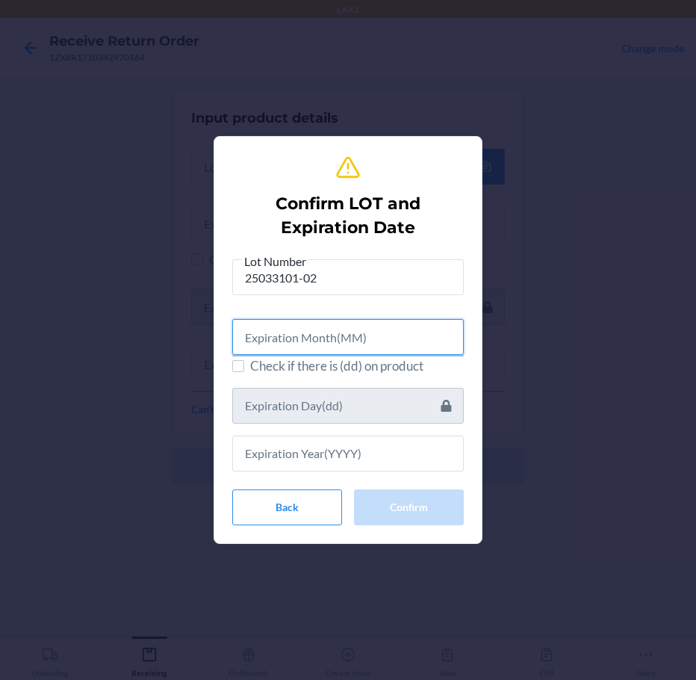
click at [327, 345] on input "text" at bounding box center [348, 337] width 232 height 36
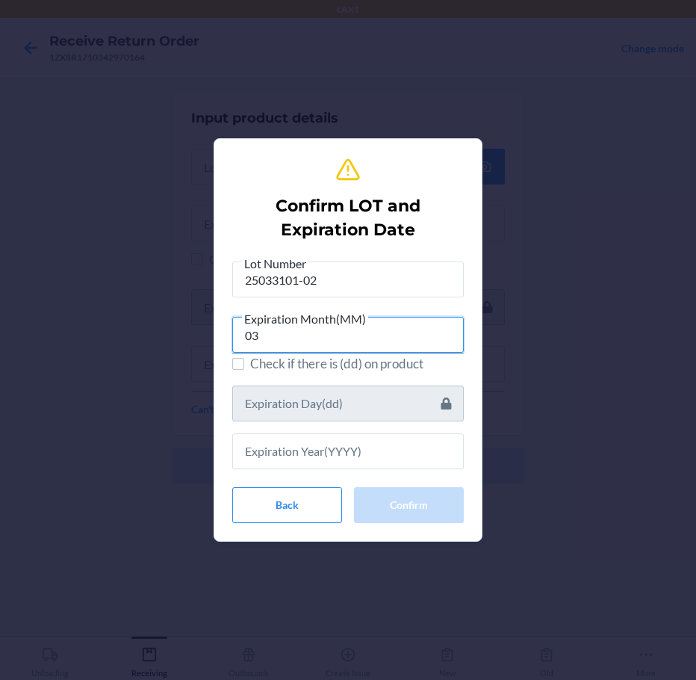
type input "03"
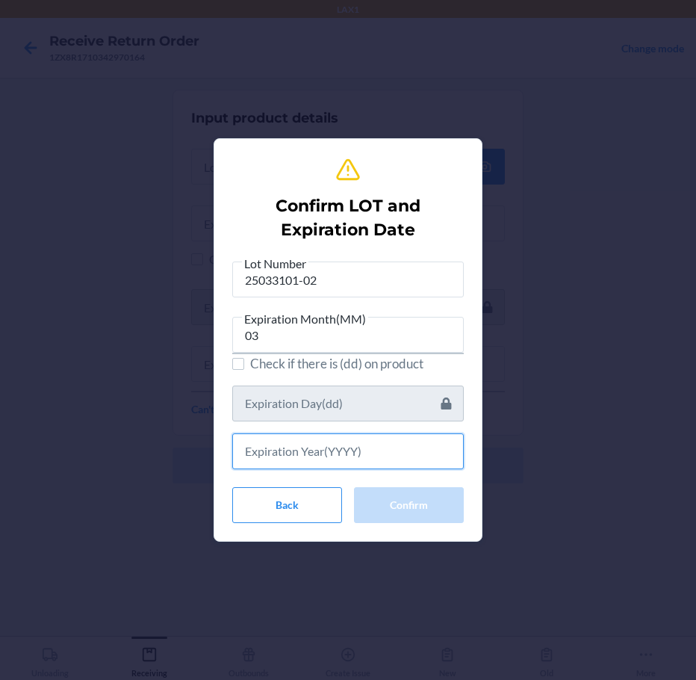
click at [296, 456] on input "text" at bounding box center [348, 451] width 232 height 36
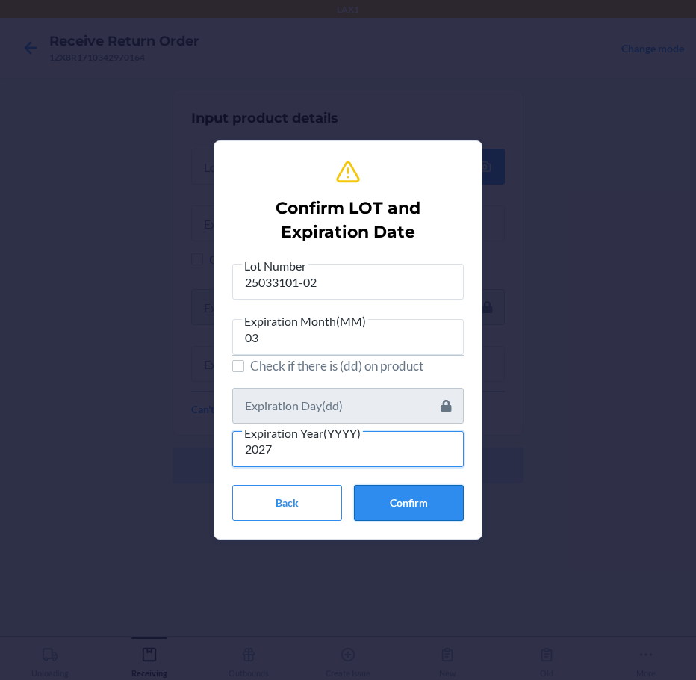
type input "2027"
click at [439, 500] on button "Confirm" at bounding box center [409, 503] width 110 height 36
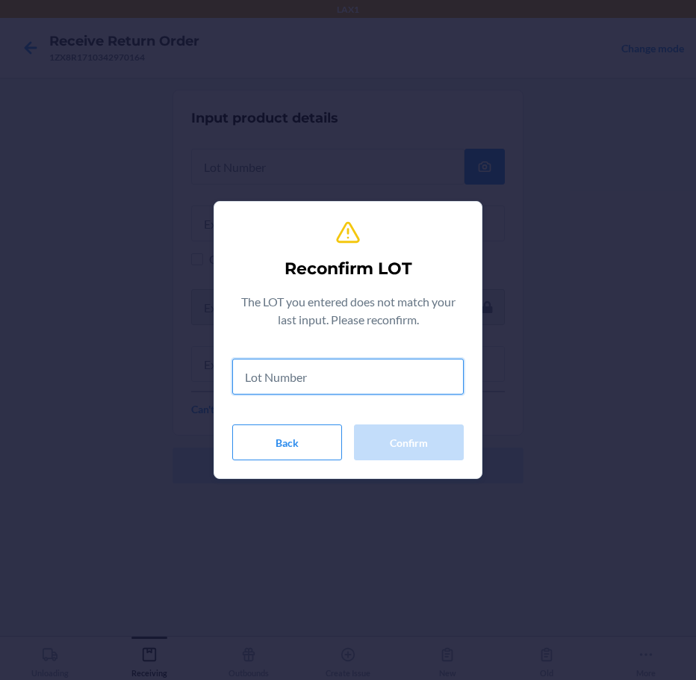
click at [350, 376] on input "text" at bounding box center [348, 377] width 232 height 36
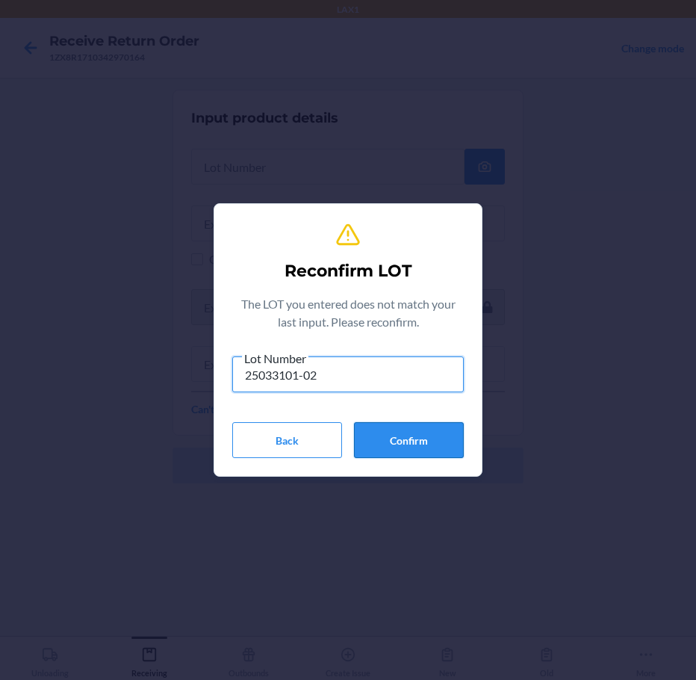
type input "25033101-02"
click at [410, 438] on button "Confirm" at bounding box center [409, 440] width 110 height 36
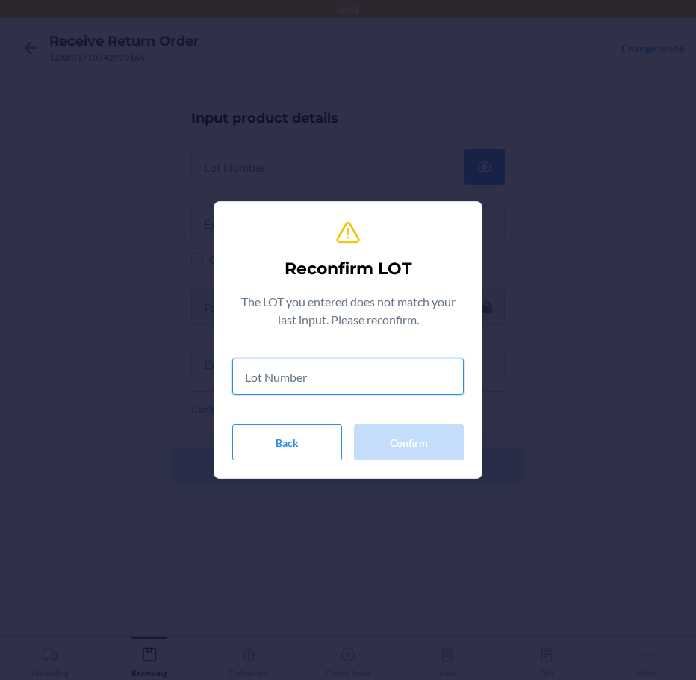
click at [396, 391] on input "text" at bounding box center [348, 377] width 232 height 36
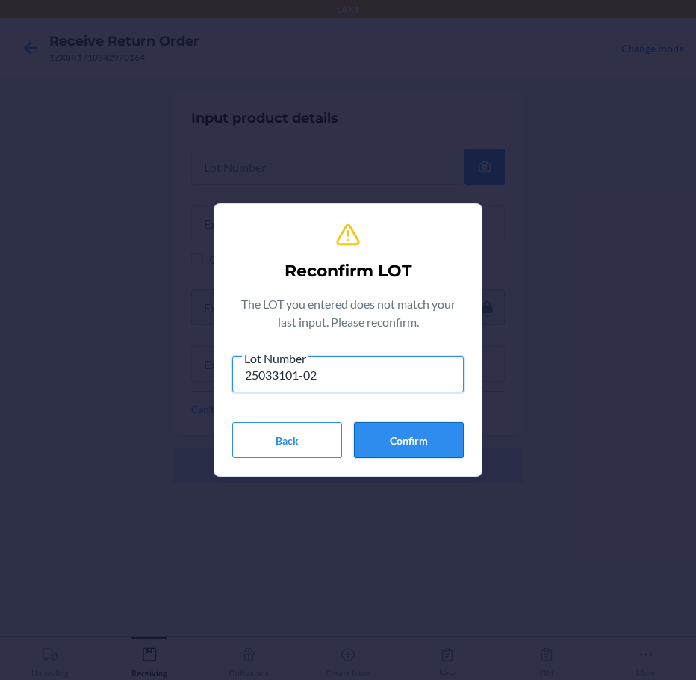
type input "25033101-02"
click at [392, 441] on button "Confirm" at bounding box center [409, 440] width 110 height 36
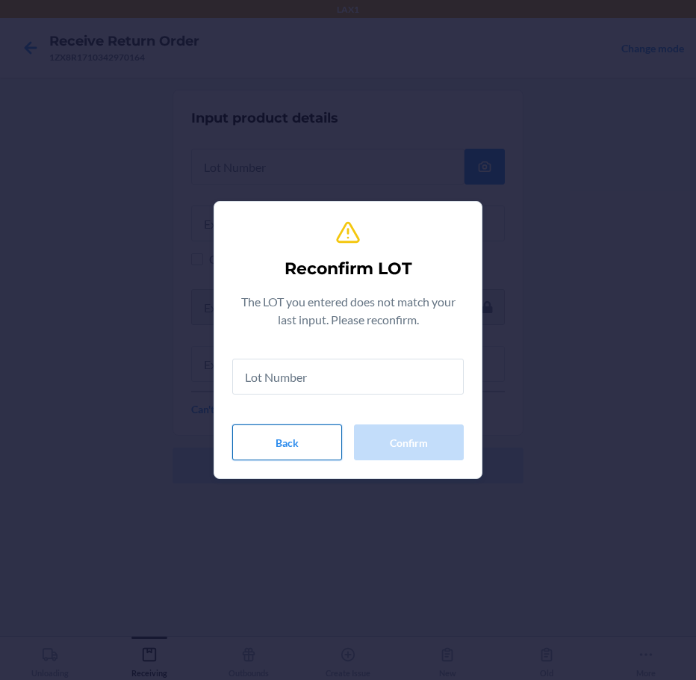
click at [295, 440] on button "Back" at bounding box center [287, 442] width 110 height 36
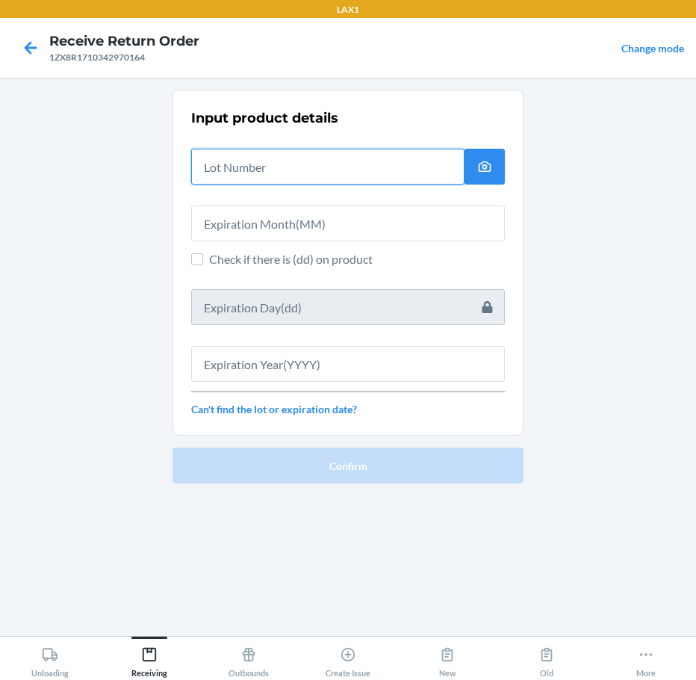
click at [334, 163] on input "text" at bounding box center [327, 167] width 273 height 36
type input "0"
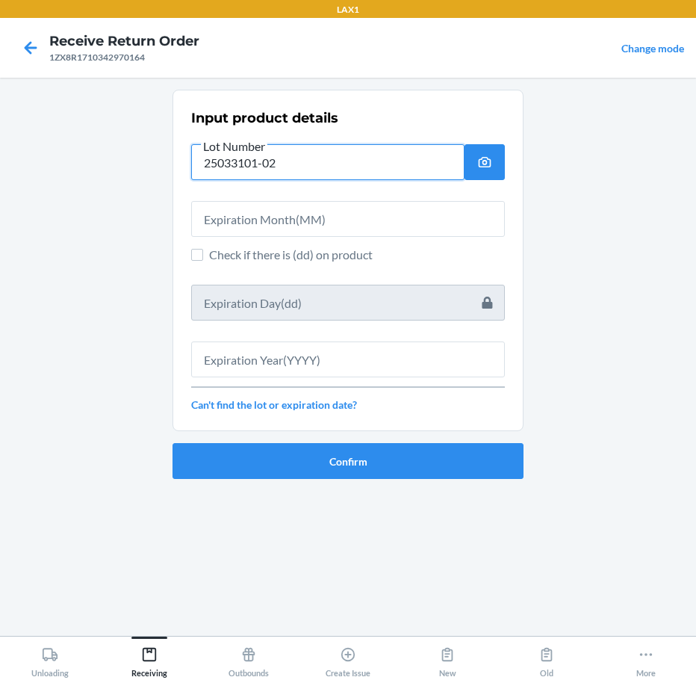
type input "25033101-02"
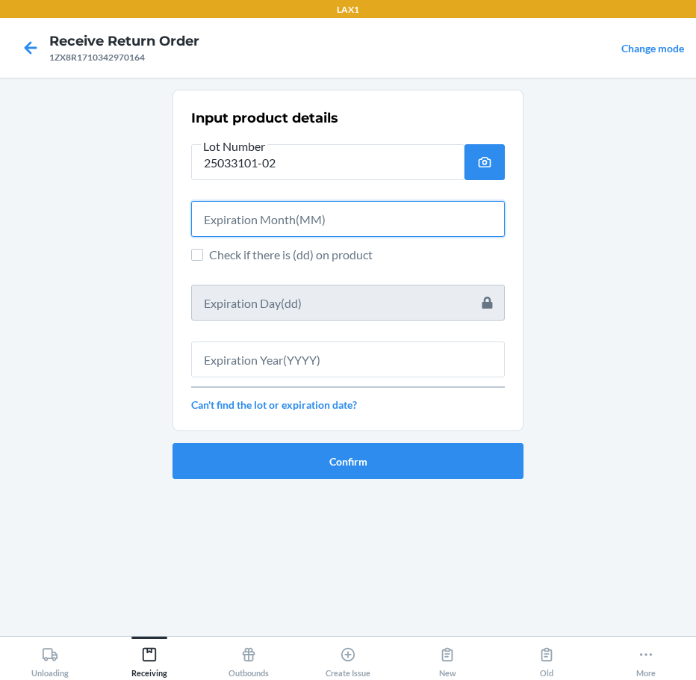
click at [320, 220] on input "text" at bounding box center [348, 219] width 314 height 36
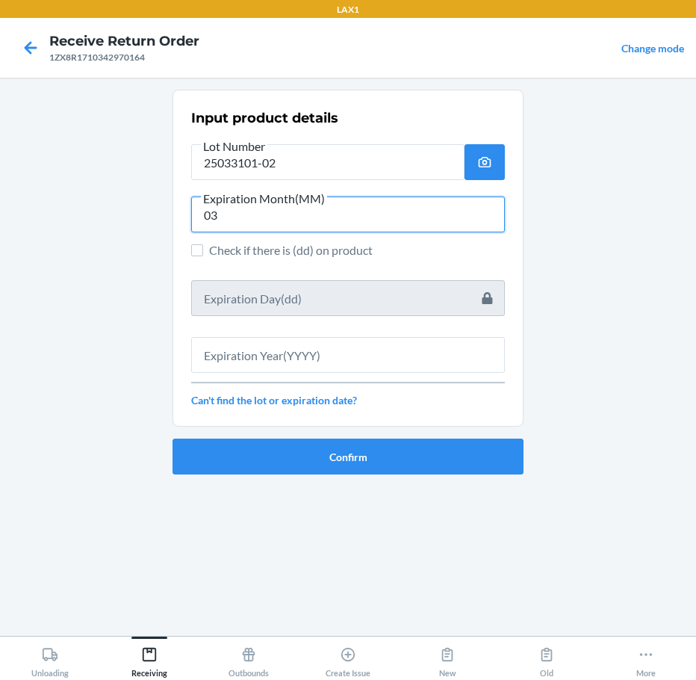
type input "03"
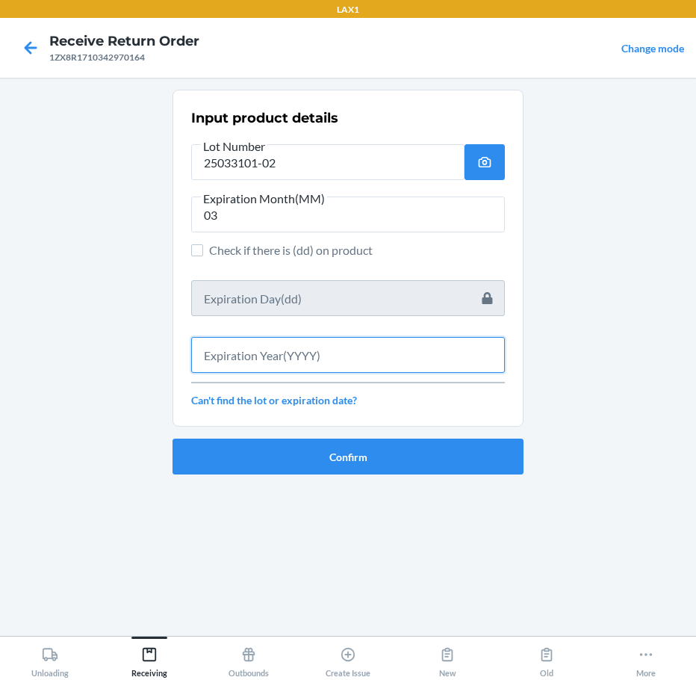
click at [305, 358] on input "text" at bounding box center [348, 355] width 314 height 36
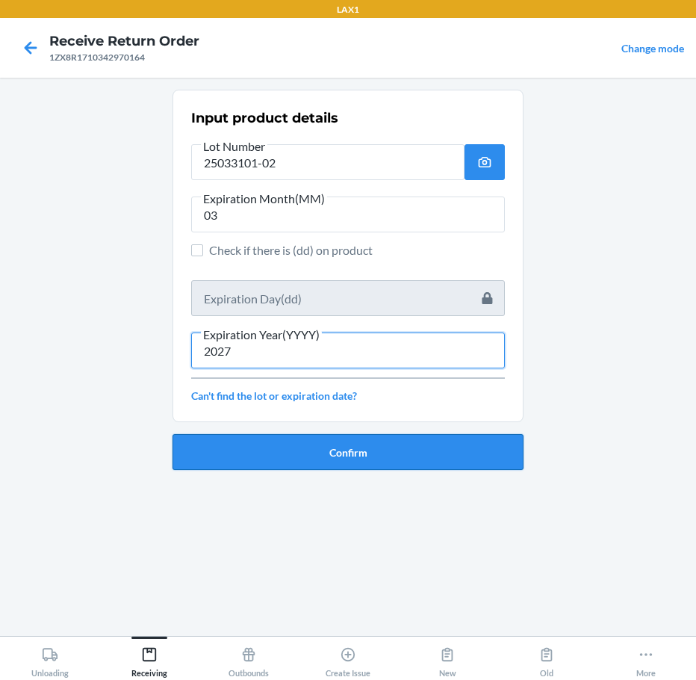
type input "2027"
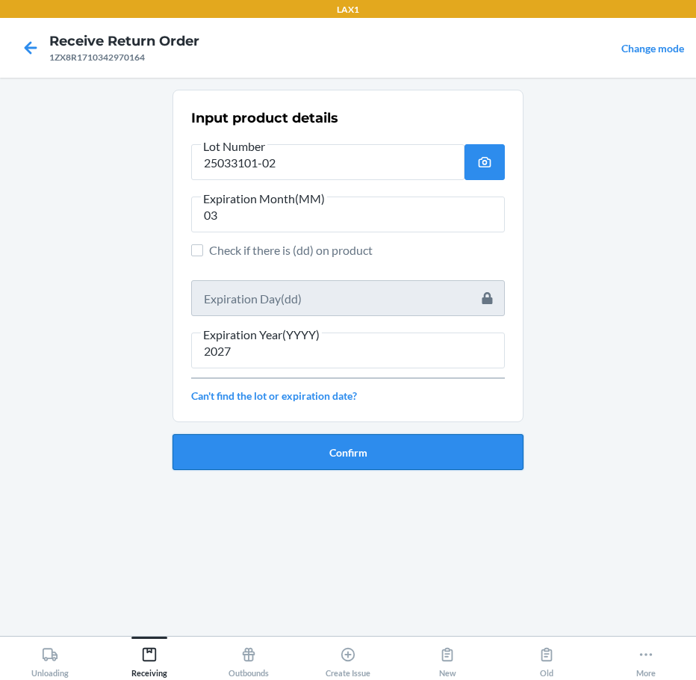
click at [303, 453] on button "Confirm" at bounding box center [348, 452] width 351 height 36
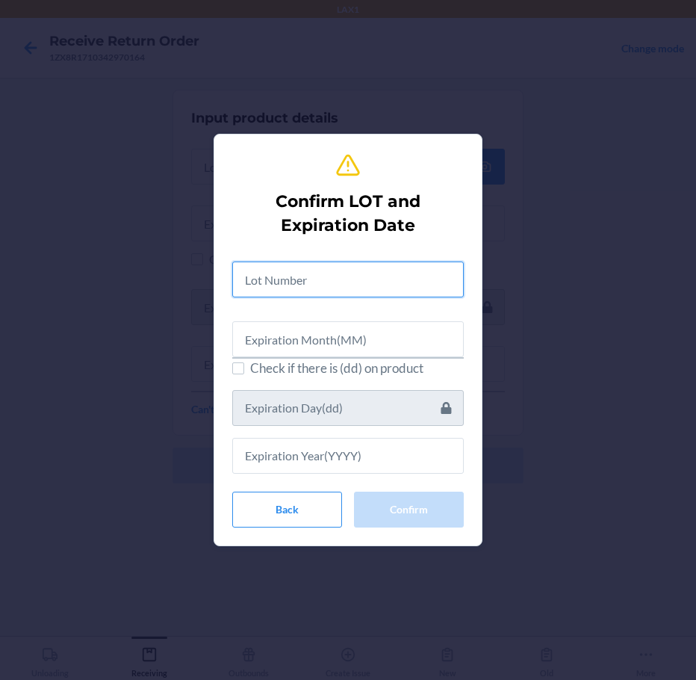
click at [356, 279] on input "text" at bounding box center [348, 279] width 232 height 36
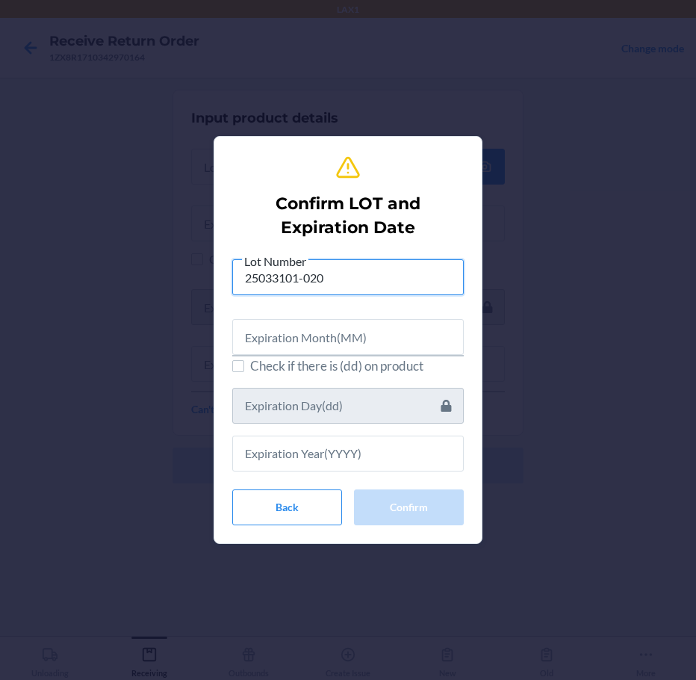
type input "25033101-020"
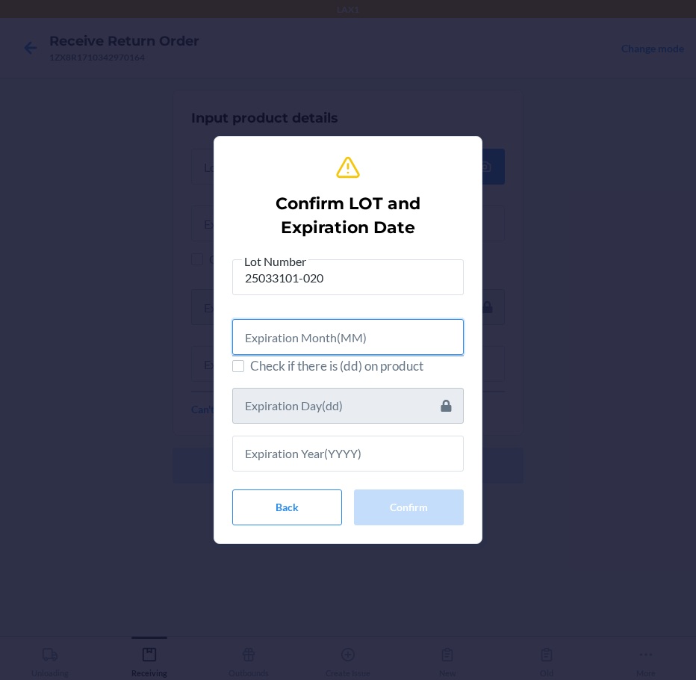
click at [341, 347] on input "text" at bounding box center [348, 337] width 232 height 36
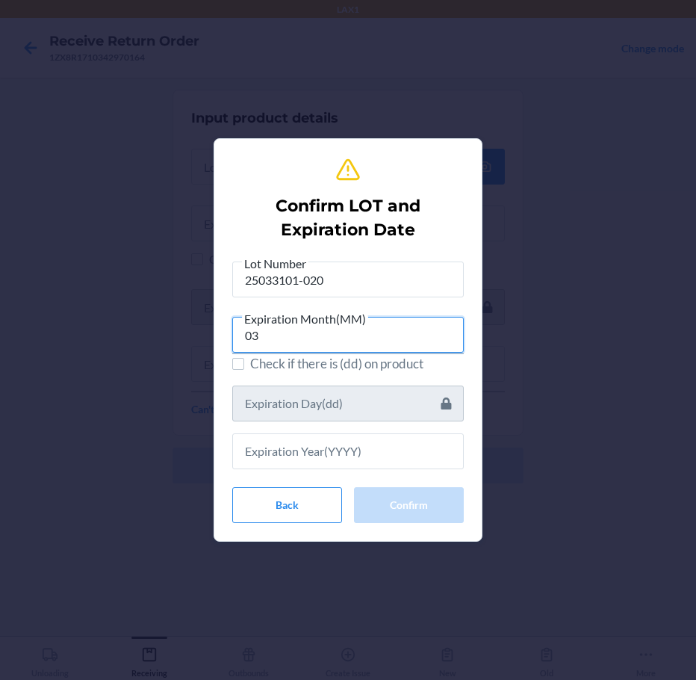
type input "03"
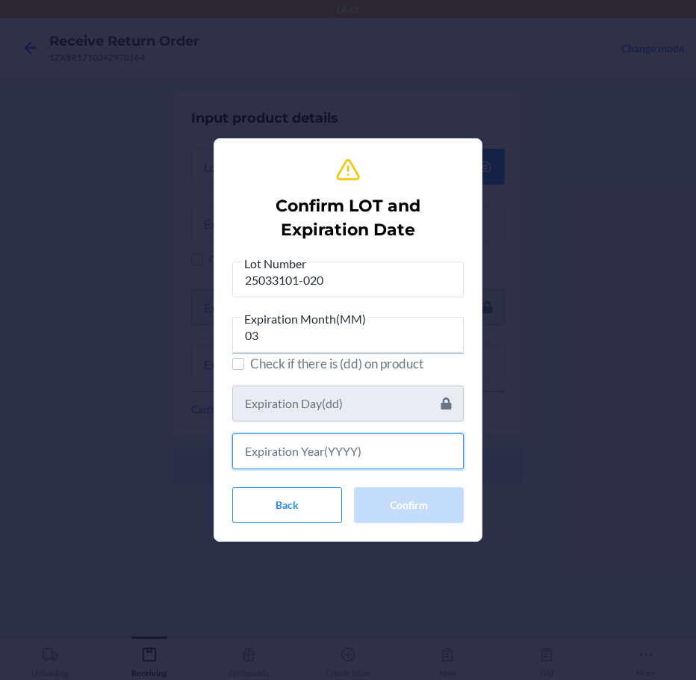
click at [341, 450] on input "text" at bounding box center [348, 451] width 232 height 36
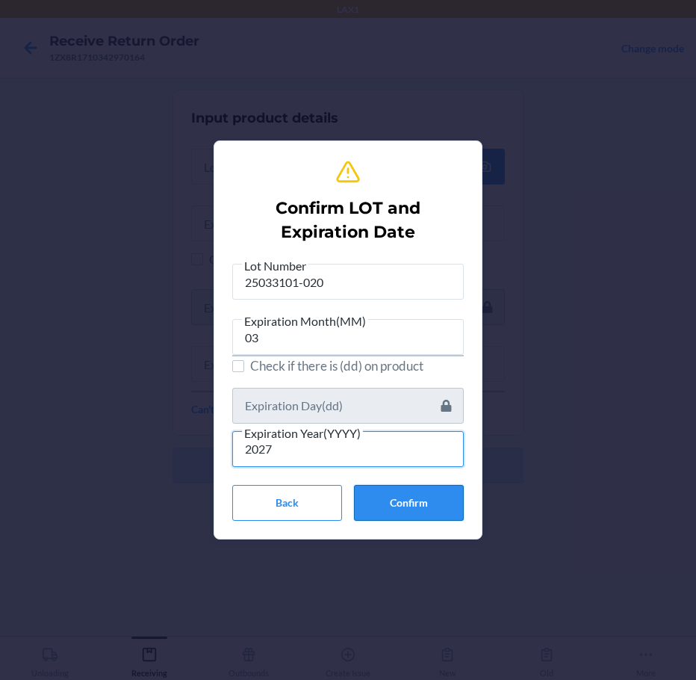
type input "2027"
click at [397, 503] on button "Confirm" at bounding box center [409, 503] width 110 height 36
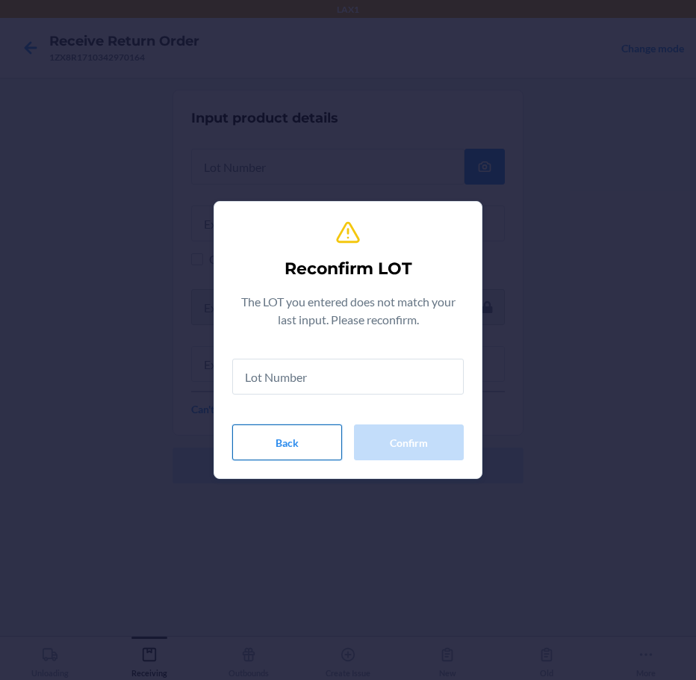
click at [295, 459] on button "Back" at bounding box center [287, 442] width 110 height 36
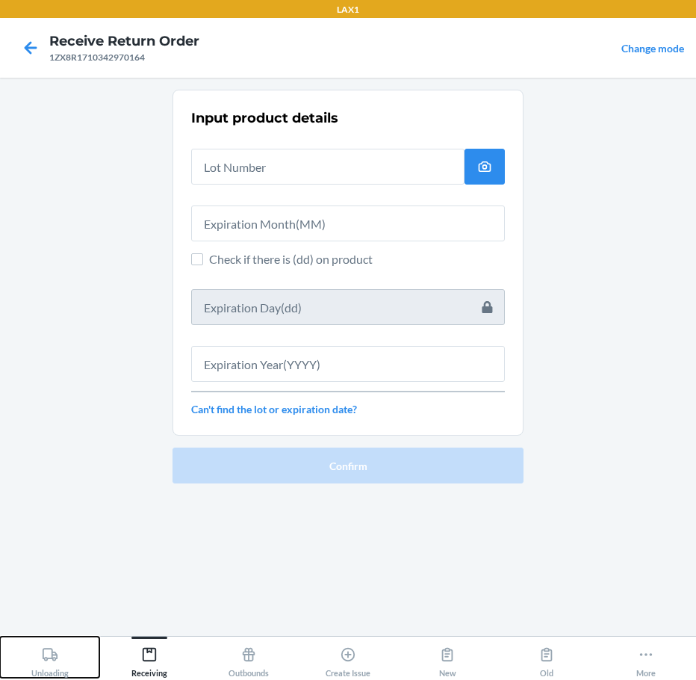
click at [55, 659] on icon at bounding box center [49, 654] width 15 height 13
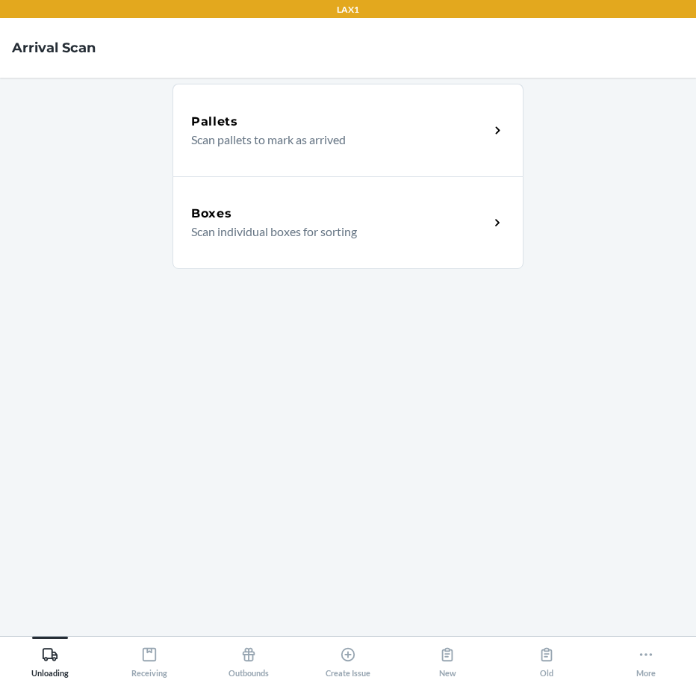
click at [383, 192] on div "Boxes Scan individual boxes for sorting" at bounding box center [348, 222] width 351 height 93
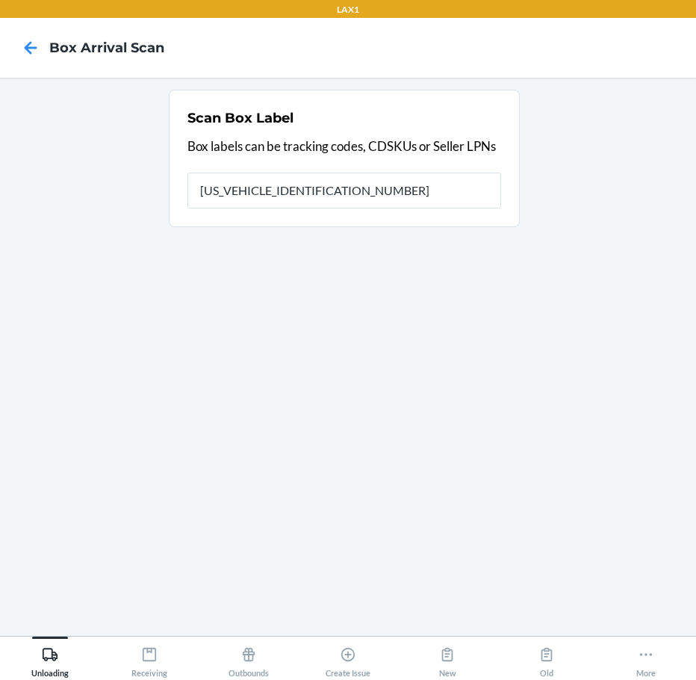
type input "1ZX8R1710342970164"
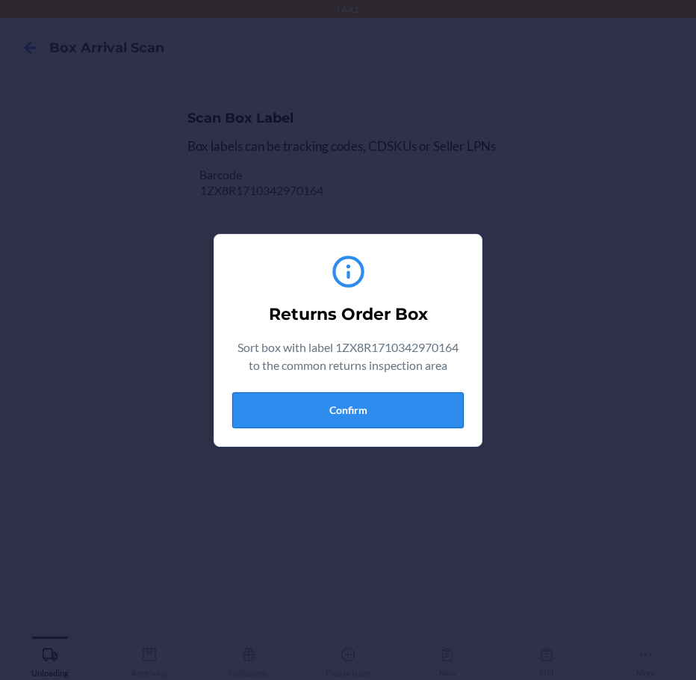
click at [338, 408] on button "Confirm" at bounding box center [348, 410] width 232 height 36
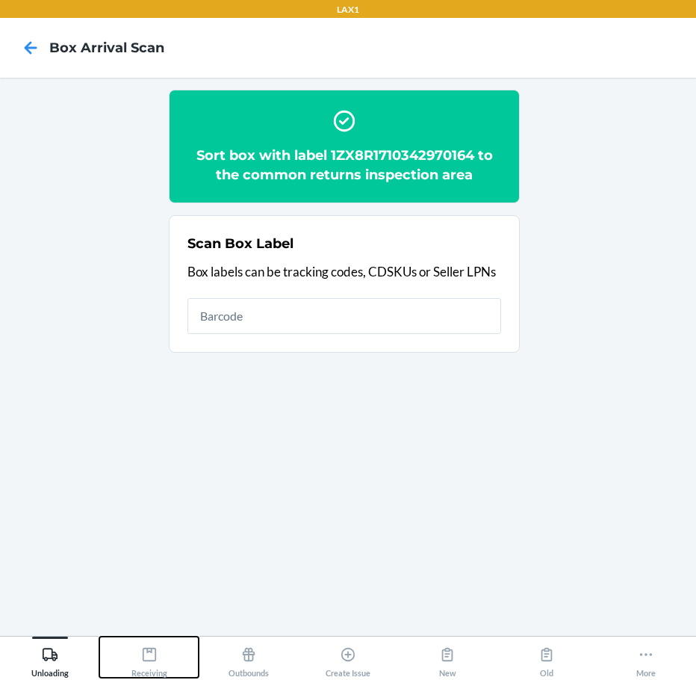
click at [156, 659] on icon at bounding box center [149, 654] width 16 height 16
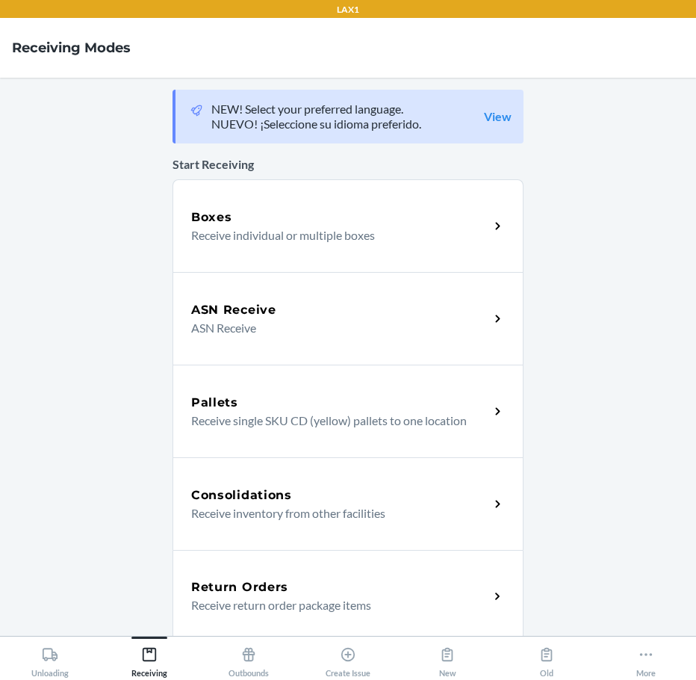
click at [261, 571] on div "Return Orders Receive return order package items" at bounding box center [348, 596] width 351 height 93
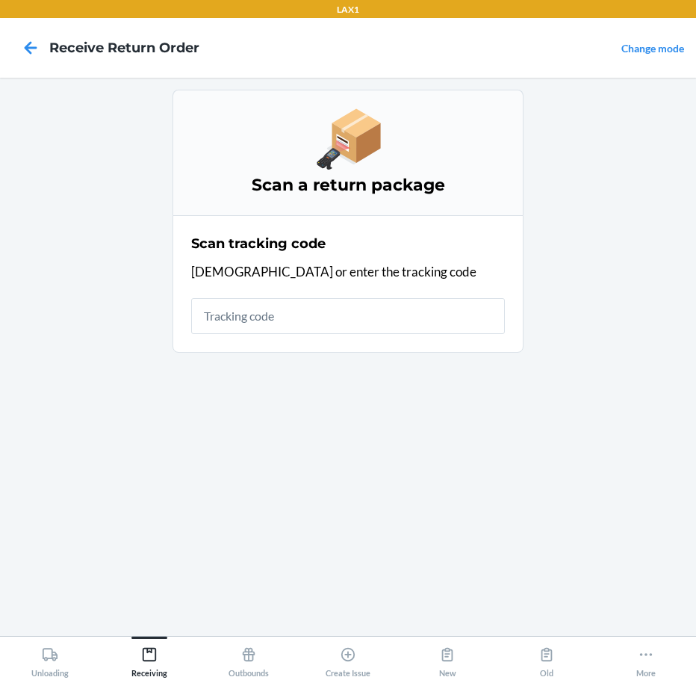
click at [394, 311] on input "text" at bounding box center [348, 316] width 314 height 36
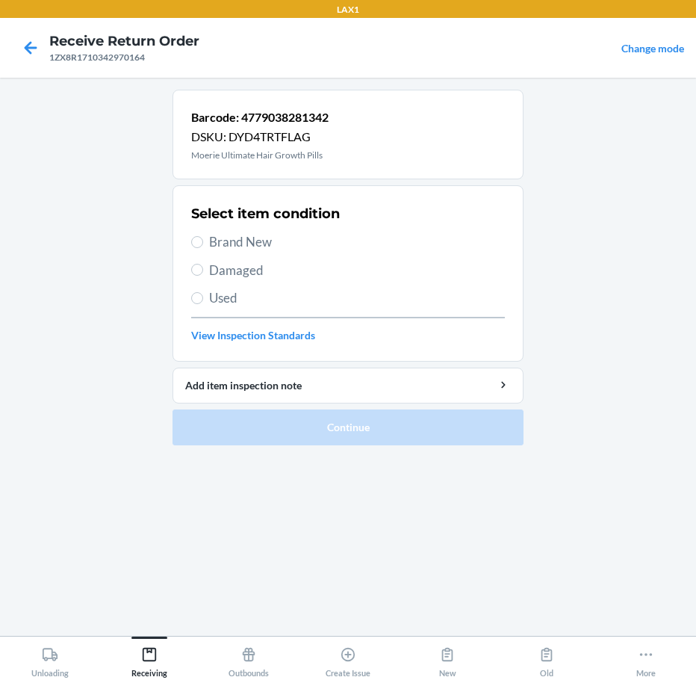
click at [222, 240] on span "Brand New" at bounding box center [357, 241] width 296 height 19
click at [203, 240] on input "Brand New" at bounding box center [197, 242] width 12 height 12
radio input "true"
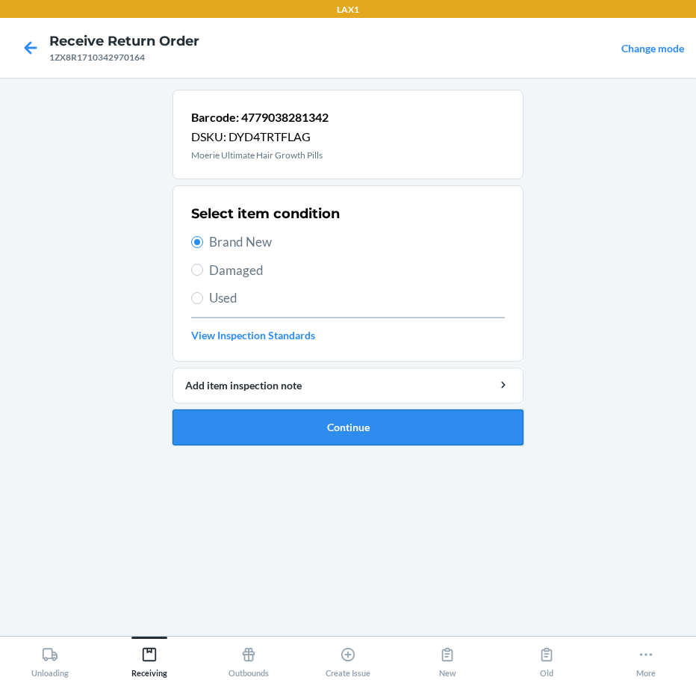
click at [241, 424] on button "Continue" at bounding box center [348, 427] width 351 height 36
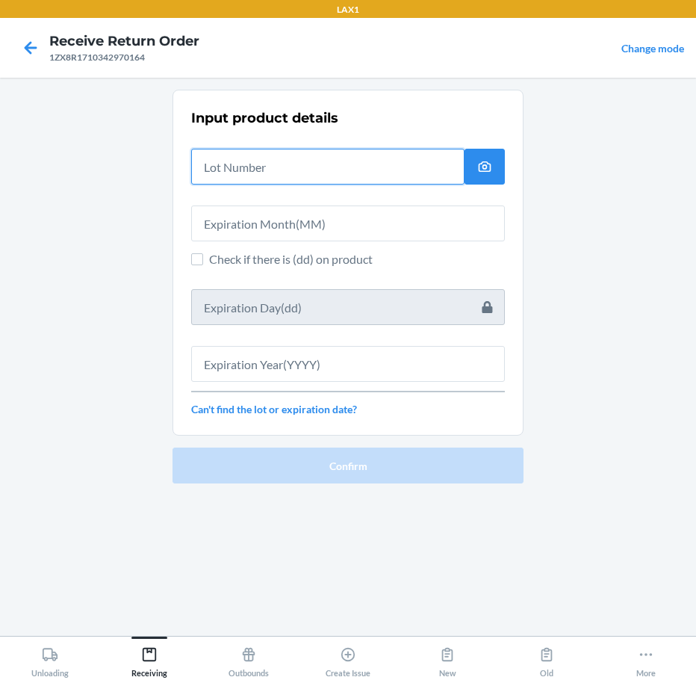
click at [316, 168] on input "text" at bounding box center [327, 167] width 273 height 36
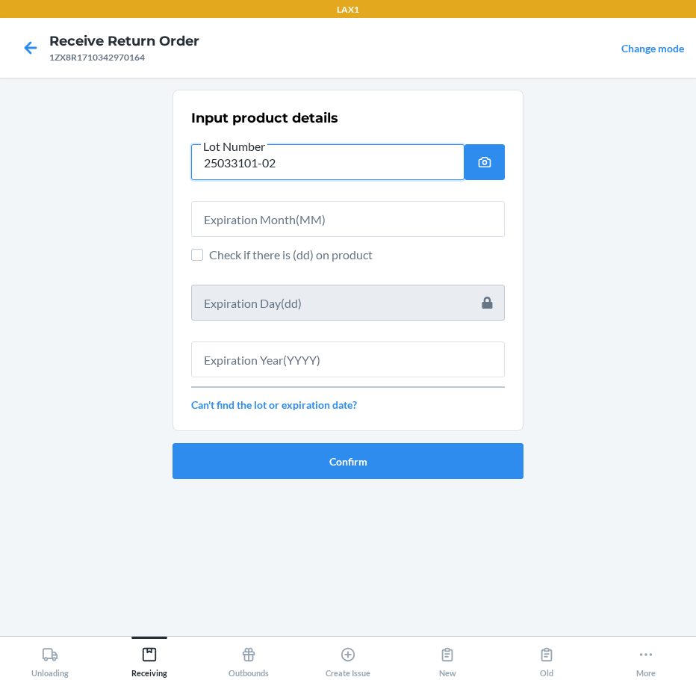
type input "25033101-02"
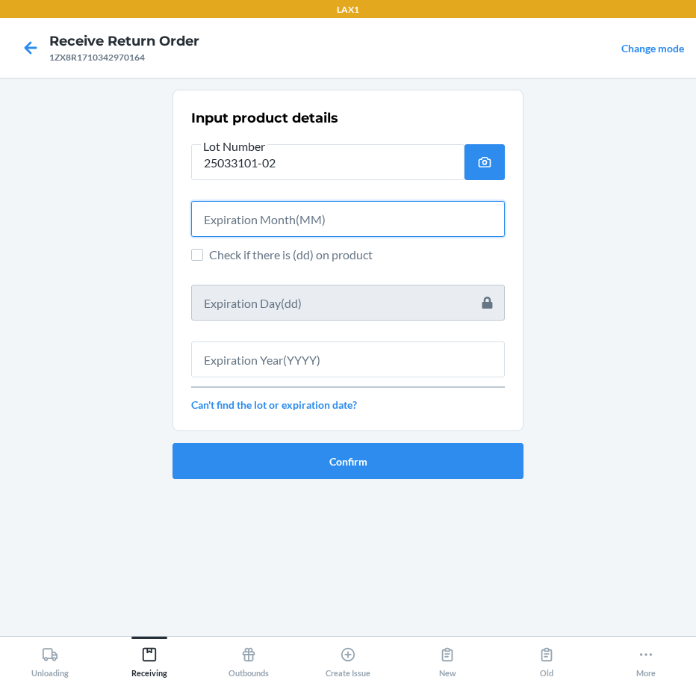
click at [326, 229] on input "text" at bounding box center [348, 219] width 314 height 36
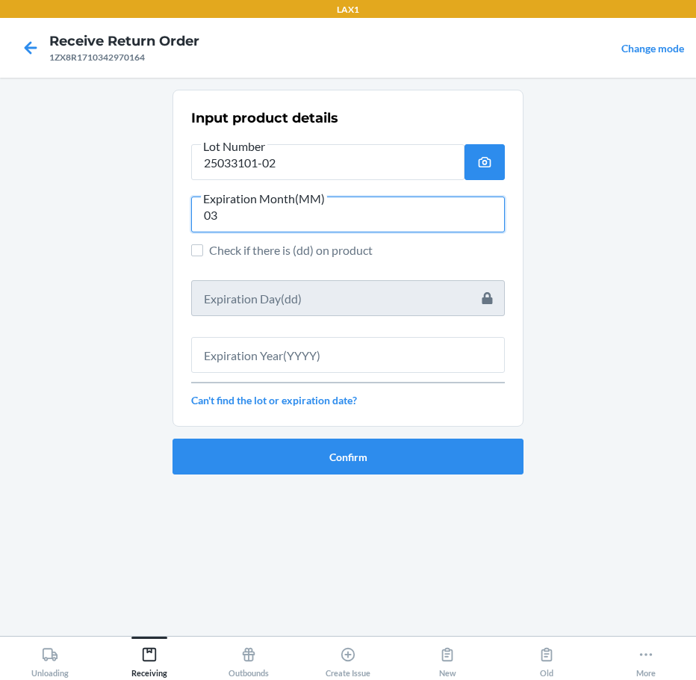
type input "03"
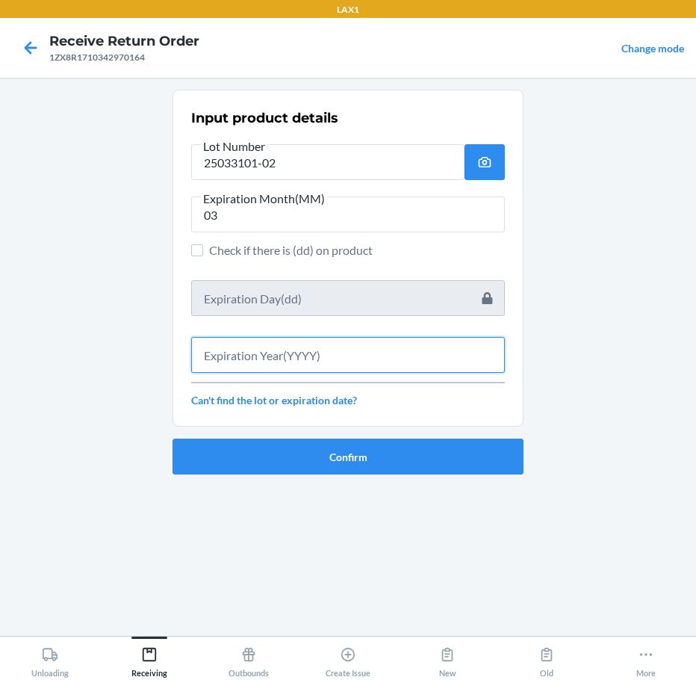
click at [285, 361] on input "text" at bounding box center [348, 355] width 314 height 36
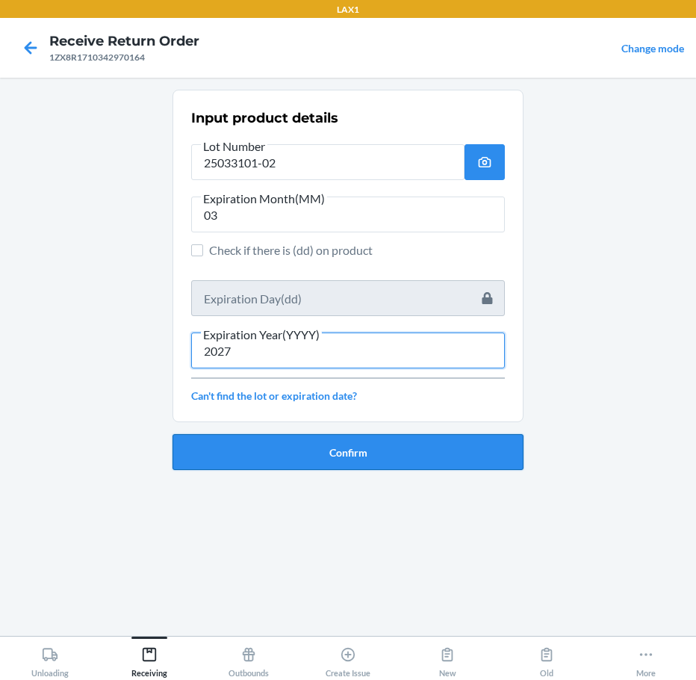
type input "2027"
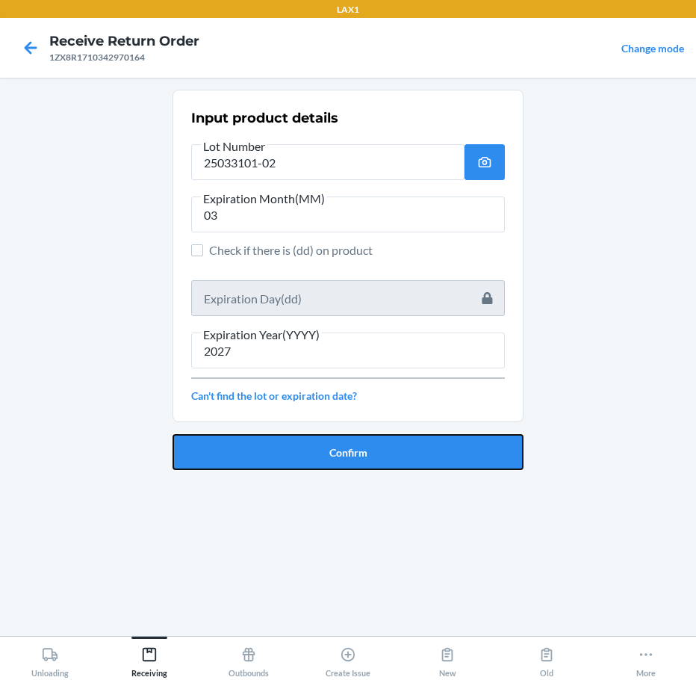
click at [292, 446] on button "Confirm" at bounding box center [348, 452] width 351 height 36
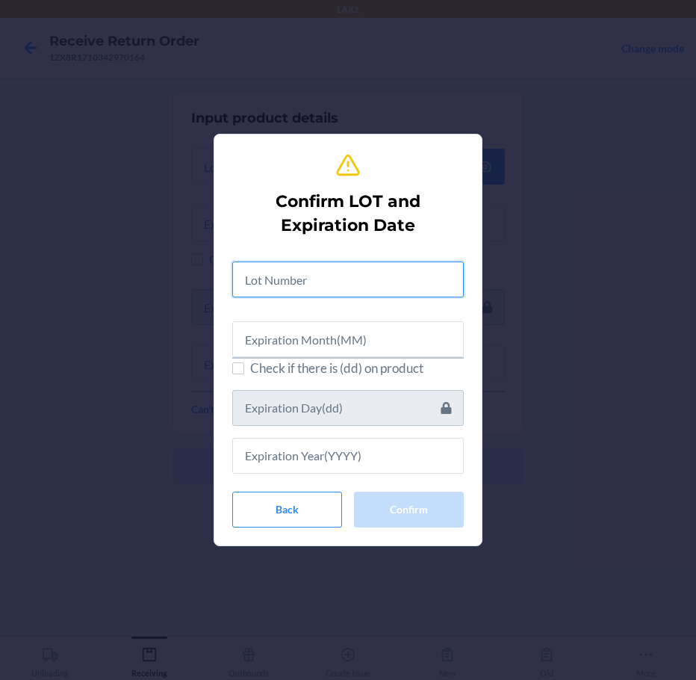
click at [323, 281] on input "text" at bounding box center [348, 279] width 232 height 36
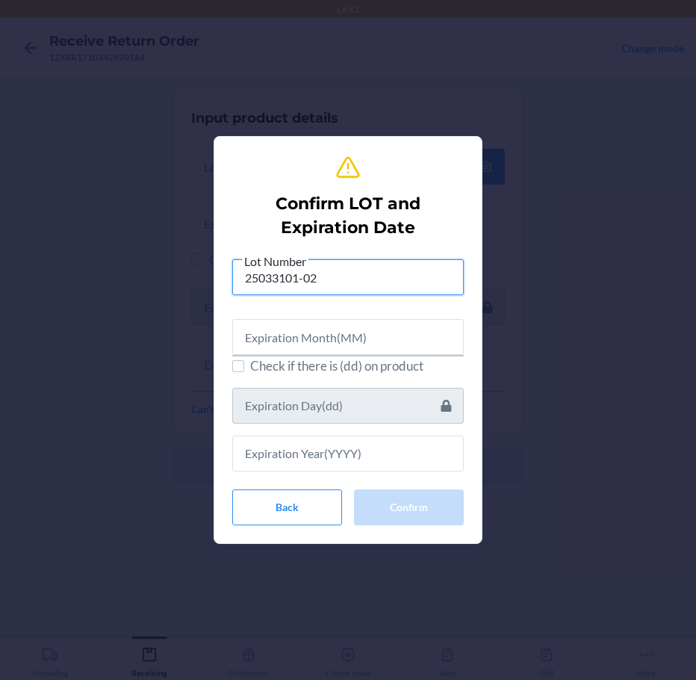
type input "25033101-02"
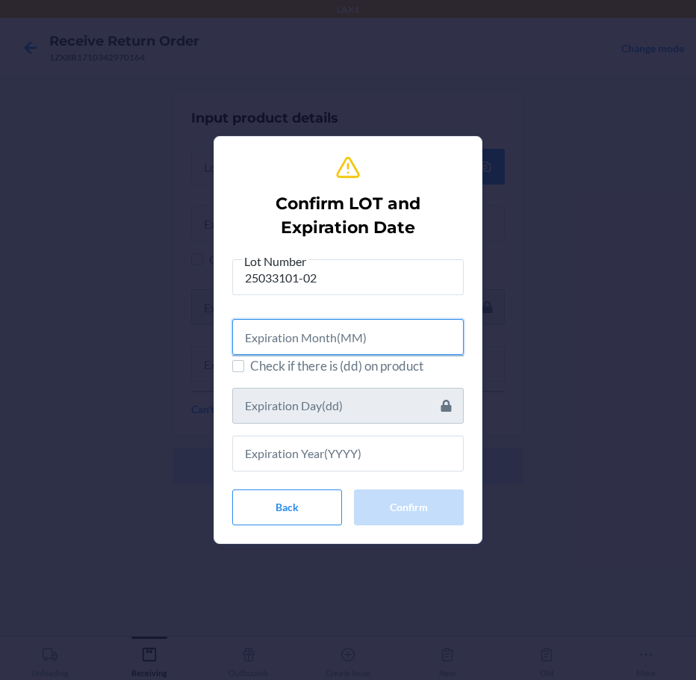
click at [310, 332] on input "text" at bounding box center [348, 337] width 232 height 36
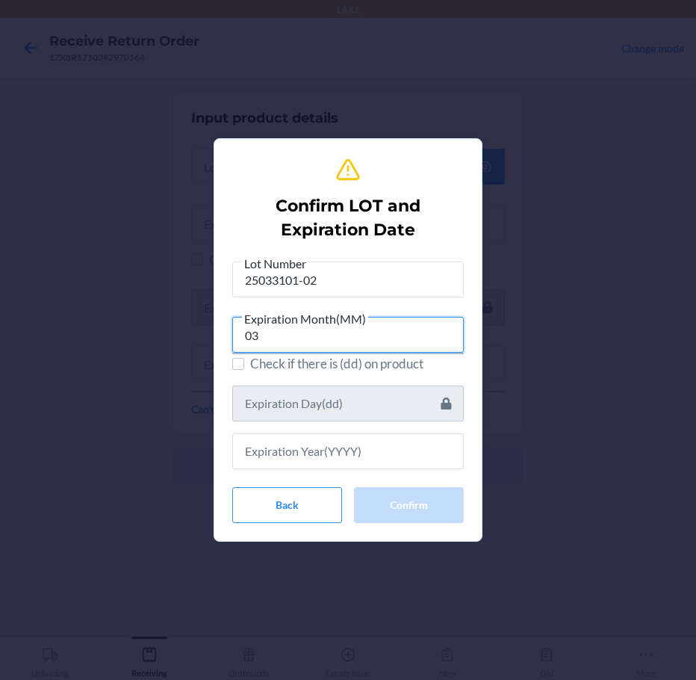
type input "03"
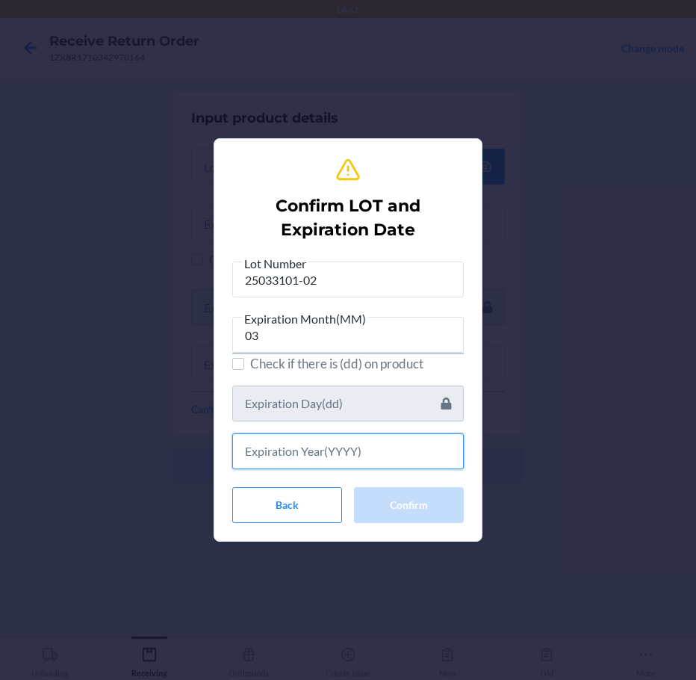
click at [394, 465] on input "text" at bounding box center [348, 451] width 232 height 36
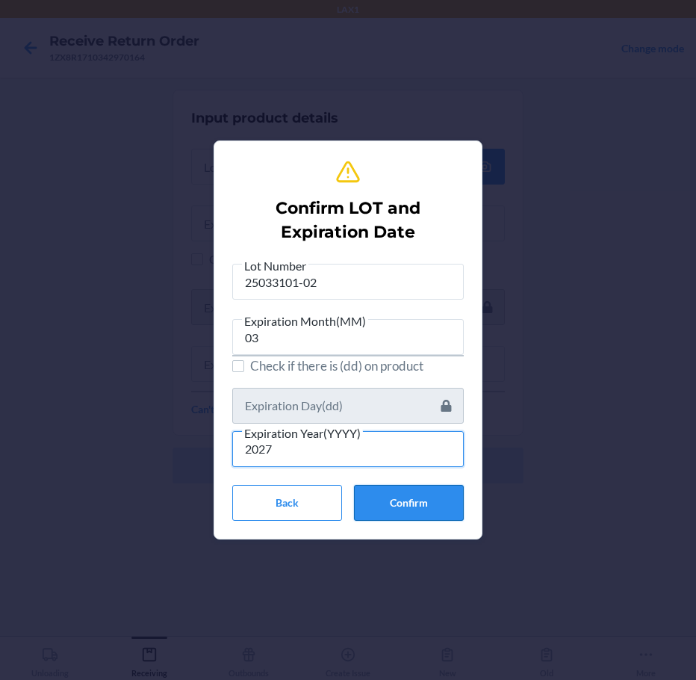
type input "2027"
click at [423, 499] on button "Confirm" at bounding box center [409, 503] width 110 height 36
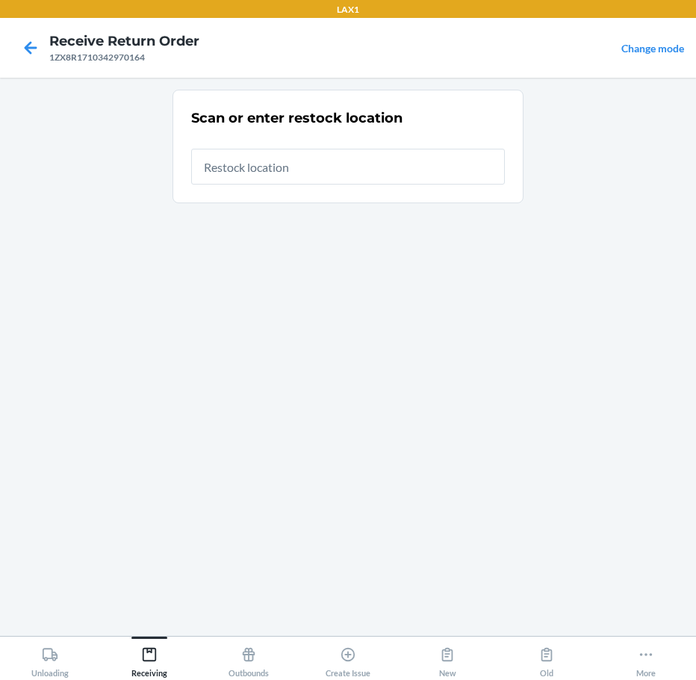
click at [426, 160] on input "text" at bounding box center [348, 167] width 314 height 36
type input "RTCART015"
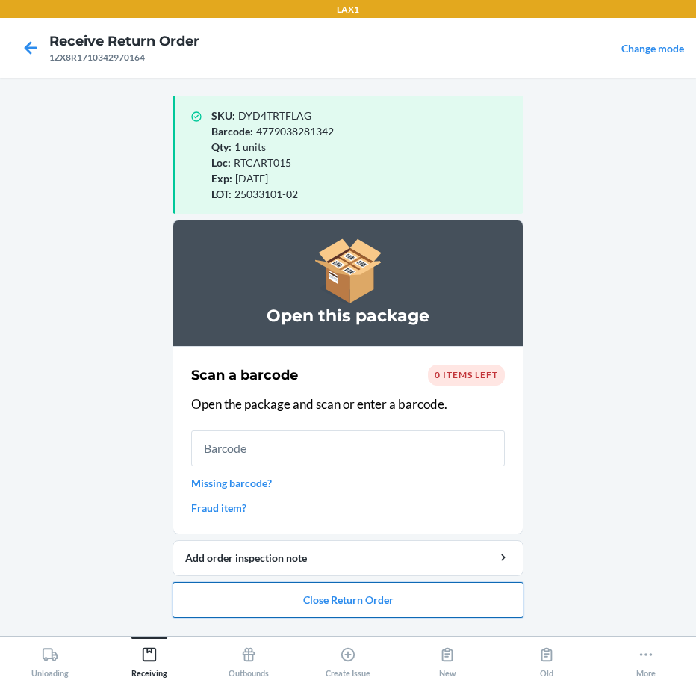
click at [347, 595] on button "Close Return Order" at bounding box center [348, 600] width 351 height 36
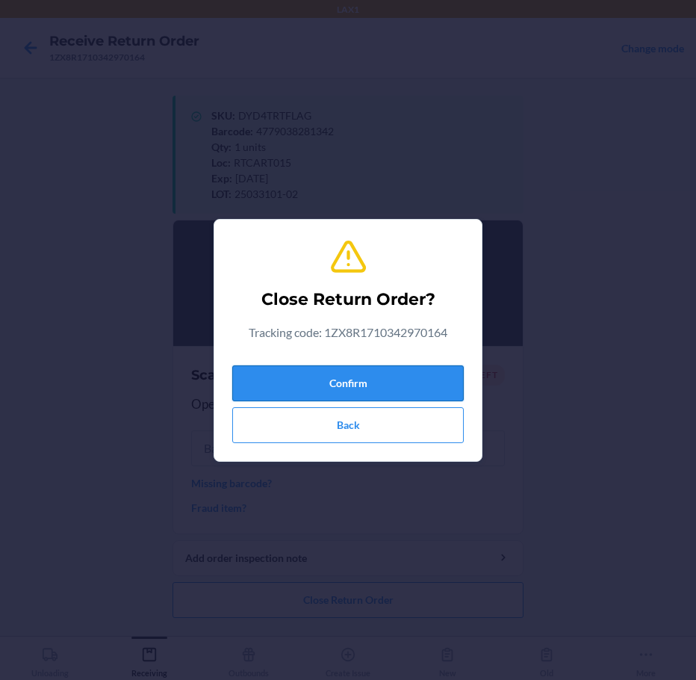
click at [425, 371] on button "Confirm" at bounding box center [348, 383] width 232 height 36
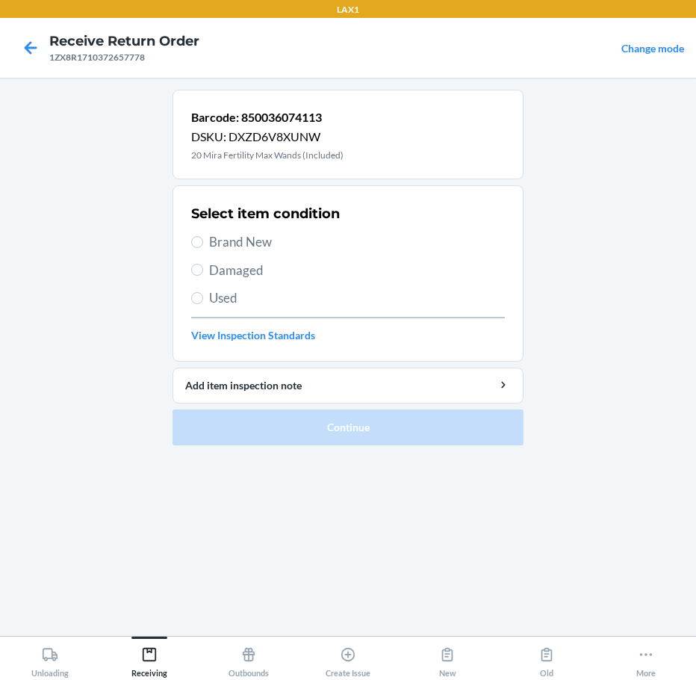
click at [244, 240] on span "Brand New" at bounding box center [357, 241] width 296 height 19
click at [203, 240] on input "Brand New" at bounding box center [197, 242] width 12 height 12
radio input "true"
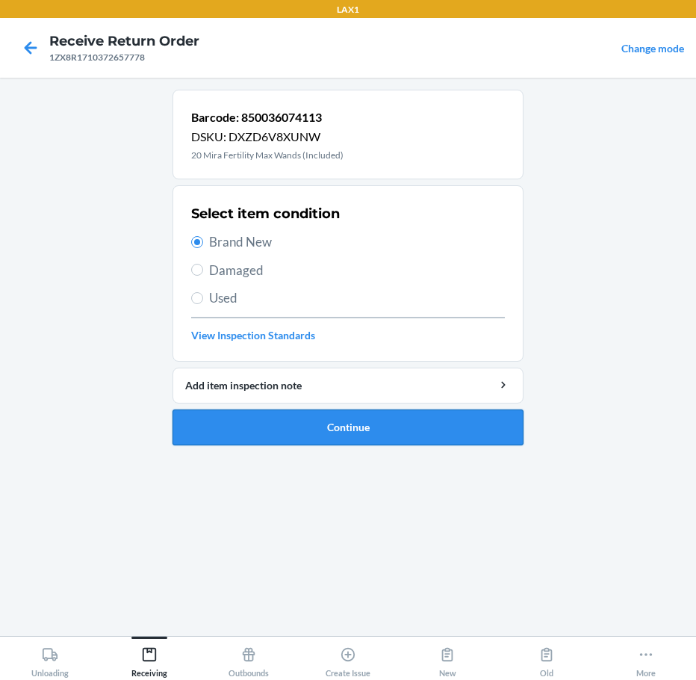
click at [232, 417] on button "Continue" at bounding box center [348, 427] width 351 height 36
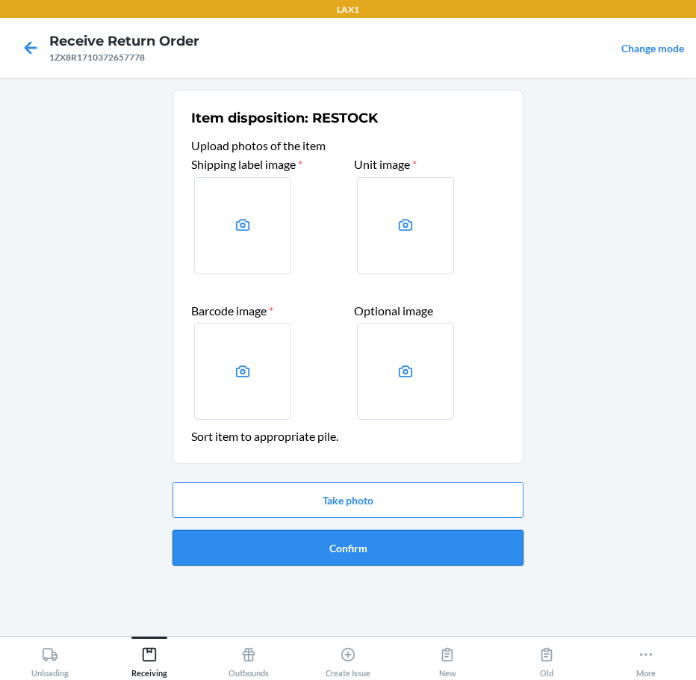
click at [367, 542] on button "Confirm" at bounding box center [348, 548] width 351 height 36
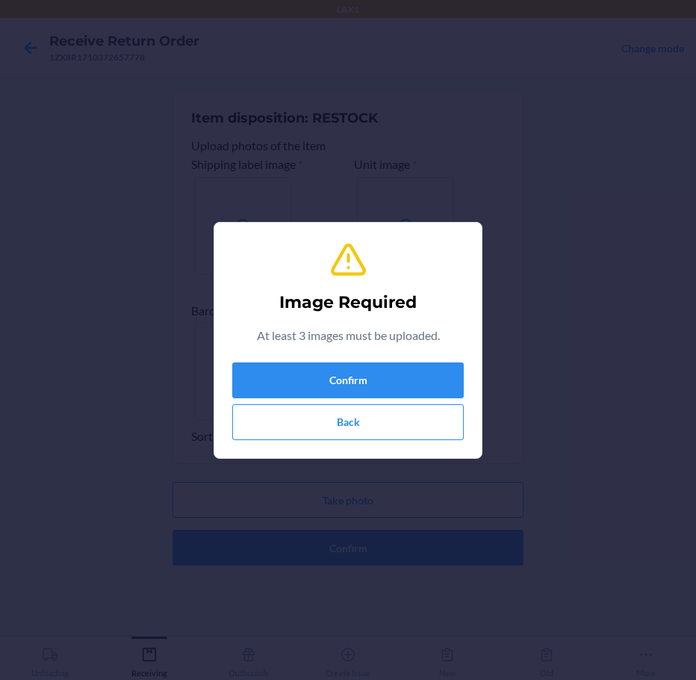
click at [411, 357] on div "Image Required At least 3 images must be uploaded. Confirm Back" at bounding box center [348, 340] width 232 height 211
click at [412, 372] on button "Confirm" at bounding box center [348, 380] width 232 height 36
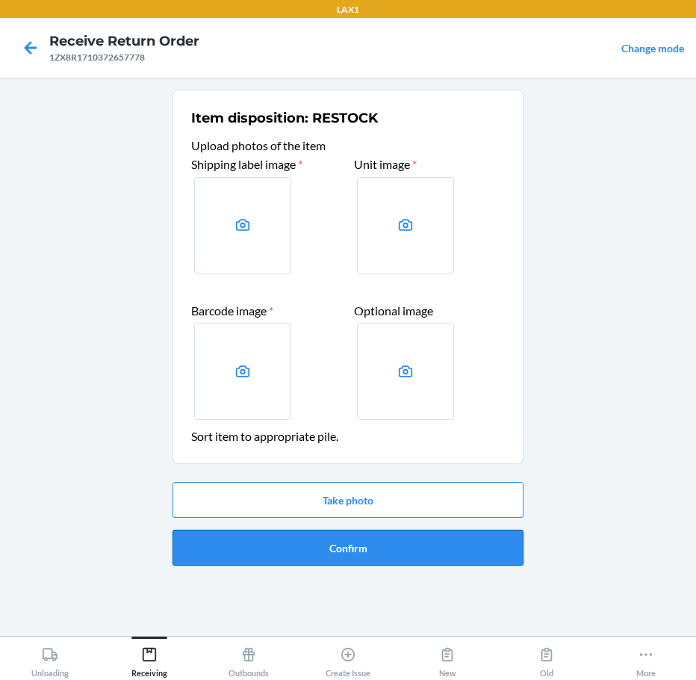
click at [386, 545] on button "Confirm" at bounding box center [348, 548] width 351 height 36
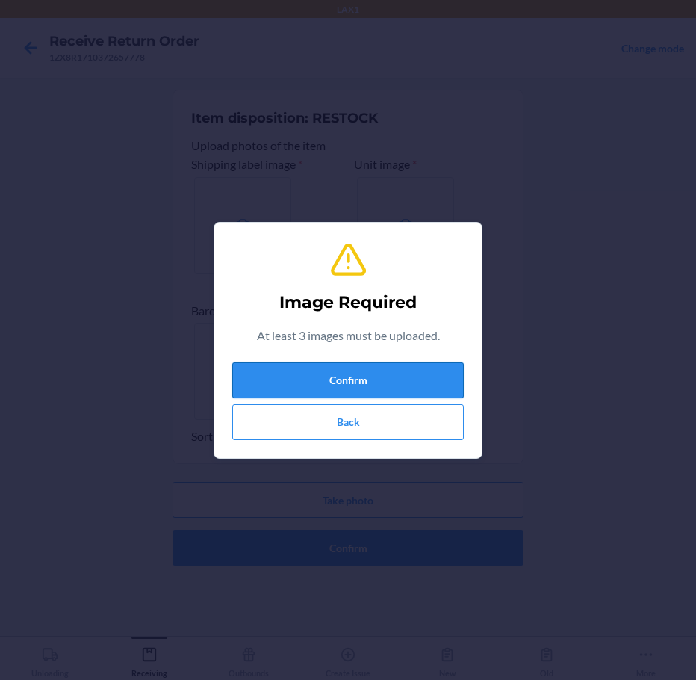
click at [391, 379] on button "Confirm" at bounding box center [348, 380] width 232 height 36
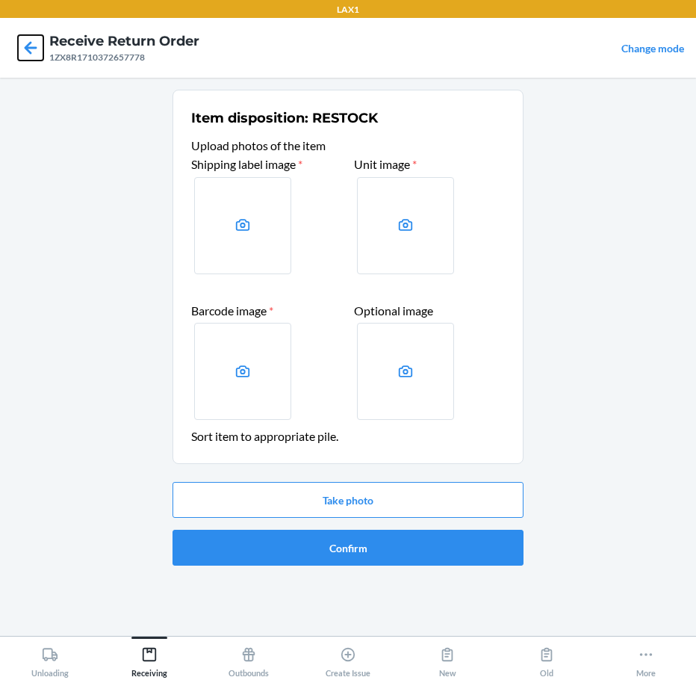
click at [27, 53] on icon at bounding box center [30, 47] width 25 height 25
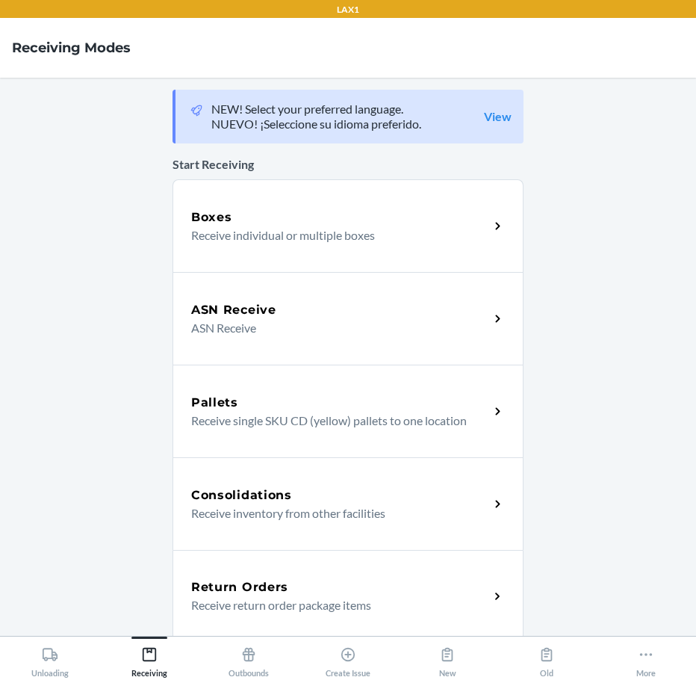
click at [338, 600] on p "Receive return order package items" at bounding box center [334, 605] width 286 height 18
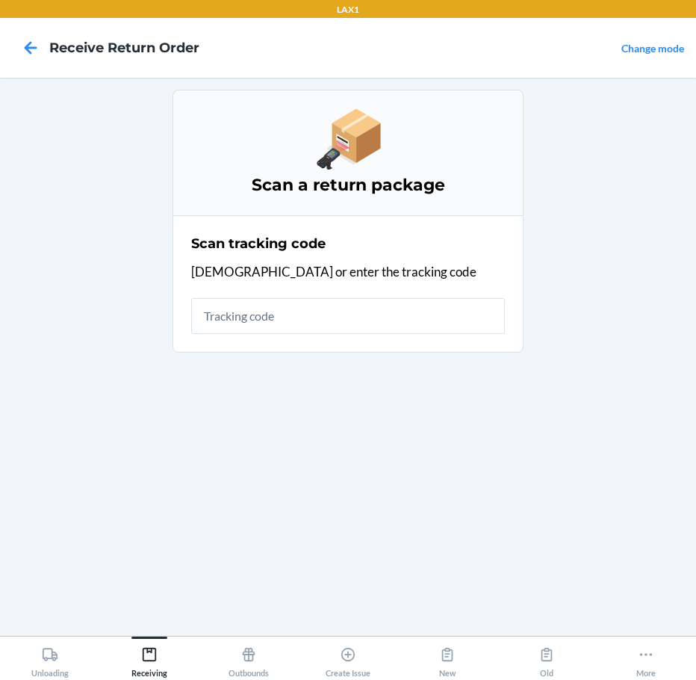
click at [378, 308] on input "text" at bounding box center [348, 316] width 314 height 36
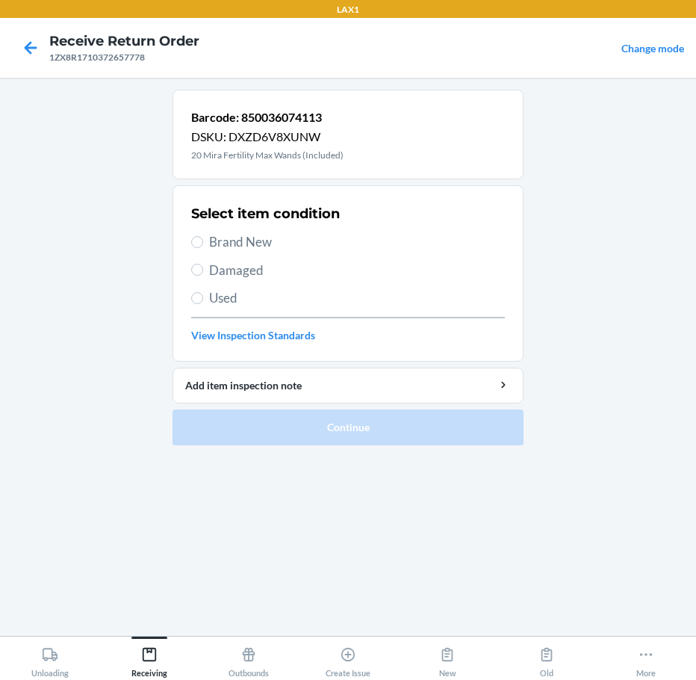
click at [226, 235] on span "Brand New" at bounding box center [357, 241] width 296 height 19
click at [203, 236] on input "Brand New" at bounding box center [197, 242] width 12 height 12
radio input "true"
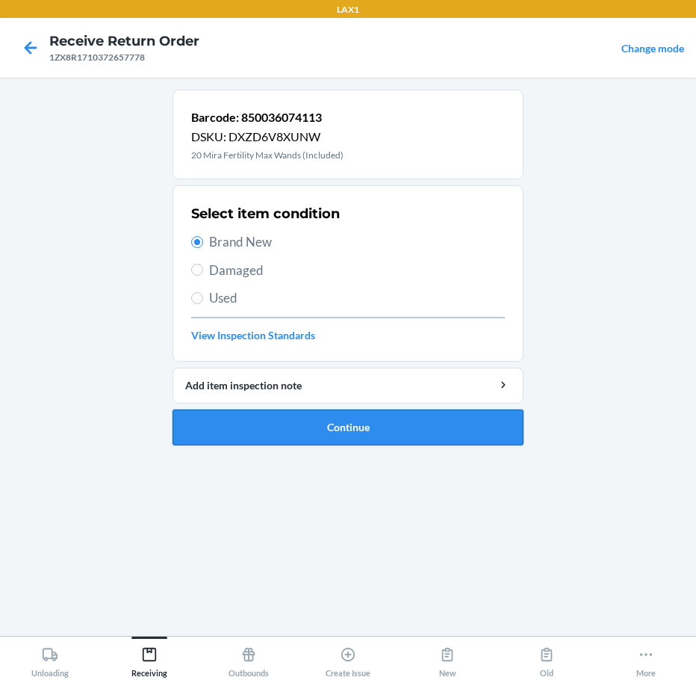
click at [211, 425] on button "Continue" at bounding box center [348, 427] width 351 height 36
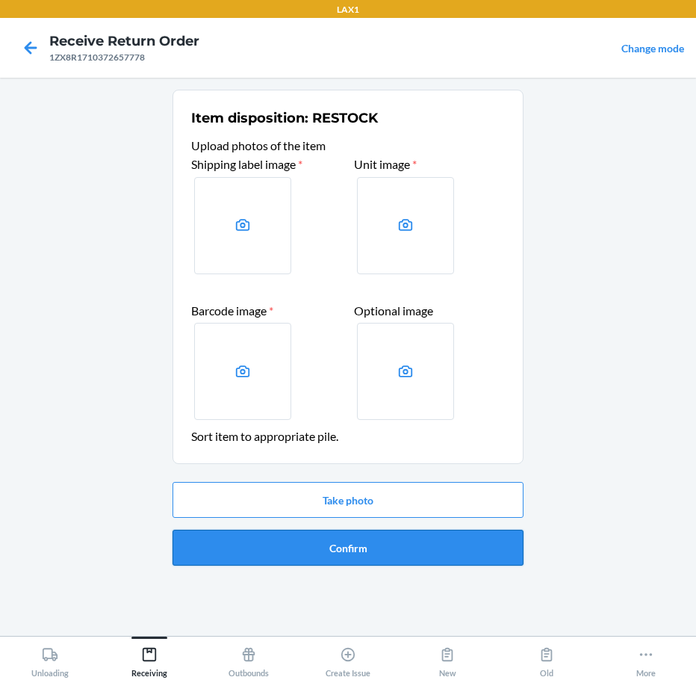
click at [279, 553] on button "Confirm" at bounding box center [348, 548] width 351 height 36
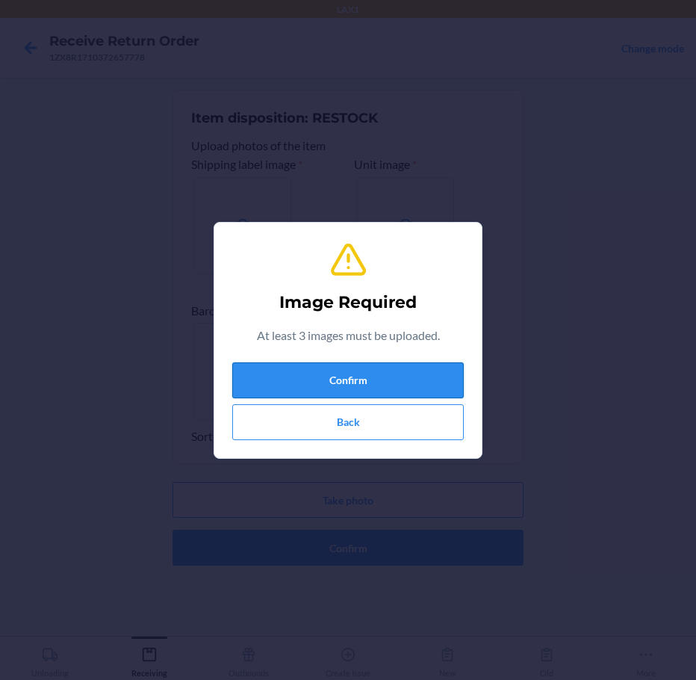
click at [376, 376] on button "Confirm" at bounding box center [348, 380] width 232 height 36
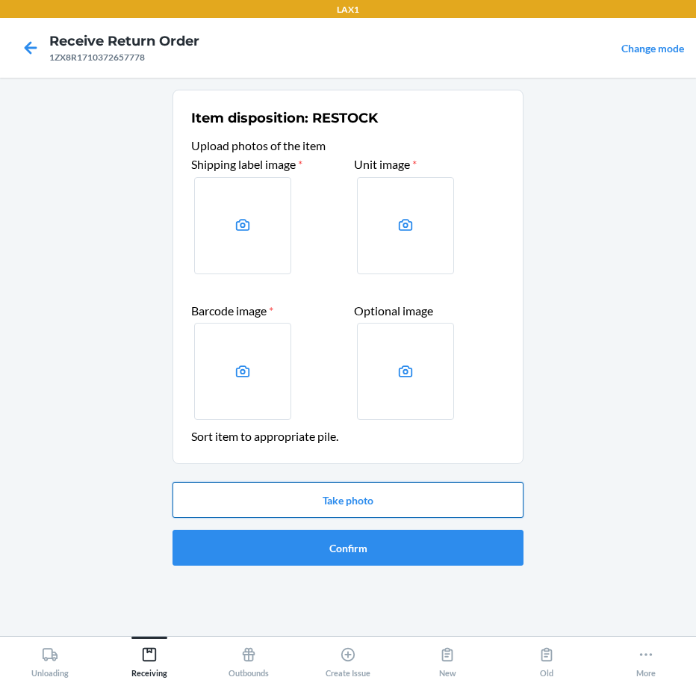
click at [376, 488] on button "Take photo" at bounding box center [348, 500] width 351 height 36
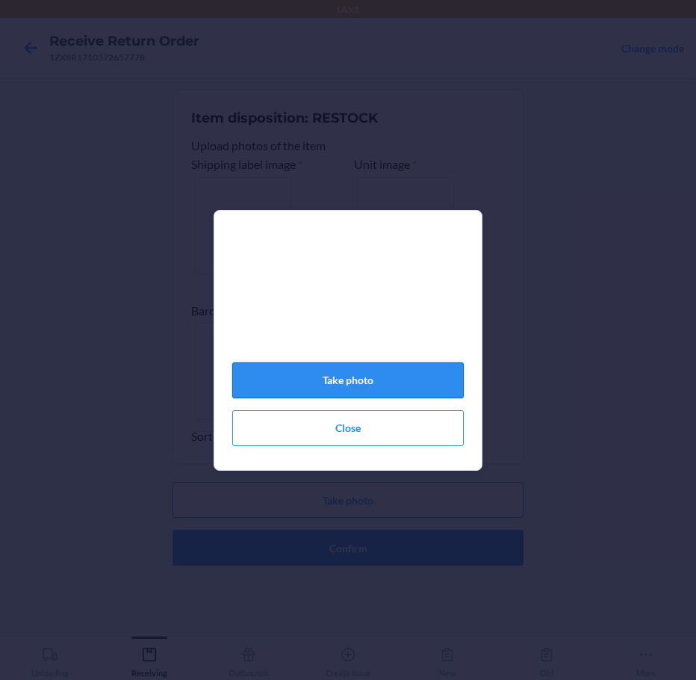
click at [438, 382] on button "Take photo" at bounding box center [348, 380] width 232 height 36
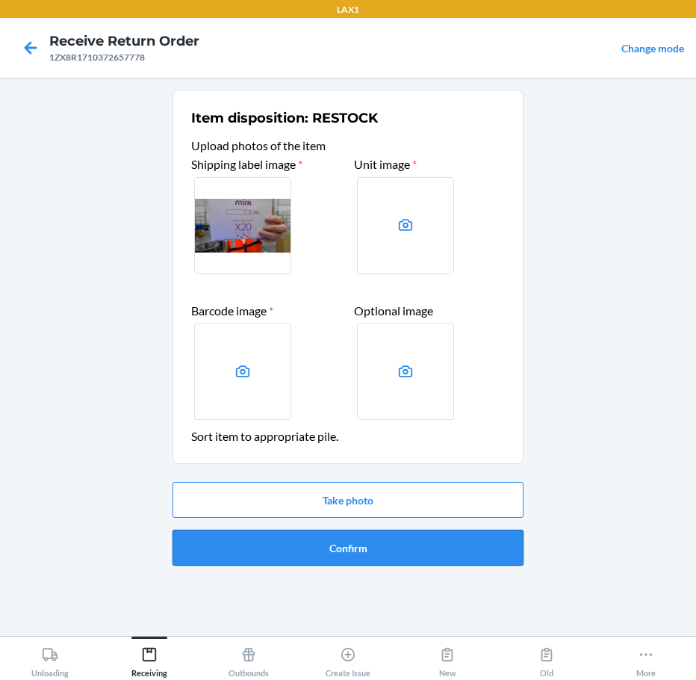
click at [457, 545] on button "Confirm" at bounding box center [348, 548] width 351 height 36
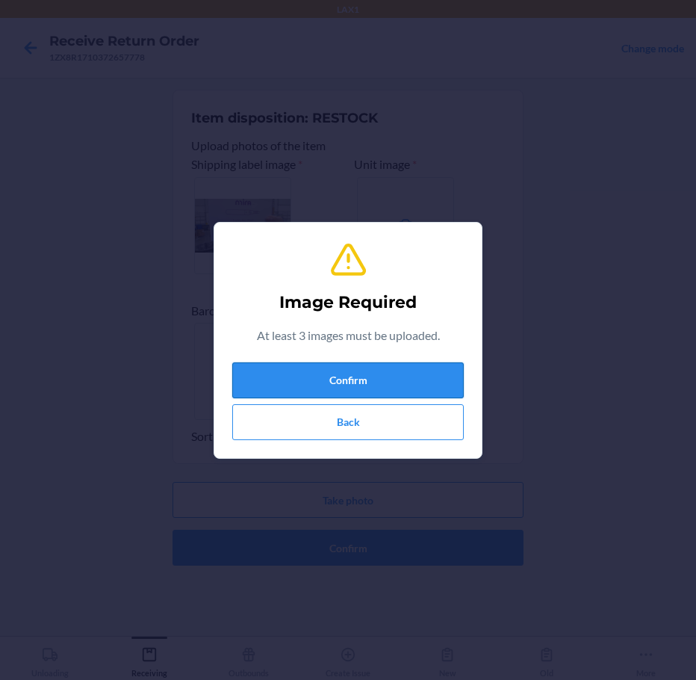
click at [388, 376] on button "Confirm" at bounding box center [348, 380] width 232 height 36
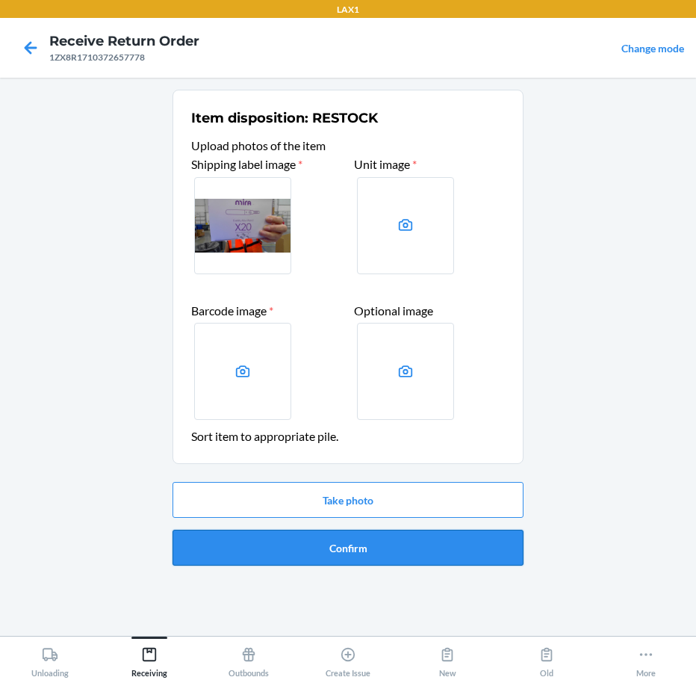
click at [386, 543] on button "Confirm" at bounding box center [348, 548] width 351 height 36
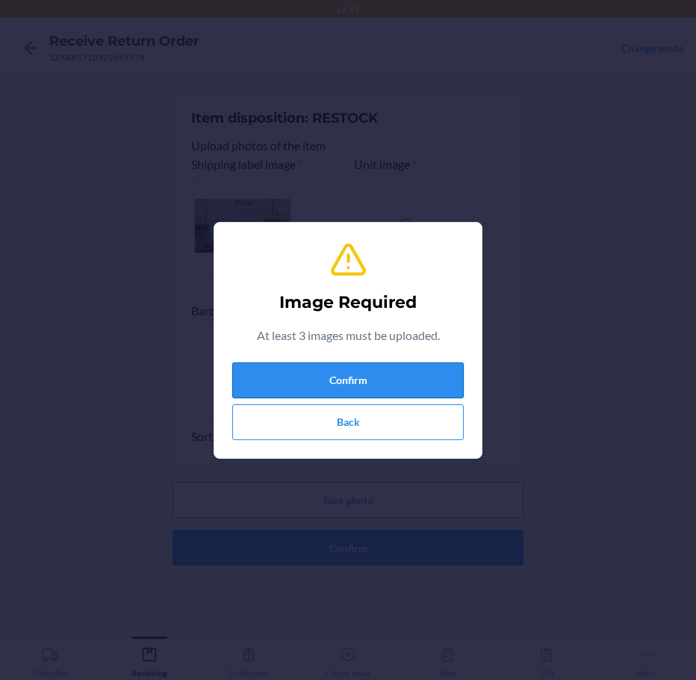
click at [438, 364] on button "Confirm" at bounding box center [348, 380] width 232 height 36
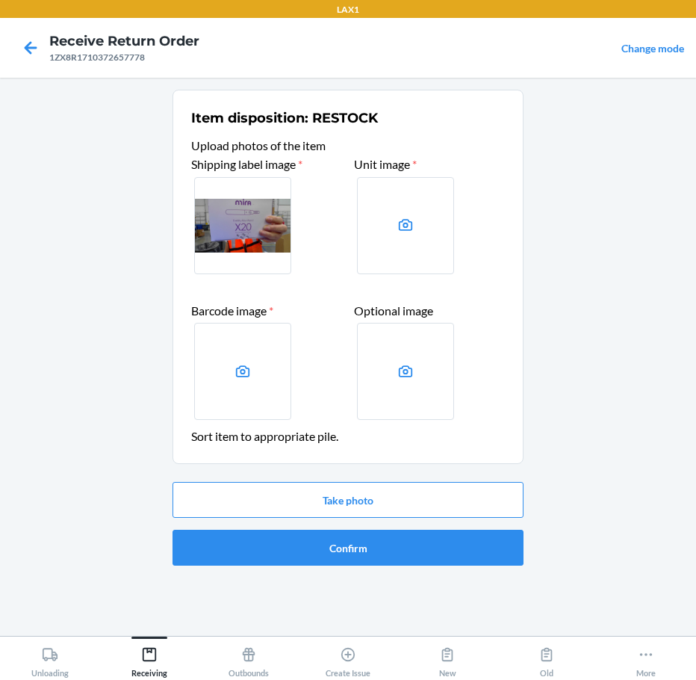
drag, startPoint x: 530, startPoint y: 486, endPoint x: 587, endPoint y: 512, distance: 62.9
click at [564, 501] on main "Item disposition: RESTOCK Upload photos of the item Shipping label image * Unit…" at bounding box center [348, 357] width 696 height 558
click at [479, 491] on button "Take photo" at bounding box center [348, 500] width 351 height 36
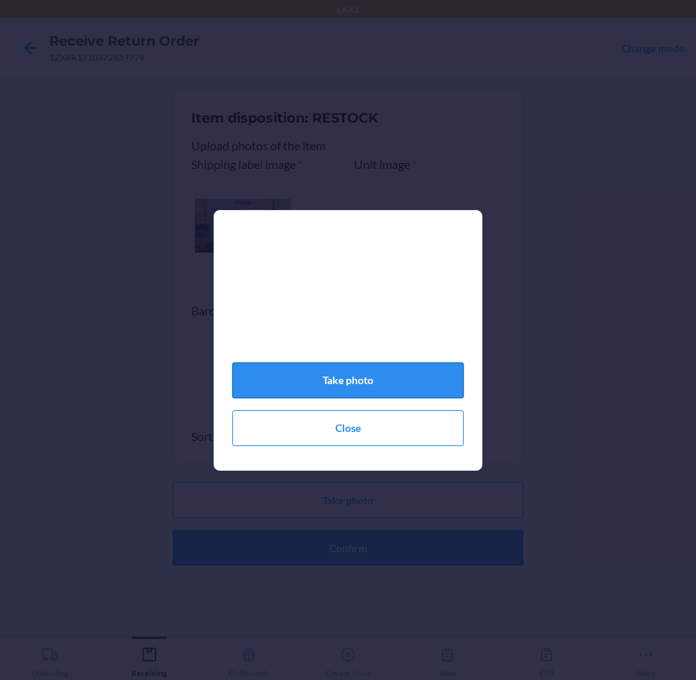
click at [406, 374] on button "Take photo" at bounding box center [348, 380] width 232 height 36
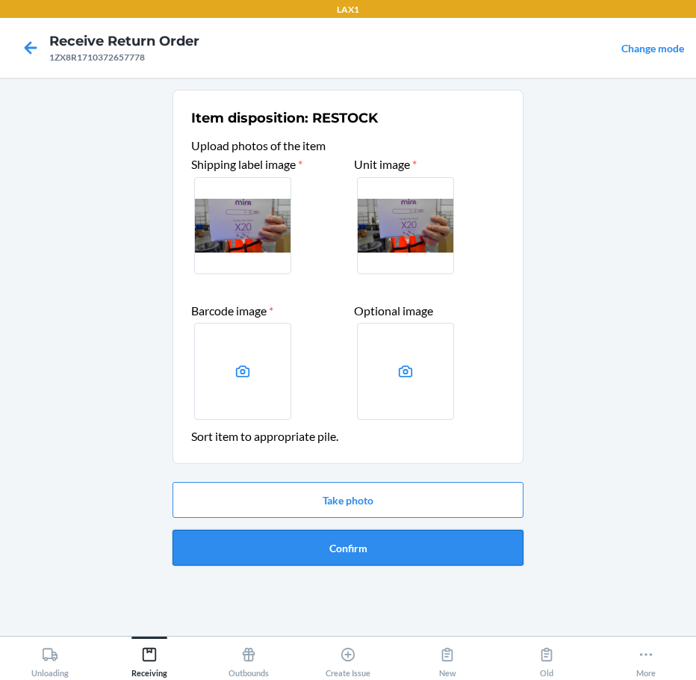
click at [477, 538] on button "Confirm" at bounding box center [348, 548] width 351 height 36
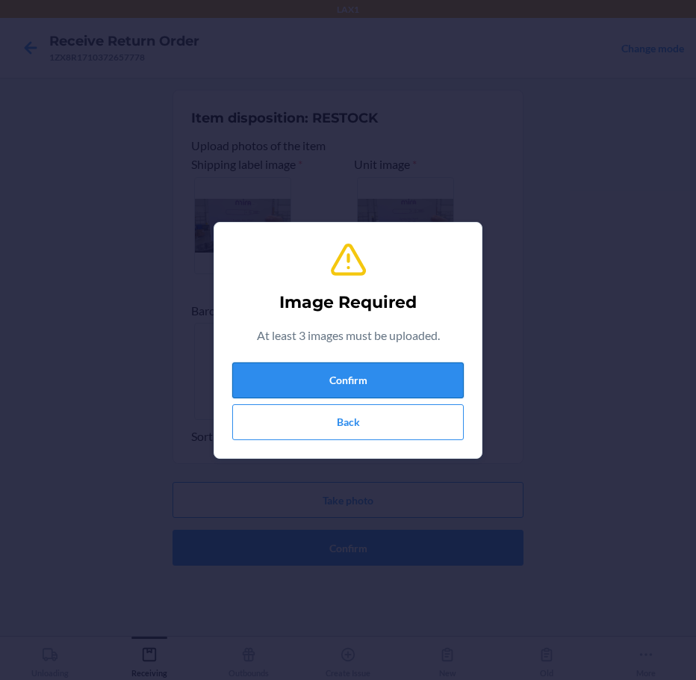
click at [406, 362] on button "Confirm" at bounding box center [348, 380] width 232 height 36
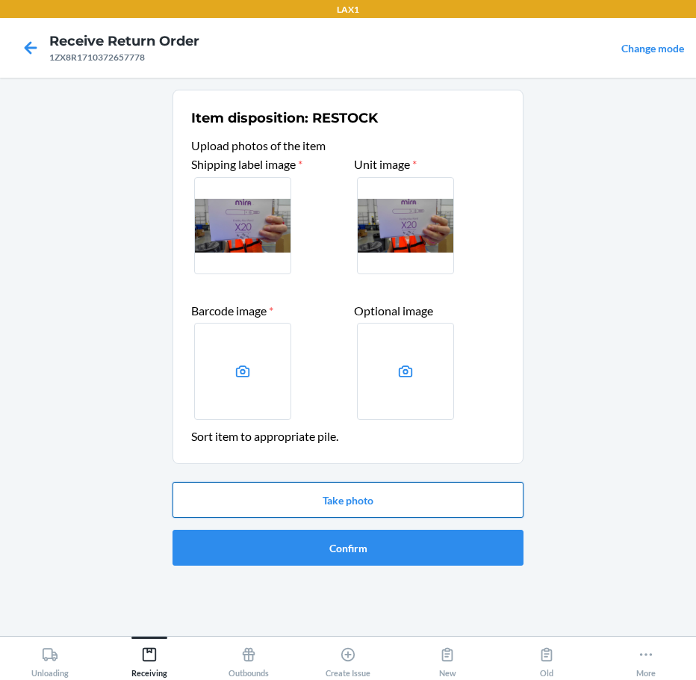
click at [418, 489] on button "Take photo" at bounding box center [348, 500] width 351 height 36
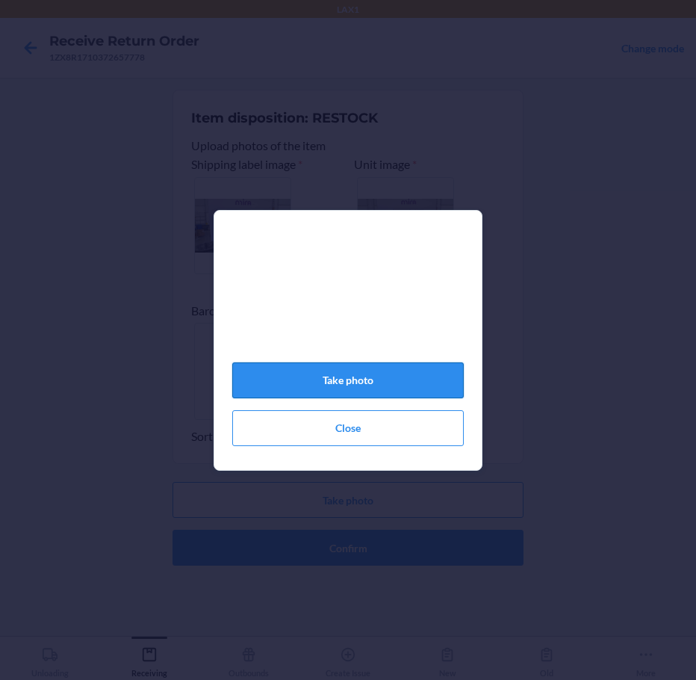
click at [426, 388] on button "Take photo" at bounding box center [348, 380] width 232 height 36
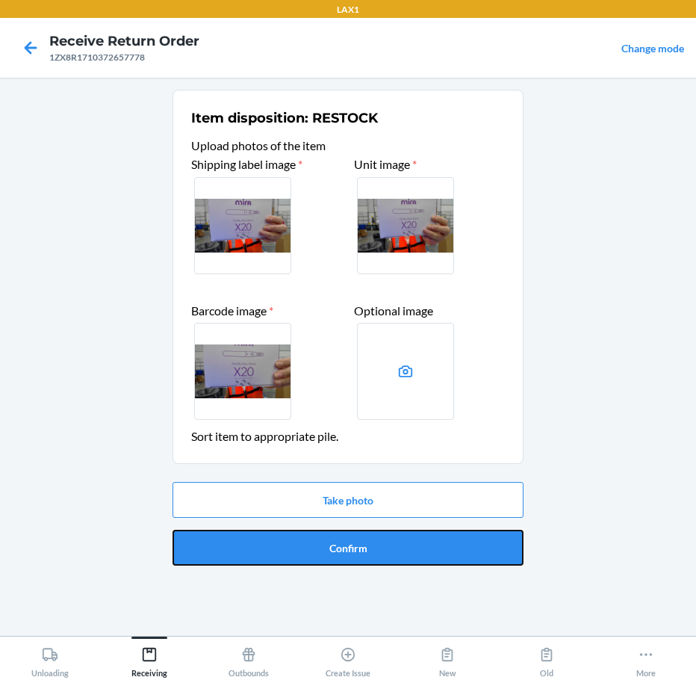
drag, startPoint x: 374, startPoint y: 540, endPoint x: 391, endPoint y: 538, distance: 17.2
click at [391, 538] on button "Confirm" at bounding box center [348, 548] width 351 height 36
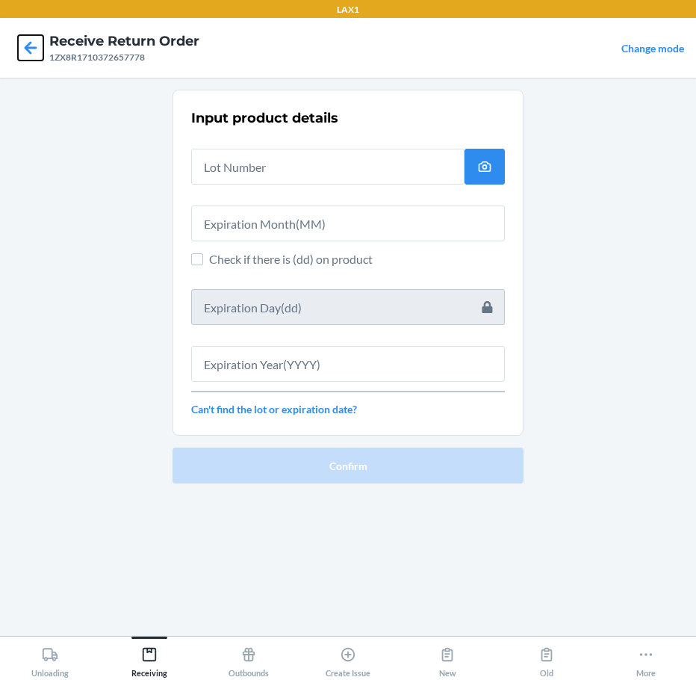
drag, startPoint x: 28, startPoint y: 40, endPoint x: 13, endPoint y: 77, distance: 39.3
click at [26, 50] on icon at bounding box center [30, 47] width 25 height 25
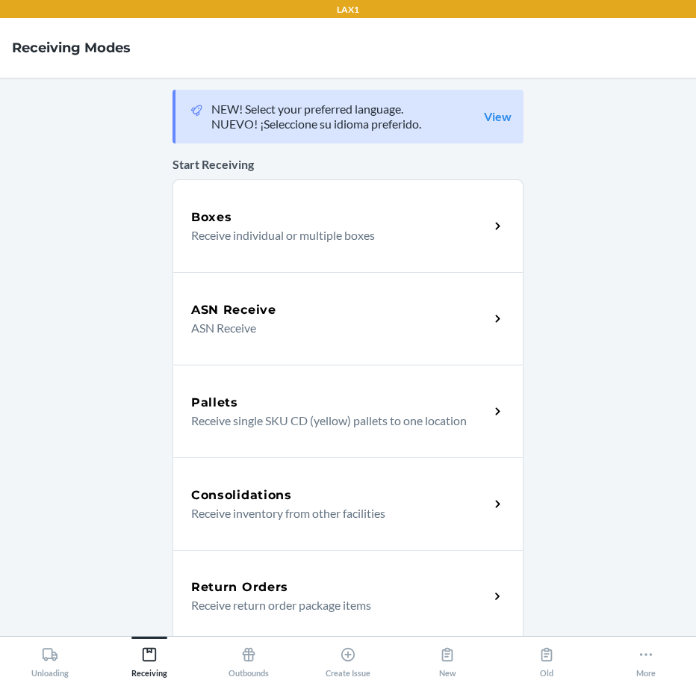
click at [314, 585] on div "Return Orders" at bounding box center [340, 587] width 298 height 18
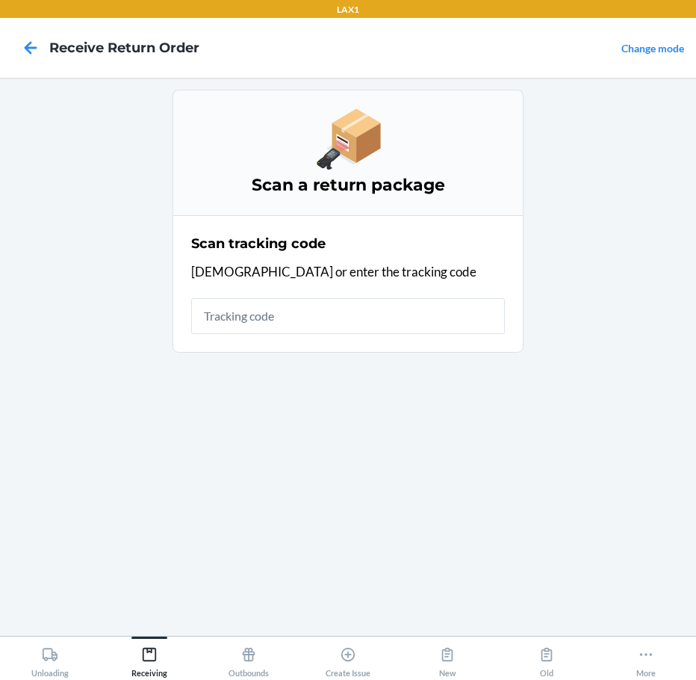
click at [428, 320] on input "text" at bounding box center [348, 316] width 314 height 36
type input "1ZX8R1710"
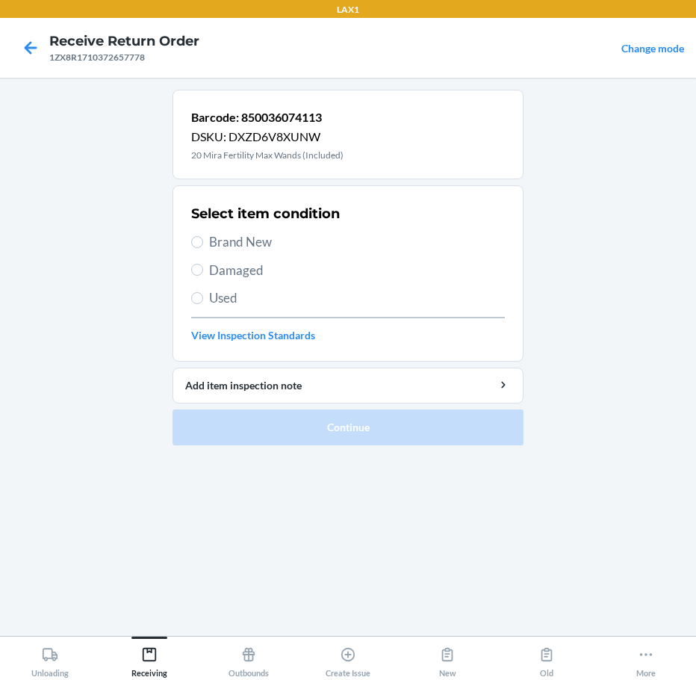
click at [236, 241] on span "Brand New" at bounding box center [357, 241] width 296 height 19
click at [203, 241] on input "Brand New" at bounding box center [197, 242] width 12 height 12
radio input "true"
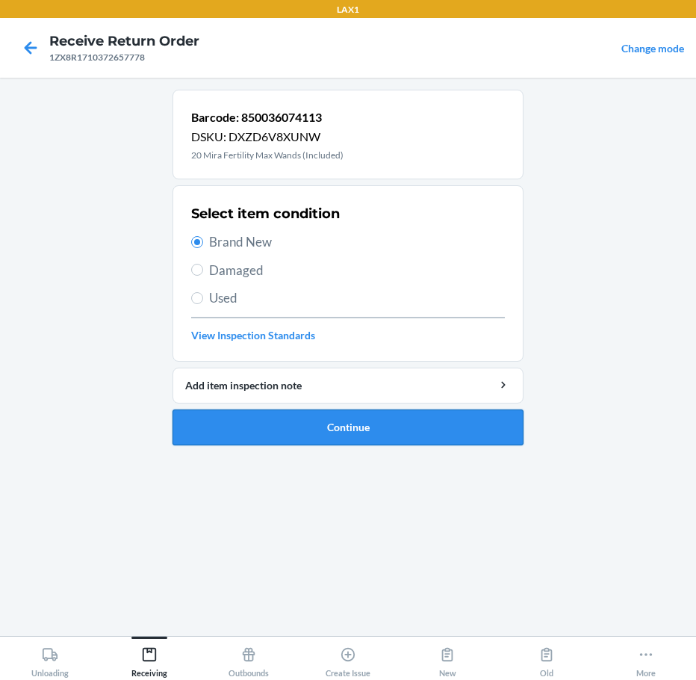
click at [252, 418] on button "Continue" at bounding box center [348, 427] width 351 height 36
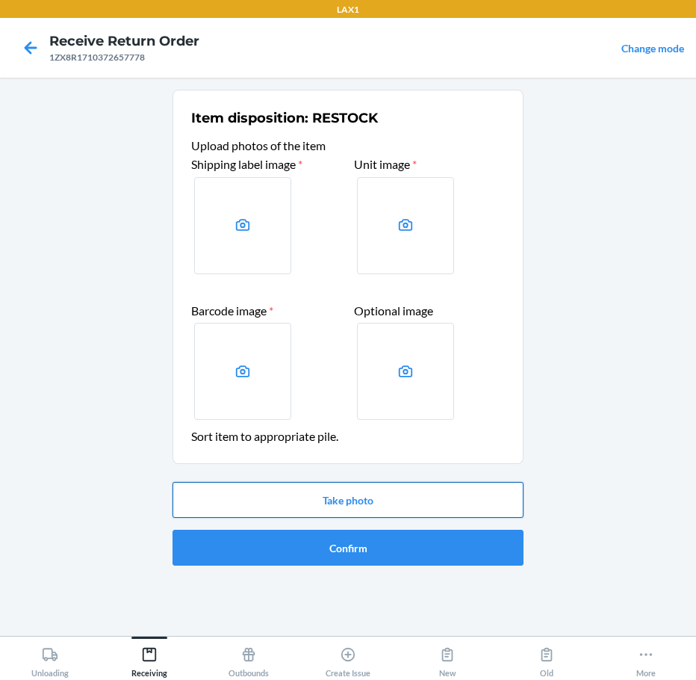
click at [367, 497] on button "Take photo" at bounding box center [348, 500] width 351 height 36
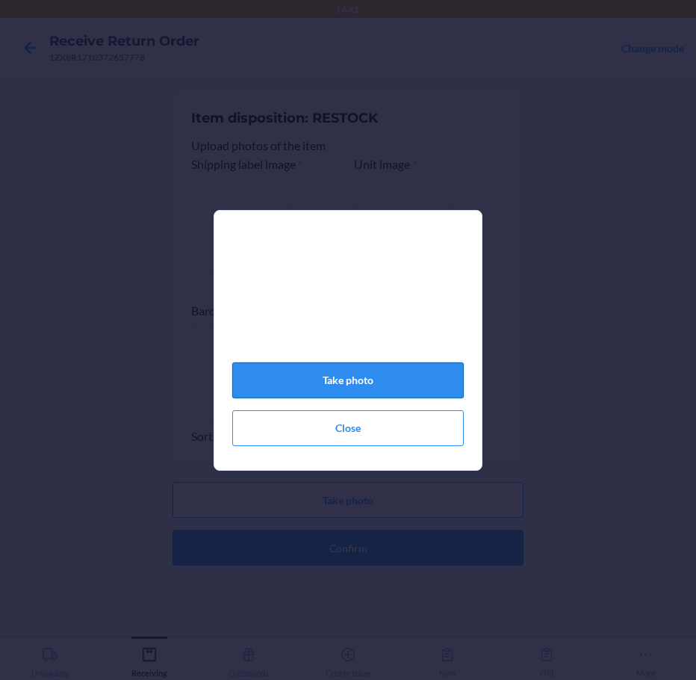
click at [426, 391] on button "Take photo" at bounding box center [348, 380] width 232 height 36
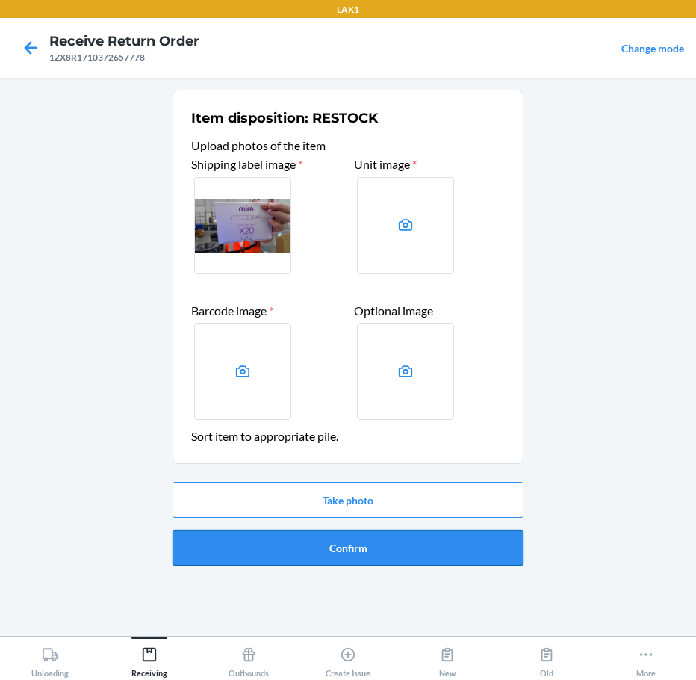
click at [382, 544] on button "Confirm" at bounding box center [348, 548] width 351 height 36
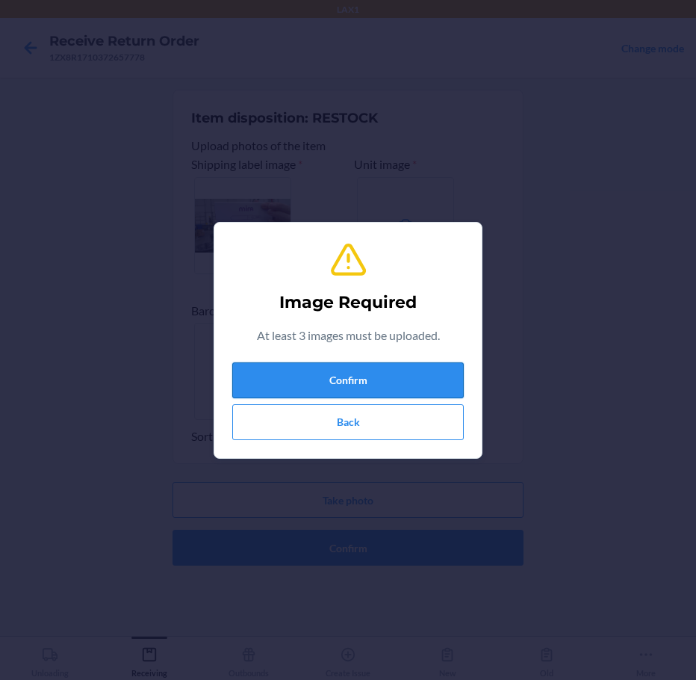
click at [412, 376] on button "Confirm" at bounding box center [348, 380] width 232 height 36
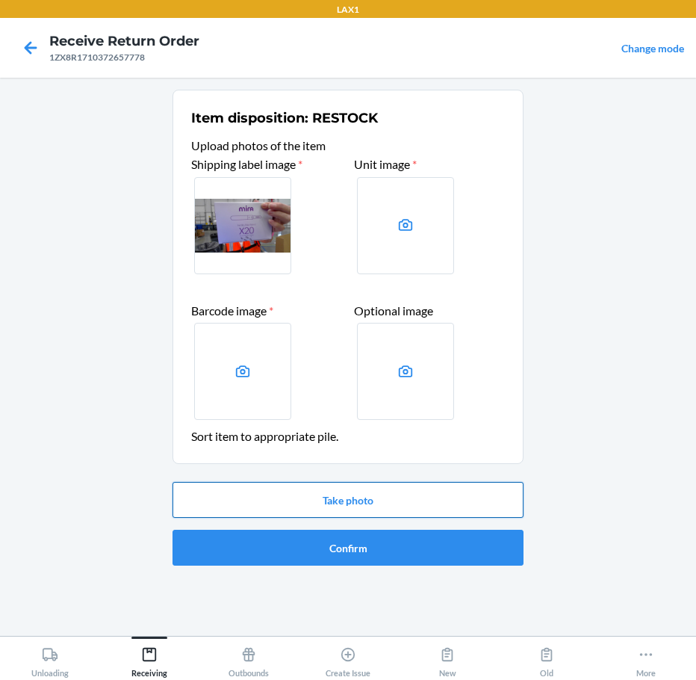
click at [407, 494] on button "Take photo" at bounding box center [348, 500] width 351 height 36
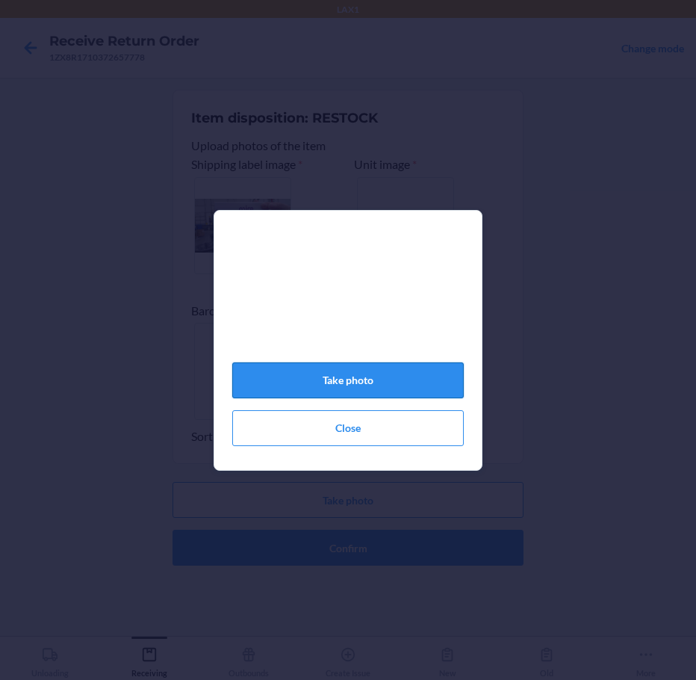
click at [435, 380] on button "Take photo" at bounding box center [348, 380] width 232 height 36
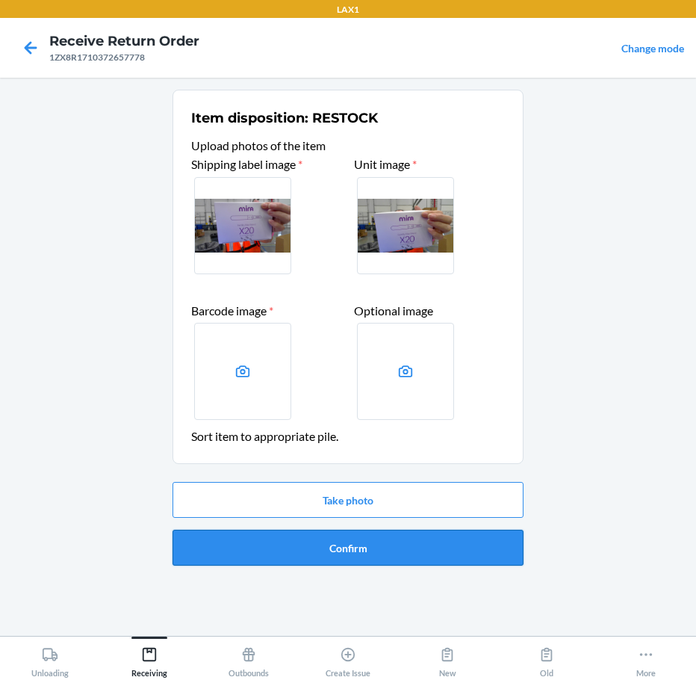
click at [409, 538] on button "Confirm" at bounding box center [348, 548] width 351 height 36
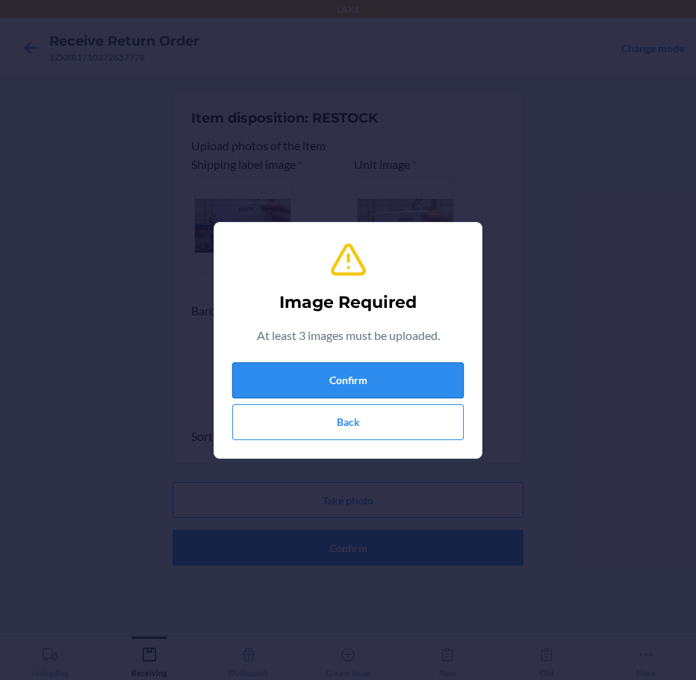
click at [438, 372] on button "Confirm" at bounding box center [348, 380] width 232 height 36
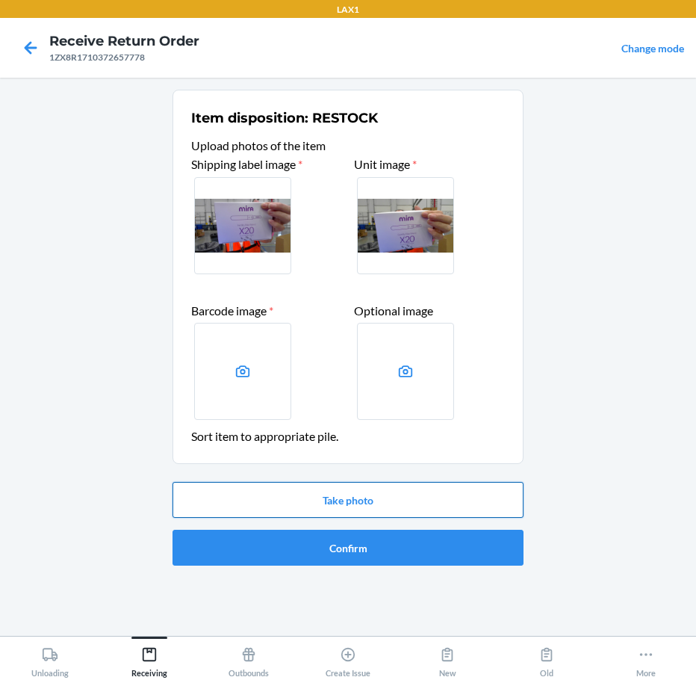
click at [398, 485] on button "Take photo" at bounding box center [348, 500] width 351 height 36
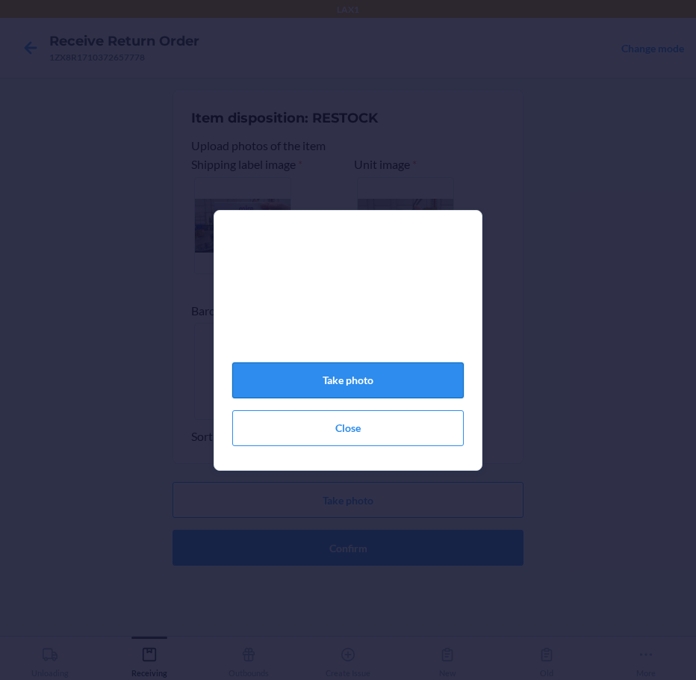
click at [432, 382] on button "Take photo" at bounding box center [348, 380] width 232 height 36
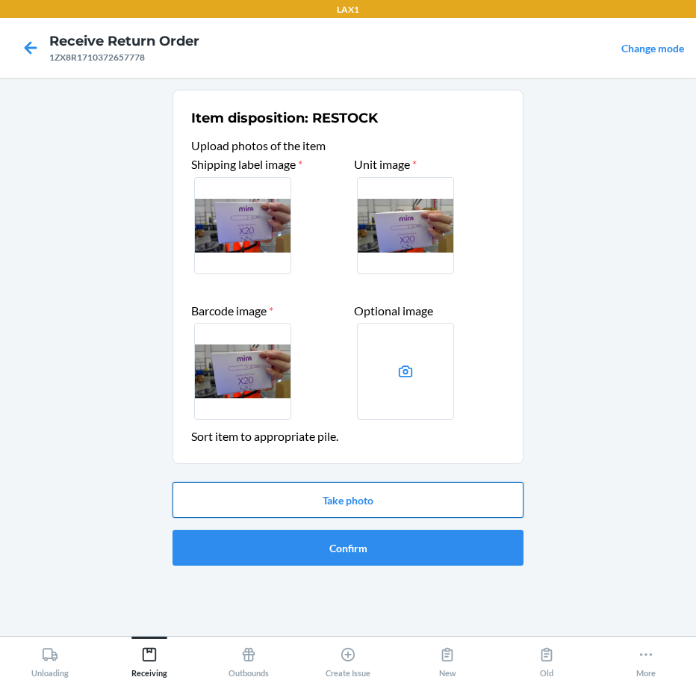
click at [399, 492] on button "Take photo" at bounding box center [348, 500] width 351 height 36
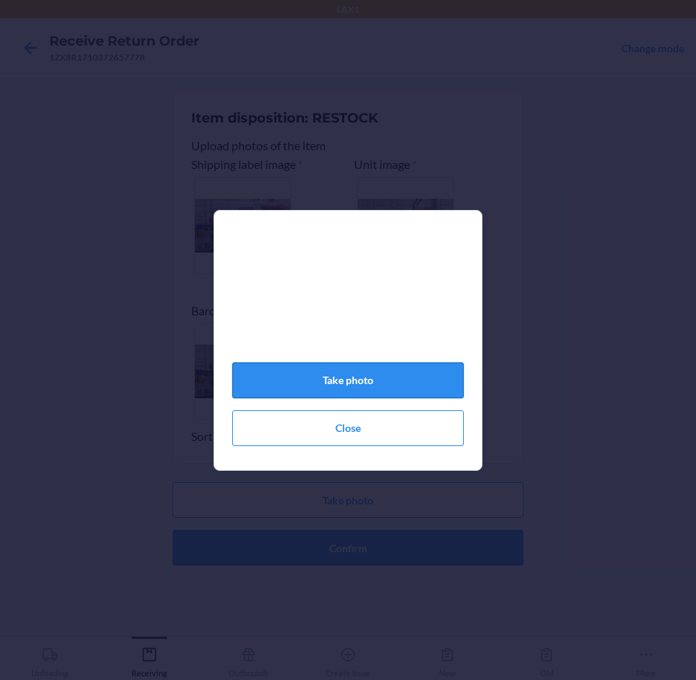
click at [403, 381] on button "Take photo" at bounding box center [348, 380] width 232 height 36
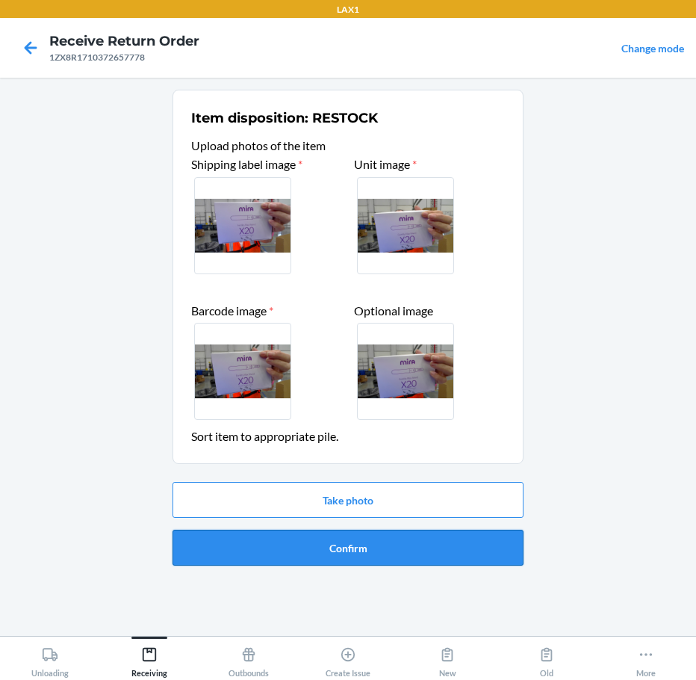
click at [402, 532] on button "Confirm" at bounding box center [348, 548] width 351 height 36
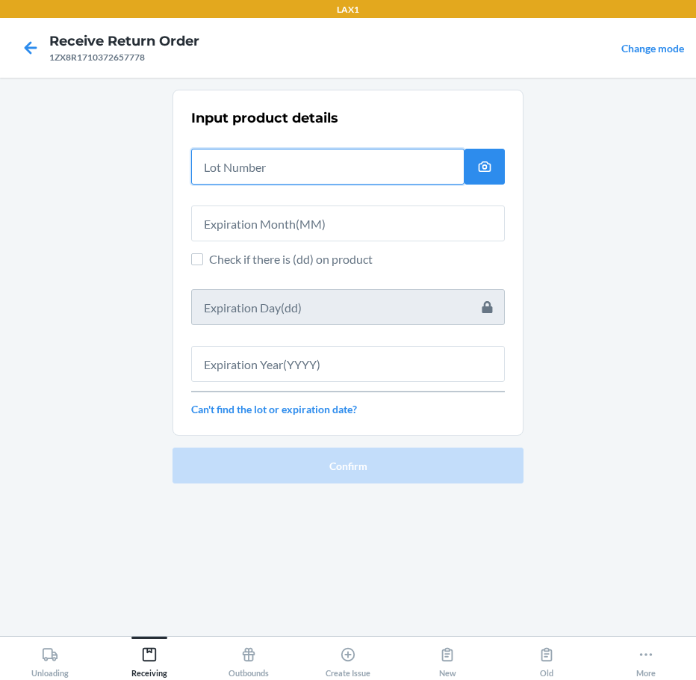
click at [347, 163] on input "text" at bounding box center [327, 167] width 273 height 36
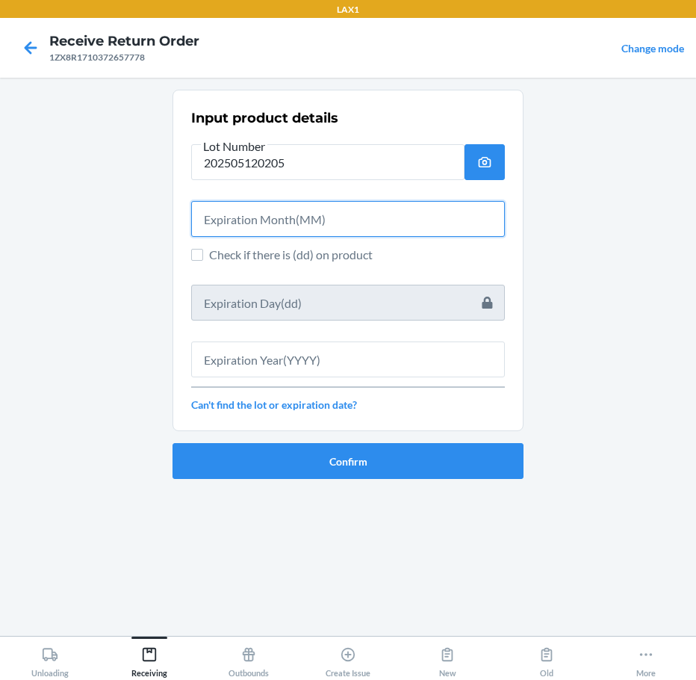
click at [327, 223] on input "text" at bounding box center [348, 219] width 314 height 36
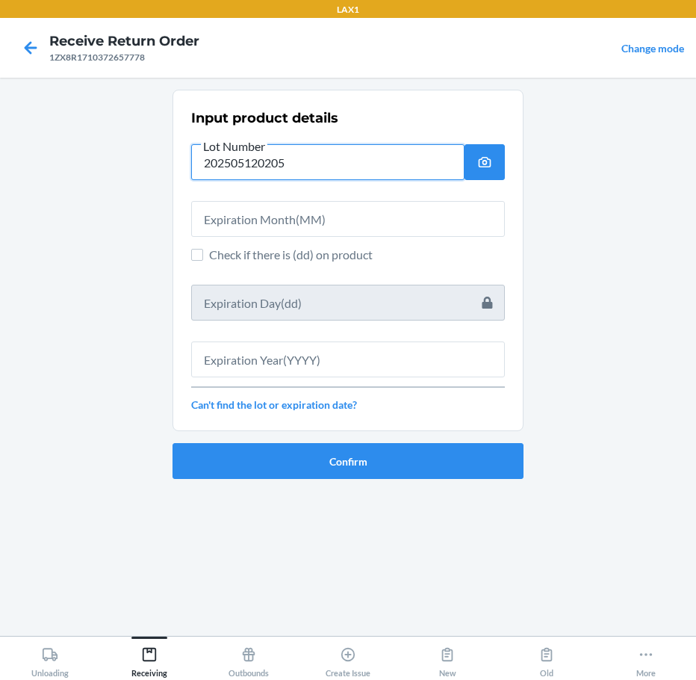
click at [283, 162] on input "202505120205" at bounding box center [327, 162] width 273 height 36
type input "5"
click at [222, 196] on div "Input product details Lot Number 5 Check if there is (dd) on product Can't find…" at bounding box center [348, 260] width 314 height 313
type input "2025051202"
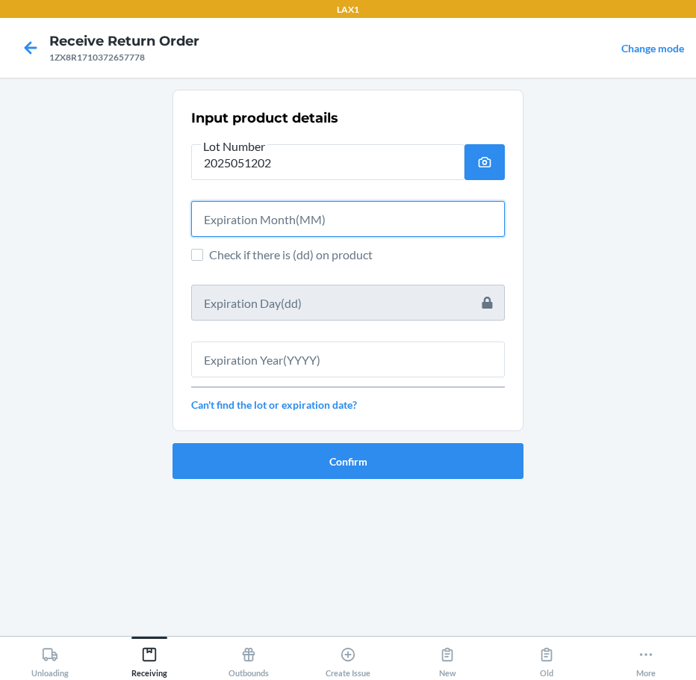
click at [236, 223] on input "text" at bounding box center [348, 219] width 314 height 36
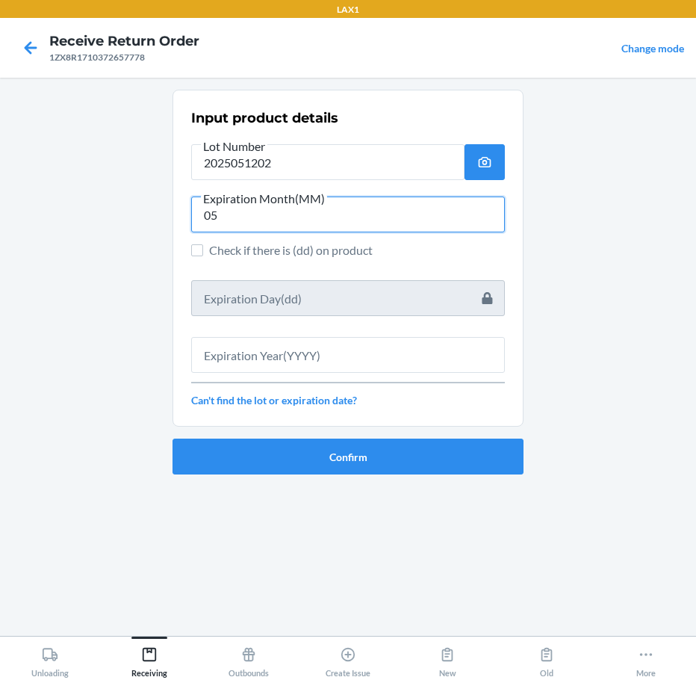
type input "05"
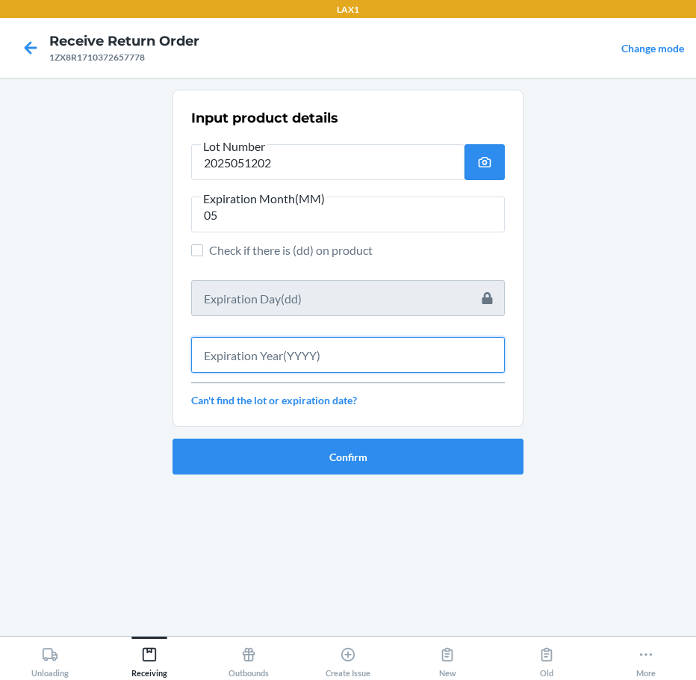
click at [230, 361] on input "text" at bounding box center [348, 355] width 314 height 36
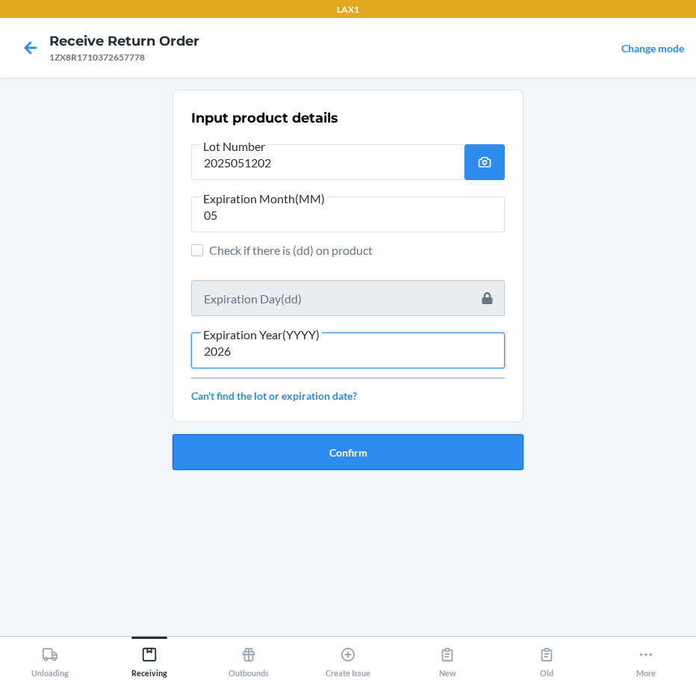
type input "2026"
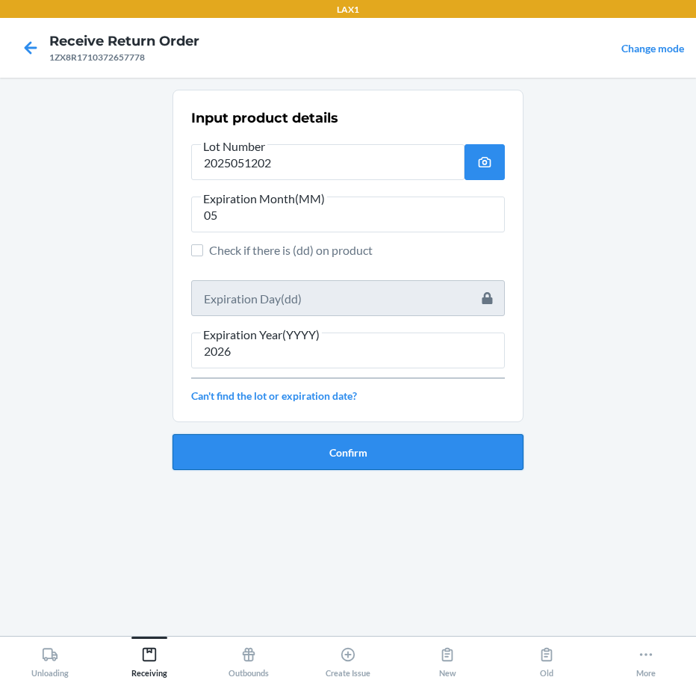
click at [224, 447] on button "Confirm" at bounding box center [348, 452] width 351 height 36
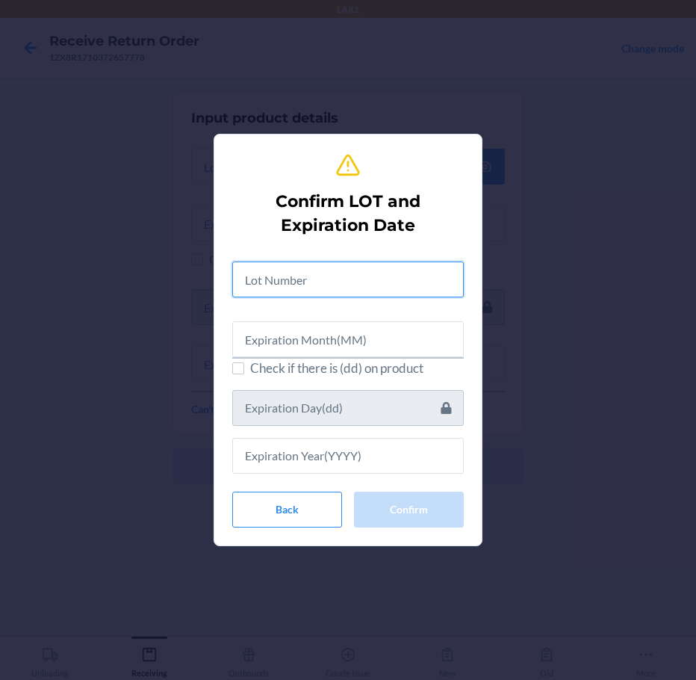
click at [325, 280] on input "text" at bounding box center [348, 279] width 232 height 36
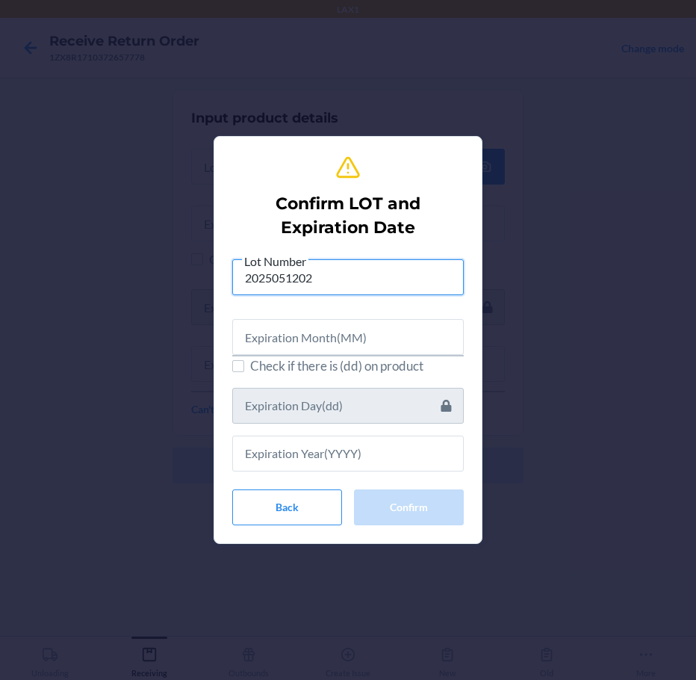
type input "2025051202"
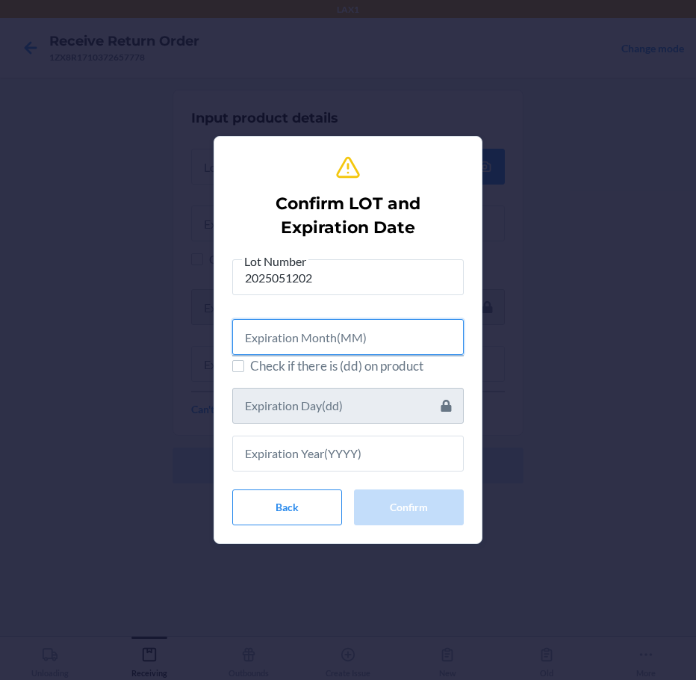
click at [314, 338] on input "text" at bounding box center [348, 337] width 232 height 36
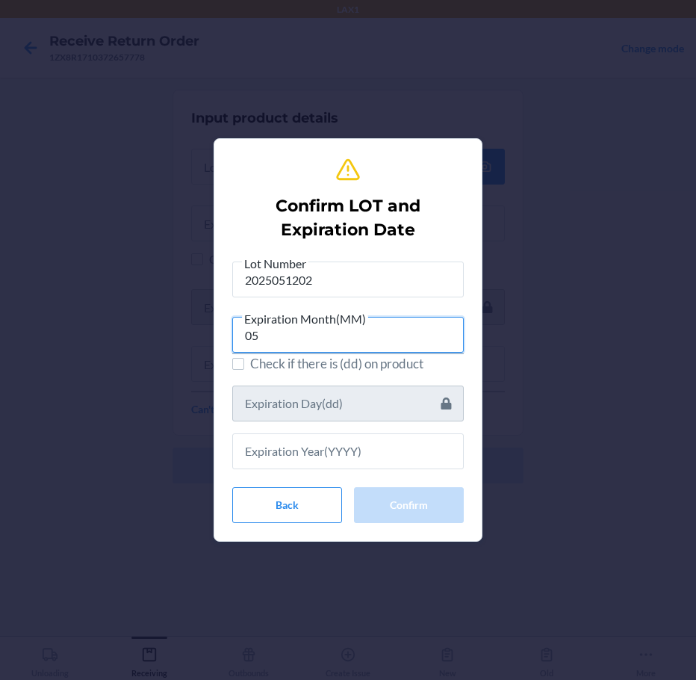
type input "05"
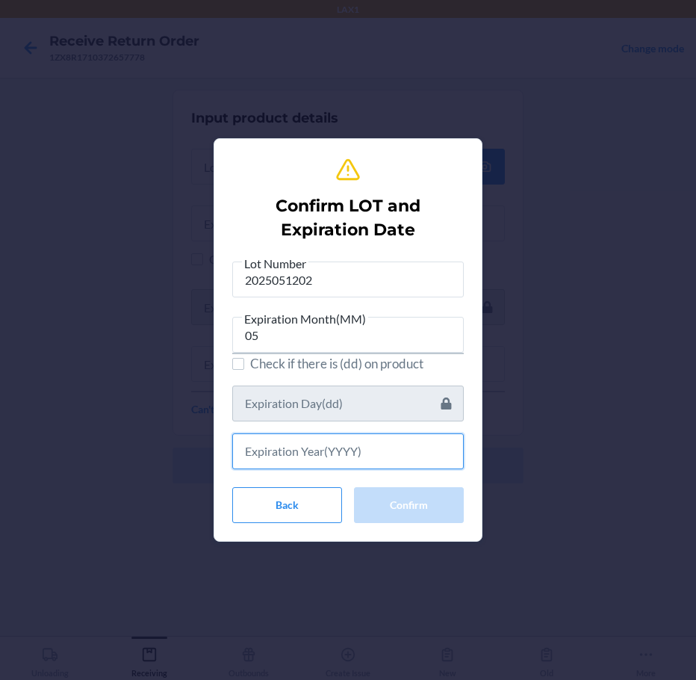
click at [291, 459] on input "text" at bounding box center [348, 451] width 232 height 36
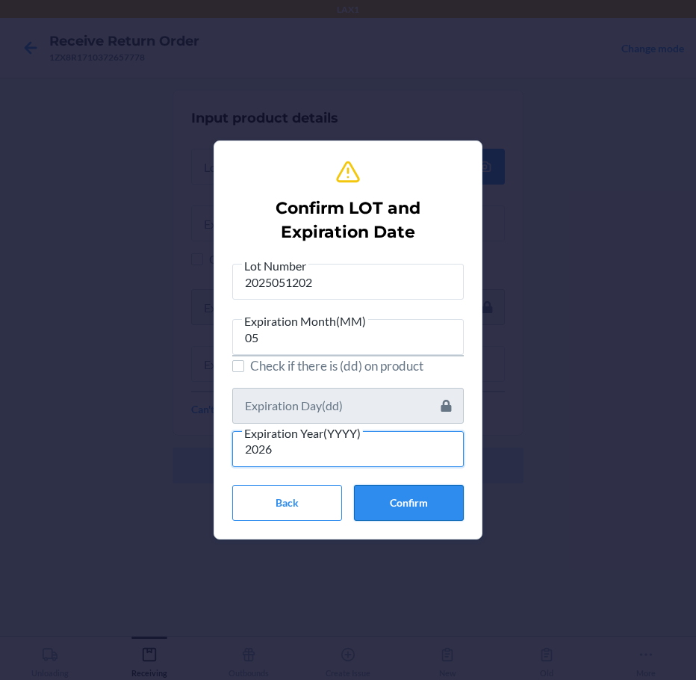
type input "2026"
click at [388, 497] on button "Confirm" at bounding box center [409, 503] width 110 height 36
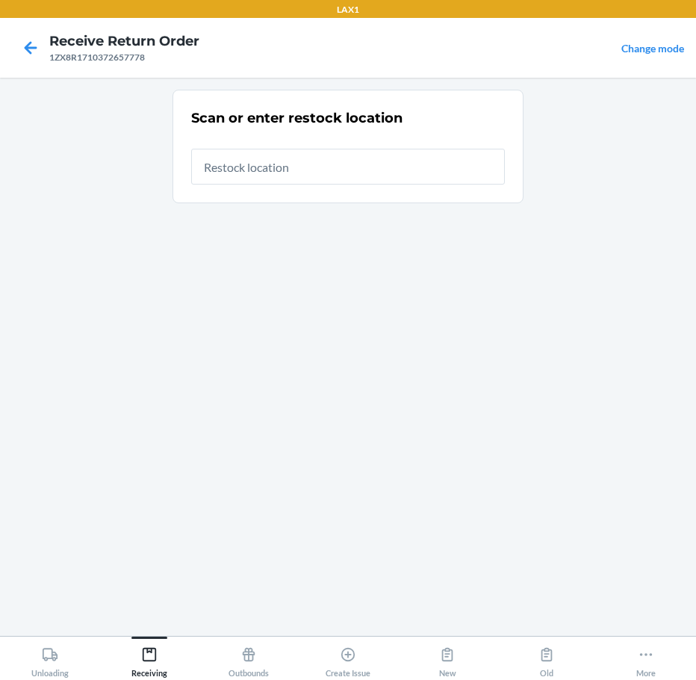
click at [435, 169] on input "text" at bounding box center [348, 167] width 314 height 36
type input "RTCART015"
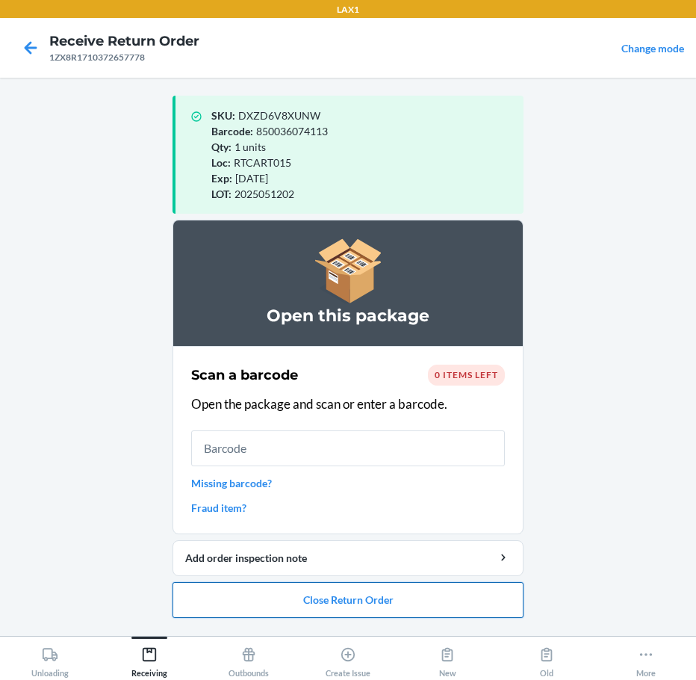
click at [410, 599] on button "Close Return Order" at bounding box center [348, 600] width 351 height 36
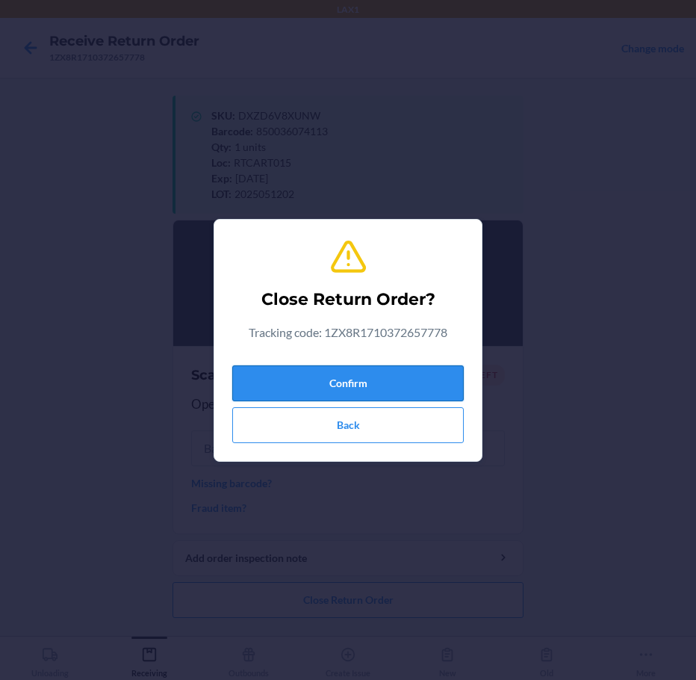
click at [381, 379] on button "Confirm" at bounding box center [348, 383] width 232 height 36
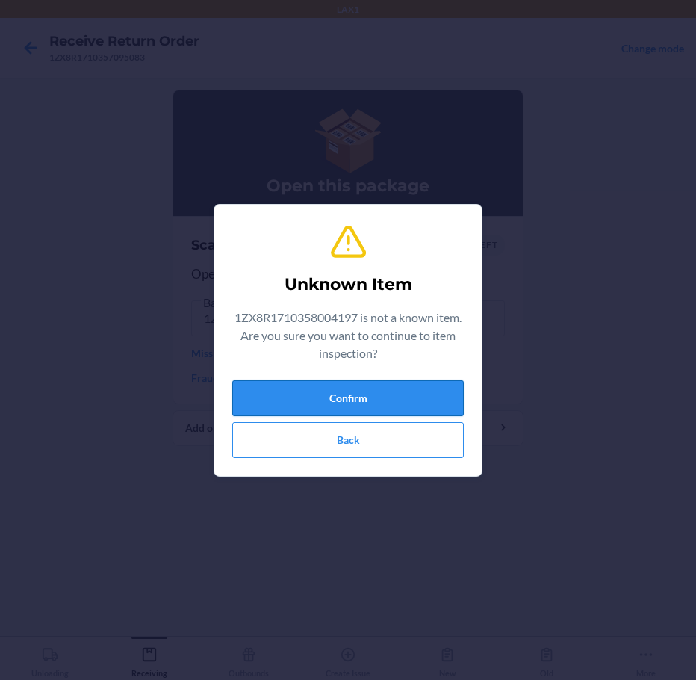
click at [353, 400] on button "Confirm" at bounding box center [348, 398] width 232 height 36
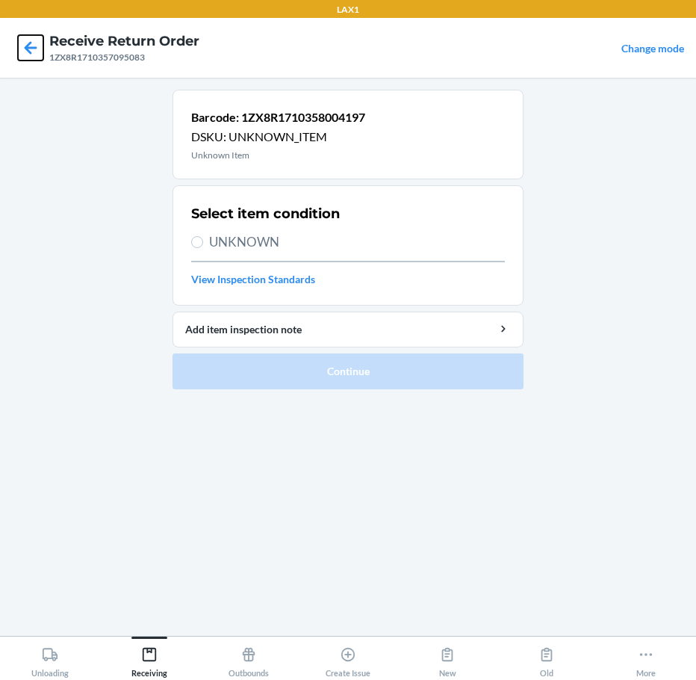
click at [28, 45] on icon at bounding box center [31, 47] width 13 height 13
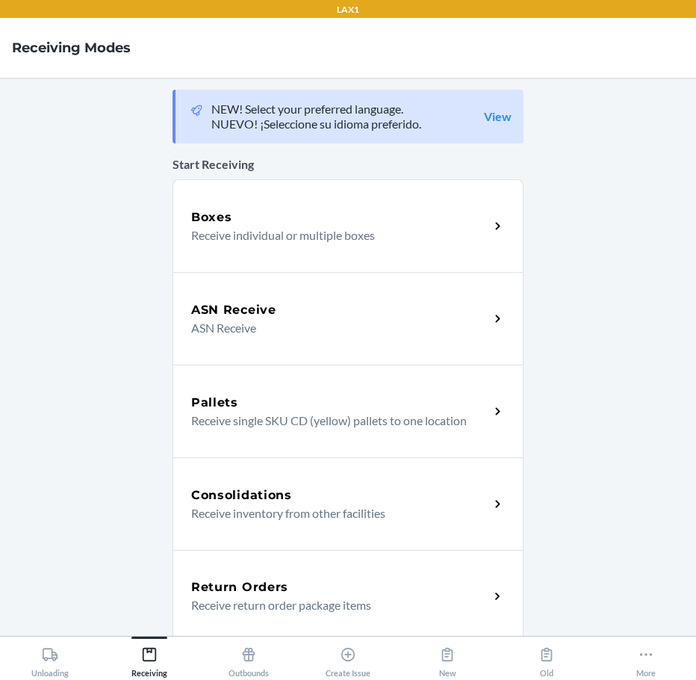
click at [267, 596] on p "Receive return order package items" at bounding box center [334, 605] width 286 height 18
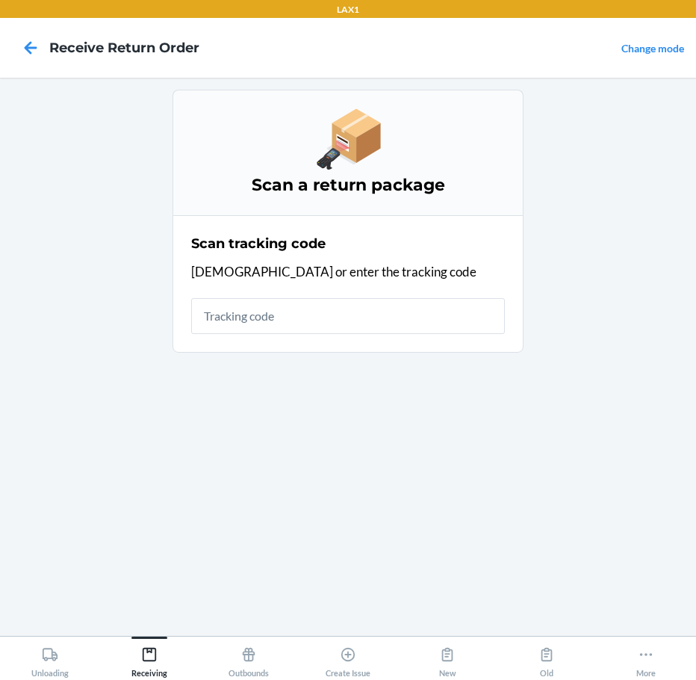
click at [313, 322] on input "text" at bounding box center [348, 316] width 314 height 36
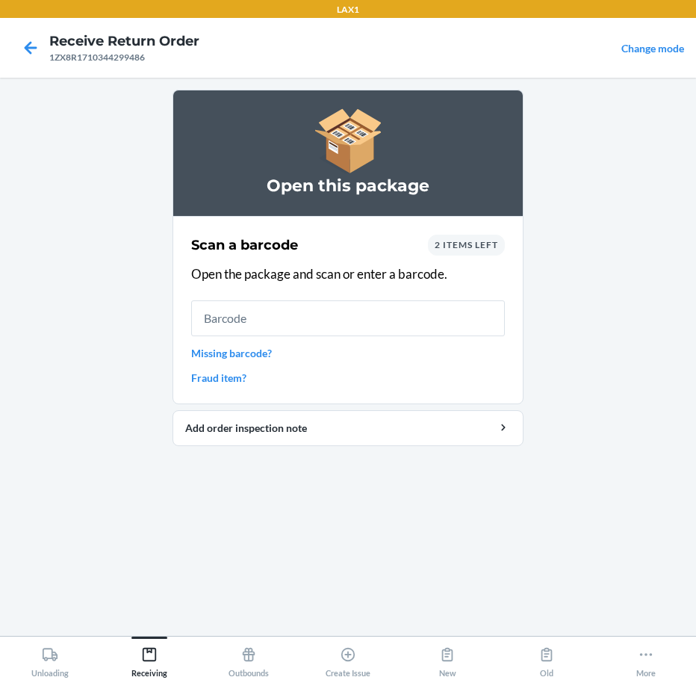
click at [320, 323] on input "text" at bounding box center [348, 318] width 314 height 36
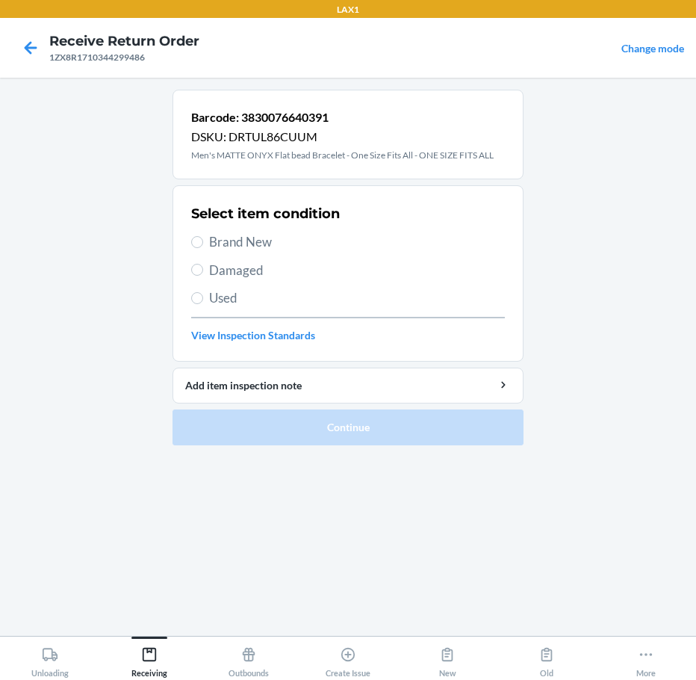
click at [239, 243] on span "Brand New" at bounding box center [357, 241] width 296 height 19
click at [203, 243] on input "Brand New" at bounding box center [197, 242] width 12 height 12
radio input "true"
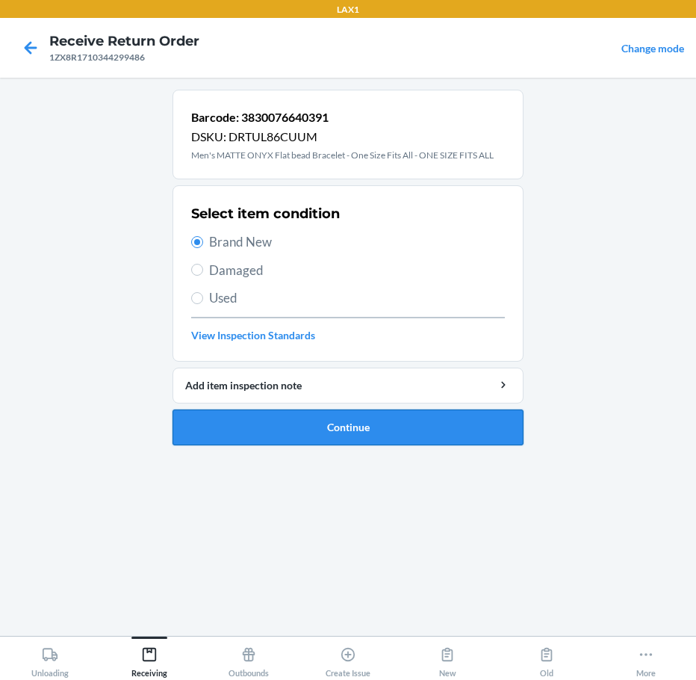
click at [271, 422] on button "Continue" at bounding box center [348, 427] width 351 height 36
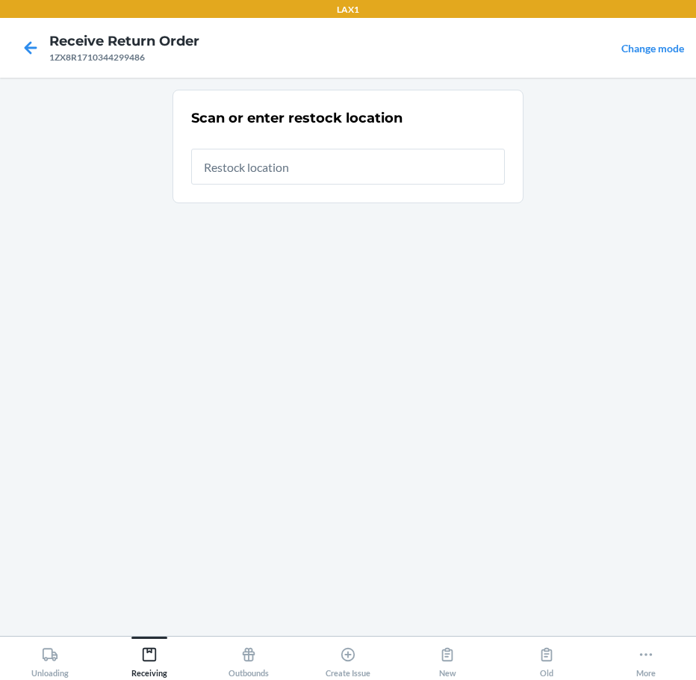
click at [438, 168] on input "text" at bounding box center [348, 167] width 314 height 36
type input "RTCART015"
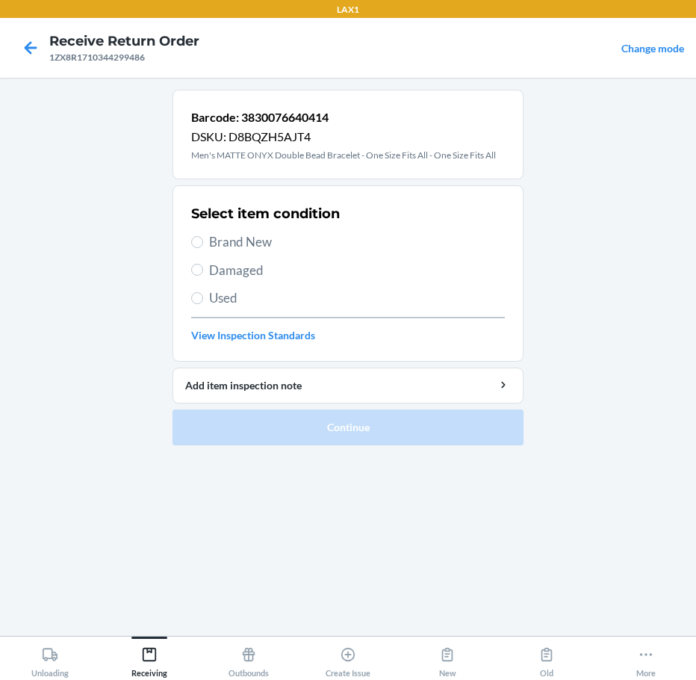
click at [240, 239] on span "Brand New" at bounding box center [357, 241] width 296 height 19
click at [203, 239] on input "Brand New" at bounding box center [197, 242] width 12 height 12
radio input "true"
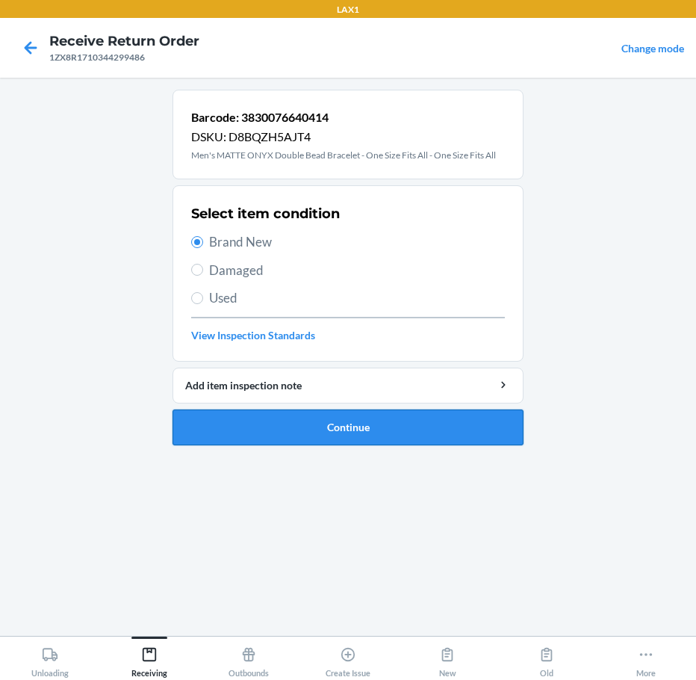
click at [249, 428] on button "Continue" at bounding box center [348, 427] width 351 height 36
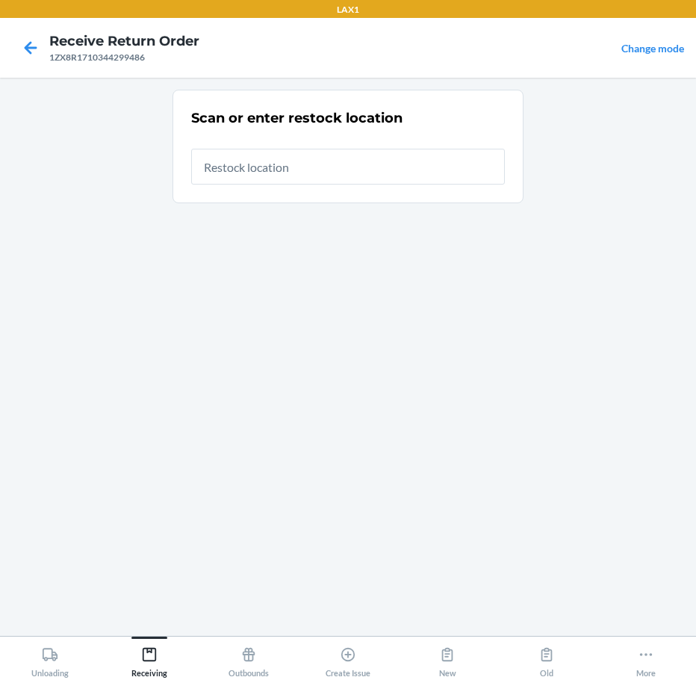
click at [429, 168] on input "text" at bounding box center [348, 167] width 314 height 36
type input "RTCART015"
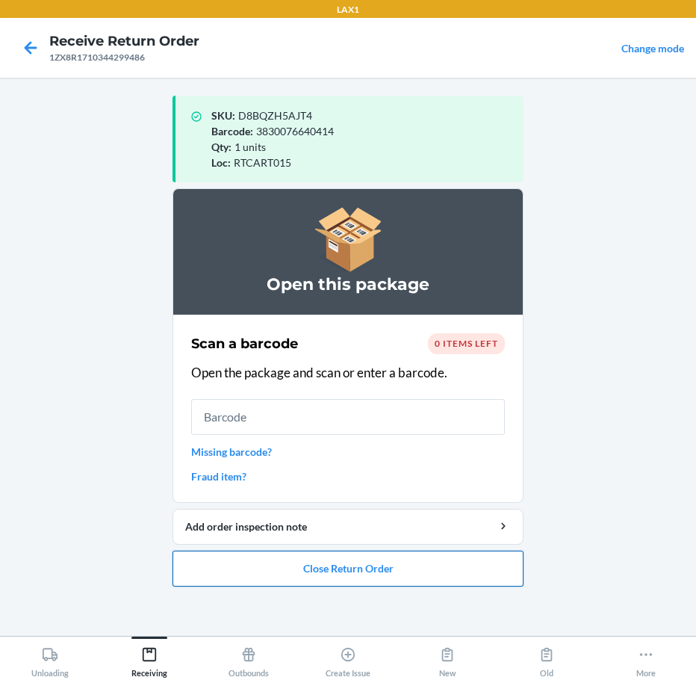
click at [423, 568] on button "Close Return Order" at bounding box center [348, 568] width 351 height 36
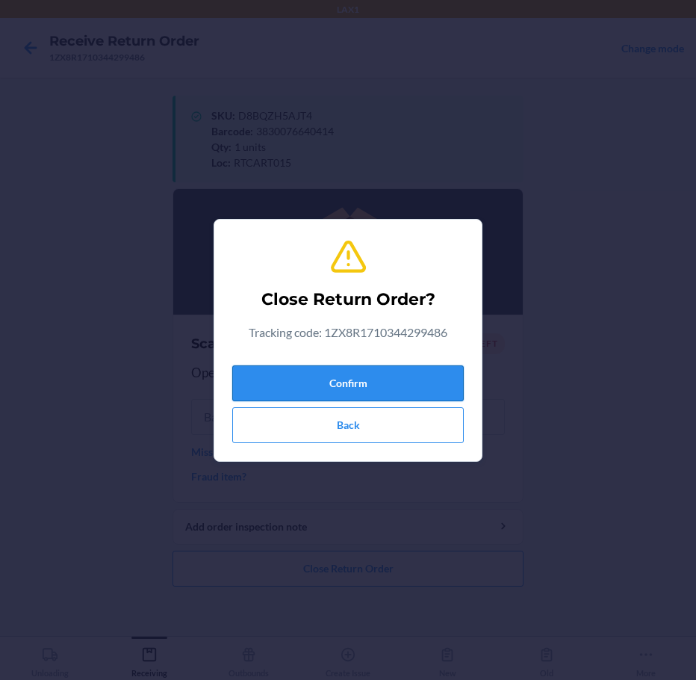
click at [419, 378] on button "Confirm" at bounding box center [348, 383] width 232 height 36
